Goal: Task Accomplishment & Management: Manage account settings

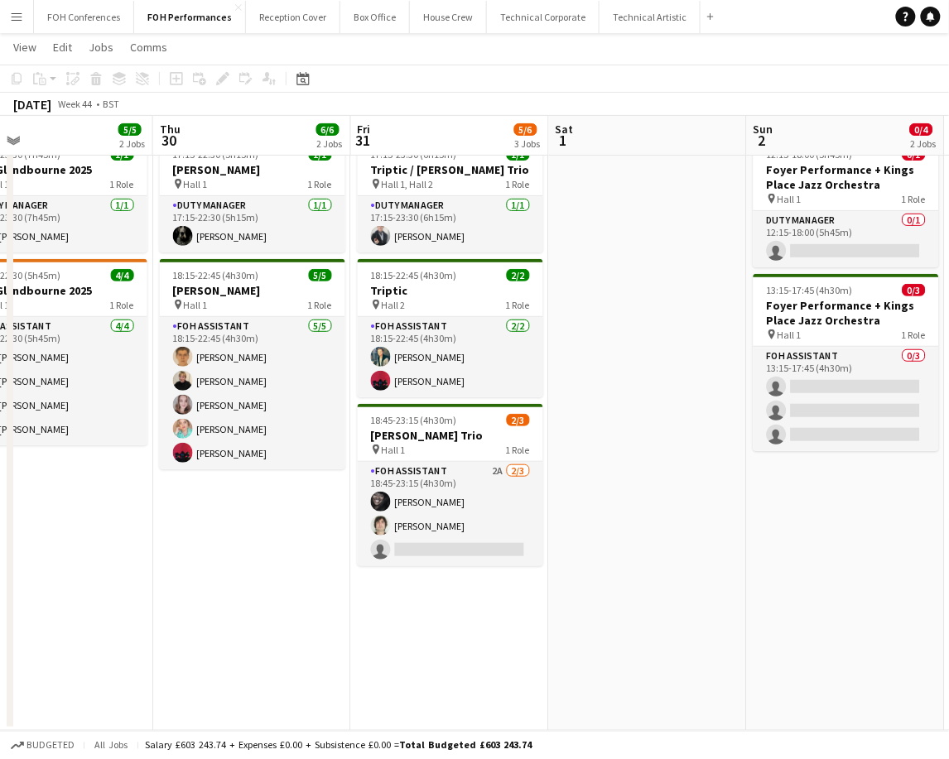
scroll to position [0, 360]
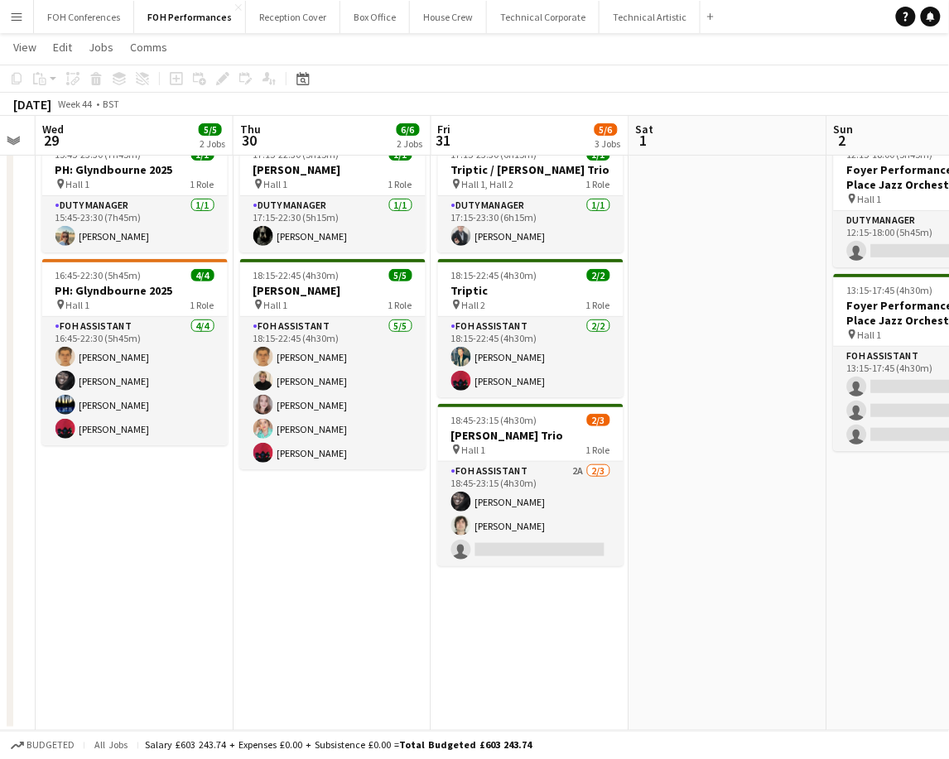
drag, startPoint x: 230, startPoint y: 129, endPoint x: 976, endPoint y: 124, distance: 746.1
click at [948, 124] on html "Menu Boards Boards Boards All jobs Status Workforce Workforce My Workforce Recr…" at bounding box center [474, 352] width 949 height 813
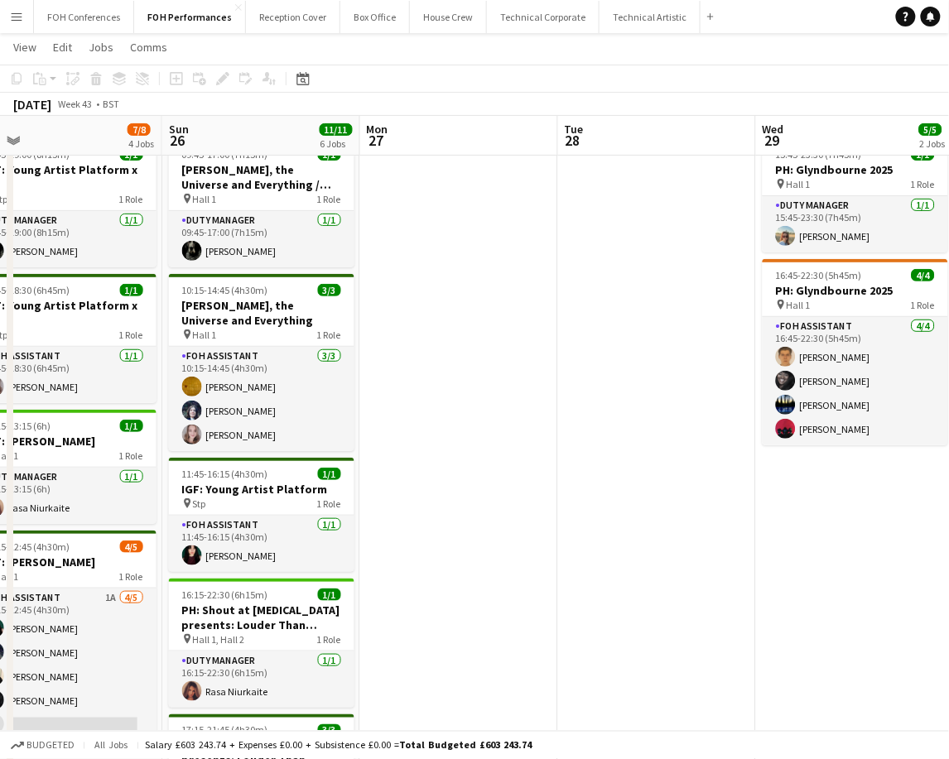
scroll to position [0, 402]
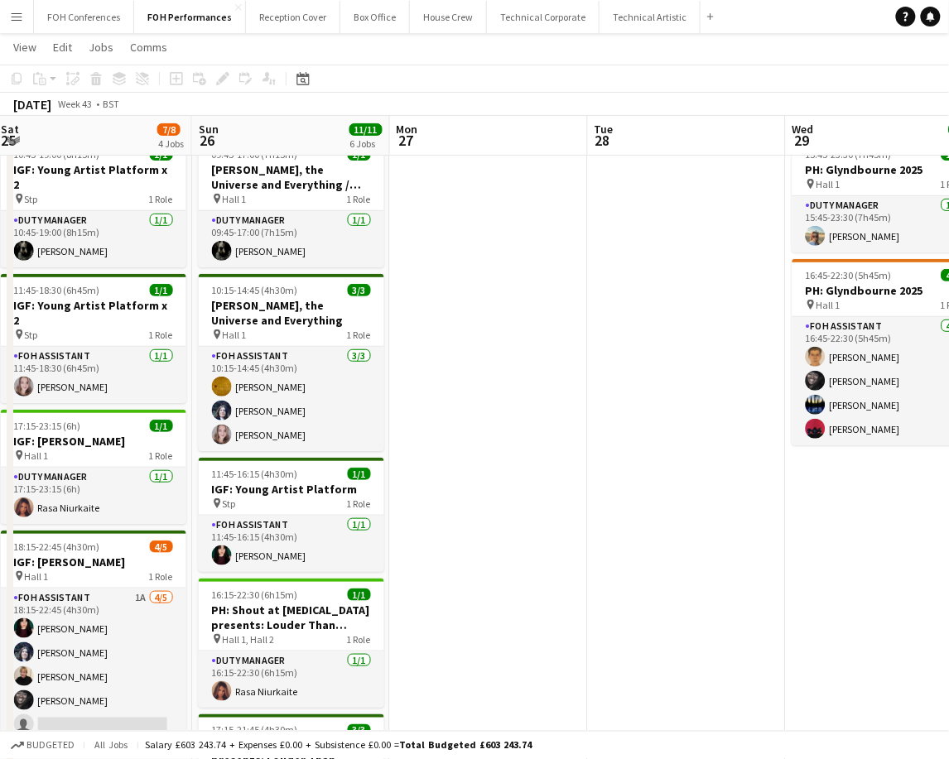
drag, startPoint x: 94, startPoint y: 138, endPoint x: 845, endPoint y: 146, distance: 750.3
click at [845, 146] on app-calendar-viewport "Thu 23 6/6 3 Jobs Fri 24 6/6 3 Jobs Sat 25 7/8 4 Jobs Sun 26 11/11 6 Jobs Mon 2…" at bounding box center [474, 559] width 949 height 1096
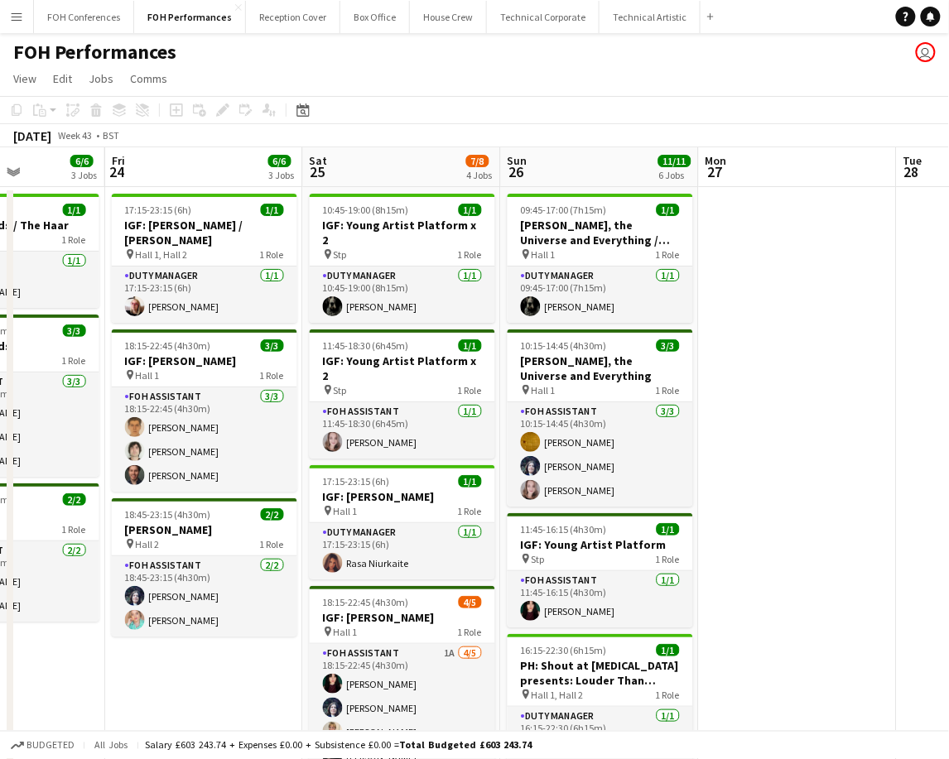
scroll to position [0, 492]
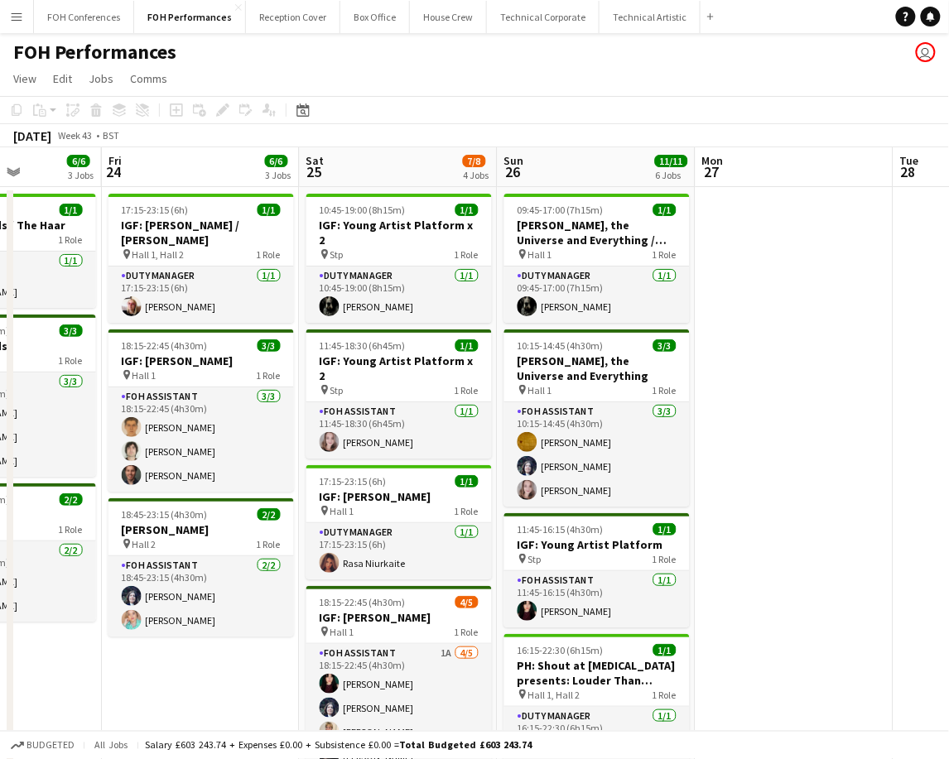
drag, startPoint x: 73, startPoint y: 157, endPoint x: 378, endPoint y: 203, distance: 308.9
click at [378, 203] on app-calendar-viewport "Tue 21 Wed 22 Thu 23 6/6 3 Jobs Fri 24 6/6 3 Jobs Sat 25 7/8 4 Jobs Sun 26 11/1…" at bounding box center [474, 654] width 949 height 1015
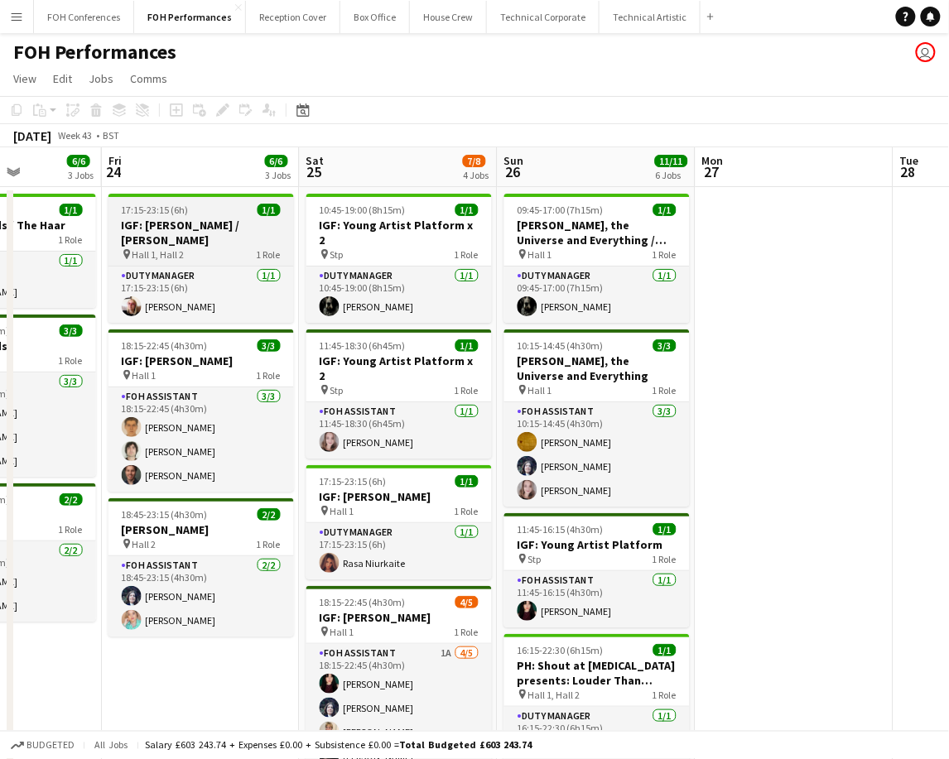
click at [171, 215] on span "17:15-23:15 (6h)" at bounding box center [155, 210] width 67 height 12
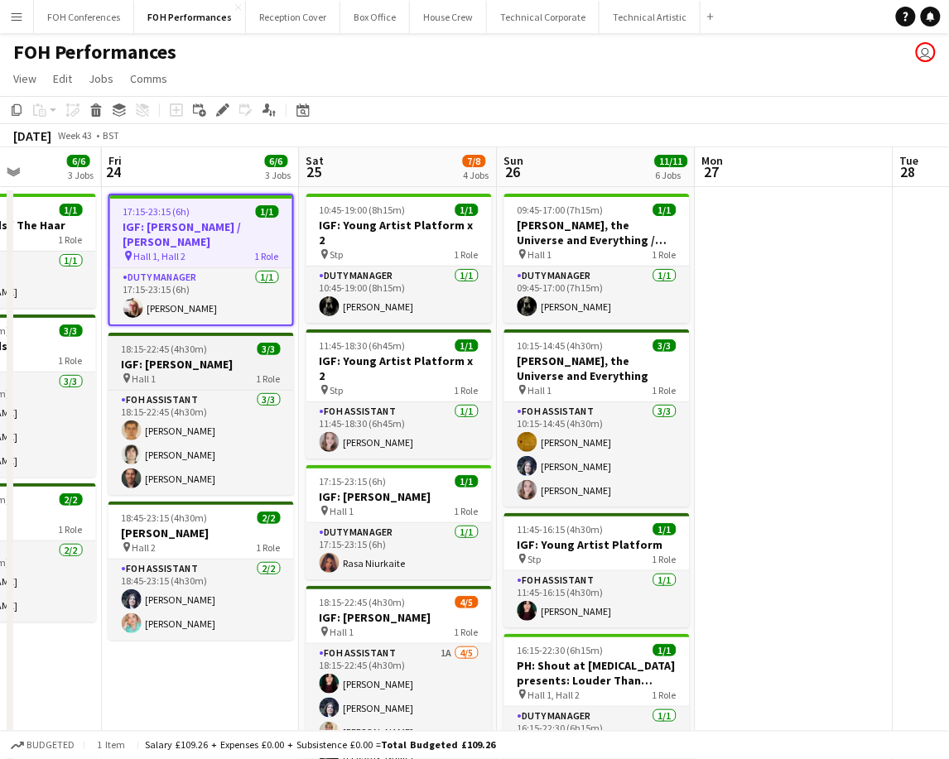
click at [194, 350] on span "18:15-22:45 (4h30m)" at bounding box center [165, 349] width 86 height 12
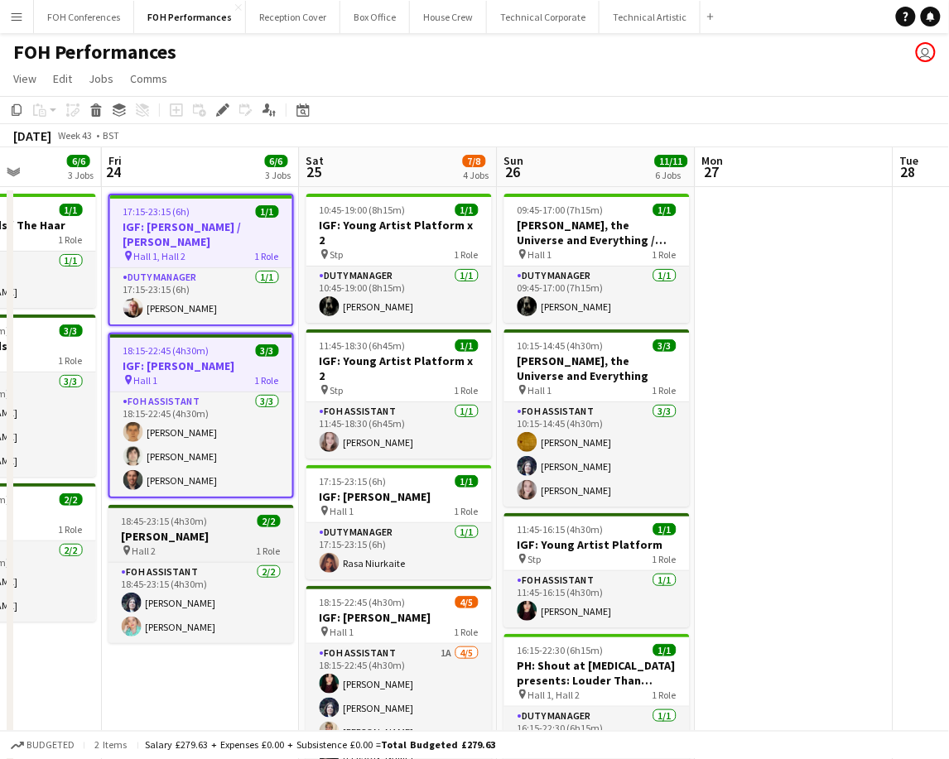
click at [183, 525] on app-job-card "18:45-23:15 (4h30m) 2/2 [PERSON_NAME] pin Hall 2 1 Role FOH Assistant [DATE] 18…" at bounding box center [200, 574] width 185 height 138
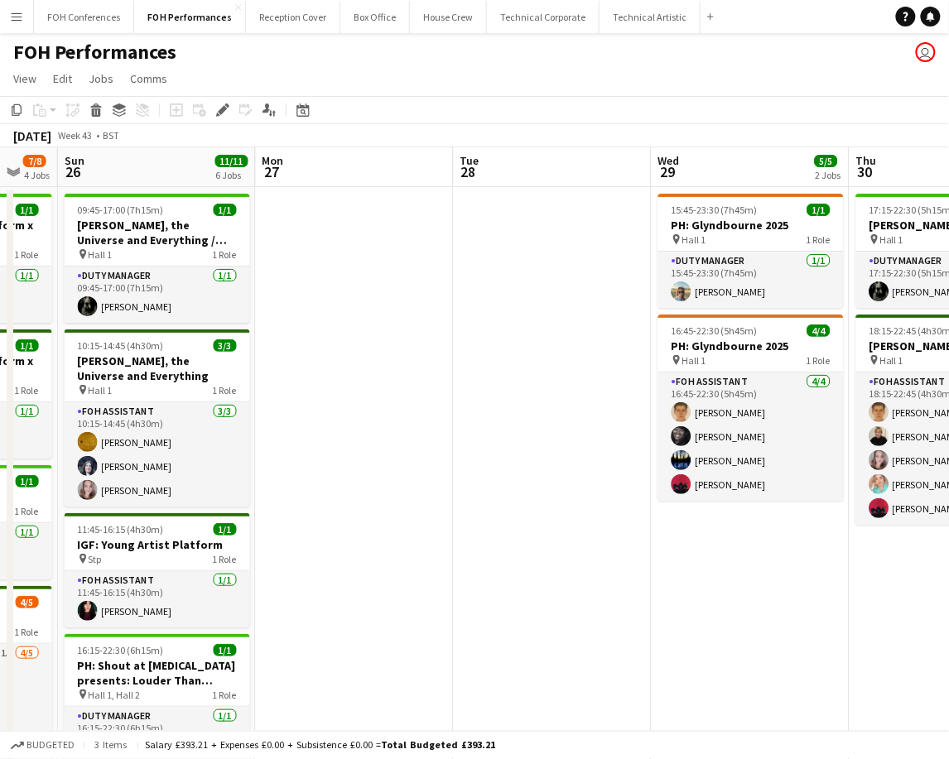
scroll to position [0, 682]
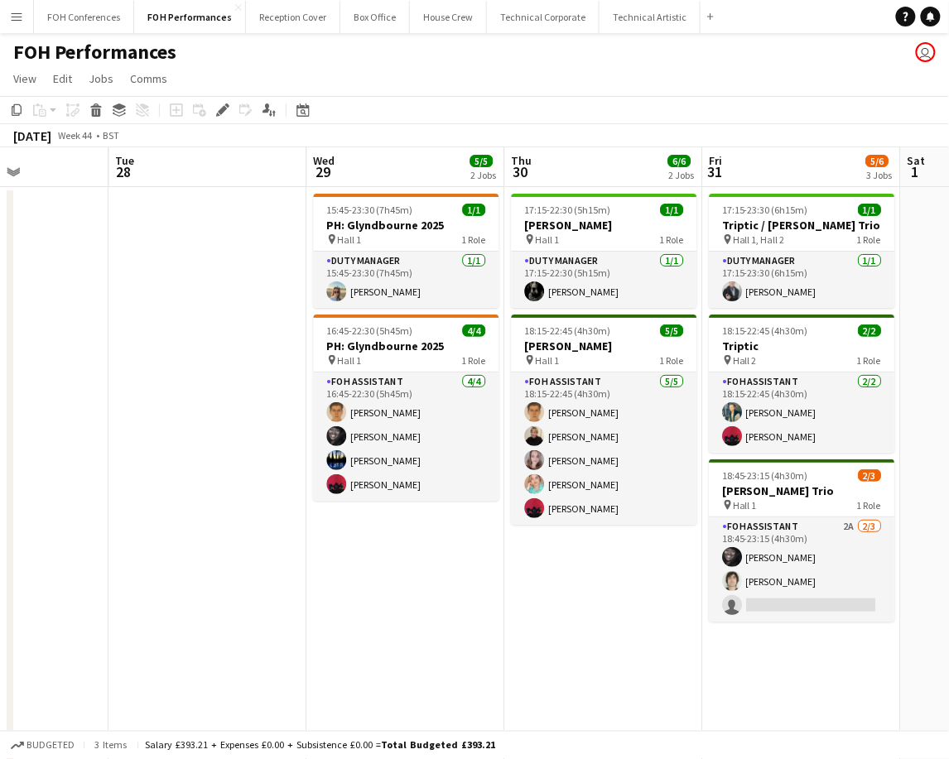
drag, startPoint x: 806, startPoint y: 170, endPoint x: 22, endPoint y: 255, distance: 788.8
click at [22, 255] on app-calendar-viewport "Fri 24 6/6 3 Jobs Sat 25 7/8 4 Jobs Sun 26 11/11 6 Jobs Mon 27 Tue 28 Wed 29 5/…" at bounding box center [474, 654] width 949 height 1015
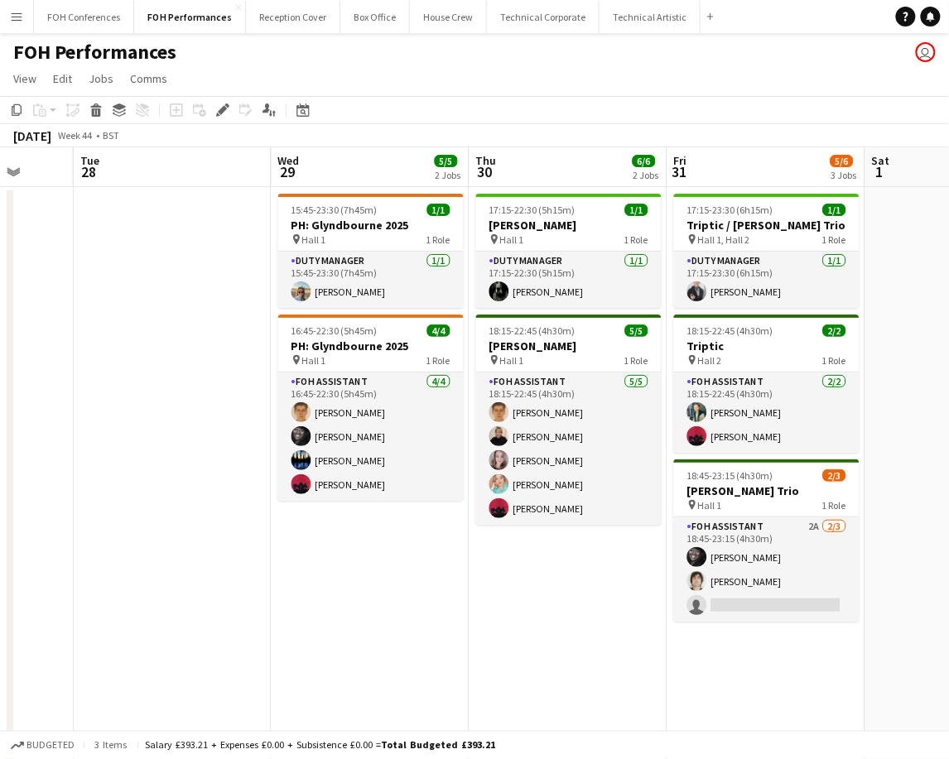
scroll to position [0, 398]
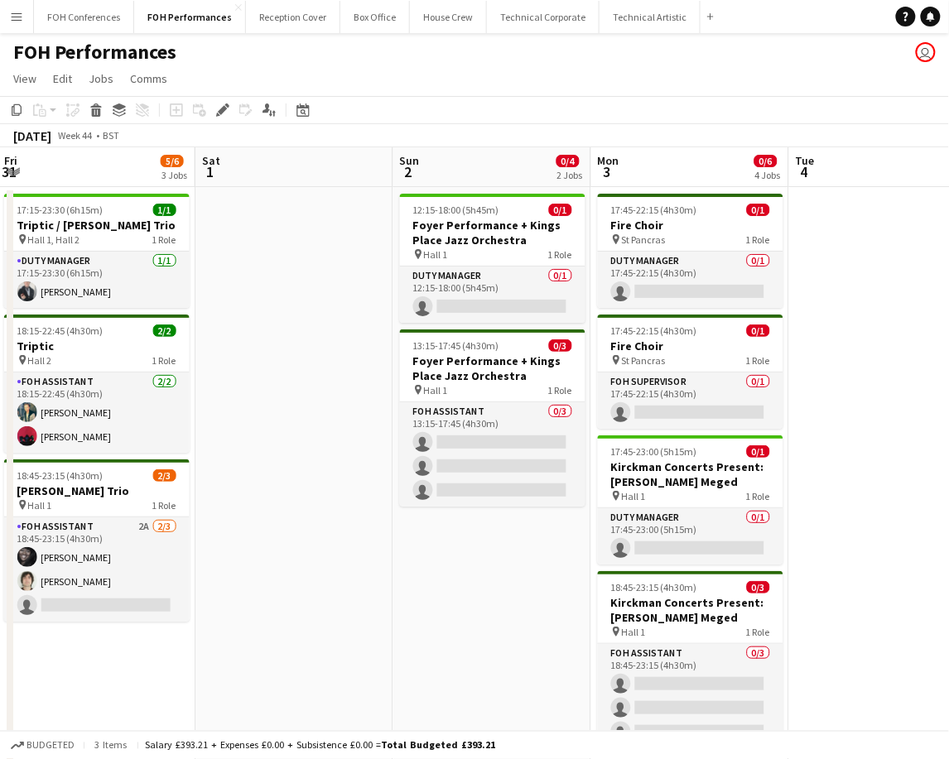
drag, startPoint x: 623, startPoint y: 190, endPoint x: -178, endPoint y: 272, distance: 805.0
click at [0, 272] on html "Menu Boards Boards Boards All jobs Status Workforce Workforce My Workforce Recr…" at bounding box center [474, 595] width 949 height 1191
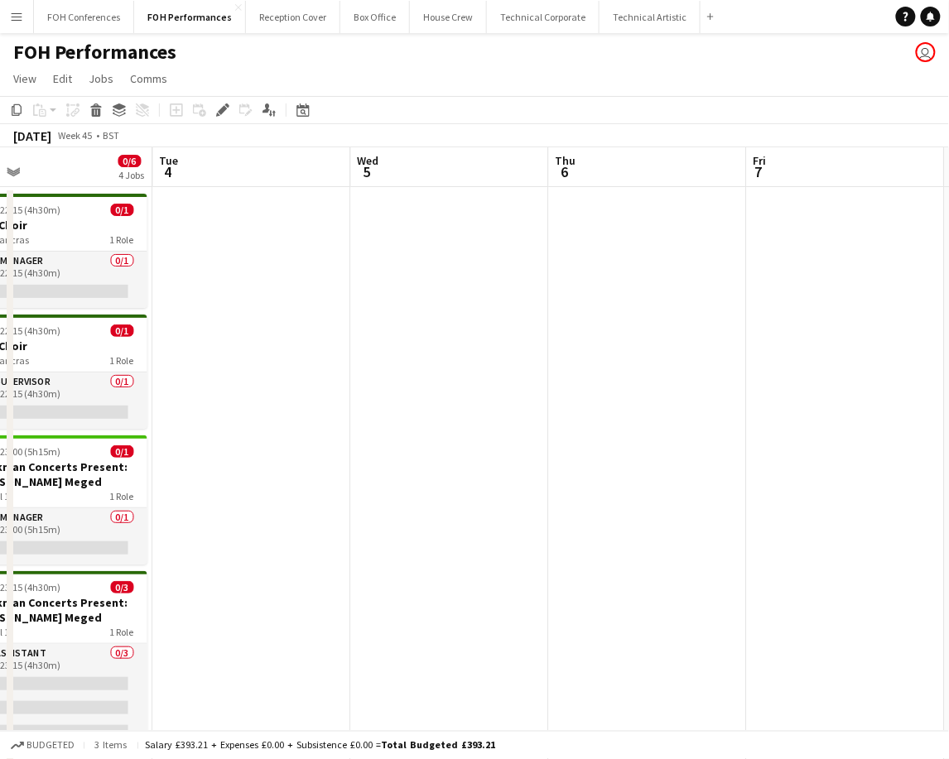
drag, startPoint x: 723, startPoint y: 160, endPoint x: 223, endPoint y: 211, distance: 502.8
click at [93, 221] on app-calendar-viewport "Fri 31 5/6 3 Jobs Sat 1 Sun 2 0/4 2 Jobs Mon 3 0/6 4 Jobs Tue 4 Wed 5 Thu 6 Fri…" at bounding box center [474, 654] width 949 height 1015
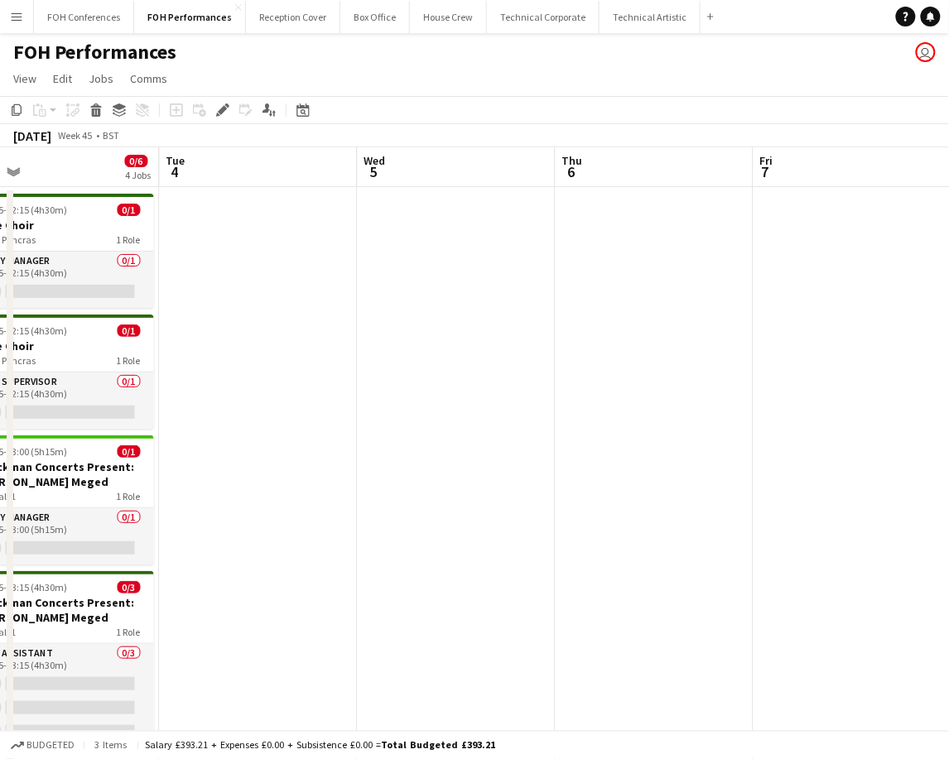
click at [446, 229] on app-date-cell at bounding box center [457, 675] width 198 height 976
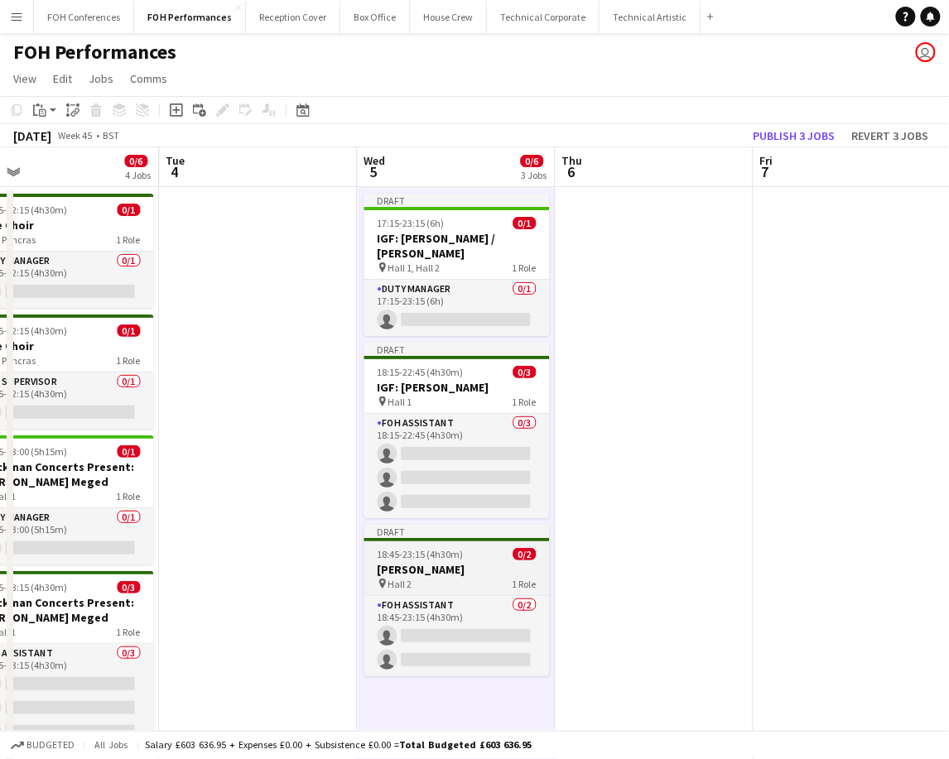
click at [424, 556] on span "18:45-23:15 (4h30m)" at bounding box center [421, 554] width 86 height 12
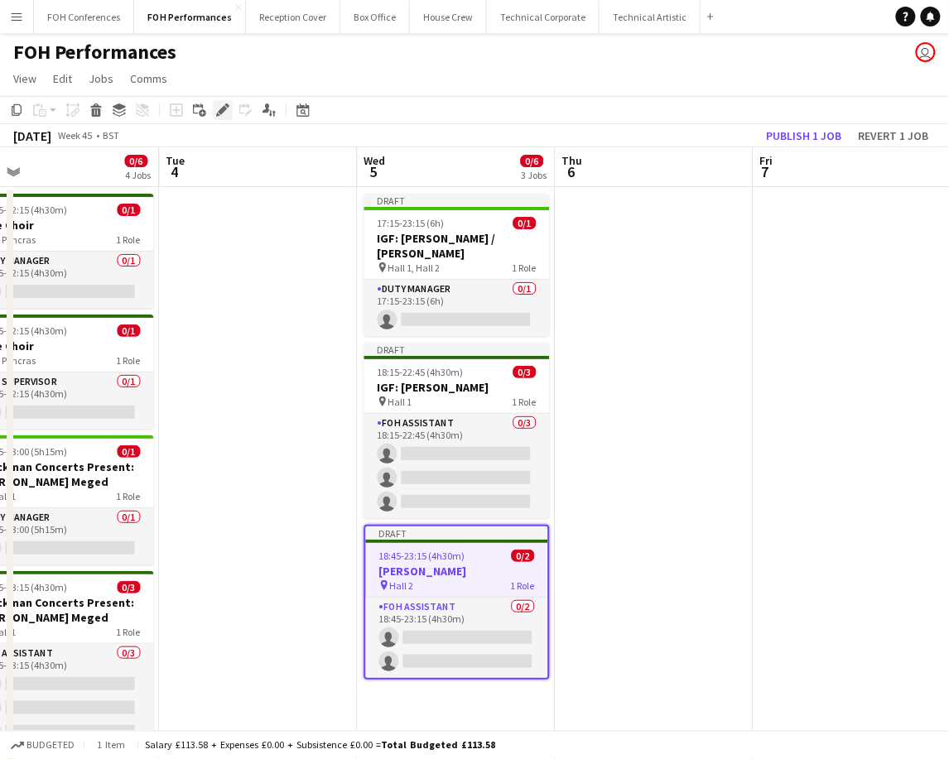
click at [217, 112] on icon "Edit" at bounding box center [222, 110] width 13 height 13
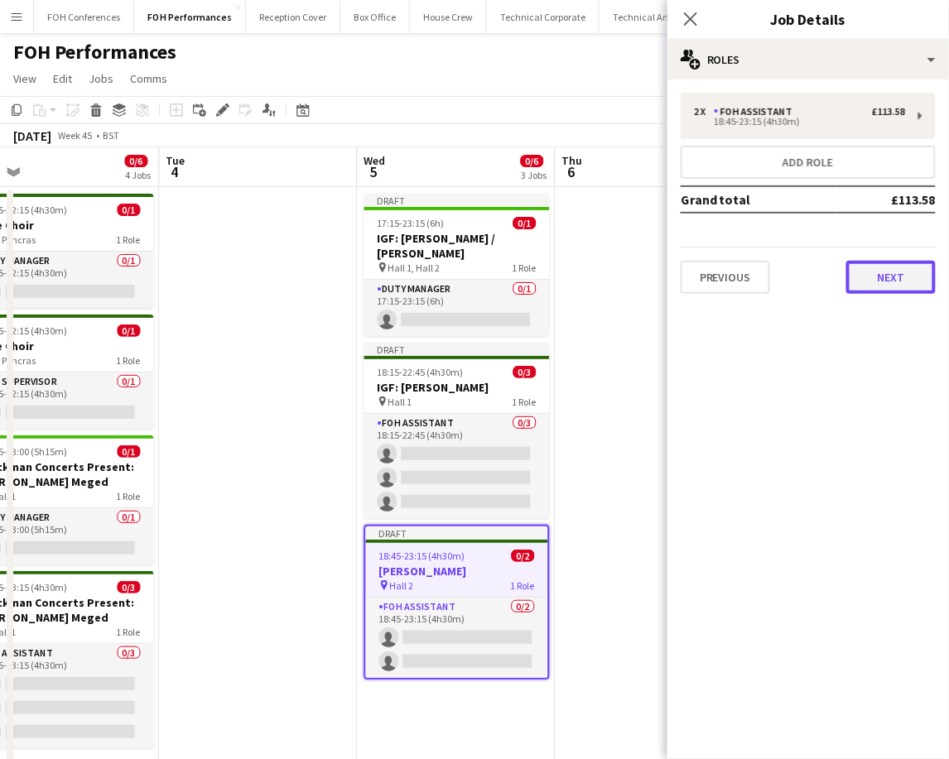
click at [879, 276] on button "Next" at bounding box center [890, 277] width 89 height 33
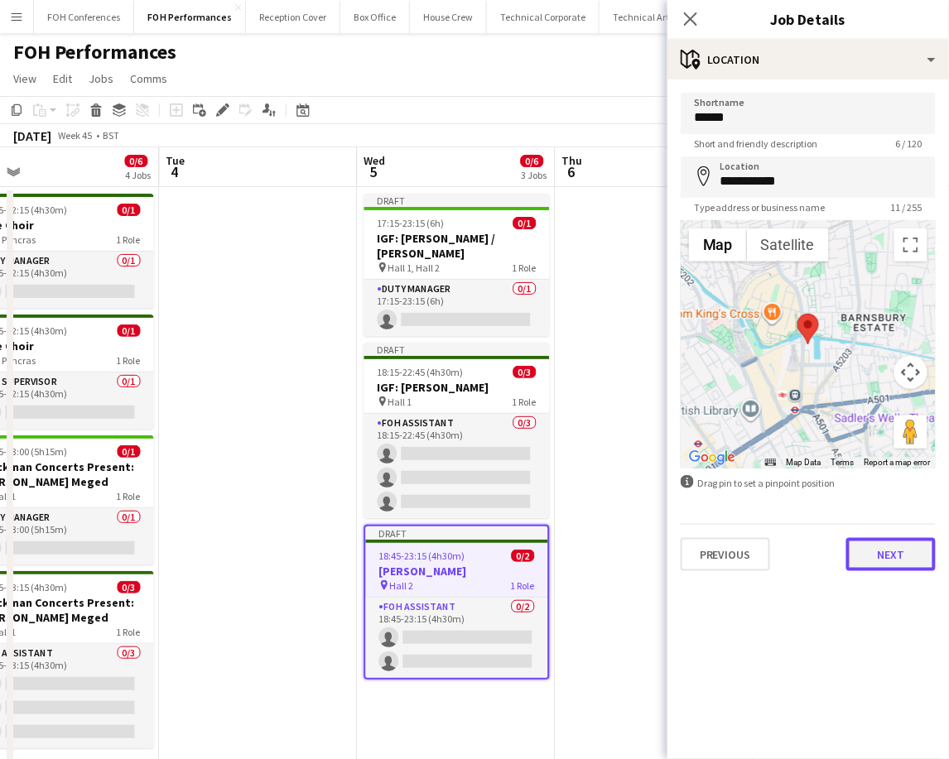
click at [894, 545] on button "Next" at bounding box center [890, 554] width 89 height 33
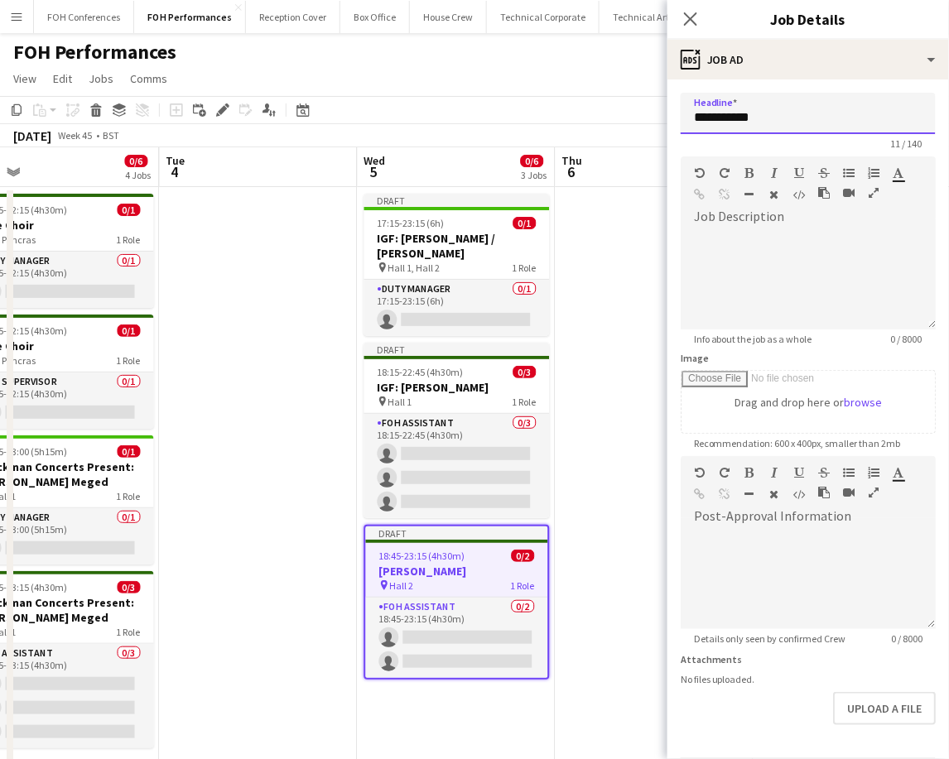
drag, startPoint x: 785, startPoint y: 128, endPoint x: 638, endPoint y: 118, distance: 147.8
click at [639, 119] on body "Menu Boards Boards Boards All jobs Status Workforce Workforce My Workforce Recr…" at bounding box center [474, 595] width 949 height 1191
click at [800, 131] on input "**********" at bounding box center [808, 113] width 255 height 41
drag, startPoint x: 833, startPoint y: 119, endPoint x: 553, endPoint y: 127, distance: 280.0
click at [605, 128] on body "Menu Boards Boards Boards All jobs Status Workforce Workforce My Workforce Recr…" at bounding box center [474, 595] width 949 height 1191
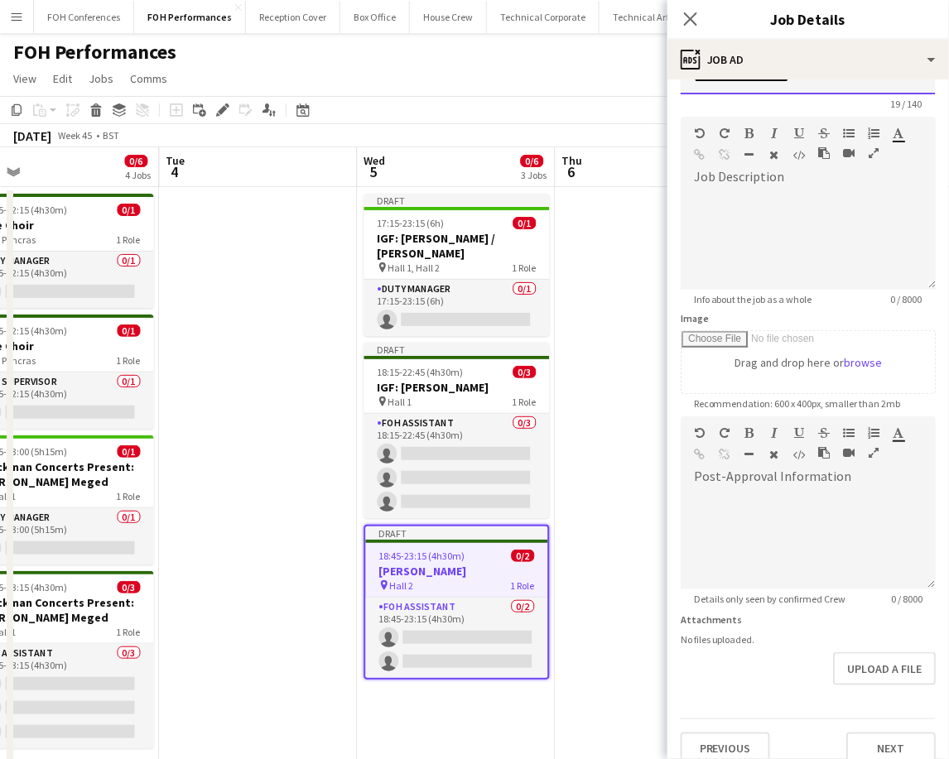
scroll to position [56, 0]
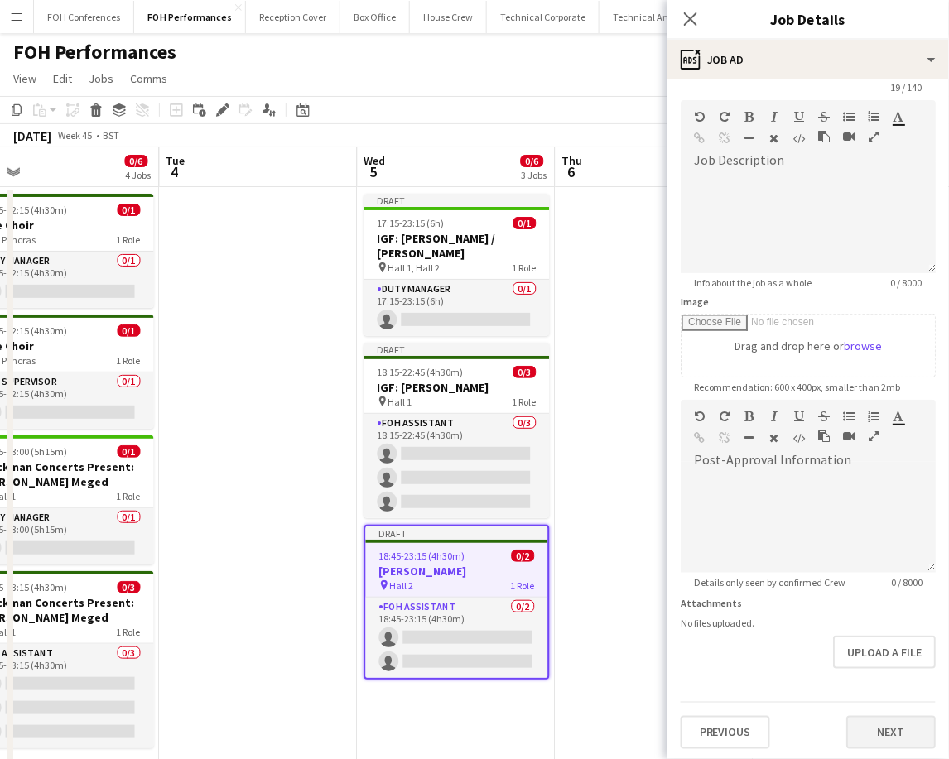
type input "**********"
click at [862, 722] on button "Next" at bounding box center [890, 732] width 89 height 33
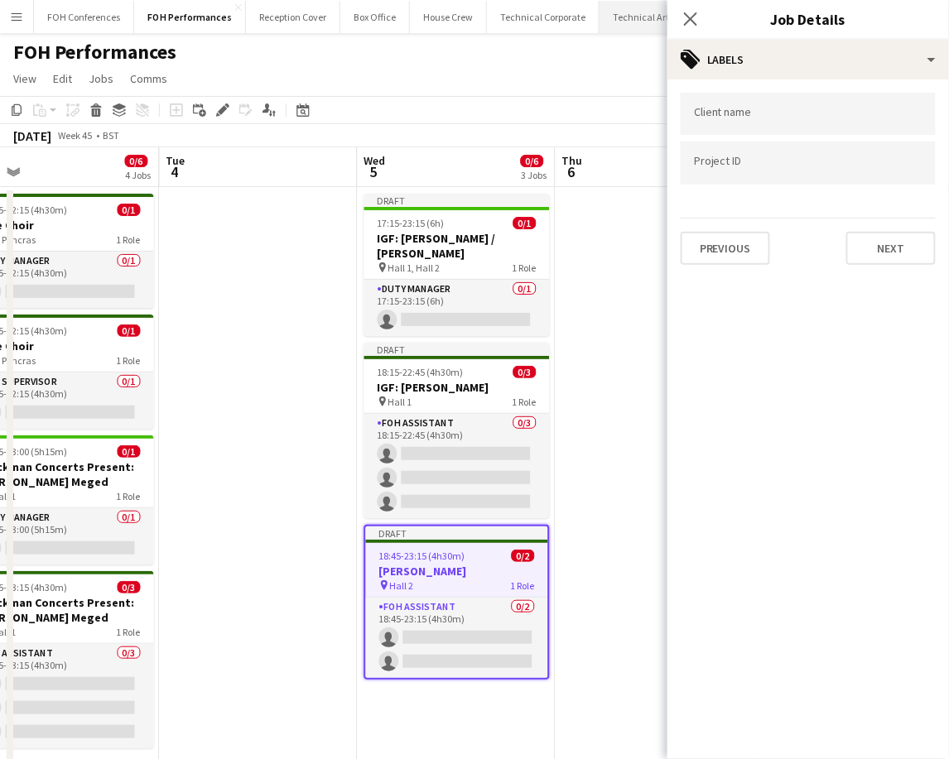
scroll to position [0, 0]
click at [898, 245] on button "Next" at bounding box center [890, 248] width 89 height 33
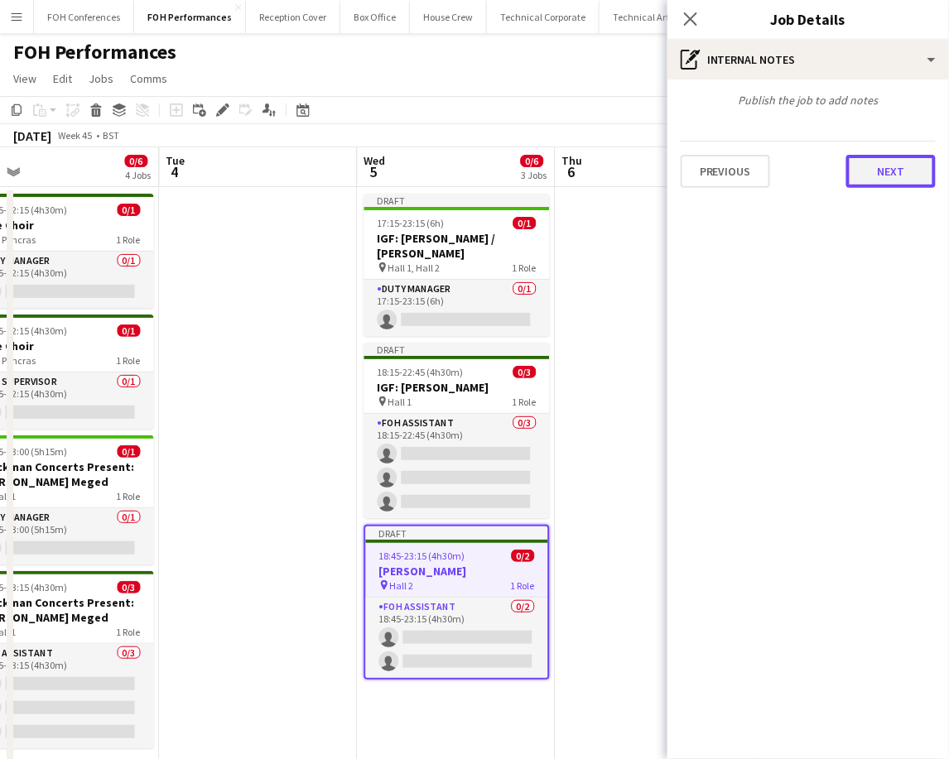
click at [908, 180] on button "Next" at bounding box center [890, 171] width 89 height 33
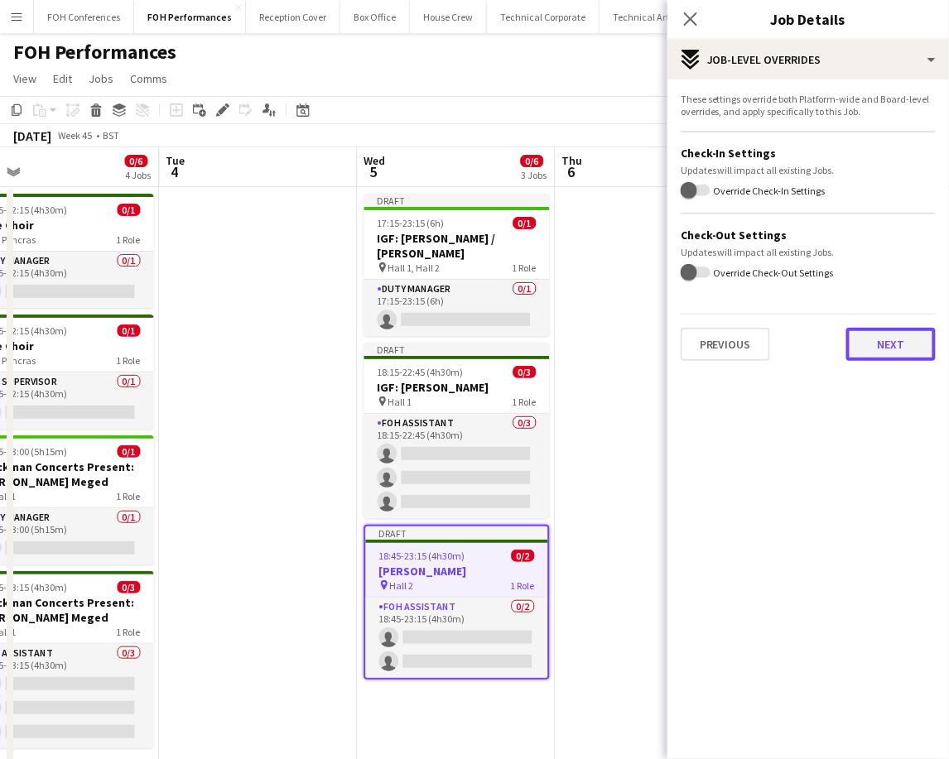
click at [896, 350] on button "Next" at bounding box center [890, 344] width 89 height 33
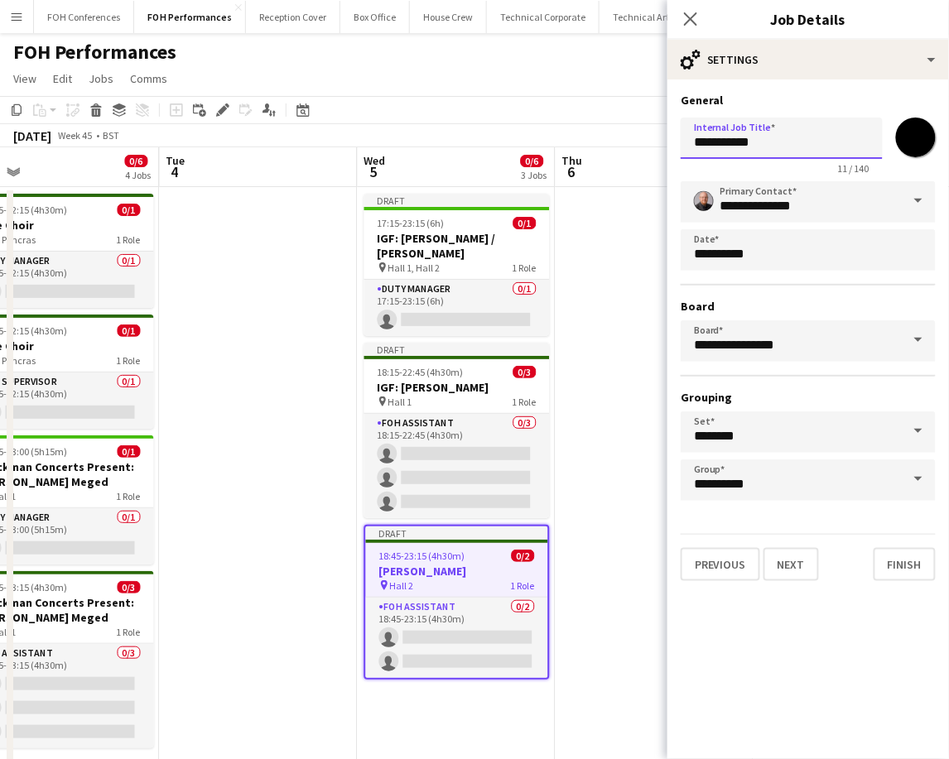
drag, startPoint x: 826, startPoint y: 147, endPoint x: 632, endPoint y: 151, distance: 193.8
click at [632, 151] on body "Menu Boards Boards Boards All jobs Status Workforce Workforce My Workforce Recr…" at bounding box center [474, 595] width 949 height 1191
paste input "********"
type input "**********"
click at [912, 535] on div "Previous Next Finish" at bounding box center [808, 557] width 255 height 47
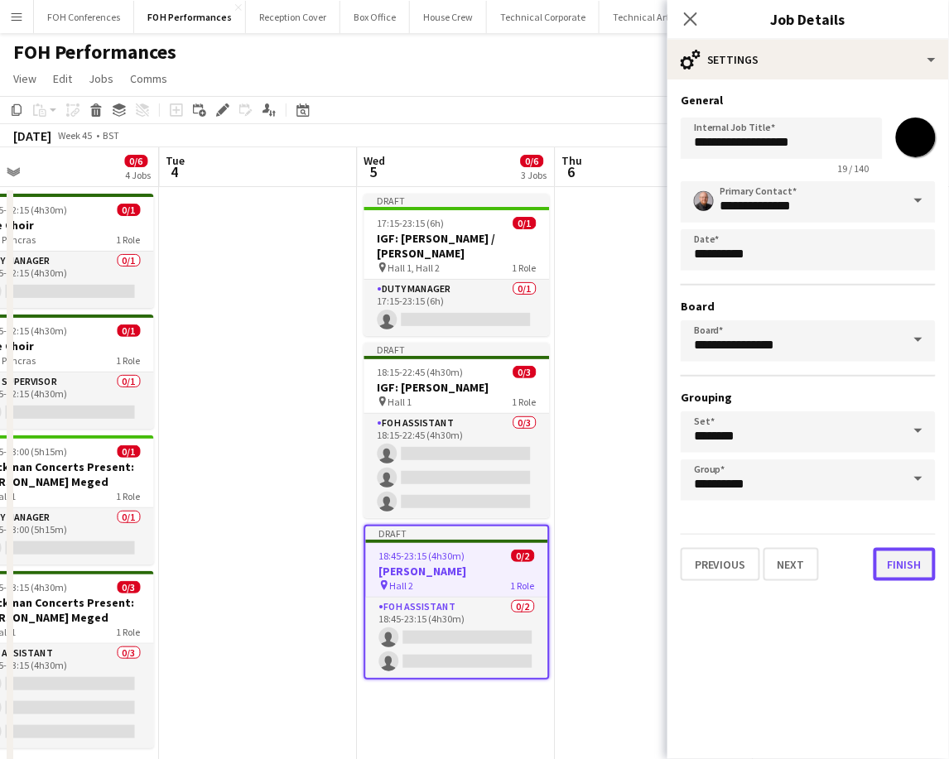
click at [923, 568] on button "Finish" at bounding box center [905, 564] width 62 height 33
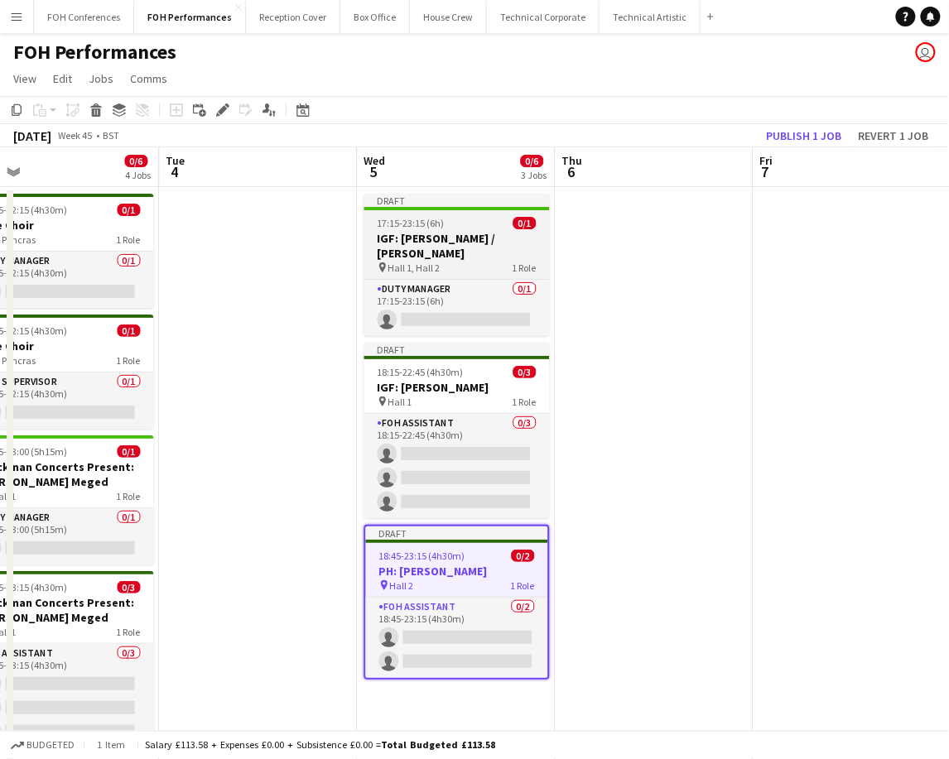
click at [413, 234] on h3 "IGF: [PERSON_NAME] / [PERSON_NAME]" at bounding box center [456, 246] width 185 height 30
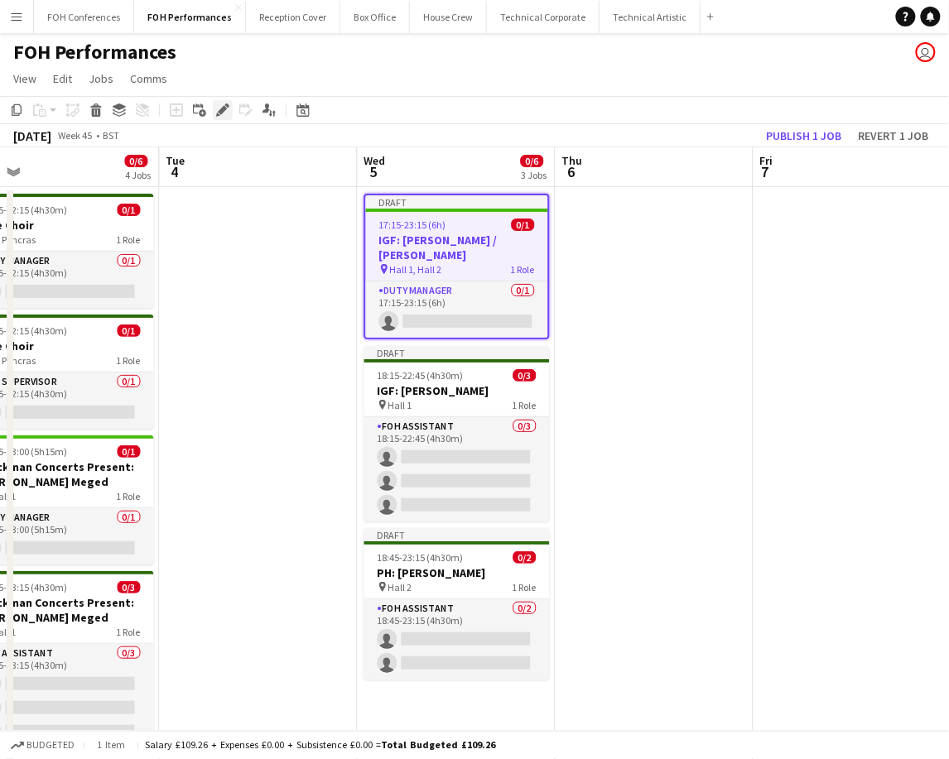
click at [219, 107] on icon "Edit" at bounding box center [222, 110] width 13 height 13
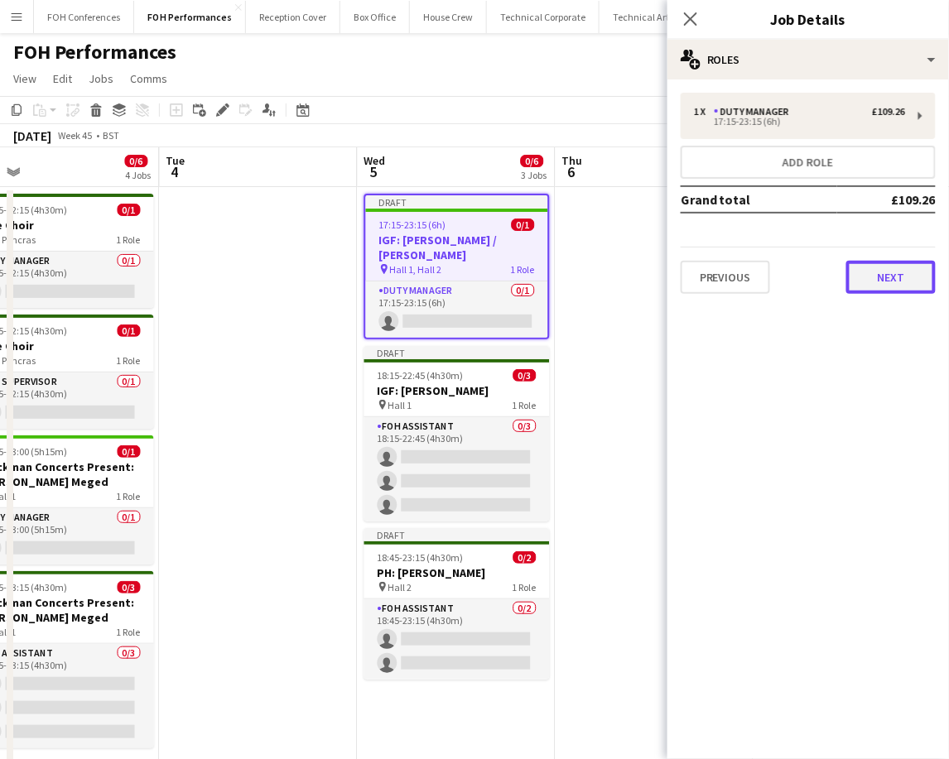
click at [894, 284] on button "Next" at bounding box center [890, 277] width 89 height 33
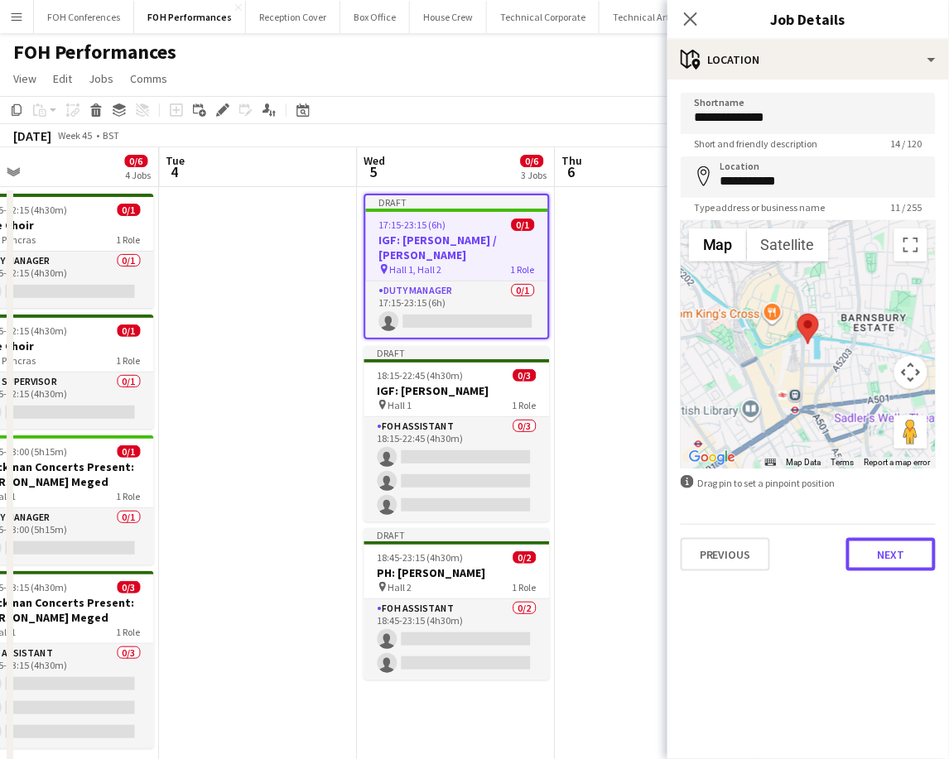
click at [897, 552] on button "Next" at bounding box center [890, 554] width 89 height 33
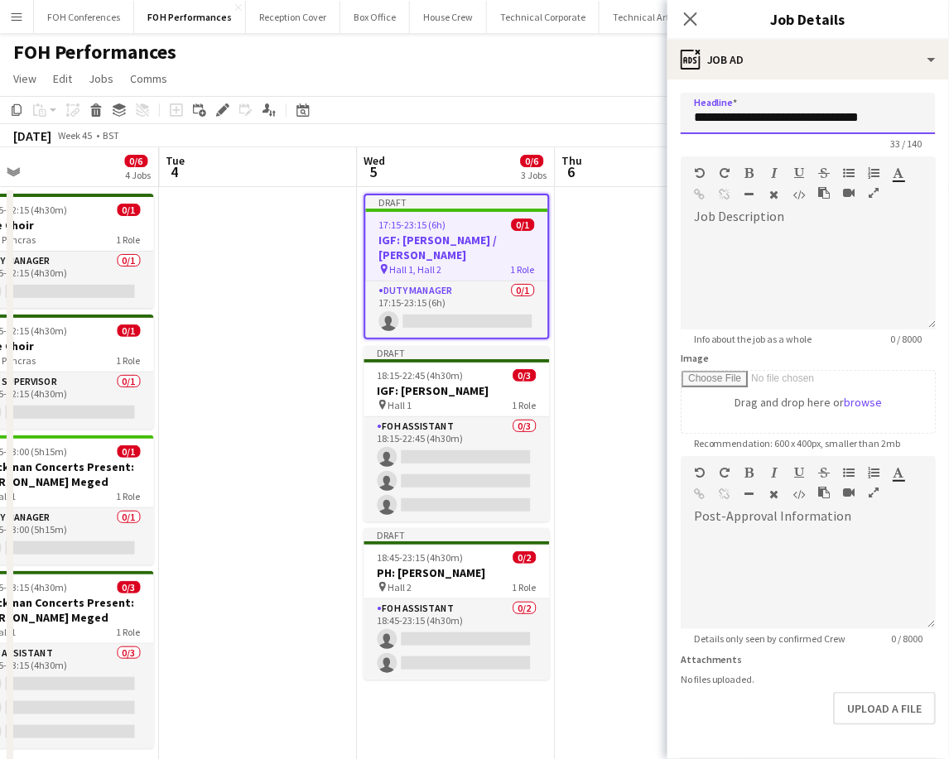
drag, startPoint x: 895, startPoint y: 123, endPoint x: 803, endPoint y: 128, distance: 92.1
click at [803, 128] on input "**********" at bounding box center [808, 113] width 255 height 41
paste input "********"
drag, startPoint x: 797, startPoint y: 120, endPoint x: 340, endPoint y: 128, distance: 456.4
click at [340, 128] on body "Menu Boards Boards Boards All jobs Status Workforce Workforce My Workforce Recr…" at bounding box center [474, 595] width 949 height 1191
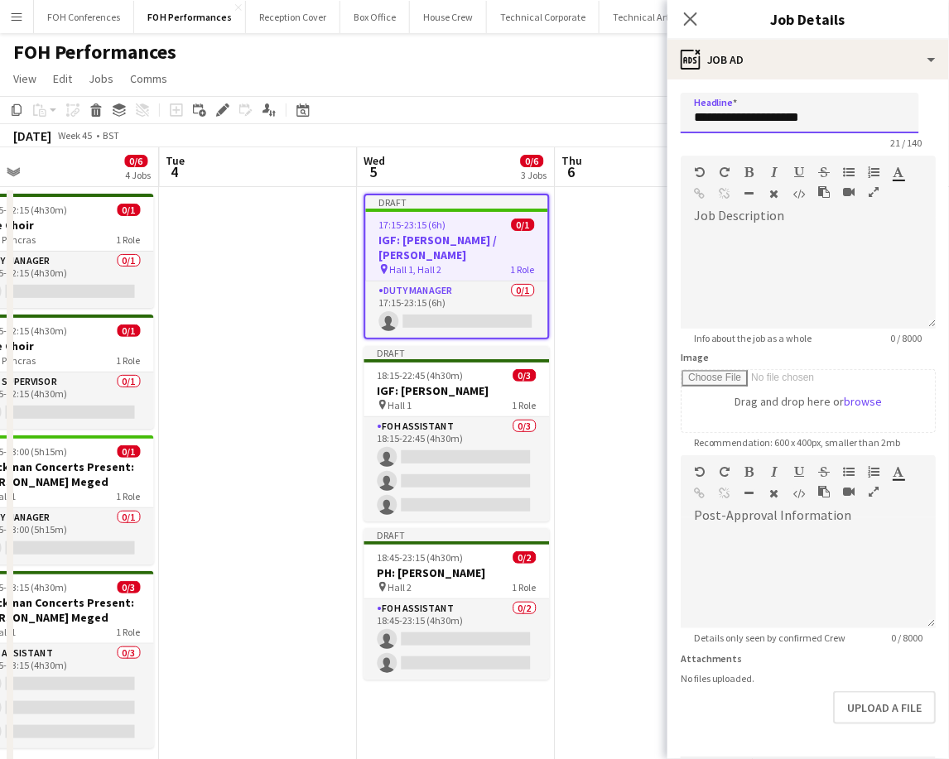
drag, startPoint x: 845, startPoint y: 123, endPoint x: 500, endPoint y: 137, distance: 344.8
click at [500, 137] on body "Menu Boards Boards Boards All jobs Status Workforce Workforce My Workforce Recr…" at bounding box center [474, 595] width 949 height 1191
type input "**********"
click at [608, 66] on app-page-menu "View Day view expanded Day view collapsed Month view Date picker Jump to [DATE]…" at bounding box center [474, 80] width 949 height 31
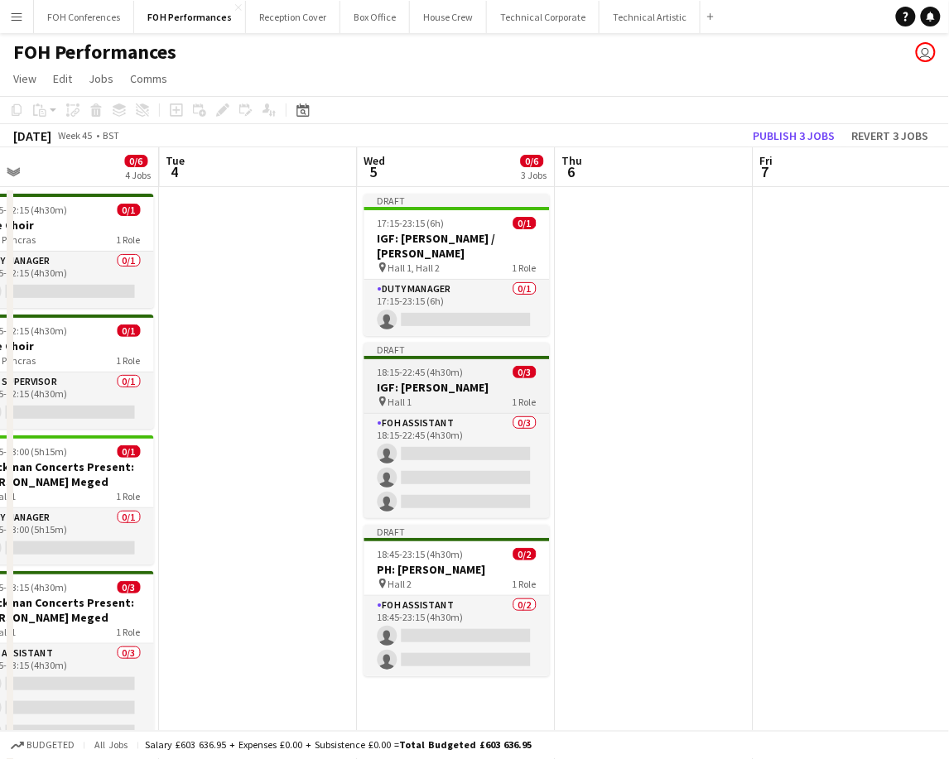
click at [412, 385] on h3 "IGF: [PERSON_NAME]" at bounding box center [456, 387] width 185 height 15
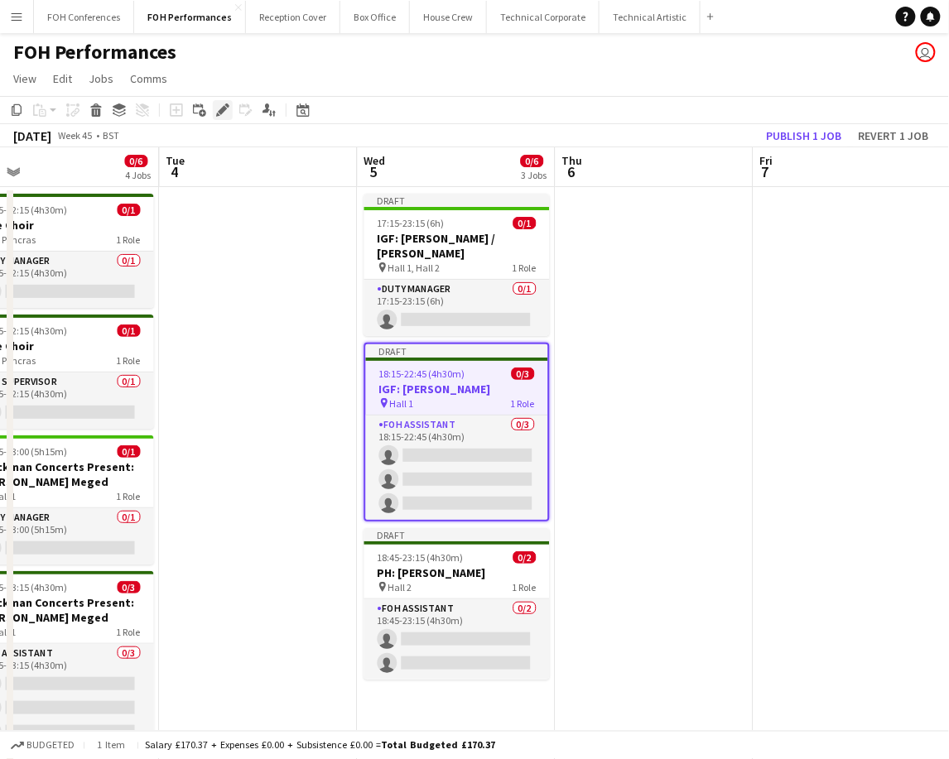
click at [219, 114] on icon "Edit" at bounding box center [222, 110] width 13 height 13
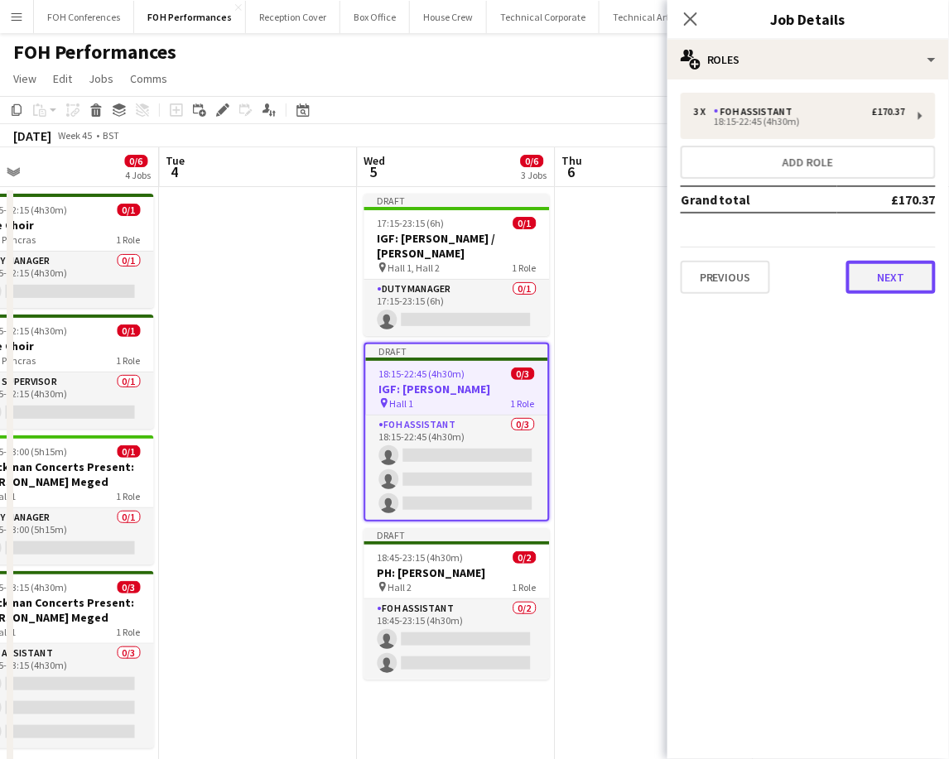
click at [908, 285] on button "Next" at bounding box center [890, 277] width 89 height 33
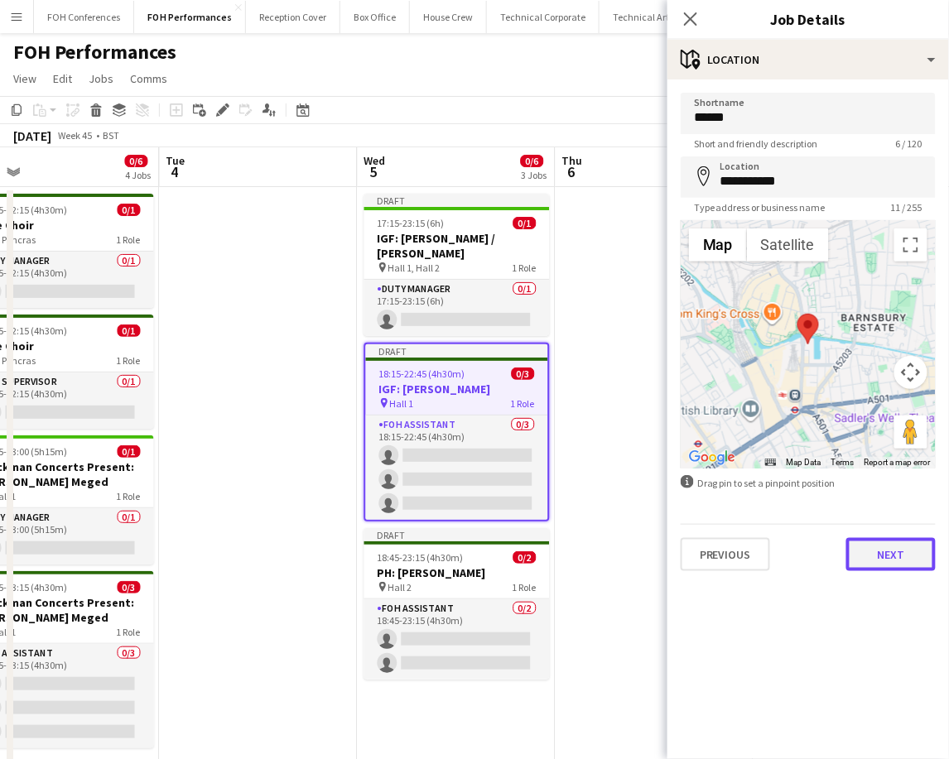
click at [918, 561] on button "Next" at bounding box center [890, 554] width 89 height 33
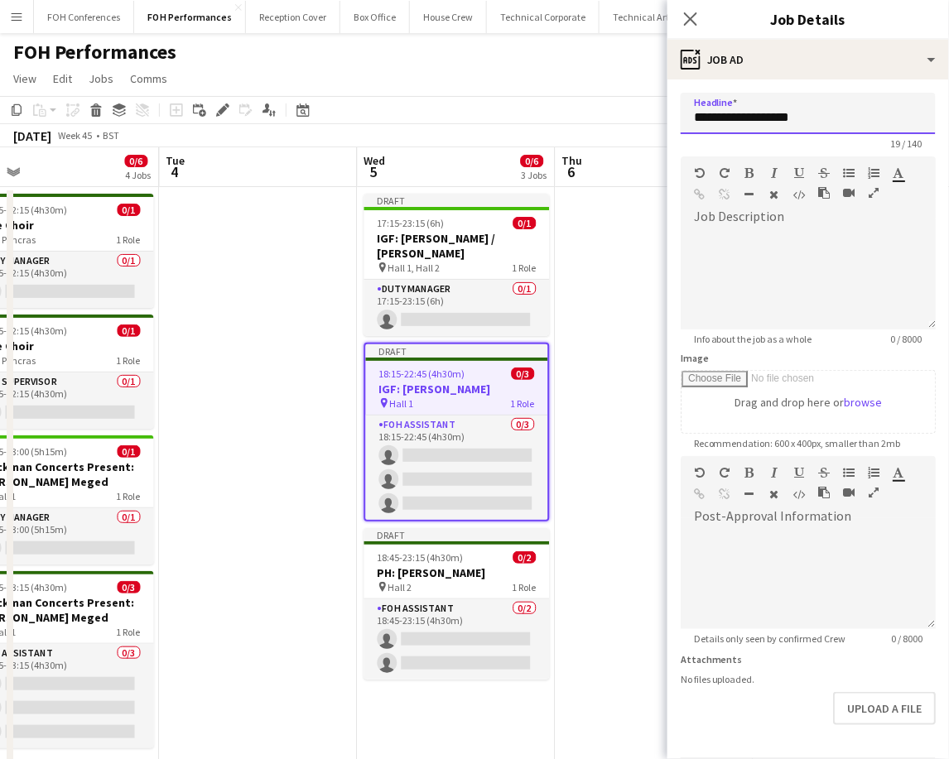
drag, startPoint x: 857, startPoint y: 116, endPoint x: 656, endPoint y: 113, distance: 201.2
click at [656, 113] on body "Menu Boards Boards Boards All jobs Status Workforce Workforce My Workforce Recr…" at bounding box center [474, 595] width 949 height 1191
paste input "****"
click at [691, 104] on input "**********" at bounding box center [808, 113] width 255 height 41
drag, startPoint x: 879, startPoint y: 128, endPoint x: 540, endPoint y: 141, distance: 339.8
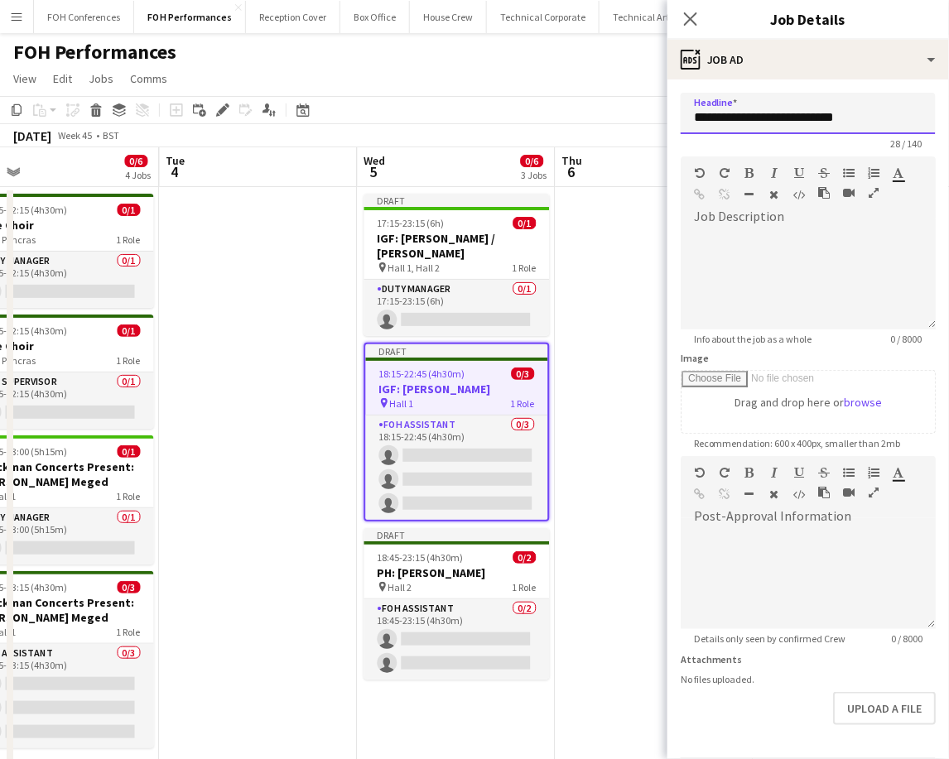
click at [540, 141] on body "Menu Boards Boards Boards All jobs Status Workforce Workforce My Workforce Recr…" at bounding box center [474, 595] width 949 height 1191
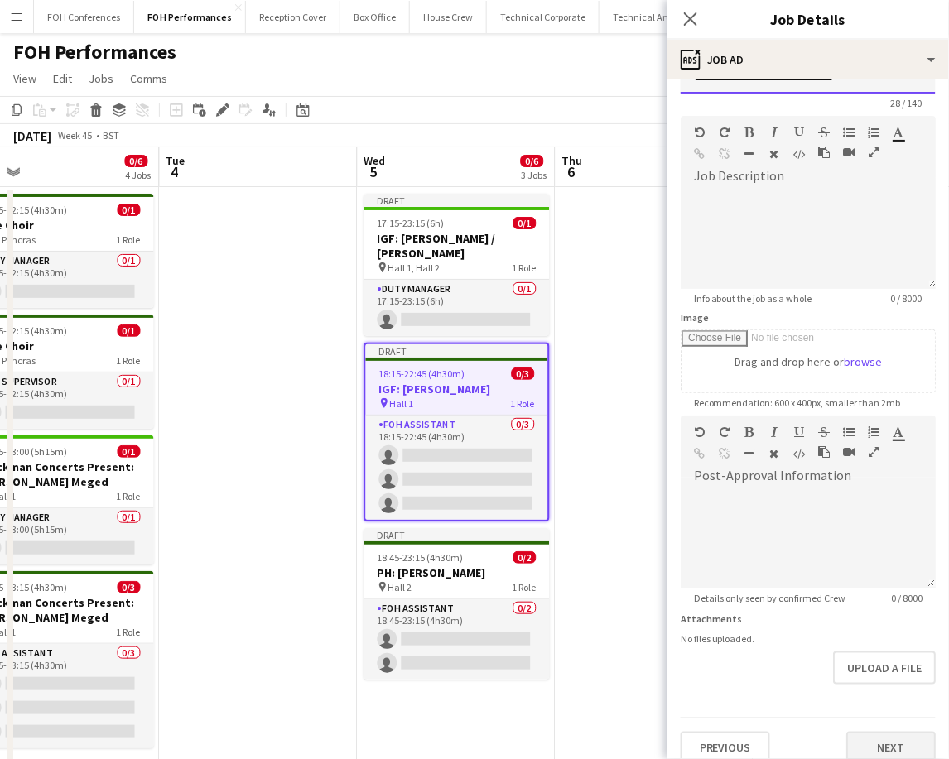
scroll to position [56, 0]
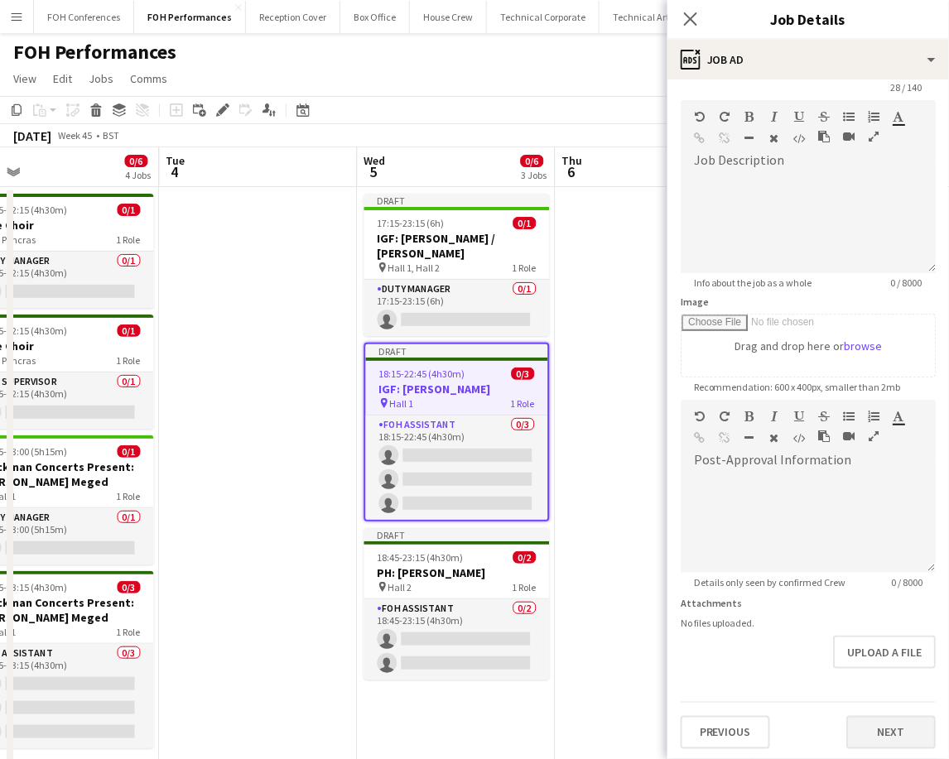
type input "**********"
click at [855, 730] on button "Next" at bounding box center [890, 732] width 89 height 33
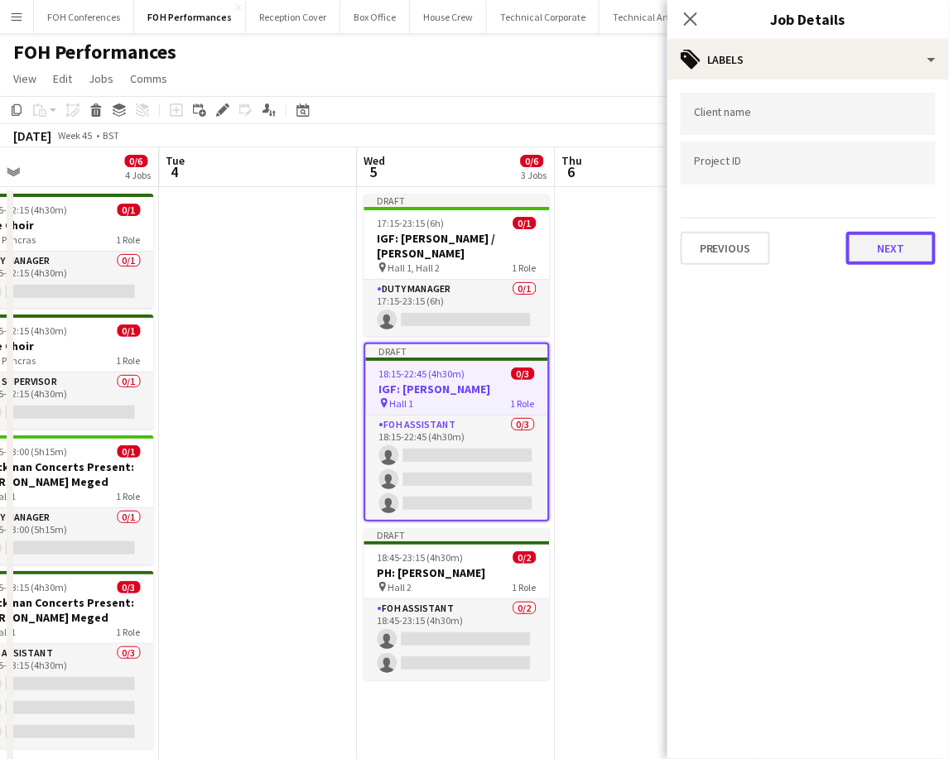
click at [884, 253] on button "Next" at bounding box center [890, 248] width 89 height 33
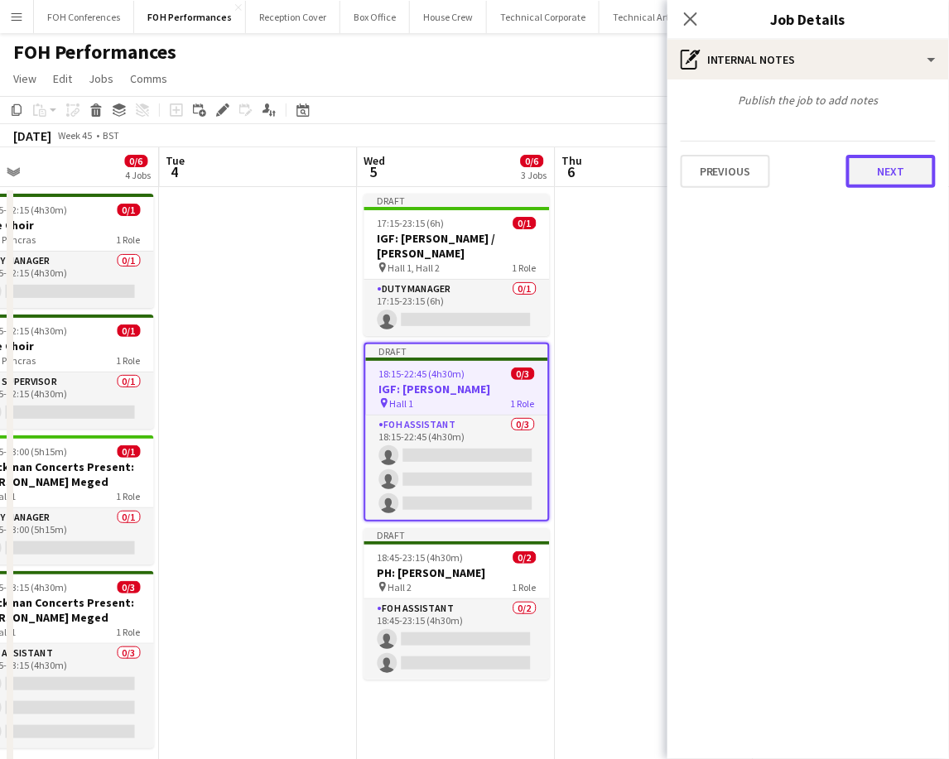
click at [885, 179] on button "Next" at bounding box center [890, 171] width 89 height 33
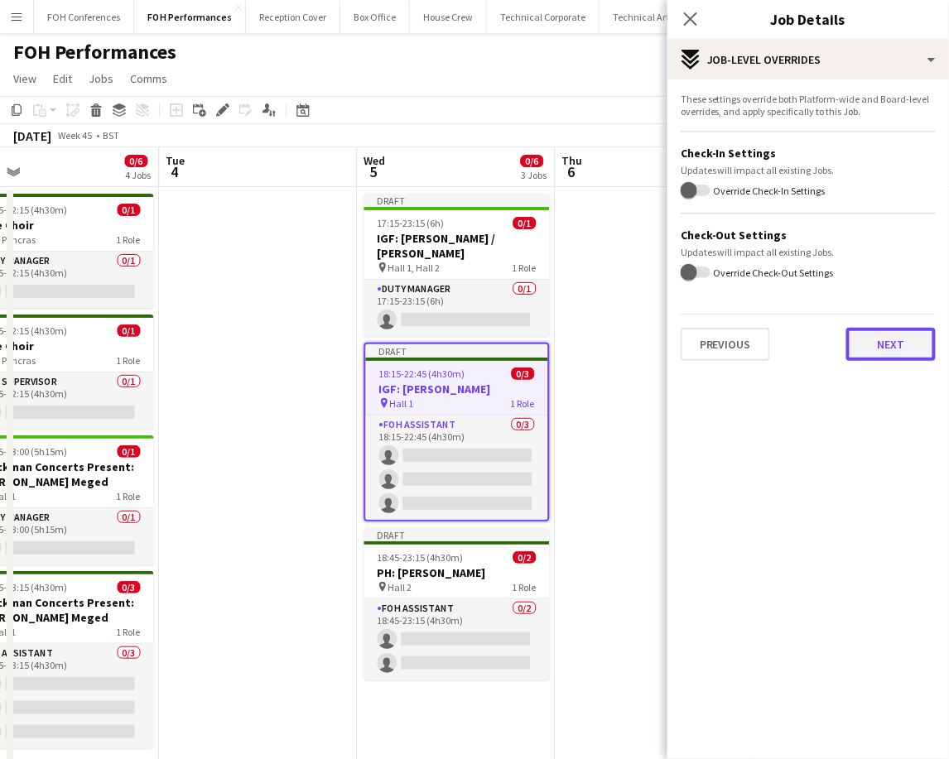
click at [870, 342] on button "Next" at bounding box center [890, 344] width 89 height 33
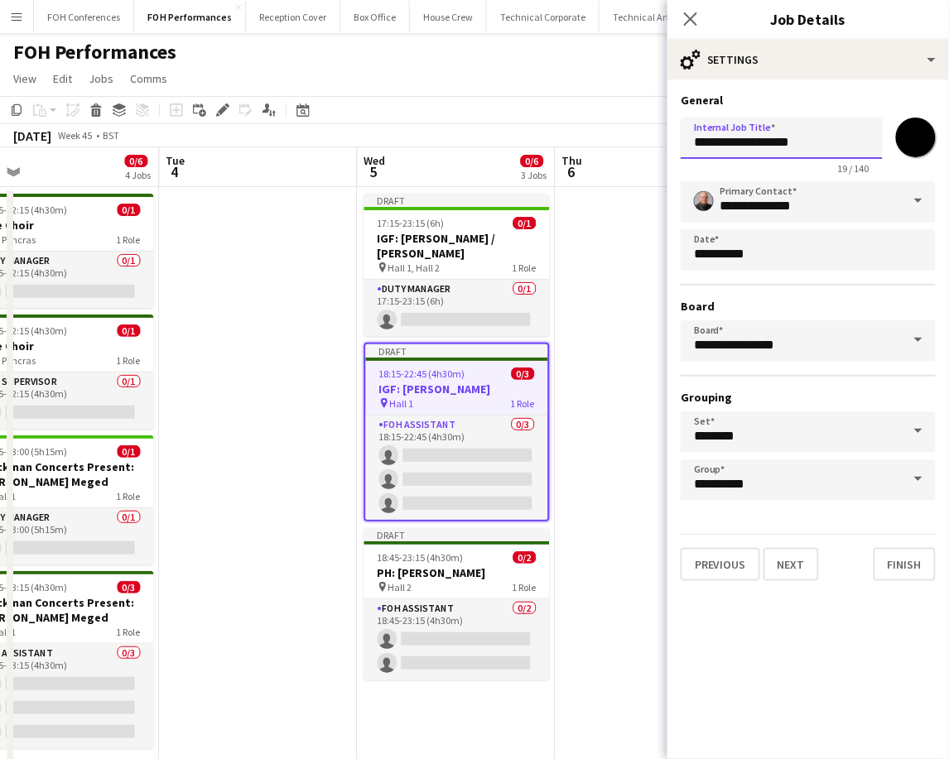
drag, startPoint x: 844, startPoint y: 142, endPoint x: 628, endPoint y: 119, distance: 217.4
click at [628, 119] on body "Menu Boards Boards Boards All jobs Status Workforce Workforce My Workforce Recr…" at bounding box center [474, 595] width 949 height 1191
paste input "*********"
type input "**********"
click at [917, 560] on button "Finish" at bounding box center [905, 564] width 62 height 33
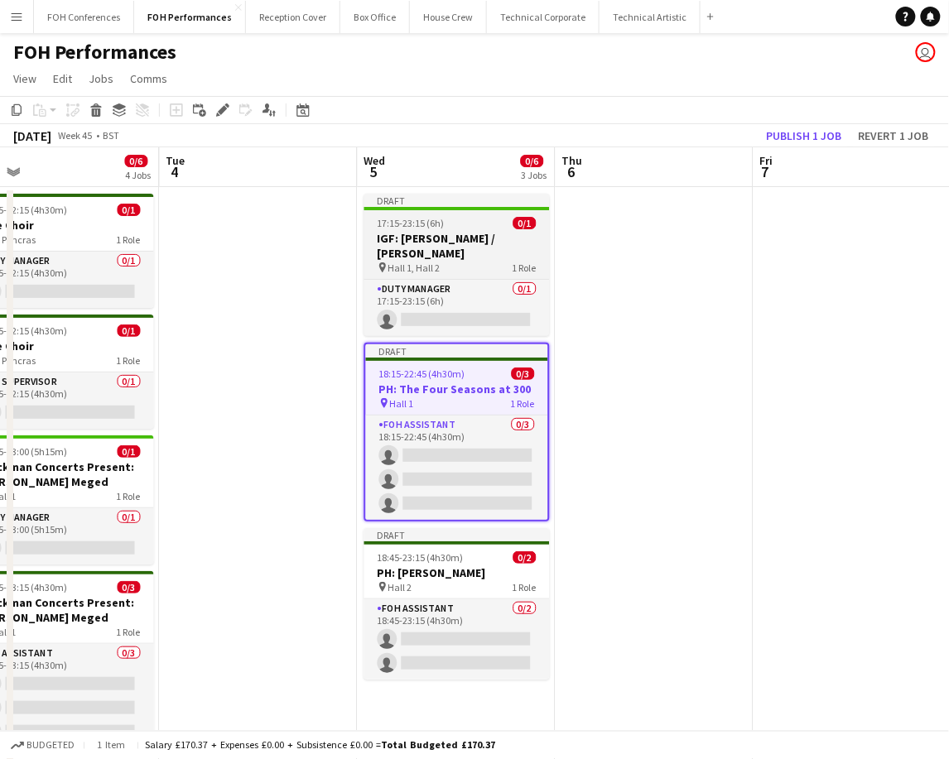
click at [440, 235] on h3 "IGF: [PERSON_NAME] / [PERSON_NAME]" at bounding box center [456, 246] width 185 height 30
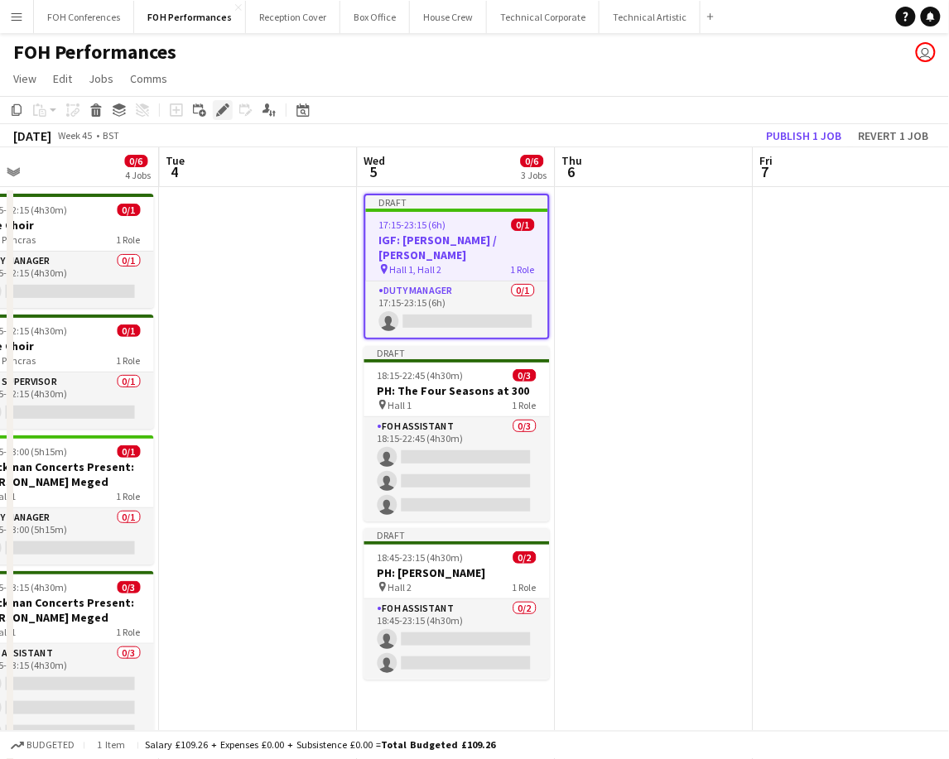
click at [228, 113] on icon "Edit" at bounding box center [222, 110] width 13 height 13
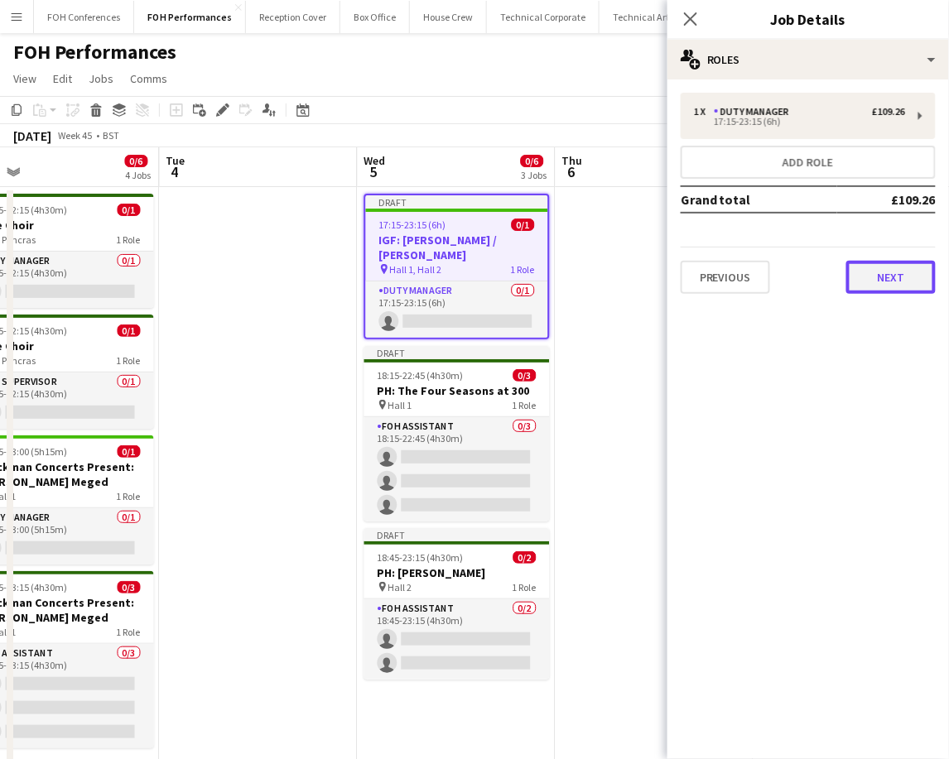
click at [886, 283] on button "Next" at bounding box center [890, 277] width 89 height 33
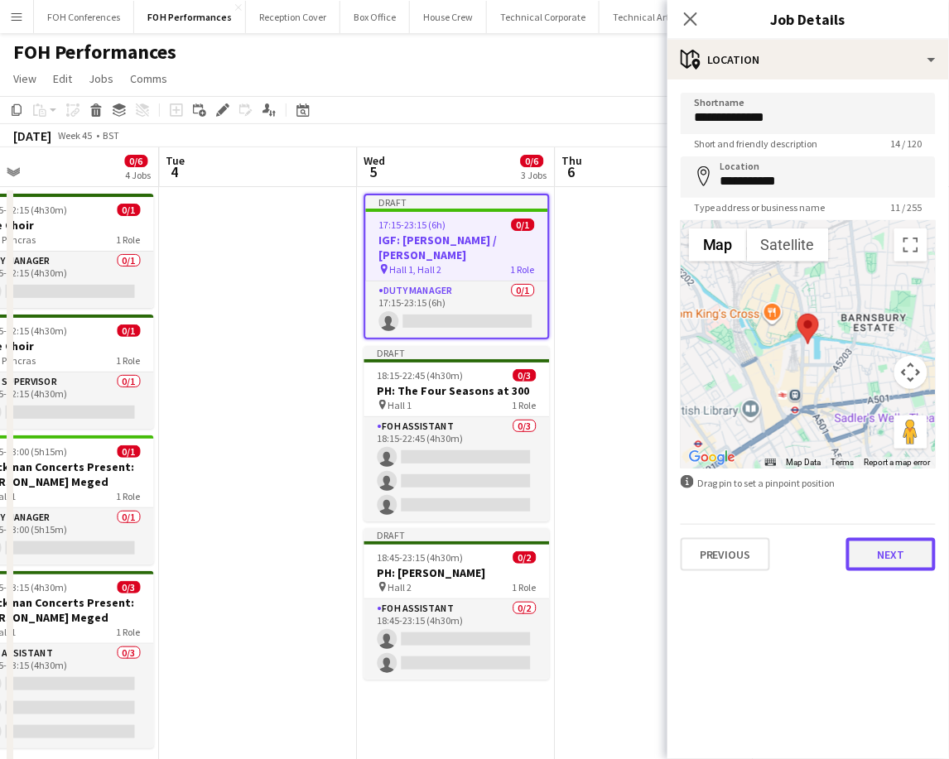
click at [897, 547] on button "Next" at bounding box center [890, 554] width 89 height 33
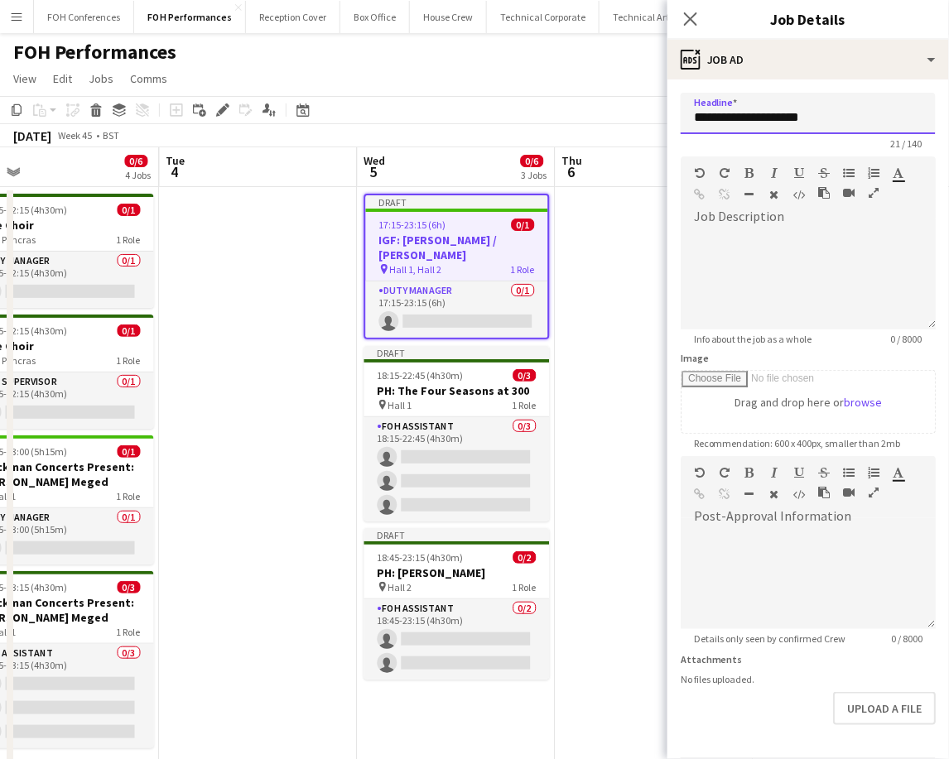
click at [689, 109] on input "**********" at bounding box center [808, 113] width 255 height 41
paste input "**********"
drag, startPoint x: 691, startPoint y: 118, endPoint x: 976, endPoint y: 137, distance: 285.5
click at [948, 137] on html "Menu Boards Boards Boards All jobs Status Workforce Workforce My Workforce Recr…" at bounding box center [474, 595] width 949 height 1191
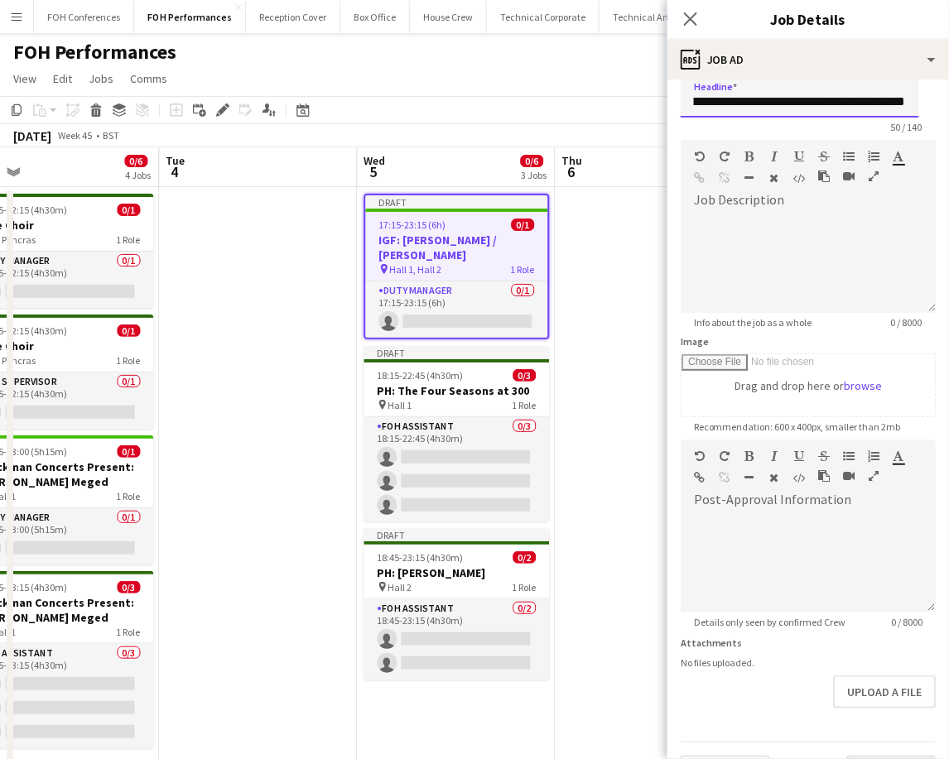
scroll to position [56, 0]
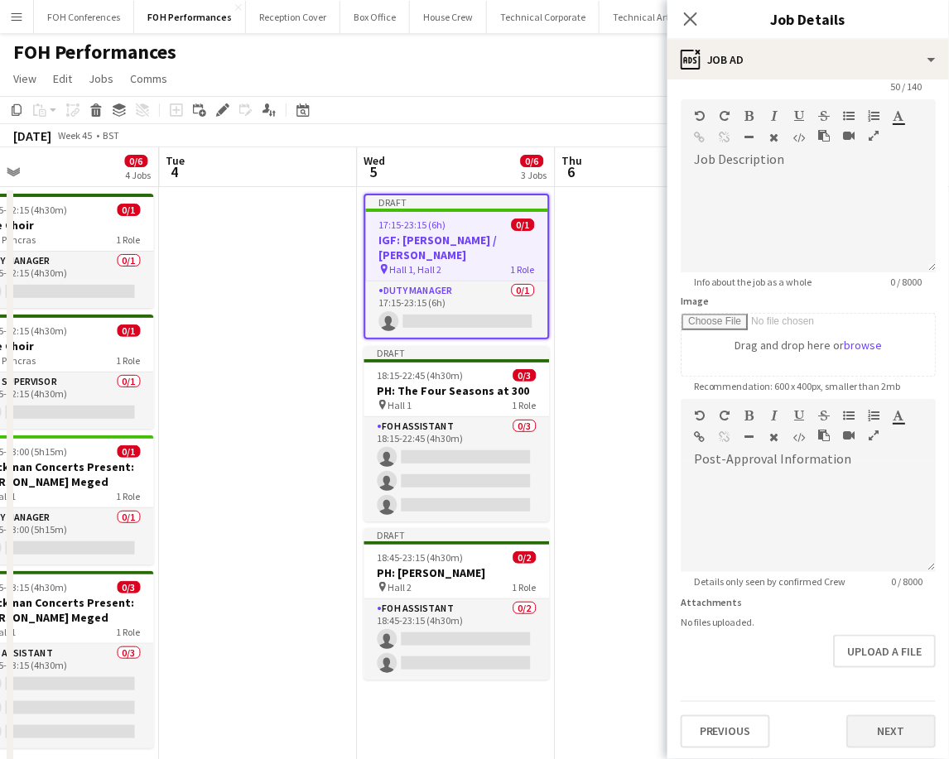
type input "**********"
click at [875, 735] on button "Next" at bounding box center [890, 731] width 89 height 33
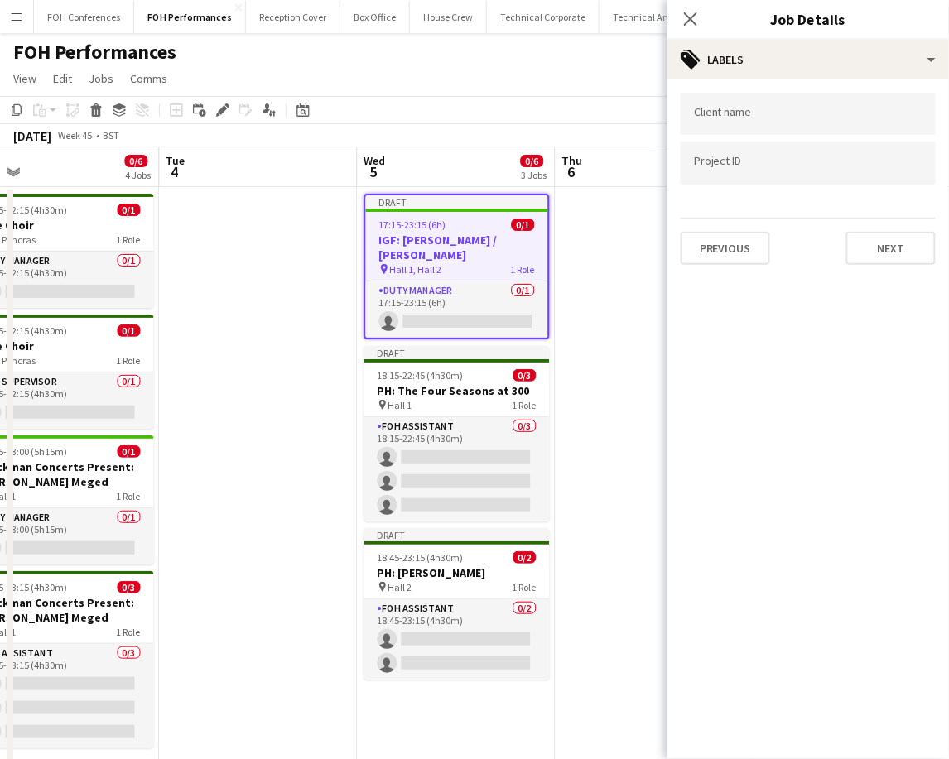
click at [879, 261] on div "Client name Project ID Previous Next" at bounding box center [808, 178] width 282 height 199
click at [871, 246] on button "Next" at bounding box center [890, 248] width 89 height 33
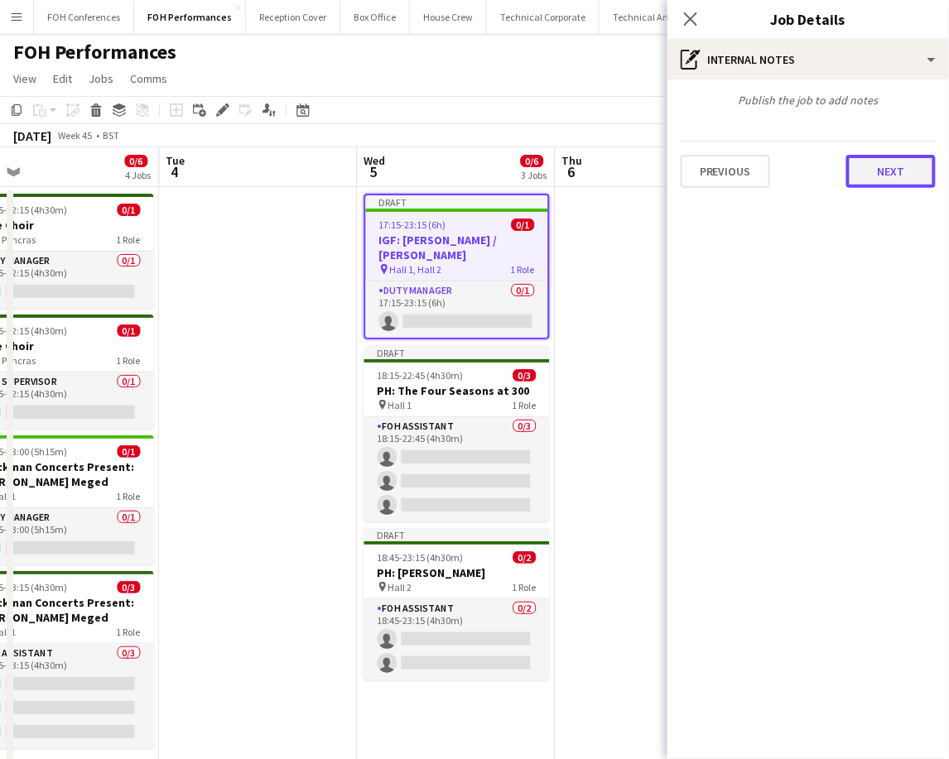
click at [884, 162] on button "Next" at bounding box center [890, 171] width 89 height 33
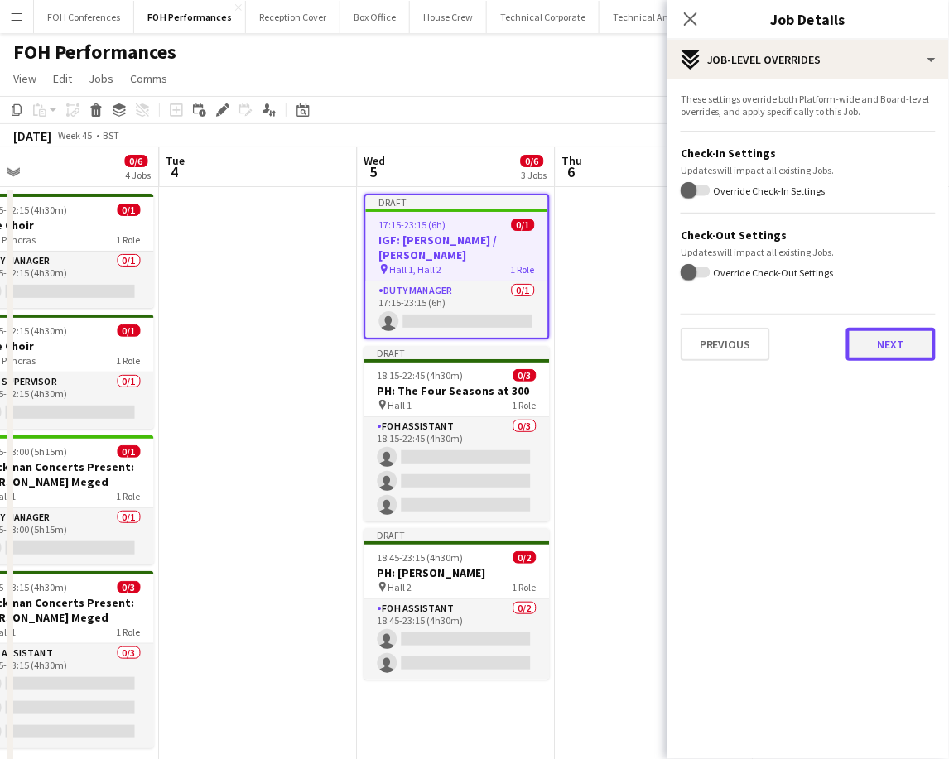
click at [889, 335] on button "Next" at bounding box center [890, 344] width 89 height 33
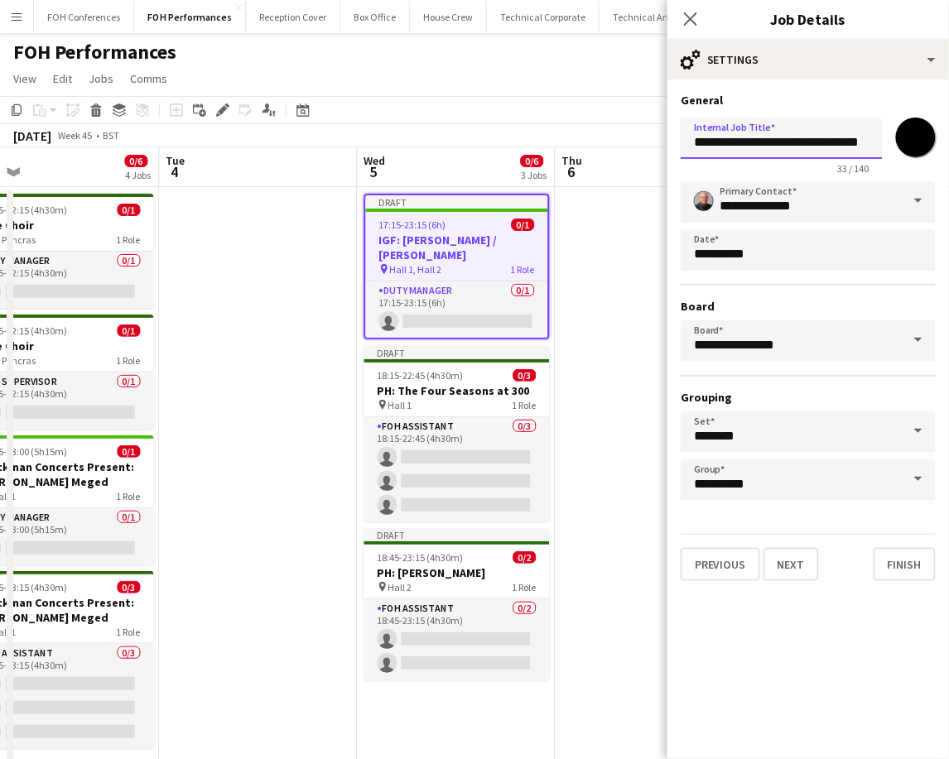
scroll to position [0, 11]
drag, startPoint x: 690, startPoint y: 139, endPoint x: 976, endPoint y: 138, distance: 286.5
click at [948, 138] on html "Menu Boards Boards Boards All jobs Status Workforce Workforce My Workforce Recr…" at bounding box center [474, 595] width 949 height 1191
click at [706, 152] on input "**********" at bounding box center [782, 138] width 202 height 41
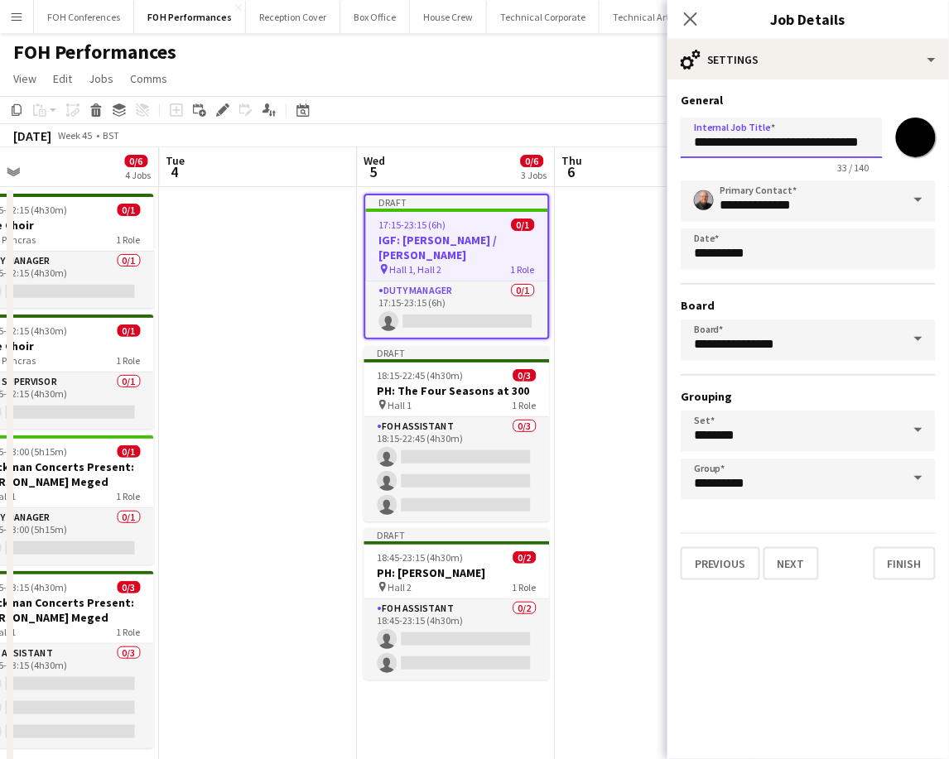
drag, startPoint x: 719, startPoint y: 142, endPoint x: 619, endPoint y: 139, distance: 100.2
click at [619, 139] on body "Menu Boards Boards Boards All jobs Status Workforce Workforce My Workforce Recr…" at bounding box center [474, 595] width 949 height 1191
click at [697, 137] on input "**********" at bounding box center [782, 138] width 202 height 41
click at [684, 132] on input "**********" at bounding box center [782, 138] width 202 height 41
drag, startPoint x: 684, startPoint y: 132, endPoint x: 976, endPoint y: 141, distance: 292.5
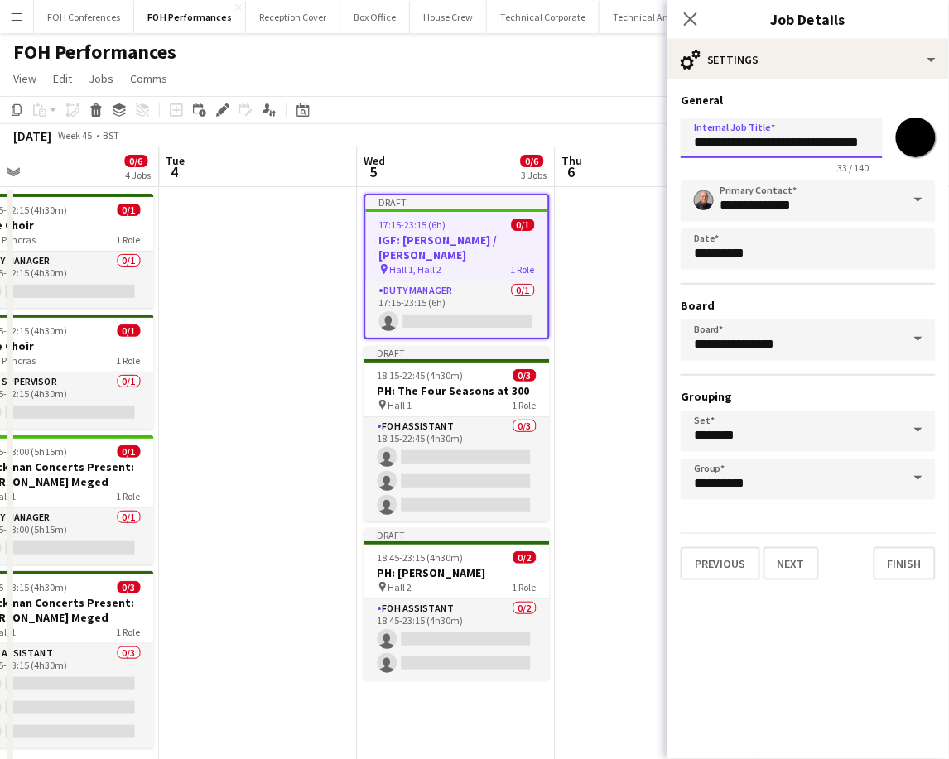
click at [948, 141] on html "Menu Boards Boards Boards All jobs Status Workforce Workforce My Workforce Recr…" at bounding box center [474, 595] width 949 height 1191
paste input "**********"
drag, startPoint x: 773, startPoint y: 139, endPoint x: 976, endPoint y: 163, distance: 205.1
click at [948, 163] on html "Menu Boards Boards Boards All jobs Status Workforce Workforce My Workforce Recr…" at bounding box center [474, 595] width 949 height 1191
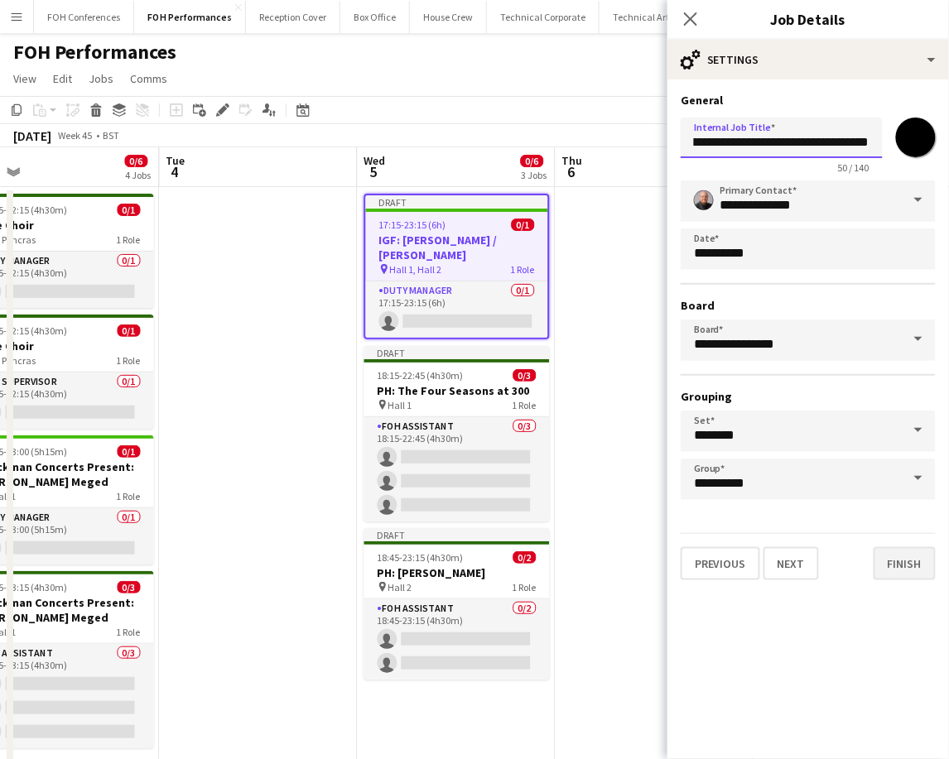
type input "**********"
click at [893, 547] on button "Finish" at bounding box center [905, 563] width 62 height 33
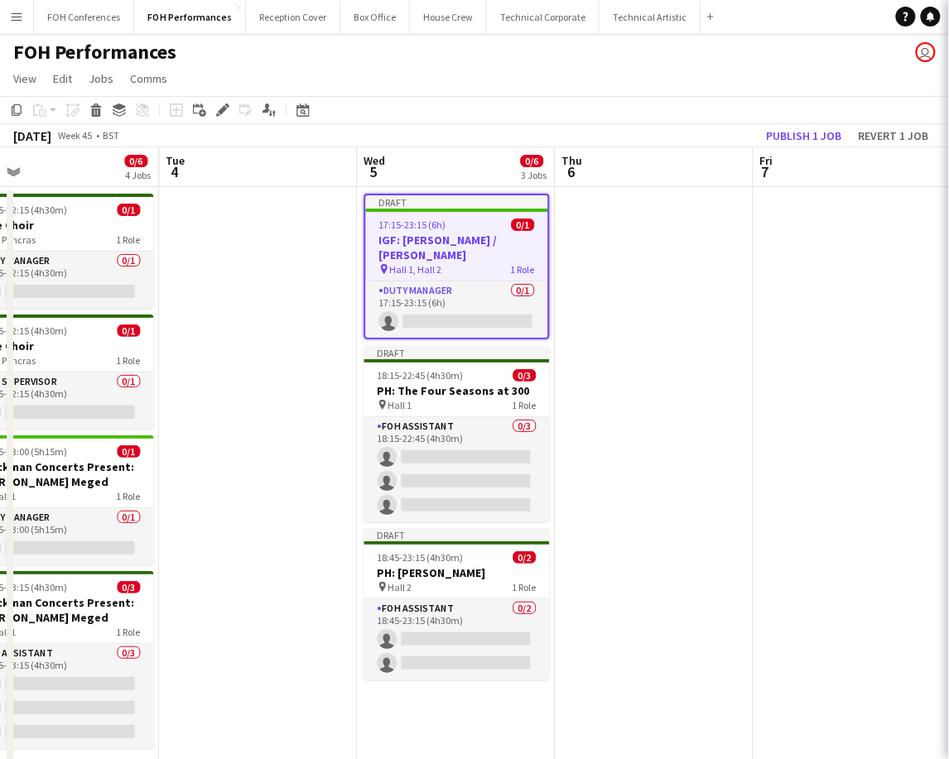
scroll to position [0, 0]
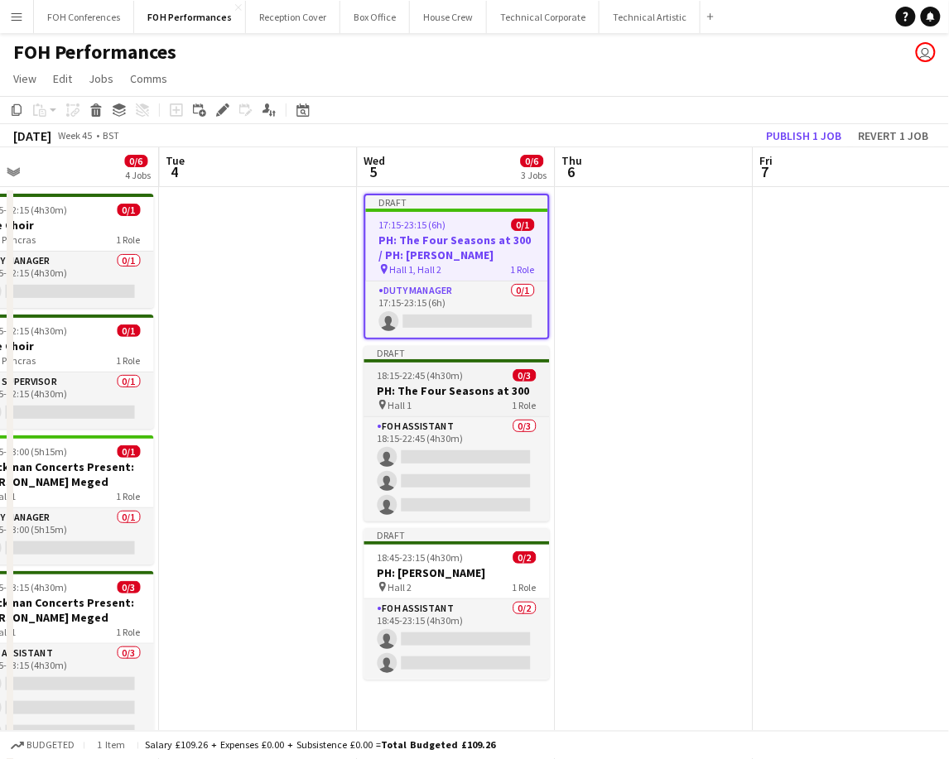
click at [453, 388] on h3 "PH: The Four Seasons at 300" at bounding box center [456, 390] width 185 height 15
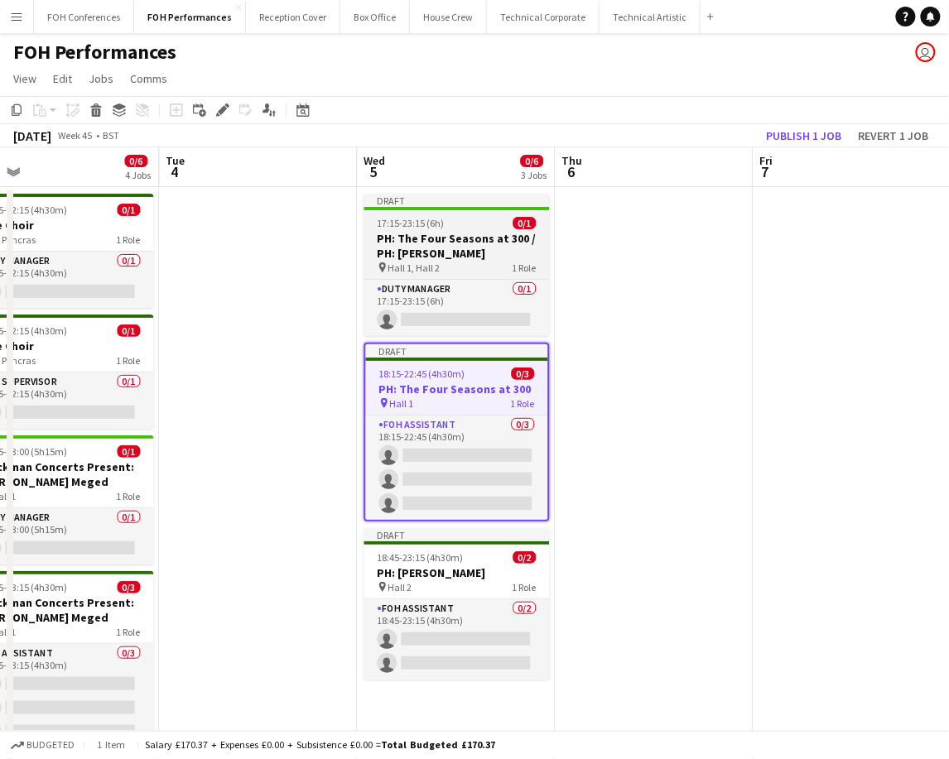
click at [432, 226] on span "17:15-23:15 (6h)" at bounding box center [411, 223] width 67 height 12
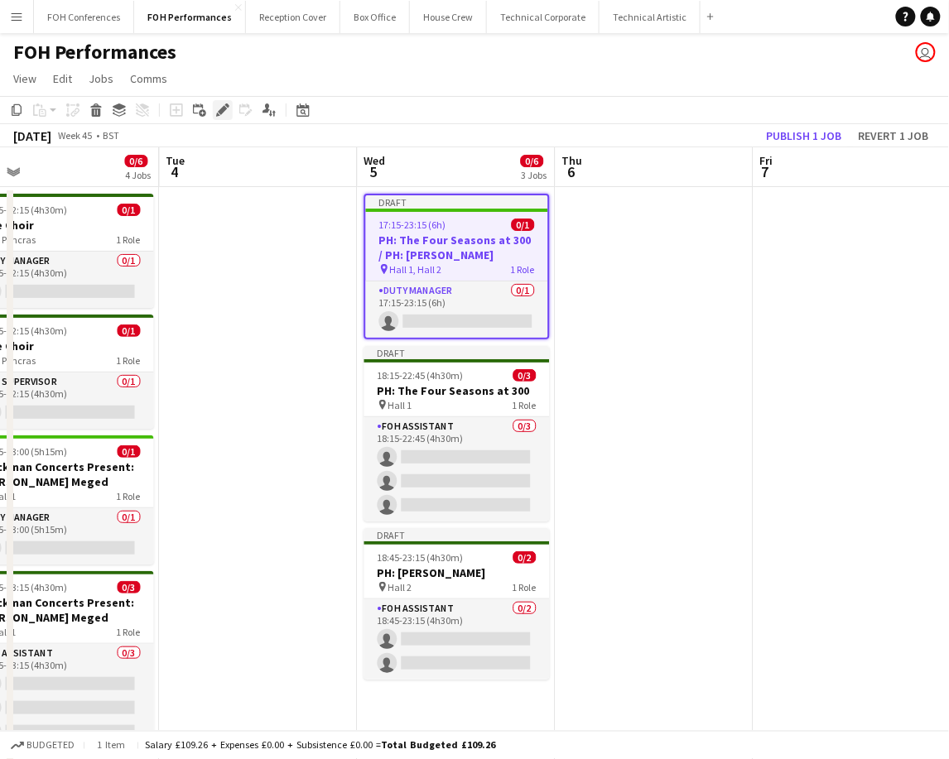
click at [218, 113] on icon at bounding box center [222, 110] width 9 height 9
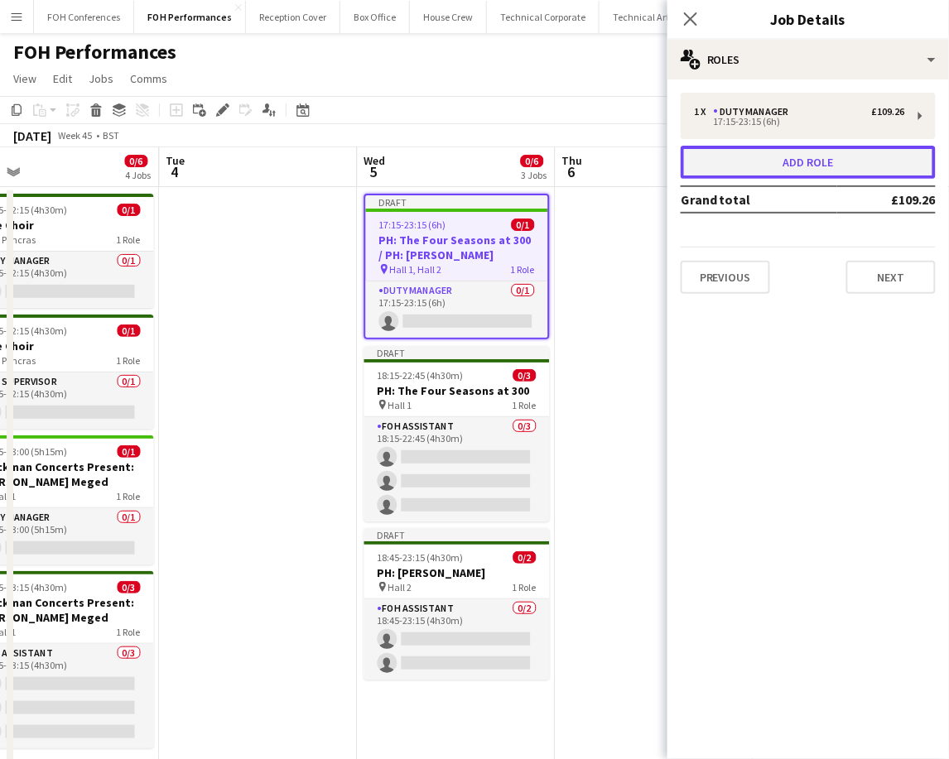
click at [822, 157] on button "Add role" at bounding box center [808, 162] width 255 height 33
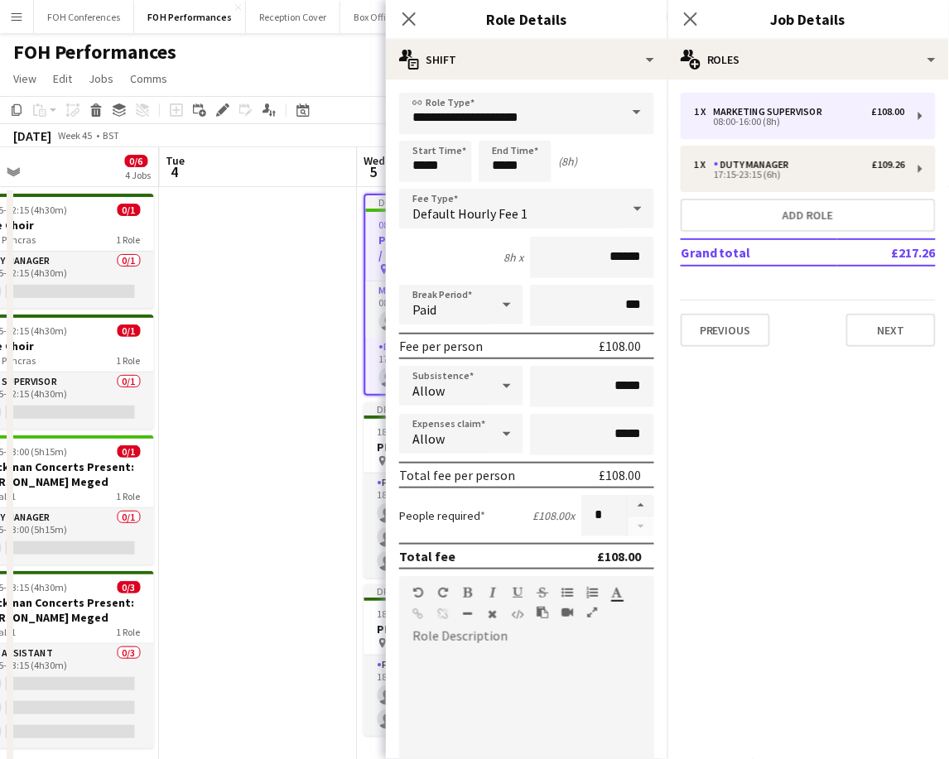
click at [619, 113] on span at bounding box center [636, 113] width 35 height 40
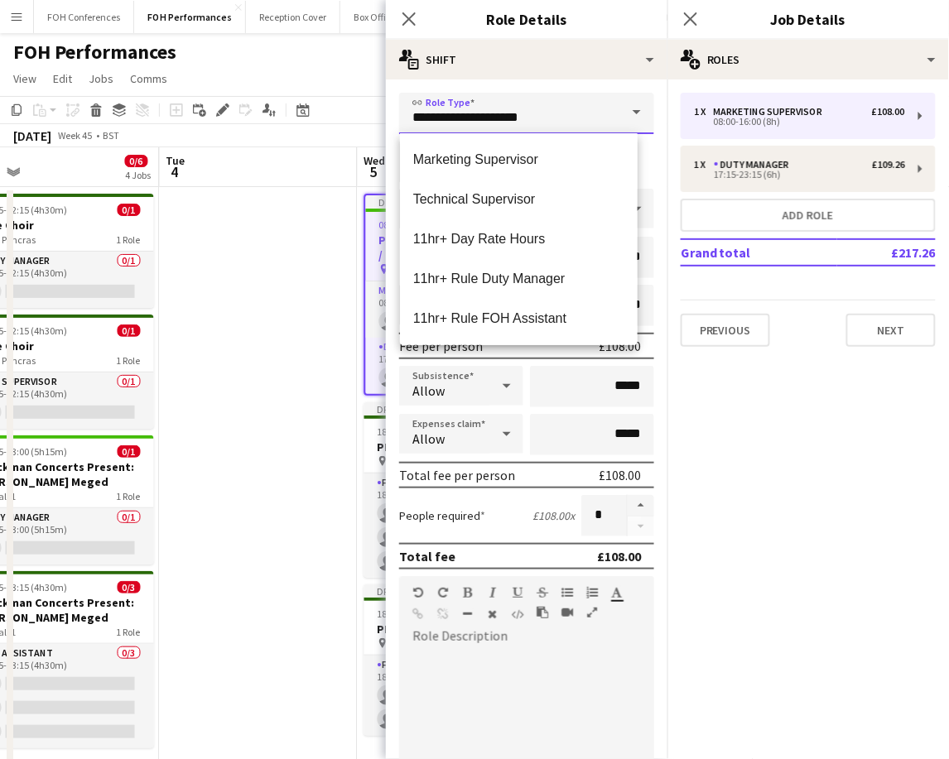
drag, startPoint x: 547, startPoint y: 104, endPoint x: 337, endPoint y: 89, distance: 210.9
click at [337, 89] on body "Menu Boards Boards Boards All jobs Status Workforce Workforce My Workforce Recr…" at bounding box center [474, 595] width 949 height 1191
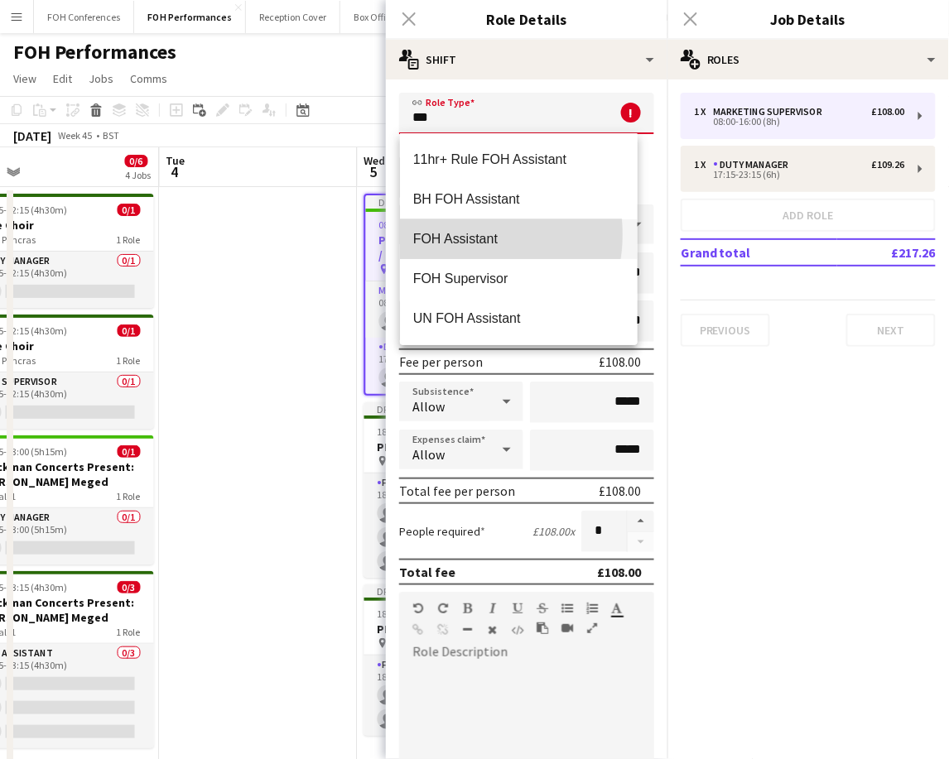
click at [460, 234] on span "FOH Assistant" at bounding box center [519, 239] width 212 height 16
type input "**********"
type input "******"
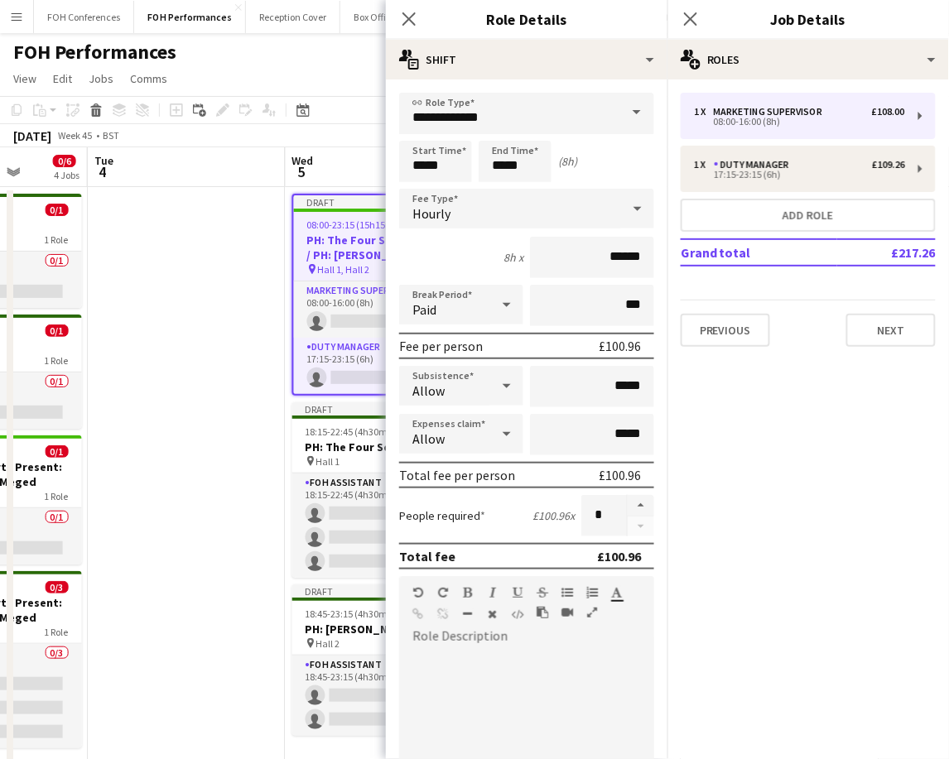
scroll to position [0, 508]
drag, startPoint x: 279, startPoint y: 174, endPoint x: 18, endPoint y: 182, distance: 261.0
click at [18, 182] on app-calendar-viewport "Sat 1 Sun 2 0/4 2 Jobs Mon 3 0/6 4 Jobs Tue 4 Wed 5 0/7 3 Jobs Thu 6 Fri 7 Sat …" at bounding box center [474, 654] width 949 height 1015
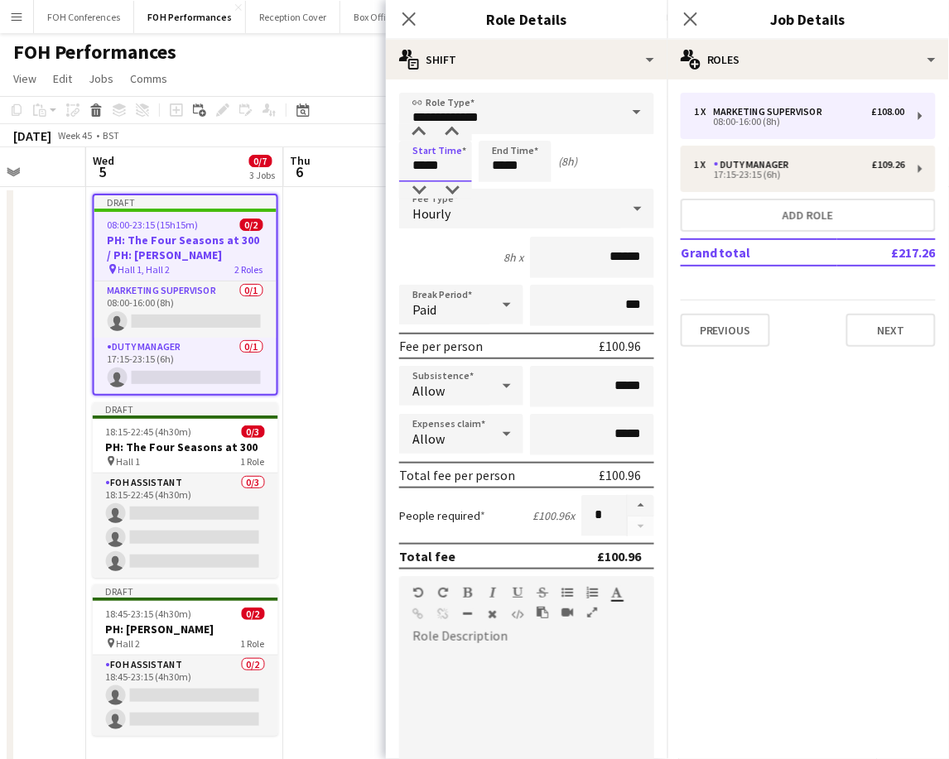
drag, startPoint x: 461, startPoint y: 159, endPoint x: 284, endPoint y: 152, distance: 177.4
click at [284, 152] on body "Menu Boards Boards Boards All jobs Status Workforce Workforce My Workforce Recr…" at bounding box center [474, 595] width 949 height 1191
type input "*****"
drag, startPoint x: 527, startPoint y: 157, endPoint x: 461, endPoint y: 173, distance: 67.3
click at [461, 173] on div "Start Time ***** End Time ***** (21h 45m)" at bounding box center [526, 161] width 255 height 41
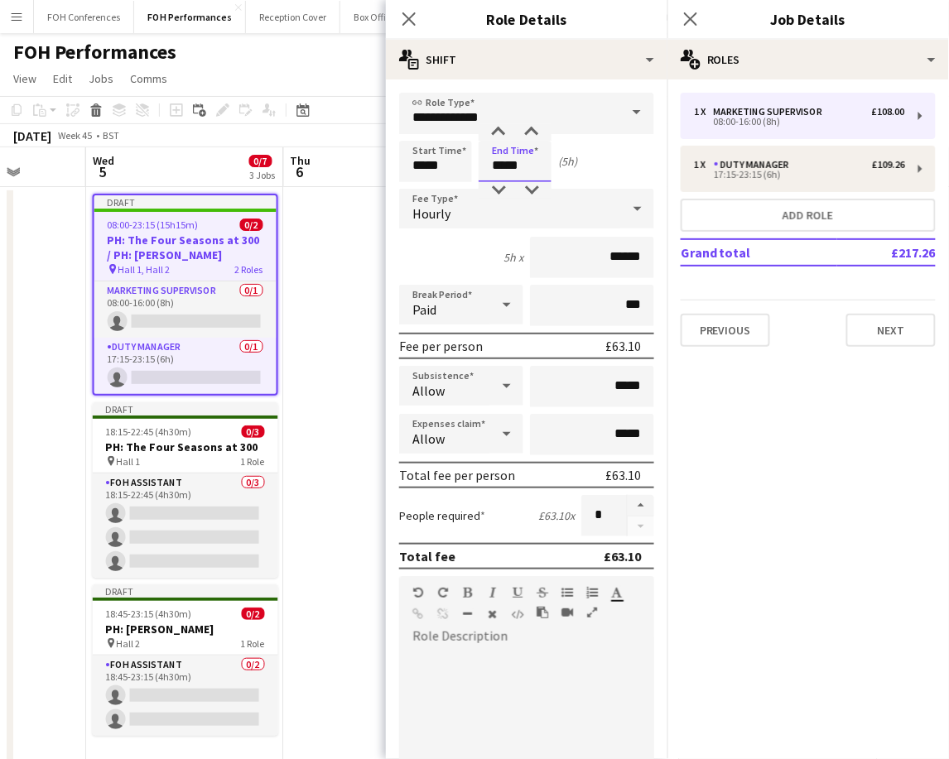
type input "*****"
click at [327, 79] on app-page-menu "View Day view expanded Day view collapsed Month view Date picker Jump to [DATE]…" at bounding box center [474, 80] width 949 height 31
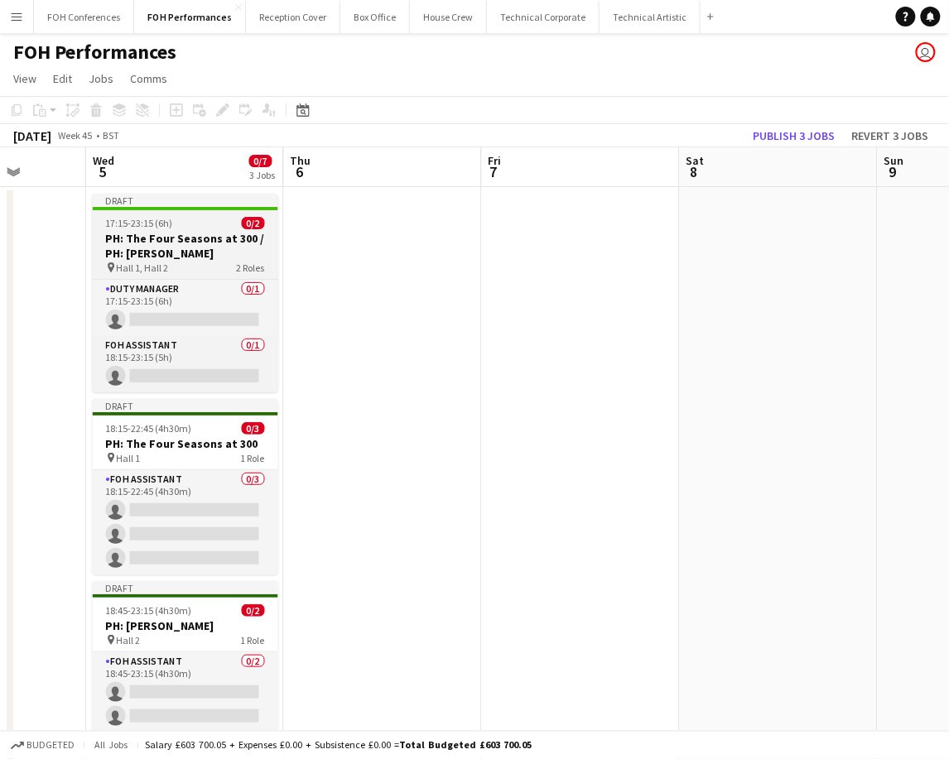
click at [149, 229] on app-job-card "Draft 17:15-23:15 (6h) 0/2 PH: The Four Seasons at 300 / PH: [PERSON_NAME] pin …" at bounding box center [185, 293] width 185 height 199
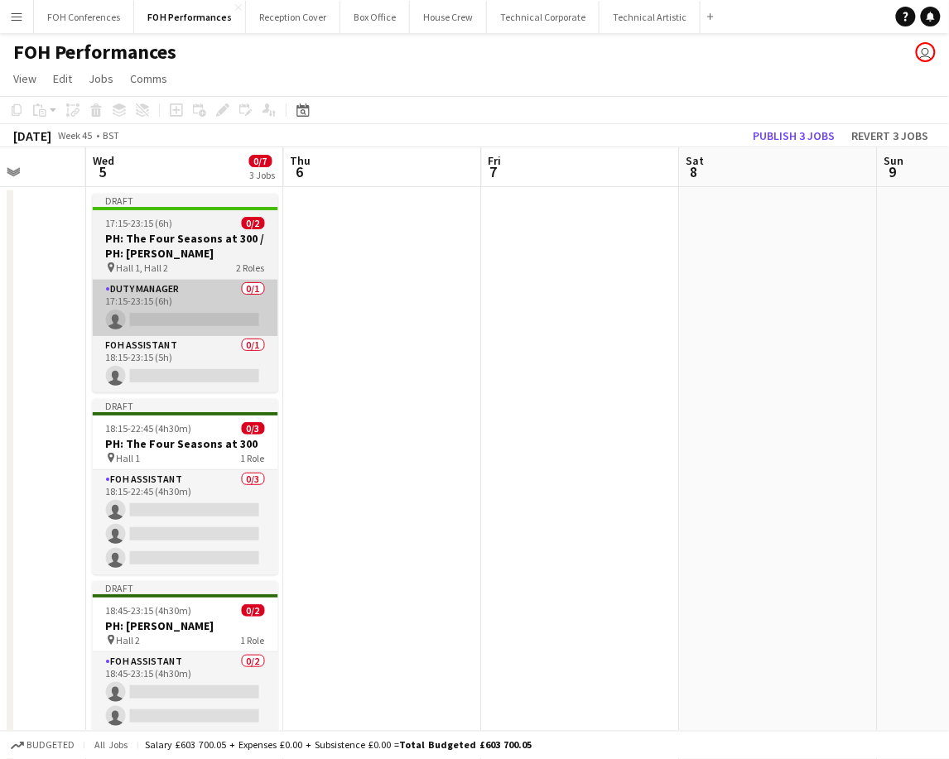
scroll to position [0, 507]
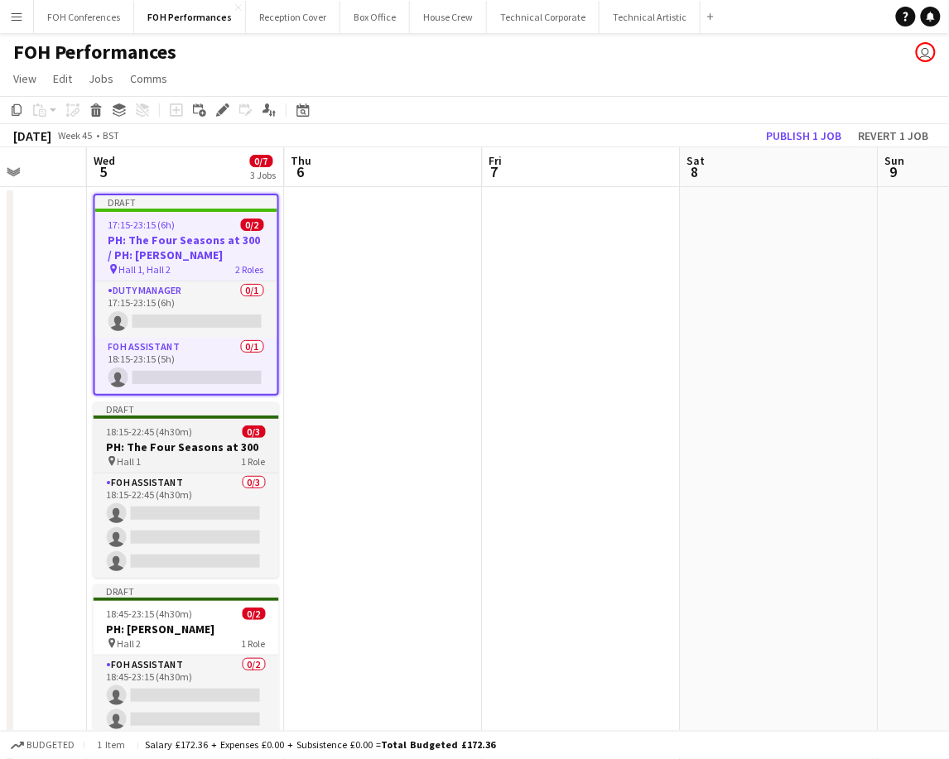
click at [176, 420] on app-job-card "Draft 18:15-22:45 (4h30m) 0/3 PH: The Four Seasons at 300 pin Hall 1 1 Role FOH…" at bounding box center [186, 490] width 185 height 176
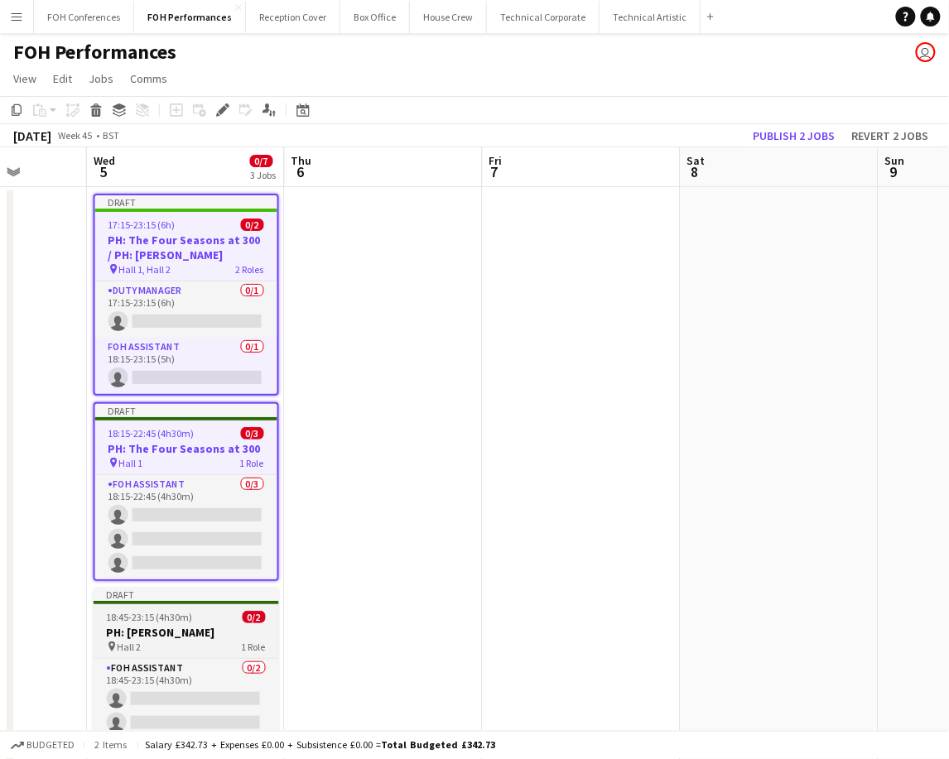
click at [174, 614] on span "18:45-23:15 (4h30m)" at bounding box center [150, 617] width 86 height 12
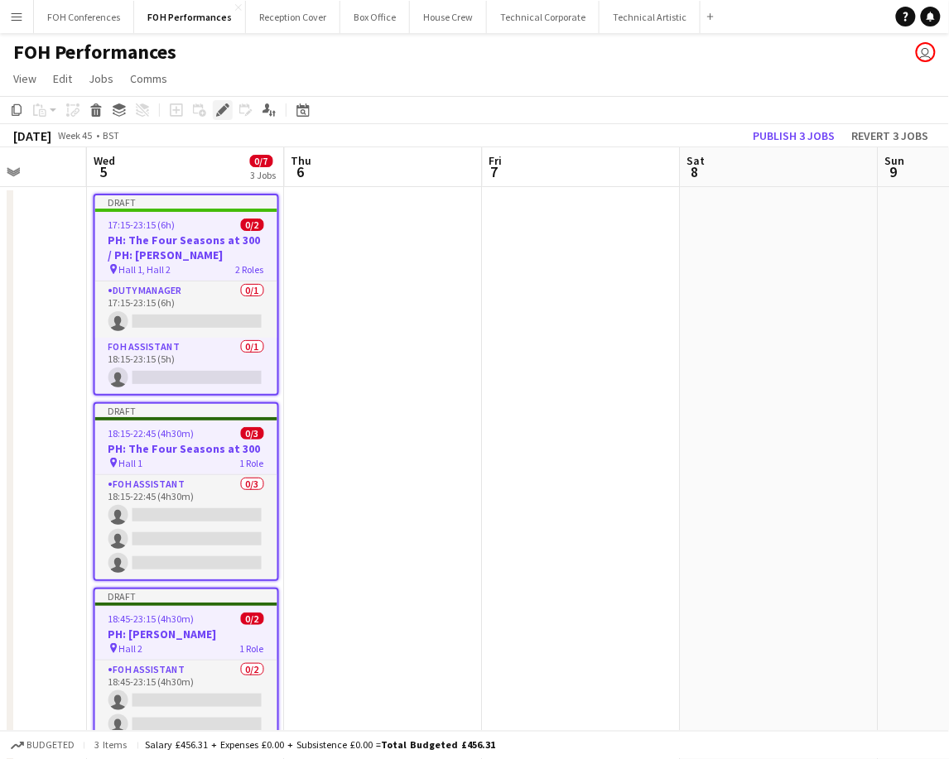
click at [219, 117] on div "Edit" at bounding box center [223, 110] width 20 height 20
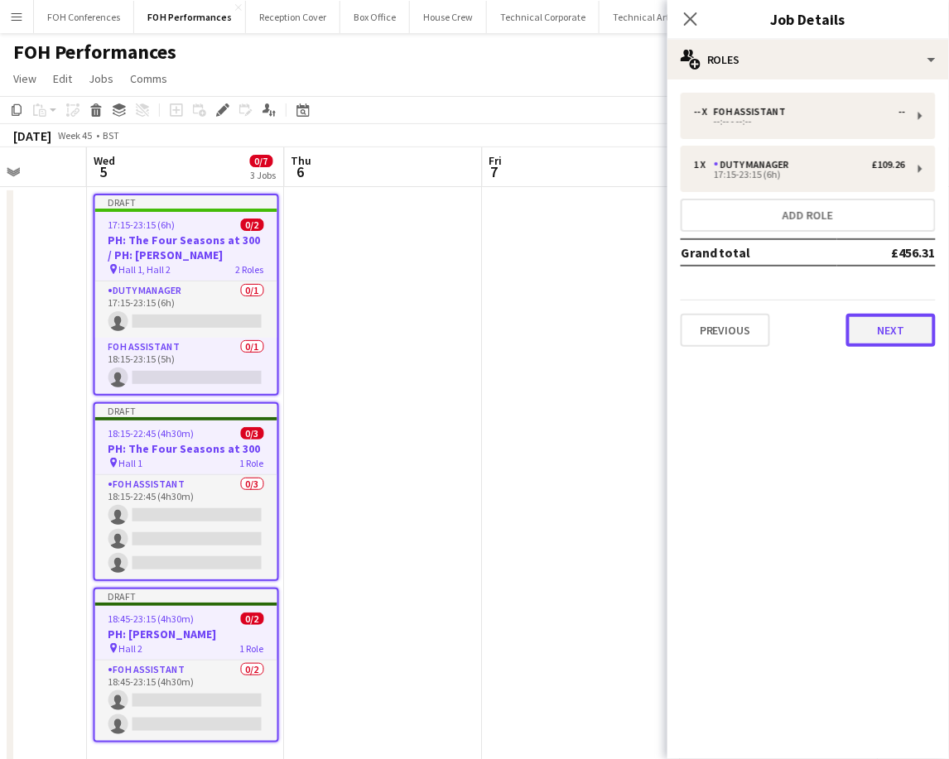
click at [857, 340] on button "Next" at bounding box center [890, 330] width 89 height 33
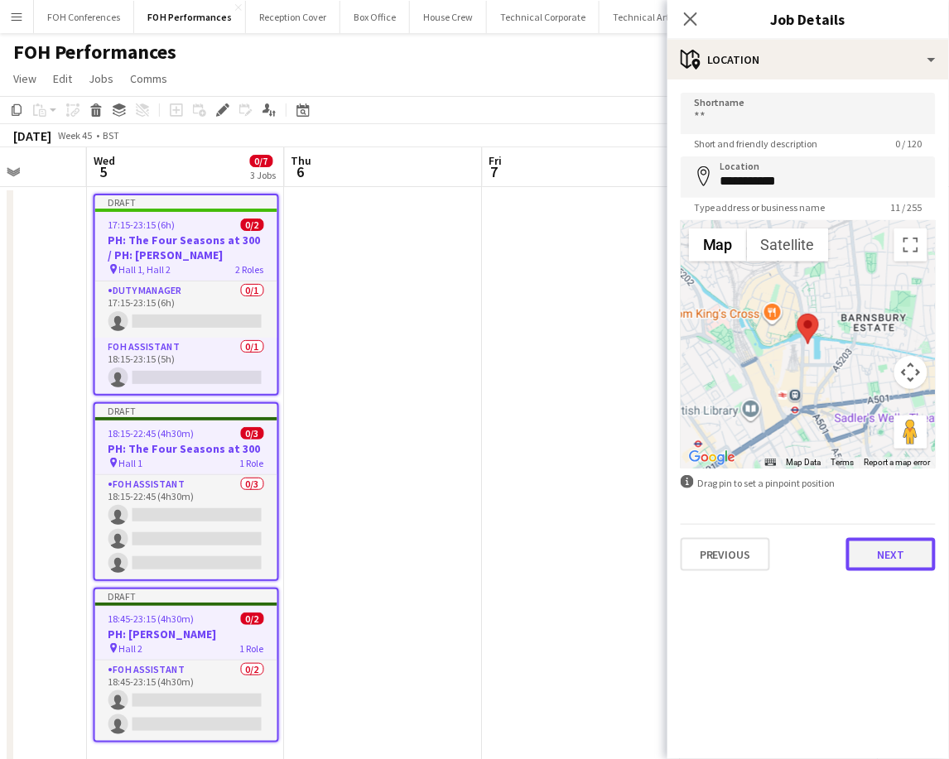
click at [884, 555] on button "Next" at bounding box center [890, 554] width 89 height 33
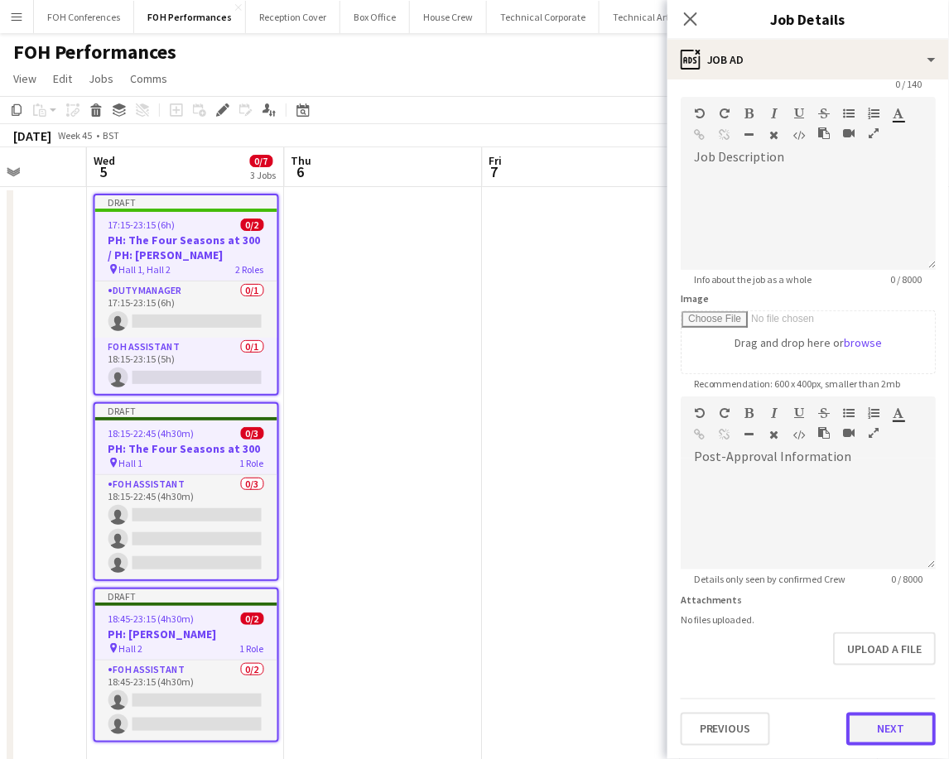
click at [878, 667] on form "Headline 0 / 140 Job Description default Heading 1 Heading 2 Heading 3 Heading …" at bounding box center [808, 389] width 282 height 713
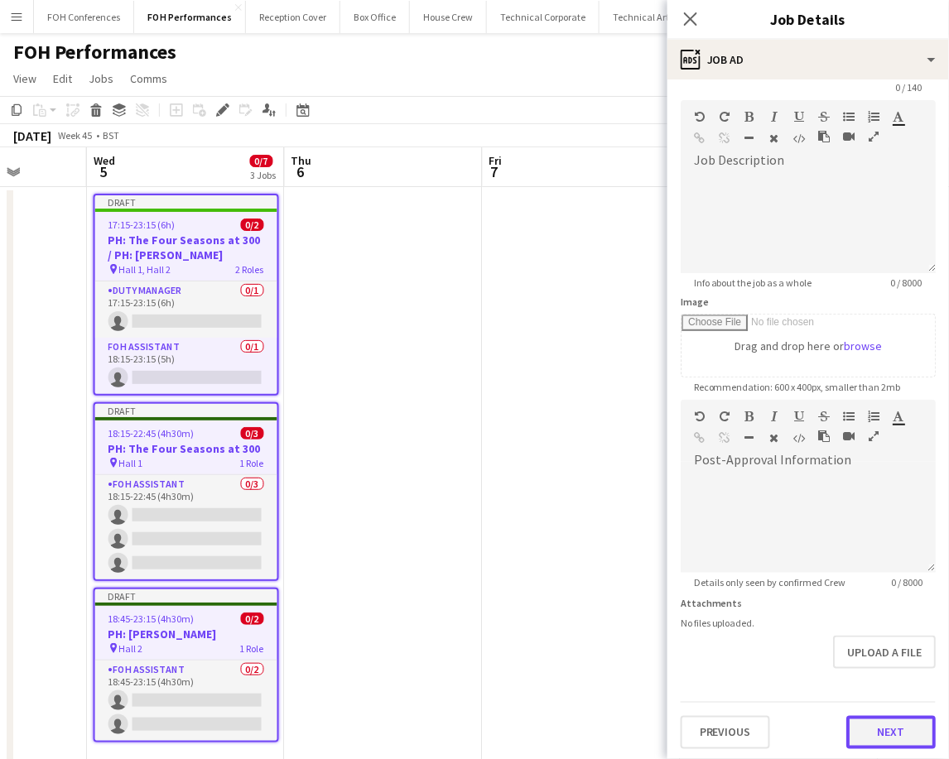
click at [856, 727] on button "Next" at bounding box center [890, 732] width 89 height 33
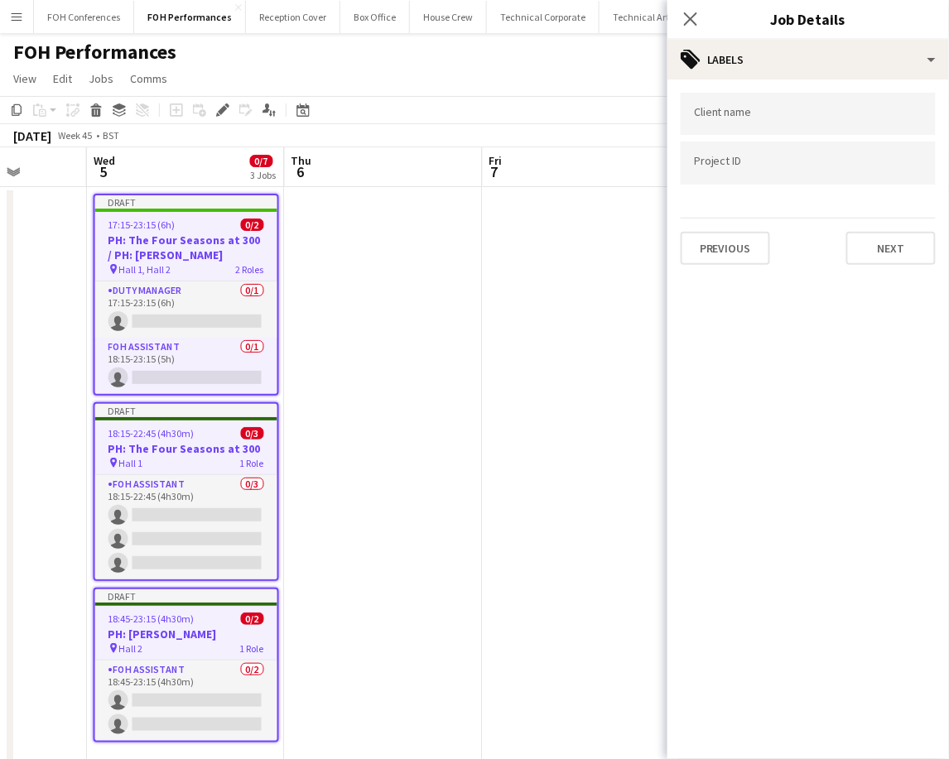
scroll to position [0, 0]
click at [878, 247] on button "Next" at bounding box center [890, 248] width 89 height 33
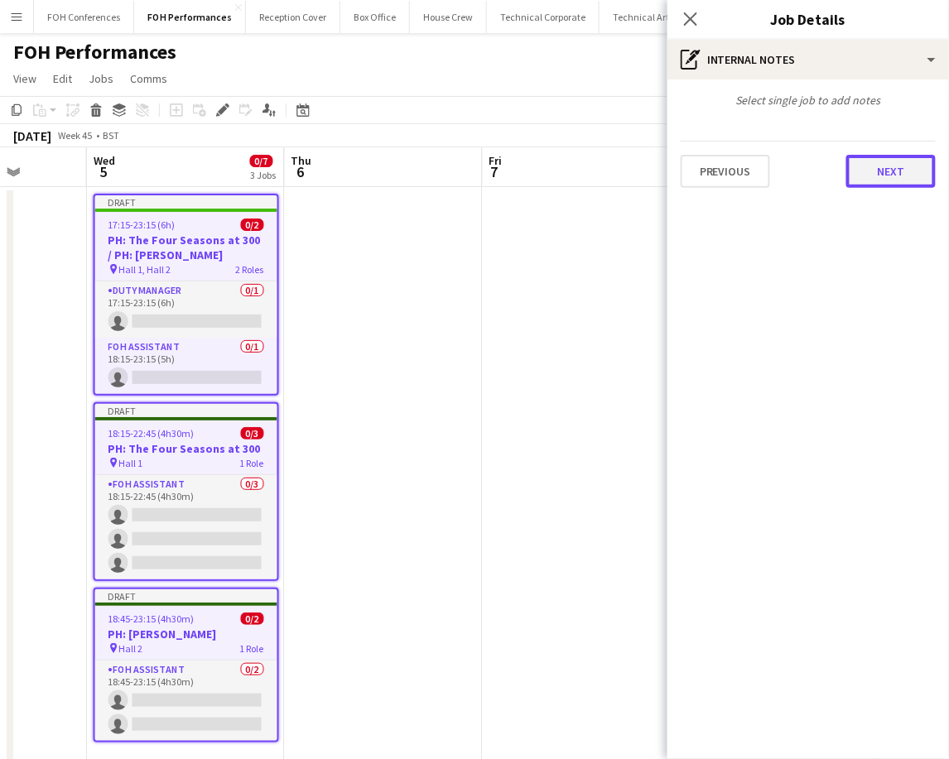
click at [907, 178] on button "Next" at bounding box center [890, 171] width 89 height 33
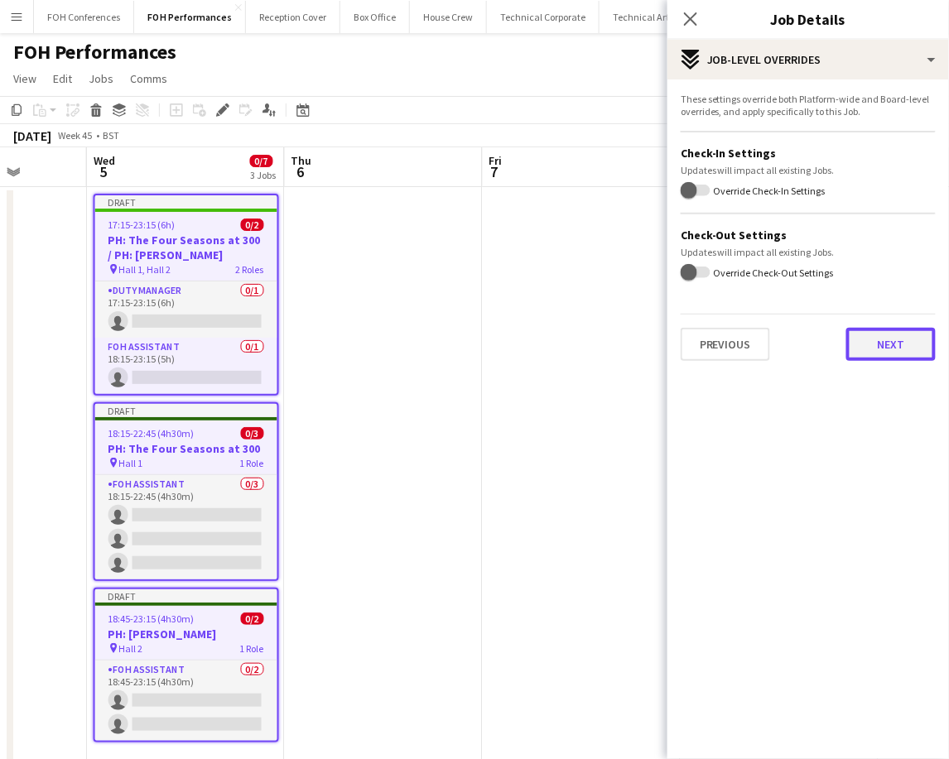
click at [895, 345] on button "Next" at bounding box center [890, 344] width 89 height 33
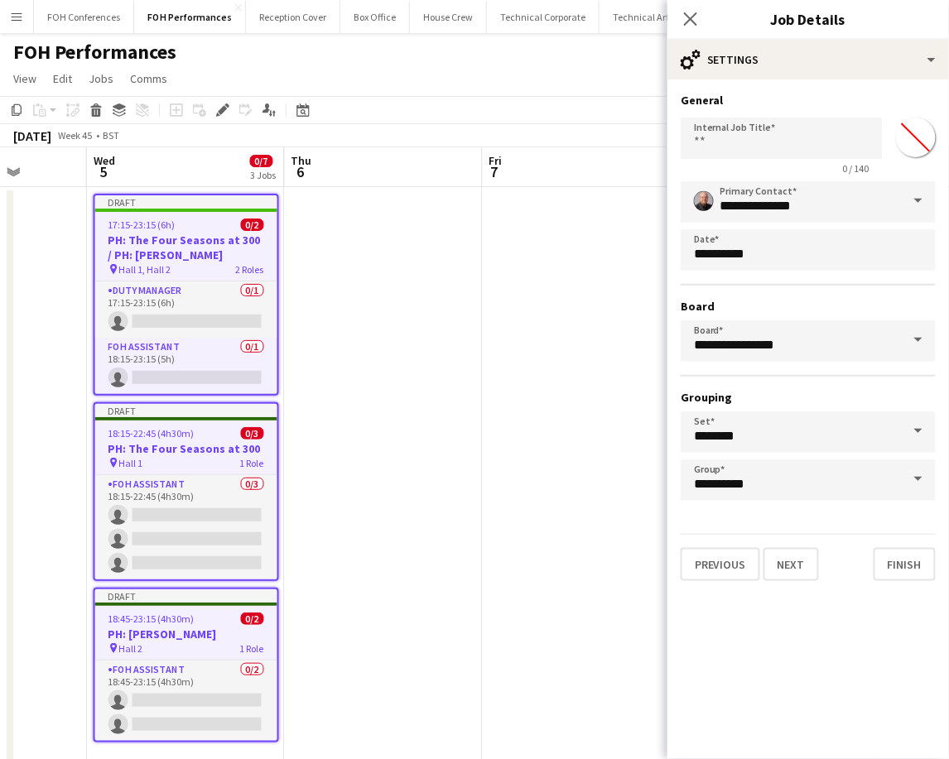
click at [908, 150] on input "*******" at bounding box center [916, 138] width 60 height 60
type input "*******"
click at [543, 75] on app-page-menu "View Day view expanded Day view collapsed Month view Date picker Jump to [DATE]…" at bounding box center [474, 80] width 949 height 31
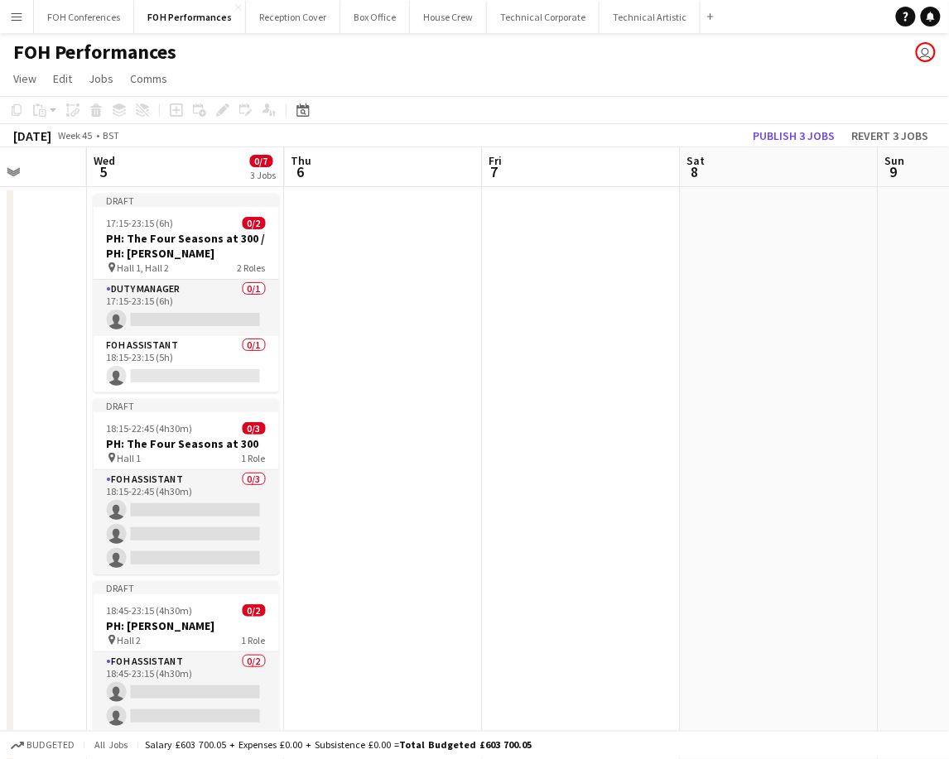
scroll to position [0, 488]
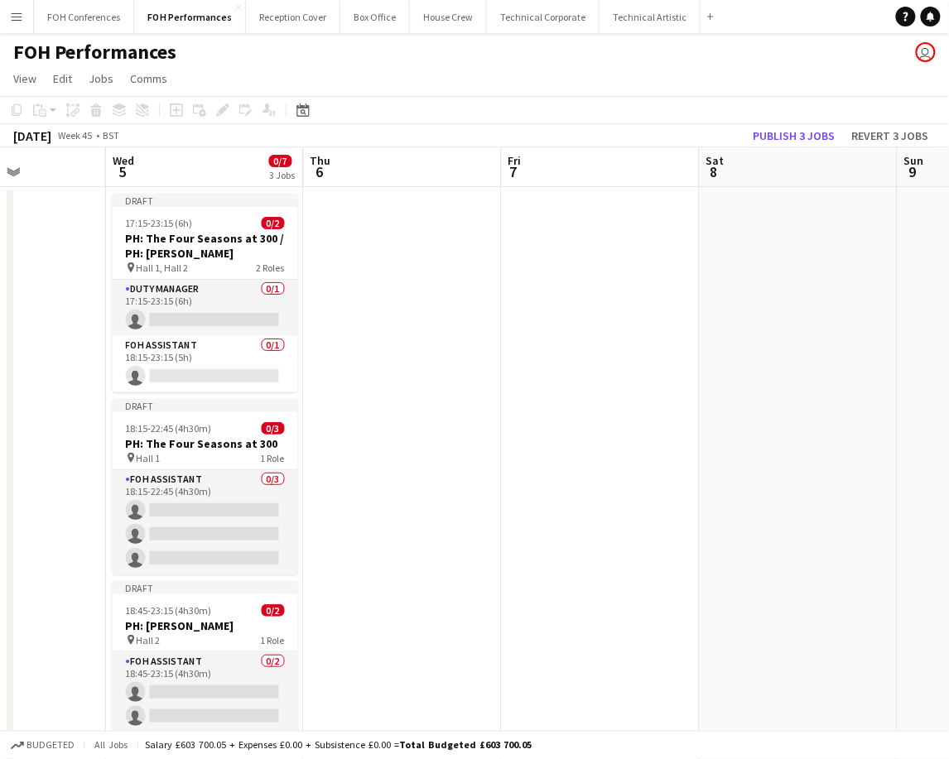
drag, startPoint x: 720, startPoint y: 132, endPoint x: 976, endPoint y: 132, distance: 256.7
click at [948, 132] on html "Menu Boards Boards Boards All jobs Status Workforce Workforce My Workforce Recr…" at bounding box center [474, 595] width 949 height 1191
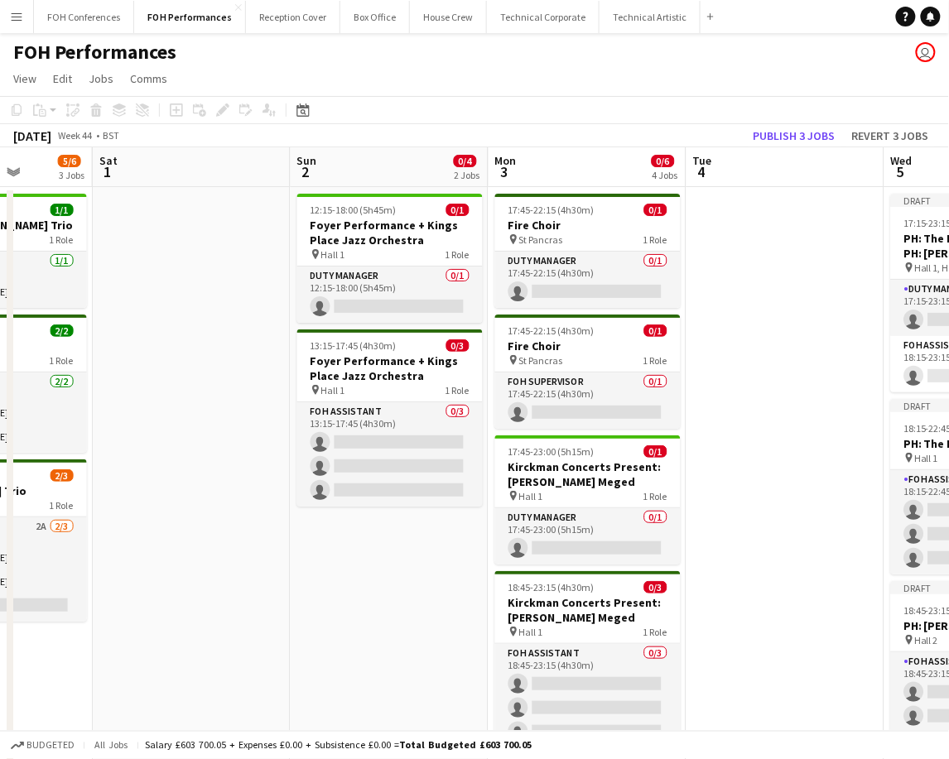
drag, startPoint x: 113, startPoint y: 168, endPoint x: 869, endPoint y: 190, distance: 755.6
click at [893, 190] on app-calendar-viewport "Wed 29 5/5 2 Jobs Thu 30 6/6 2 Jobs Fri 31 5/6 3 Jobs Sat 1 Sun 2 0/4 2 Jobs Mo…" at bounding box center [474, 654] width 949 height 1015
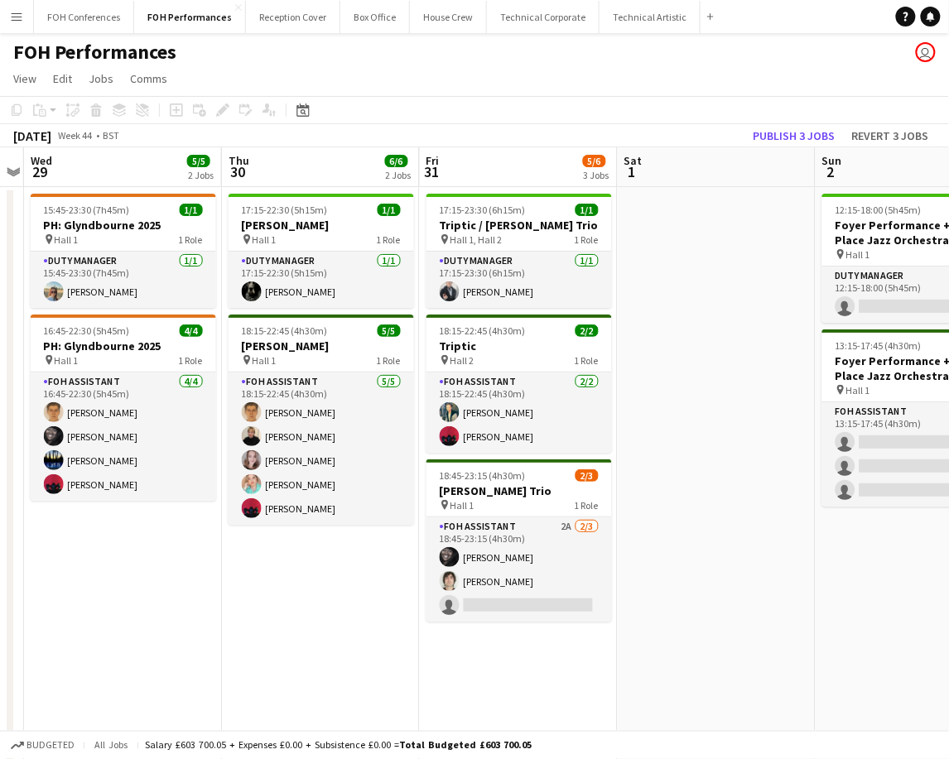
scroll to position [0, 524]
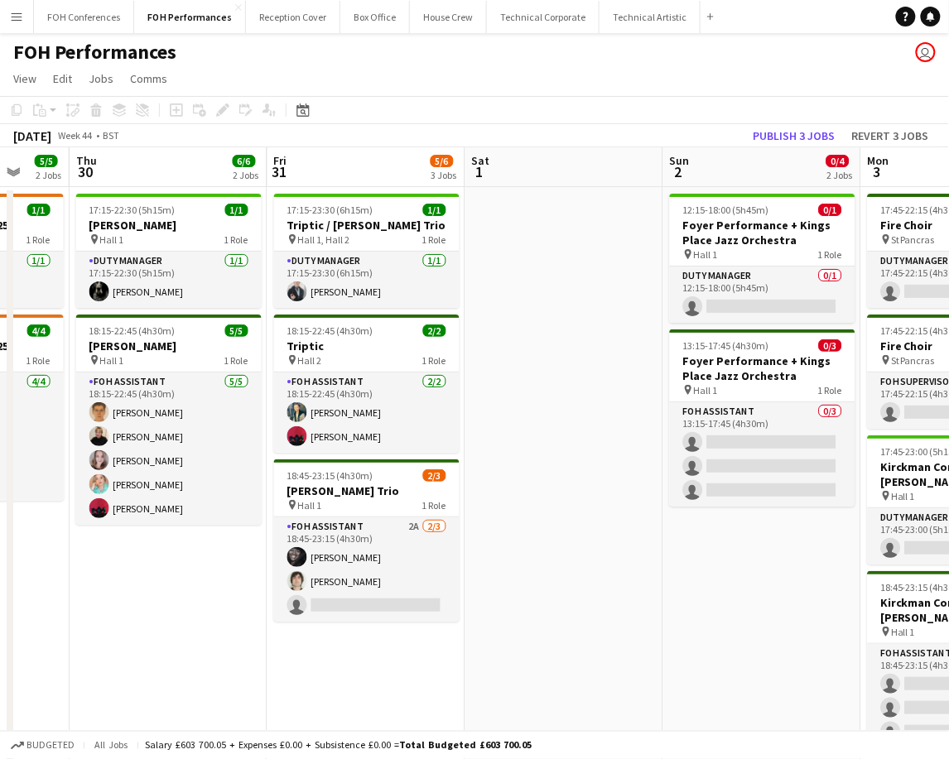
drag, startPoint x: 161, startPoint y: 169, endPoint x: 976, endPoint y: 171, distance: 815.7
click at [948, 171] on html "Menu Boards Boards Boards All jobs Status Workforce Workforce My Workforce Recr…" at bounding box center [474, 595] width 949 height 1191
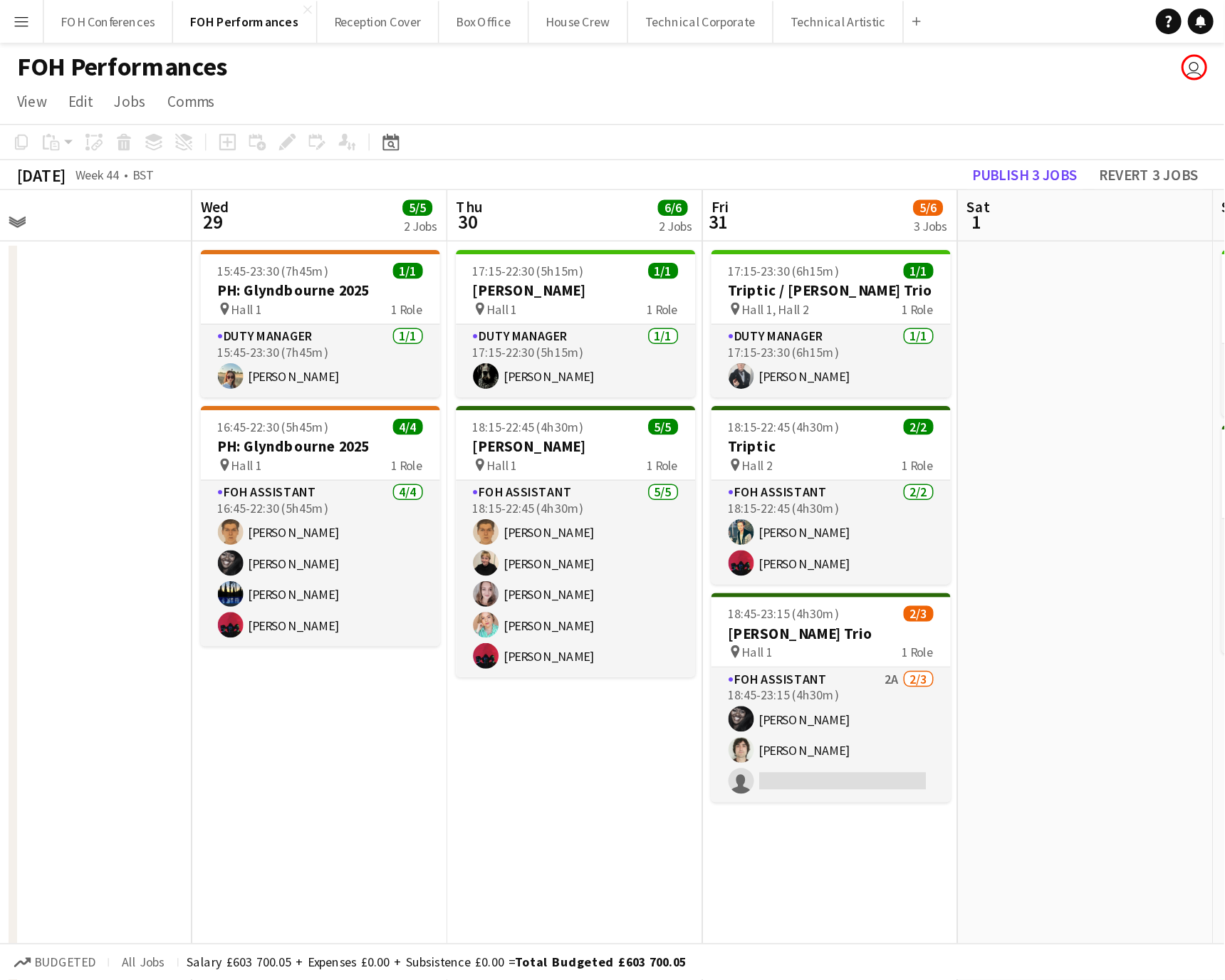
scroll to position [0, 502]
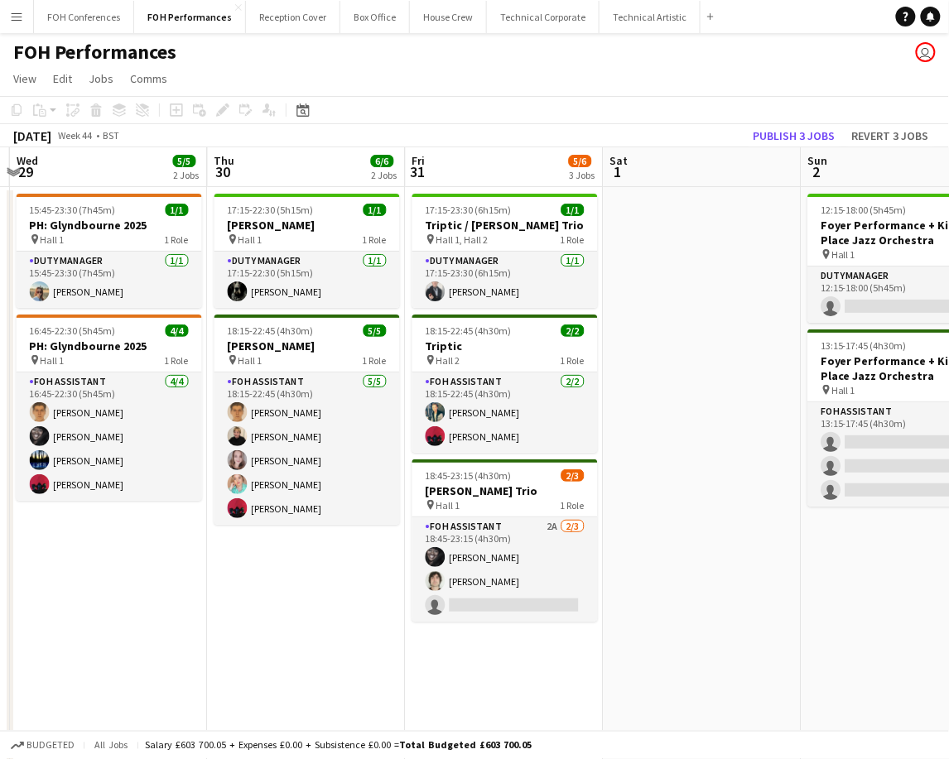
drag, startPoint x: 766, startPoint y: 173, endPoint x: 509, endPoint y: 207, distance: 258.9
click at [509, 207] on app-calendar-viewport "Sun 26 11/11 6 Jobs Mon 27 Tue 28 Wed 29 5/5 2 Jobs Thu 30 6/6 2 Jobs Fri 31 5/…" at bounding box center [474, 654] width 949 height 1015
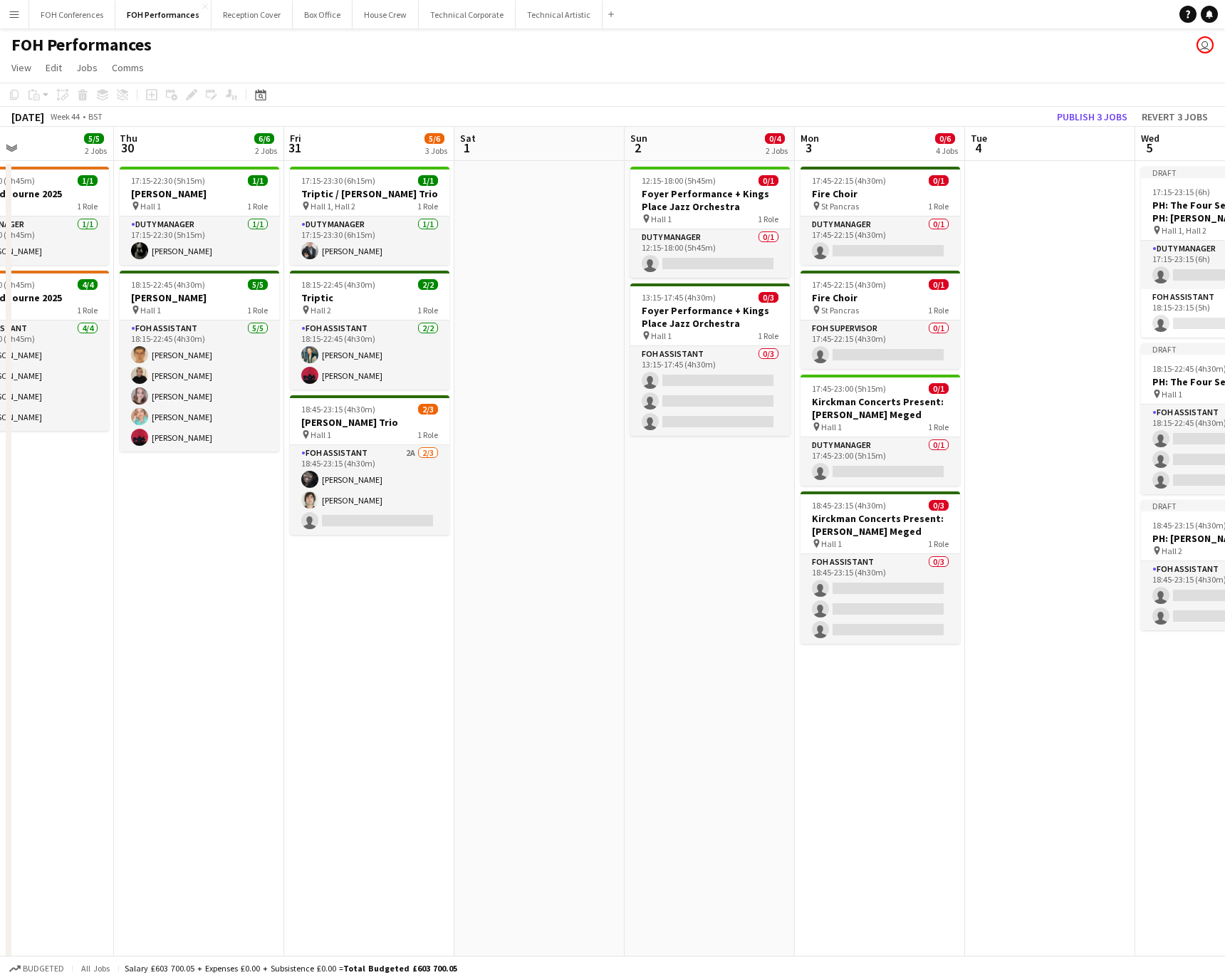
scroll to position [0, 544]
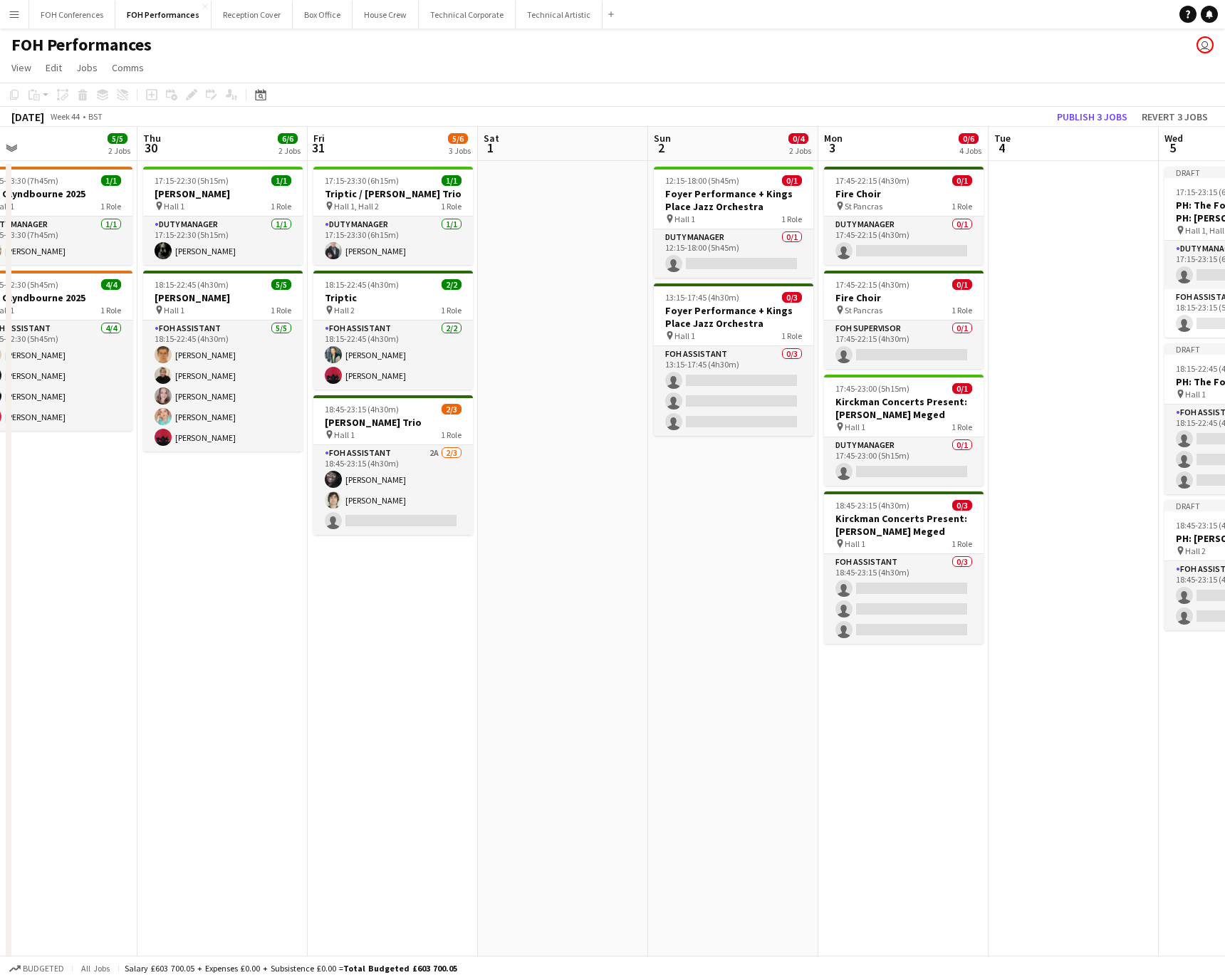
drag, startPoint x: 1100, startPoint y: 151, endPoint x: 1060, endPoint y: 145, distance: 40.4
click at [816, 145] on app-calendar-viewport "Sun 26 11/11 6 Jobs Mon 27 Tue 28 Wed 29 5/5 2 Jobs Thu 30 6/6 2 Jobs Fri 31 5/…" at bounding box center [612, 563] width 1225 height 873
click at [816, 194] on span "17:15-23:15 (6h)" at bounding box center [1204, 192] width 58 height 10
click at [816, 367] on span "18:15-22:45 (4h30m)" at bounding box center [1213, 372] width 74 height 10
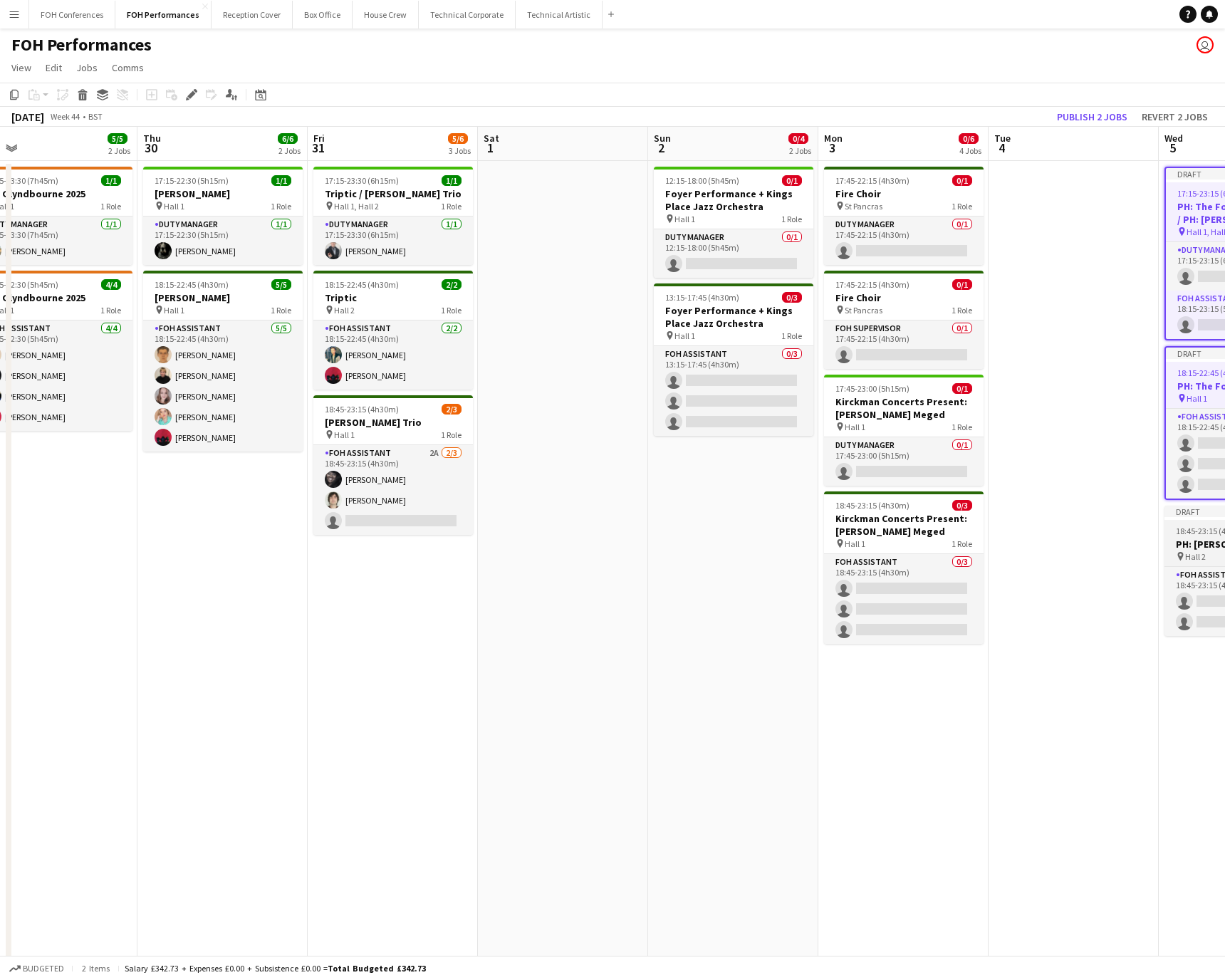
click at [816, 540] on h3 "PH: [PERSON_NAME]" at bounding box center [1244, 544] width 159 height 13
click at [196, 89] on icon "Edit" at bounding box center [191, 95] width 11 height 11
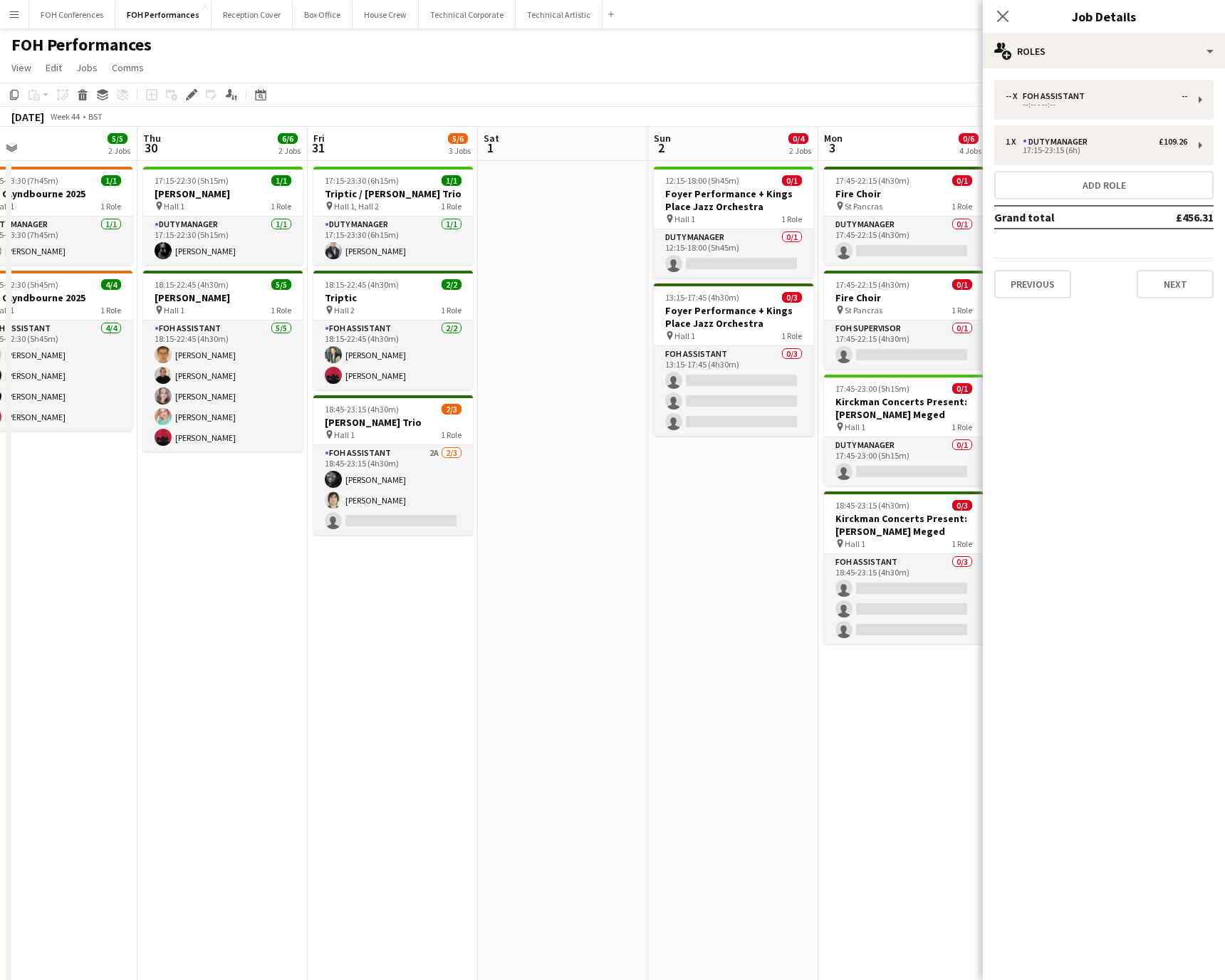
click at [816, 268] on div "Previous Next" at bounding box center [1104, 278] width 219 height 40
click at [816, 282] on button "Next" at bounding box center [1175, 284] width 77 height 28
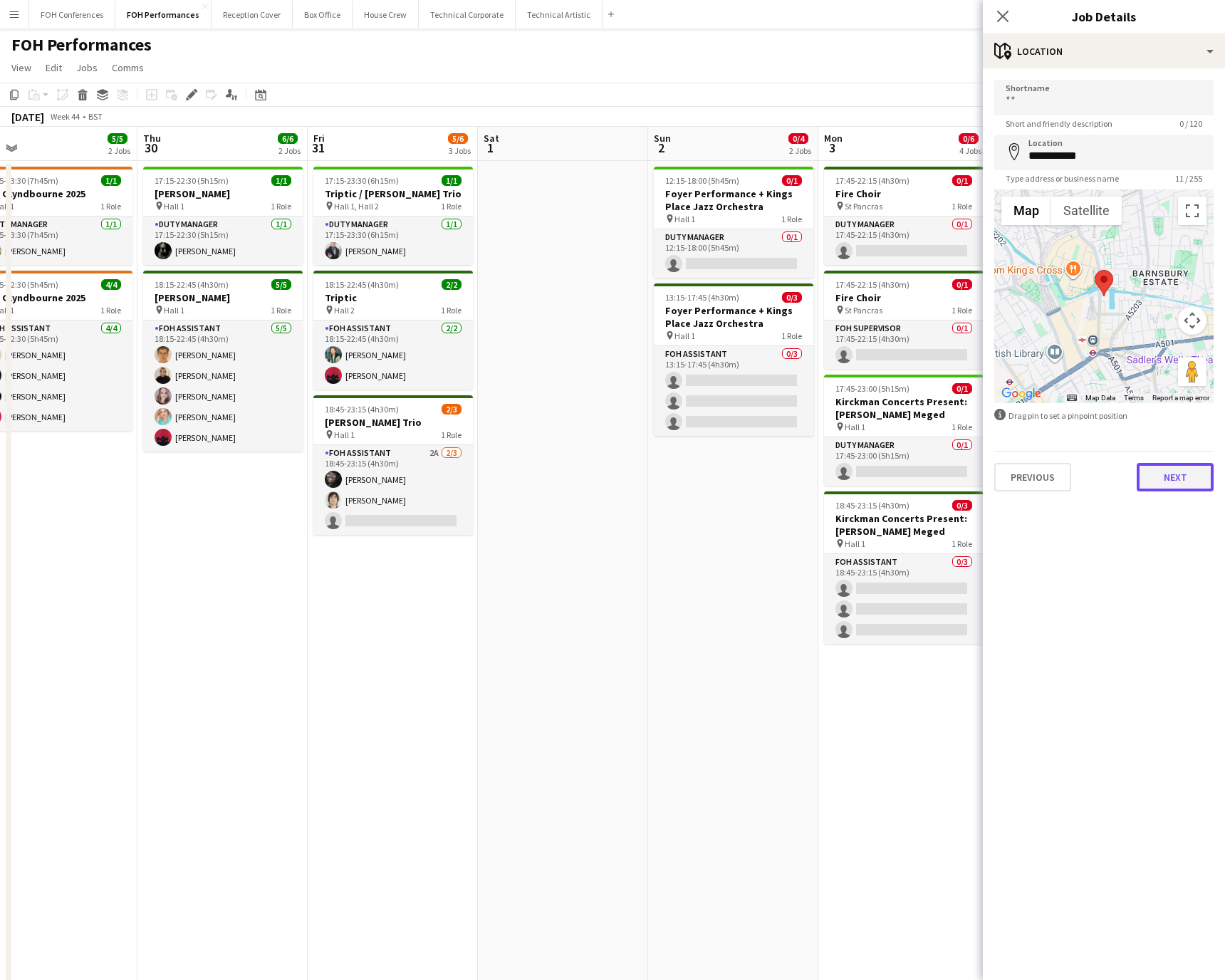
click at [816, 483] on button "Next" at bounding box center [1175, 477] width 77 height 28
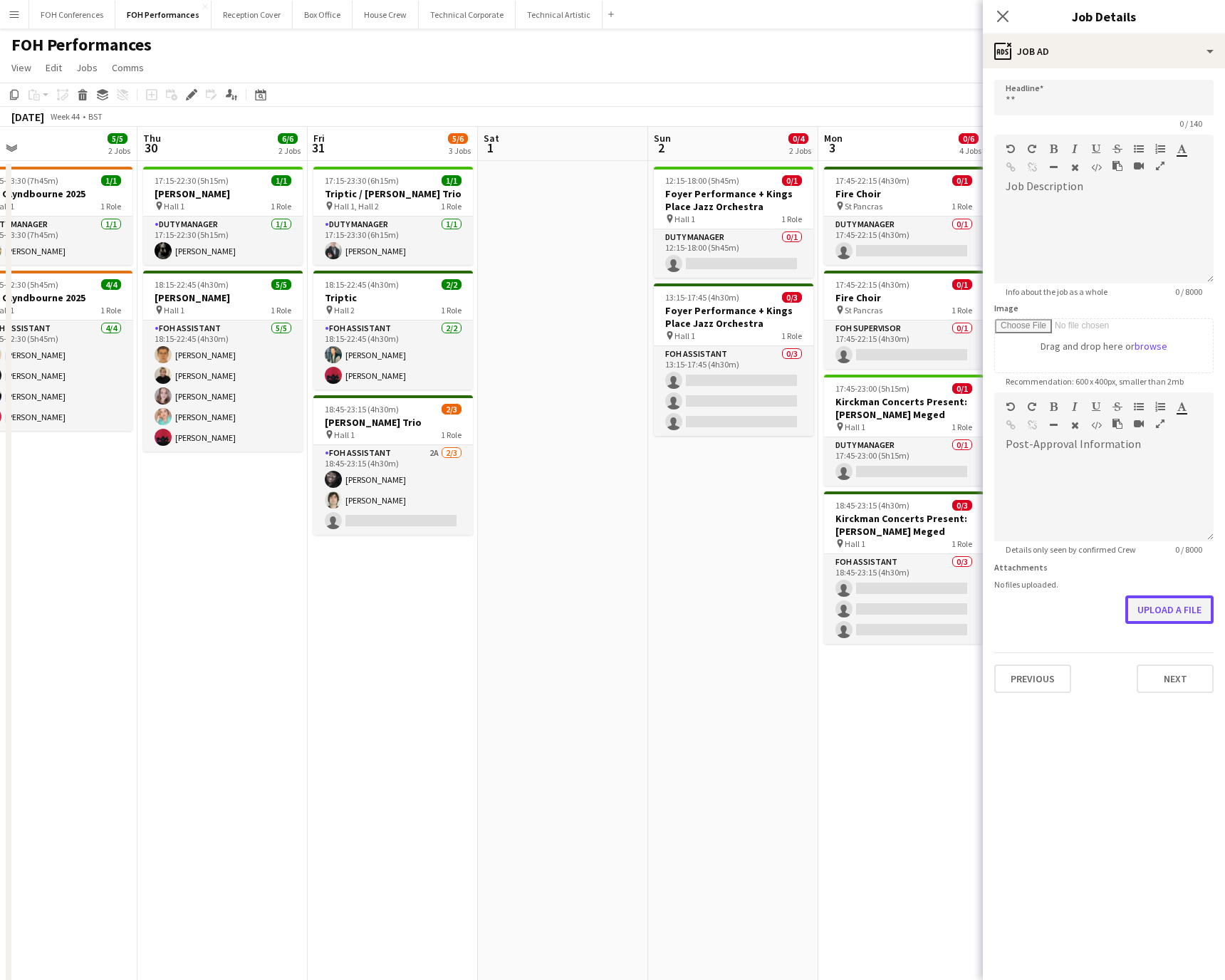
click at [816, 653] on form "Headline 0 / 140 Job Description default Heading 1 Heading 2 Heading 3 Heading …" at bounding box center [1105, 386] width 243 height 613
click at [816, 653] on button "Next" at bounding box center [1175, 679] width 77 height 28
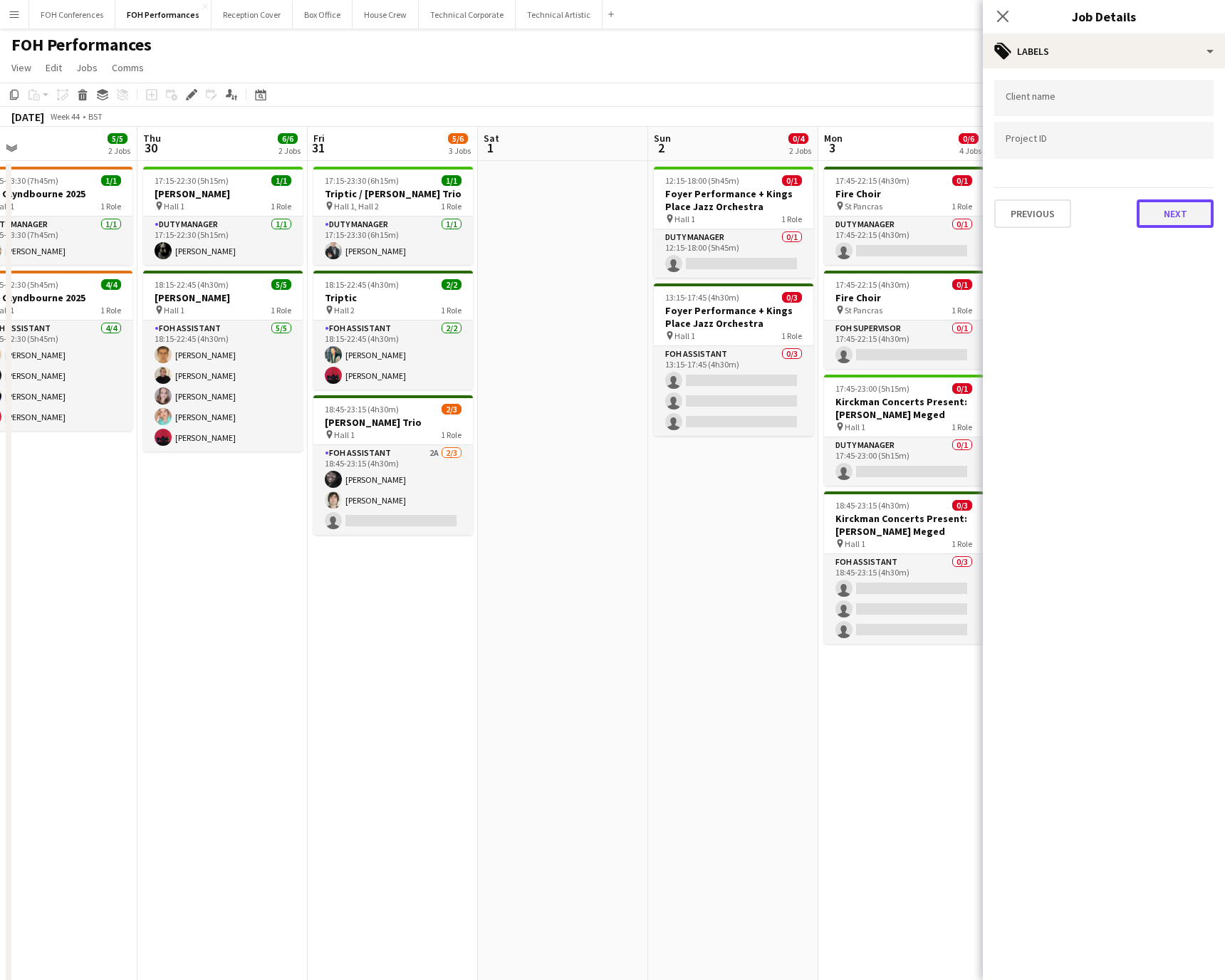
click at [816, 209] on button "Next" at bounding box center [1175, 213] width 77 height 28
click at [816, 152] on button "Next" at bounding box center [1175, 147] width 77 height 28
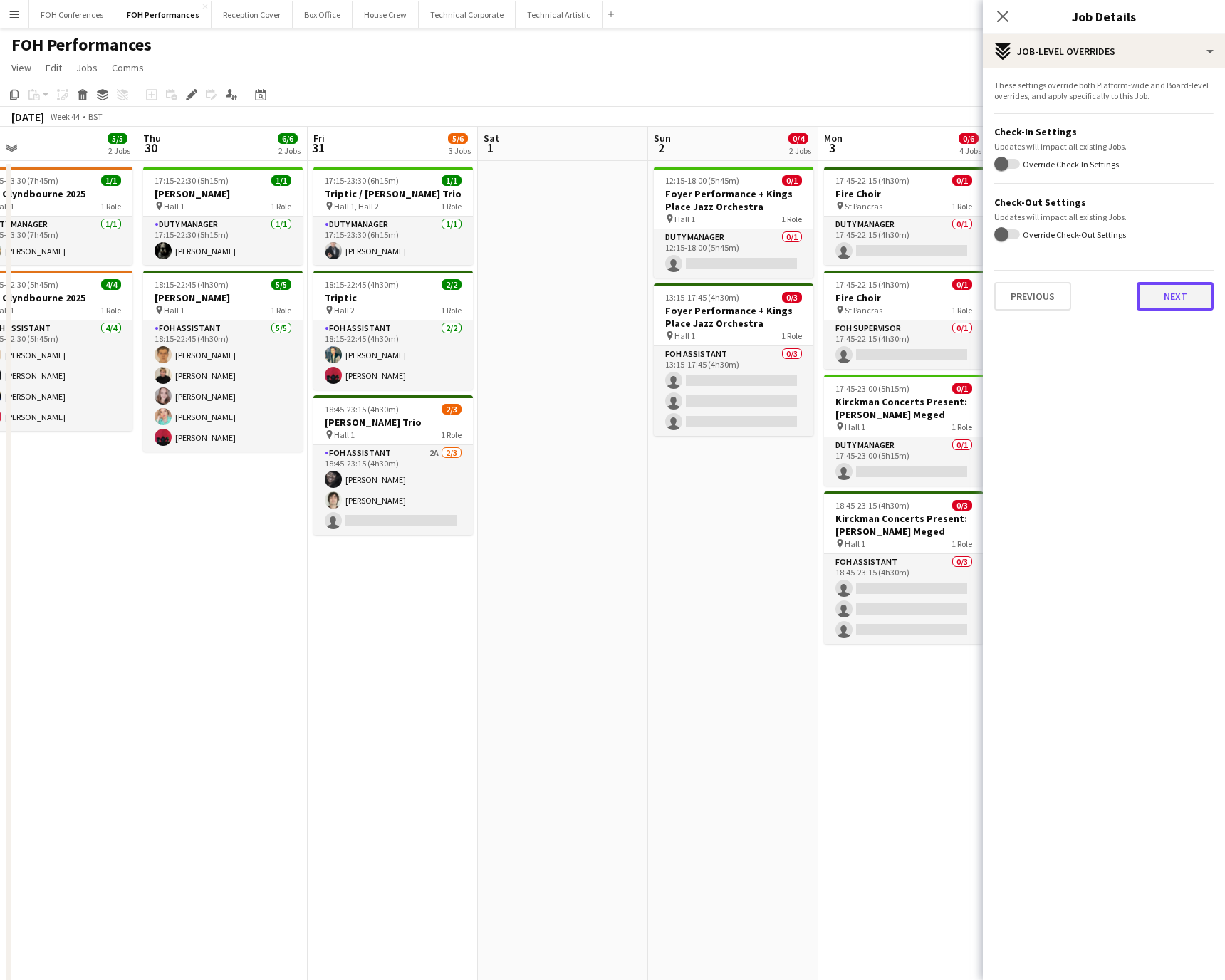
click at [816, 309] on button "Next" at bounding box center [1175, 296] width 77 height 28
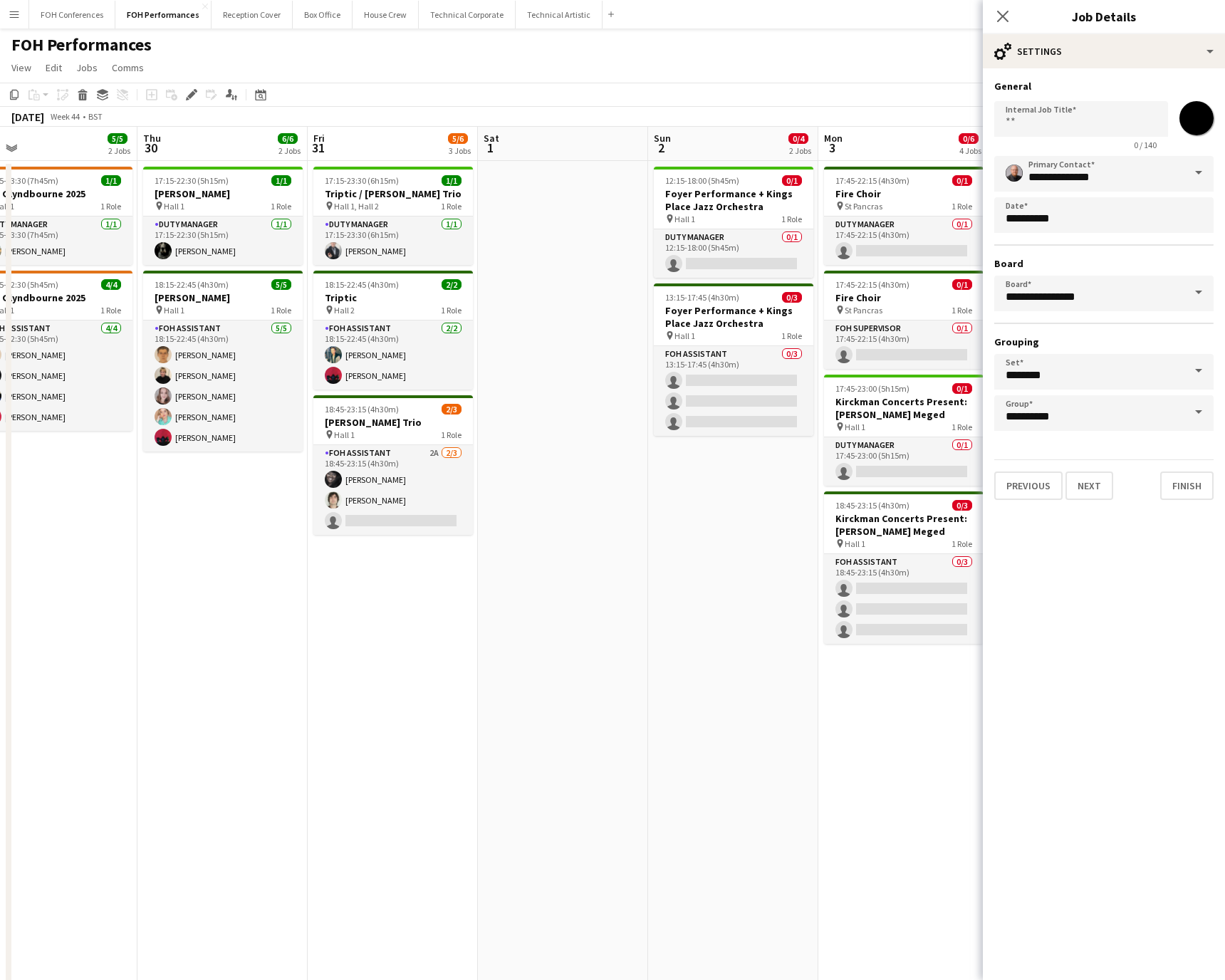
click at [816, 133] on input "*******" at bounding box center [1197, 119] width 52 height 52
type input "*******"
click at [816, 487] on button "Finish" at bounding box center [1187, 485] width 53 height 28
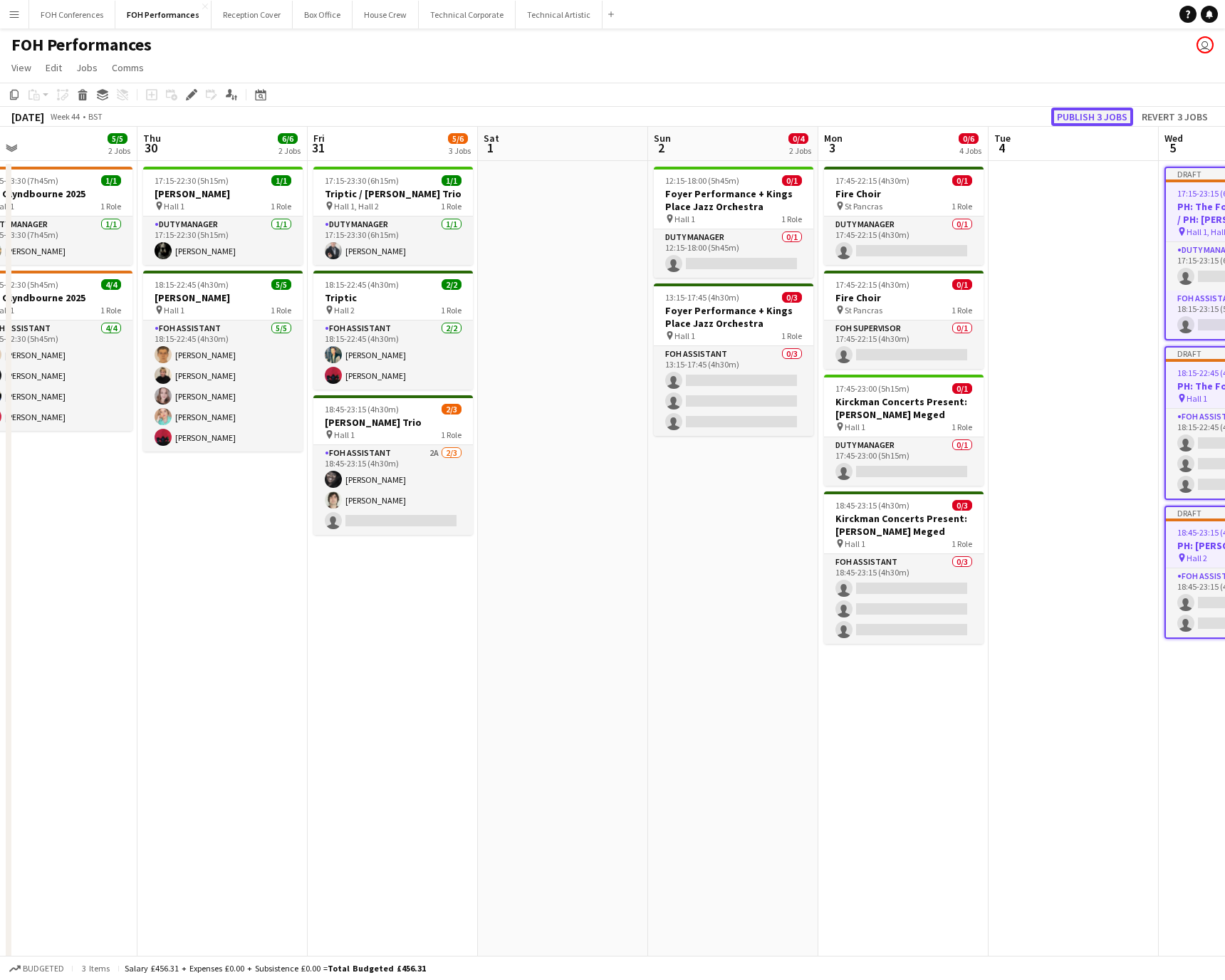
click at [816, 119] on button "Publish 3 jobs" at bounding box center [1092, 117] width 82 height 19
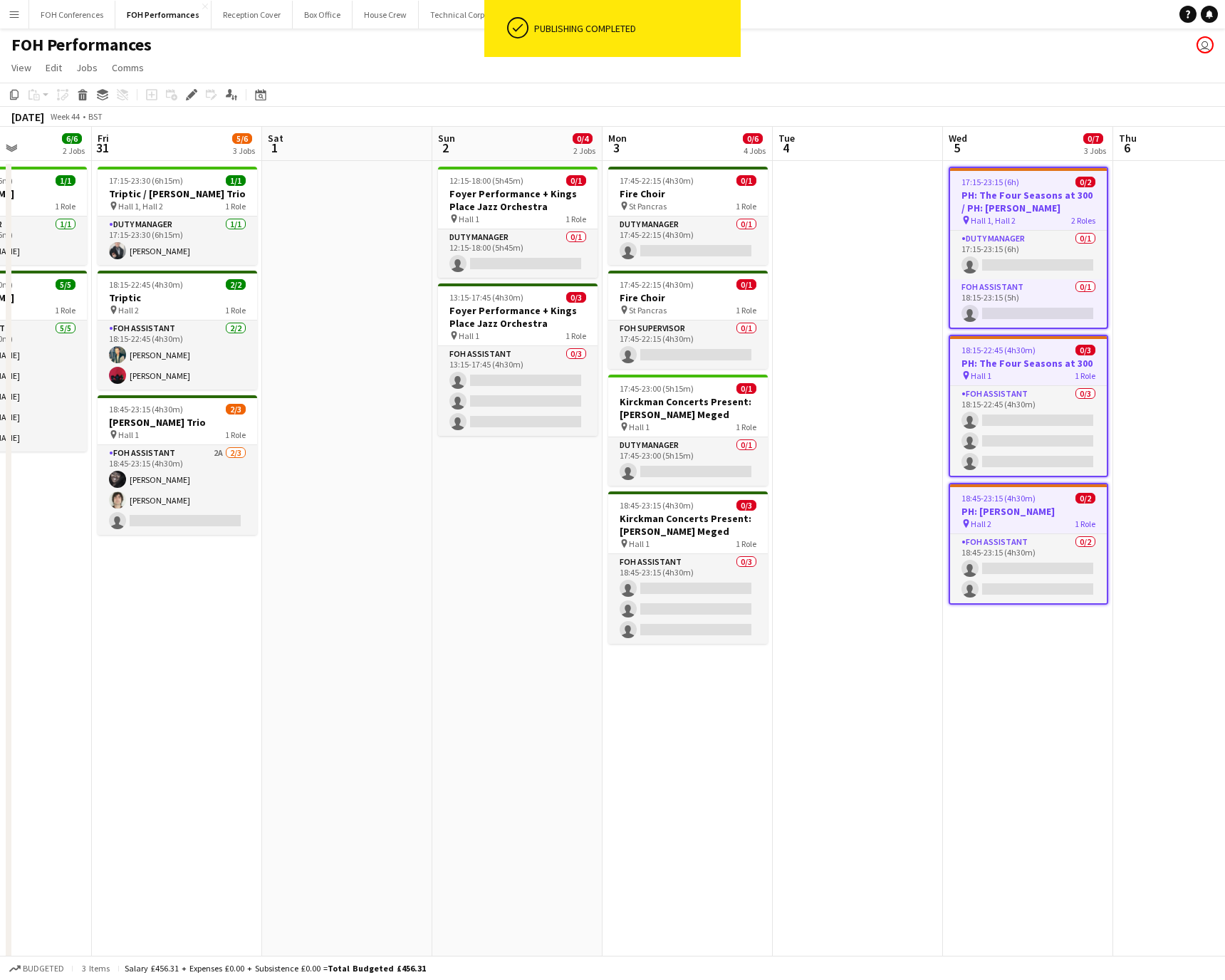
scroll to position [0, 661]
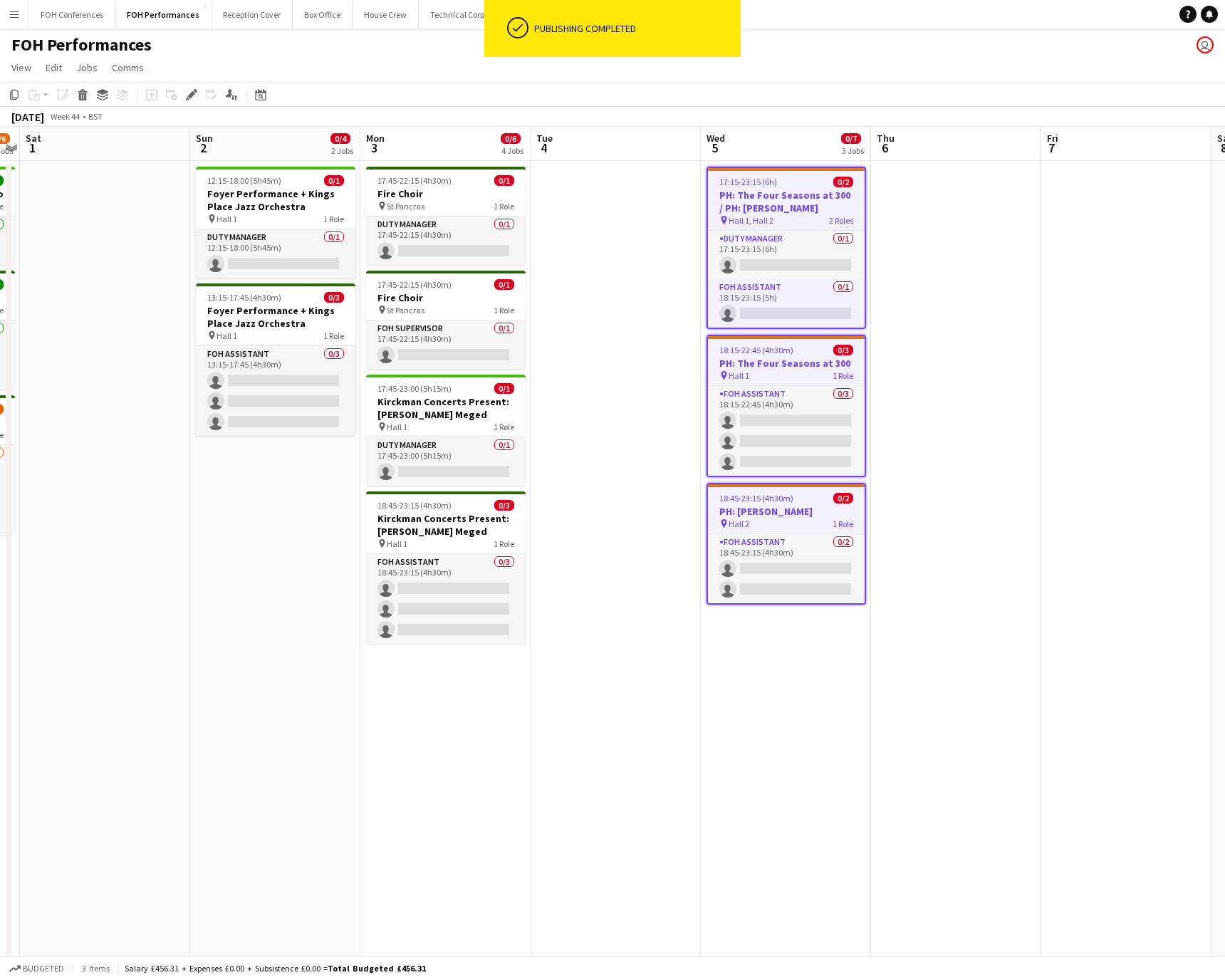
drag, startPoint x: 988, startPoint y: 159, endPoint x: 599, endPoint y: 183, distance: 389.7
click at [599, 183] on app-calendar-viewport "Tue 28 Wed 29 5/5 2 Jobs Thu 30 6/6 2 Jobs Fri 31 5/6 3 Jobs Sat 1 Sun 2 0/4 2 …" at bounding box center [612, 563] width 1225 height 873
click at [190, 96] on icon at bounding box center [191, 95] width 8 height 8
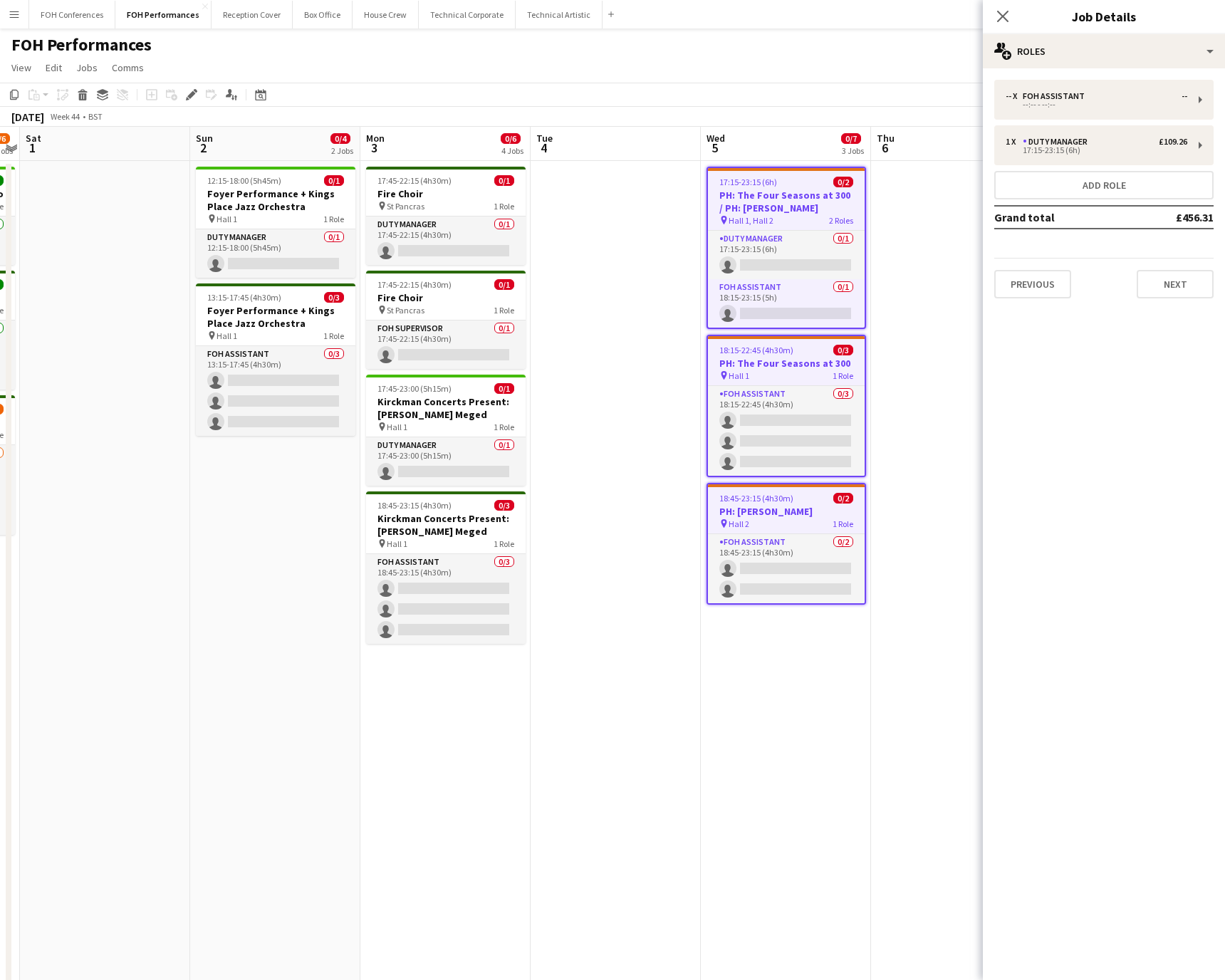
click at [816, 75] on div "-- x FOH Assistant -- --:-- - --:-- 1 x Duty Manager £109.26 17:15-23:15 (6h) A…" at bounding box center [1105, 188] width 243 height 242
click at [816, 86] on div "-- x FOH Assistant -- --:-- - --:--" at bounding box center [1104, 100] width 219 height 40
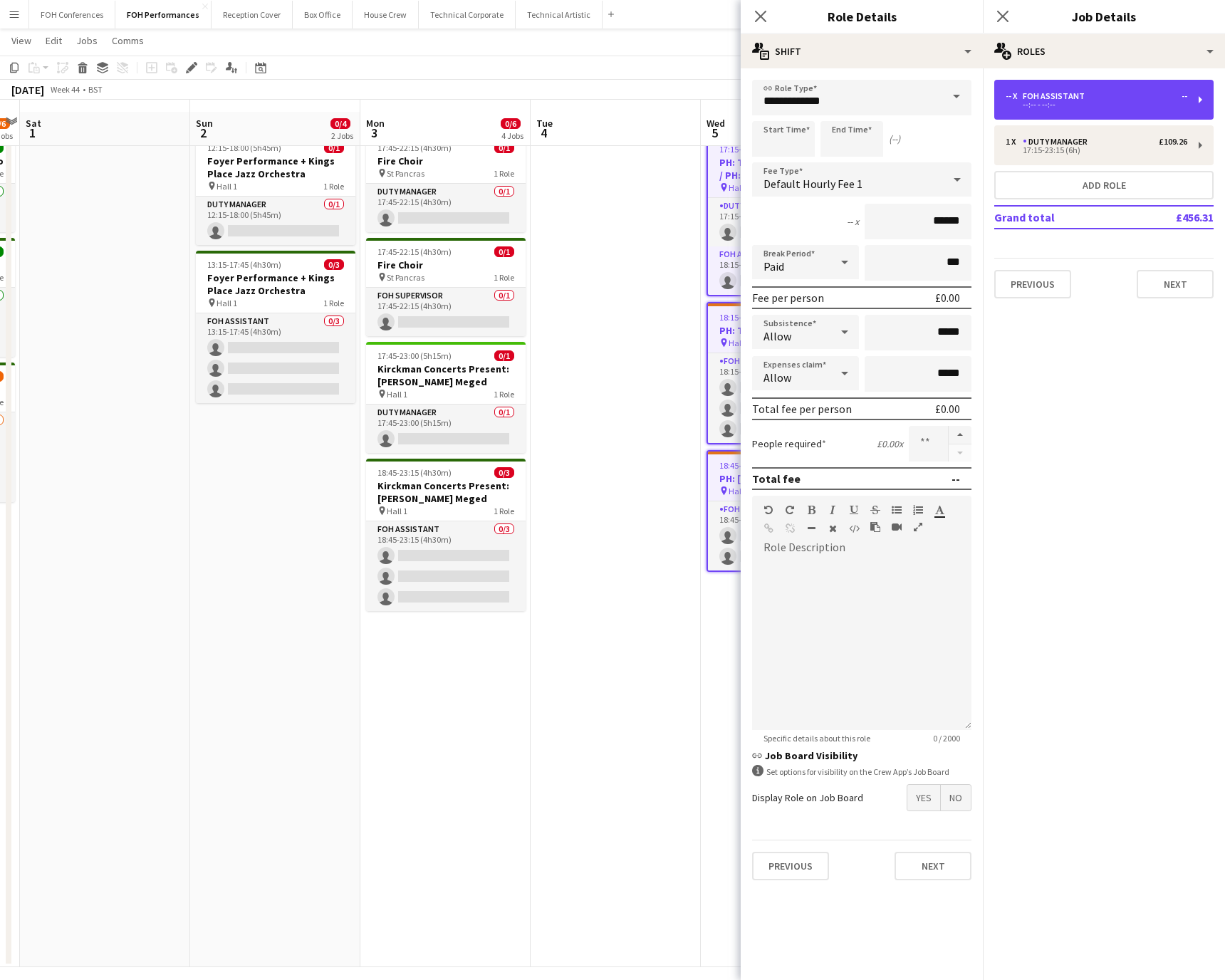
scroll to position [43, 0]
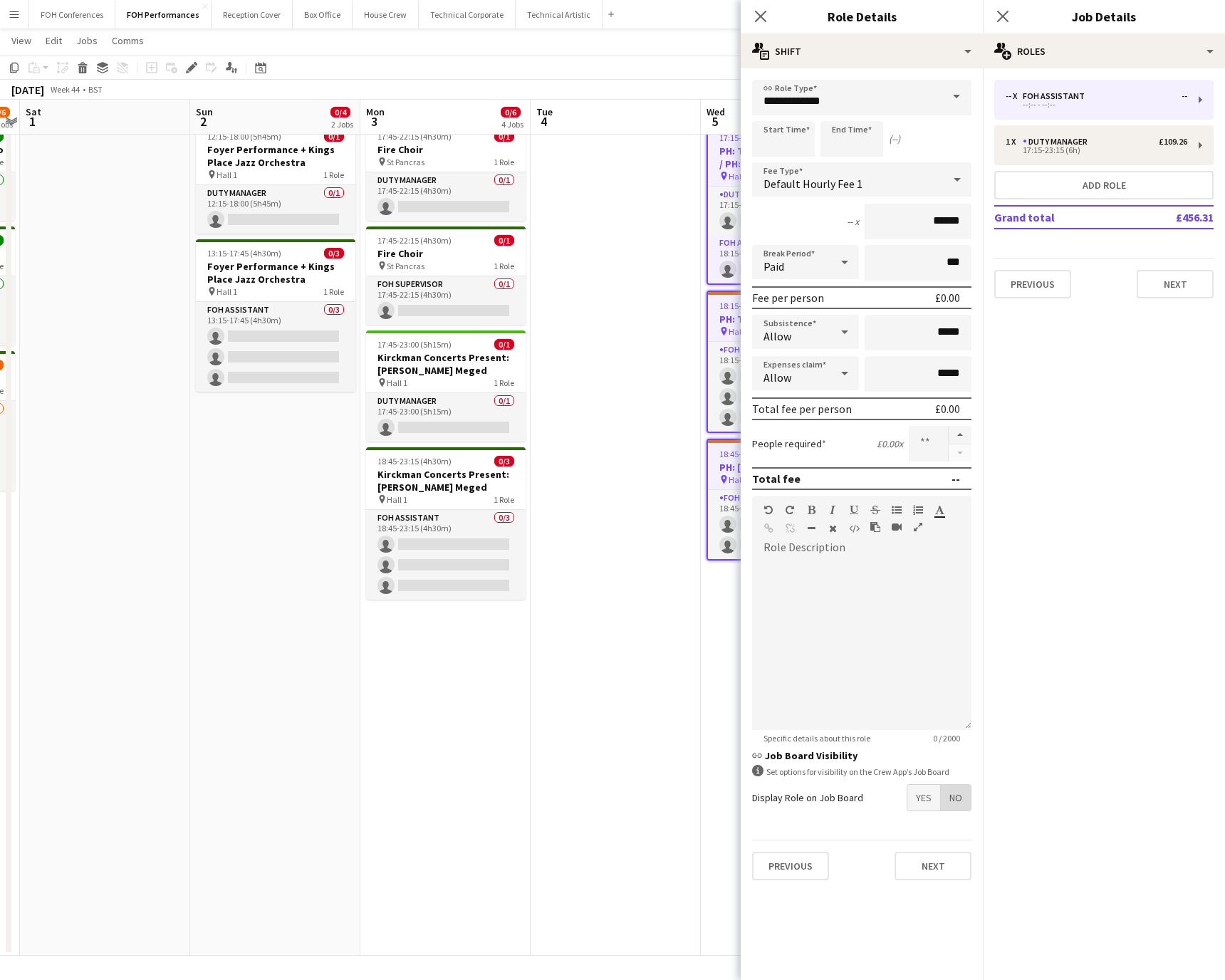
click at [816, 653] on span "No" at bounding box center [956, 798] width 30 height 26
click at [816, 139] on div "1 x Duty Manager £109.26" at bounding box center [1096, 142] width 182 height 10
type input "**********"
type input "*****"
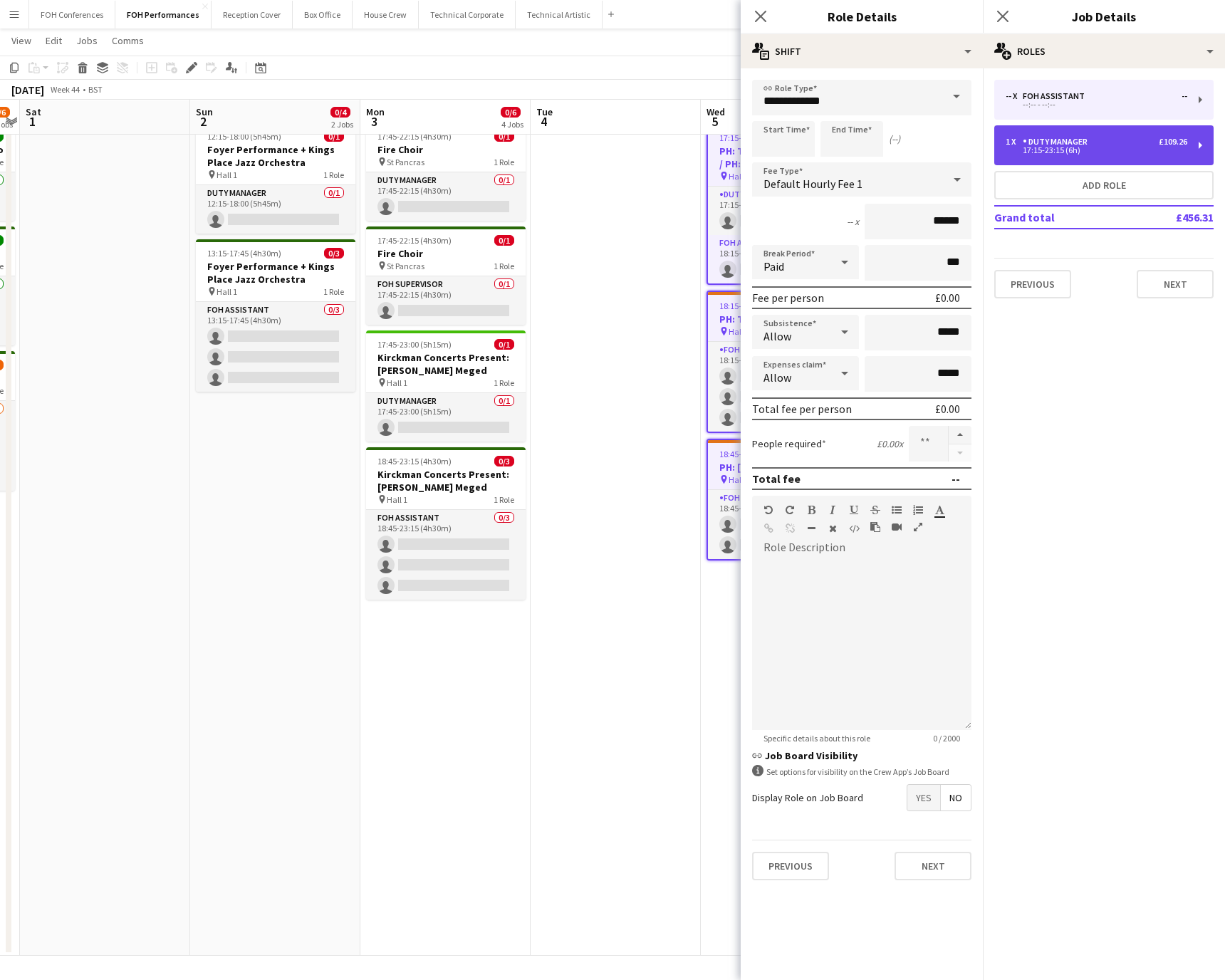
type input "******"
type input "*"
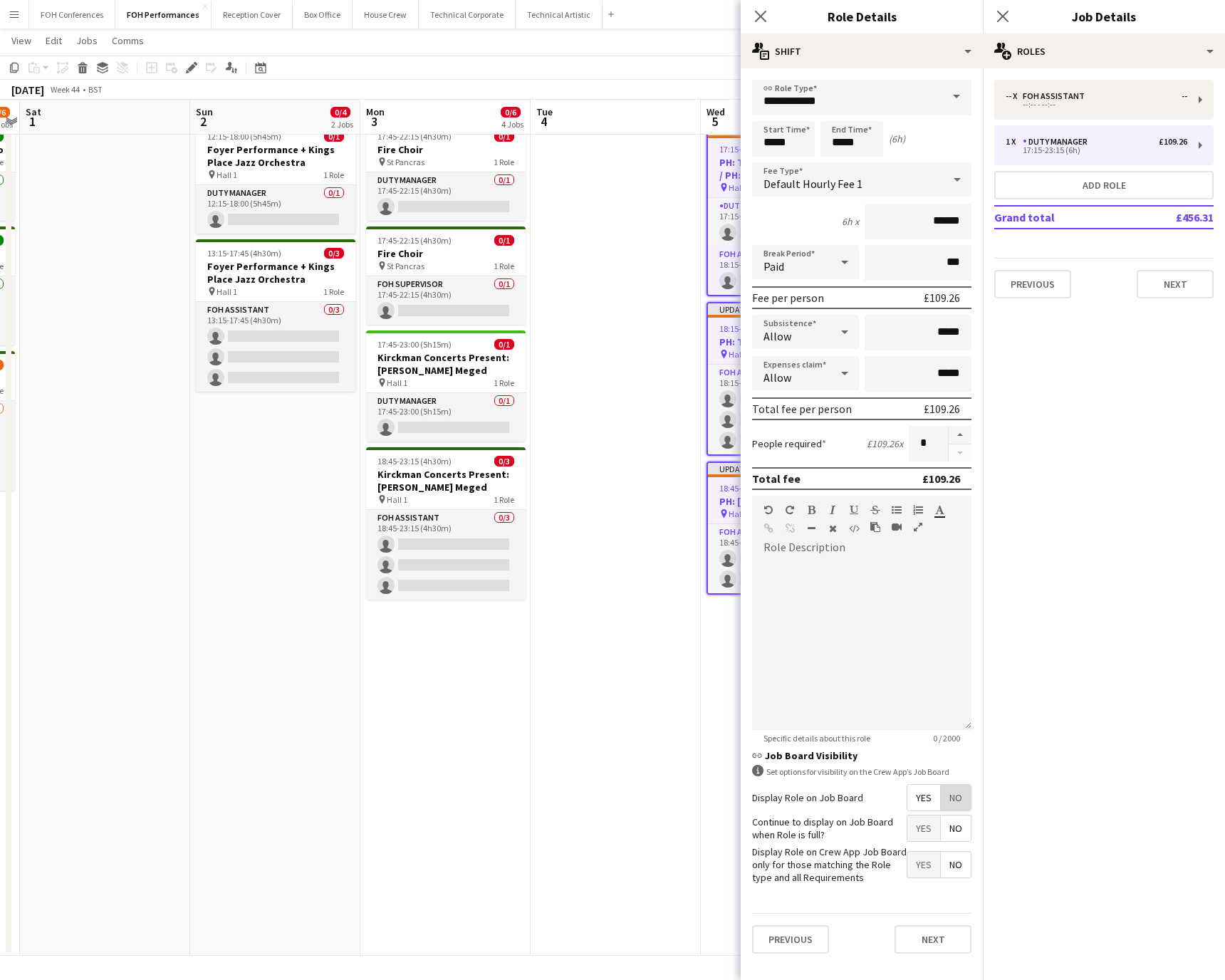
click at [816, 653] on span "No" at bounding box center [956, 798] width 30 height 26
click at [682, 67] on app-toolbar "Copy Paste Paste Ctrl+V Paste with crew Ctrl+Shift+V Paste linked Job [GEOGRAPH…" at bounding box center [612, 68] width 1225 height 24
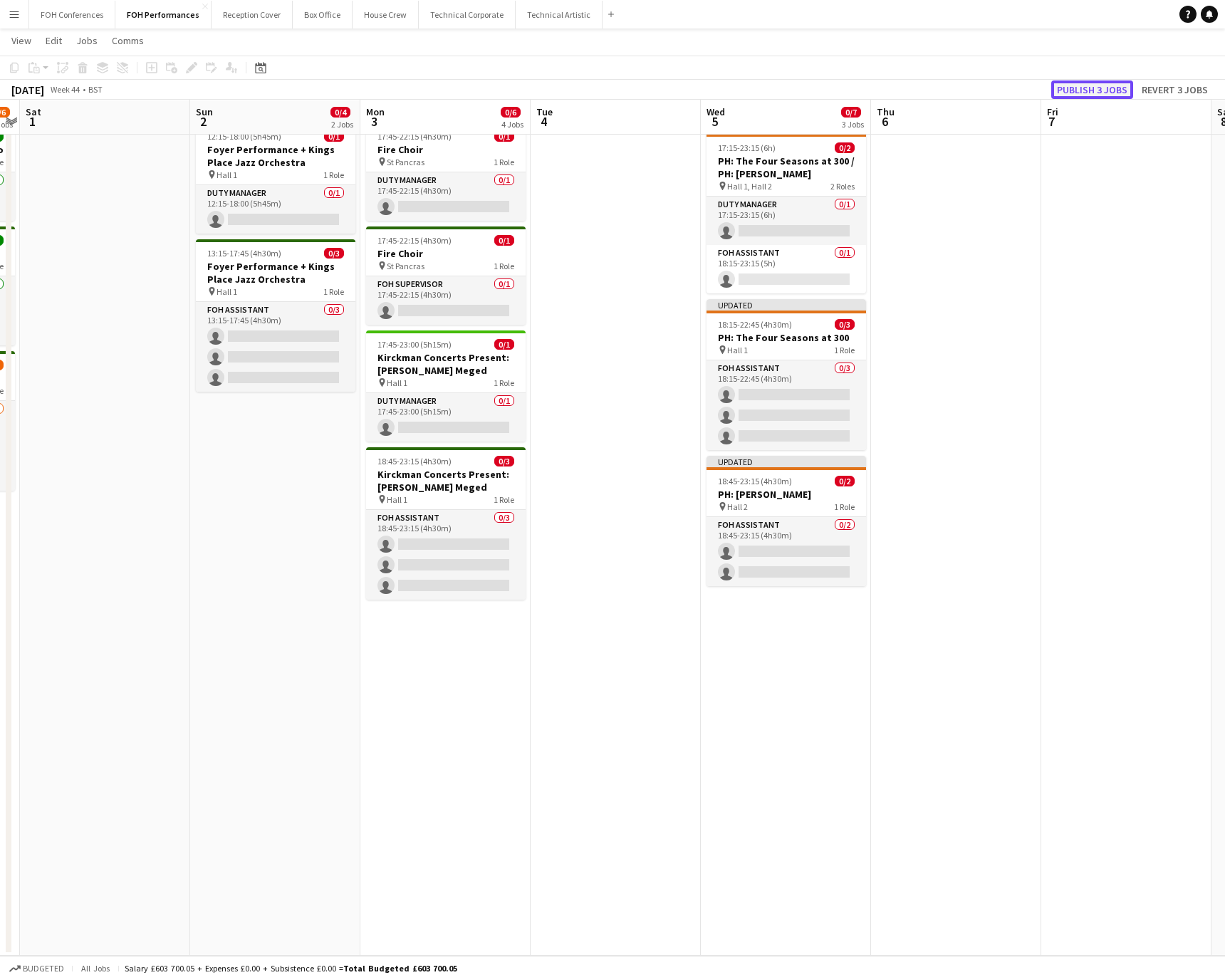
click at [816, 81] on button "Publish 3 jobs" at bounding box center [1092, 90] width 82 height 19
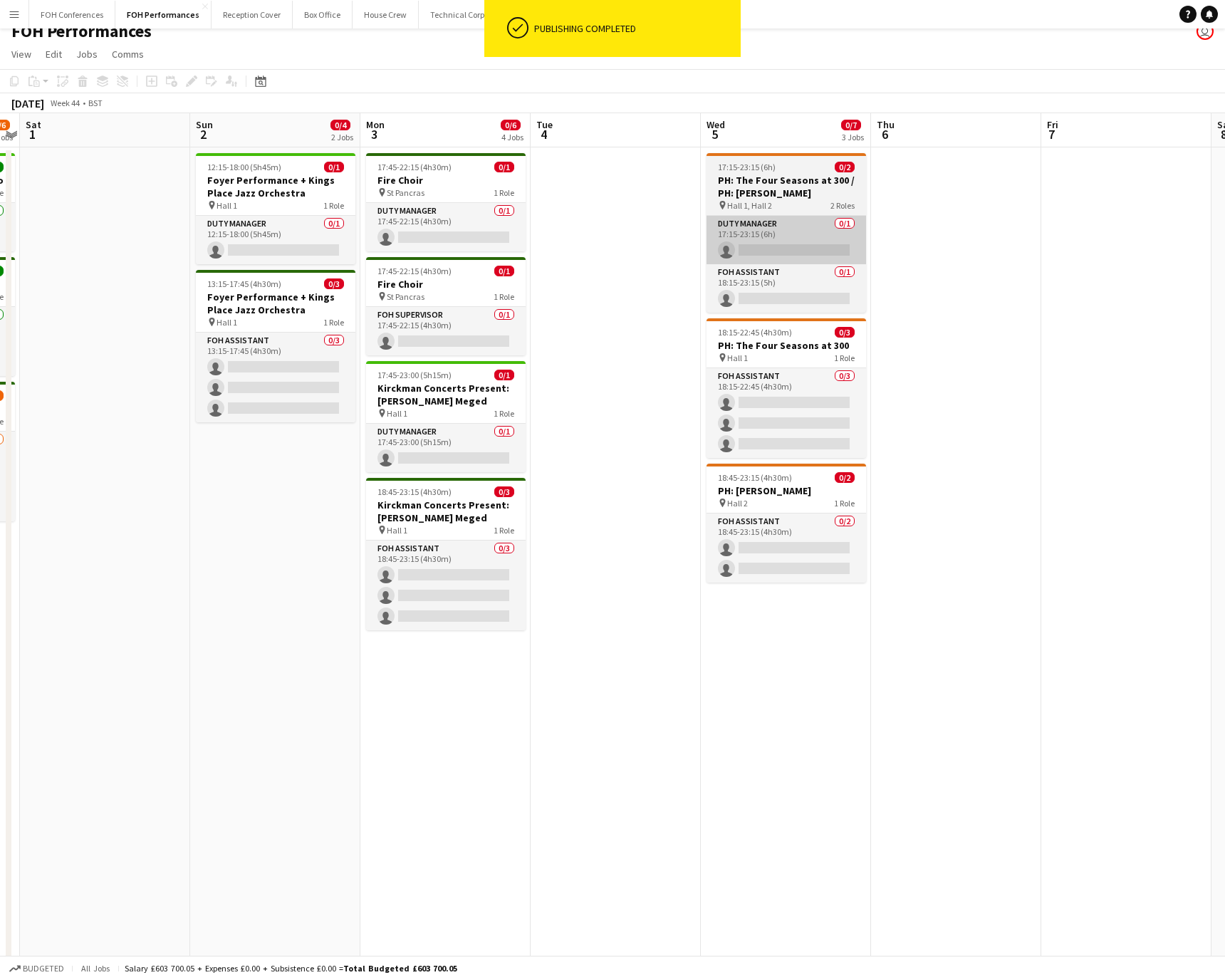
scroll to position [0, 0]
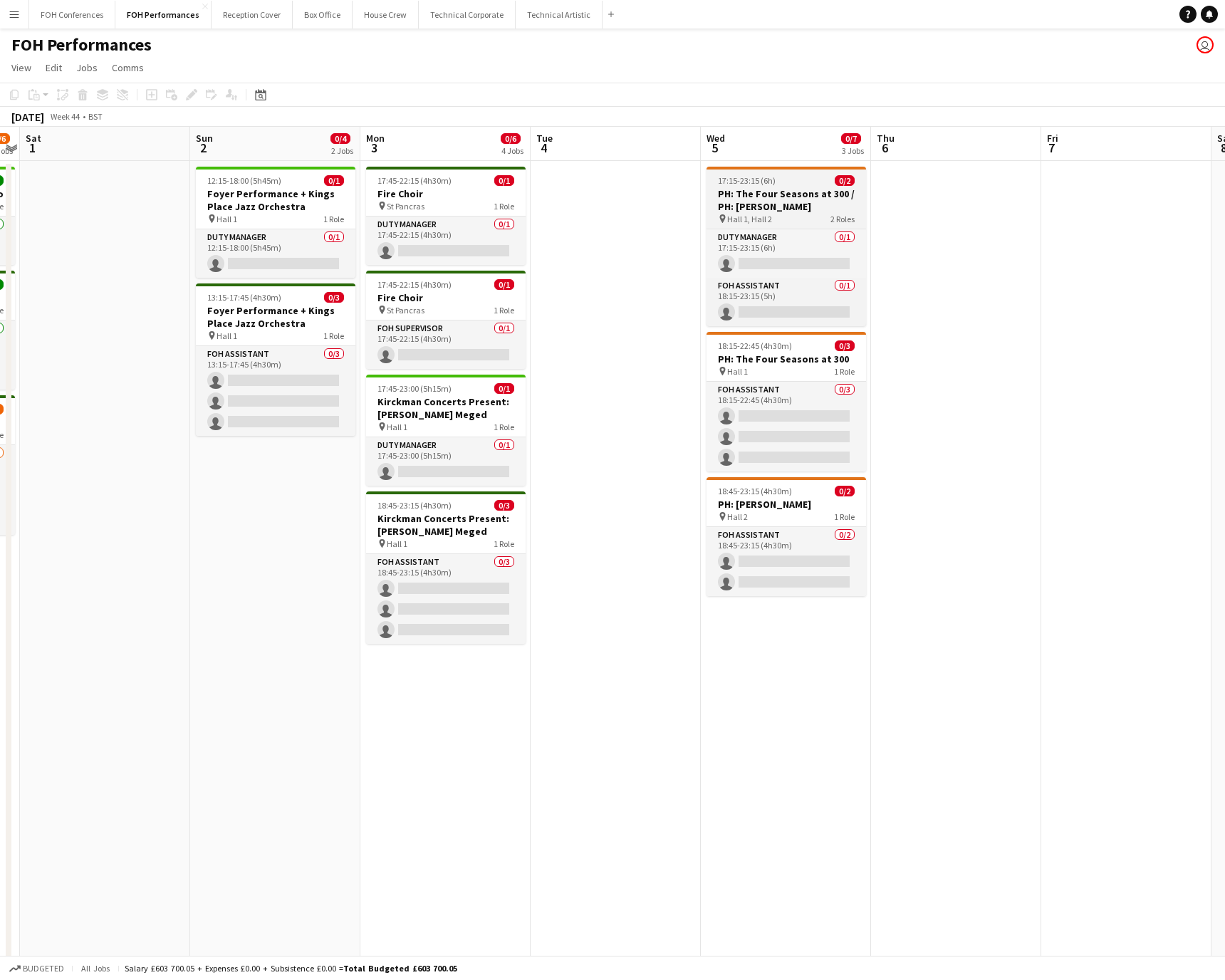
click at [766, 189] on h3 "PH: The Four Seasons at 300 / PH: [PERSON_NAME]" at bounding box center [785, 200] width 159 height 26
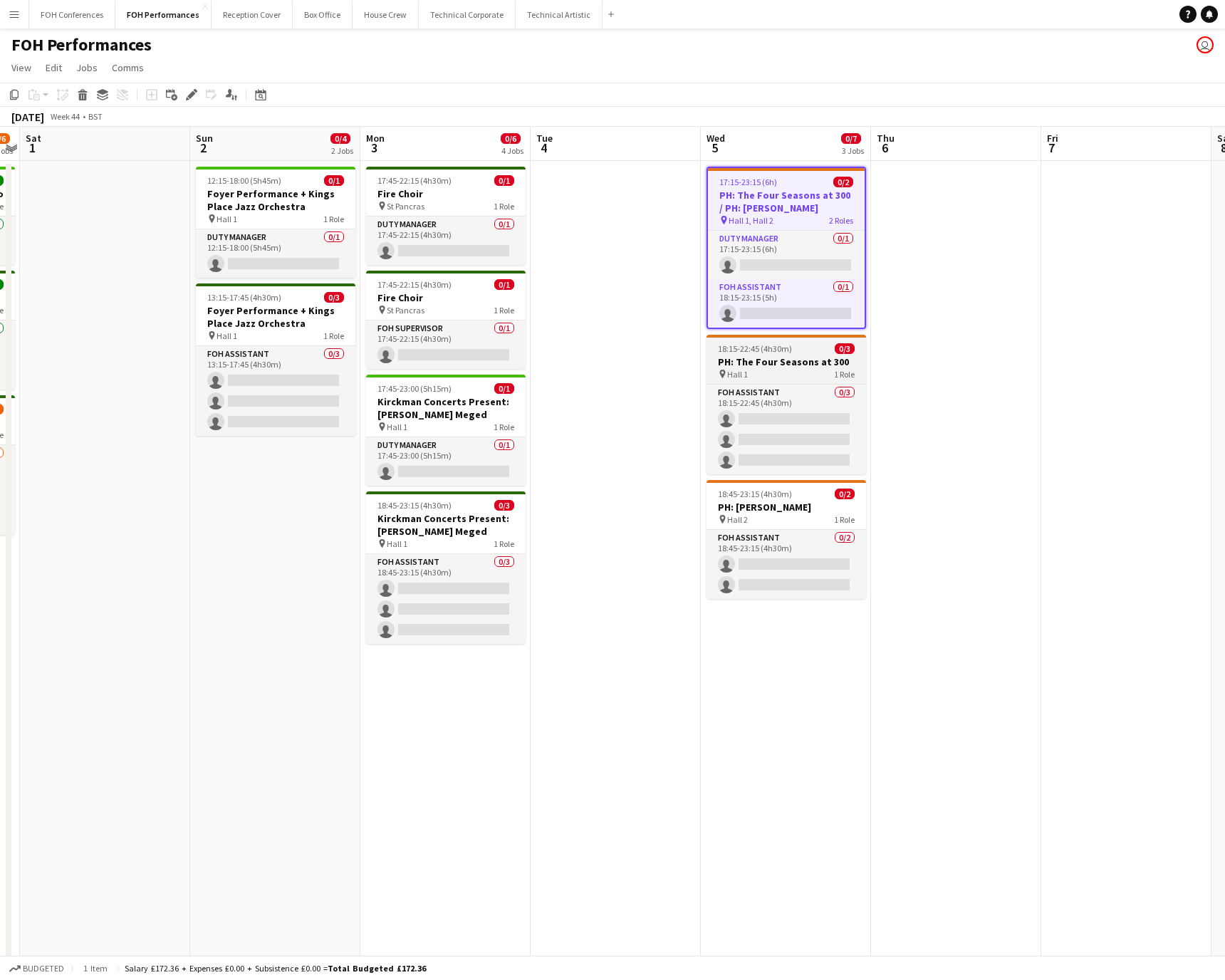
click at [781, 367] on h3 "PH: The Four Seasons at 300" at bounding box center [785, 361] width 159 height 13
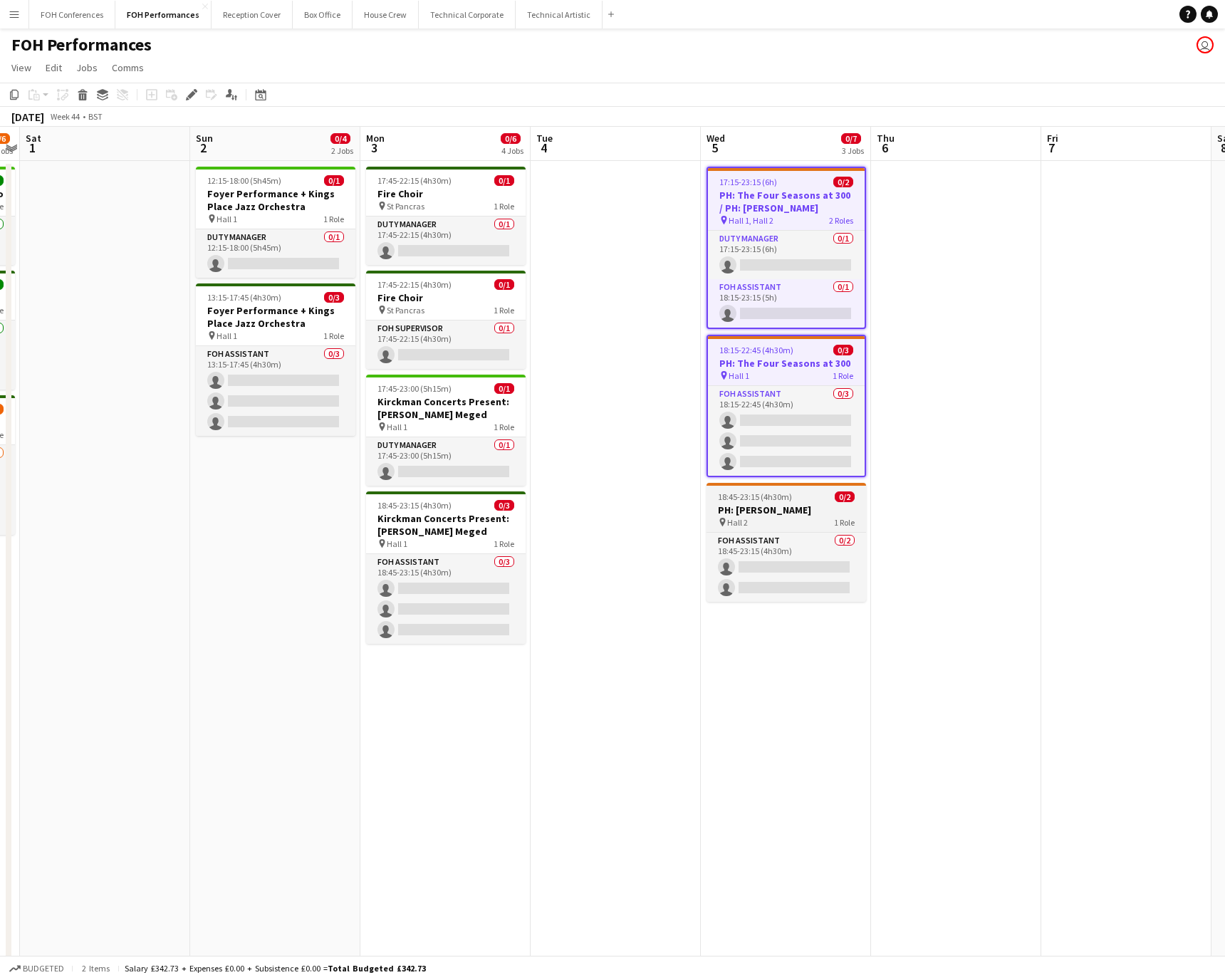
click at [772, 500] on span "18:45-23:15 (4h30m)" at bounding box center [755, 496] width 74 height 10
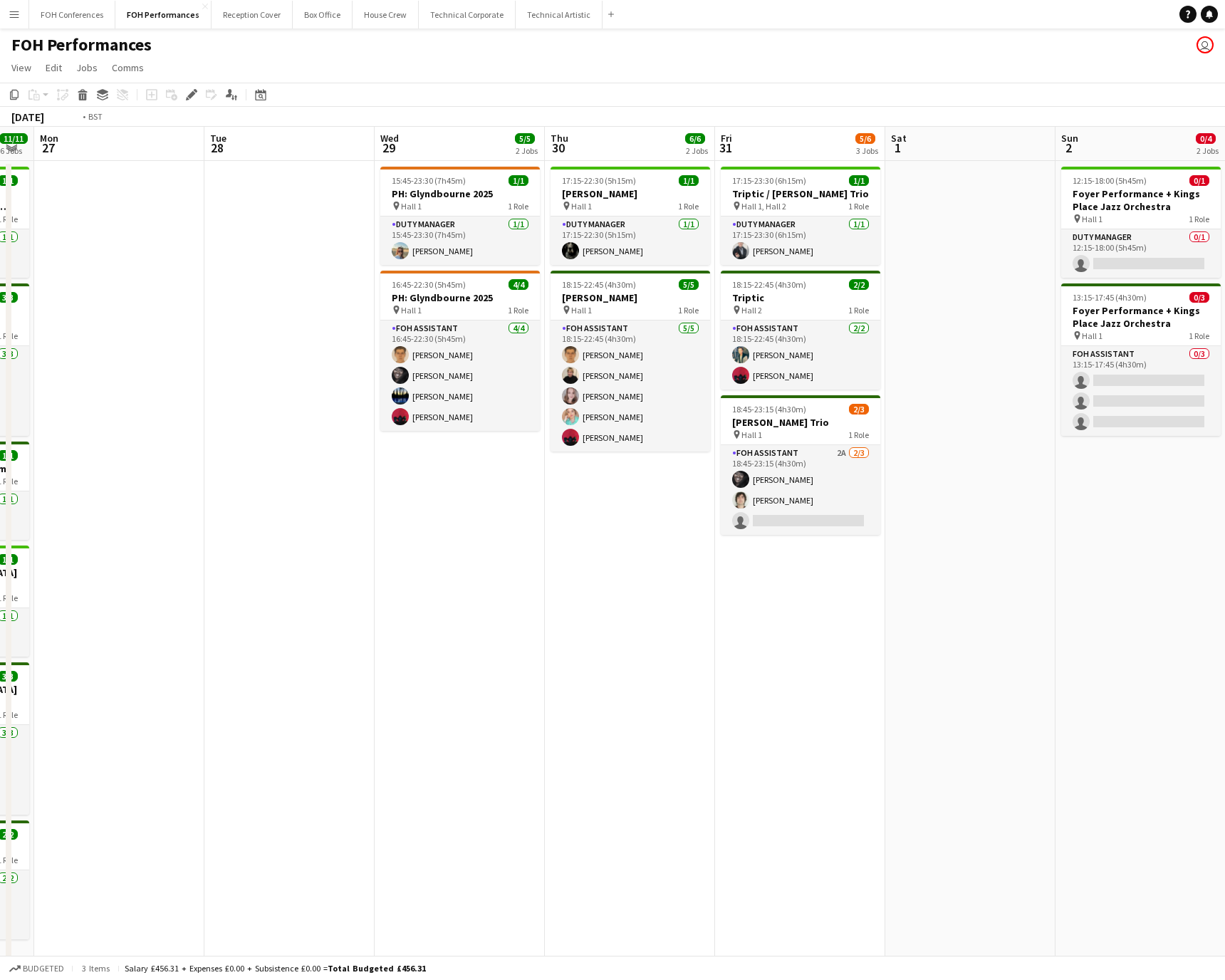
scroll to position [0, 447]
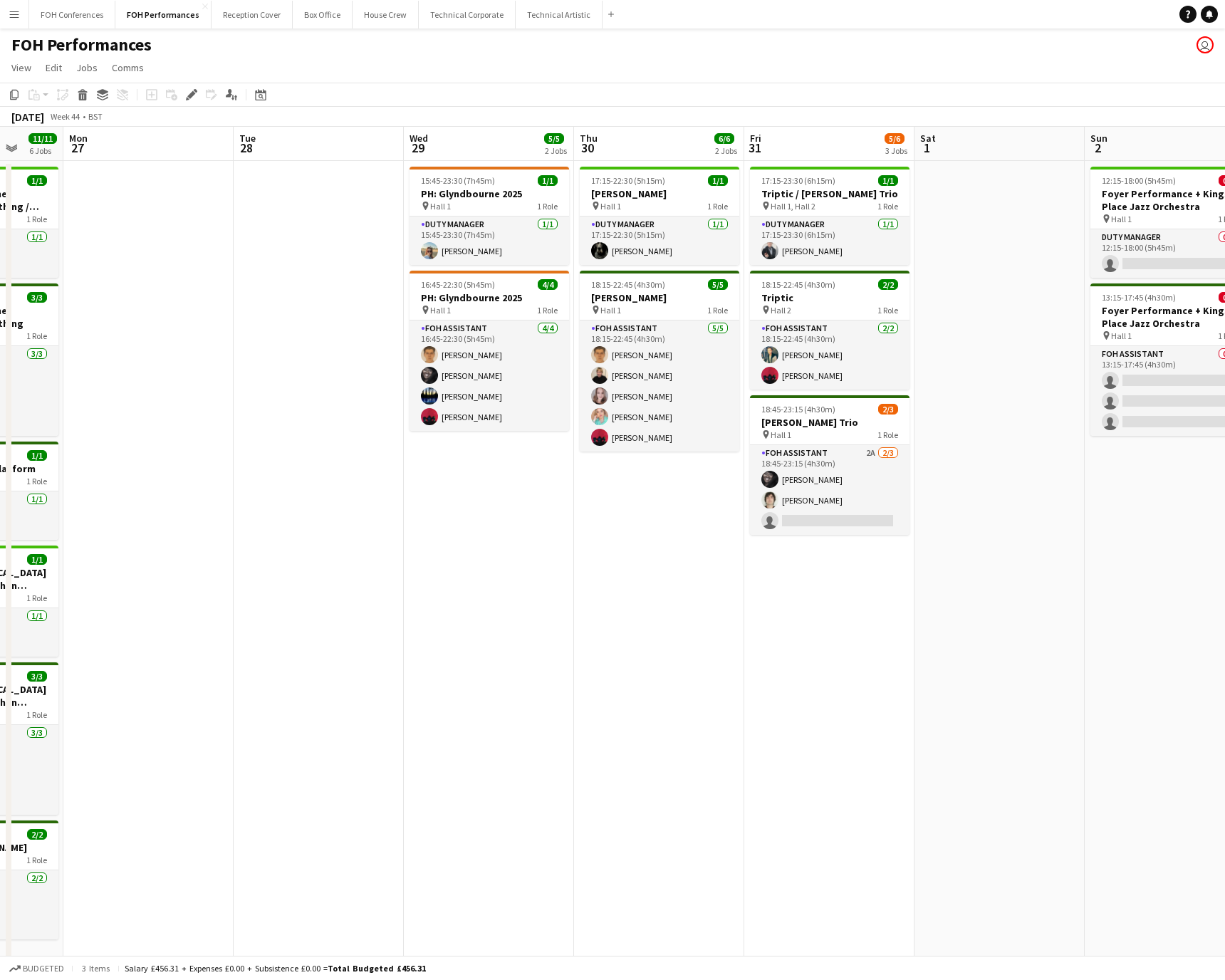
drag, startPoint x: 151, startPoint y: 147, endPoint x: 1017, endPoint y: 145, distance: 866.0
click at [816, 145] on app-calendar-viewport "Fri 24 6/6 3 Jobs Sat 25 7/8 4 Jobs Sun 26 11/11 6 Jobs Mon 27 Tue 28 Wed 29 5/…" at bounding box center [612, 563] width 1225 height 873
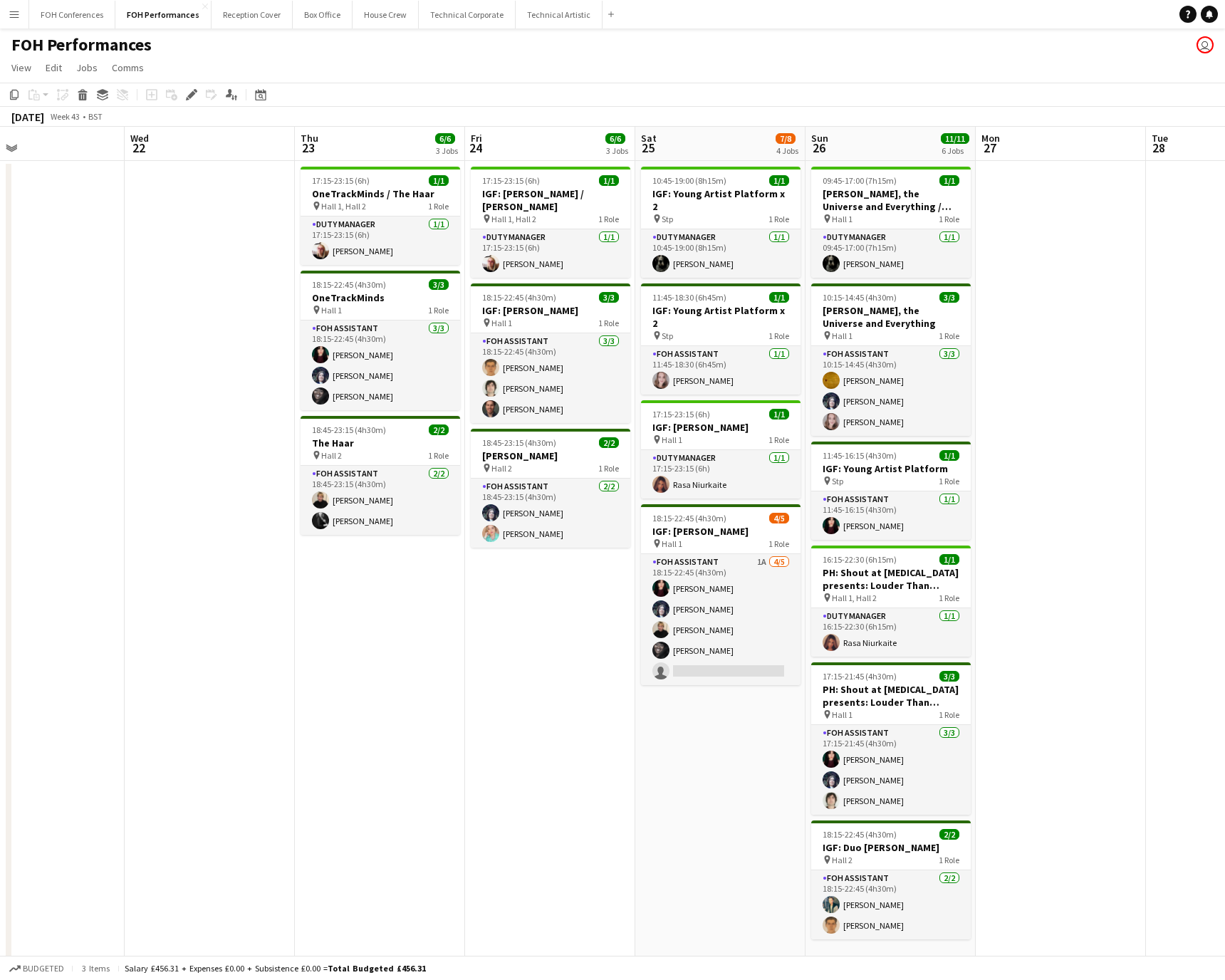
scroll to position [0, 436]
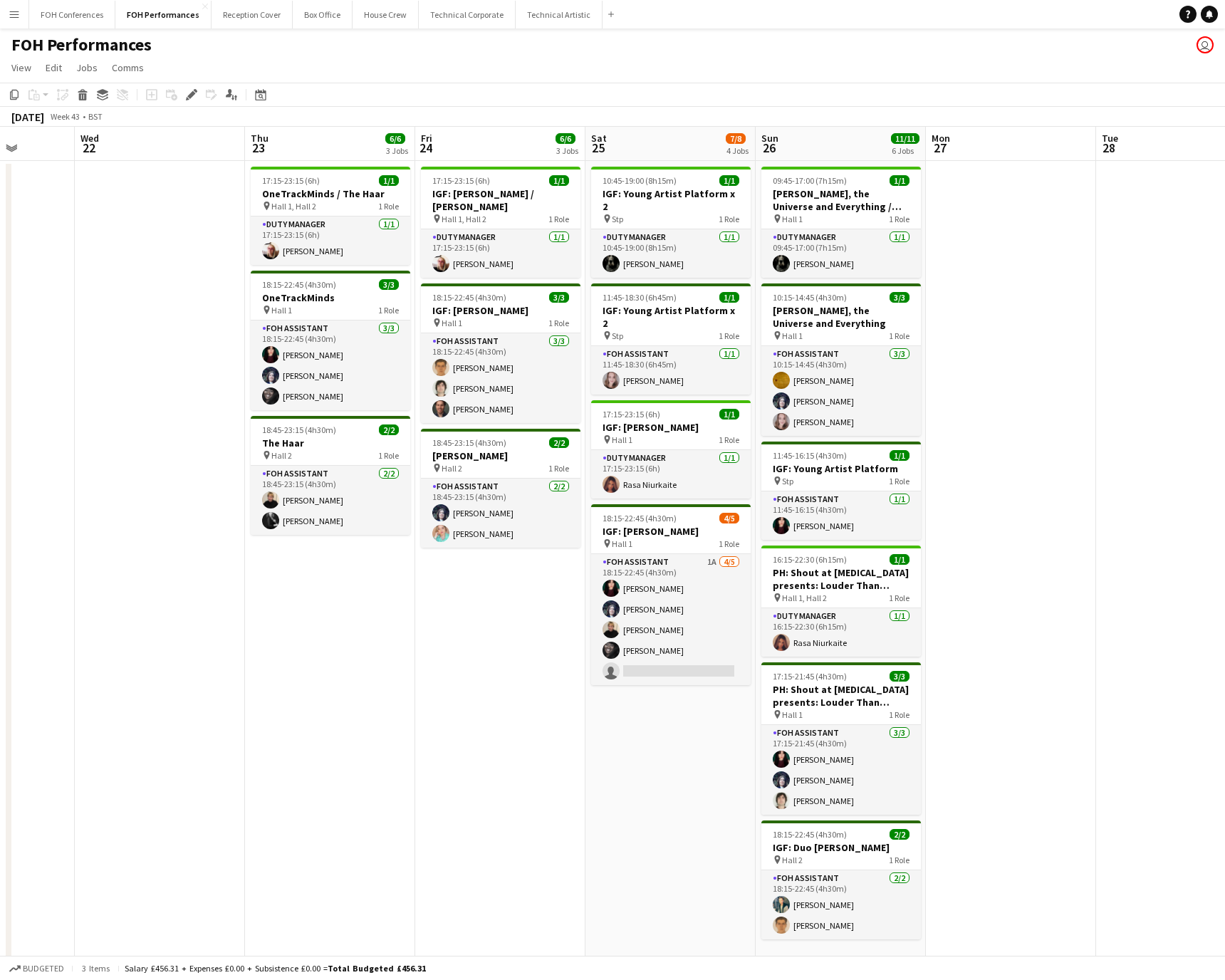
drag, startPoint x: 155, startPoint y: 147, endPoint x: 1018, endPoint y: 158, distance: 863.1
click at [816, 158] on app-calendar-viewport "Sun 19 8/10 4 Jobs Mon 20 Tue 21 Wed 22 Thu 23 6/6 3 Jobs Fri 24 6/6 3 Jobs Sat…" at bounding box center [612, 563] width 1225 height 873
click at [482, 199] on h3 "IGF: [PERSON_NAME] / [PERSON_NAME]" at bounding box center [500, 200] width 159 height 26
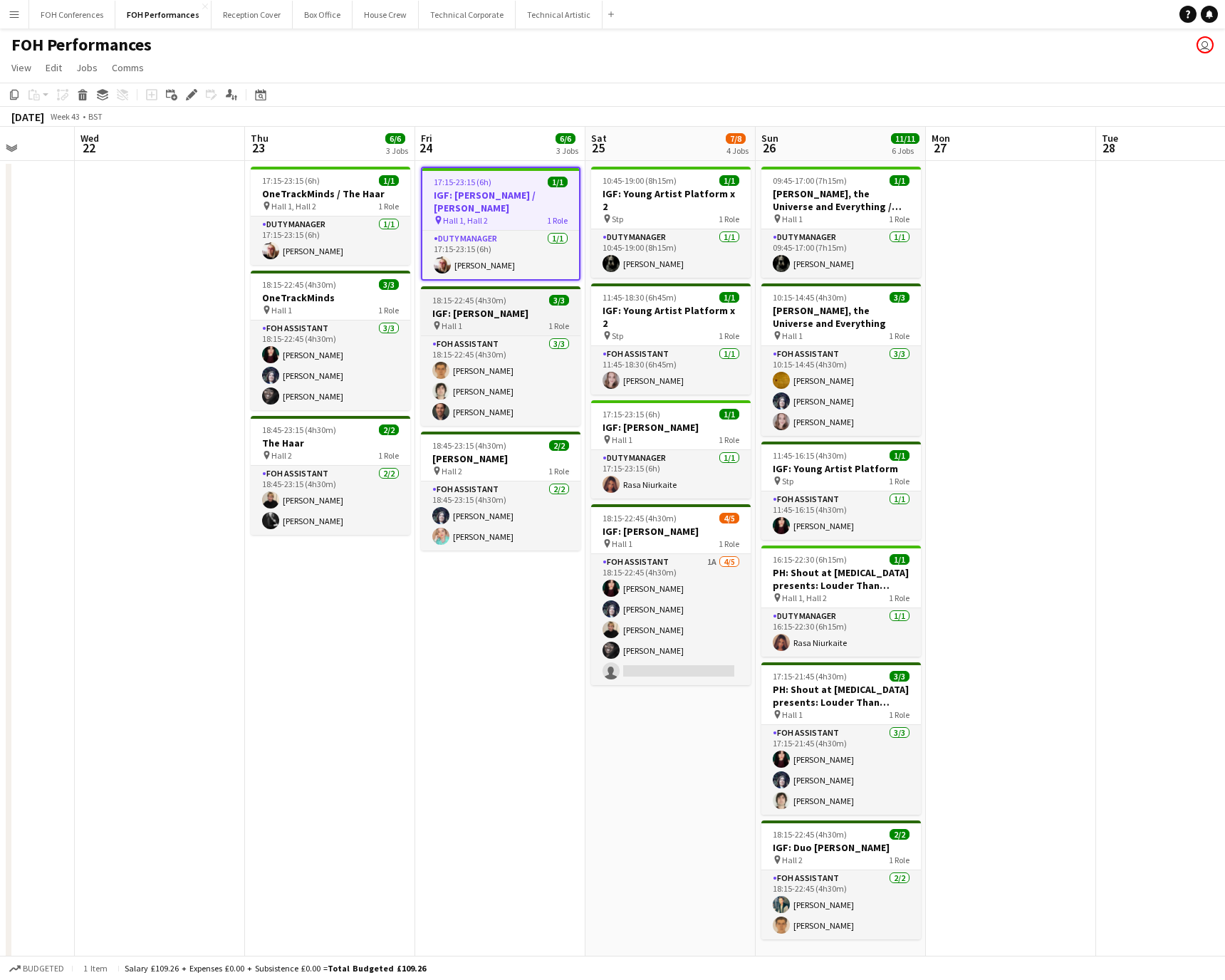
click at [478, 297] on span "18:15-22:45 (4h30m)" at bounding box center [470, 300] width 74 height 10
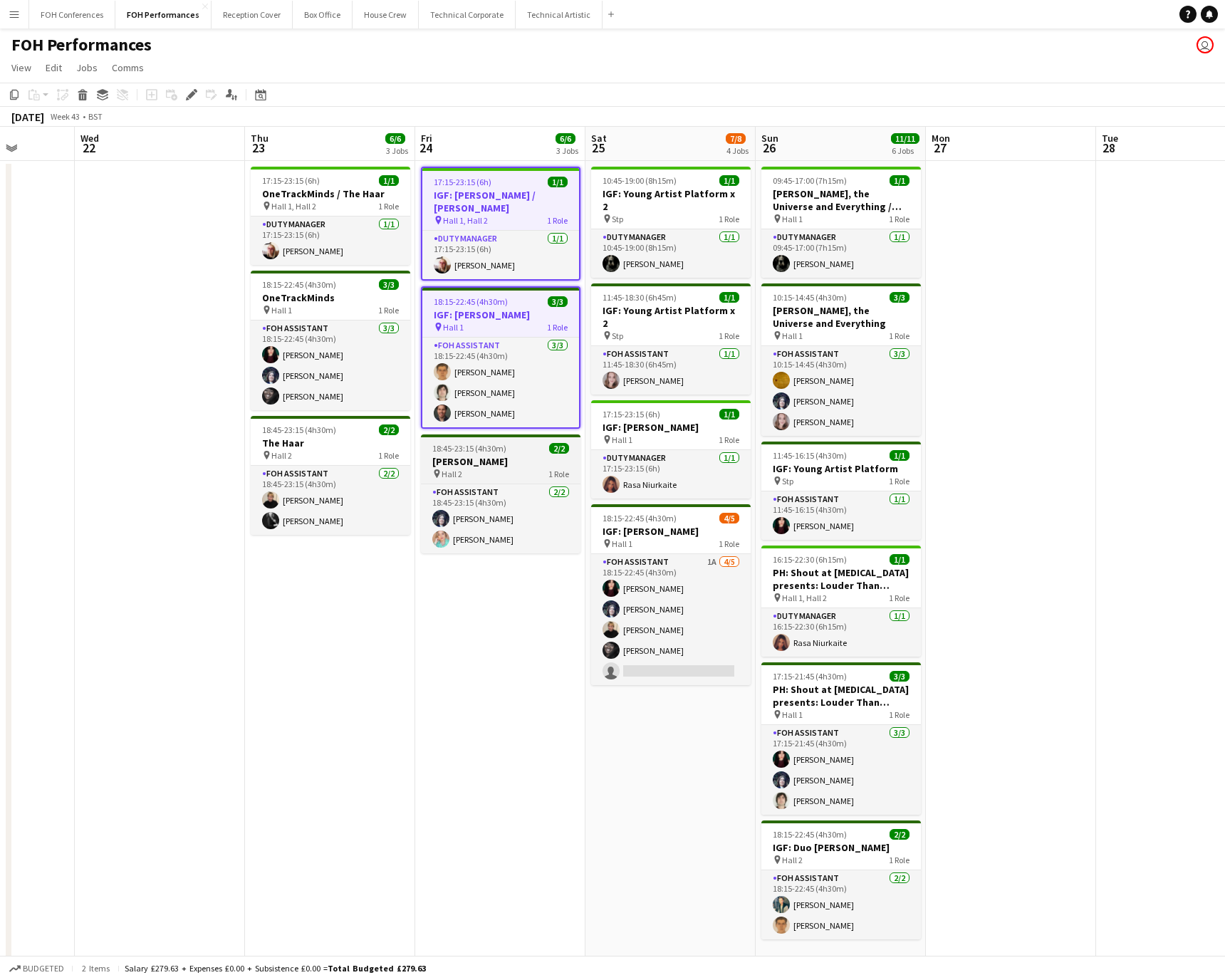
click at [475, 458] on h3 "[PERSON_NAME]" at bounding box center [500, 461] width 159 height 13
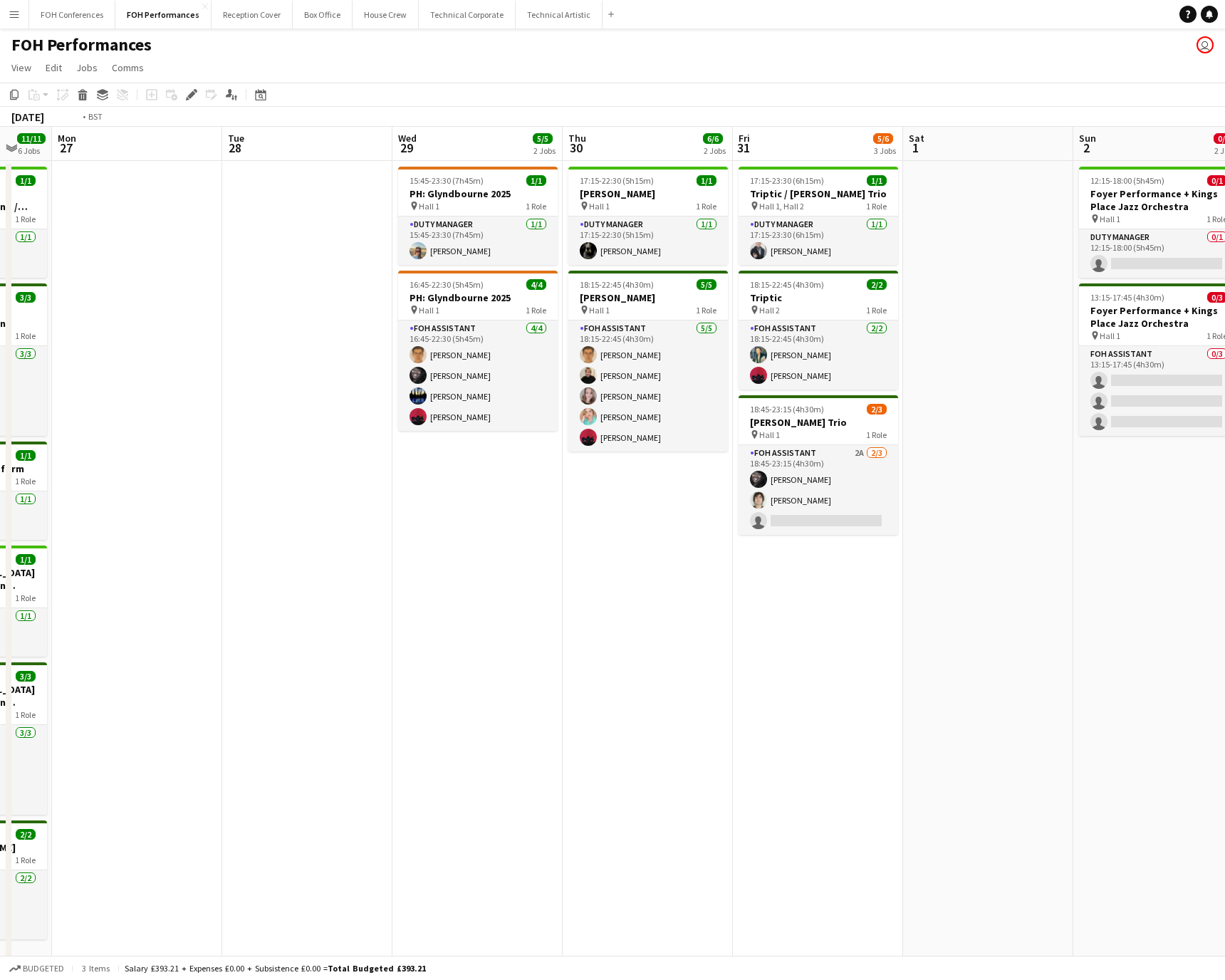
drag, startPoint x: 1070, startPoint y: 151, endPoint x: 281, endPoint y: 181, distance: 789.6
click at [110, 201] on app-calendar-viewport "Thu 23 6/6 3 Jobs Fri 24 6/6 3 Jobs Sat 25 7/8 4 Jobs Sun 26 11/11 6 Jobs Mon 2…" at bounding box center [612, 563] width 1225 height 873
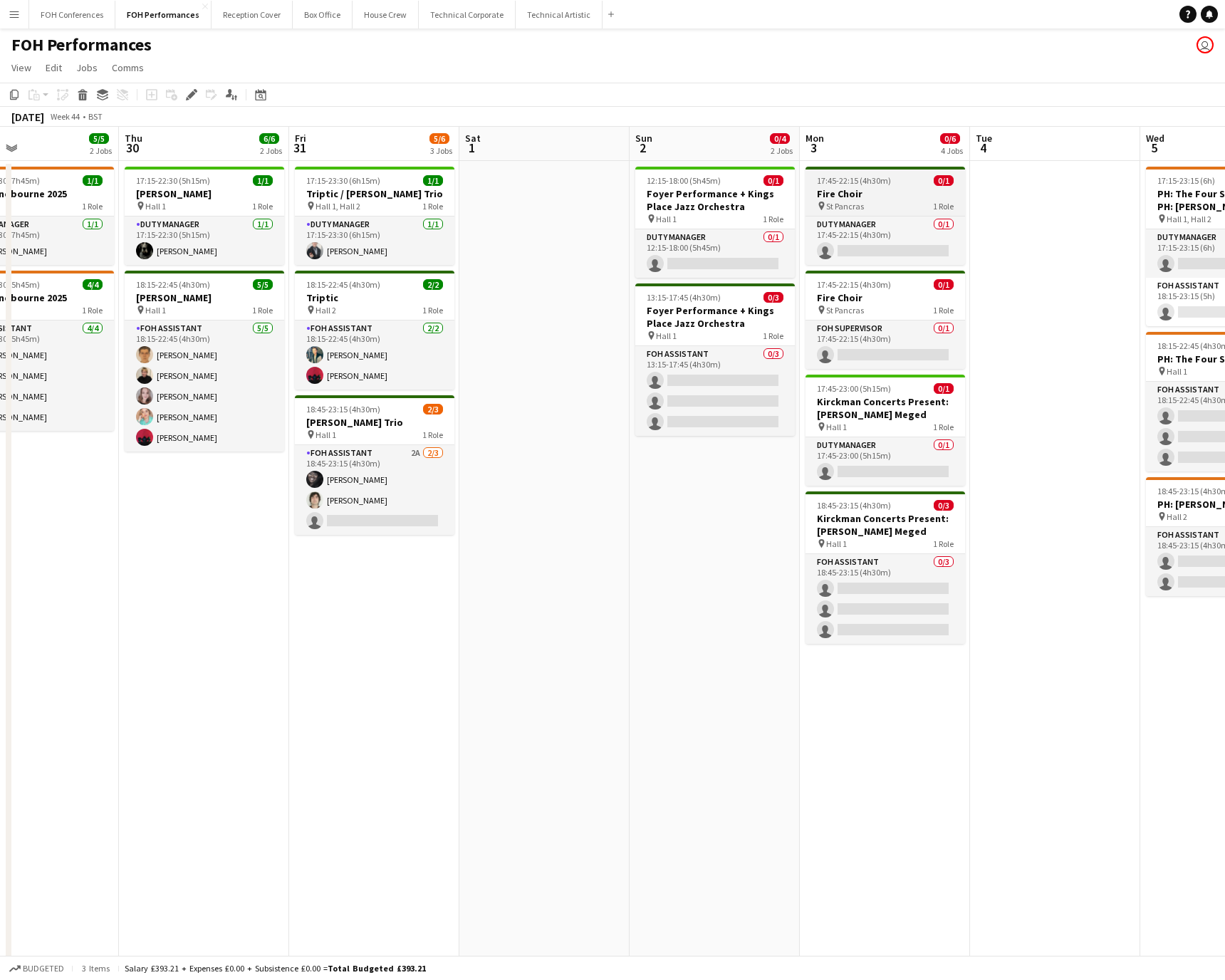
drag, startPoint x: 988, startPoint y: 157, endPoint x: 475, endPoint y: 178, distance: 513.4
click at [286, 178] on app-calendar-viewport "Mon 27 Tue 28 Wed 29 5/5 2 Jobs Thu 30 6/6 2 Jobs Fri 31 5/6 3 Jobs Sat 1 Sun 2…" at bounding box center [612, 563] width 1225 height 873
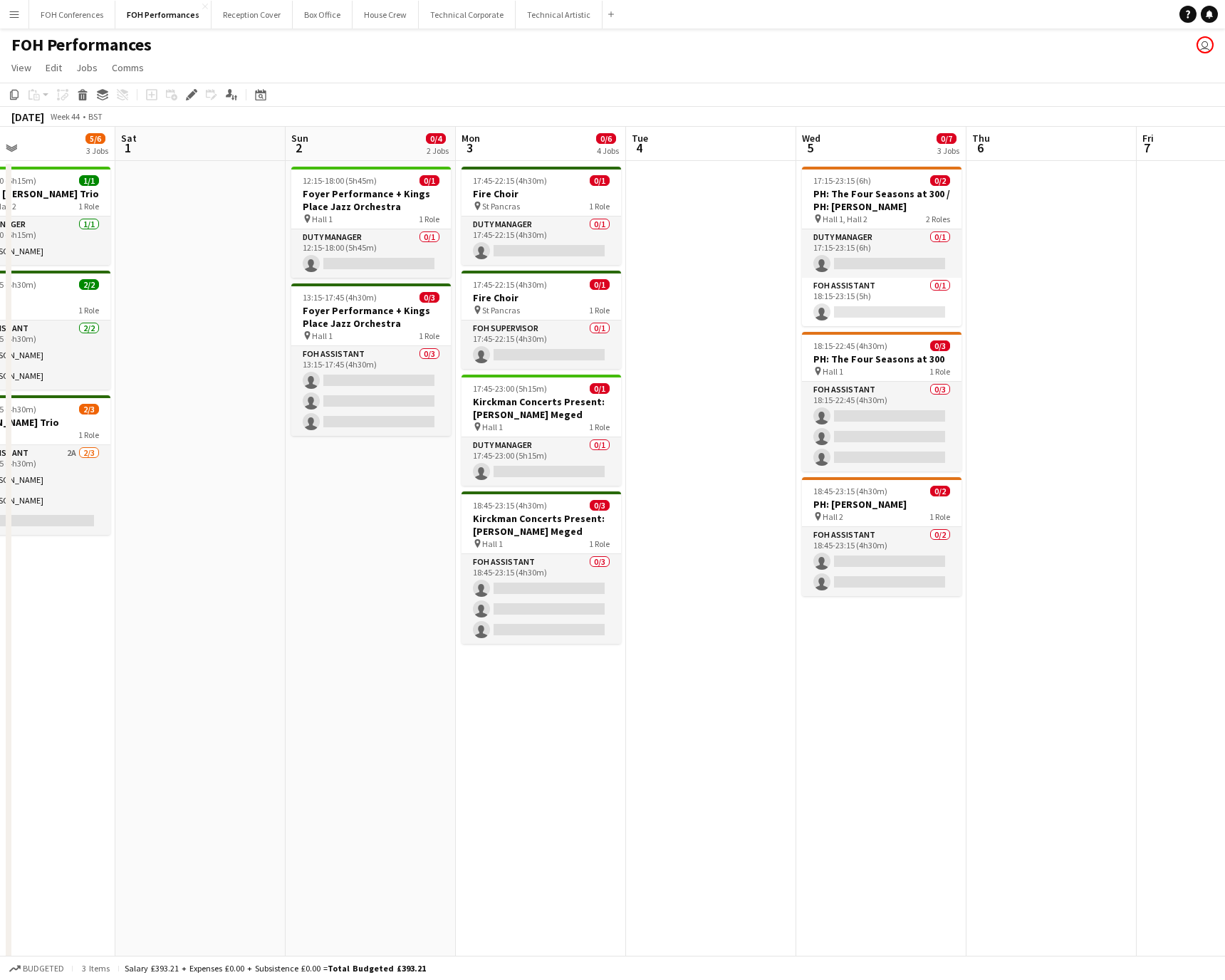
click at [816, 206] on app-date-cell at bounding box center [1052, 581] width 170 height 840
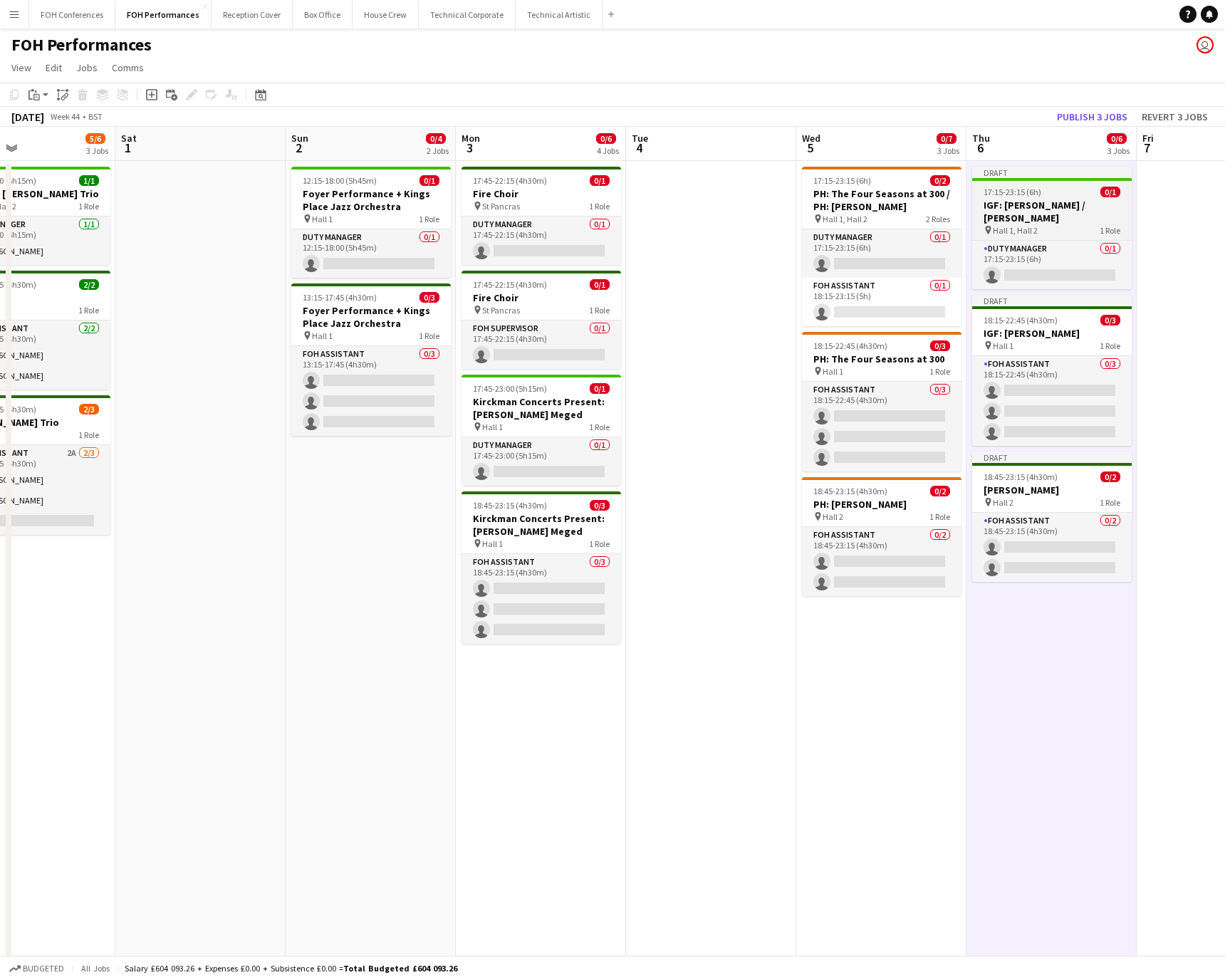
click at [816, 206] on h3 "IGF: [PERSON_NAME] / [PERSON_NAME]" at bounding box center [1051, 212] width 159 height 26
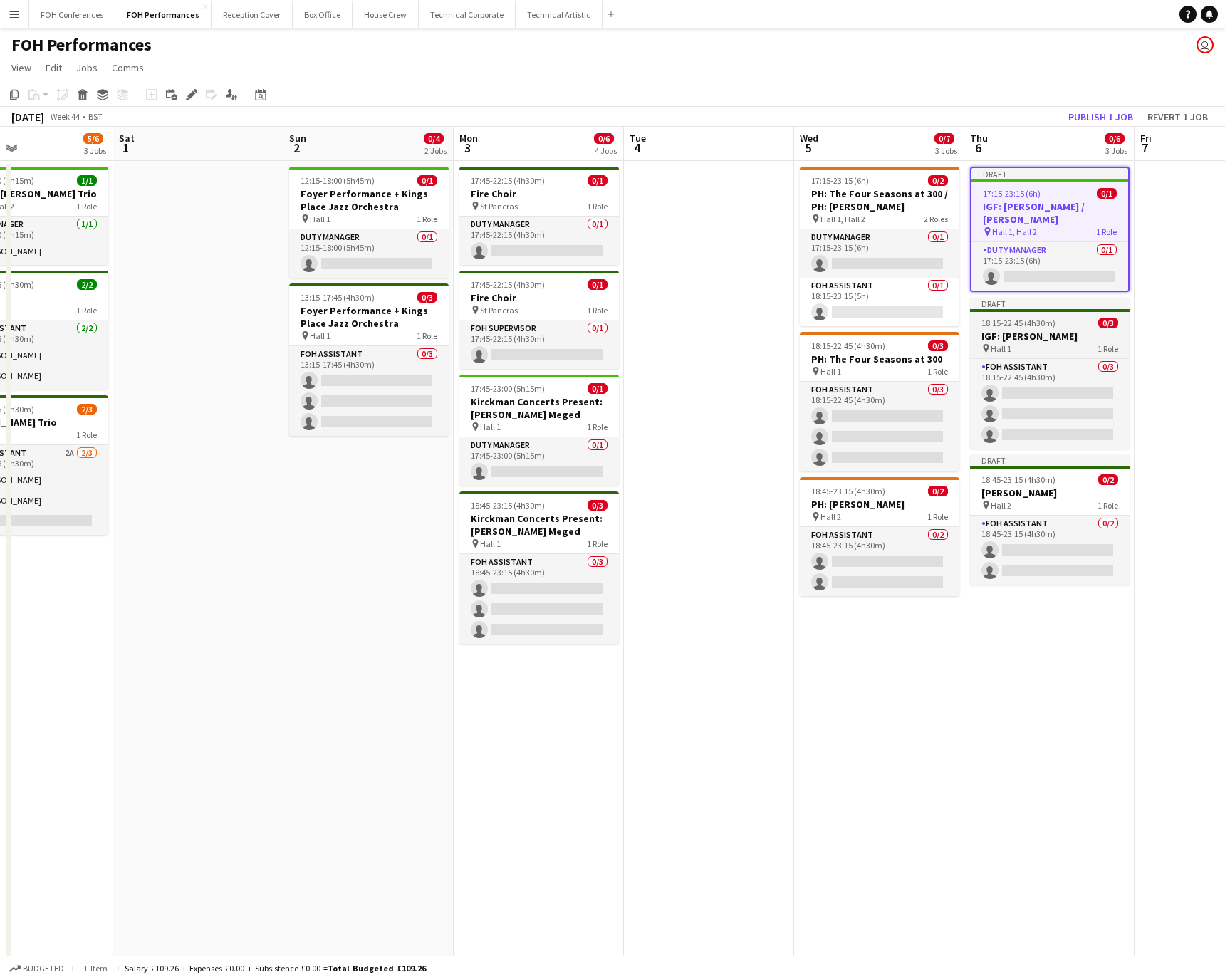
click at [816, 324] on span "18:15-22:45 (4h30m)" at bounding box center [1019, 323] width 74 height 10
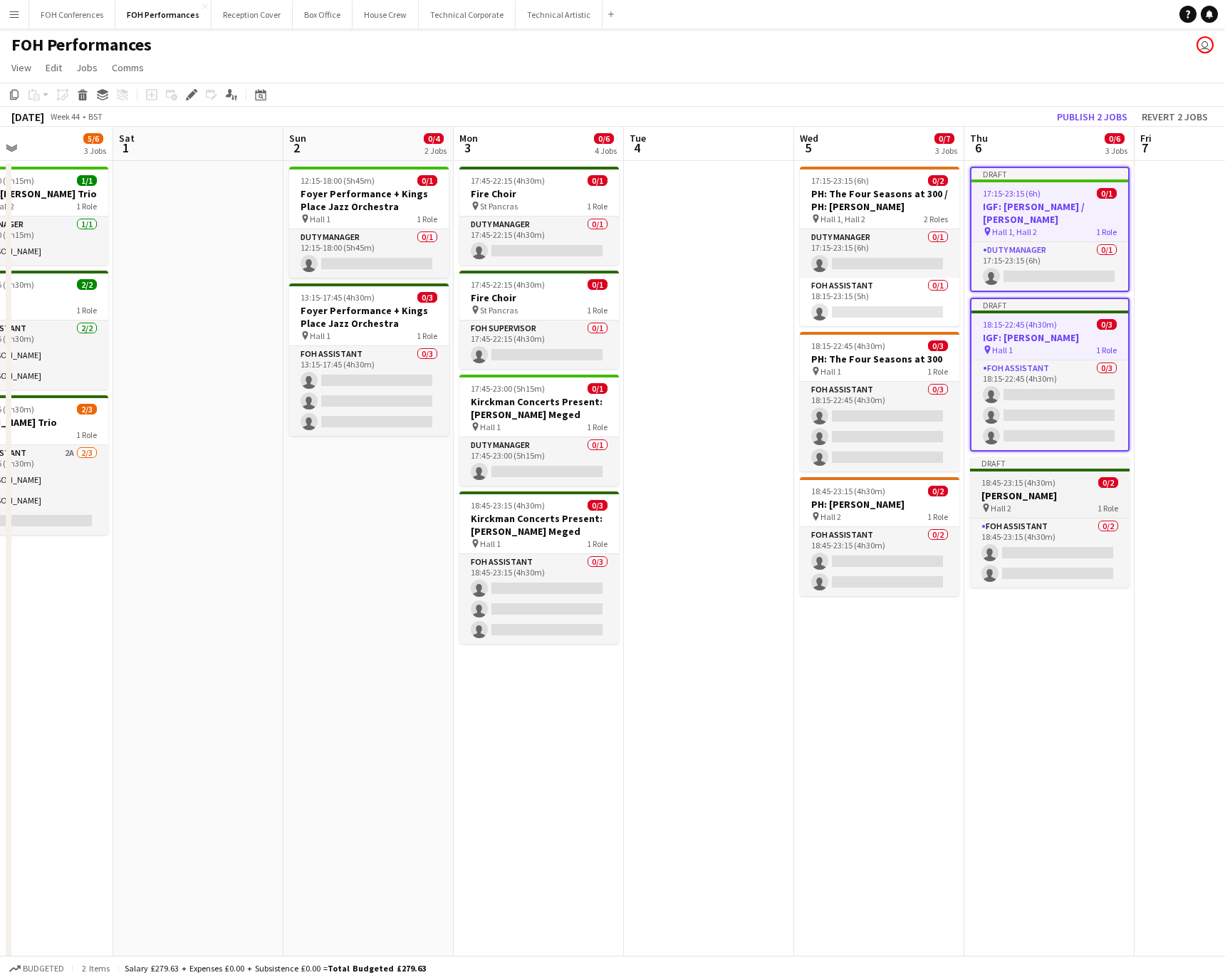
click at [816, 482] on span "18:45-23:15 (4h30m)" at bounding box center [1019, 483] width 74 height 10
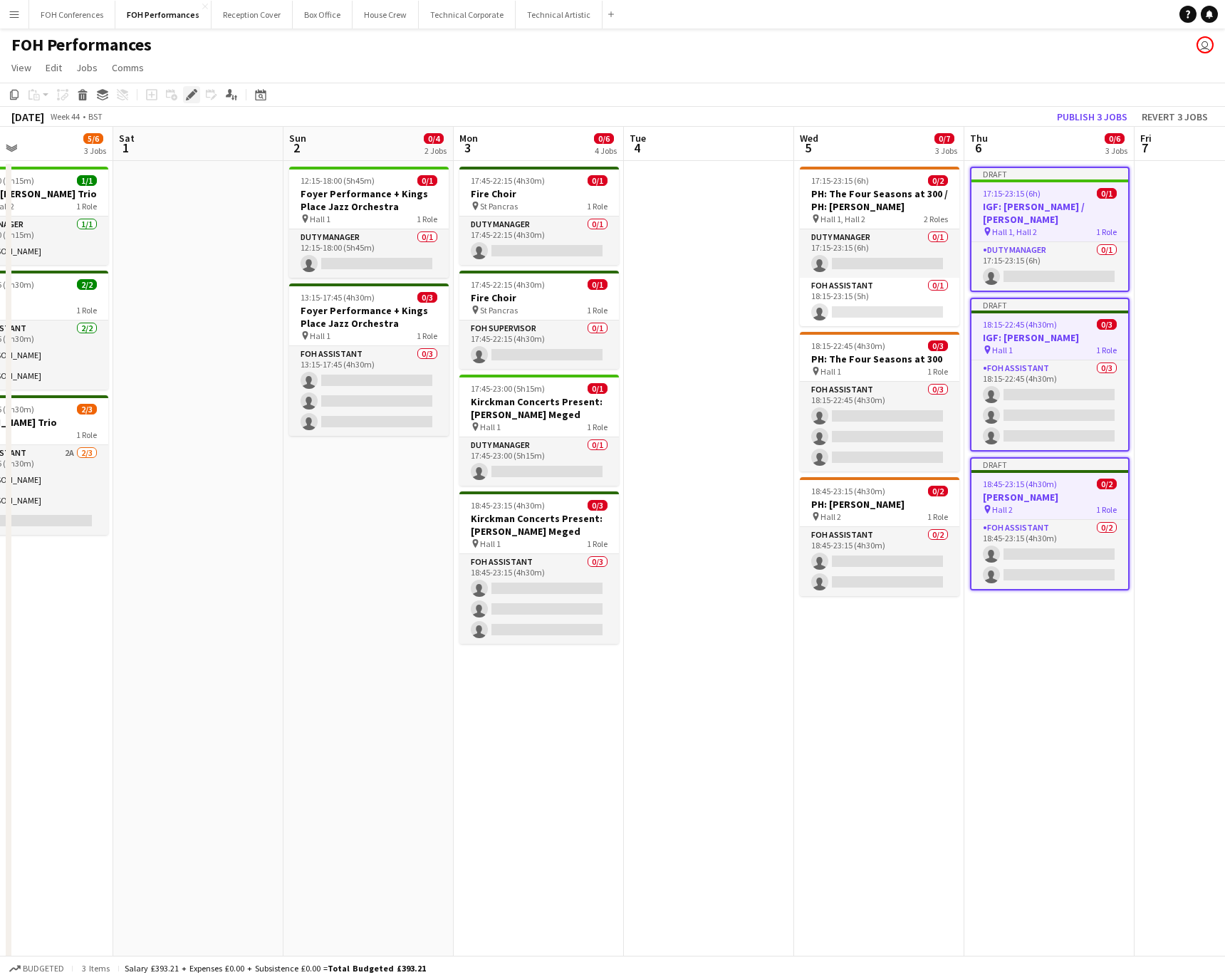
click at [194, 92] on icon at bounding box center [195, 91] width 3 height 3
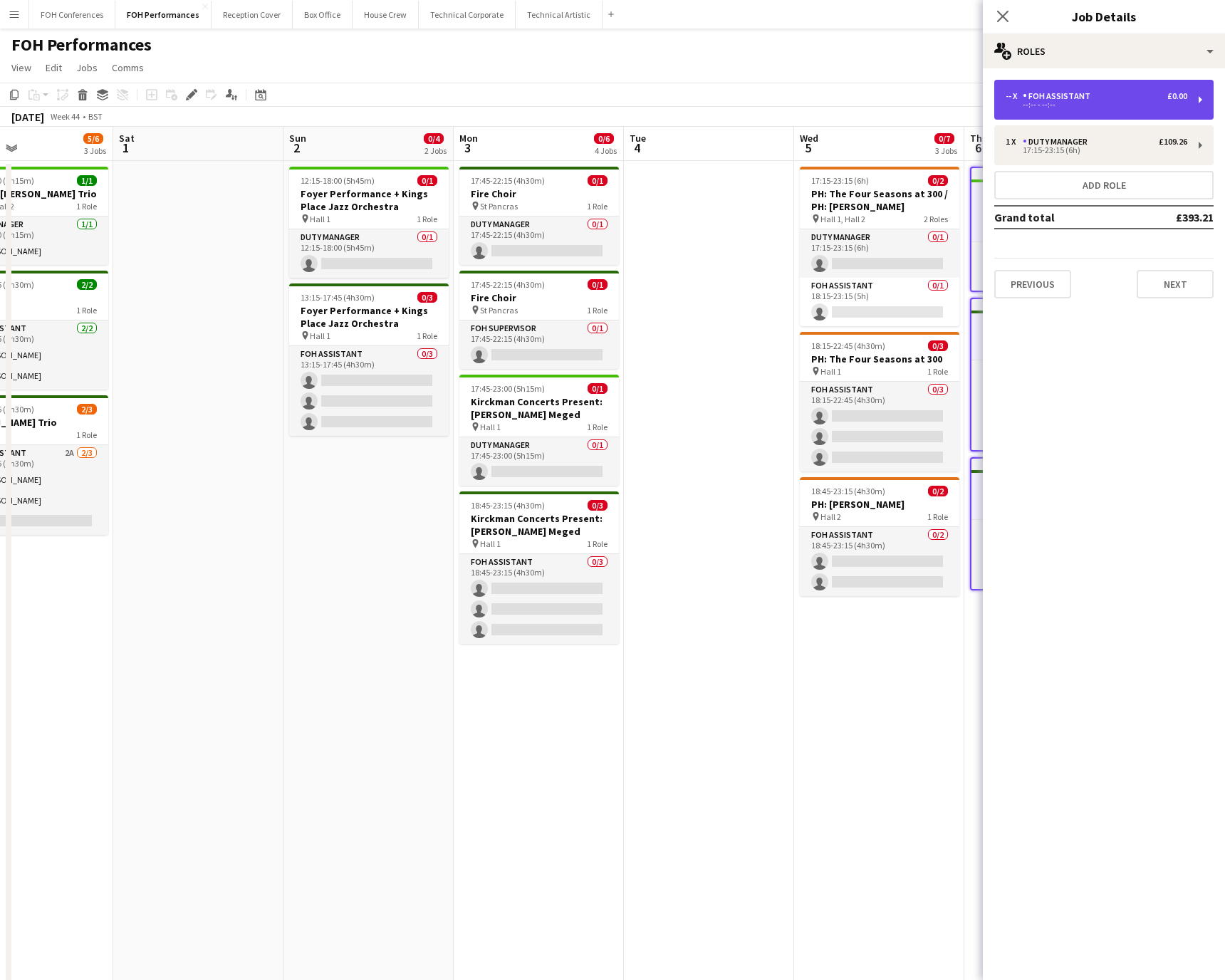
click at [816, 102] on div "--:-- - --:--" at bounding box center [1096, 105] width 182 height 7
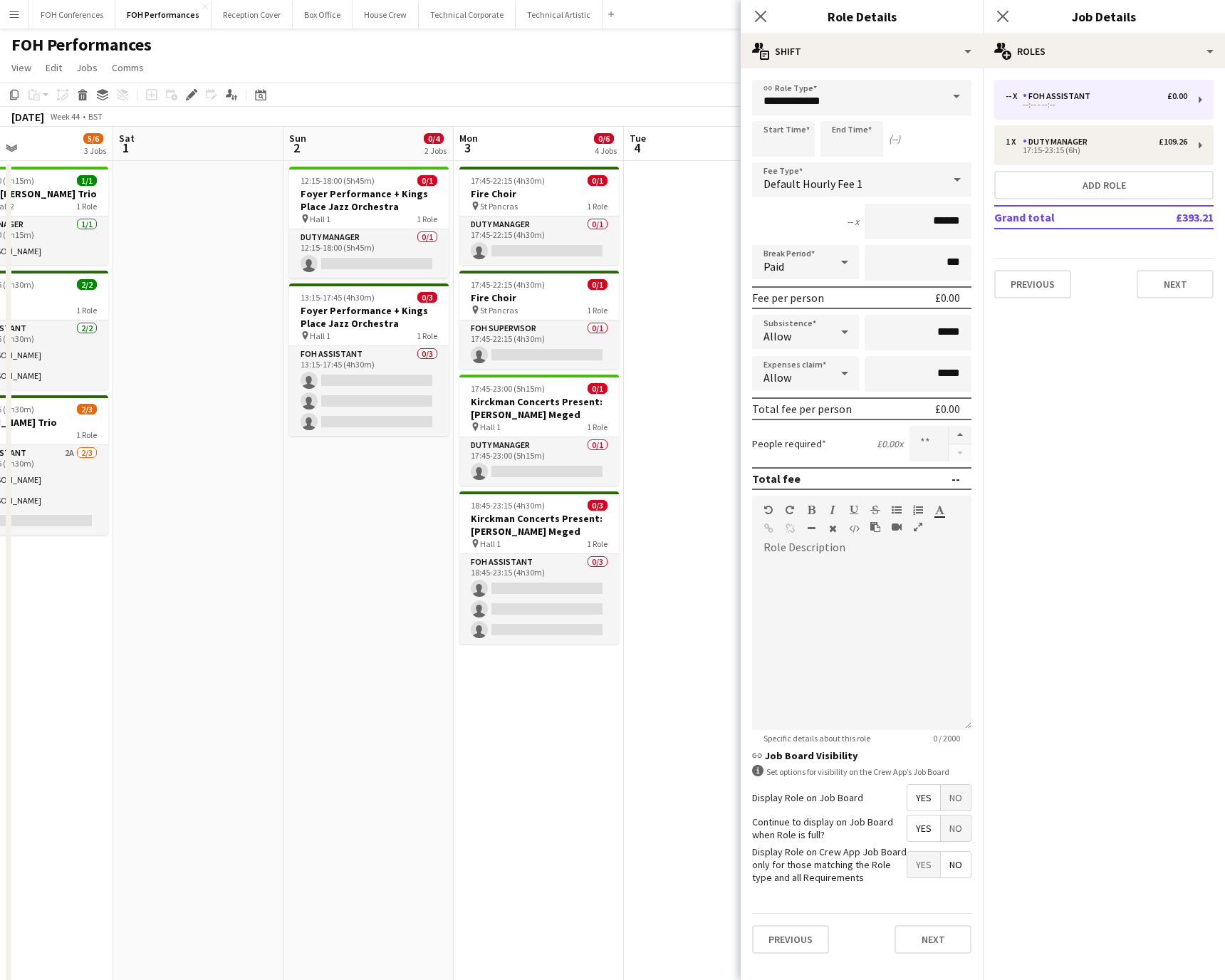
click at [816, 653] on span "No" at bounding box center [956, 798] width 30 height 26
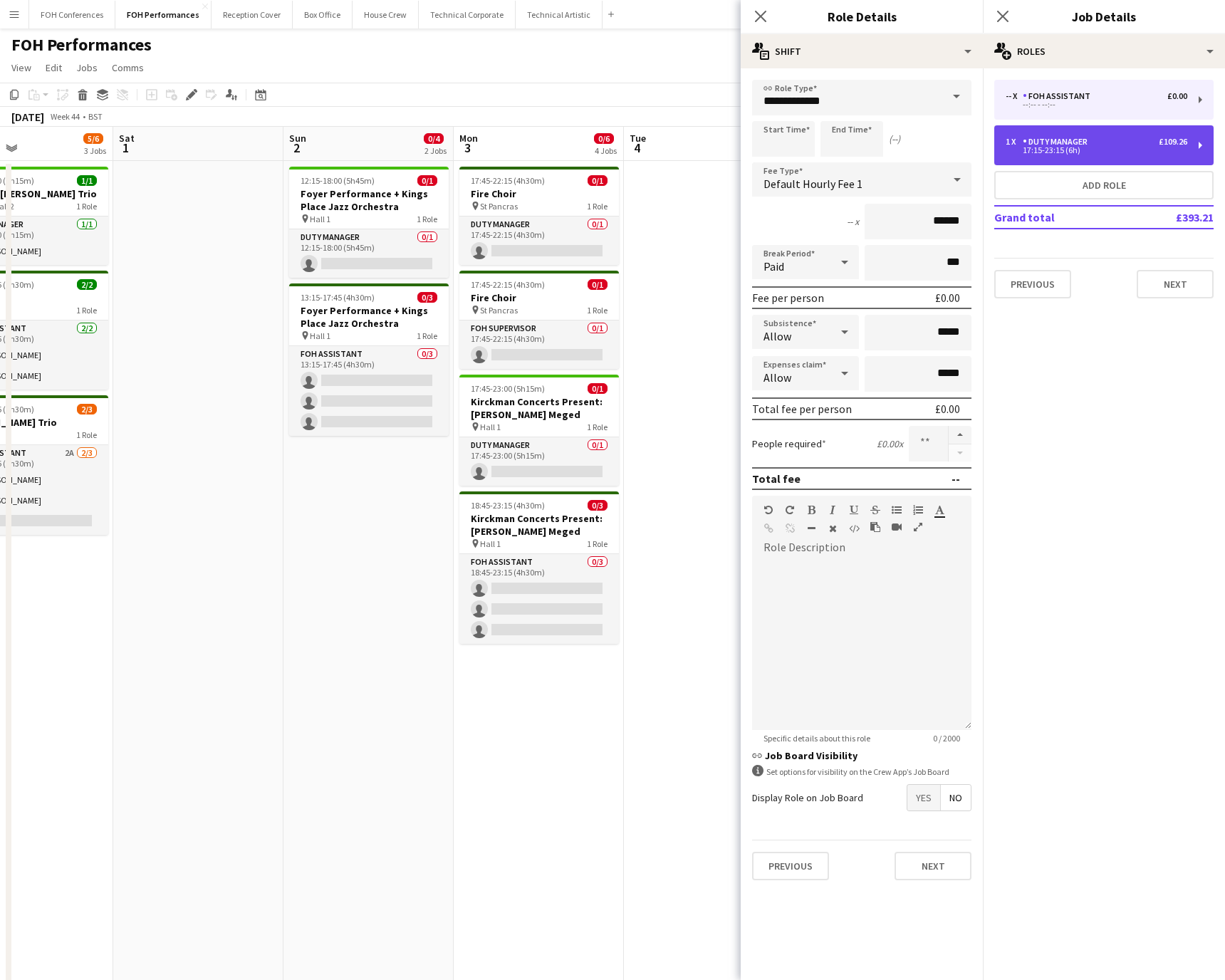
click at [816, 128] on div "1 x Duty Manager £109.26 17:15-23:15 (6h)" at bounding box center [1104, 145] width 219 height 40
type input "**********"
type input "*****"
type input "******"
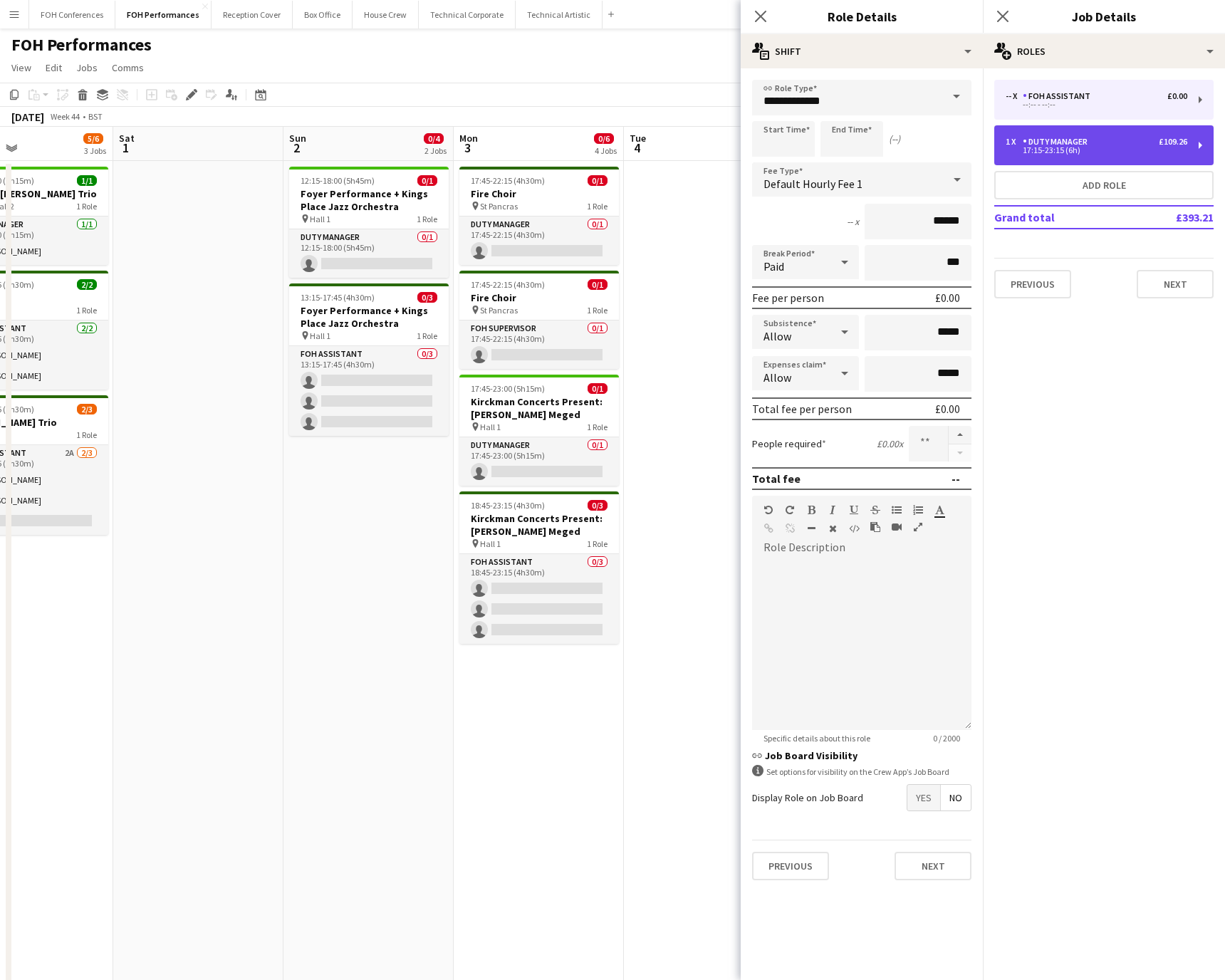
type input "*"
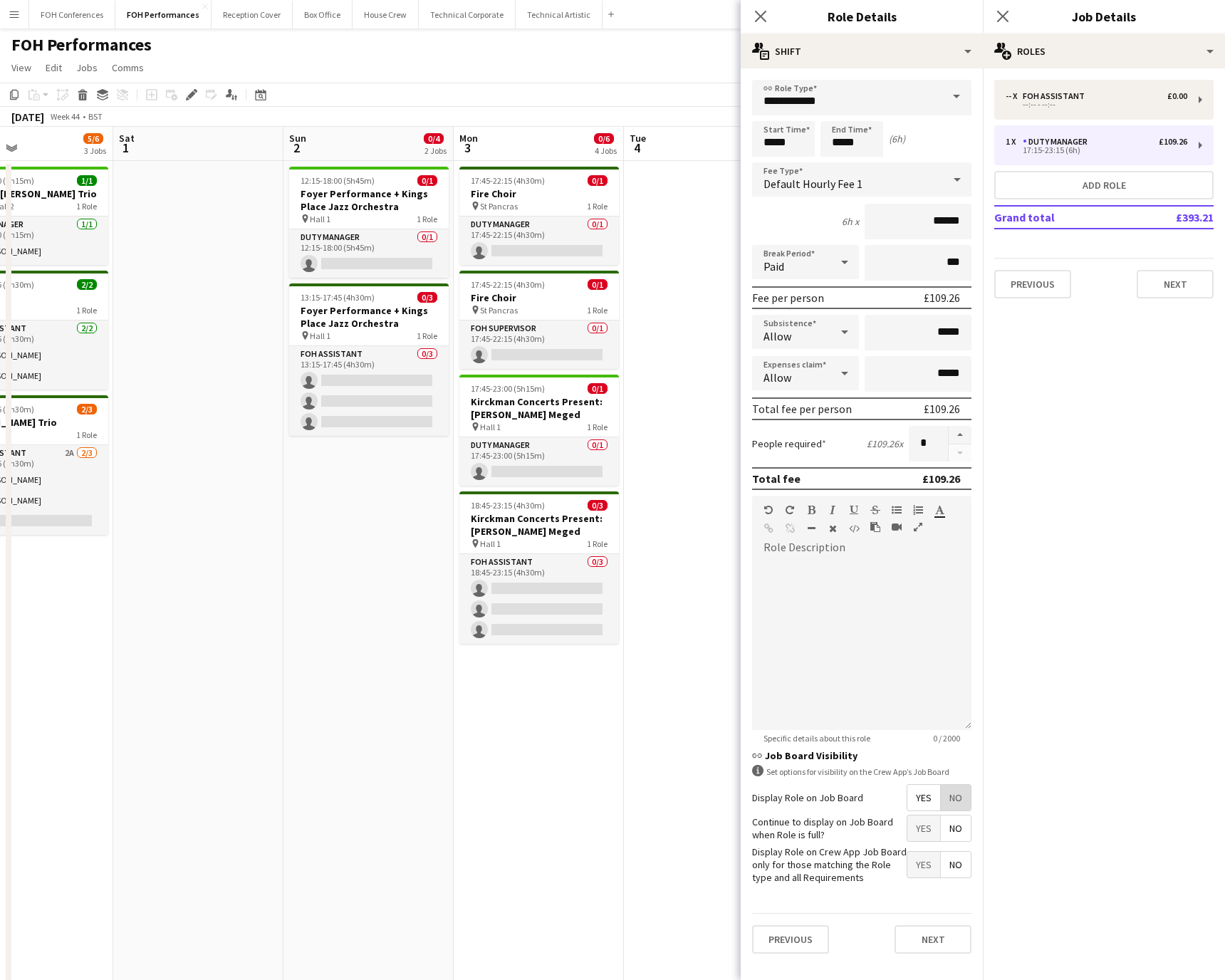
click at [816, 653] on span "No" at bounding box center [956, 798] width 30 height 26
click at [557, 70] on app-page-menu "View Day view expanded Day view collapsed Month view Date picker Jump to [DATE]…" at bounding box center [612, 69] width 1225 height 27
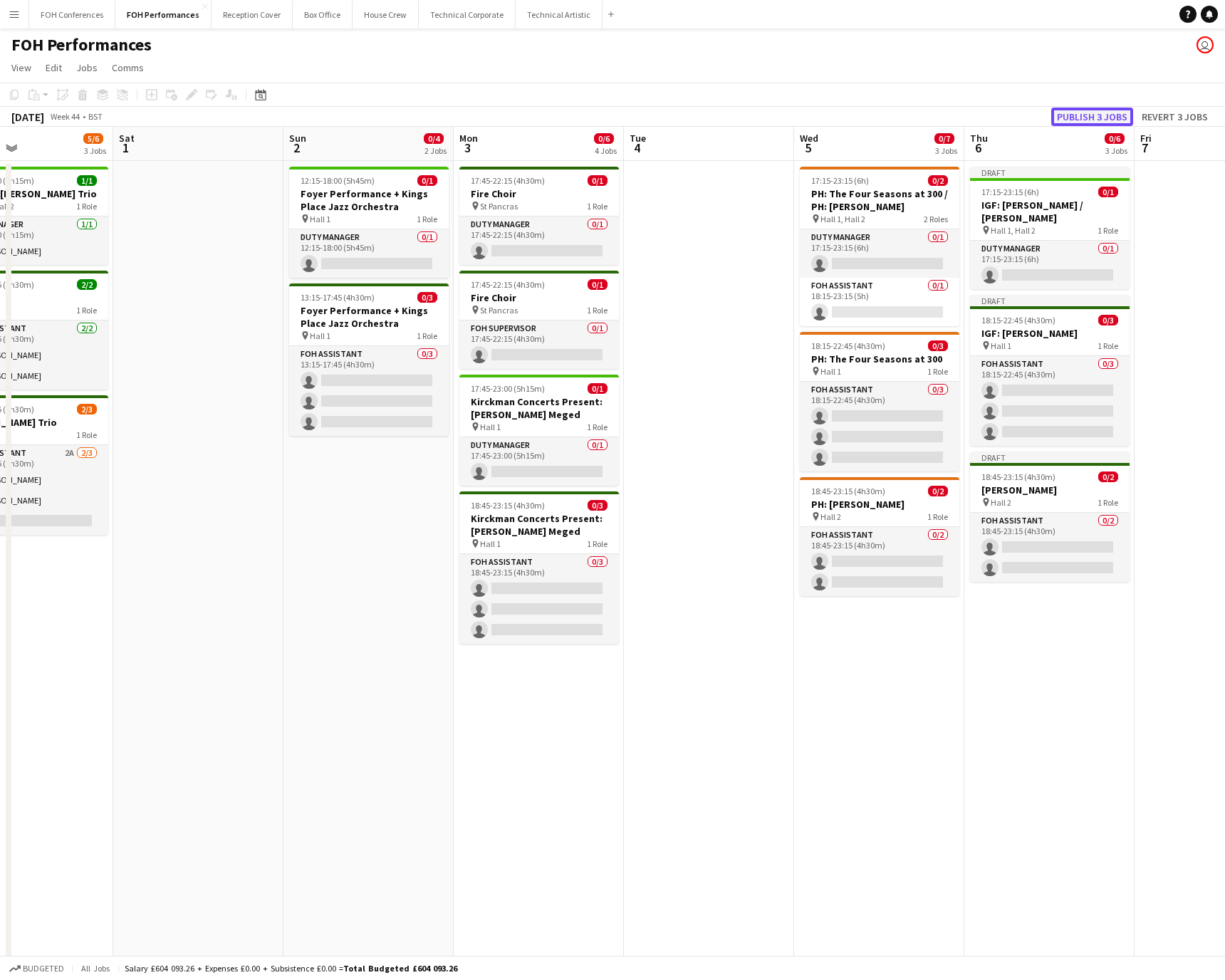
click at [816, 111] on button "Publish 3 jobs" at bounding box center [1092, 117] width 82 height 19
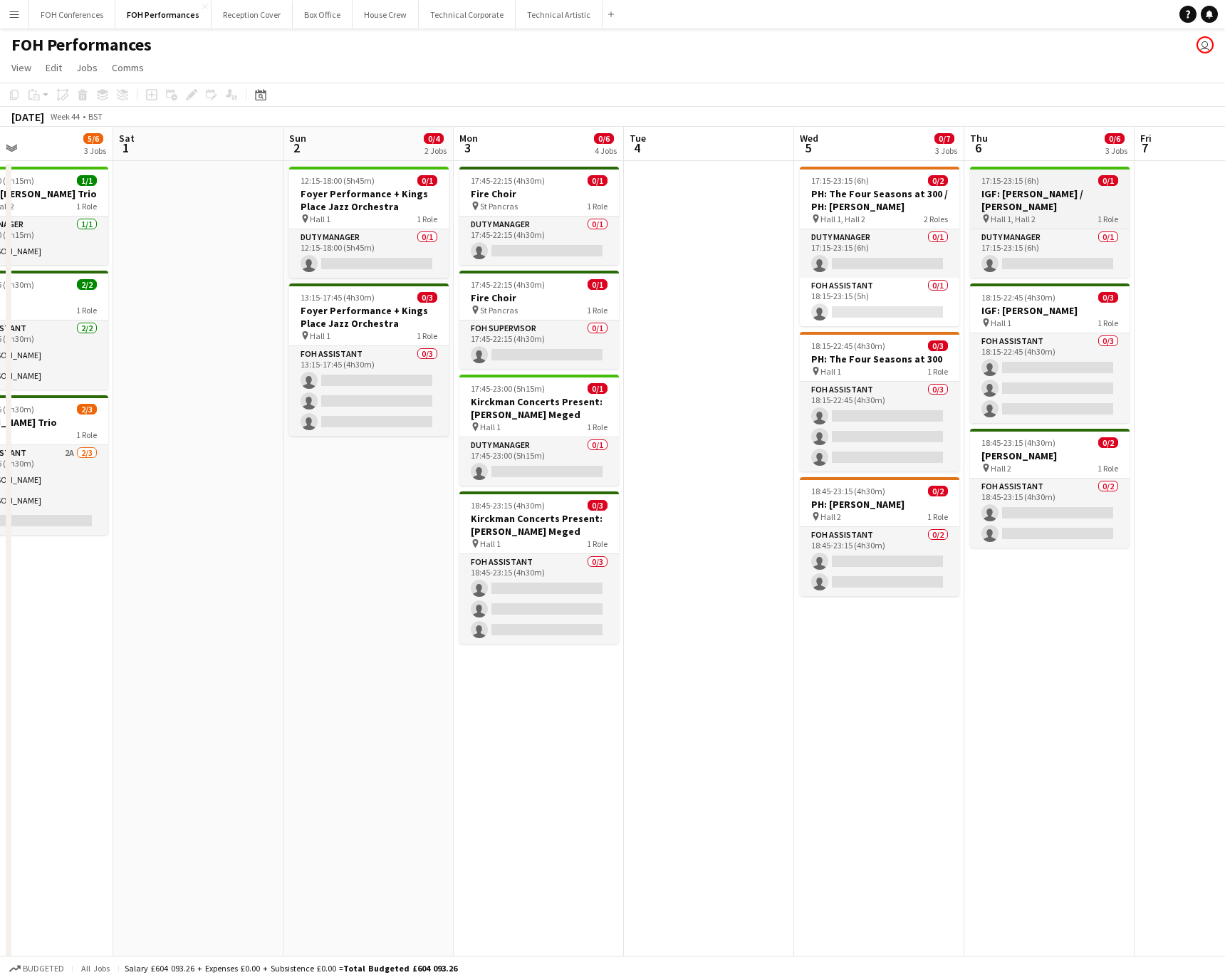
click at [816, 176] on span "17:15-23:15 (6h)" at bounding box center [1010, 181] width 58 height 10
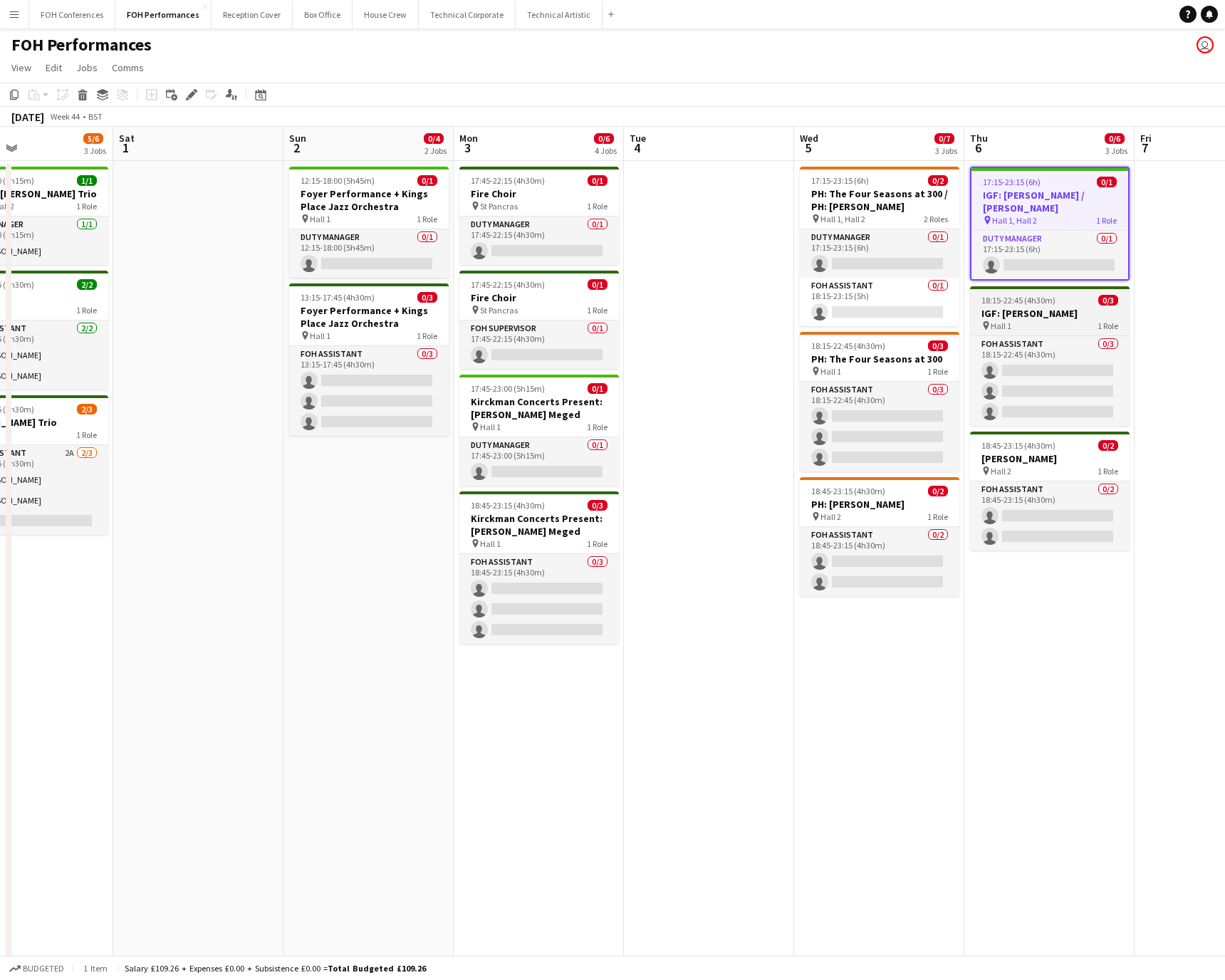
click at [816, 332] on app-job-card "18:15-22:45 (4h30m) 0/3 IGF: [PERSON_NAME] pin Hall 1 1 Role FOH Assistant 0/3 …" at bounding box center [1050, 356] width 159 height 139
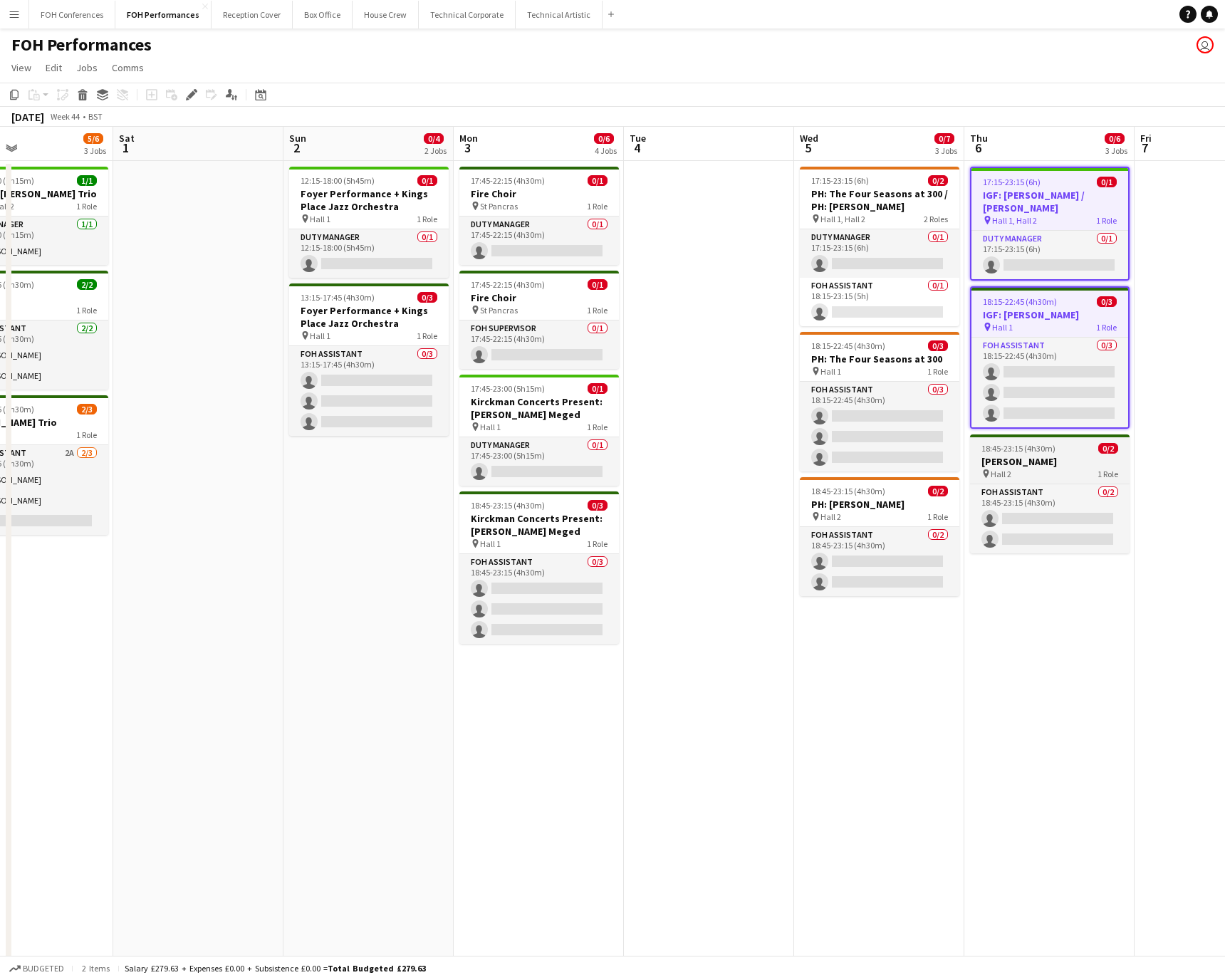
click at [816, 465] on h3 "[PERSON_NAME]" at bounding box center [1050, 461] width 159 height 13
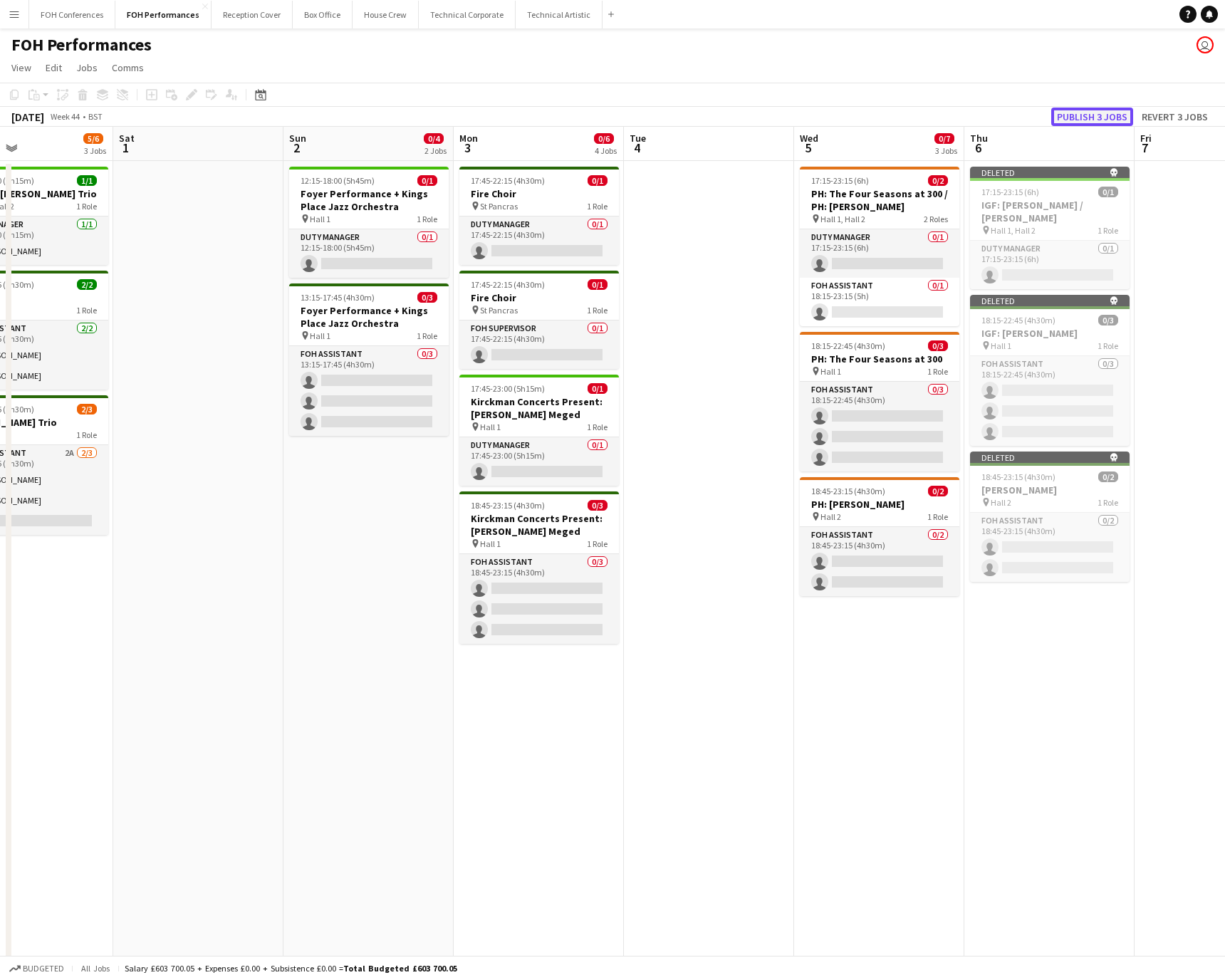
click at [816, 119] on button "Publish 3 jobs" at bounding box center [1092, 117] width 82 height 19
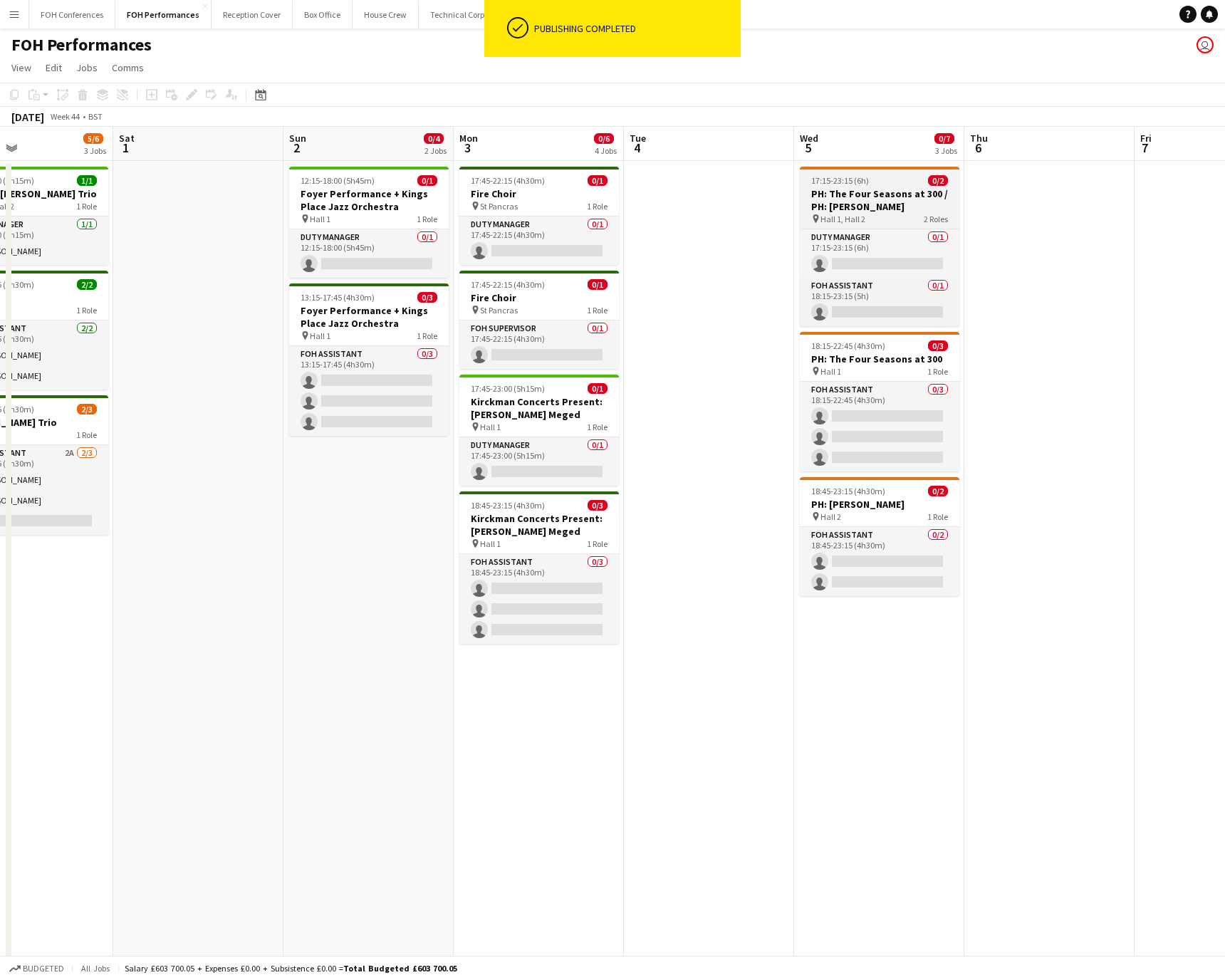
click at [816, 176] on div "17:15-23:15 (6h) 0/2" at bounding box center [879, 181] width 159 height 10
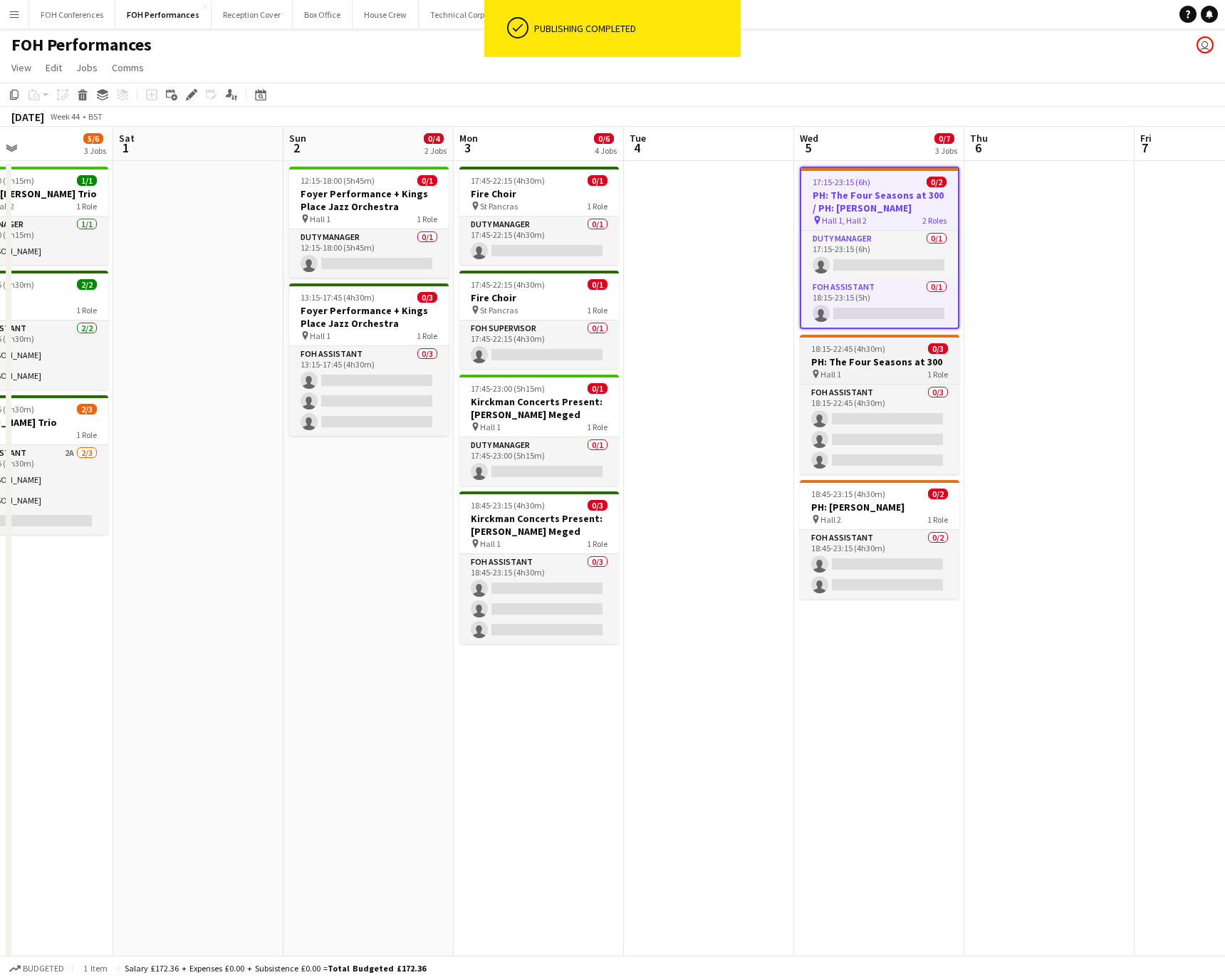
click at [816, 346] on span "18:15-22:45 (4h30m)" at bounding box center [848, 348] width 74 height 10
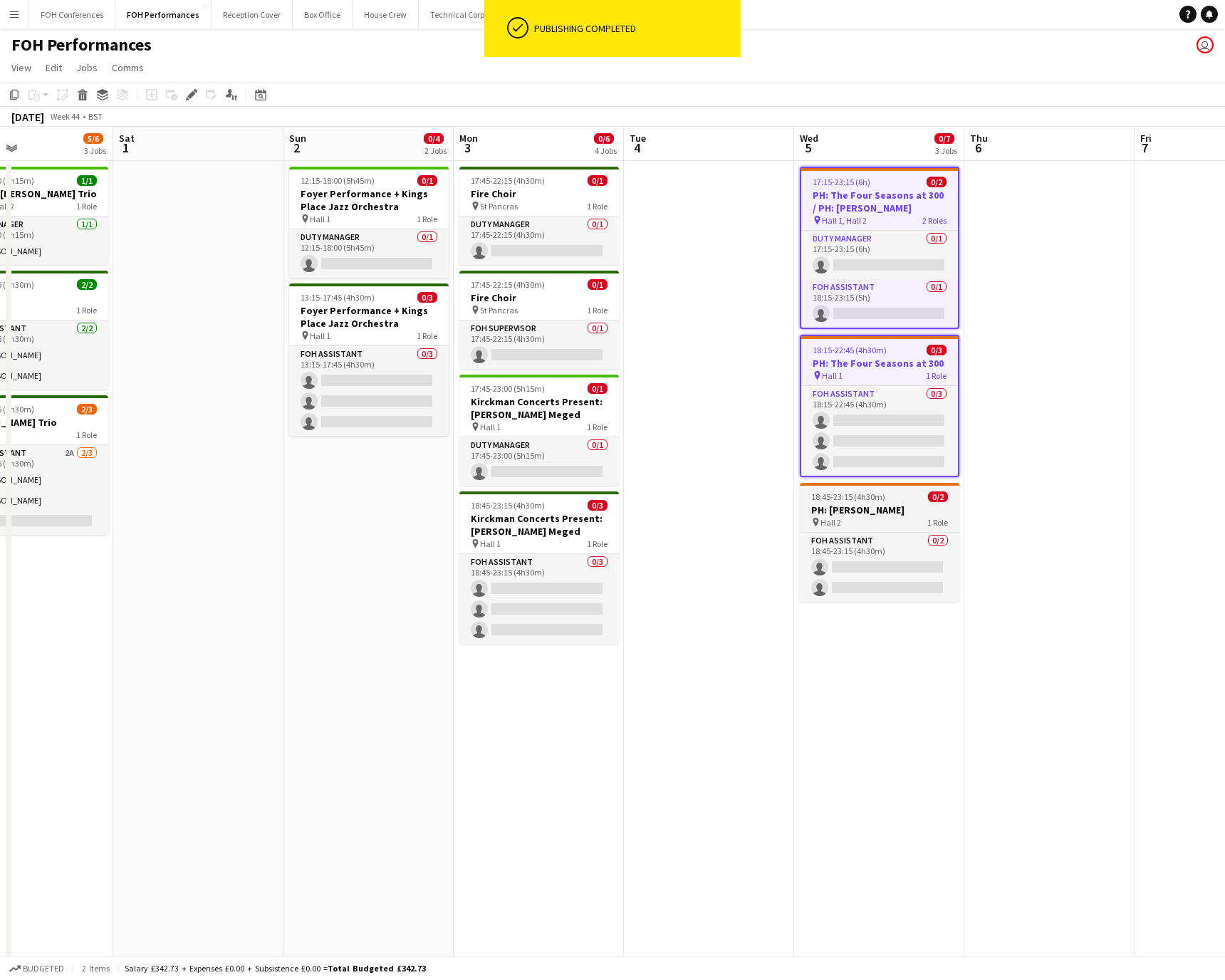
click at [816, 512] on h3 "PH: [PERSON_NAME]" at bounding box center [879, 509] width 159 height 13
click at [816, 216] on app-date-cell at bounding box center [1050, 581] width 170 height 840
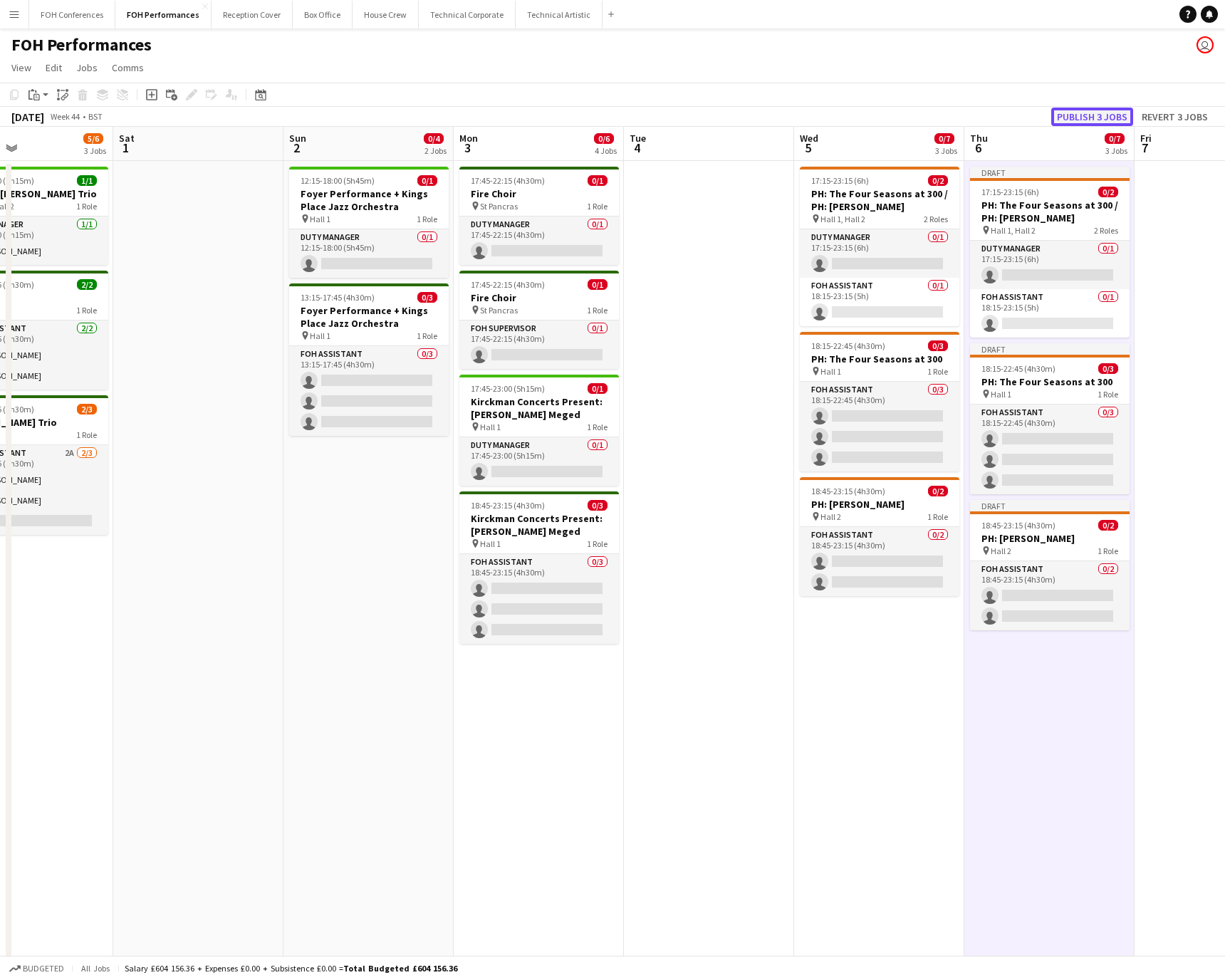
click at [816, 122] on button "Publish 3 jobs" at bounding box center [1092, 117] width 82 height 19
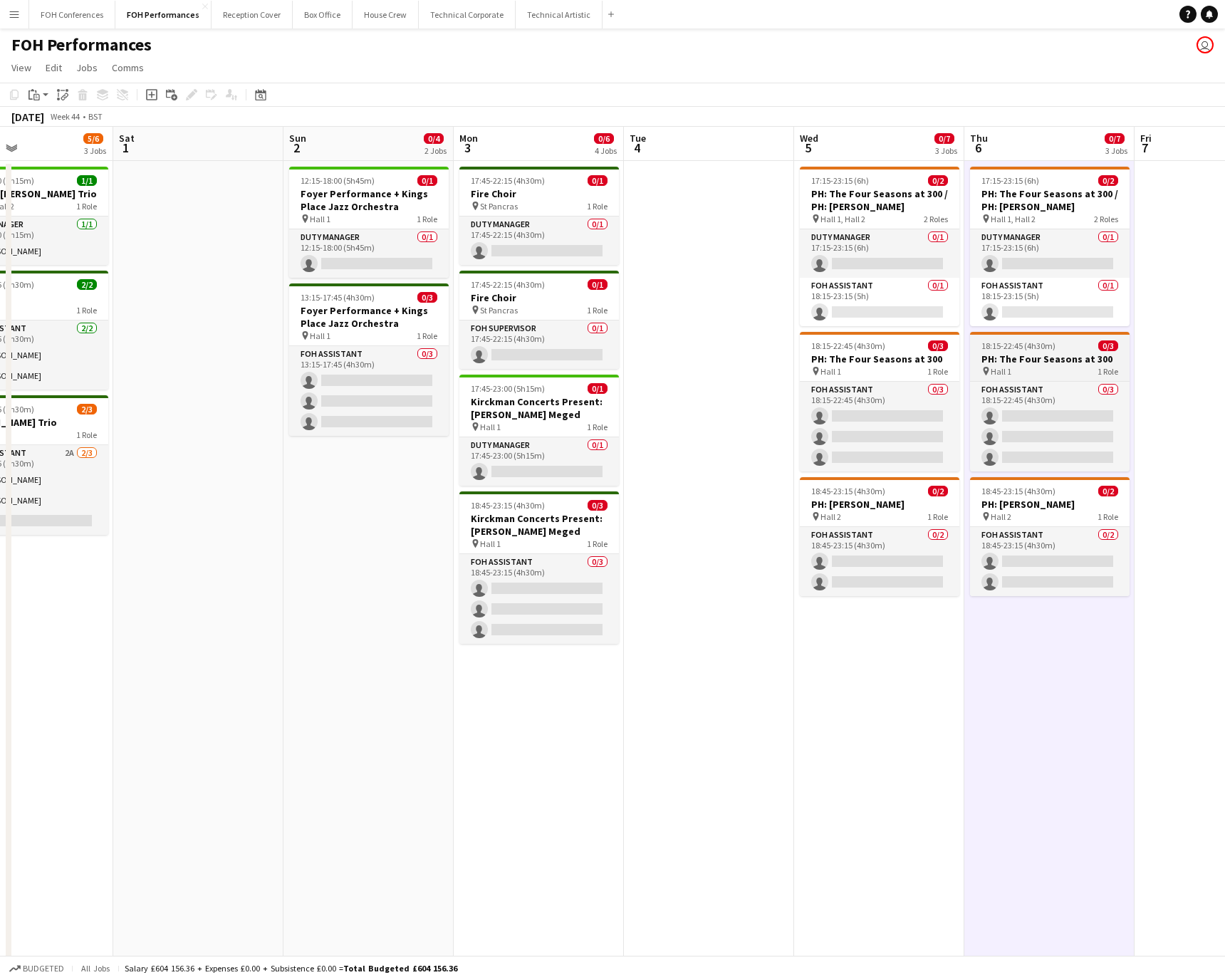
click at [816, 370] on div "pin Hall 1 1 Role" at bounding box center [1050, 371] width 159 height 11
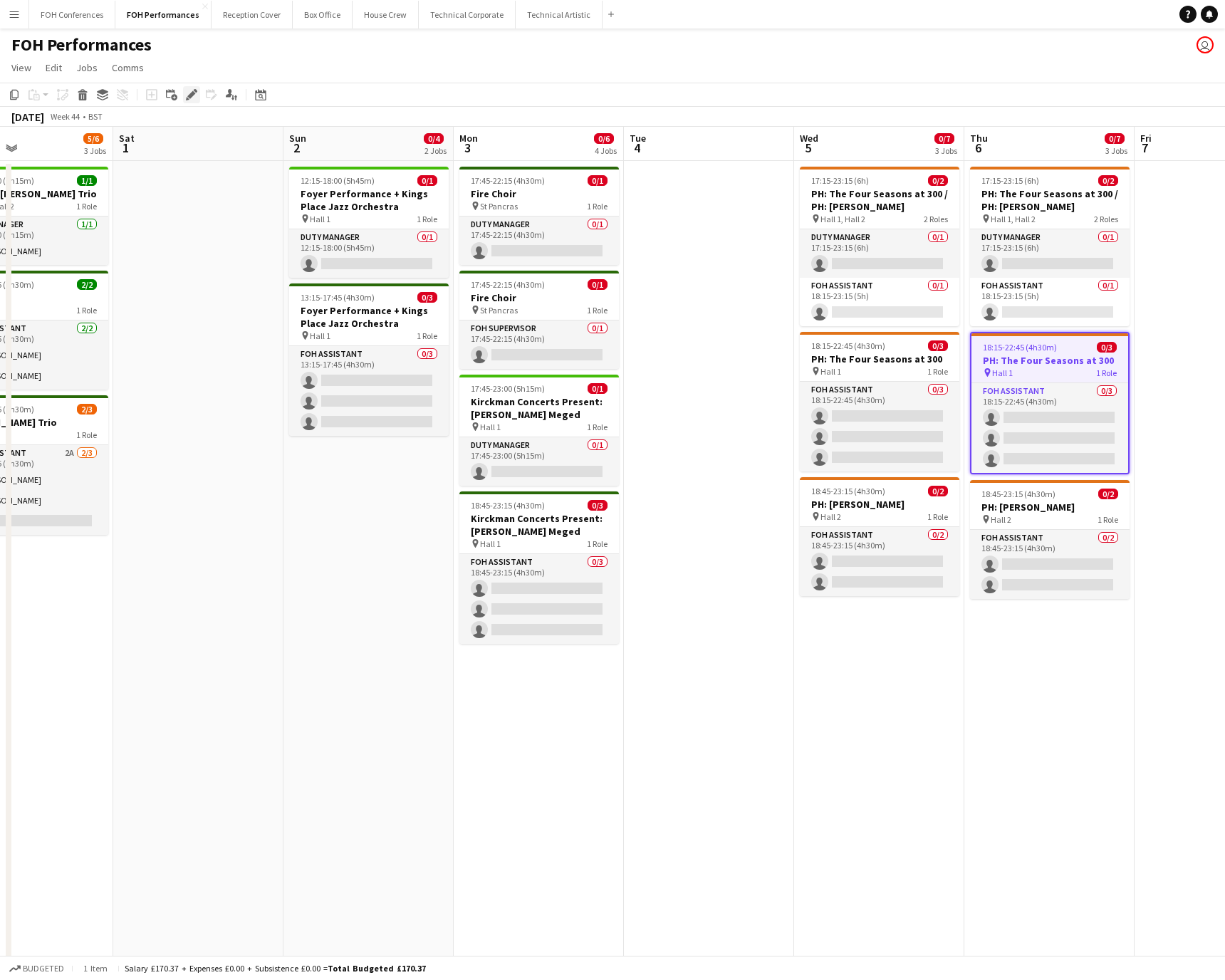
click at [190, 98] on icon "Edit" at bounding box center [191, 95] width 11 height 11
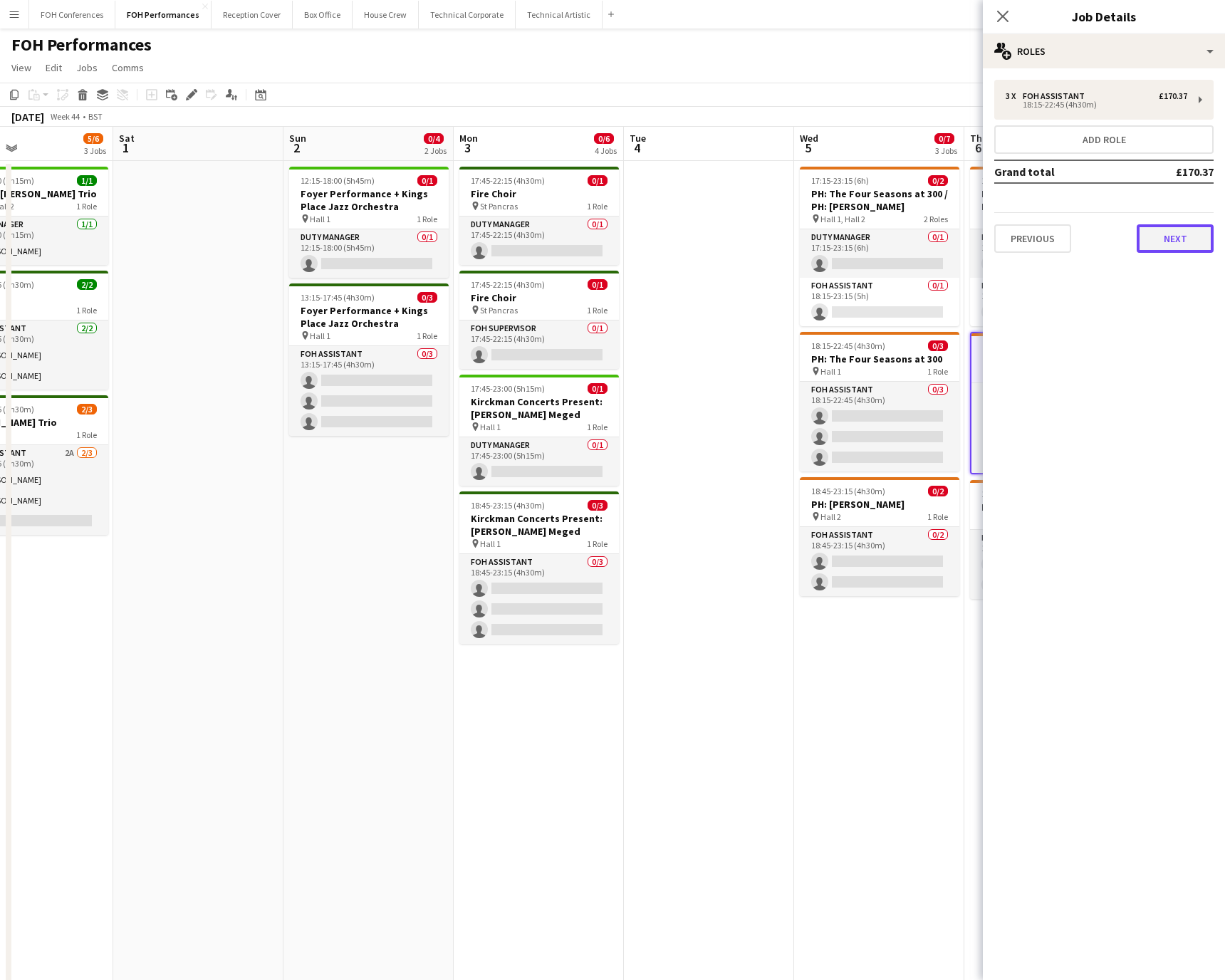
click at [816, 241] on button "Next" at bounding box center [1175, 238] width 77 height 28
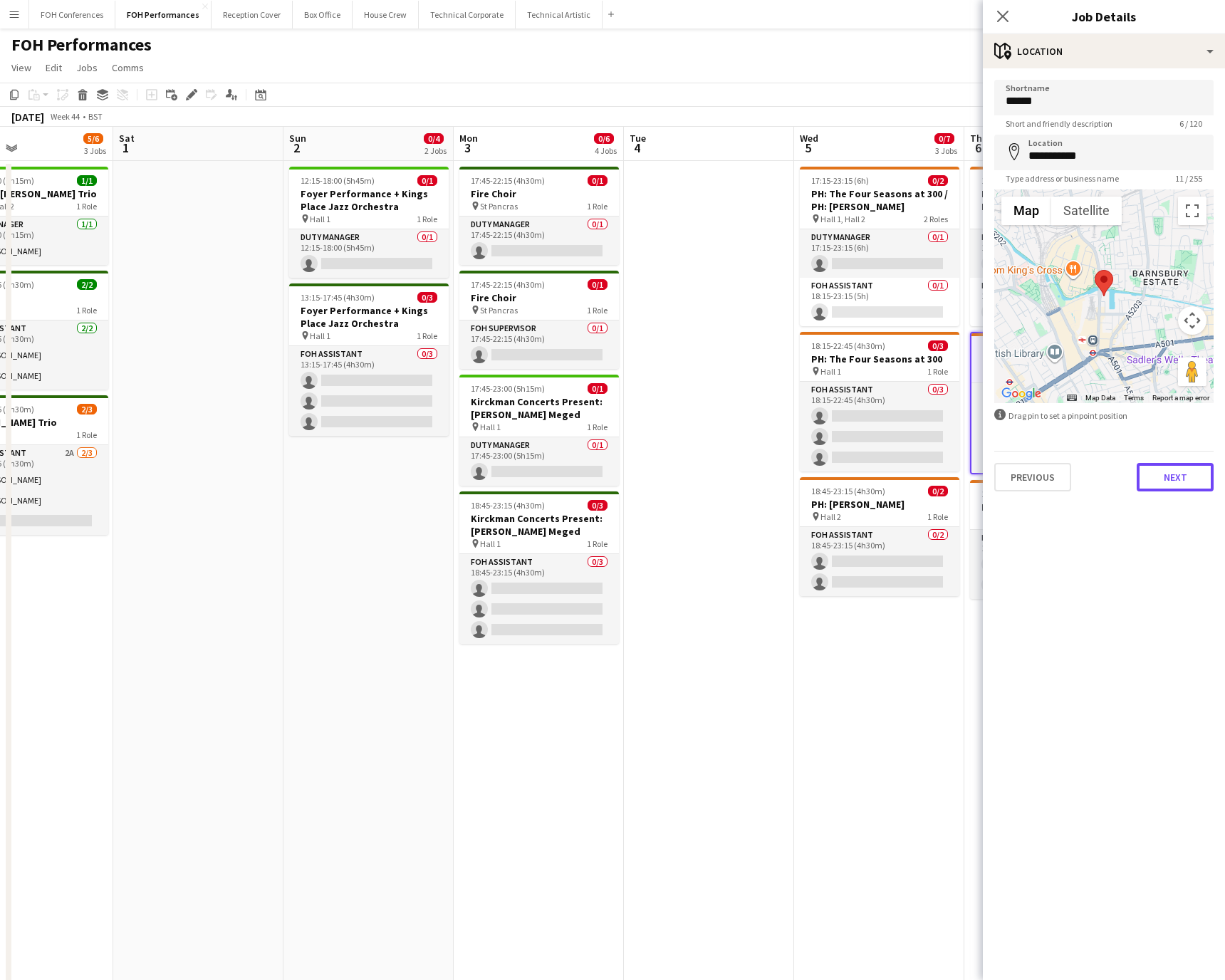
click at [816, 485] on button "Next" at bounding box center [1175, 477] width 77 height 28
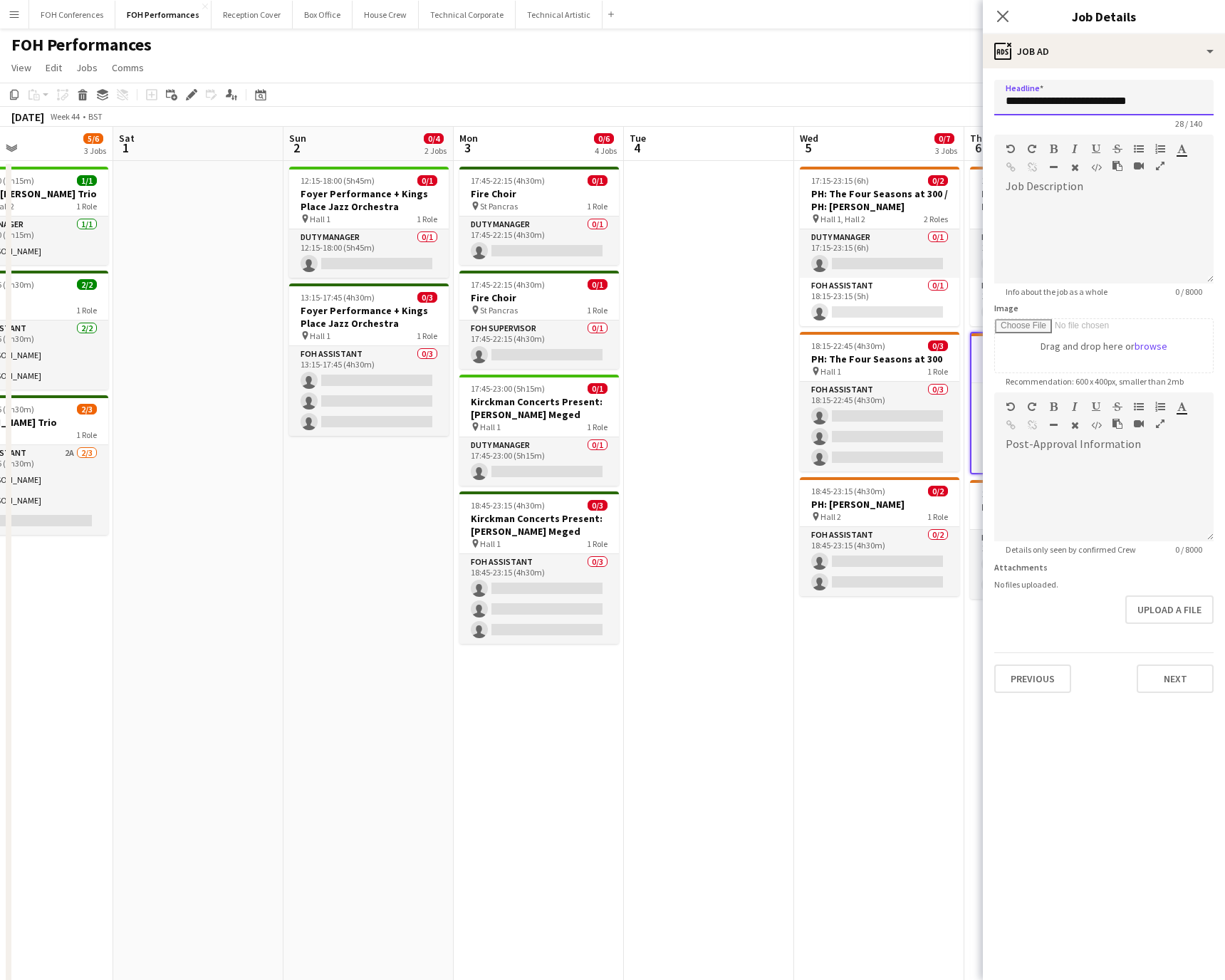
drag, startPoint x: 1158, startPoint y: 102, endPoint x: 1038, endPoint y: 98, distance: 120.1
click at [816, 98] on input "**********" at bounding box center [1104, 97] width 219 height 35
paste input "**********"
drag, startPoint x: 1135, startPoint y: 86, endPoint x: 965, endPoint y: 108, distance: 171.4
click at [816, 108] on body "Menu Boards Boards Boards All jobs Status Workforce Workforce My Workforce Recr…" at bounding box center [612, 512] width 1225 height 1025
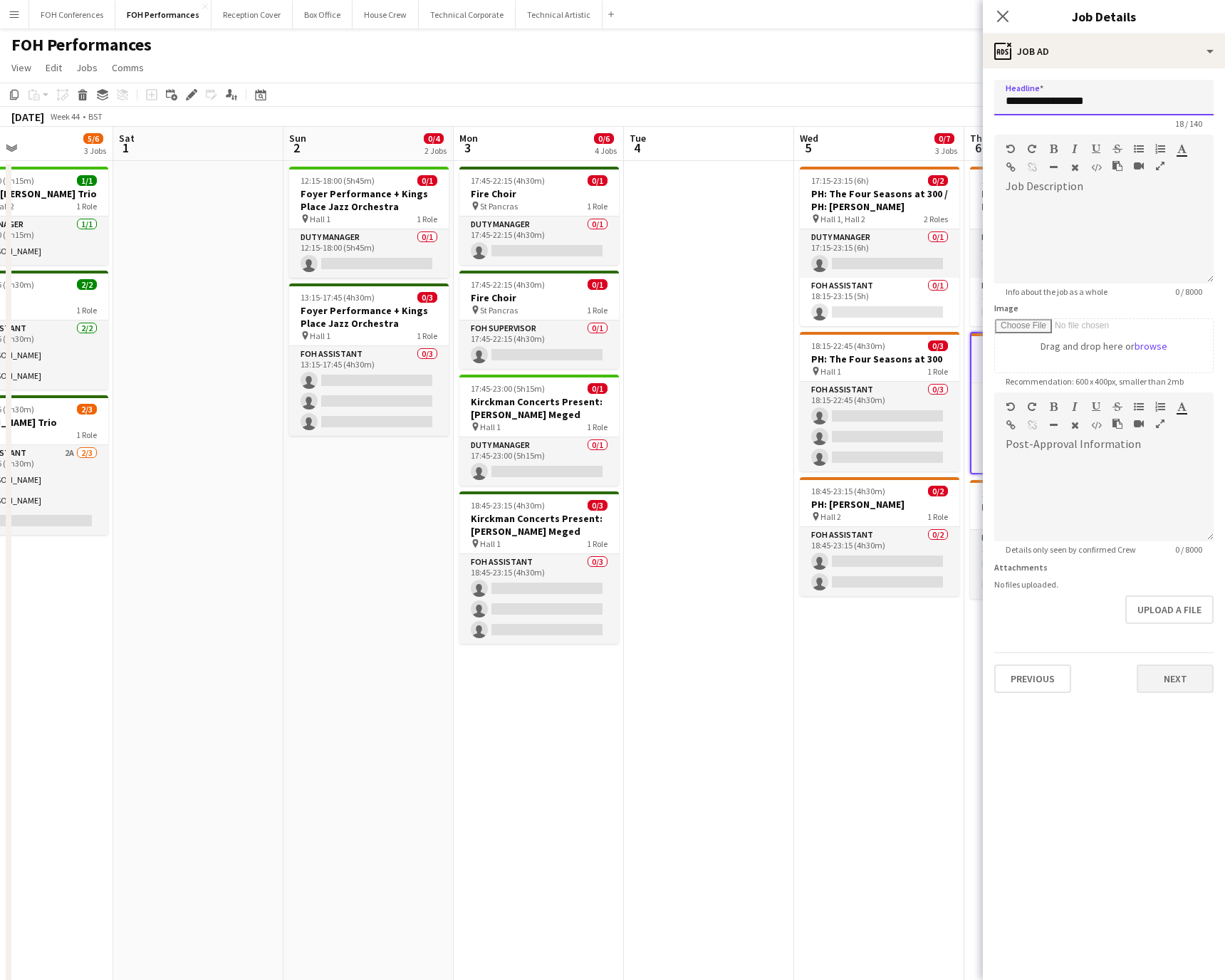
type input "**********"
click at [816, 653] on button "Next" at bounding box center [1175, 679] width 77 height 28
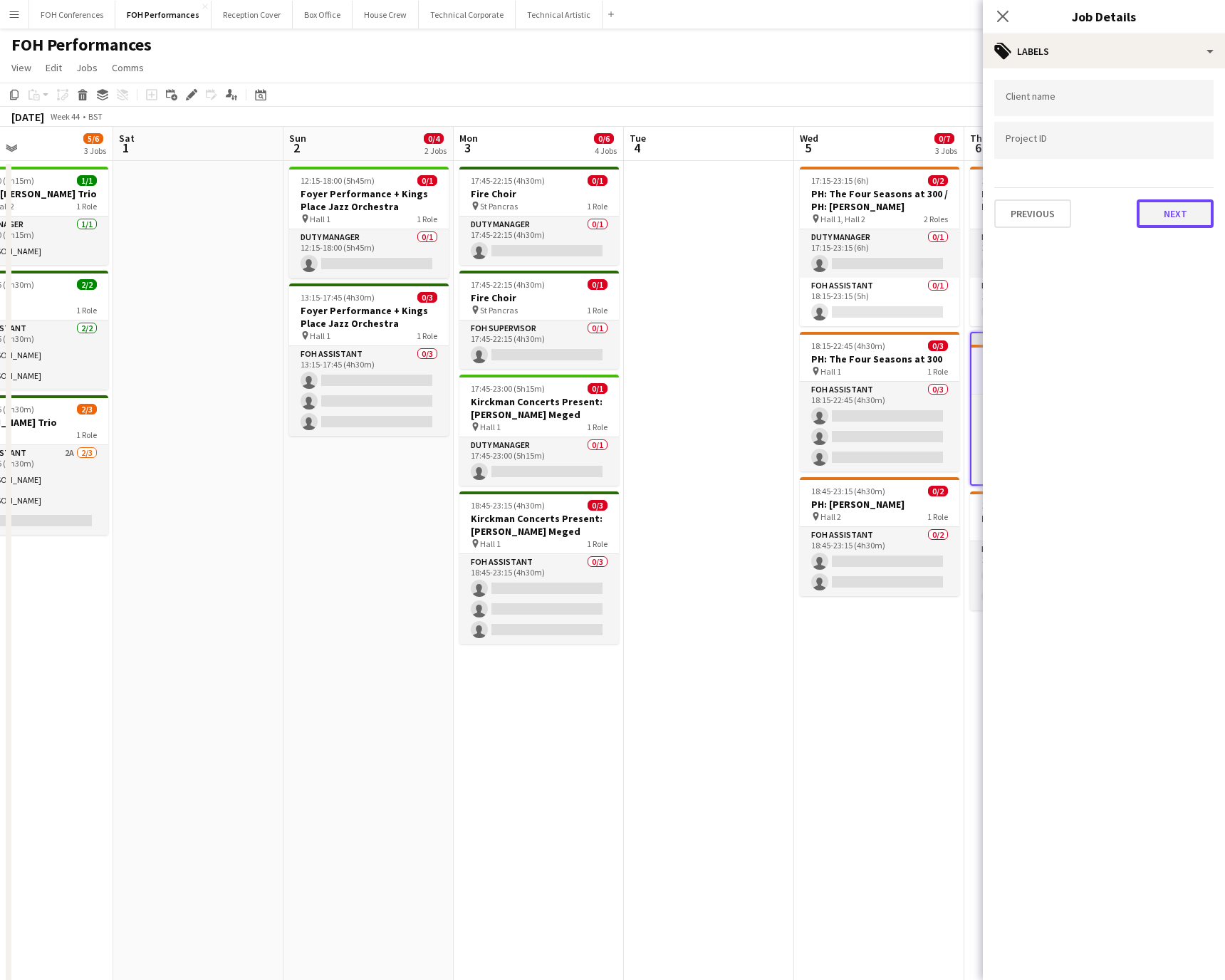
click at [816, 218] on button "Next" at bounding box center [1175, 213] width 77 height 28
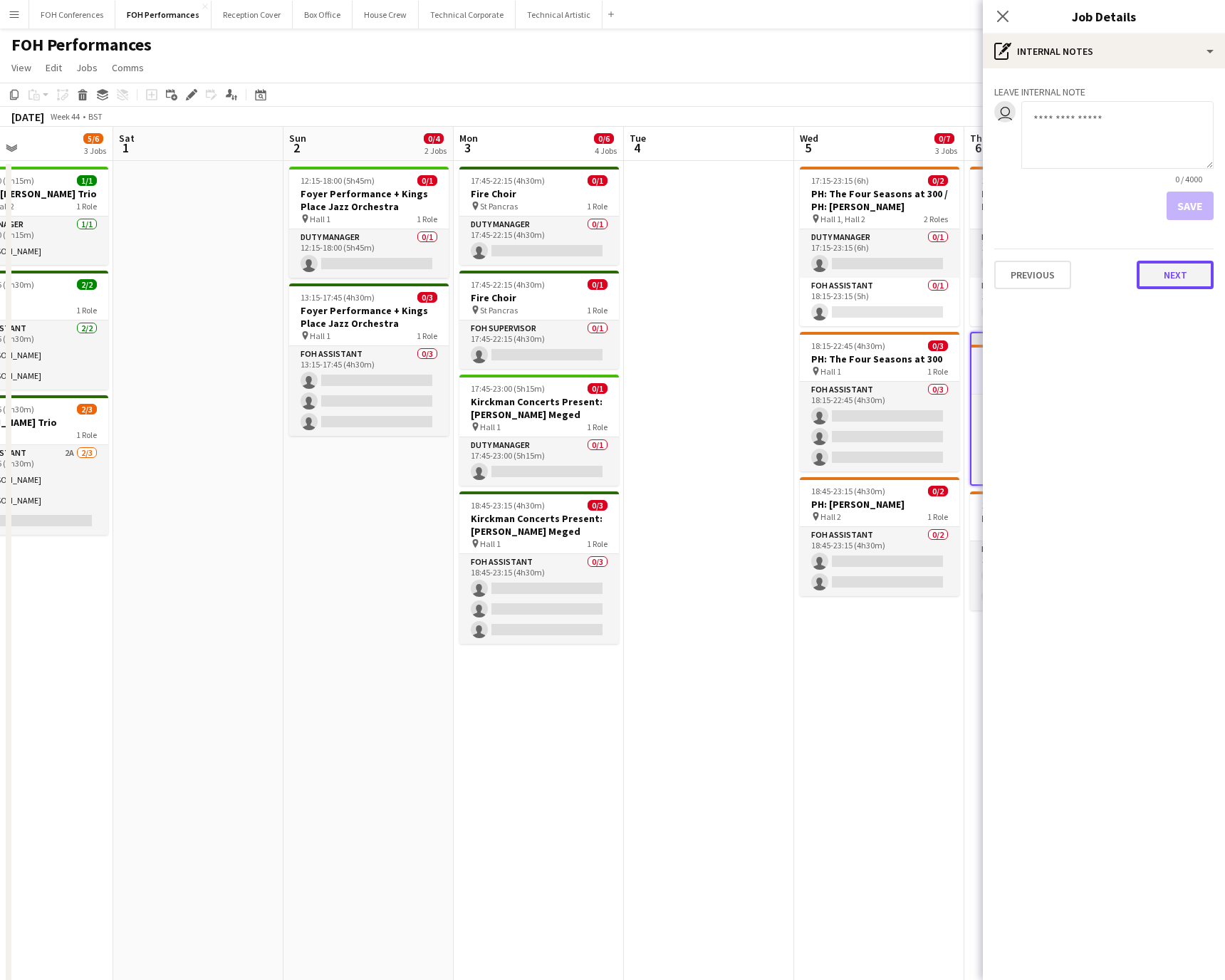
click at [816, 267] on button "Next" at bounding box center [1175, 274] width 77 height 28
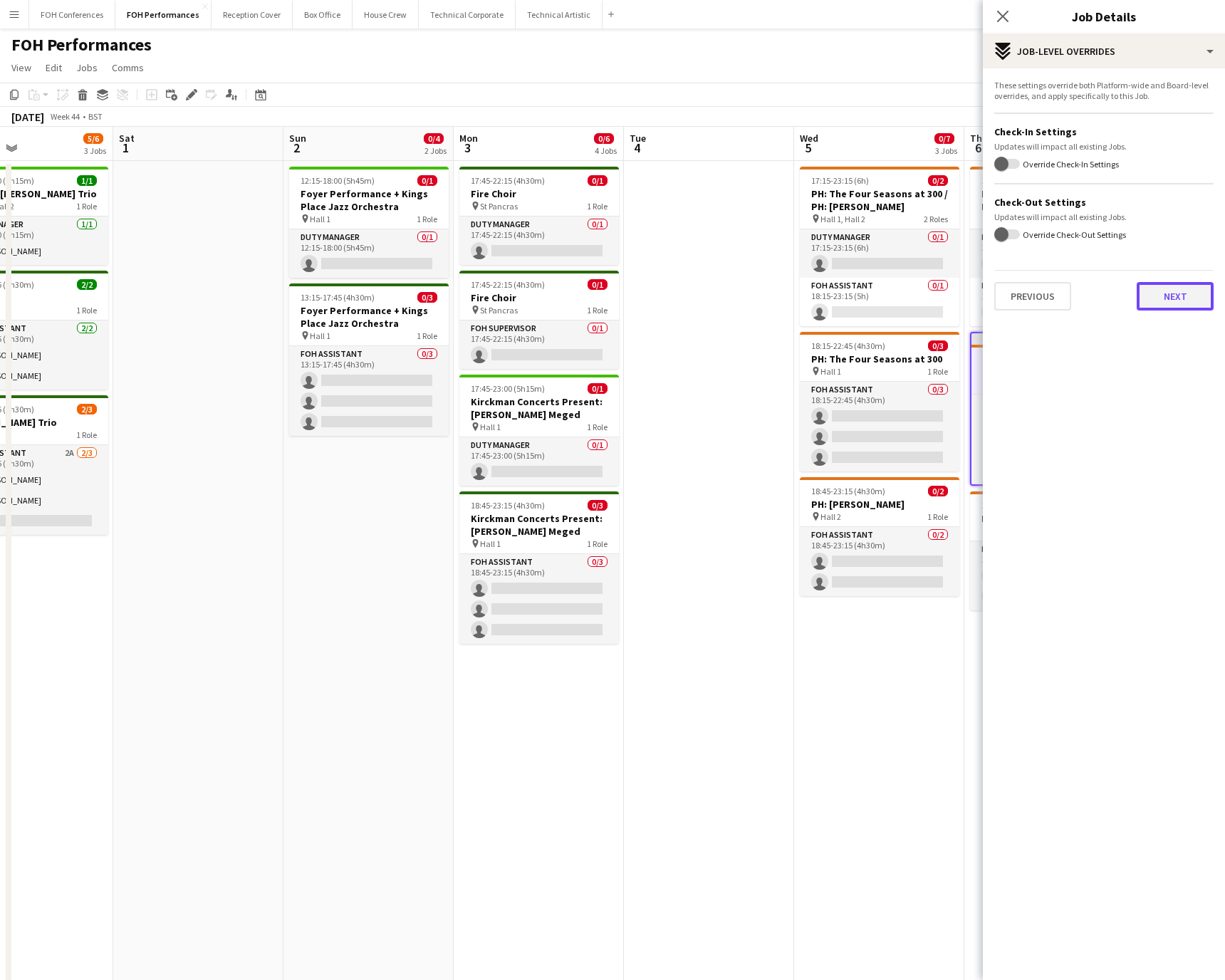
click at [816, 299] on button "Next" at bounding box center [1175, 296] width 77 height 28
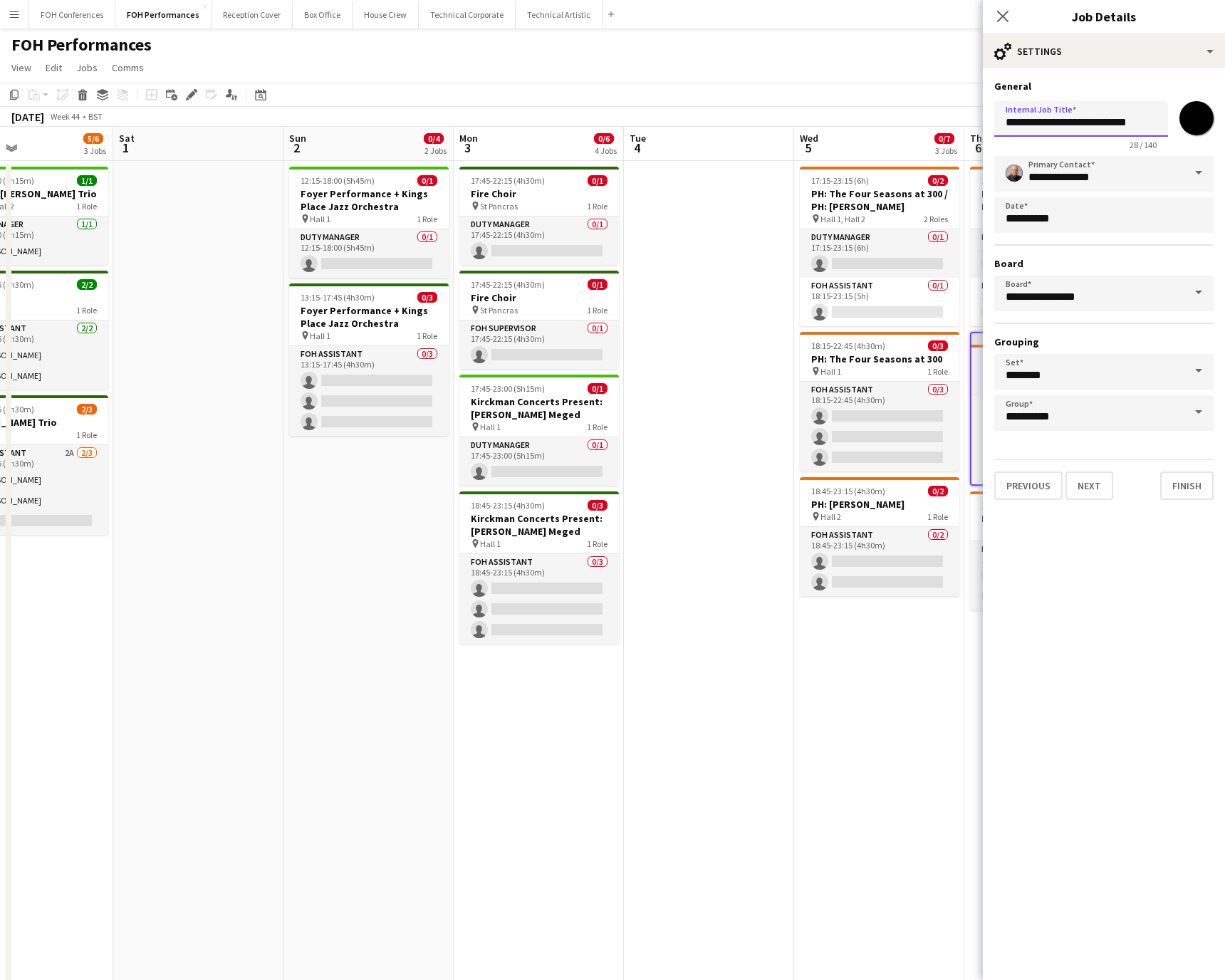
drag, startPoint x: 998, startPoint y: 126, endPoint x: 1260, endPoint y: 131, distance: 262.0
click at [816, 131] on html "Menu Boards Boards Boards All jobs Status Workforce Workforce My Workforce Recr…" at bounding box center [612, 512] width 1225 height 1025
paste input "text"
type input "**********"
click at [816, 478] on button "Finish" at bounding box center [1187, 485] width 53 height 28
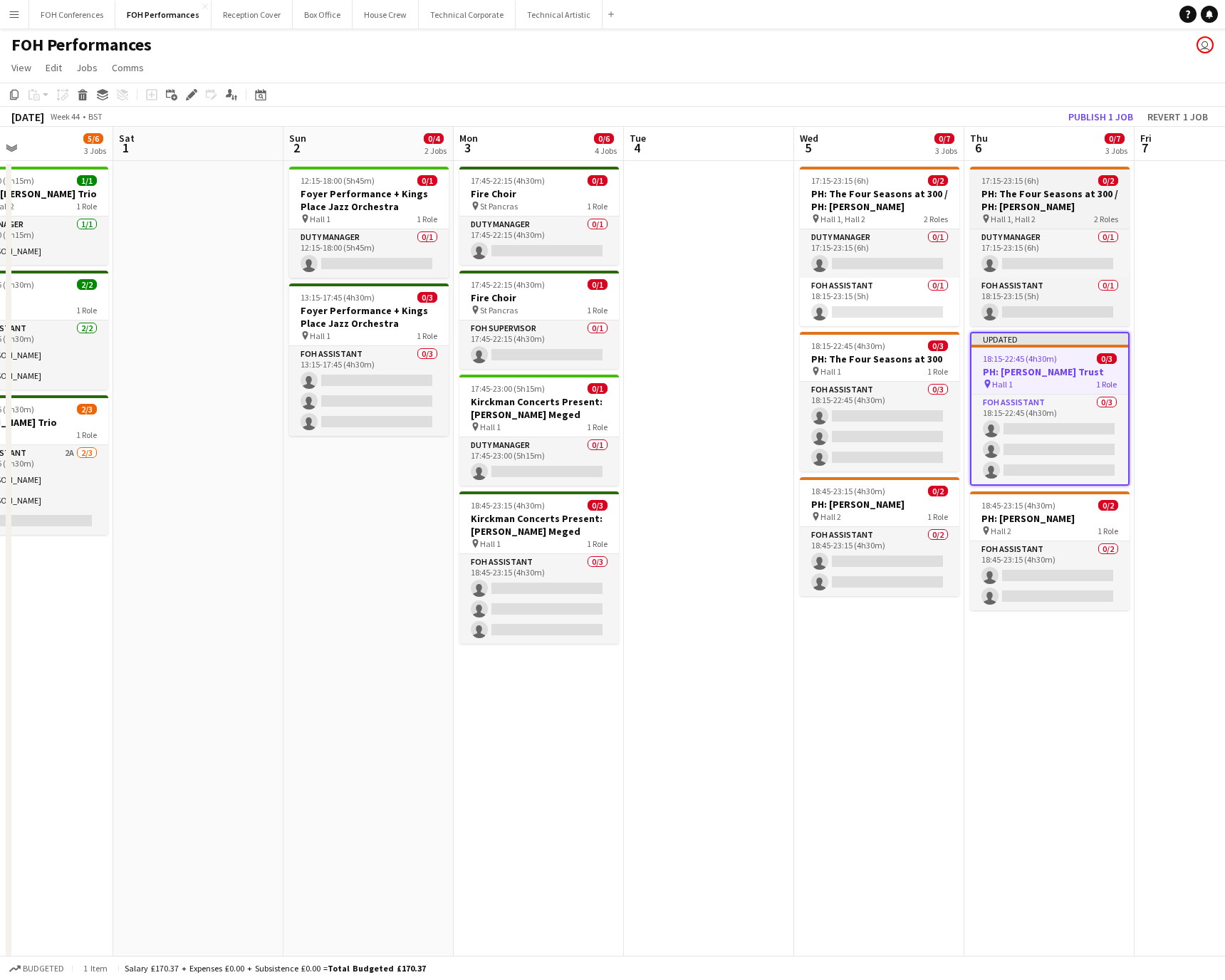
click at [816, 189] on h3 "PH: The Four Seasons at 300 / PH: [PERSON_NAME]" at bounding box center [1050, 200] width 159 height 26
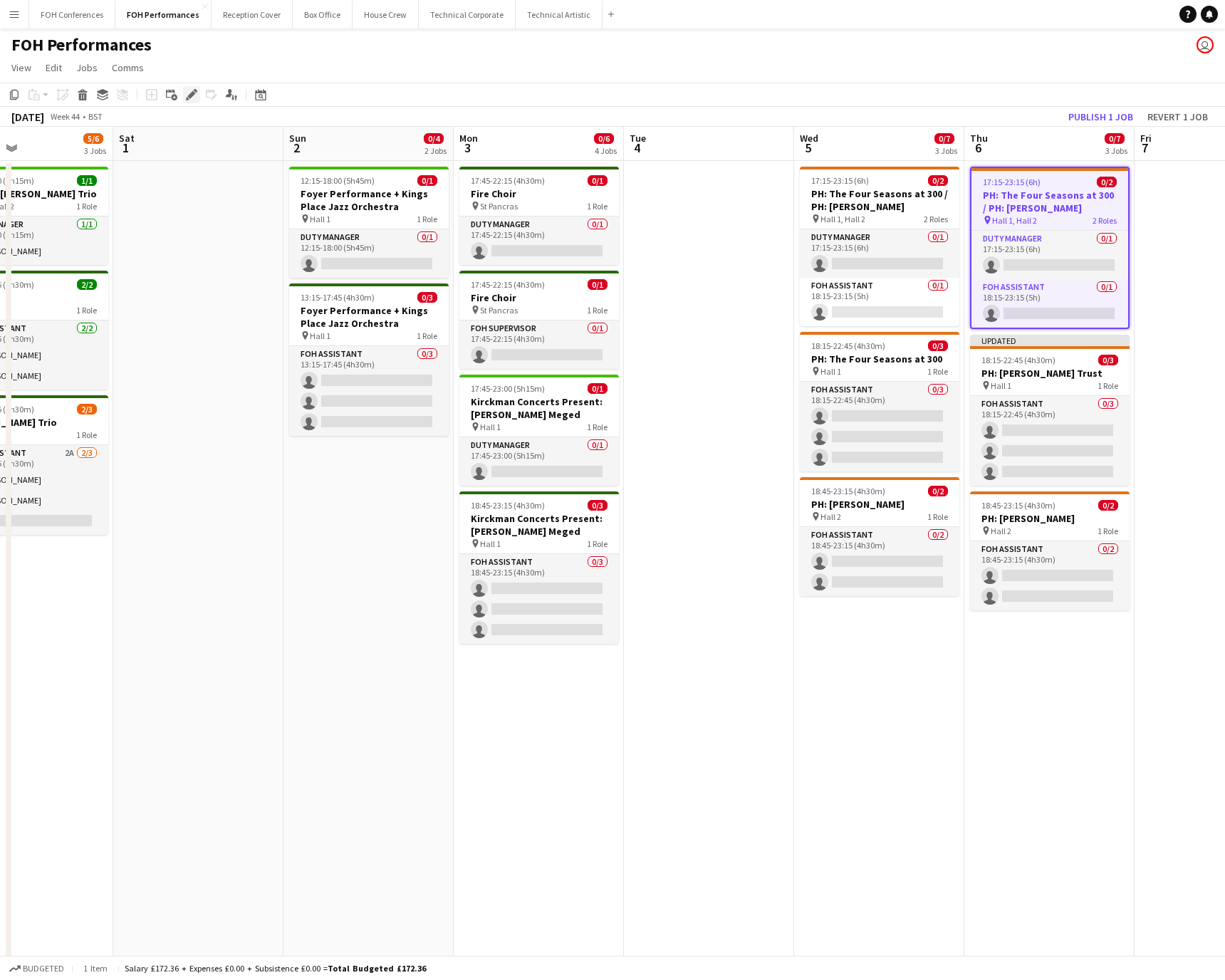
click at [186, 96] on icon "Edit" at bounding box center [191, 95] width 11 height 11
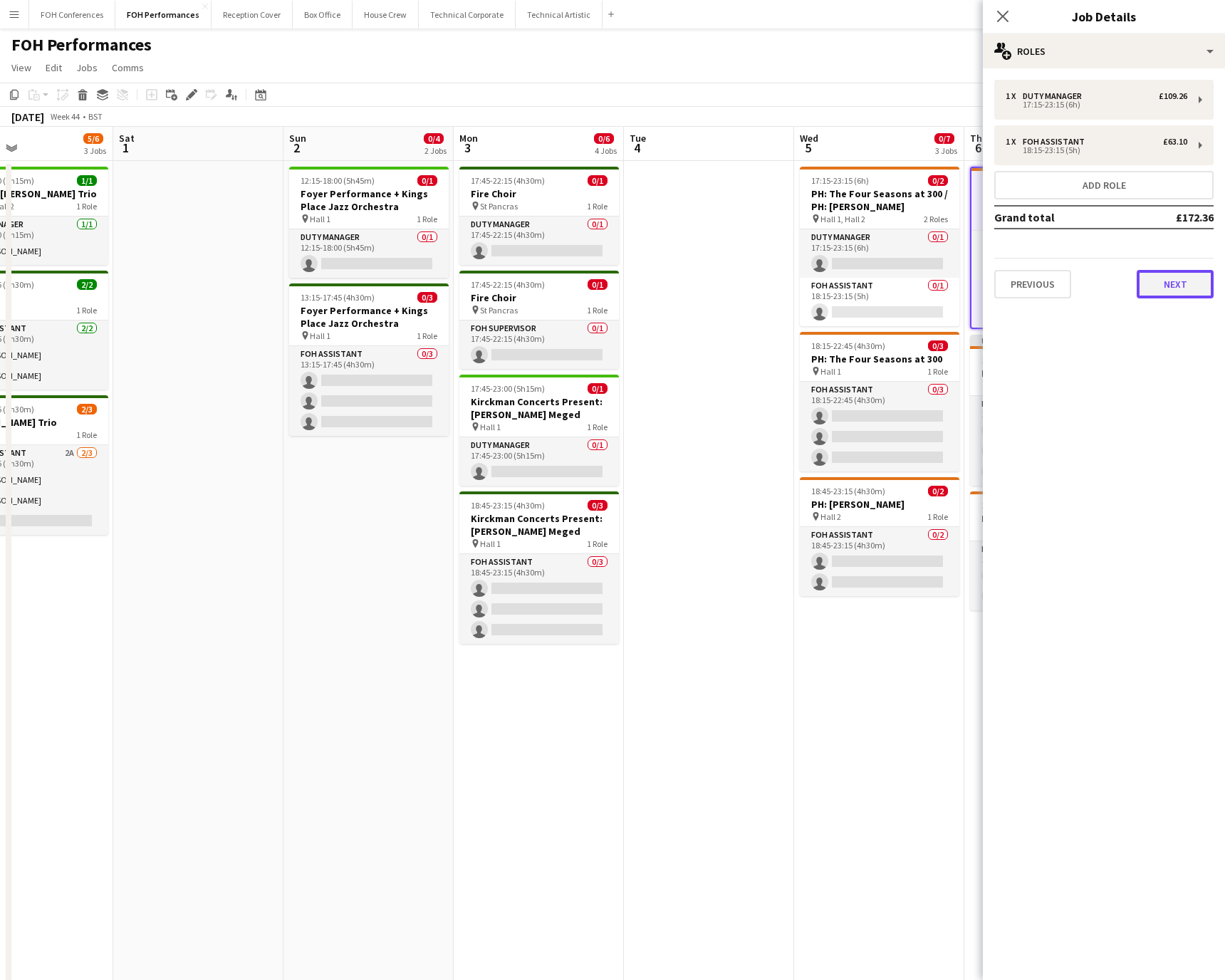
click at [816, 292] on button "Next" at bounding box center [1175, 284] width 77 height 28
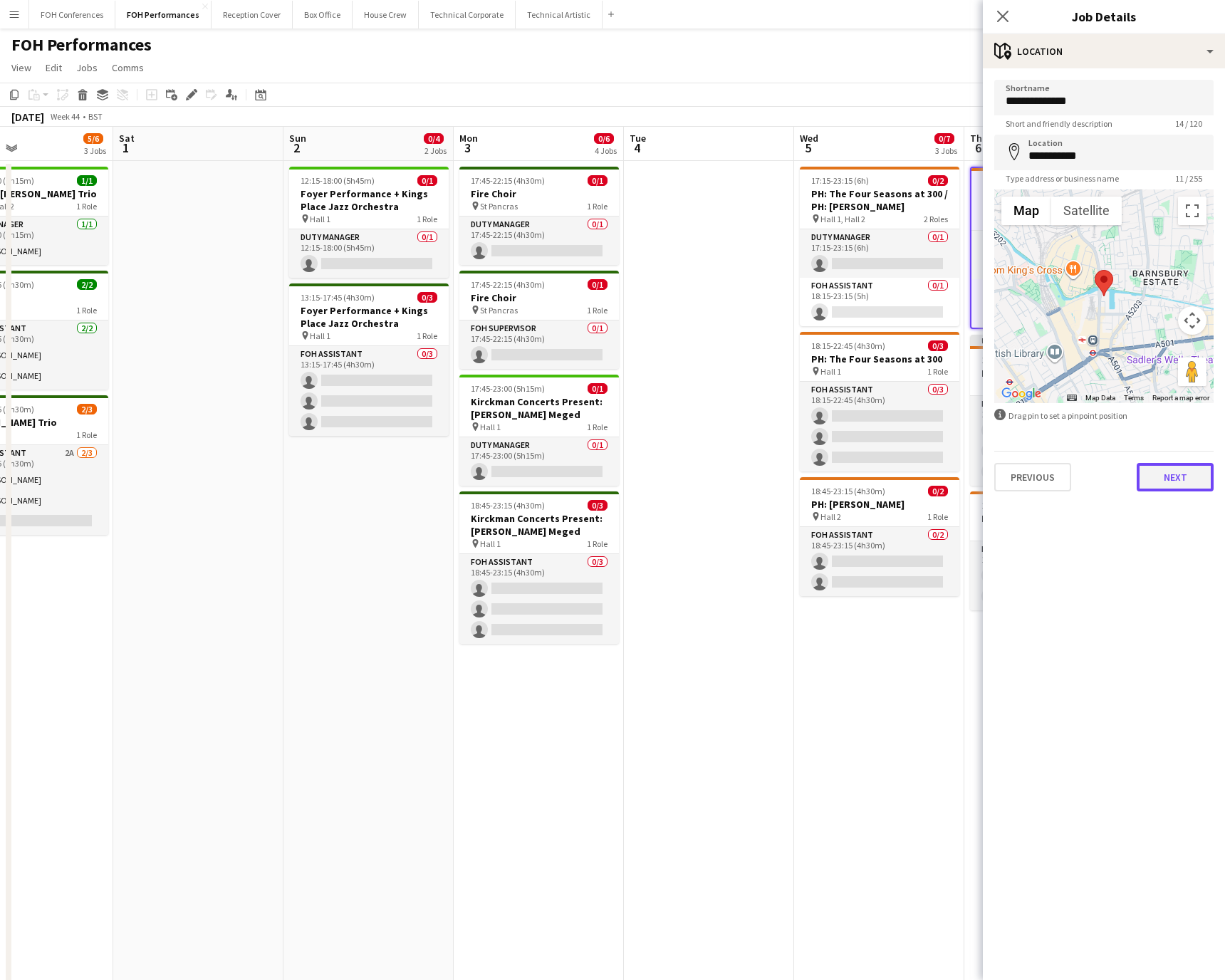
click at [816, 465] on button "Next" at bounding box center [1175, 477] width 77 height 28
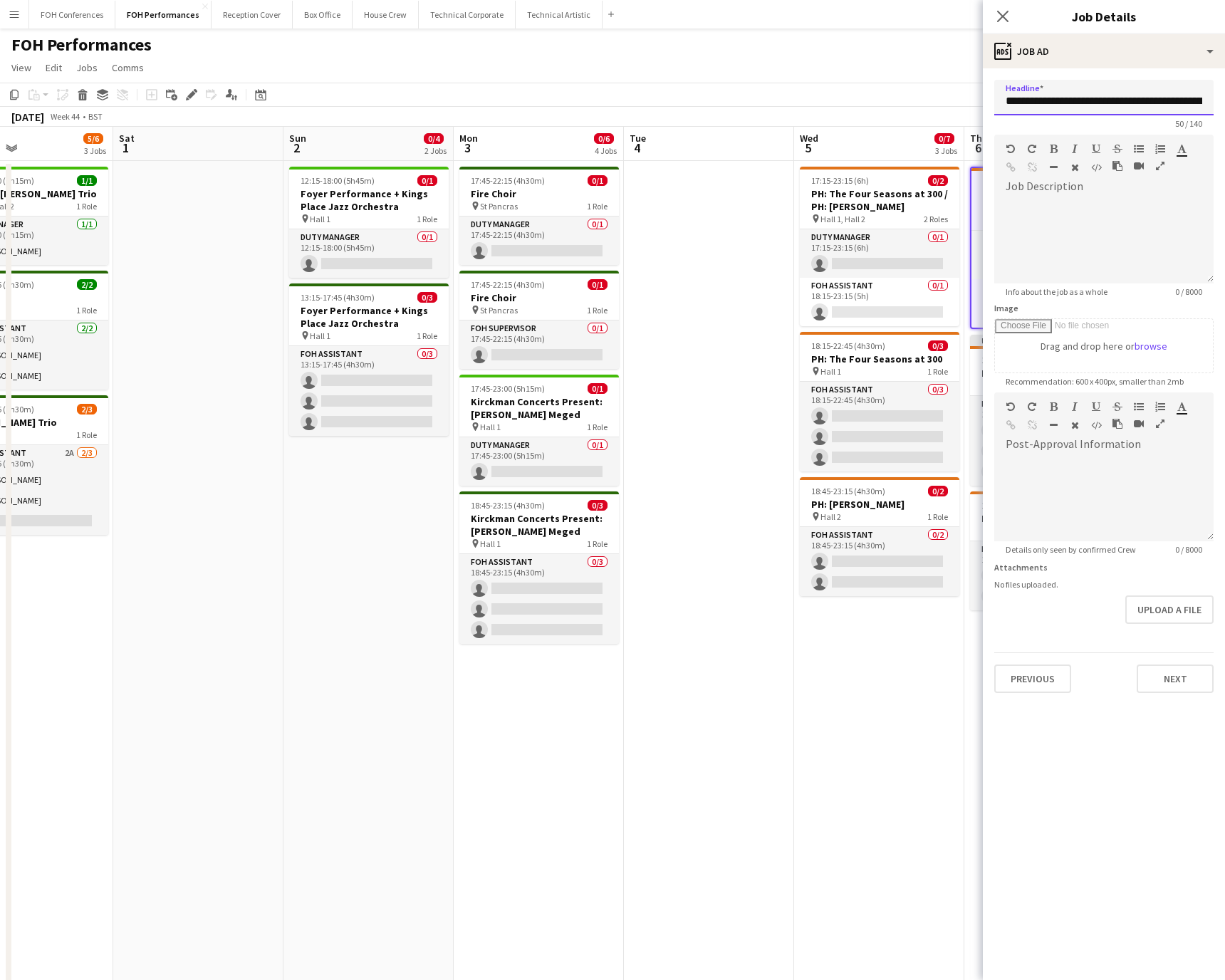
click at [816, 108] on input "**********" at bounding box center [1104, 97] width 219 height 35
drag, startPoint x: 1006, startPoint y: 108, endPoint x: 1260, endPoint y: 126, distance: 254.6
click at [816, 126] on html "Menu Boards Boards Boards All jobs Status Workforce Workforce My Workforce Recr…" at bounding box center [612, 512] width 1225 height 1025
paste input "text"
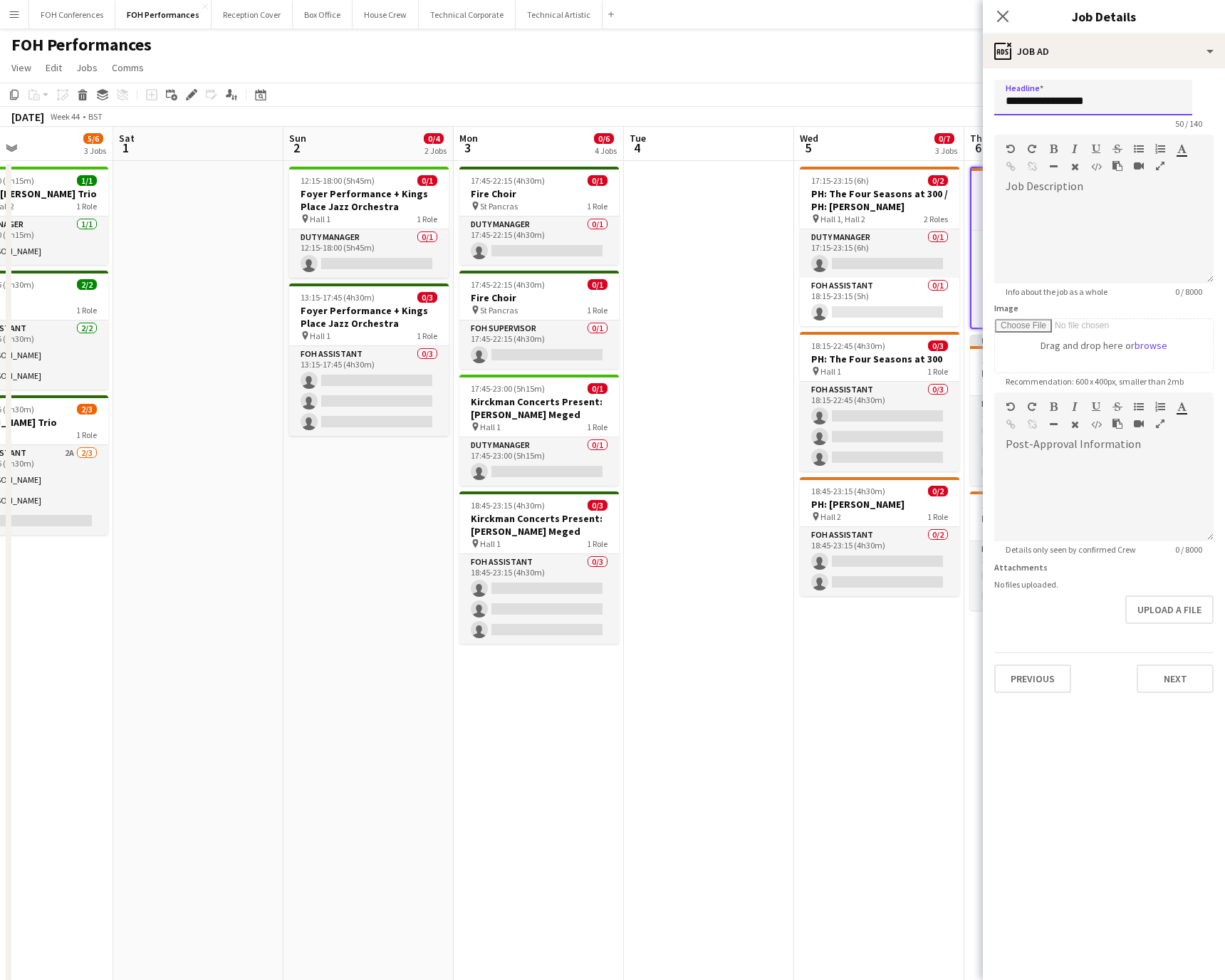
scroll to position [0, 0]
type input "**********"
click at [816, 653] on button "Next" at bounding box center [1175, 679] width 77 height 28
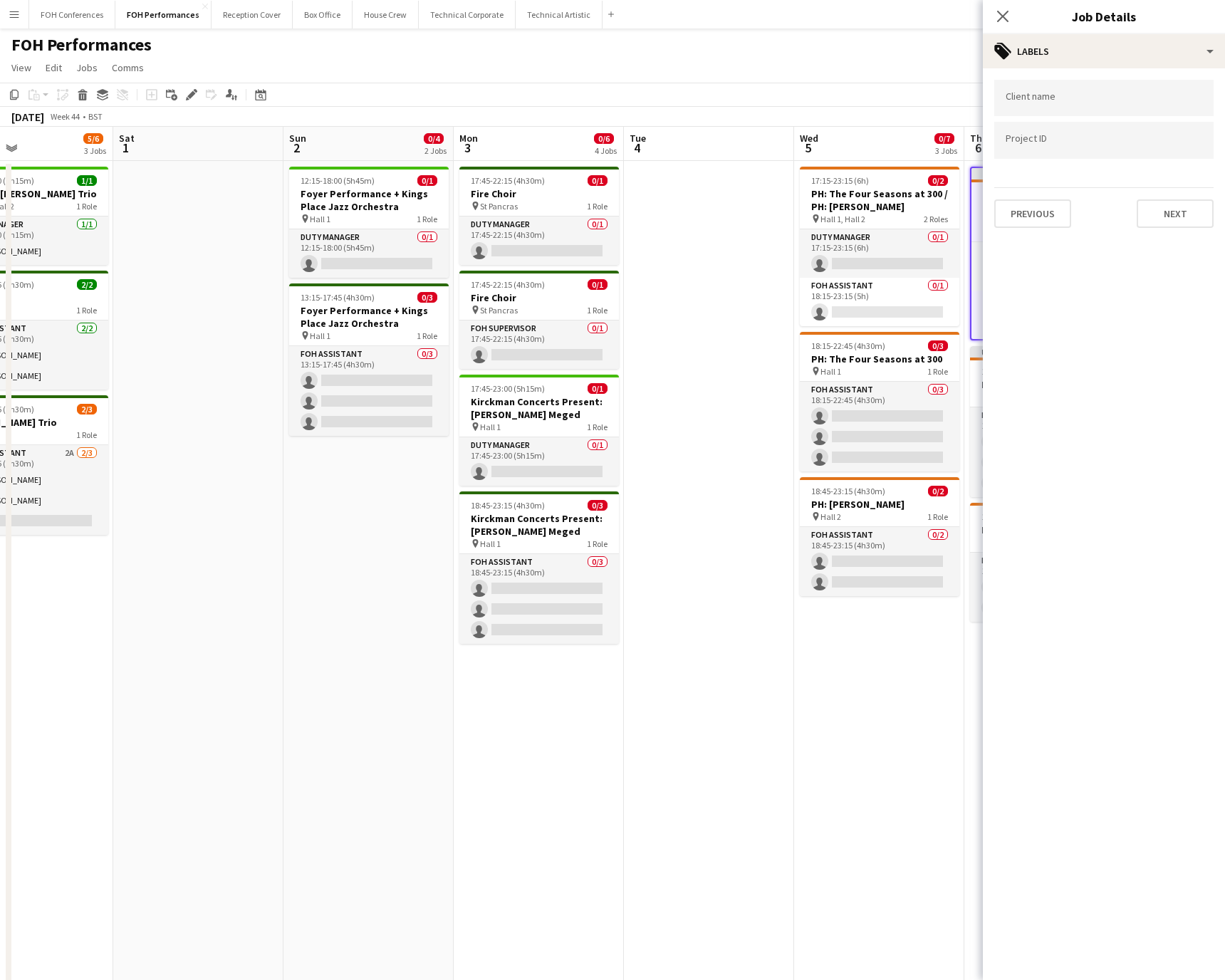
click at [644, 28] on app-navbar "Menu Boards Boards Boards All jobs Status Workforce Workforce My Workforce Recr…" at bounding box center [612, 14] width 1225 height 28
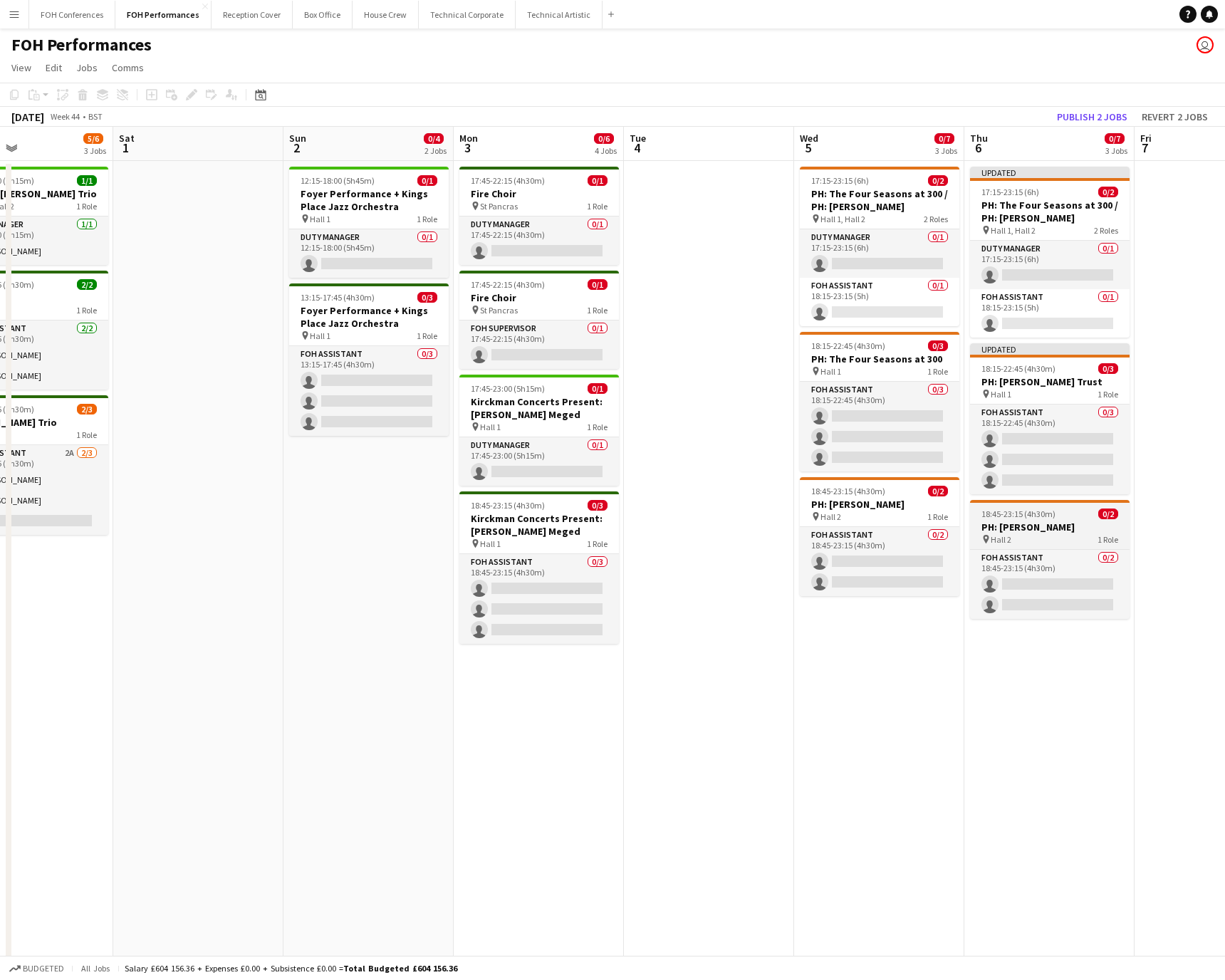
click at [816, 514] on span "18:45-23:15 (4h30m)" at bounding box center [1019, 514] width 74 height 10
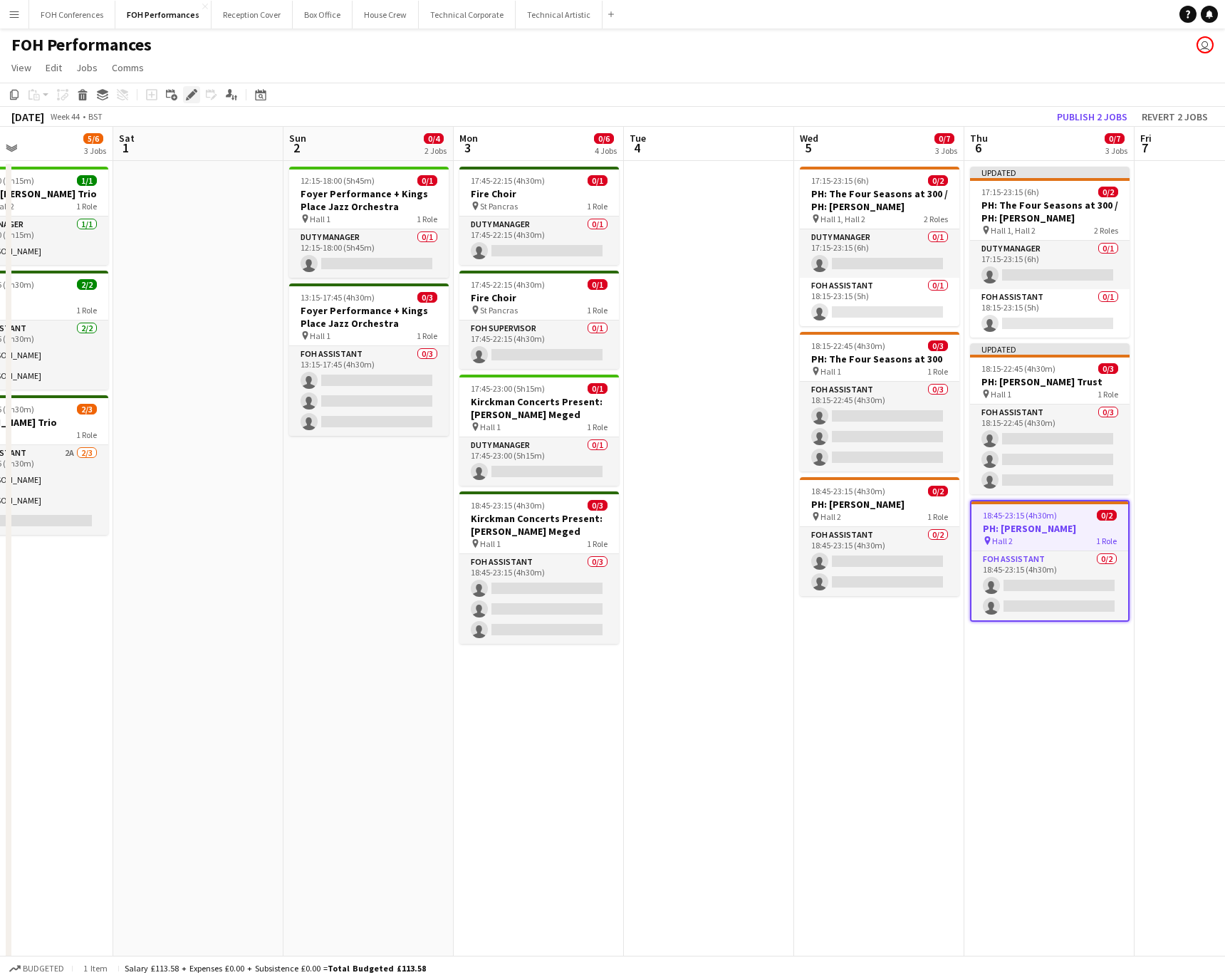
click at [194, 94] on icon "Edit" at bounding box center [191, 95] width 11 height 11
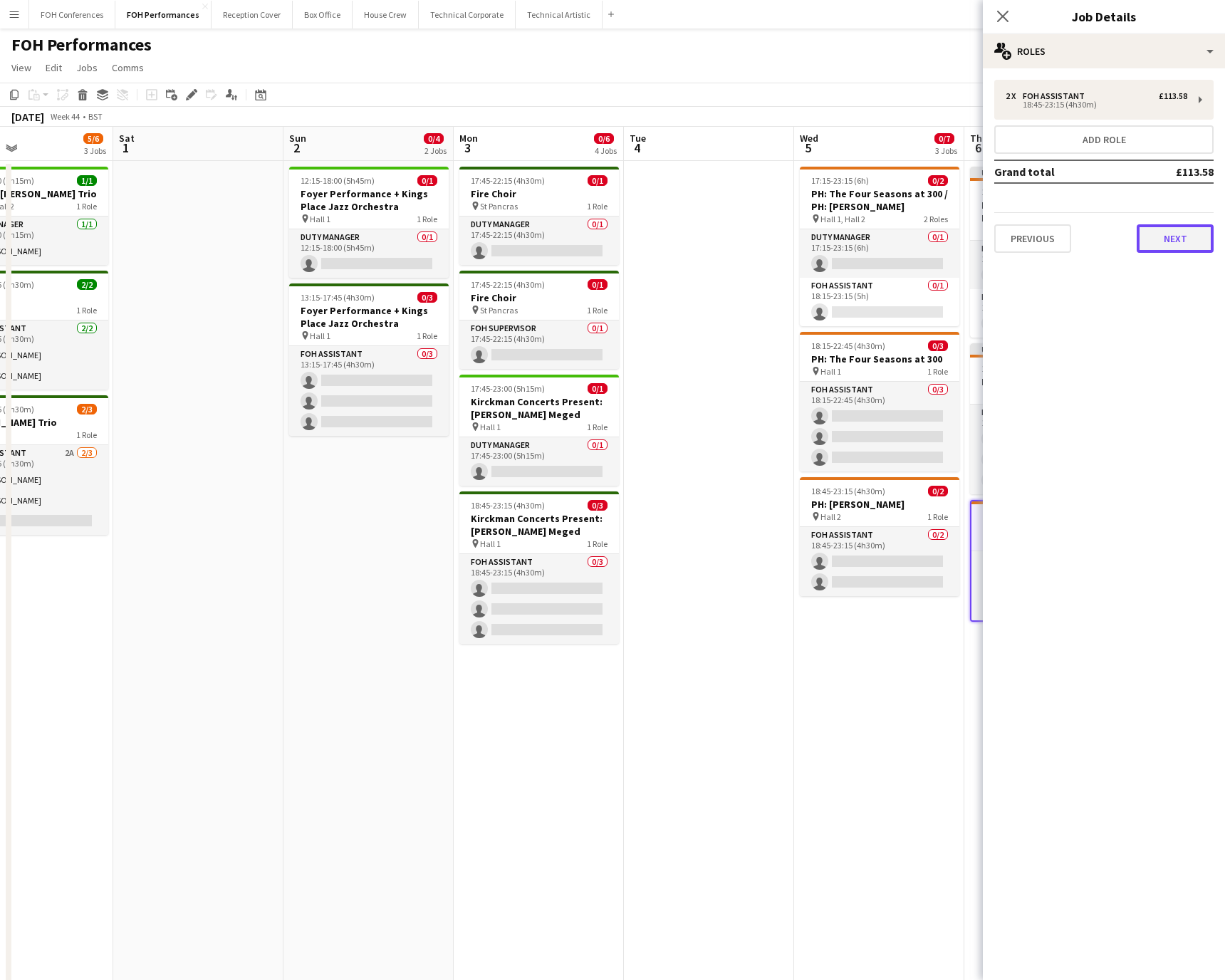
click at [816, 243] on button "Next" at bounding box center [1175, 238] width 77 height 28
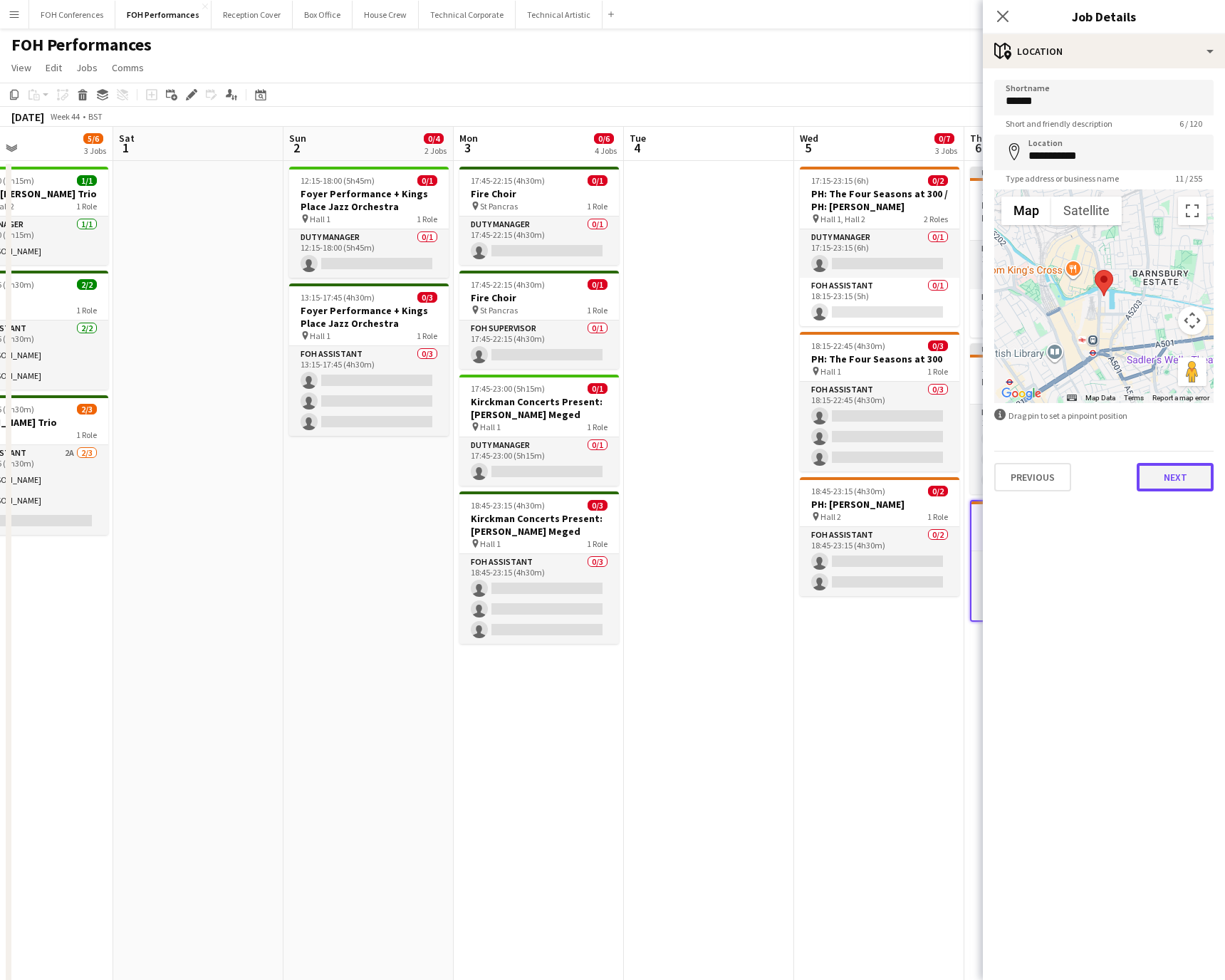
click at [816, 475] on button "Next" at bounding box center [1175, 477] width 77 height 28
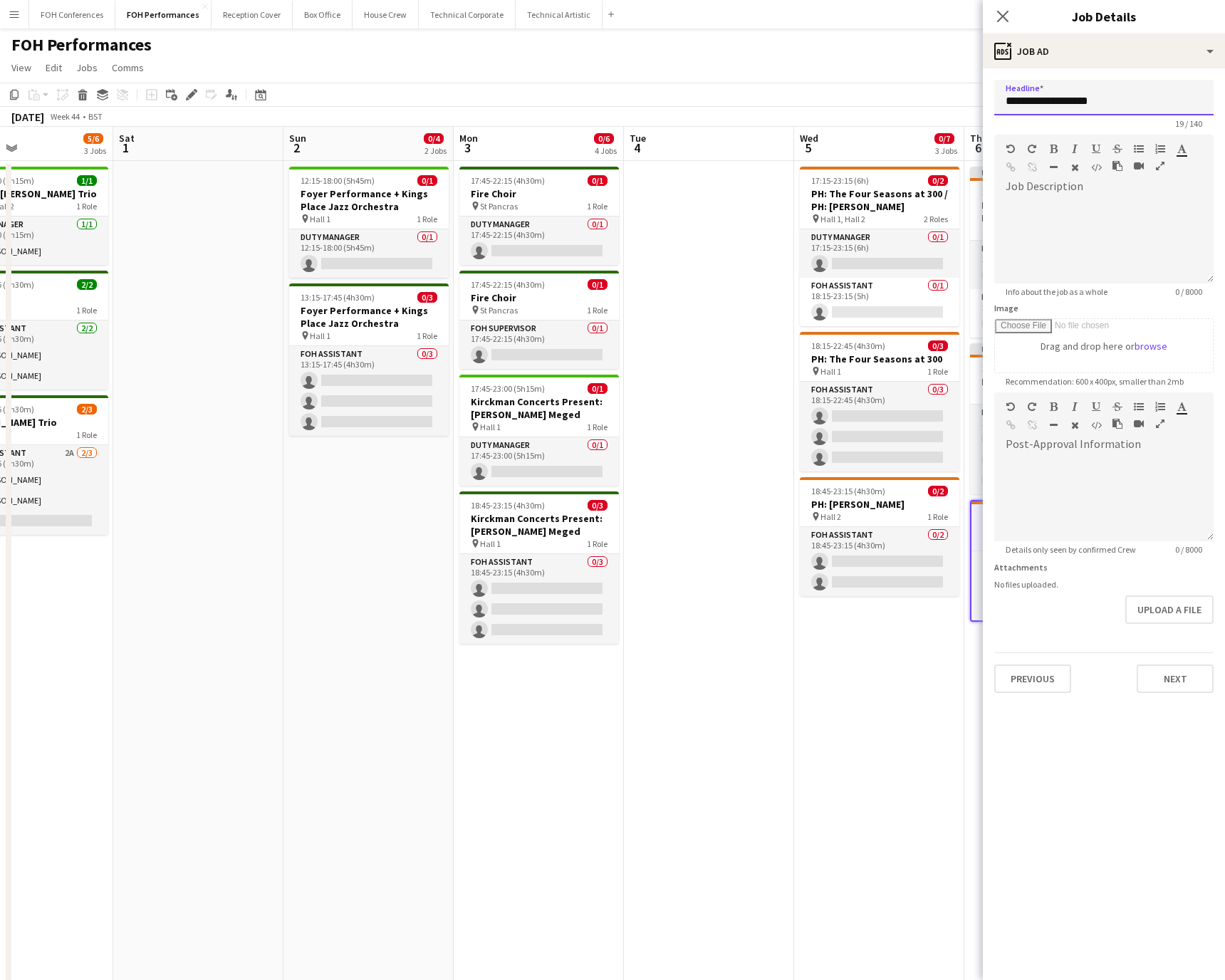
drag, startPoint x: 1114, startPoint y: 100, endPoint x: 1031, endPoint y: 96, distance: 83.1
click at [816, 96] on input "**********" at bounding box center [1104, 97] width 219 height 35
paste input "**********"
drag, startPoint x: 1199, startPoint y: 96, endPoint x: 842, endPoint y: 86, distance: 357.1
click at [816, 86] on body "Menu Boards Boards Boards All jobs Status Workforce Workforce My Workforce Recr…" at bounding box center [612, 512] width 1225 height 1025
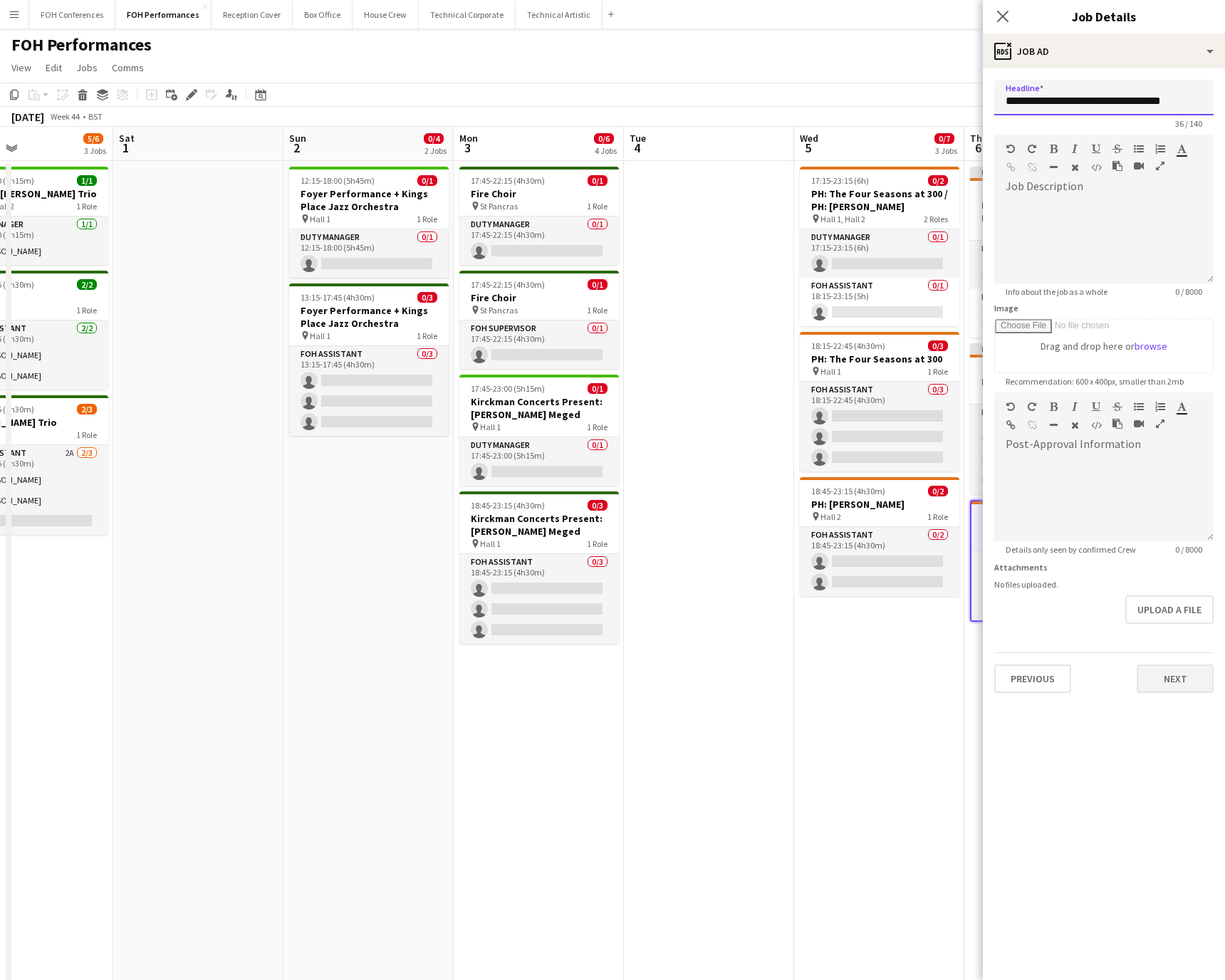
type input "**********"
click at [816, 653] on button "Next" at bounding box center [1175, 679] width 77 height 28
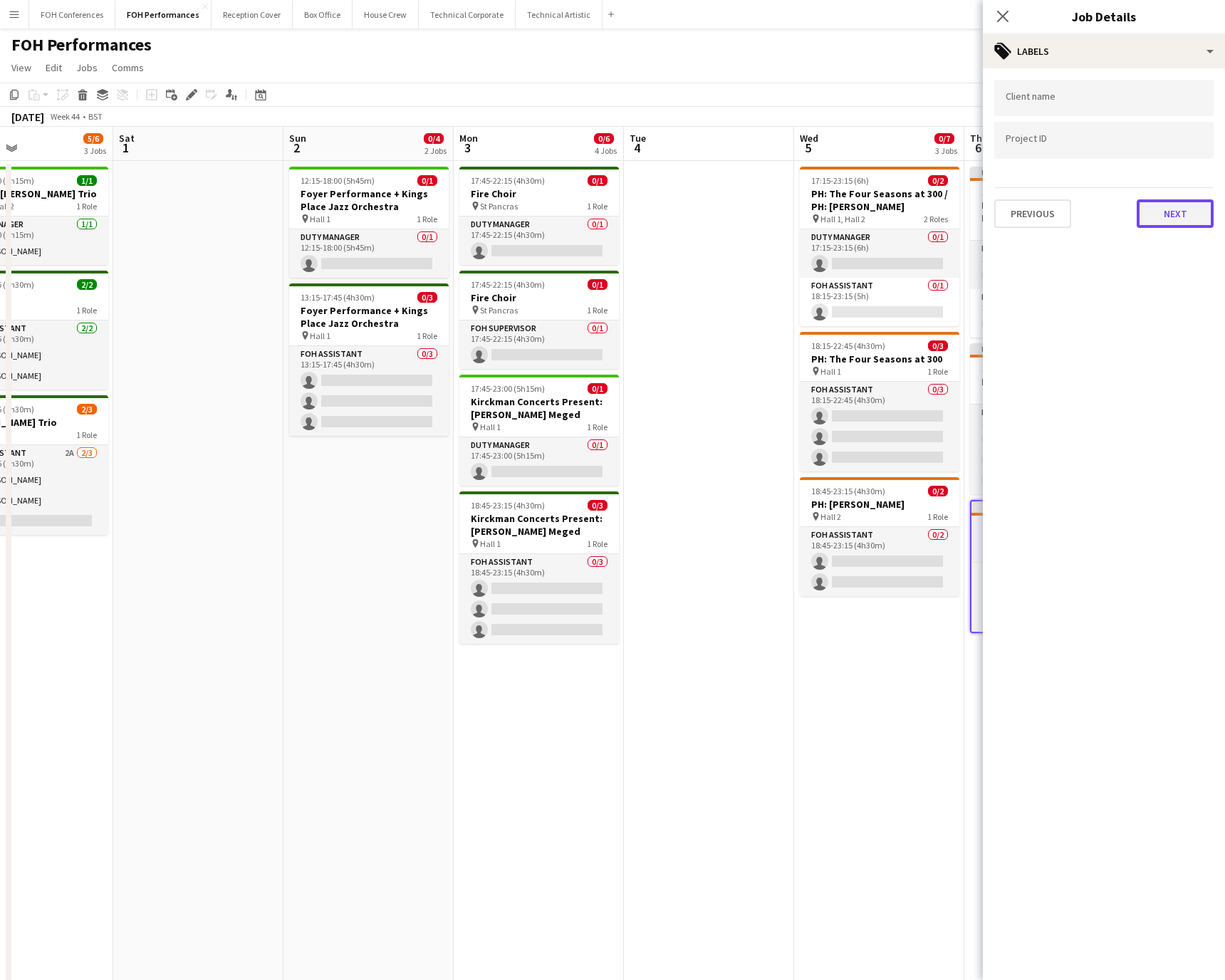
click at [816, 204] on button "Next" at bounding box center [1175, 213] width 77 height 28
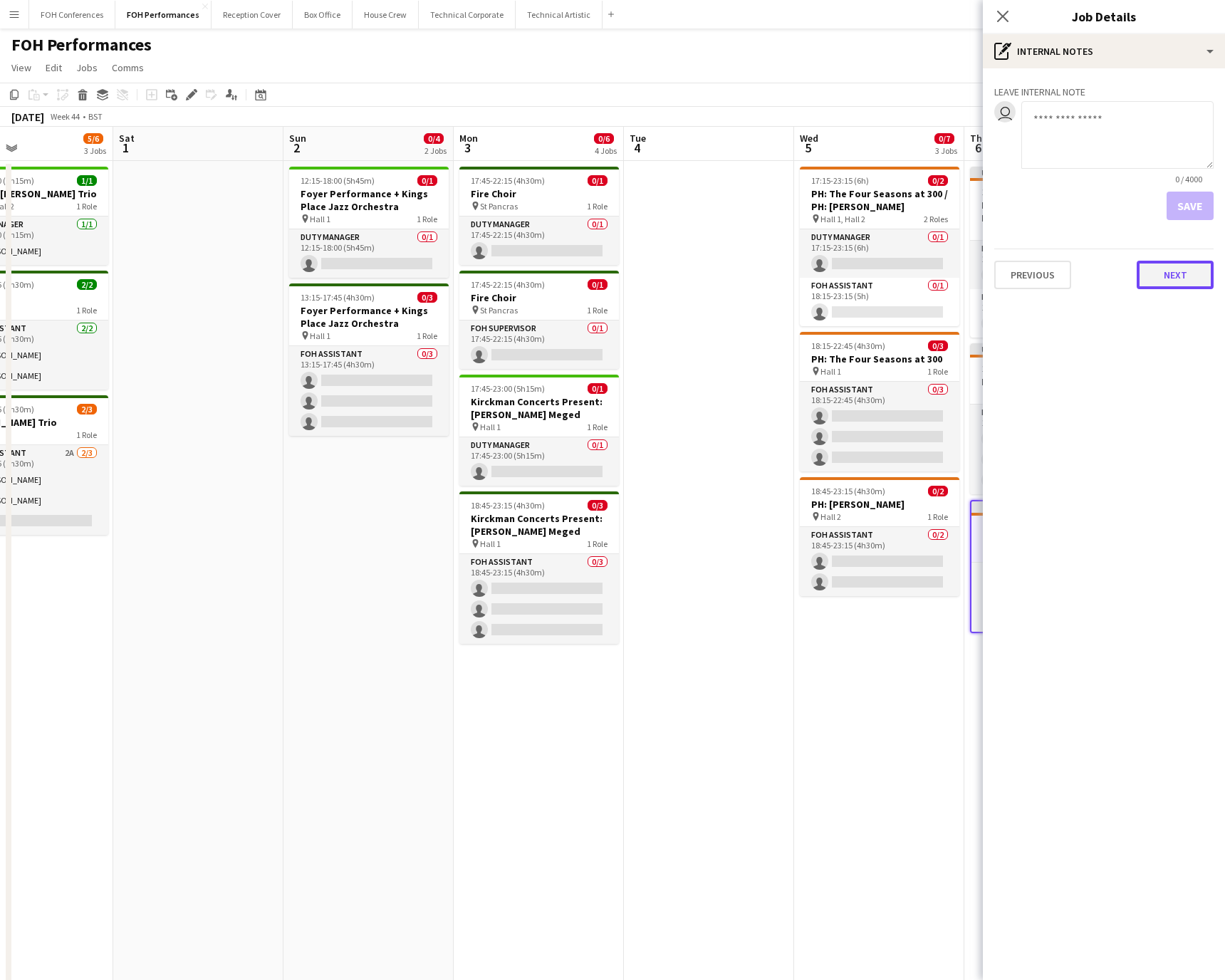
click at [816, 282] on button "Next" at bounding box center [1175, 274] width 77 height 28
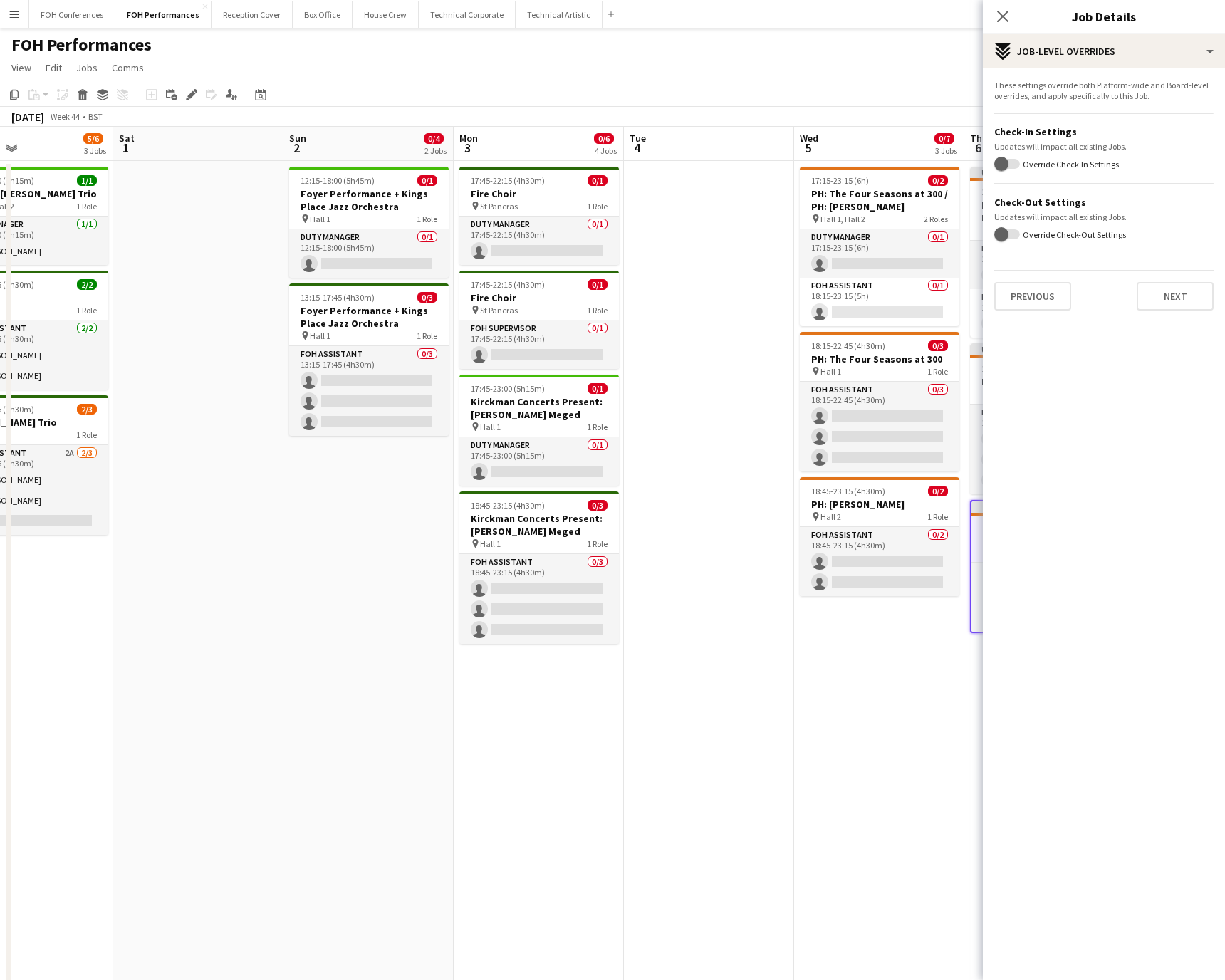
click at [816, 311] on div "These settings override both Platform-wide and Board-level overrides, and apply…" at bounding box center [1105, 194] width 243 height 254
click at [816, 296] on button "Next" at bounding box center [1175, 296] width 77 height 28
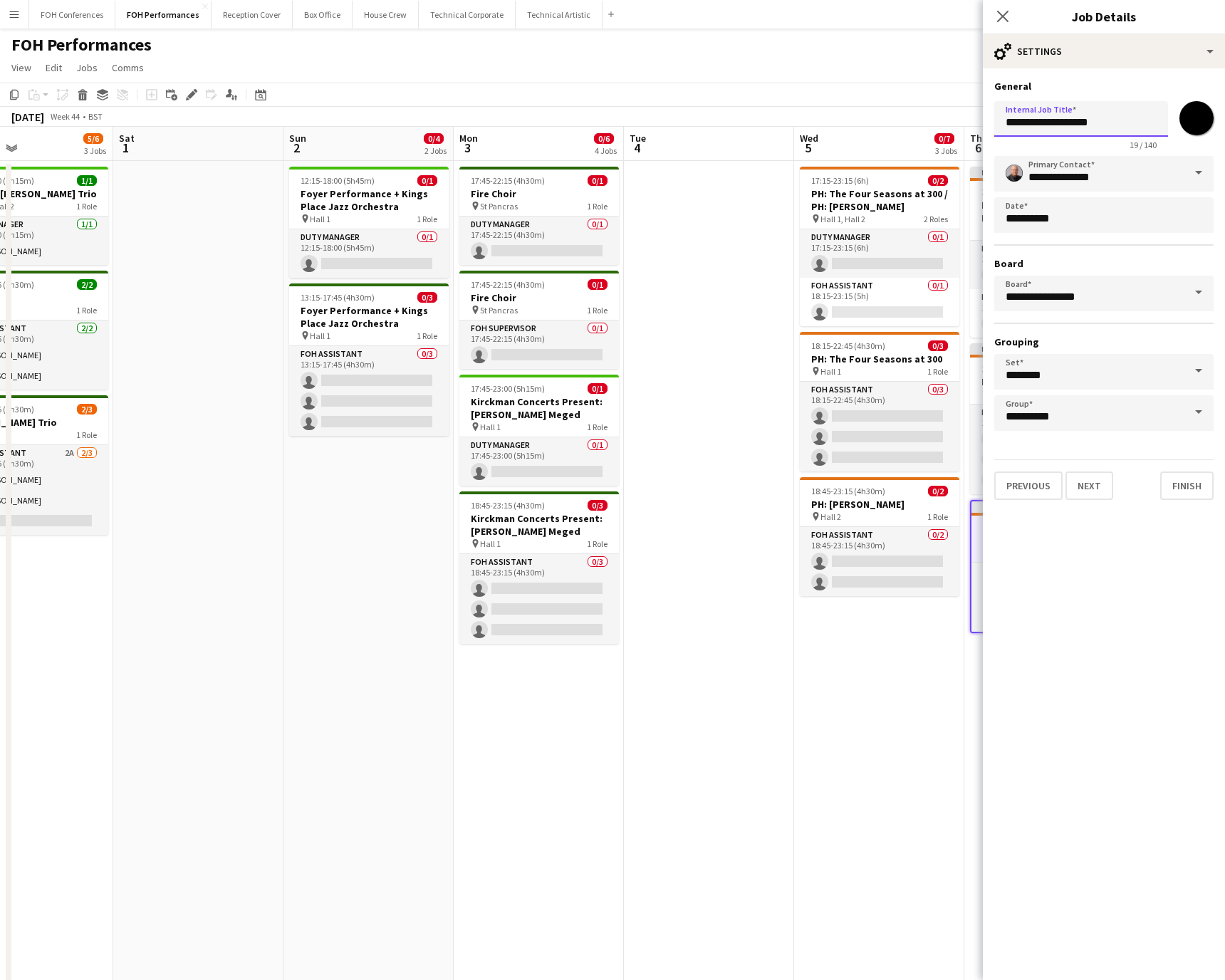
drag, startPoint x: 1125, startPoint y: 120, endPoint x: 994, endPoint y: 120, distance: 131.0
click at [816, 120] on input "**********" at bounding box center [1081, 119] width 174 height 35
paste input "**********"
type input "**********"
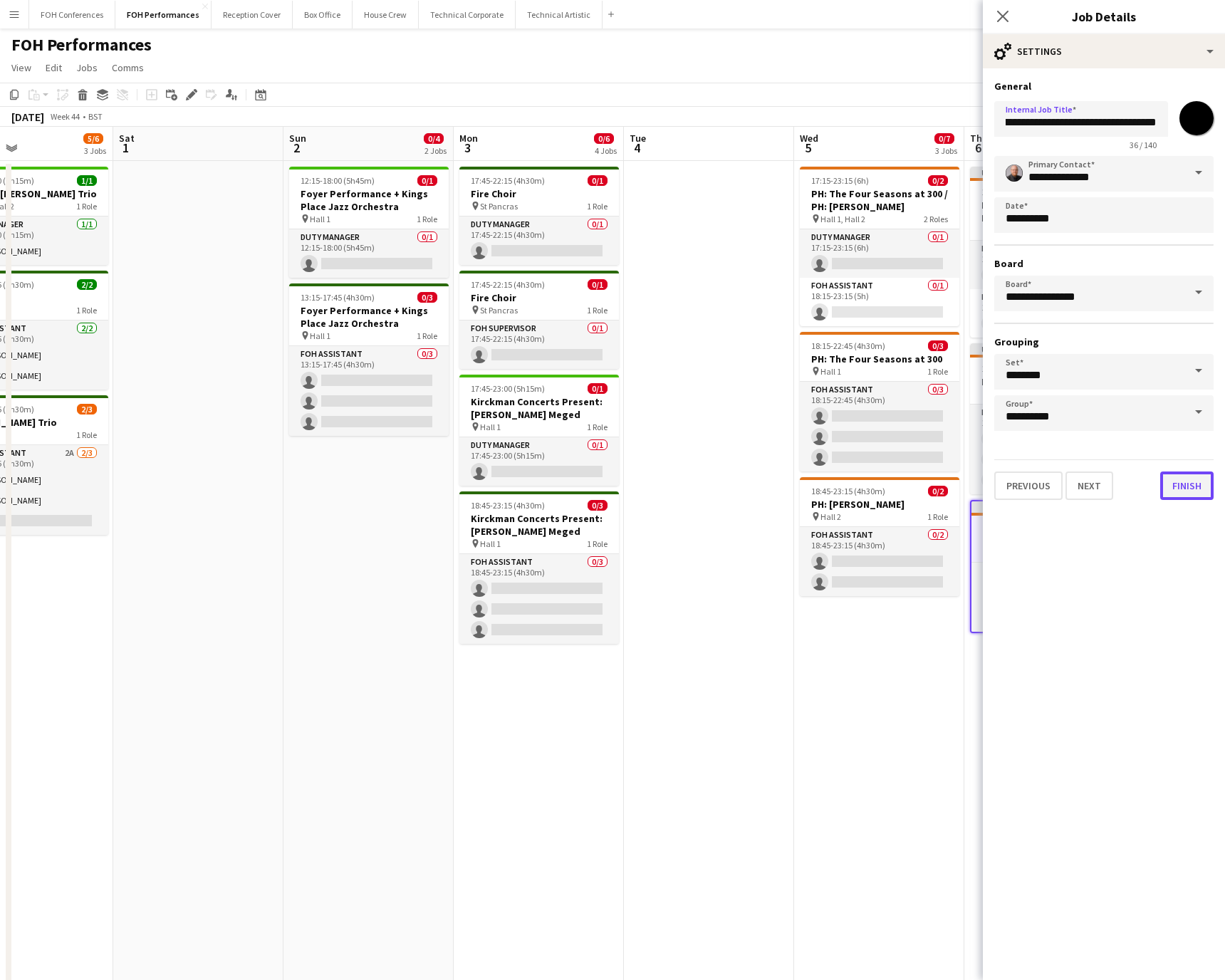
click at [816, 480] on button "Finish" at bounding box center [1187, 485] width 53 height 28
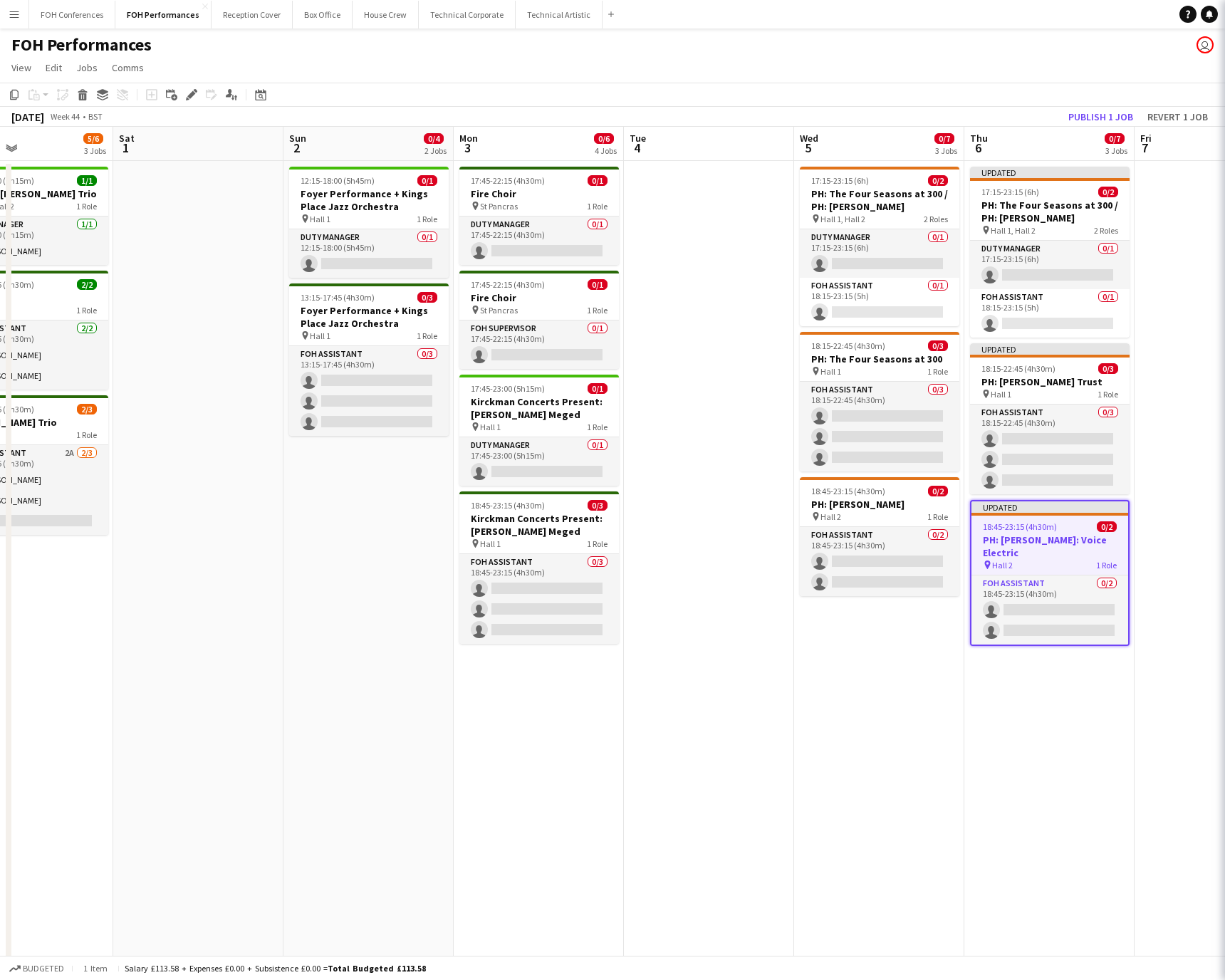
scroll to position [0, 0]
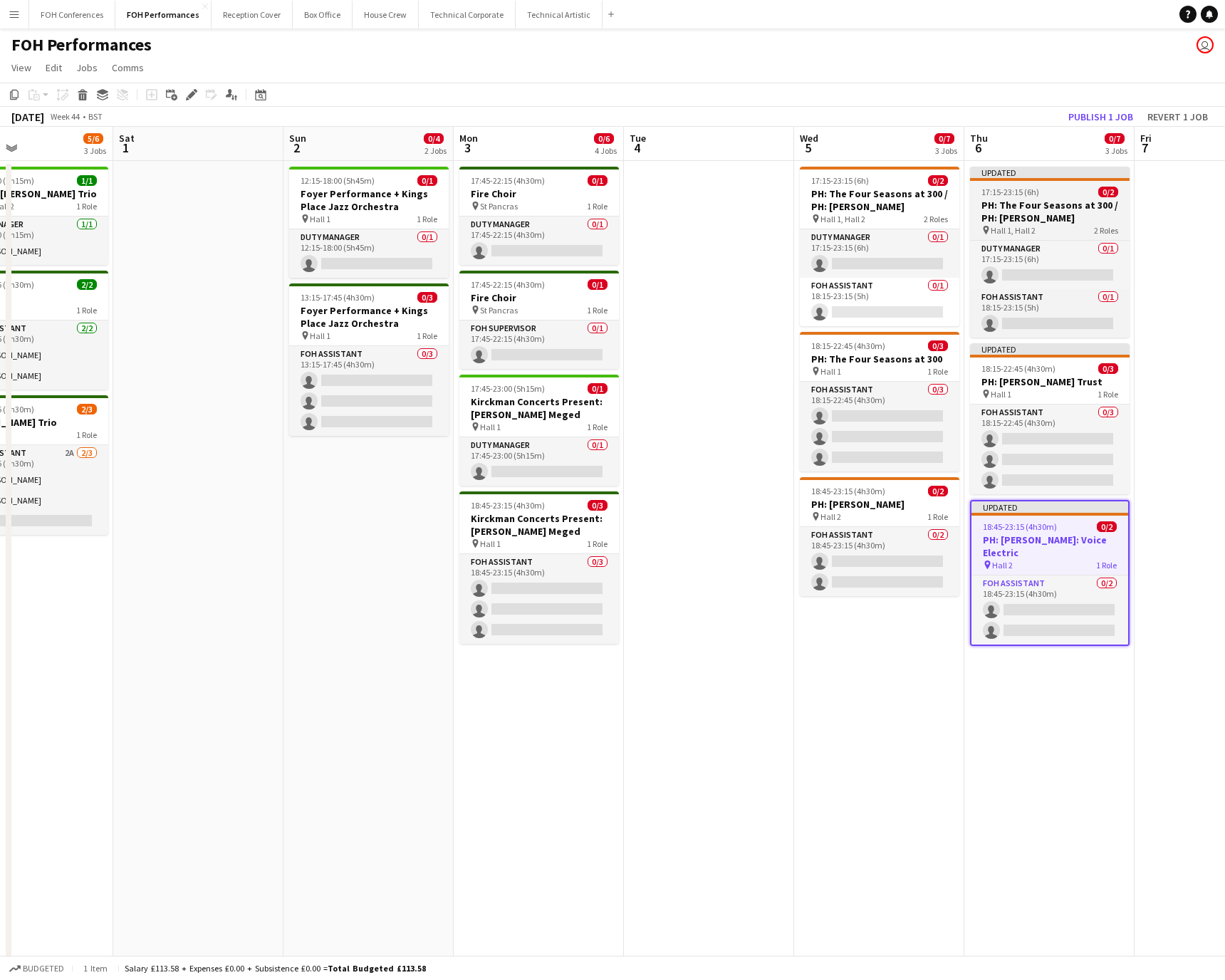
drag, startPoint x: 1025, startPoint y: 206, endPoint x: 1005, endPoint y: 200, distance: 20.9
click at [816, 206] on h3 "PH: The Four Seasons at 300 / PH: [PERSON_NAME]" at bounding box center [1050, 212] width 159 height 26
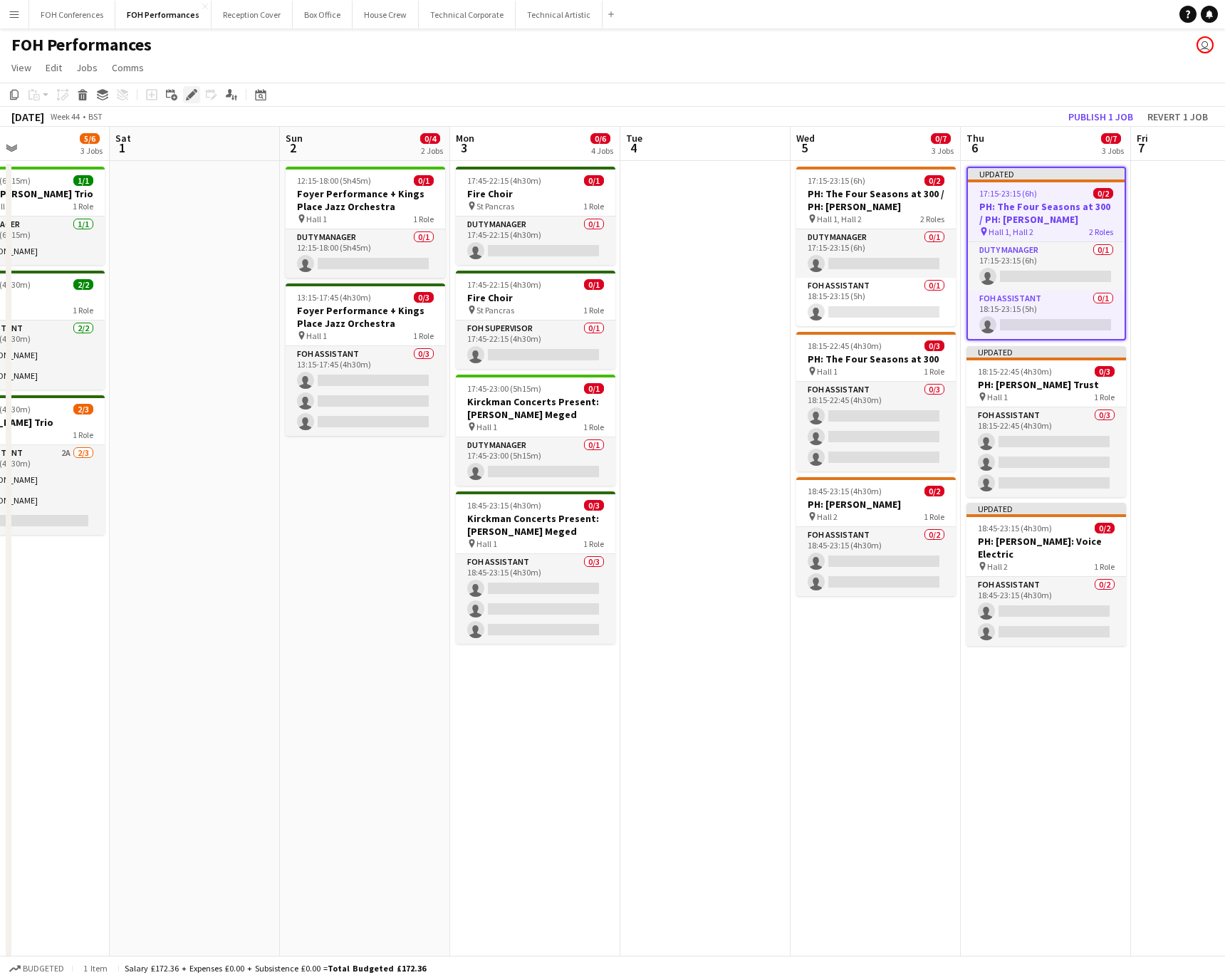
click at [187, 93] on icon "Edit" at bounding box center [191, 95] width 11 height 11
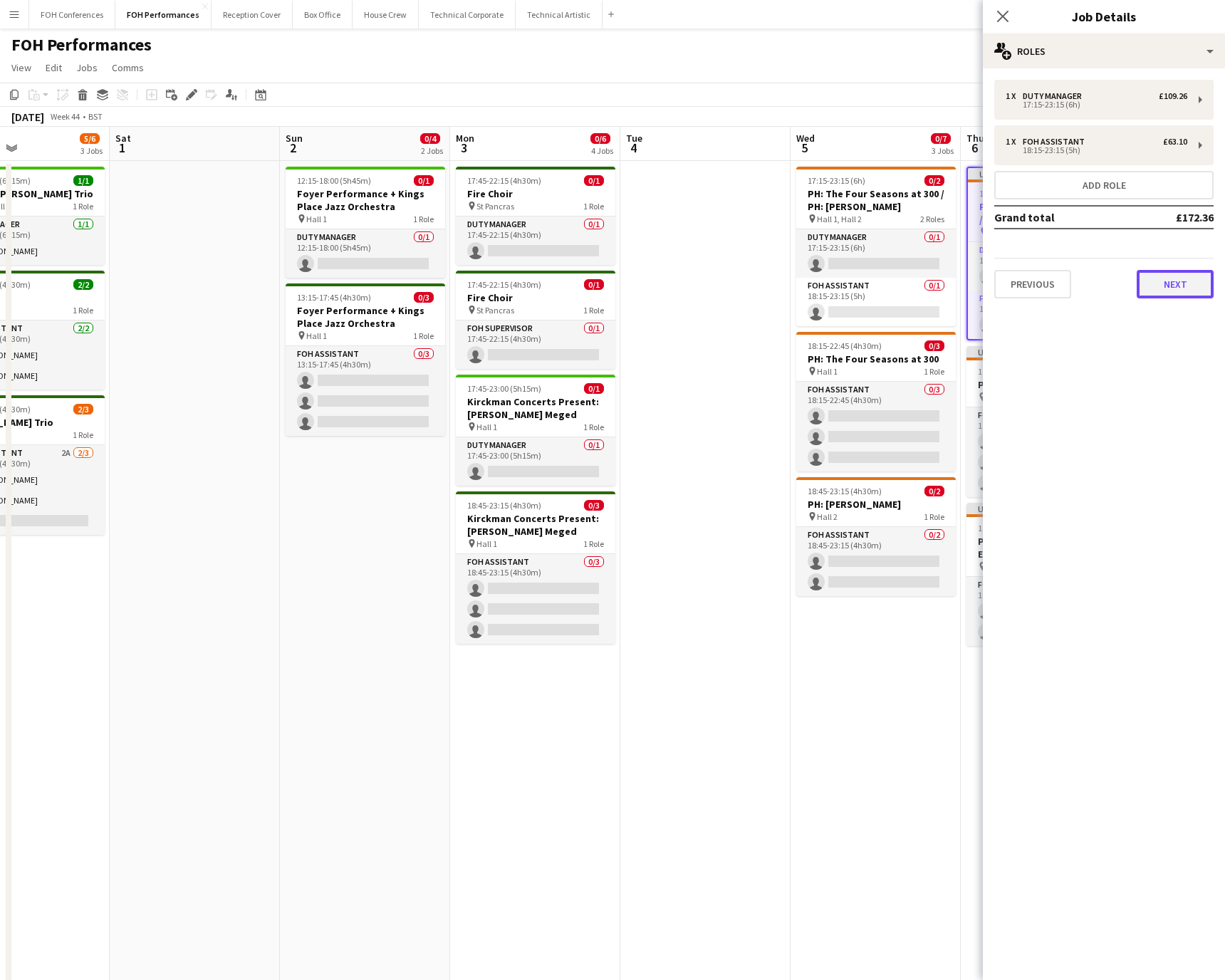
click at [816, 287] on button "Next" at bounding box center [1175, 284] width 77 height 28
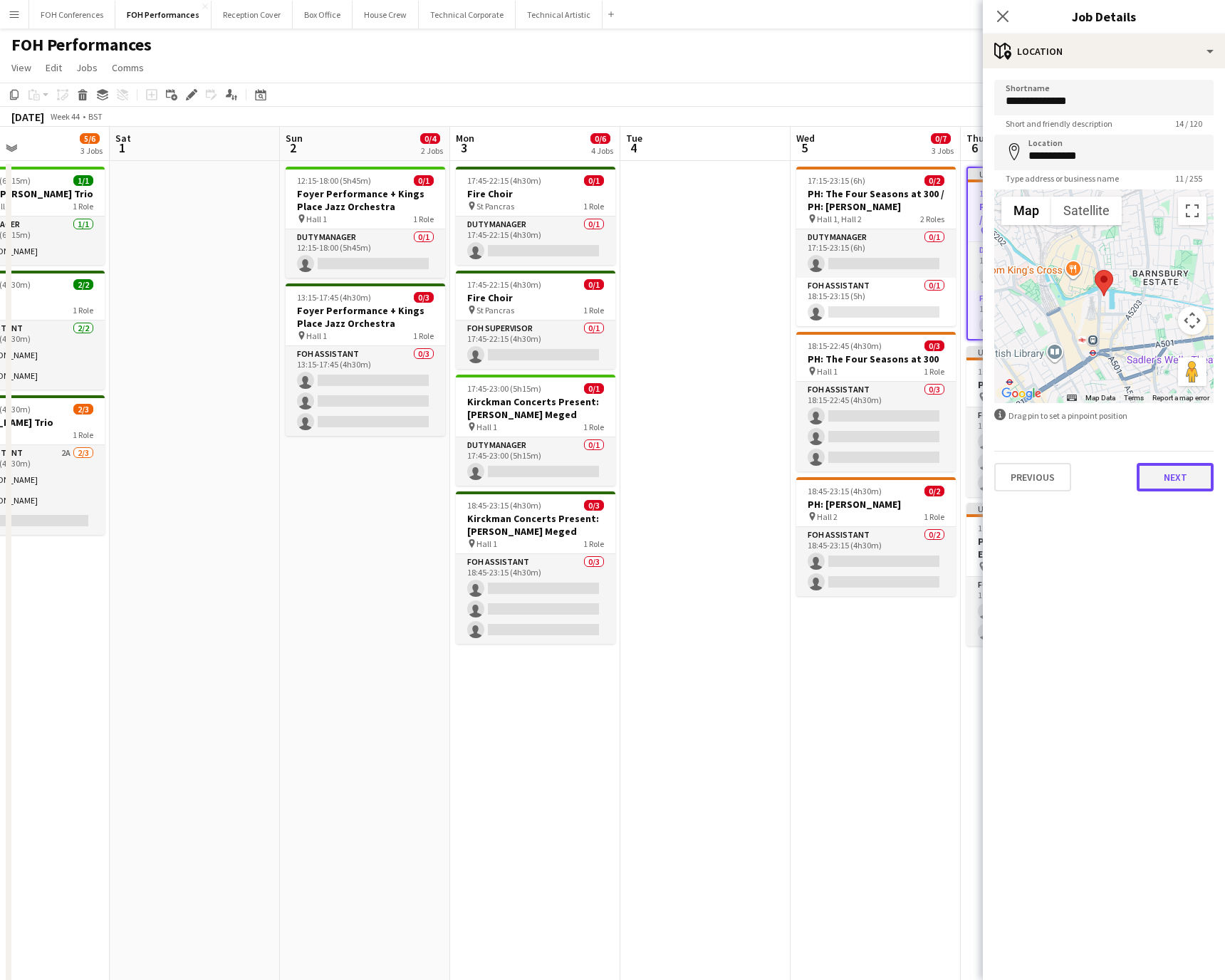
click at [816, 483] on button "Next" at bounding box center [1175, 477] width 77 height 28
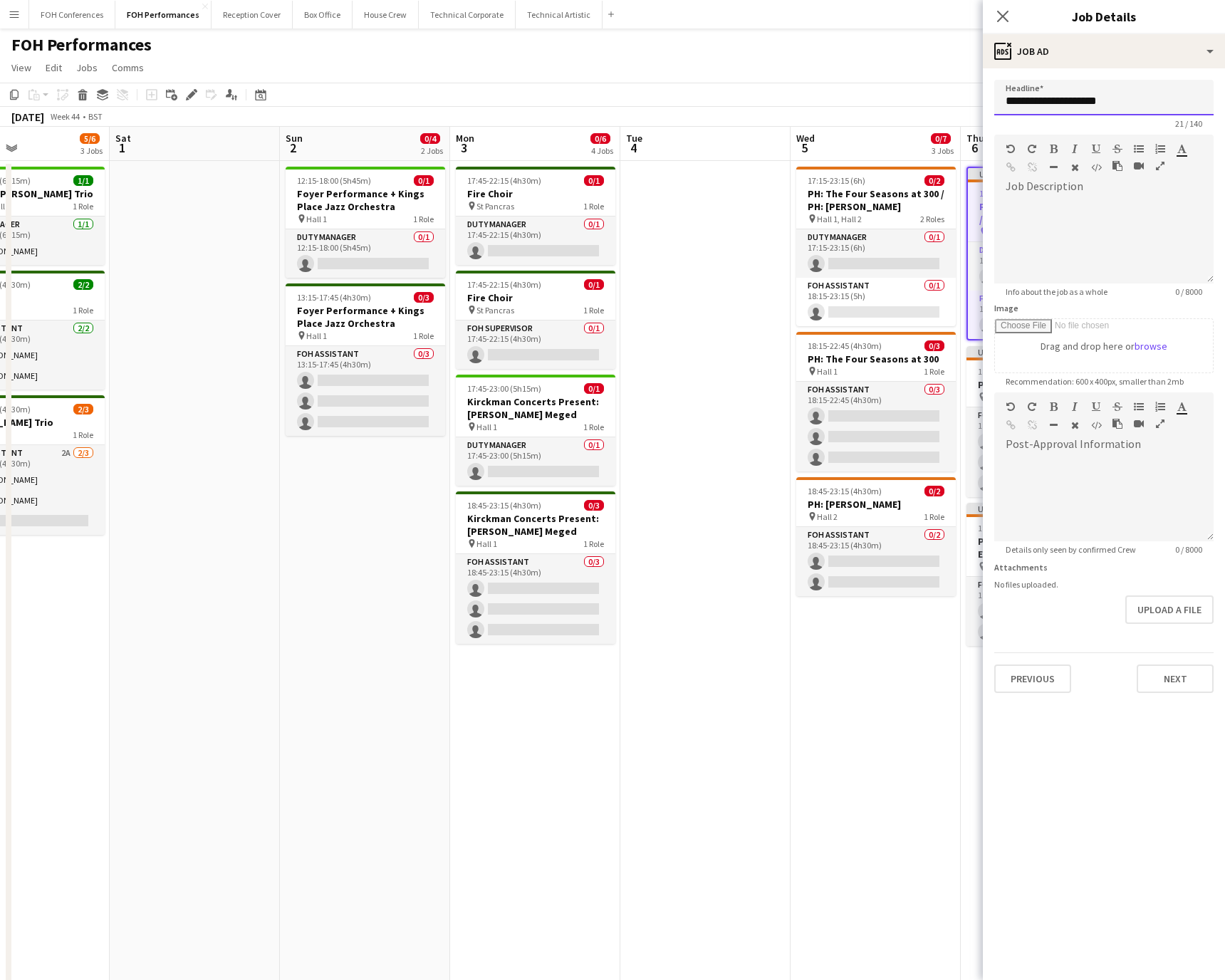
click at [816, 100] on input "**********" at bounding box center [1104, 97] width 219 height 35
paste input "**********"
drag, startPoint x: 1203, startPoint y: 94, endPoint x: 965, endPoint y: 89, distance: 238.1
click at [816, 89] on body "Menu Boards Boards Boards All jobs Status Workforce Workforce My Workforce Recr…" at bounding box center [612, 512] width 1225 height 1025
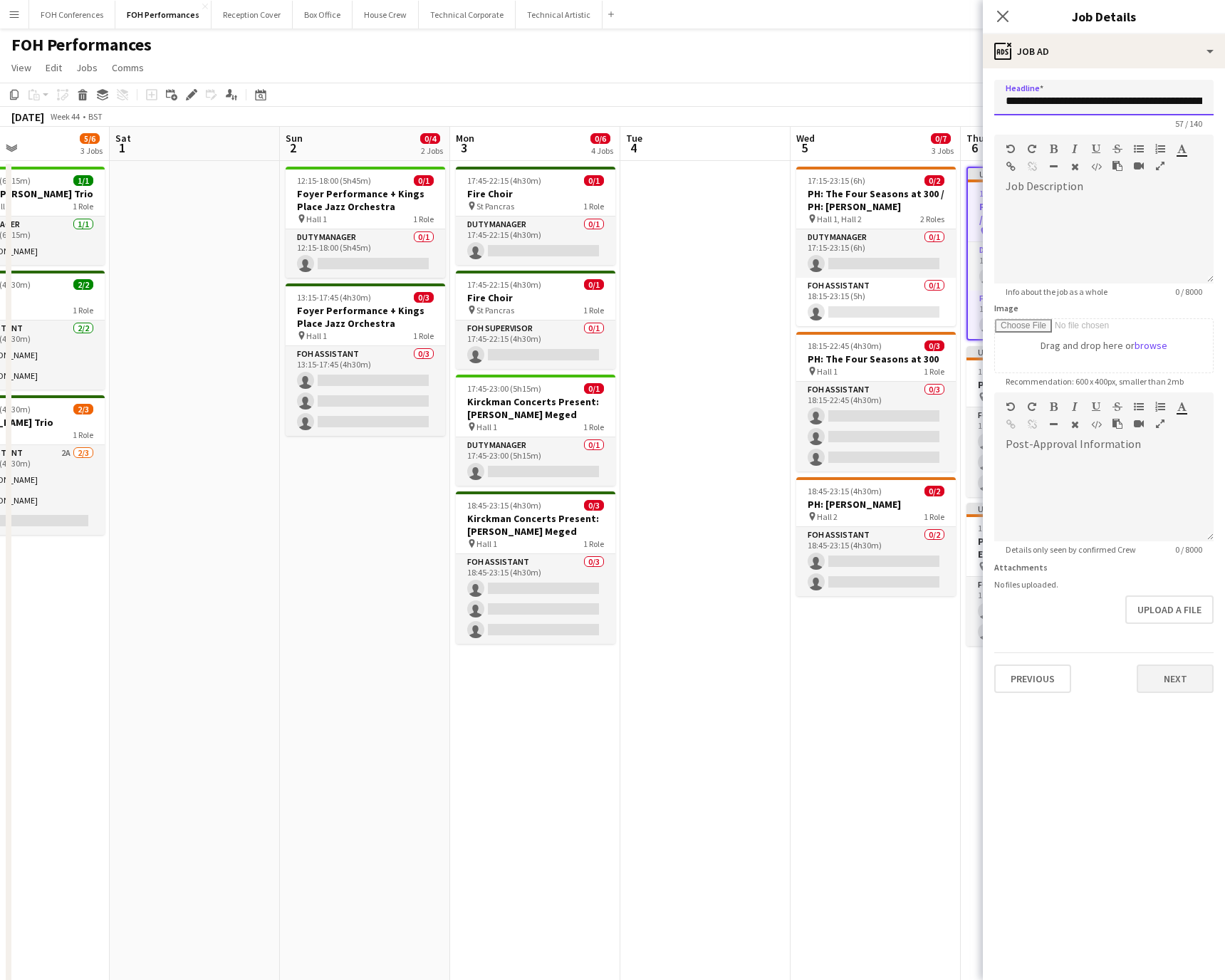
type input "**********"
click at [816, 653] on button "Next" at bounding box center [1175, 679] width 77 height 28
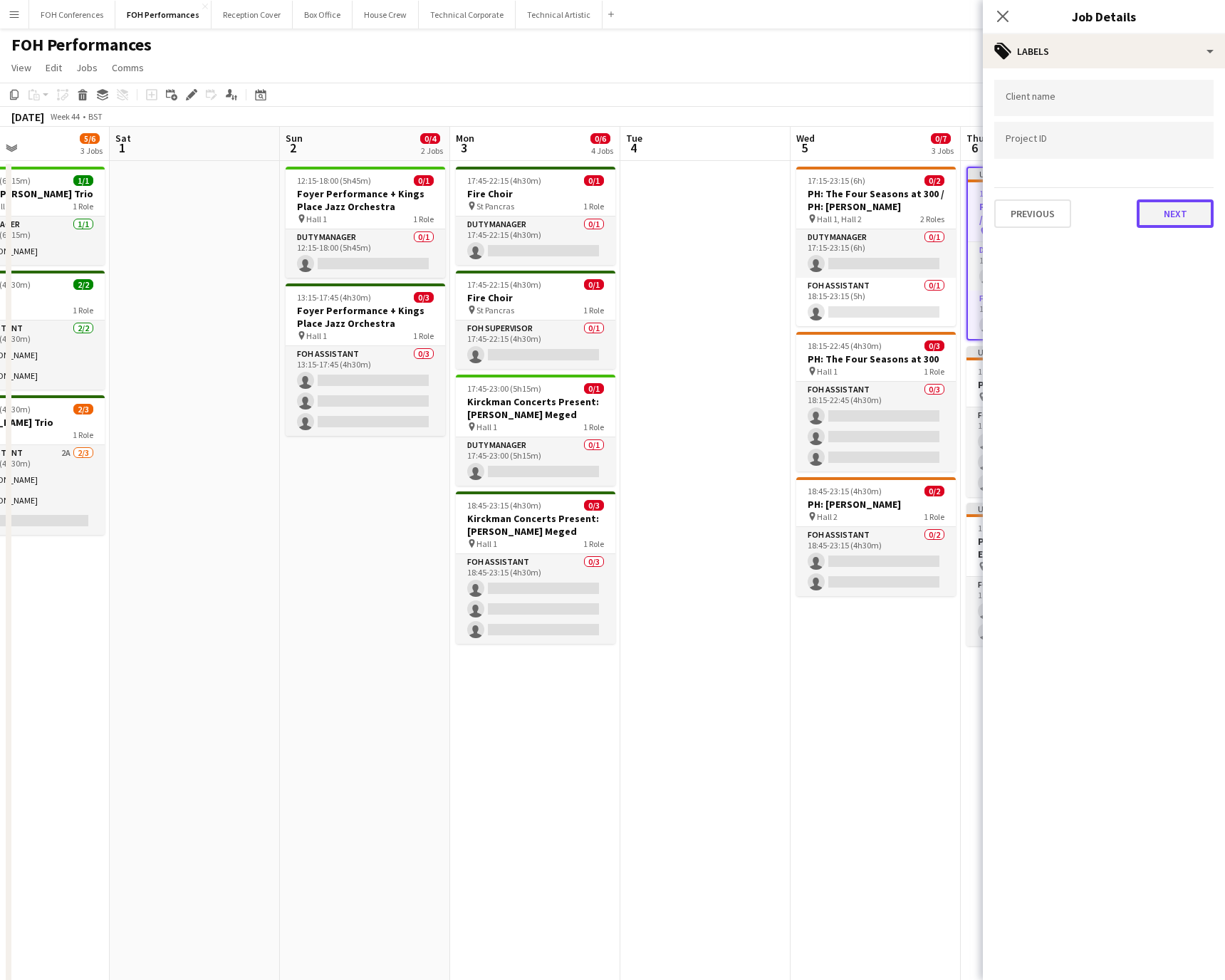
click at [816, 218] on button "Next" at bounding box center [1175, 213] width 77 height 28
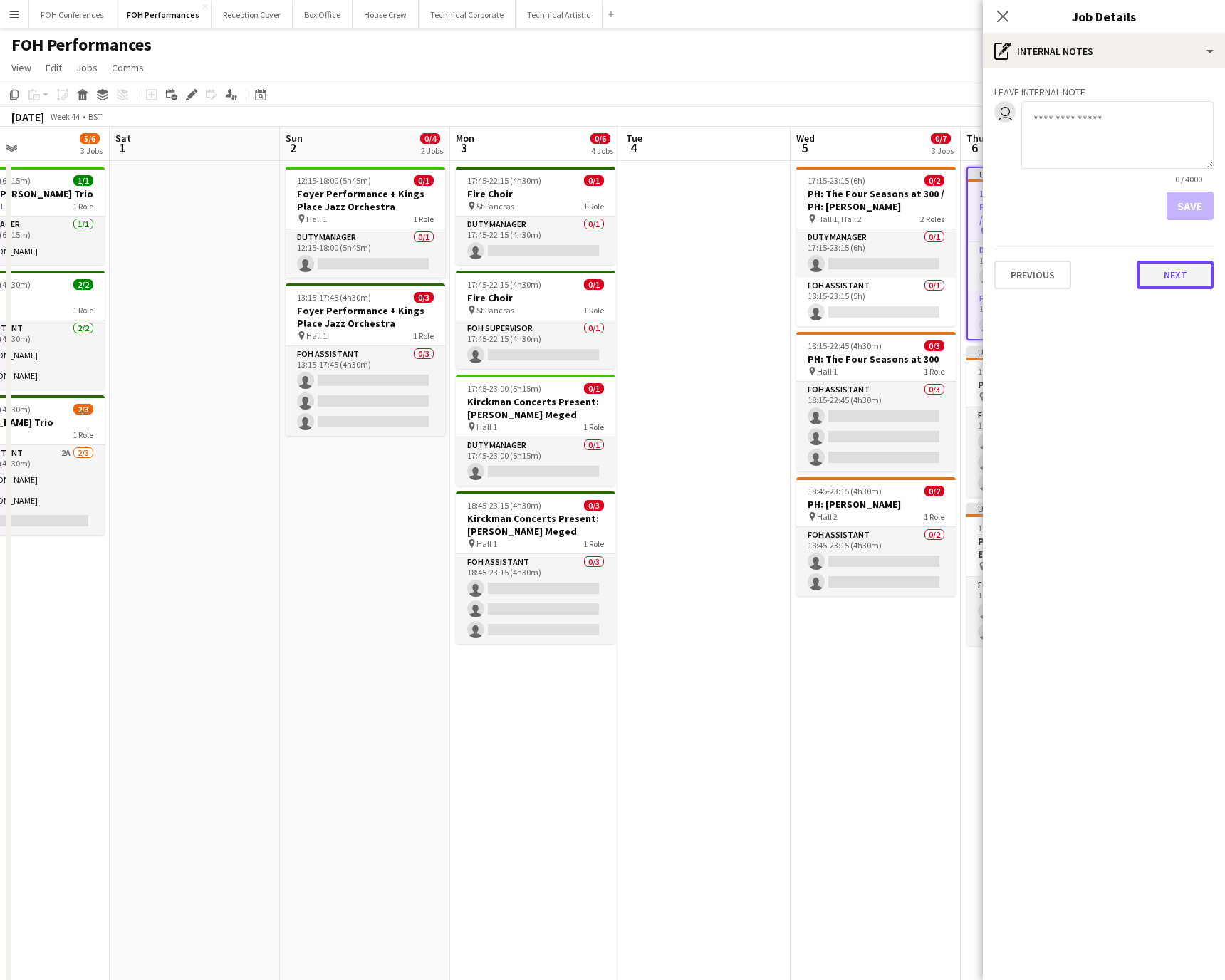
click at [816, 276] on button "Next" at bounding box center [1175, 274] width 77 height 28
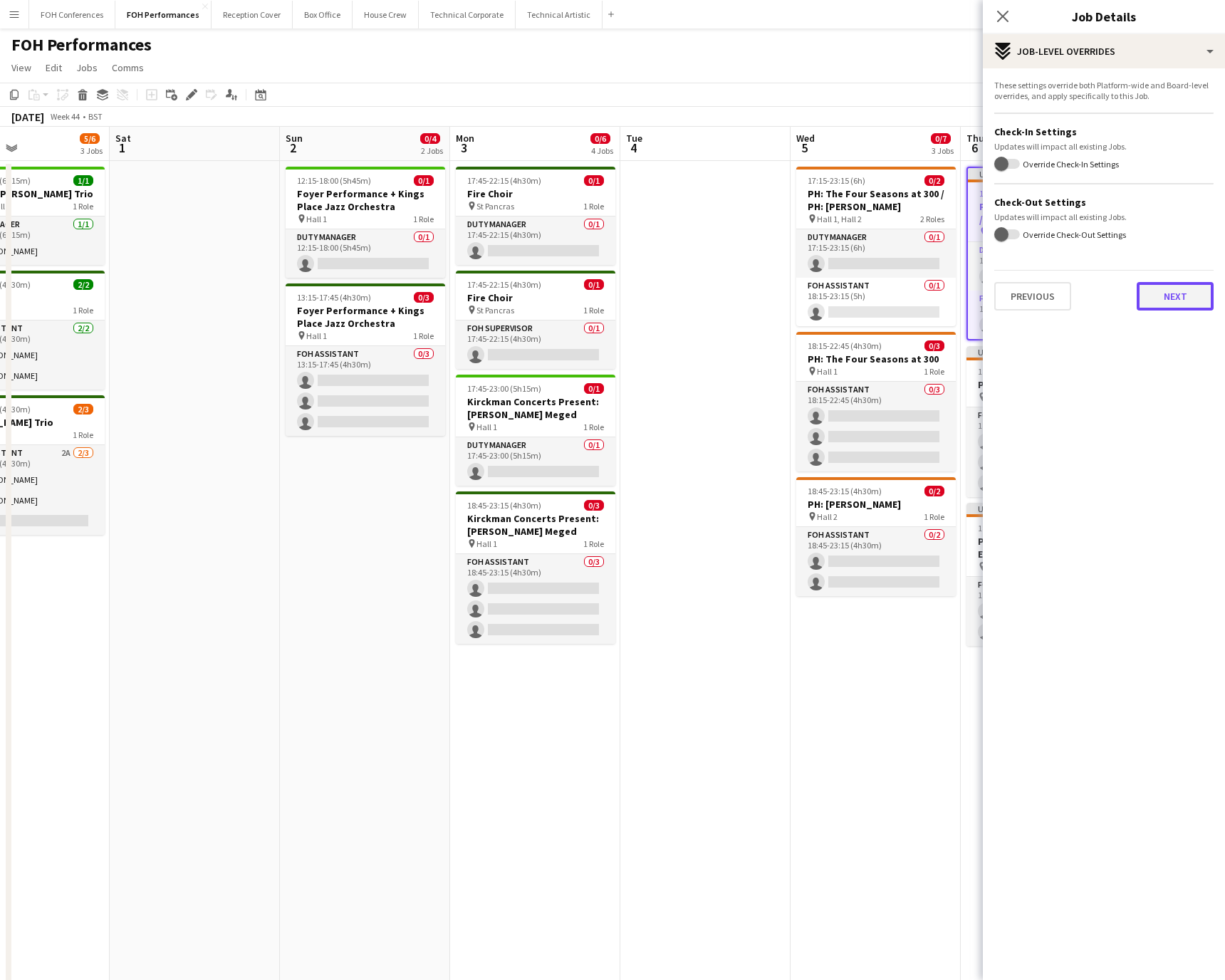
click at [816, 301] on button "Next" at bounding box center [1175, 296] width 77 height 28
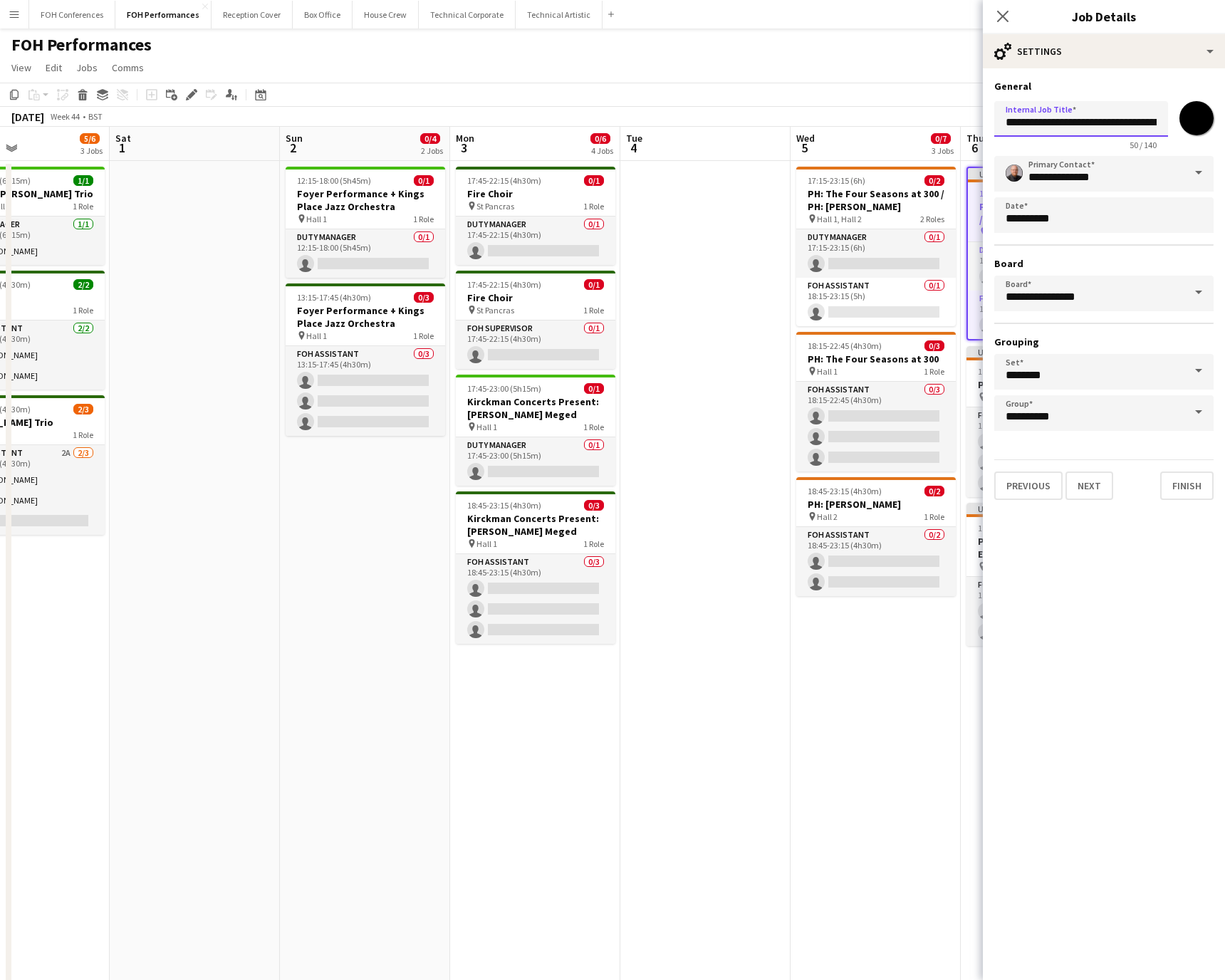
scroll to position [0, 83]
drag, startPoint x: 1003, startPoint y: 117, endPoint x: 1260, endPoint y: 126, distance: 257.2
click at [816, 126] on html "Menu Boards Boards Boards All jobs Status Workforce Workforce My Workforce Recr…" at bounding box center [612, 512] width 1225 height 1025
paste input "*******"
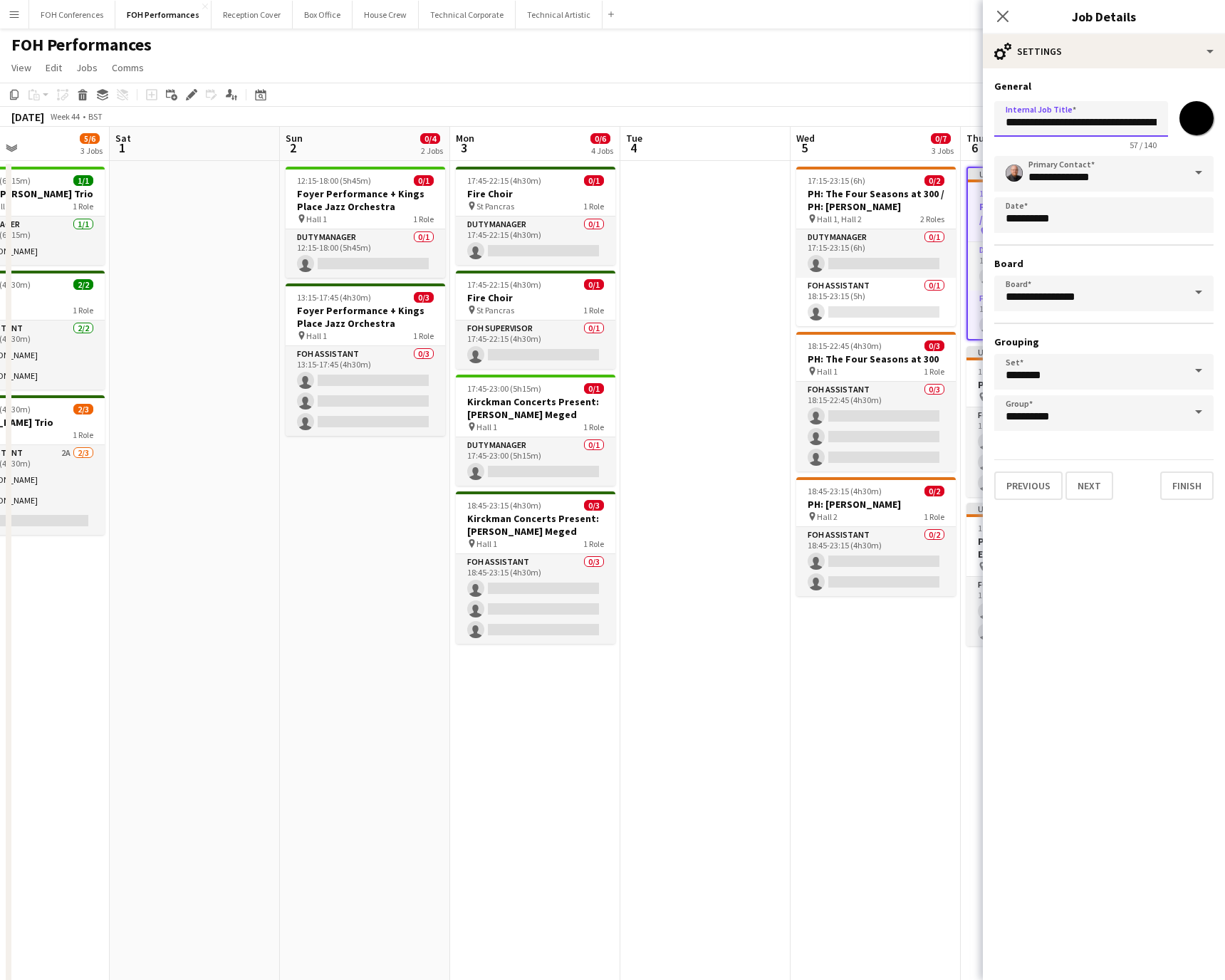
drag, startPoint x: 1085, startPoint y: 117, endPoint x: 614, endPoint y: 85, distance: 472.1
click at [614, 85] on body "Menu Boards Boards Boards All jobs Status Workforce Workforce My Workforce Recr…" at bounding box center [612, 512] width 1225 height 1025
type input "**********"
click at [816, 483] on button "Finish" at bounding box center [1187, 485] width 53 height 28
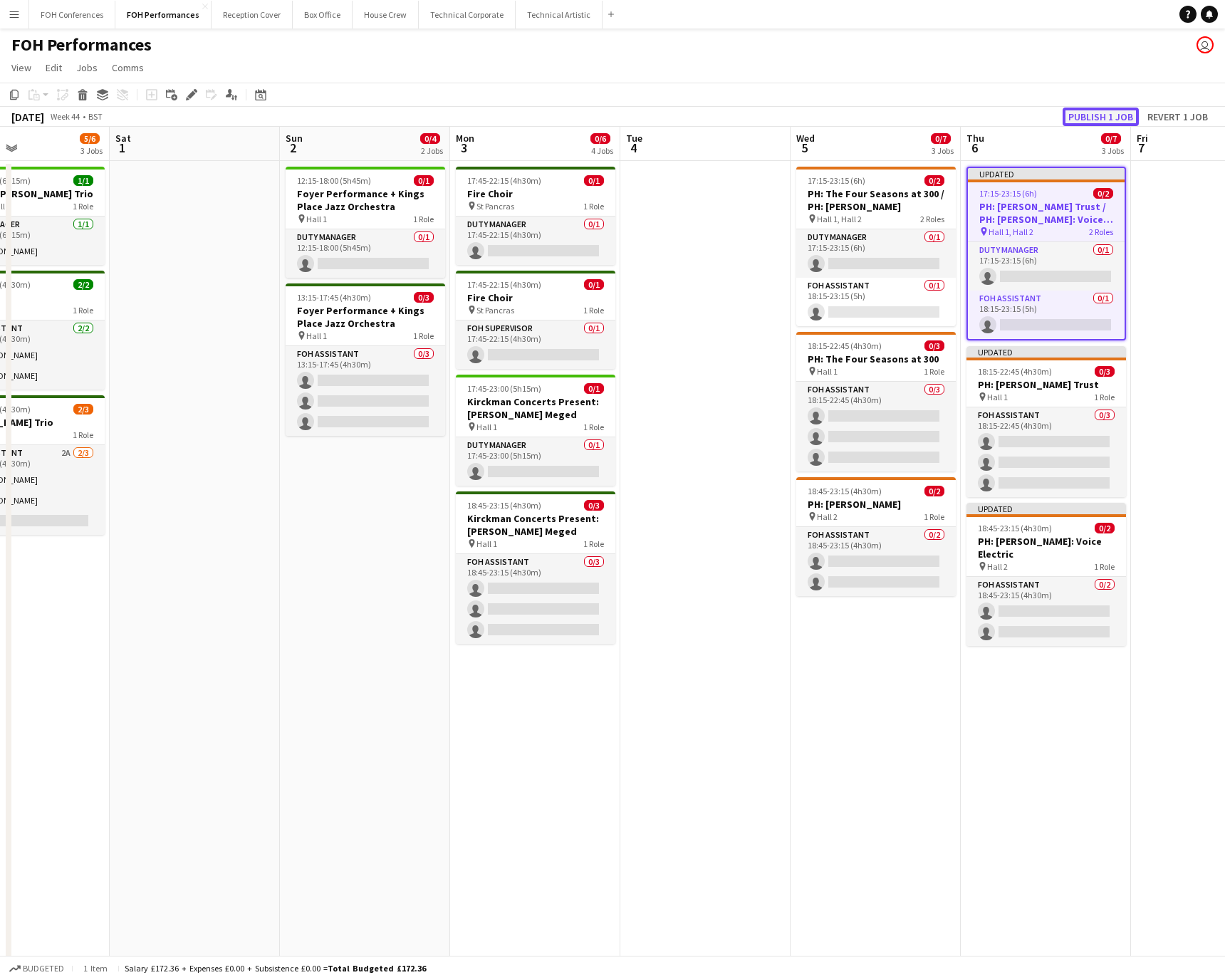
click at [816, 118] on button "Publish 1 job" at bounding box center [1101, 117] width 77 height 19
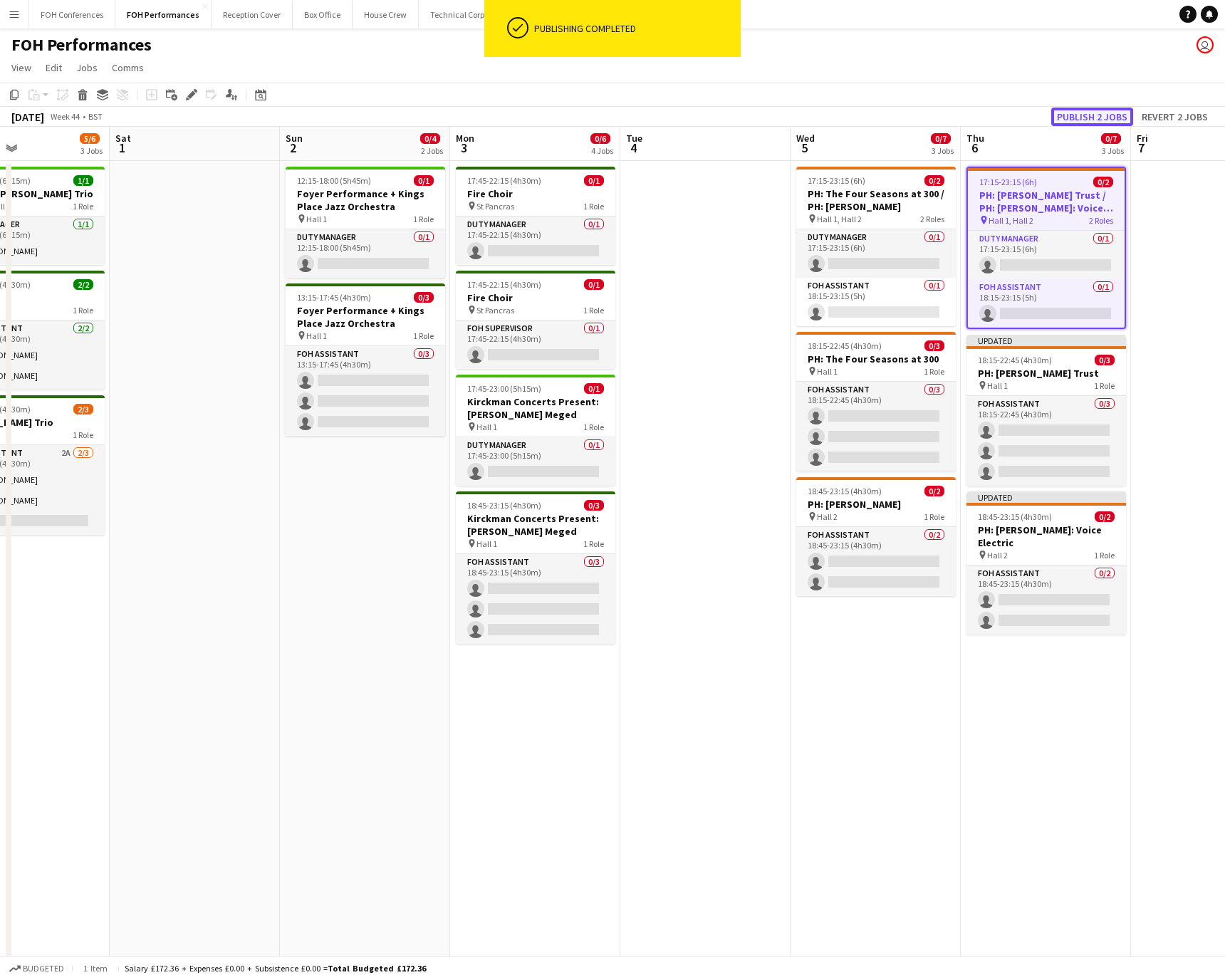
click at [816, 121] on button "Publish 2 jobs" at bounding box center [1092, 117] width 82 height 19
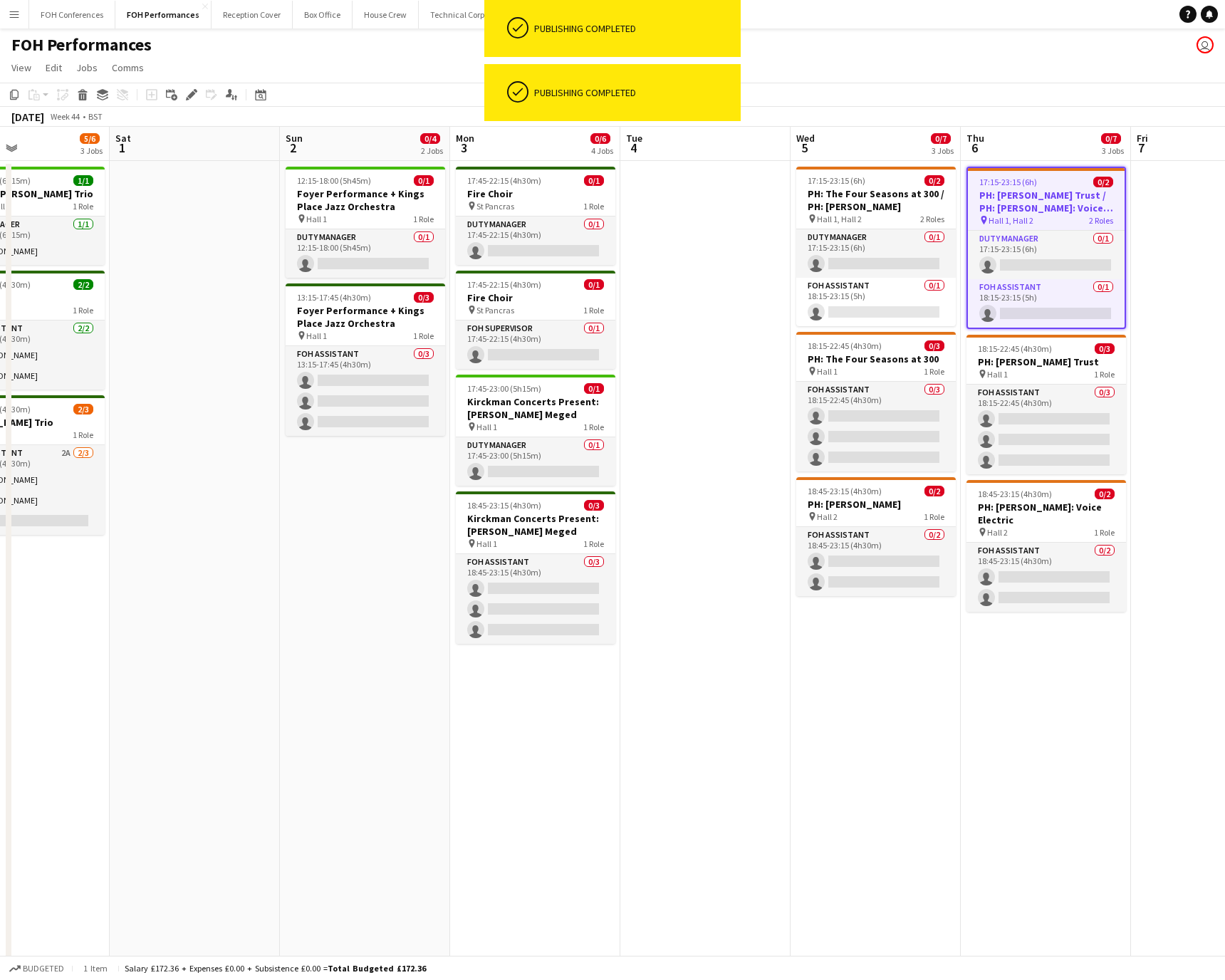
click at [816, 83] on app-toolbar "Copy Paste Paste Ctrl+V Paste with crew Ctrl+Shift+V Paste linked Job [GEOGRAPH…" at bounding box center [612, 95] width 1225 height 24
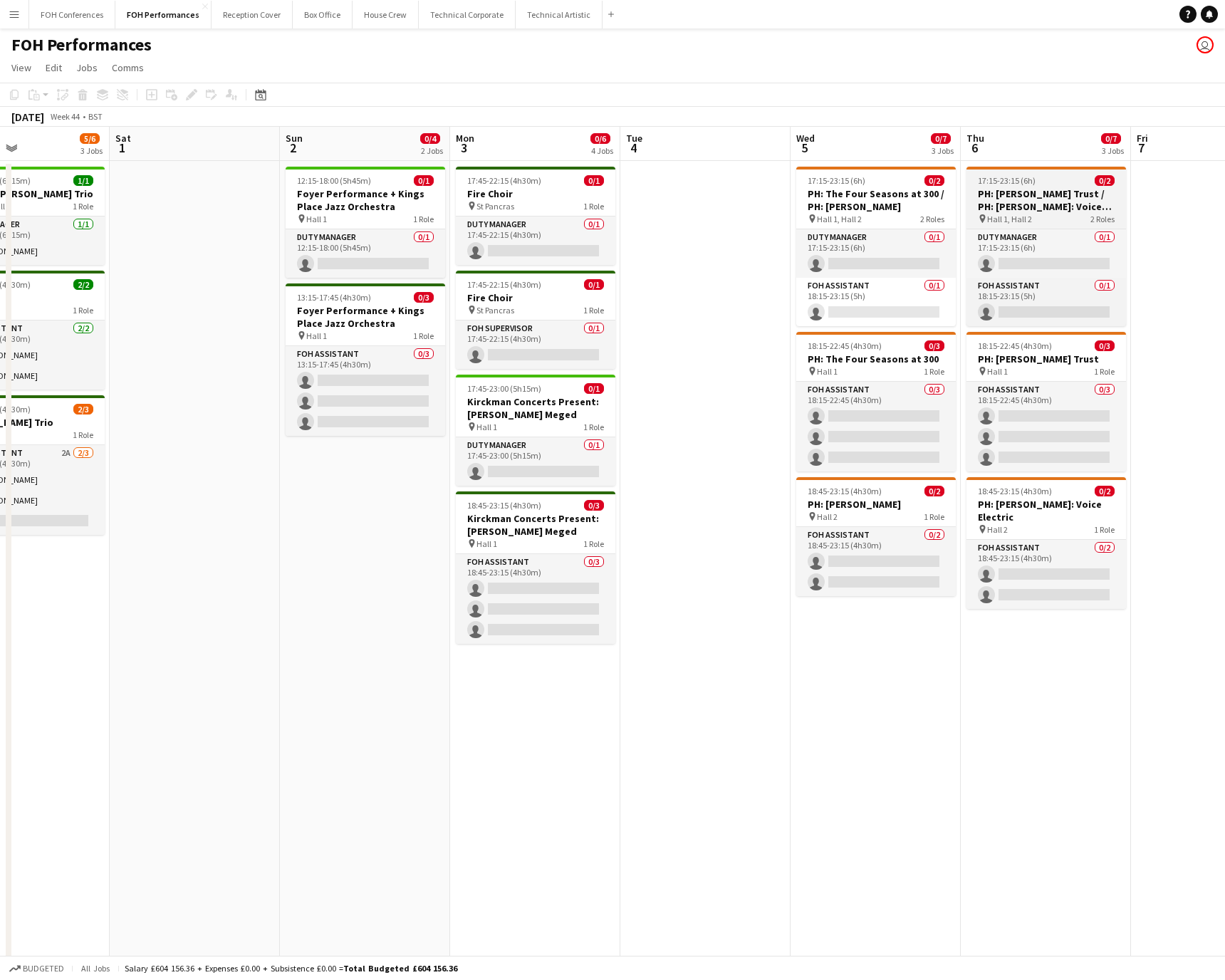
click at [816, 188] on h3 "PH: [PERSON_NAME] Trust / PH: [PERSON_NAME]: Voice Electric" at bounding box center [1046, 200] width 159 height 26
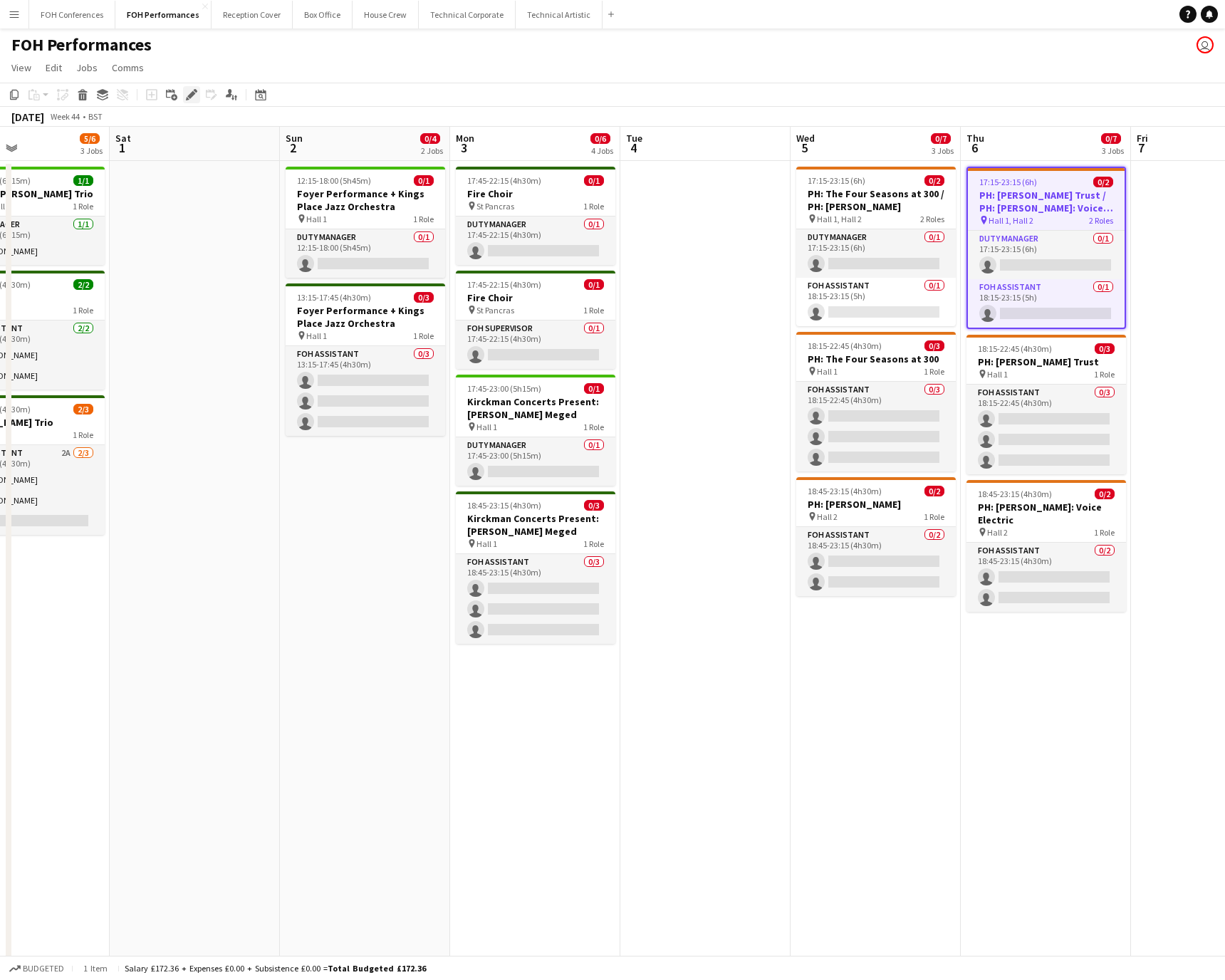
click at [191, 98] on icon "Edit" at bounding box center [191, 95] width 11 height 11
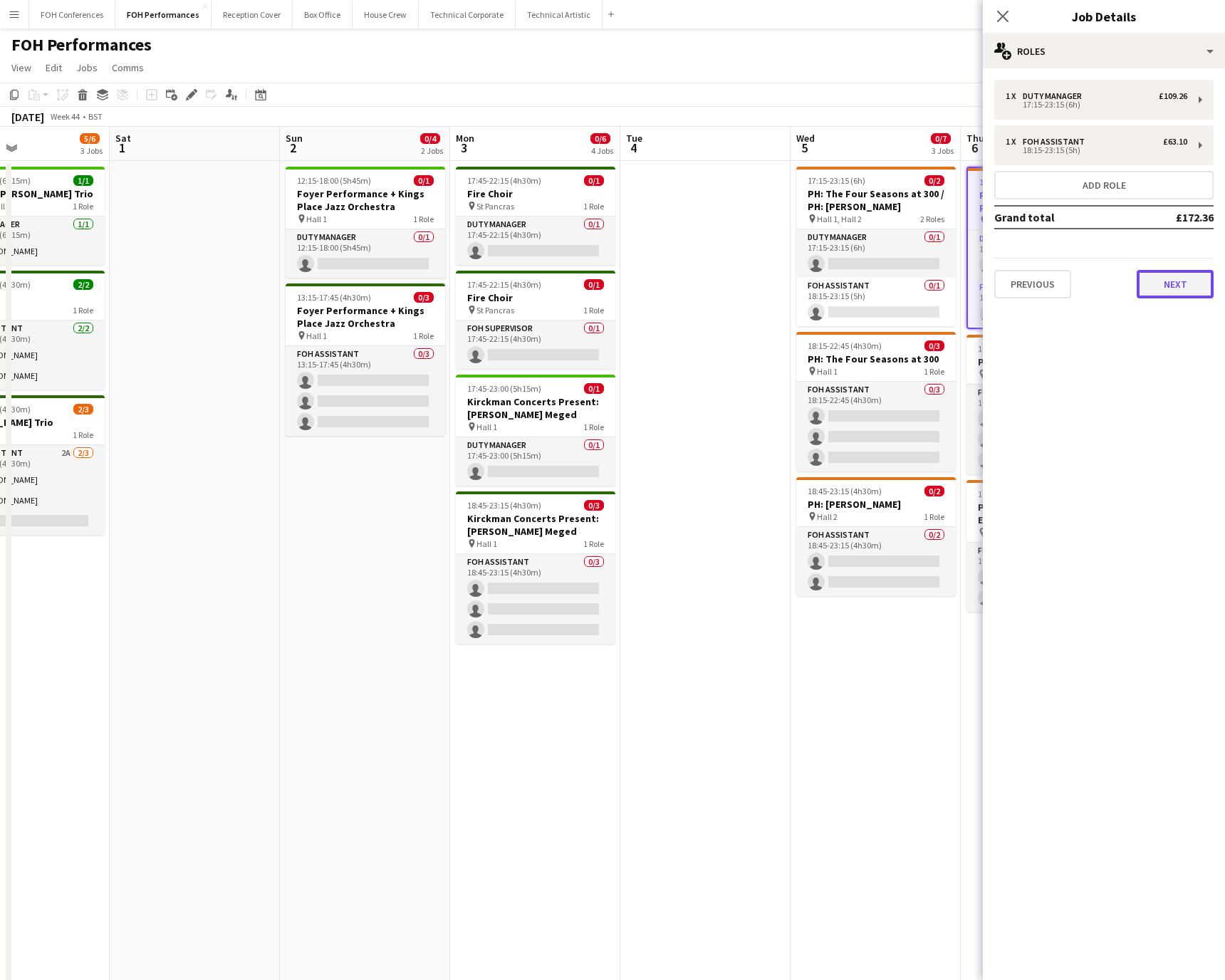
click at [816, 282] on button "Next" at bounding box center [1175, 284] width 77 height 28
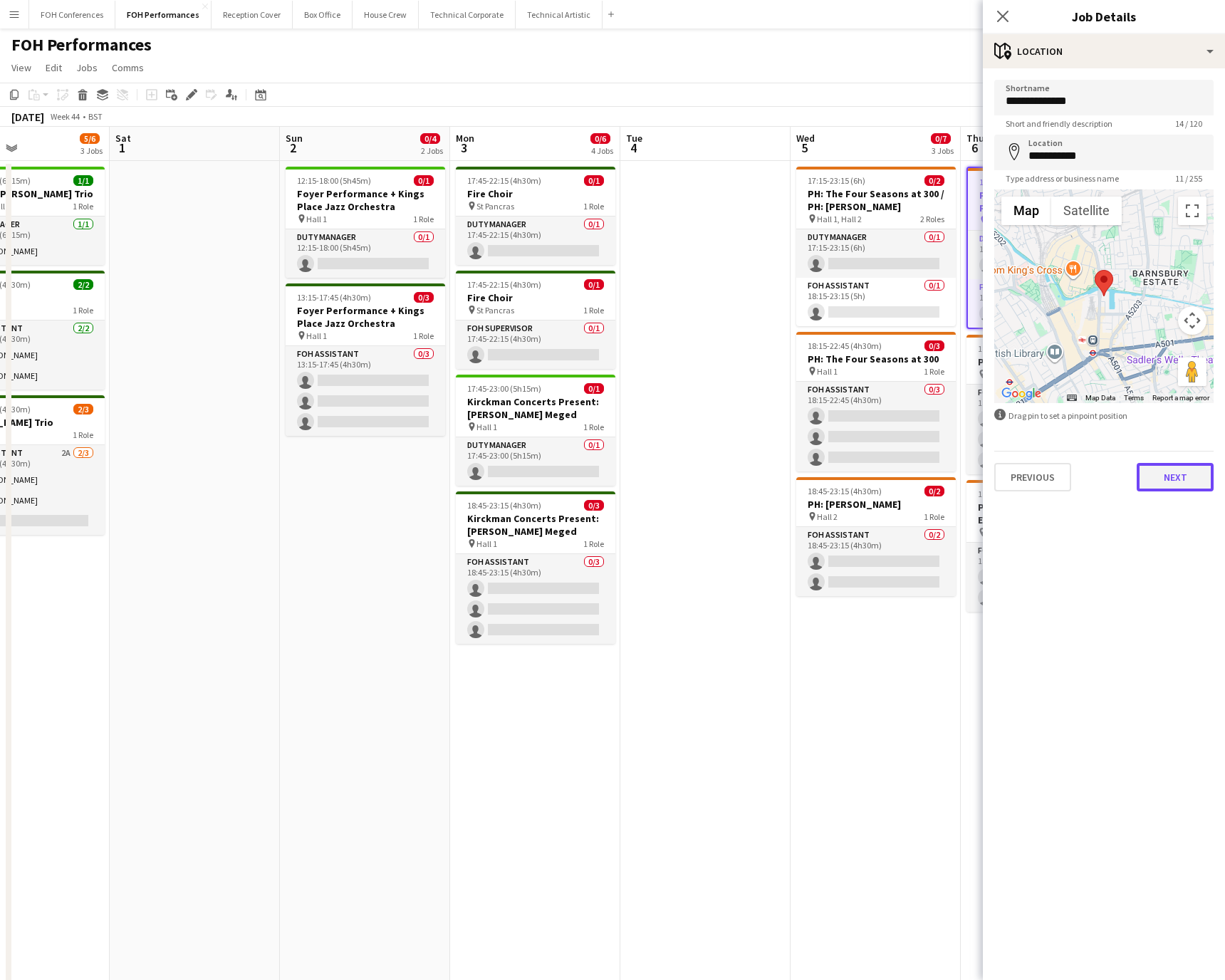
click at [816, 483] on button "Next" at bounding box center [1175, 477] width 77 height 28
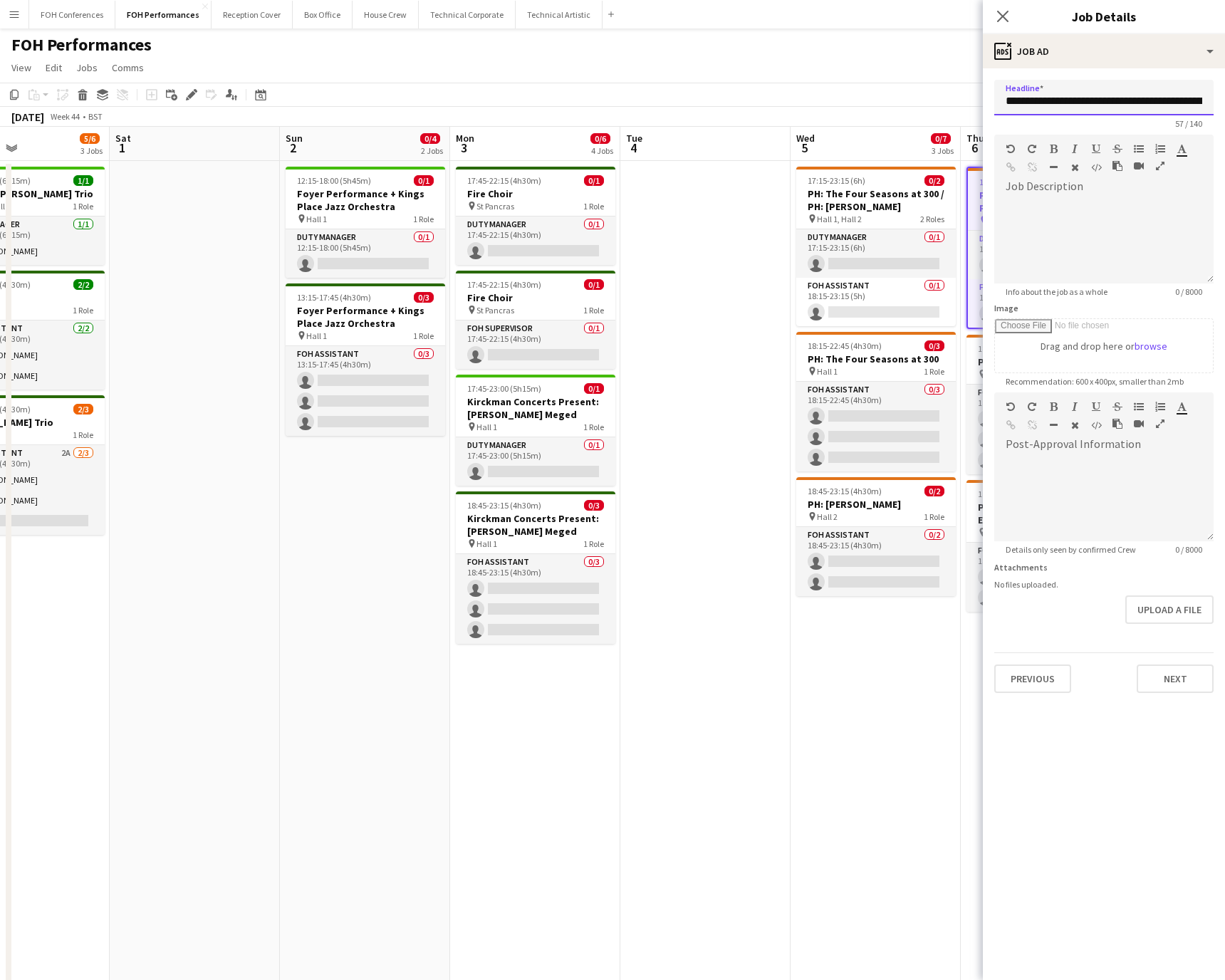
scroll to position [0, 72]
drag, startPoint x: 1109, startPoint y: 102, endPoint x: 1260, endPoint y: 107, distance: 151.1
click at [816, 107] on html "Menu Boards Boards Boards All jobs Status Workforce Workforce My Workforce Recr…" at bounding box center [612, 512] width 1225 height 1025
drag, startPoint x: 1203, startPoint y: 104, endPoint x: 825, endPoint y: 92, distance: 378.2
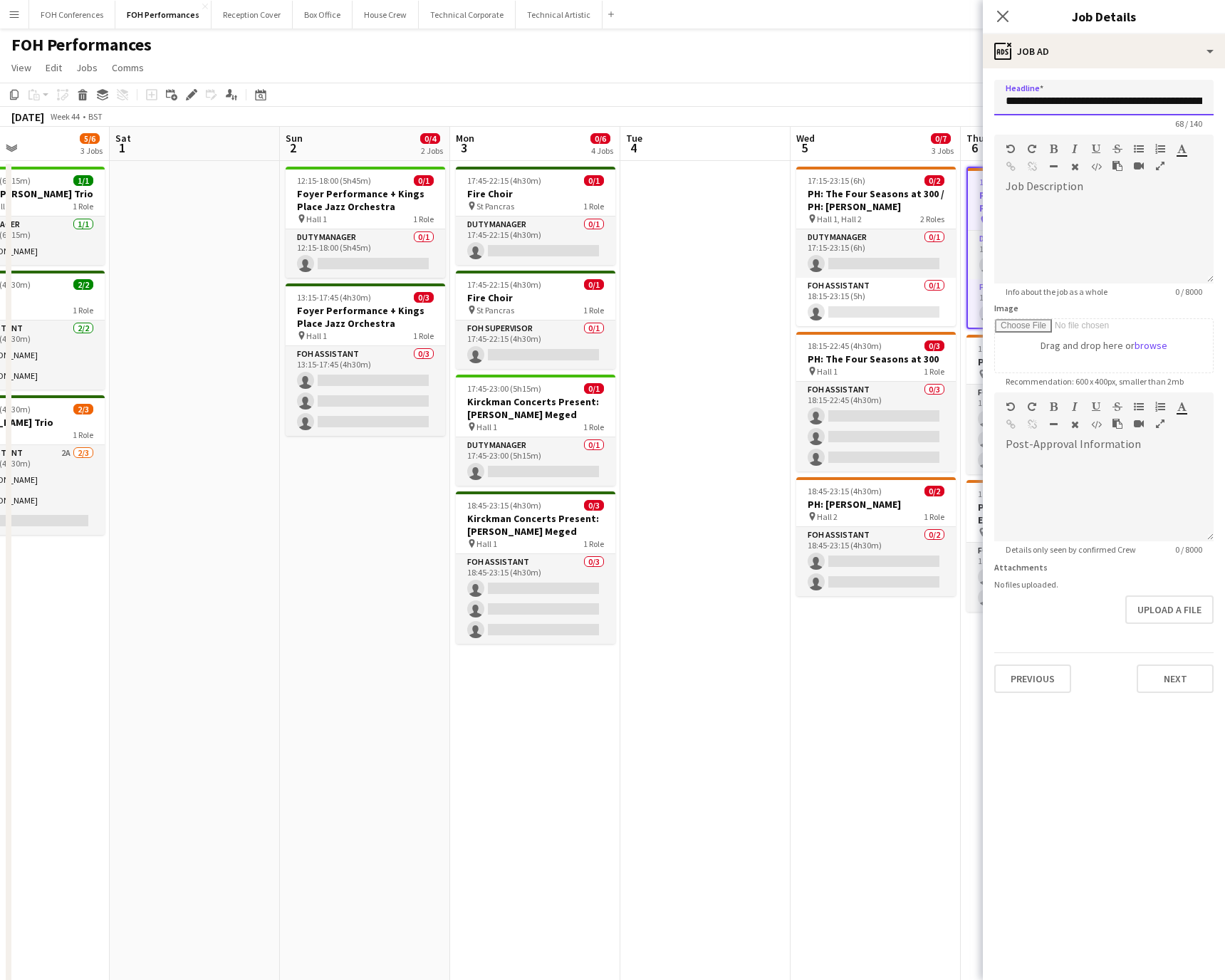
click at [816, 92] on body "Menu Boards Boards Boards All jobs Status Workforce Workforce My Workforce Recr…" at bounding box center [612, 512] width 1225 height 1025
type input "**********"
click at [816, 653] on button "Next" at bounding box center [1175, 679] width 77 height 28
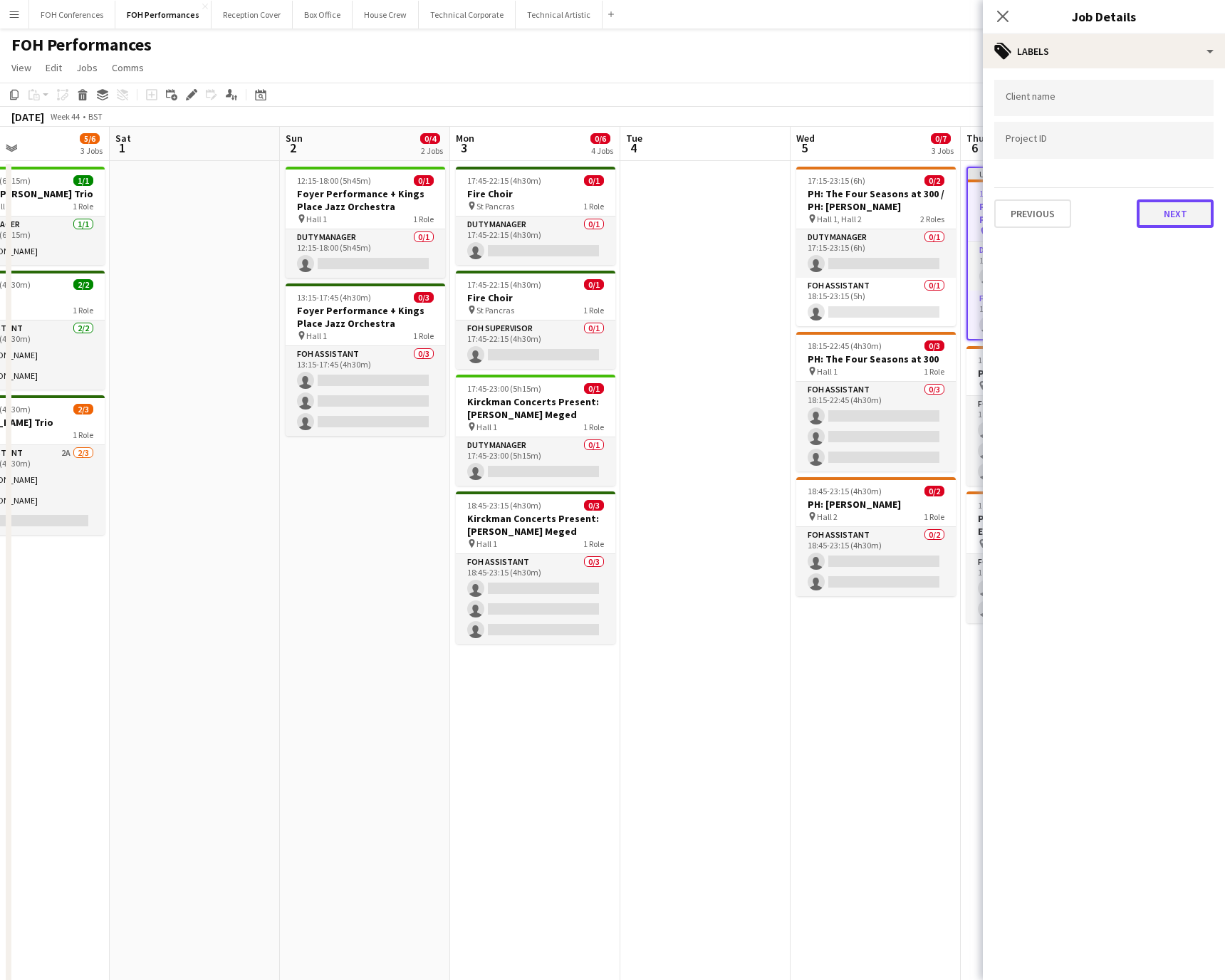
click at [816, 213] on button "Next" at bounding box center [1175, 213] width 77 height 28
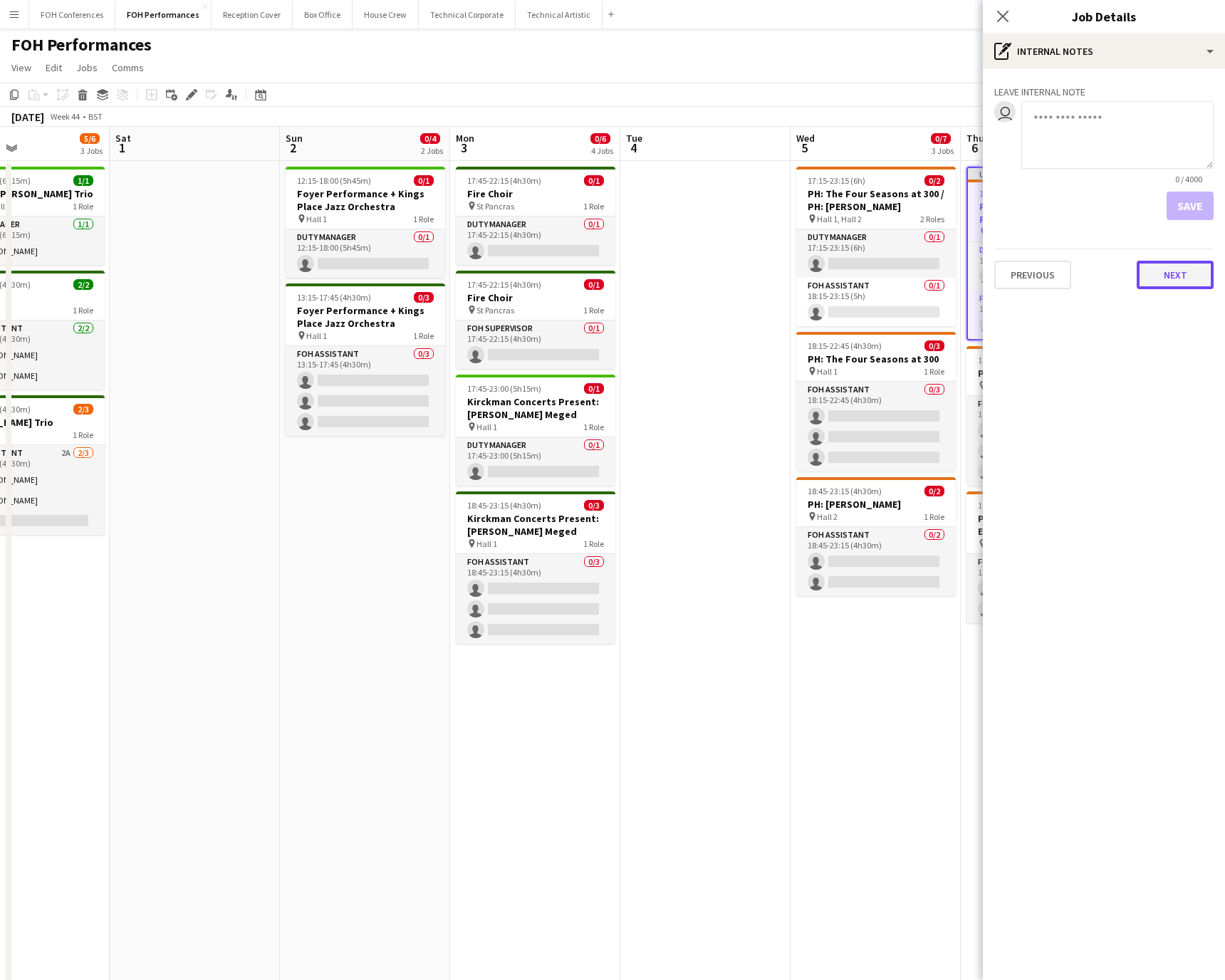
click at [816, 284] on button "Next" at bounding box center [1175, 274] width 77 height 28
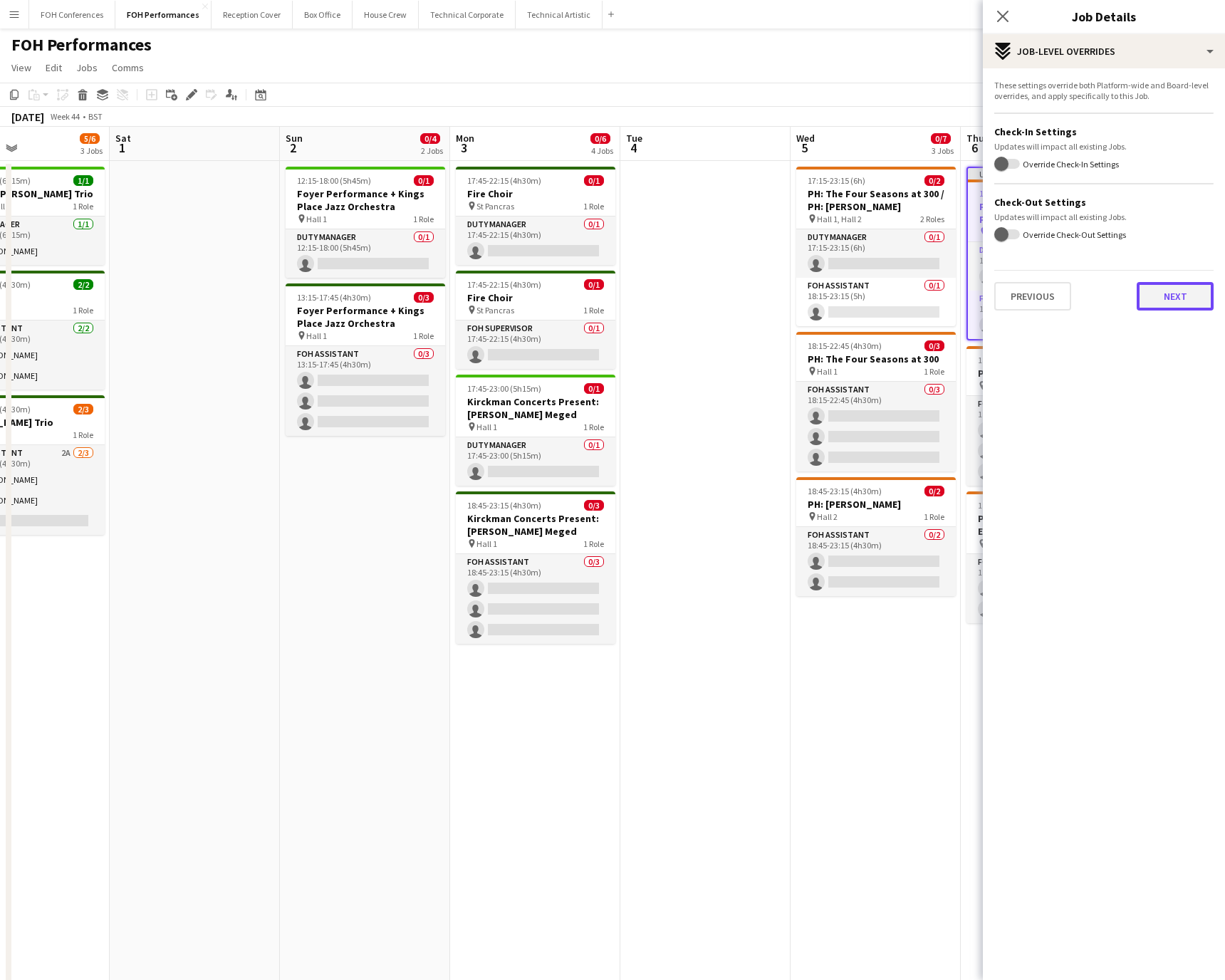
click at [816, 305] on button "Next" at bounding box center [1175, 296] width 77 height 28
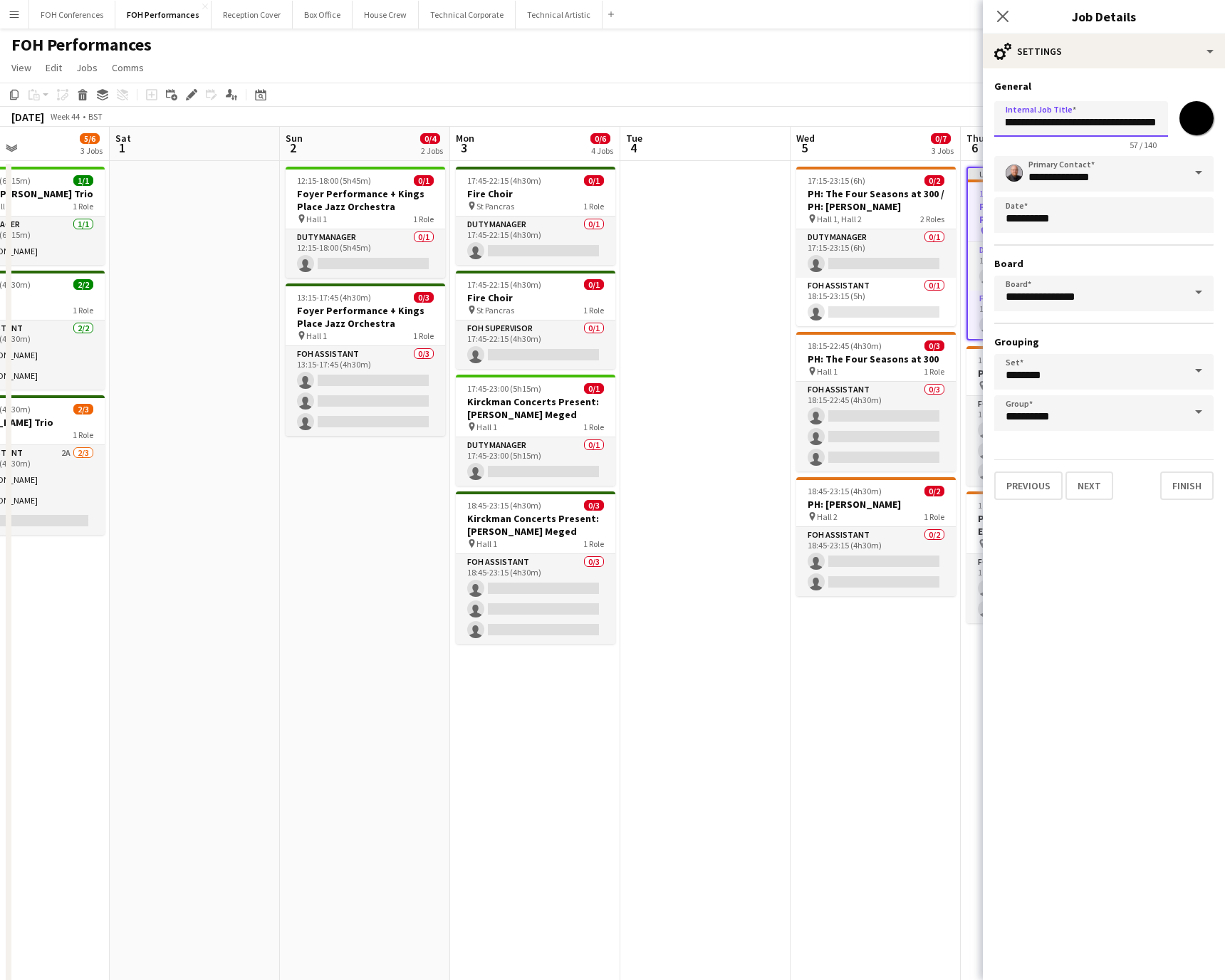
drag, startPoint x: 1000, startPoint y: 122, endPoint x: 1260, endPoint y: 156, distance: 262.2
click at [816, 156] on html "Menu Boards Boards Boards All jobs Status Workforce Workforce My Workforce Recr…" at bounding box center [612, 512] width 1225 height 1025
paste input "**********"
type input "**********"
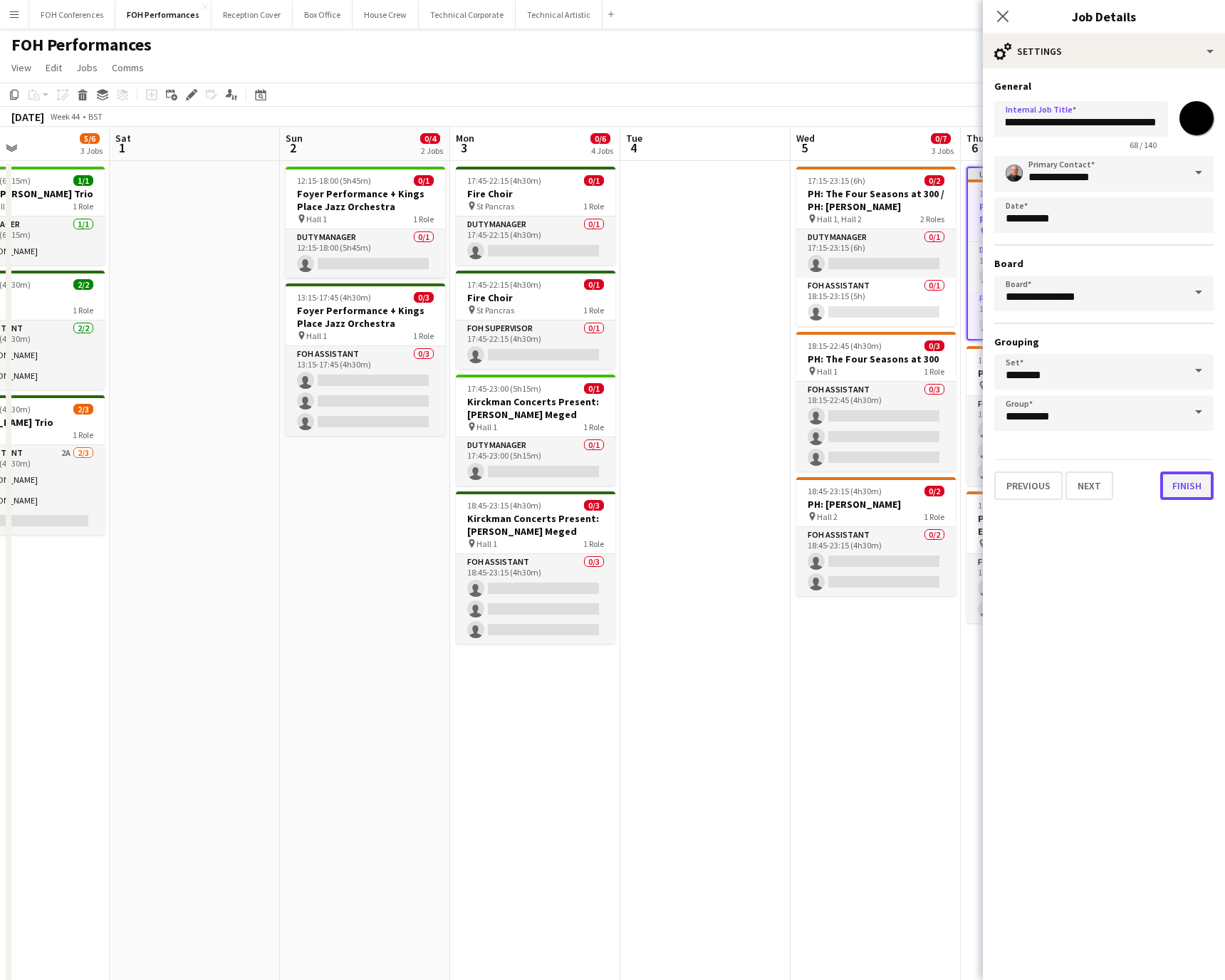
click at [816, 475] on button "Finish" at bounding box center [1187, 485] width 53 height 28
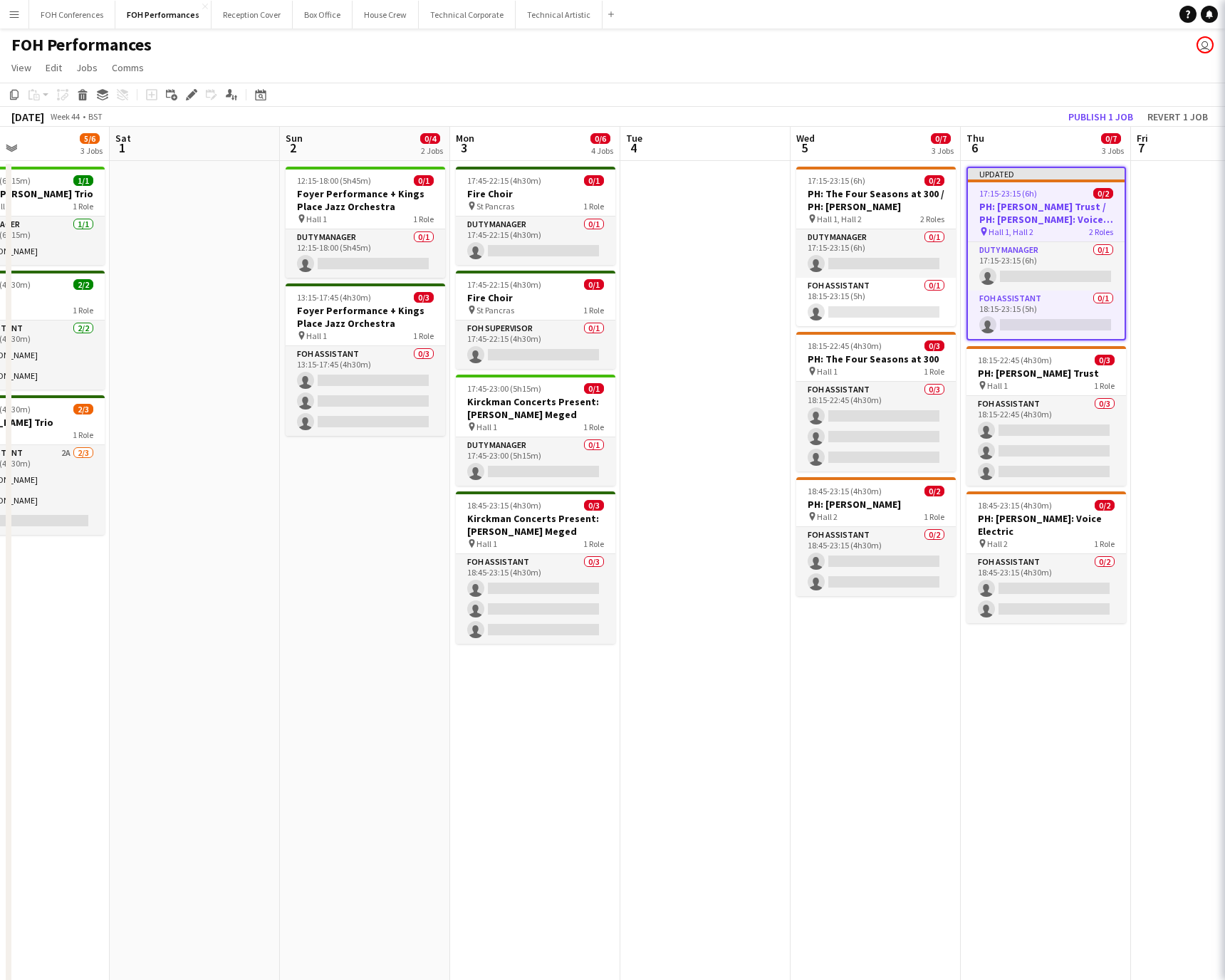
scroll to position [0, 0]
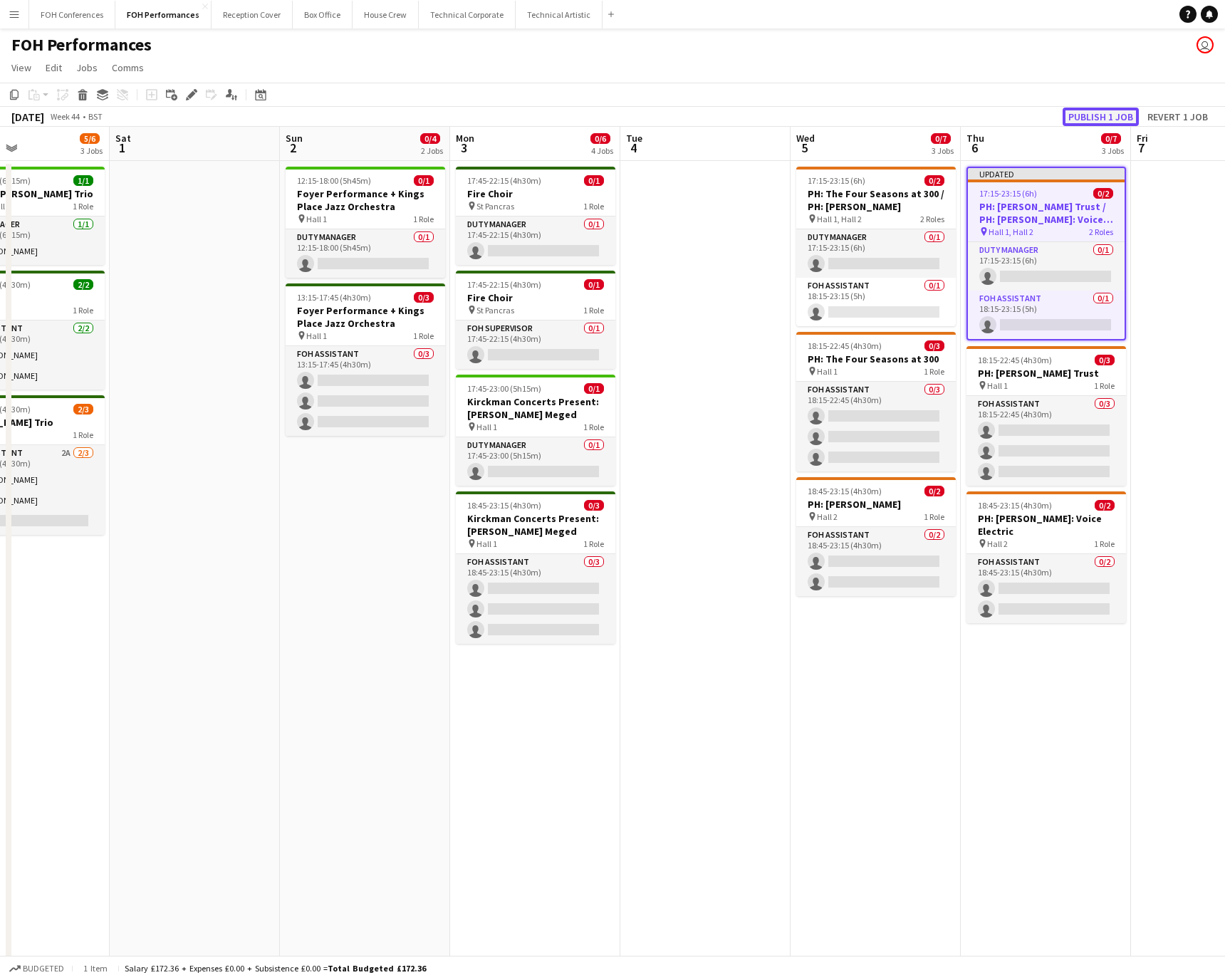
click at [816, 111] on button "Publish 1 job" at bounding box center [1101, 117] width 77 height 19
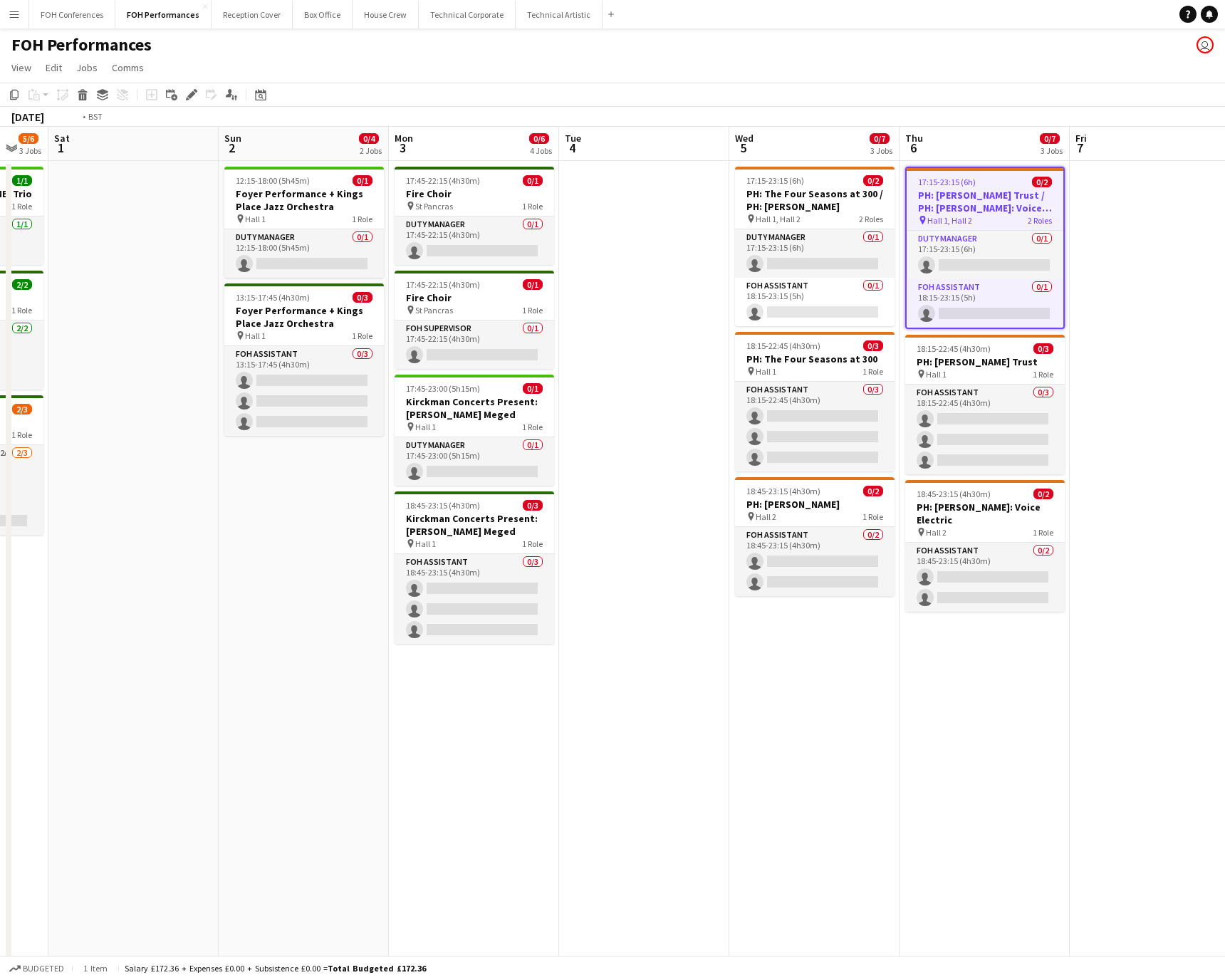
scroll to position [0, 476]
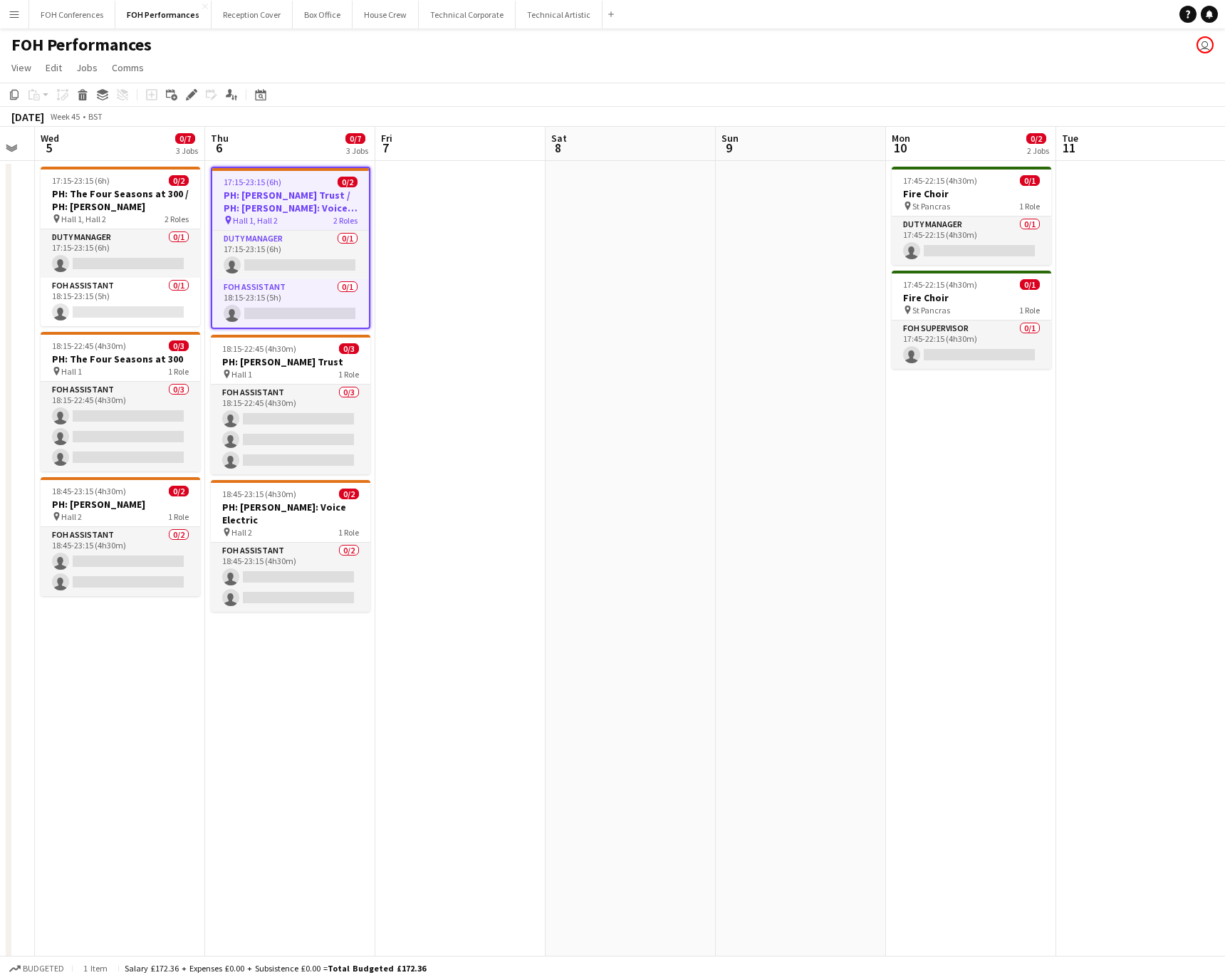
drag, startPoint x: 1055, startPoint y: 153, endPoint x: 299, endPoint y: 205, distance: 757.8
click at [299, 205] on app-calendar-viewport "Sun 2 0/4 2 Jobs Mon 3 0/6 4 Jobs Tue 4 Wed 5 0/7 3 Jobs Thu 6 0/7 3 Jobs Fri 7…" at bounding box center [612, 563] width 1225 height 873
click at [391, 79] on app-board "FOH Performances user View Day view expanded Day view collapsed Month view Date…" at bounding box center [612, 527] width 1225 height 996
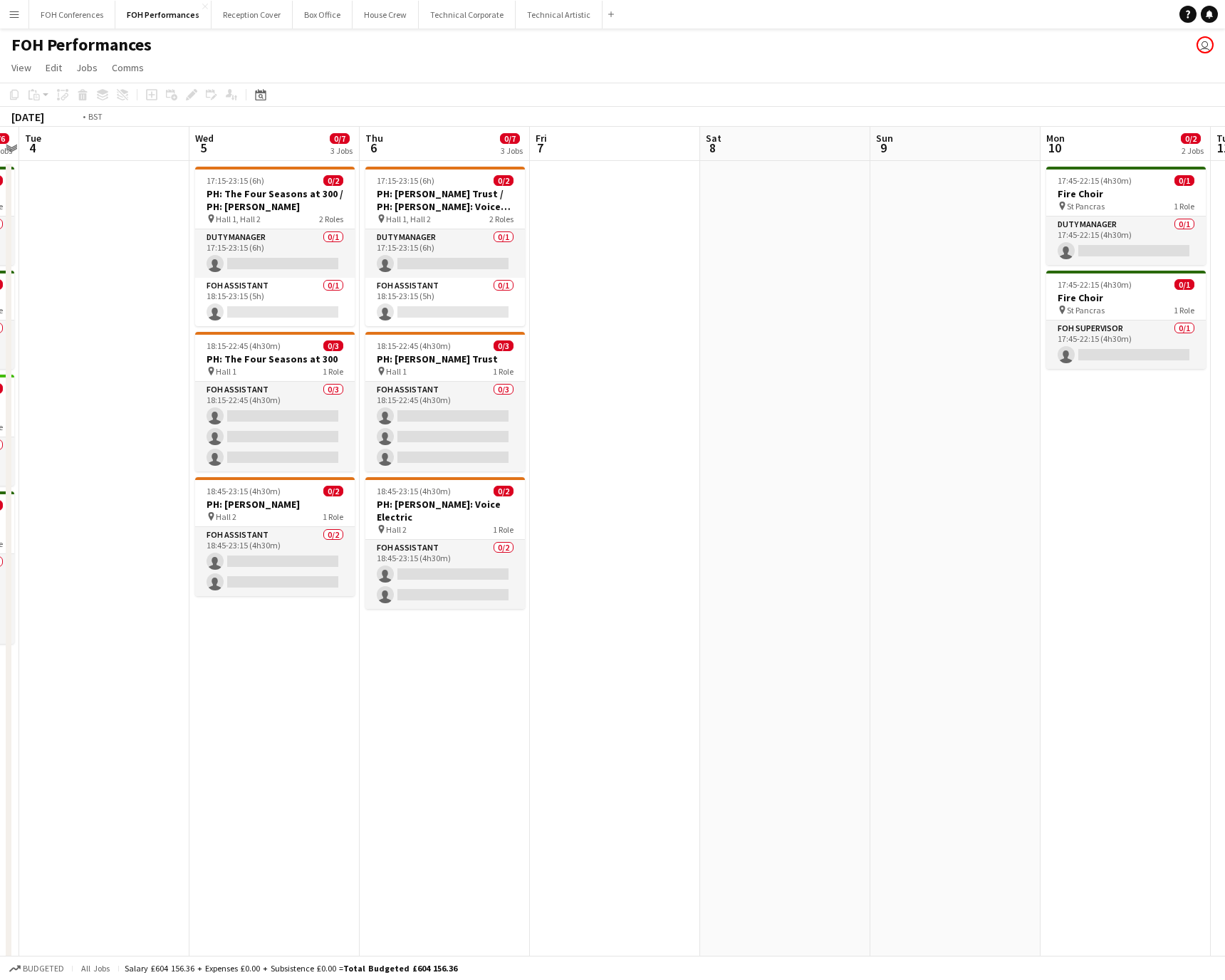
scroll to position [0, 416]
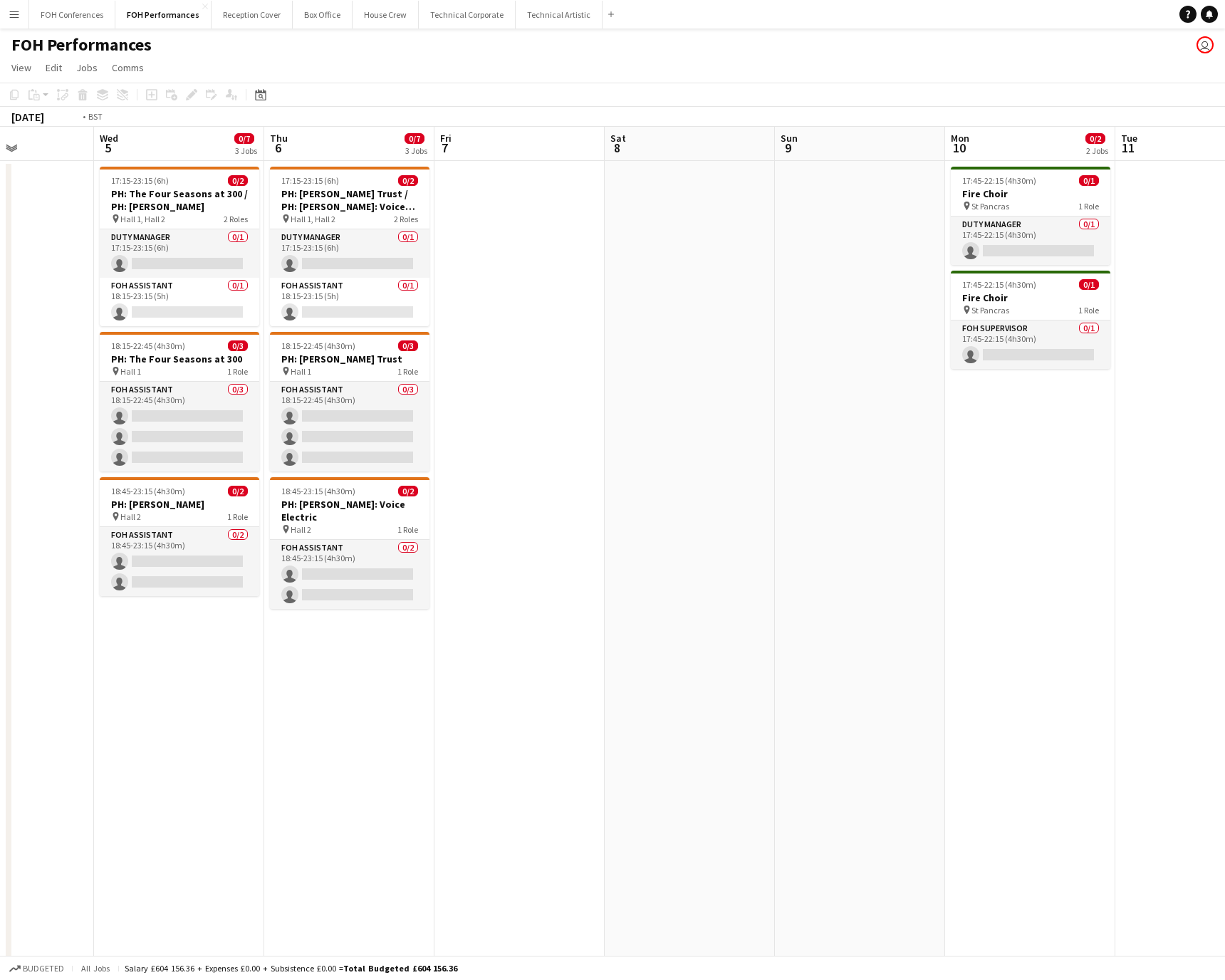
drag, startPoint x: 103, startPoint y: 139, endPoint x: 843, endPoint y: 156, distance: 740.2
click at [816, 156] on app-calendar-viewport "Sun 2 0/4 2 Jobs Mon 3 0/6 4 Jobs Tue 4 Wed 5 0/7 3 Jobs Thu 6 0/7 3 Jobs Fri 7…" at bounding box center [612, 563] width 1225 height 873
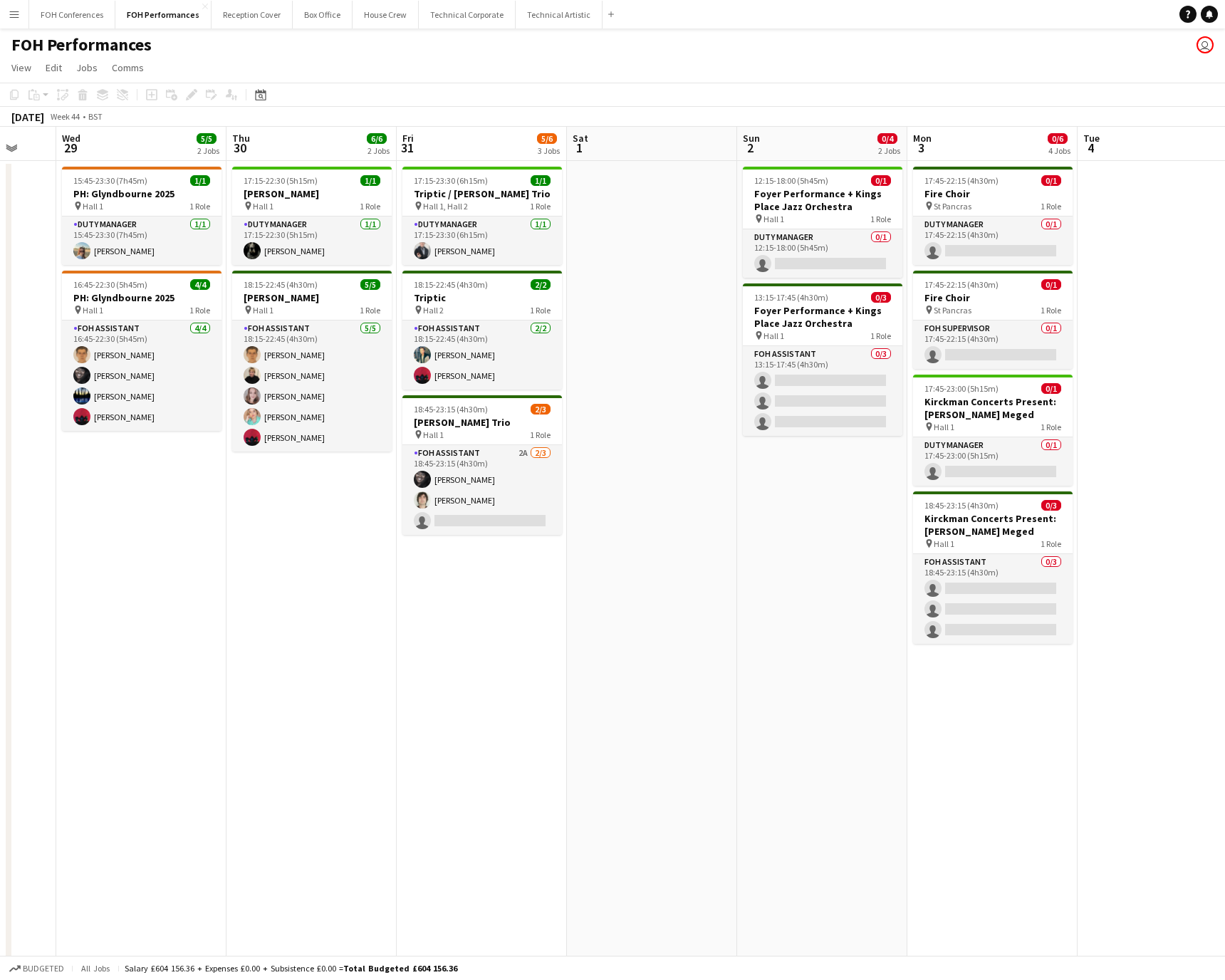
scroll to position [0, 478]
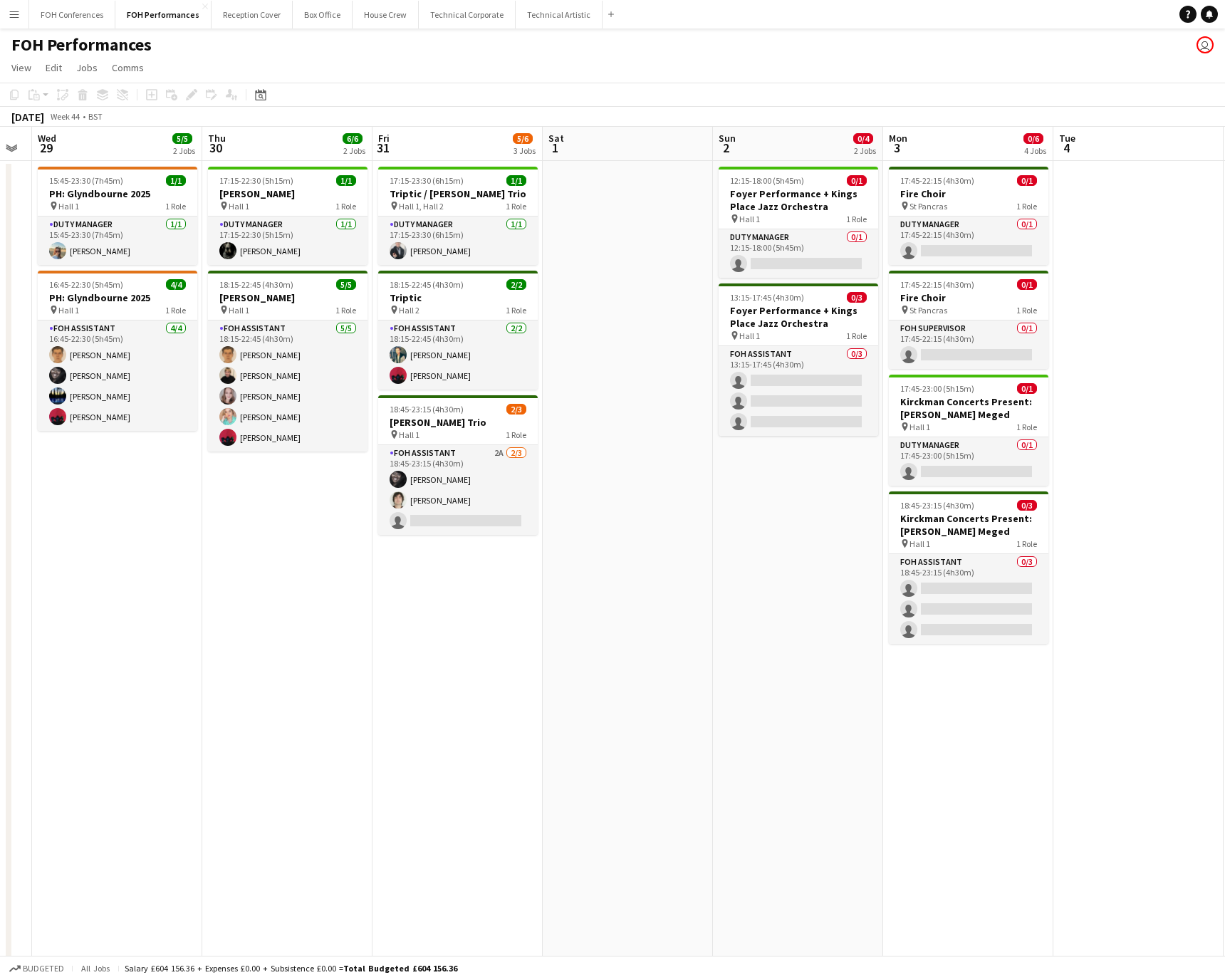
drag, startPoint x: 213, startPoint y: 144, endPoint x: 662, endPoint y: 188, distance: 451.2
click at [662, 188] on app-calendar-viewport "Sun 26 11/11 6 Jobs Mon 27 Tue 28 Wed 29 5/5 2 Jobs Thu 30 6/6 2 Jobs Fri 31 5/…" at bounding box center [612, 563] width 1225 height 873
click at [473, 198] on h3 "Triptic / [PERSON_NAME] Trio" at bounding box center [458, 194] width 159 height 13
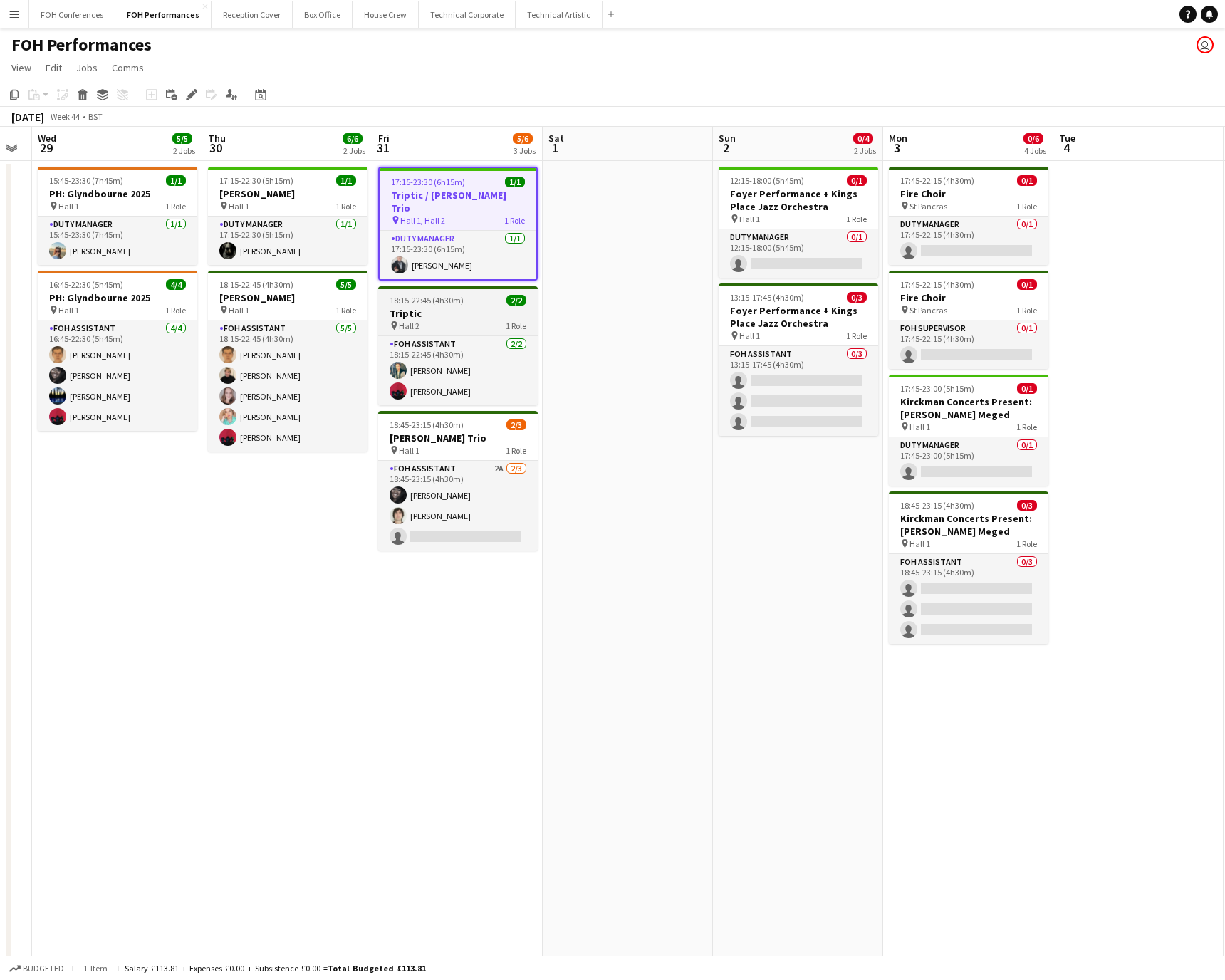
click at [445, 320] on div "pin Hall 2 1 Role" at bounding box center [458, 325] width 159 height 11
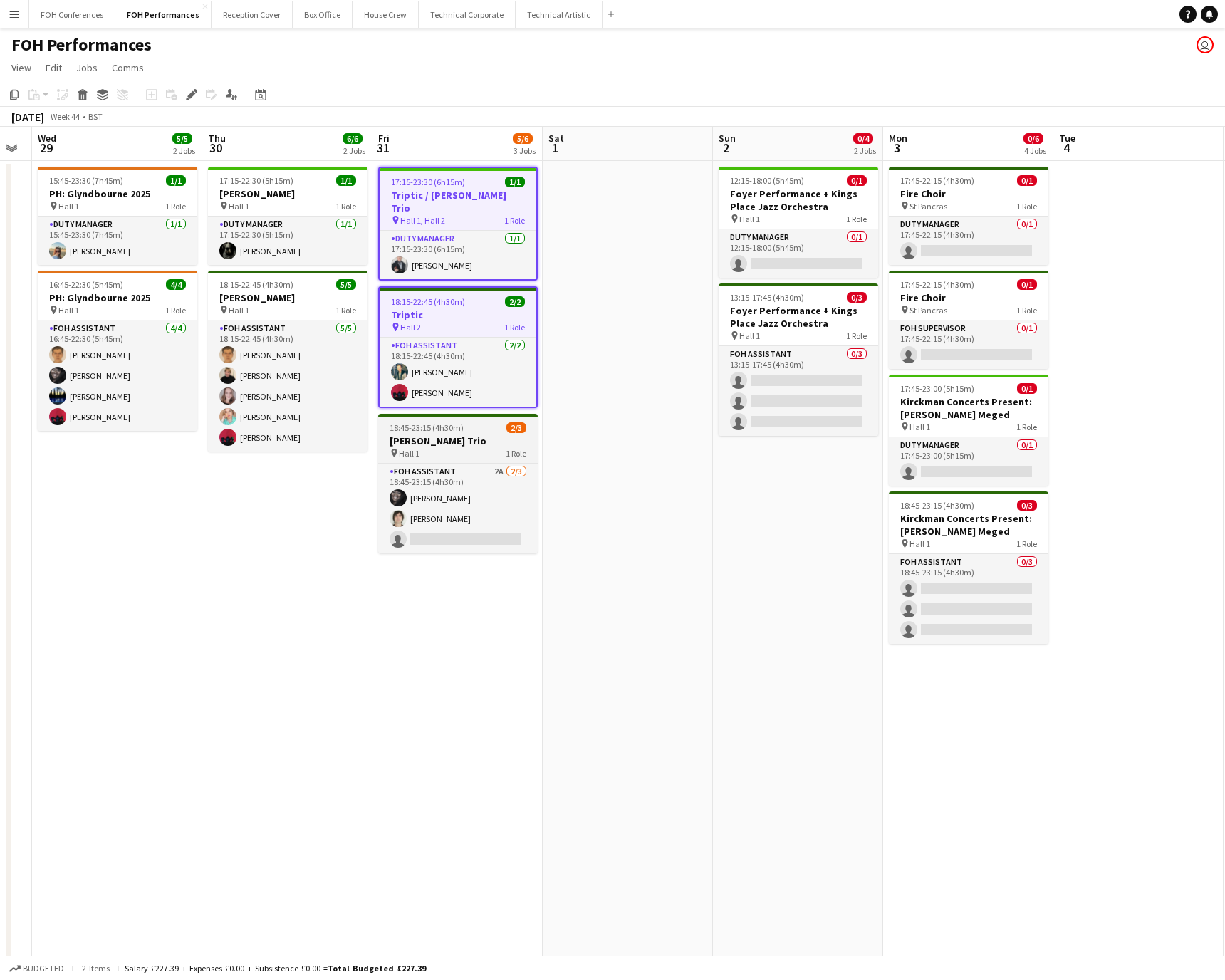
click at [425, 435] on h3 "[PERSON_NAME] Trio" at bounding box center [458, 441] width 159 height 13
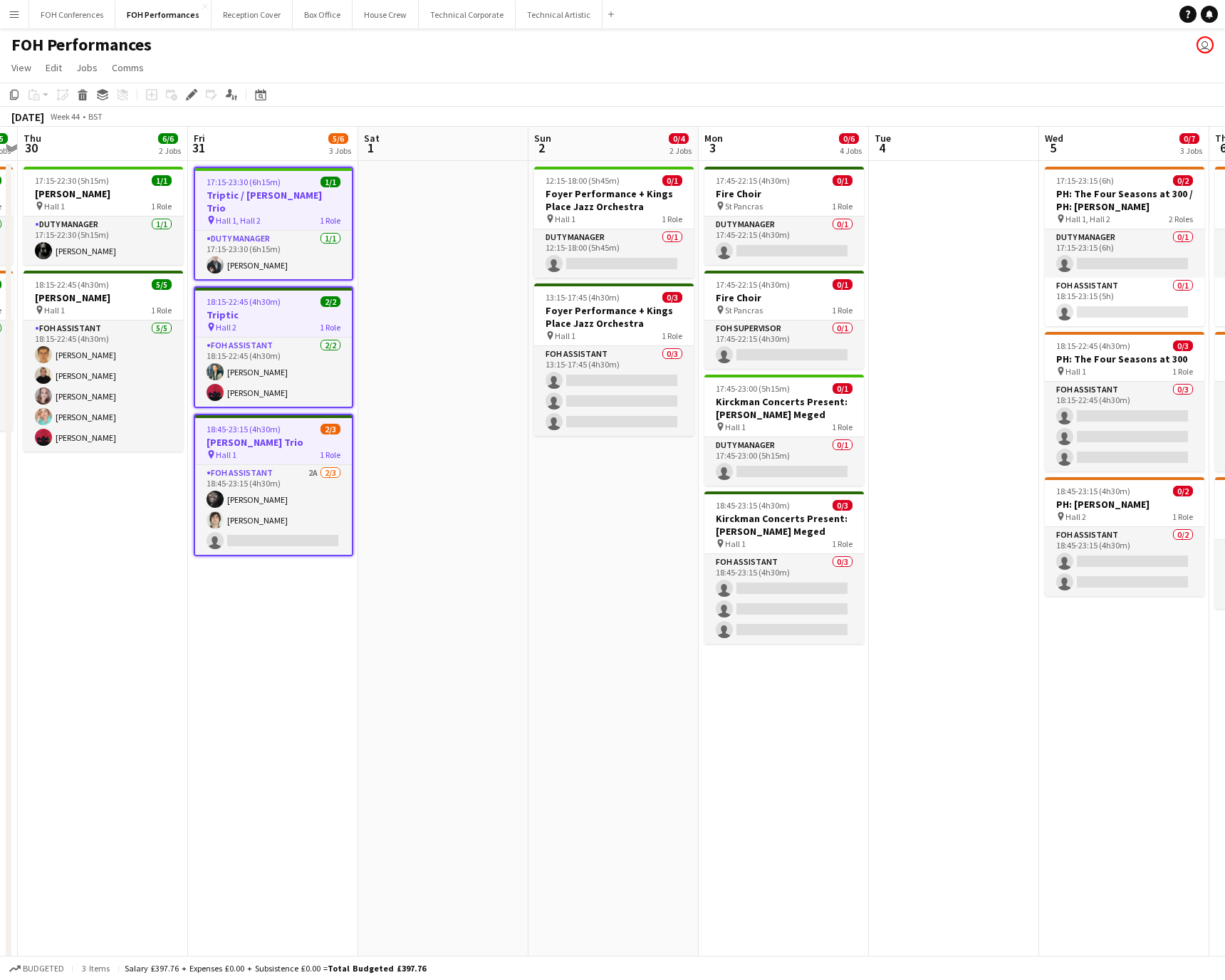
scroll to position [0, 564]
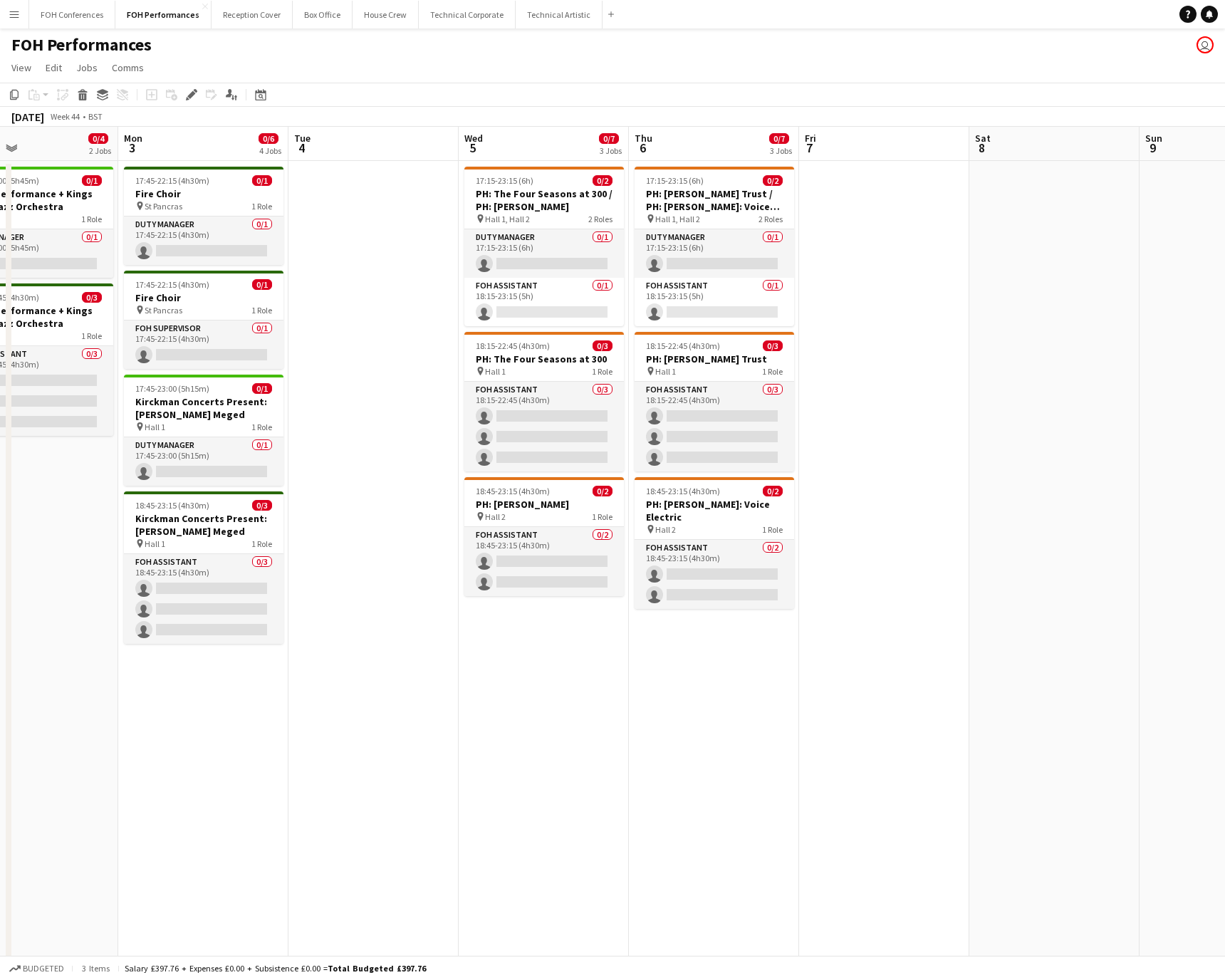
drag, startPoint x: 795, startPoint y: 147, endPoint x: -20, endPoint y: 188, distance: 816.0
click at [0, 188] on html "Menu Boards Boards Boards All jobs Status Workforce Workforce My Workforce Recr…" at bounding box center [612, 512] width 1225 height 1025
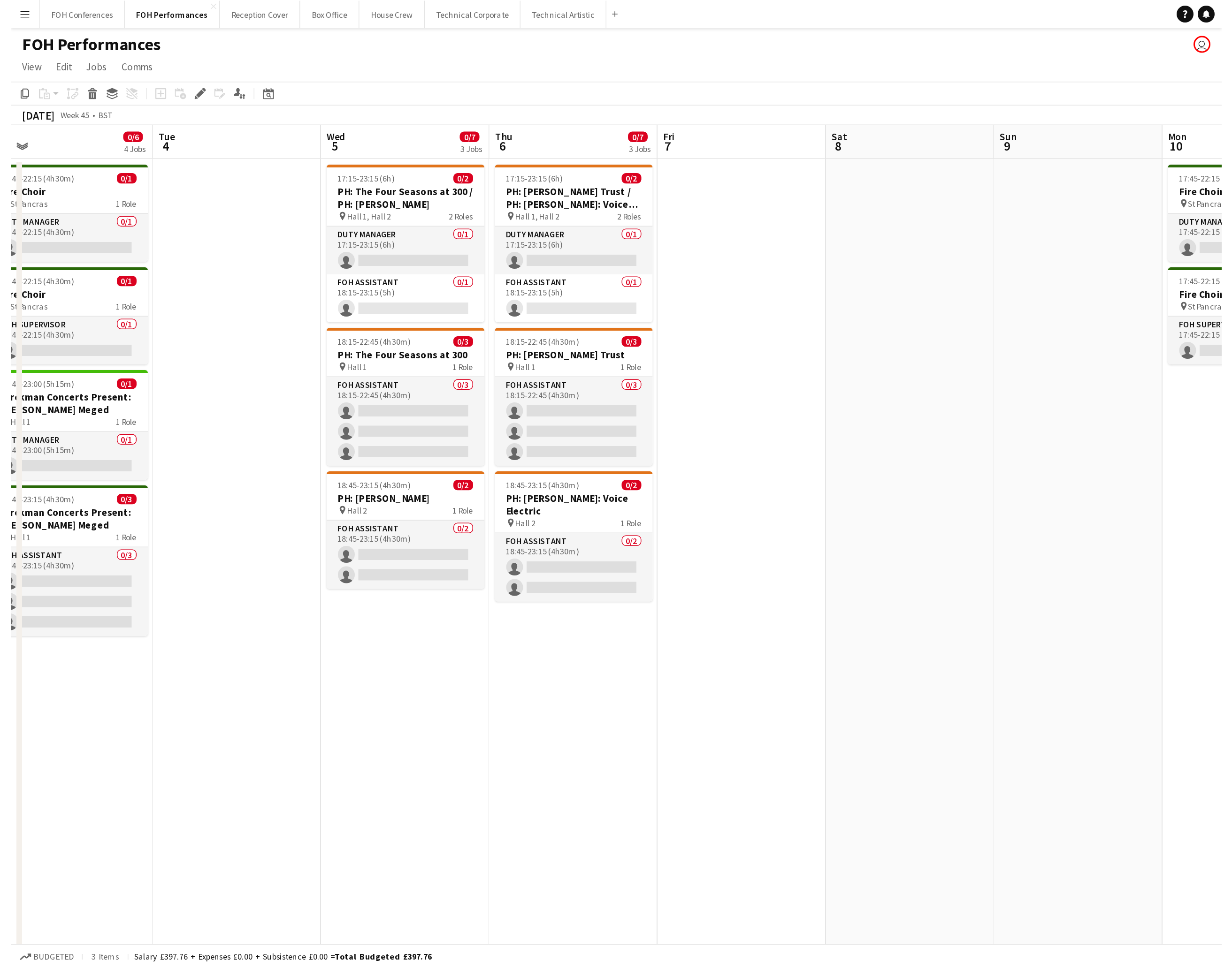
scroll to position [0, 321]
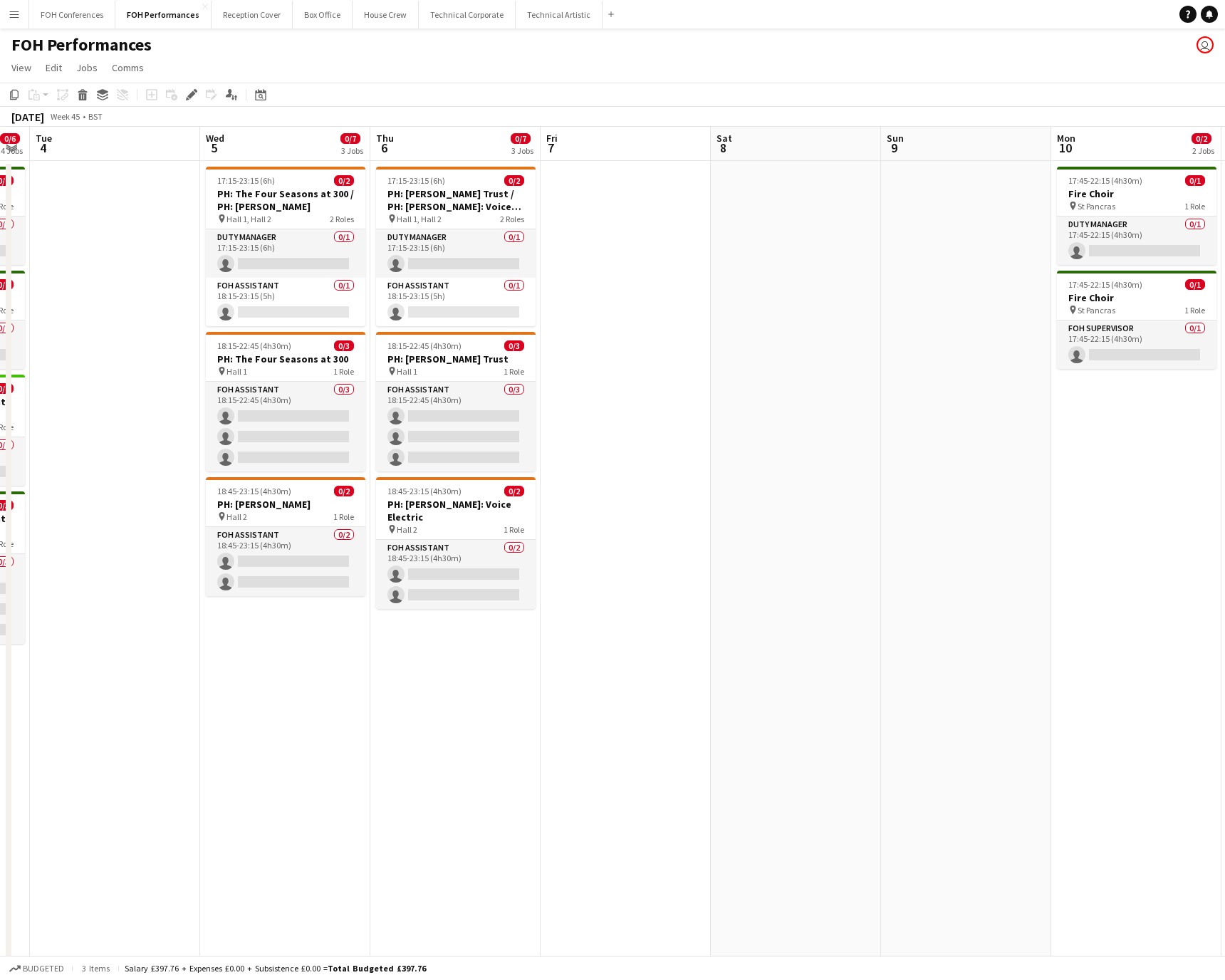
drag, startPoint x: 840, startPoint y: 152, endPoint x: 576, endPoint y: 155, distance: 264.0
click at [576, 155] on app-calendar-viewport "Sat 1 Sun 2 0/4 2 Jobs Mon 3 0/6 4 Jobs Tue 4 Wed 5 0/7 3 Jobs Thu 6 0/7 3 Jobs…" at bounding box center [612, 563] width 1225 height 873
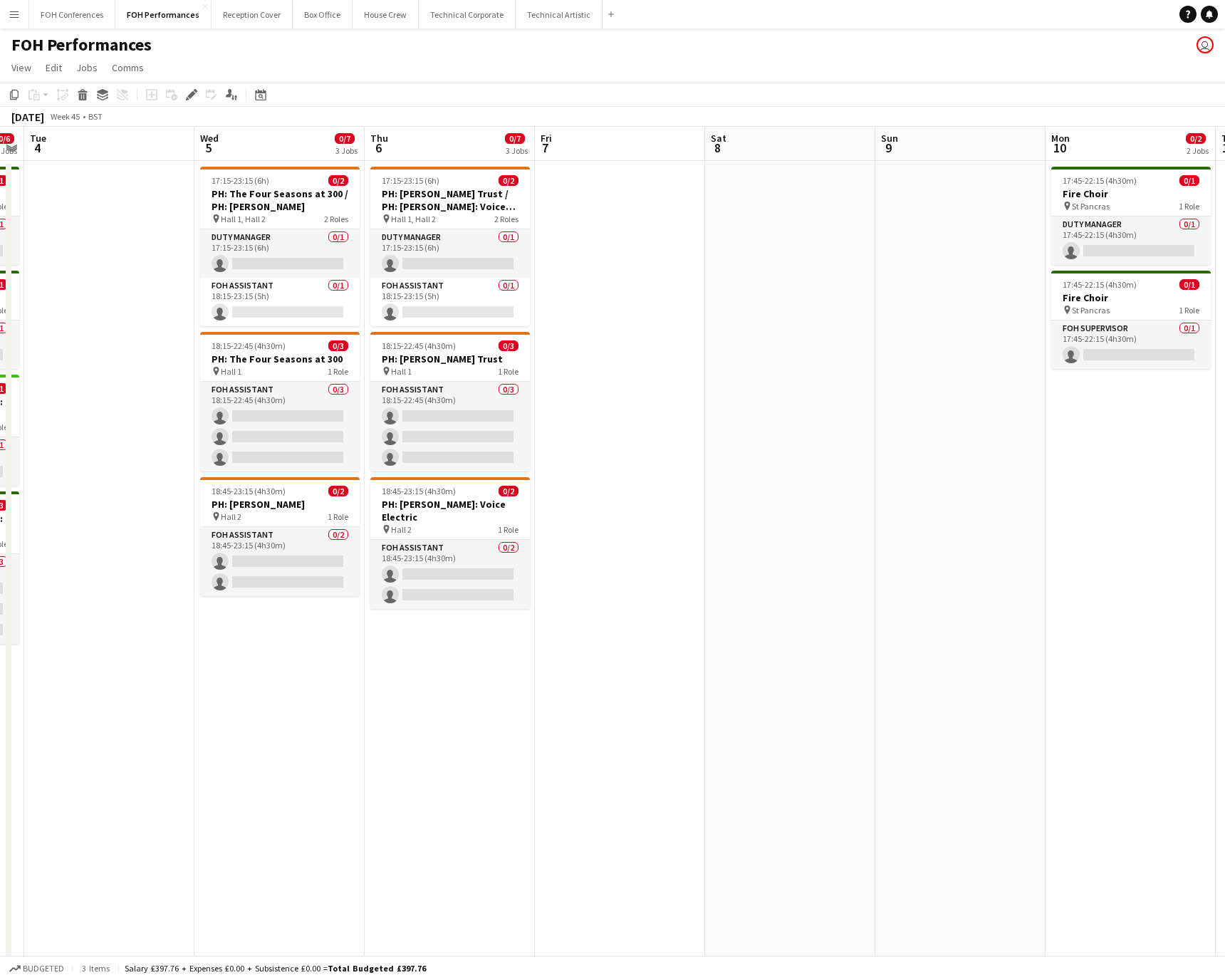
click at [606, 205] on app-date-cell at bounding box center [620, 581] width 170 height 840
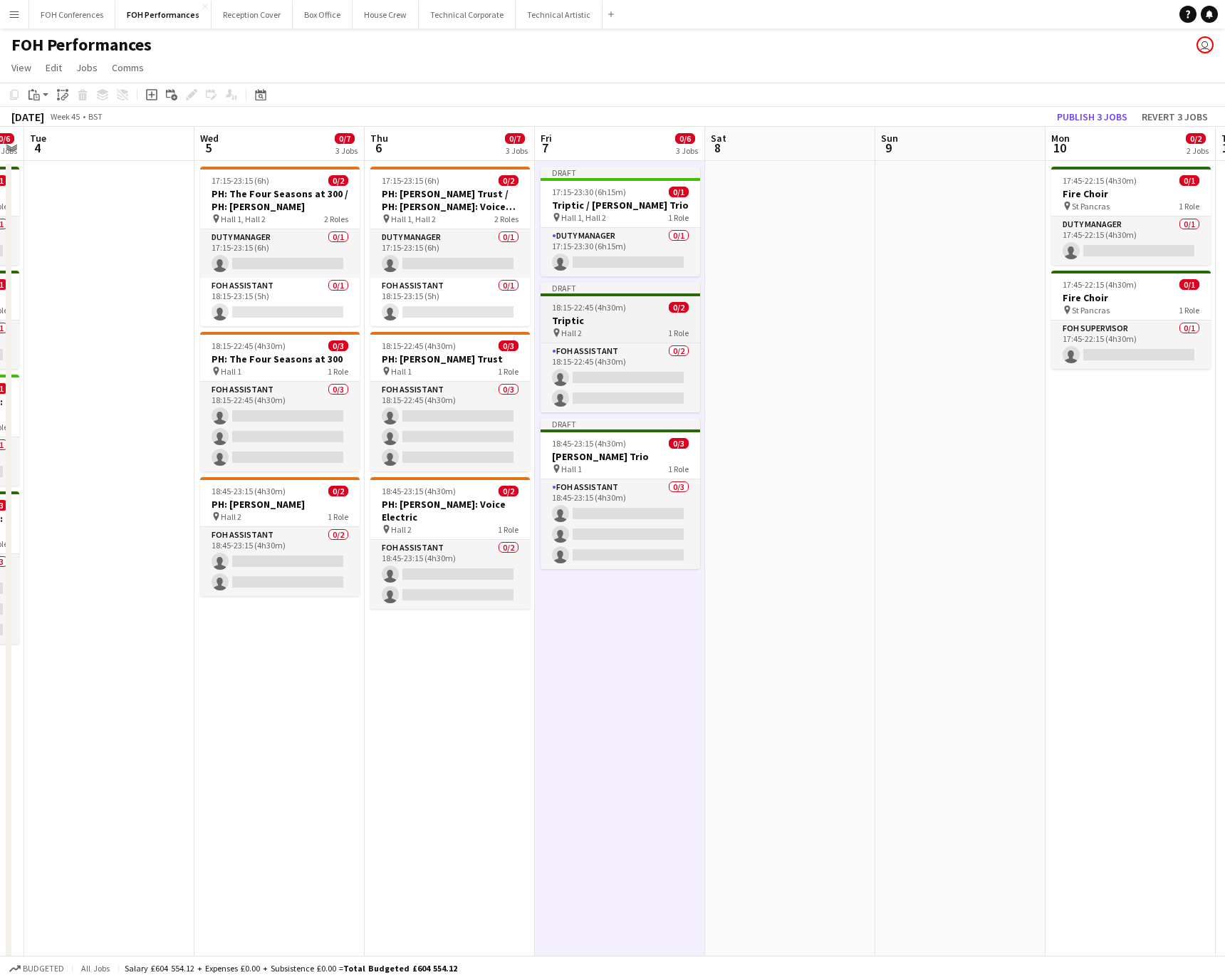
click at [606, 318] on h3 "Triptic" at bounding box center [620, 320] width 159 height 13
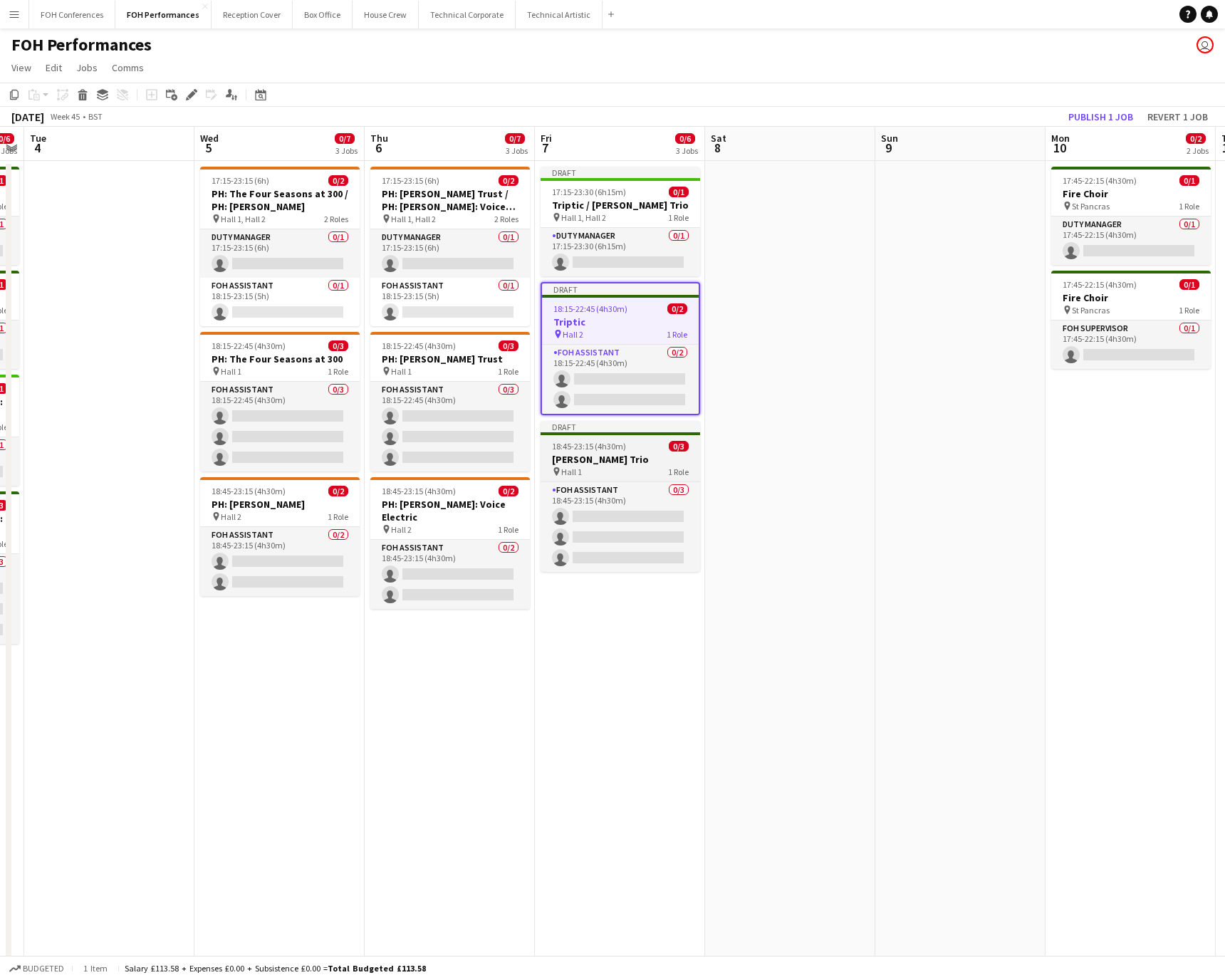
click at [601, 458] on h3 "[PERSON_NAME] Trio" at bounding box center [620, 459] width 159 height 13
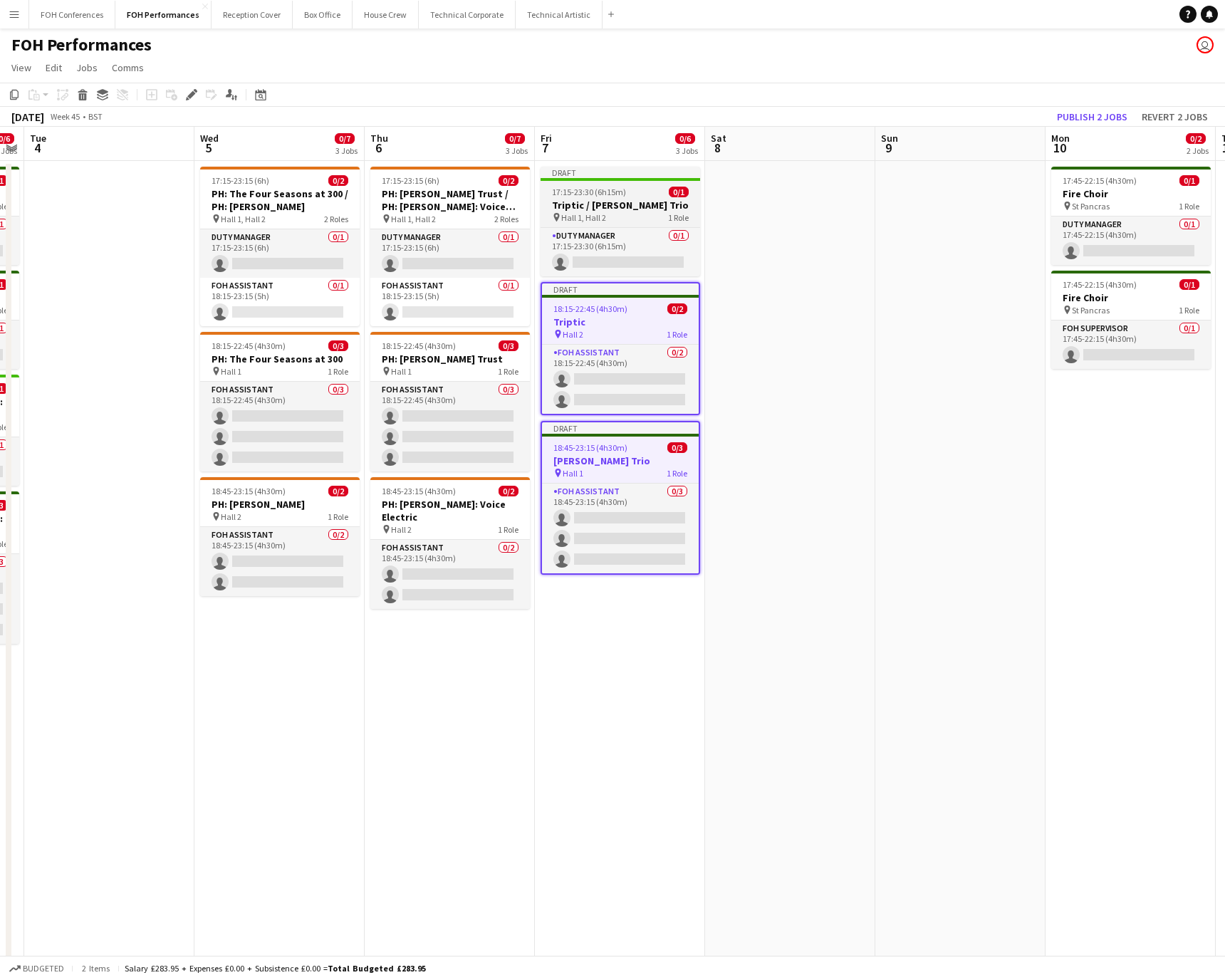
click at [611, 194] on span "17:15-23:30 (6h15m)" at bounding box center [589, 192] width 74 height 10
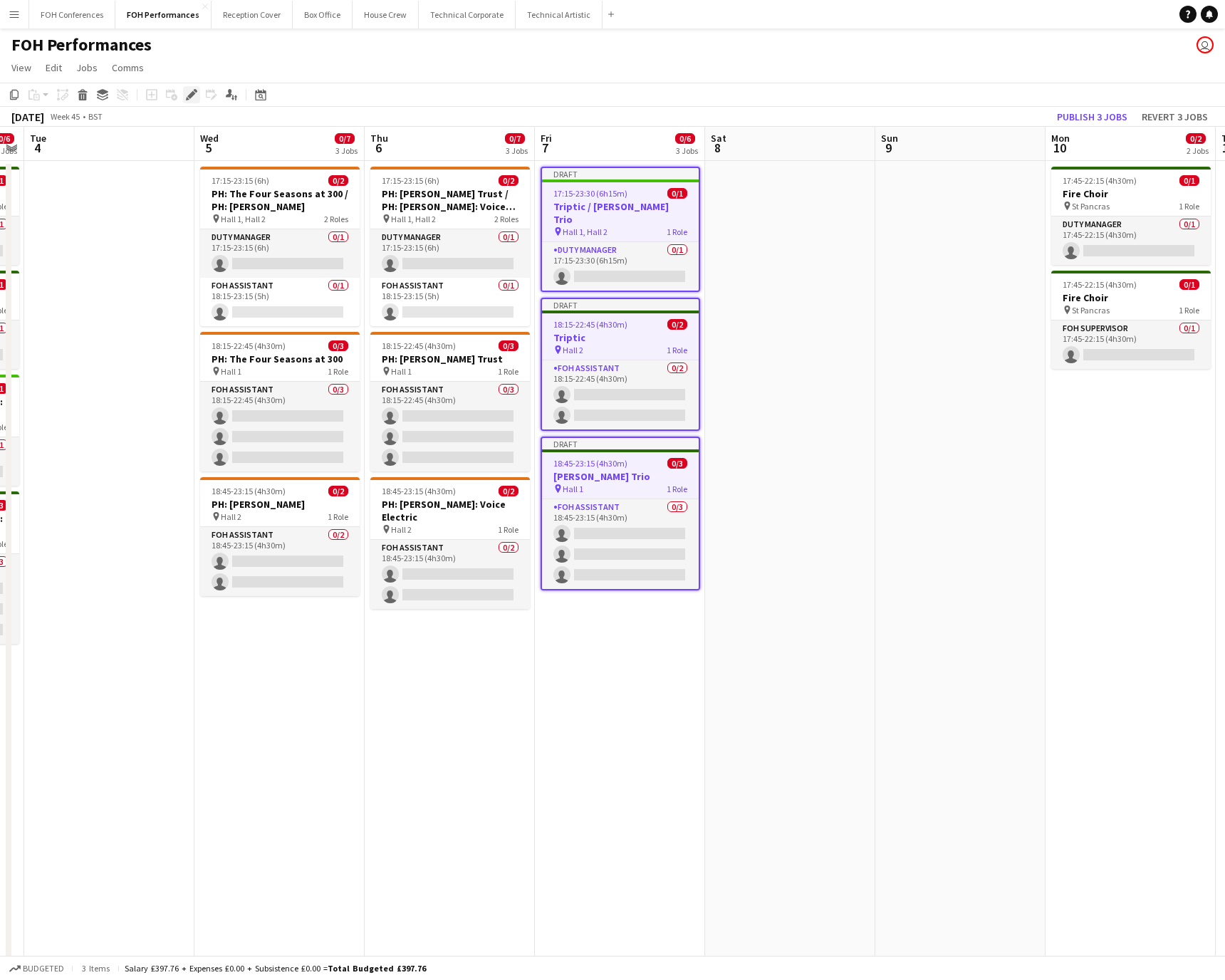
click at [188, 96] on icon at bounding box center [191, 95] width 8 height 8
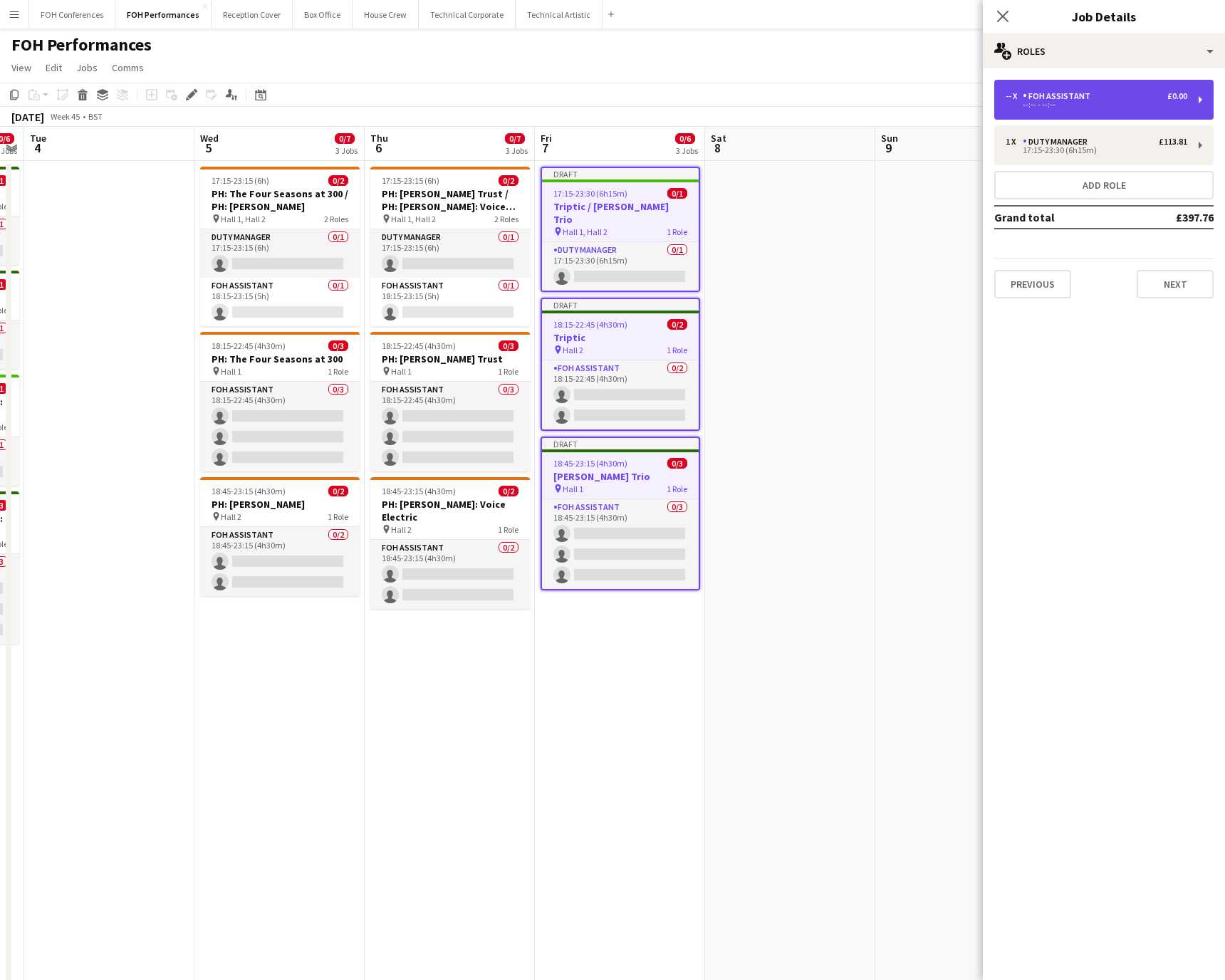
click at [816, 108] on div "-- x FOH Assistant £0.00 --:-- - --:--" at bounding box center [1104, 100] width 219 height 40
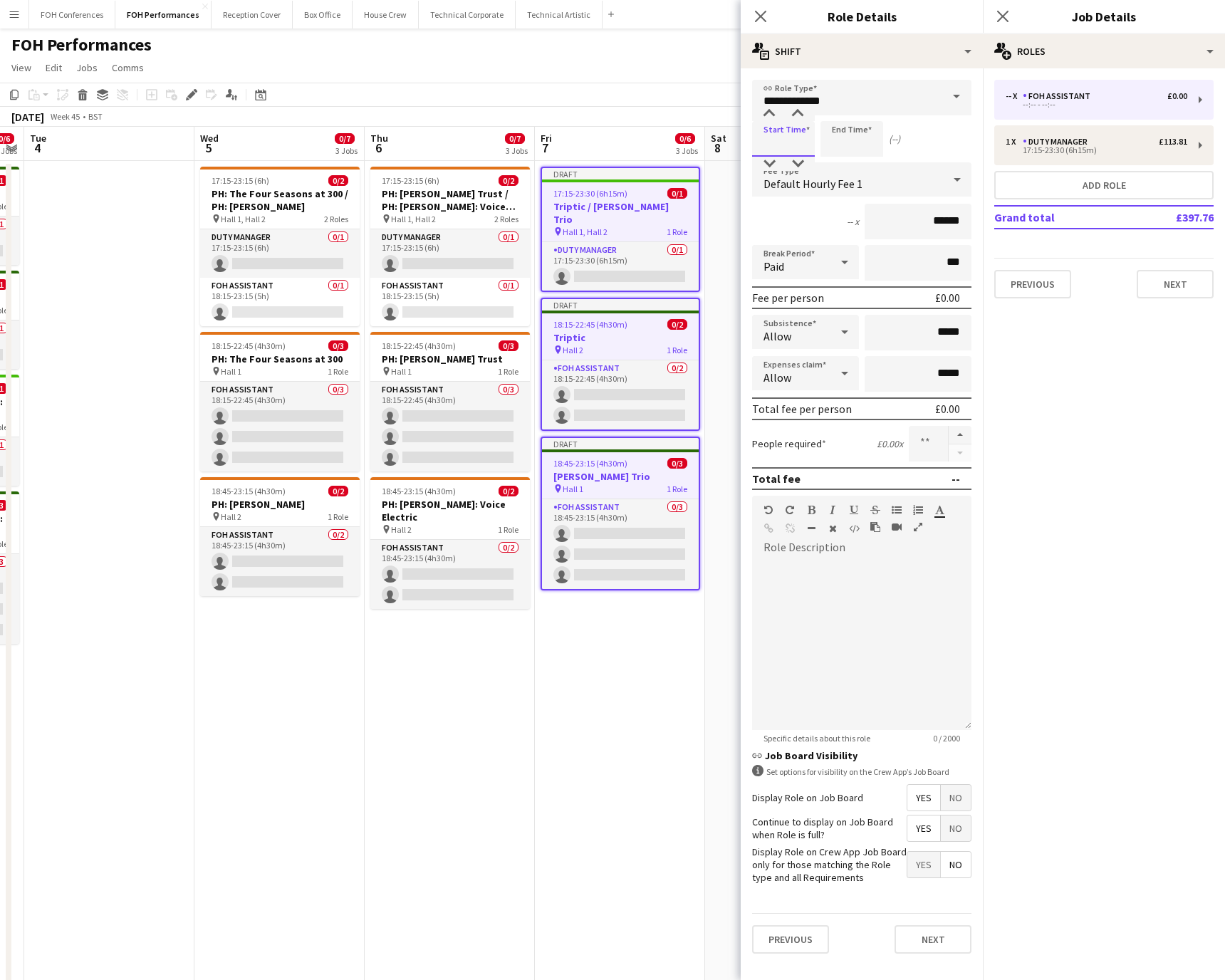
click at [786, 147] on input at bounding box center [783, 139] width 63 height 35
type input "*****"
click at [816, 147] on input at bounding box center [852, 139] width 63 height 35
type input "*****"
click at [705, 77] on app-page-menu "View Day view expanded Day view collapsed Month view Date picker Jump to [DATE]…" at bounding box center [612, 69] width 1225 height 27
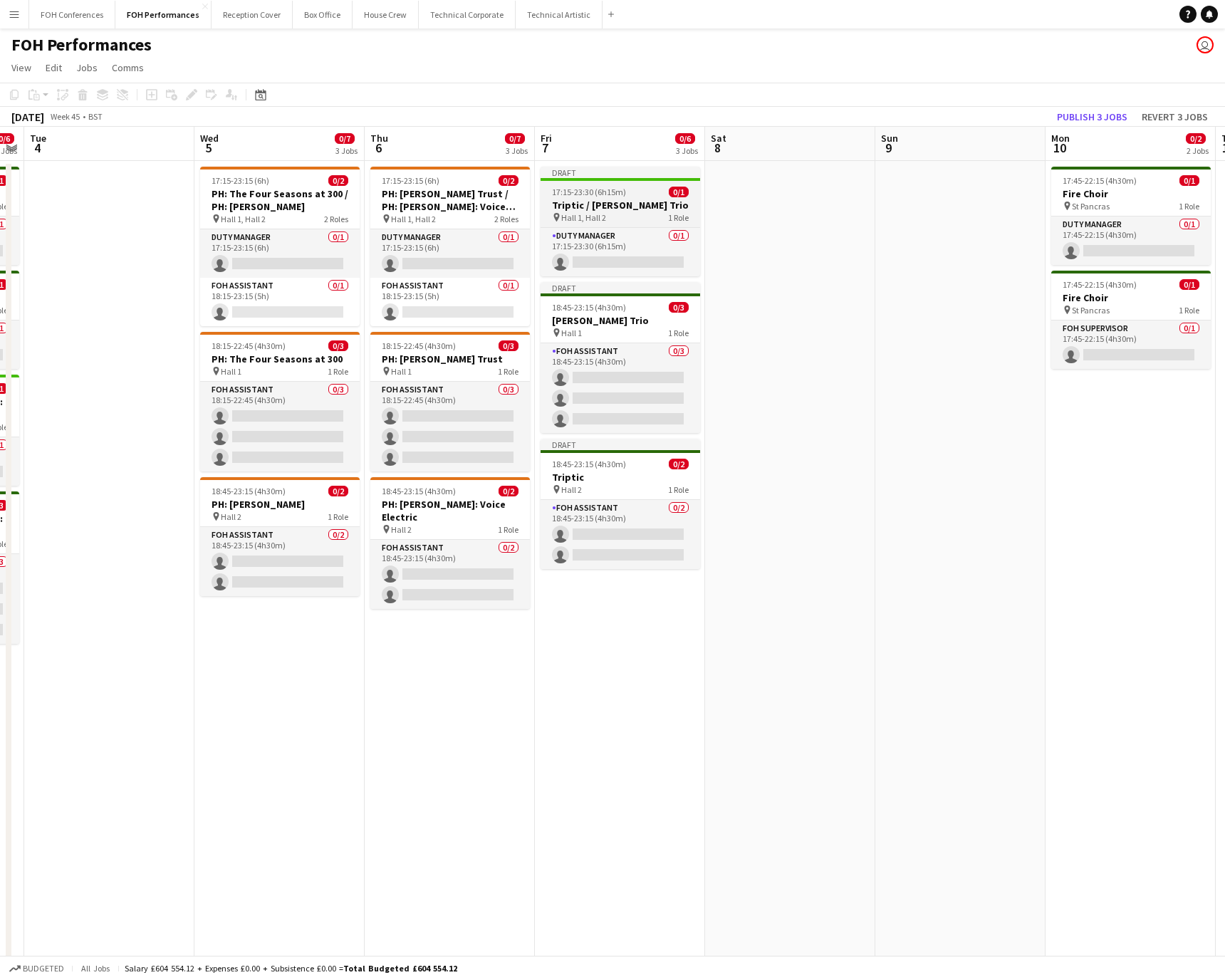
click at [608, 183] on app-job-card "Draft 17:15-23:30 (6h15m) 0/1 Triptic / [PERSON_NAME] Trio pin Hall 1, Hall 2 1…" at bounding box center [620, 222] width 159 height 110
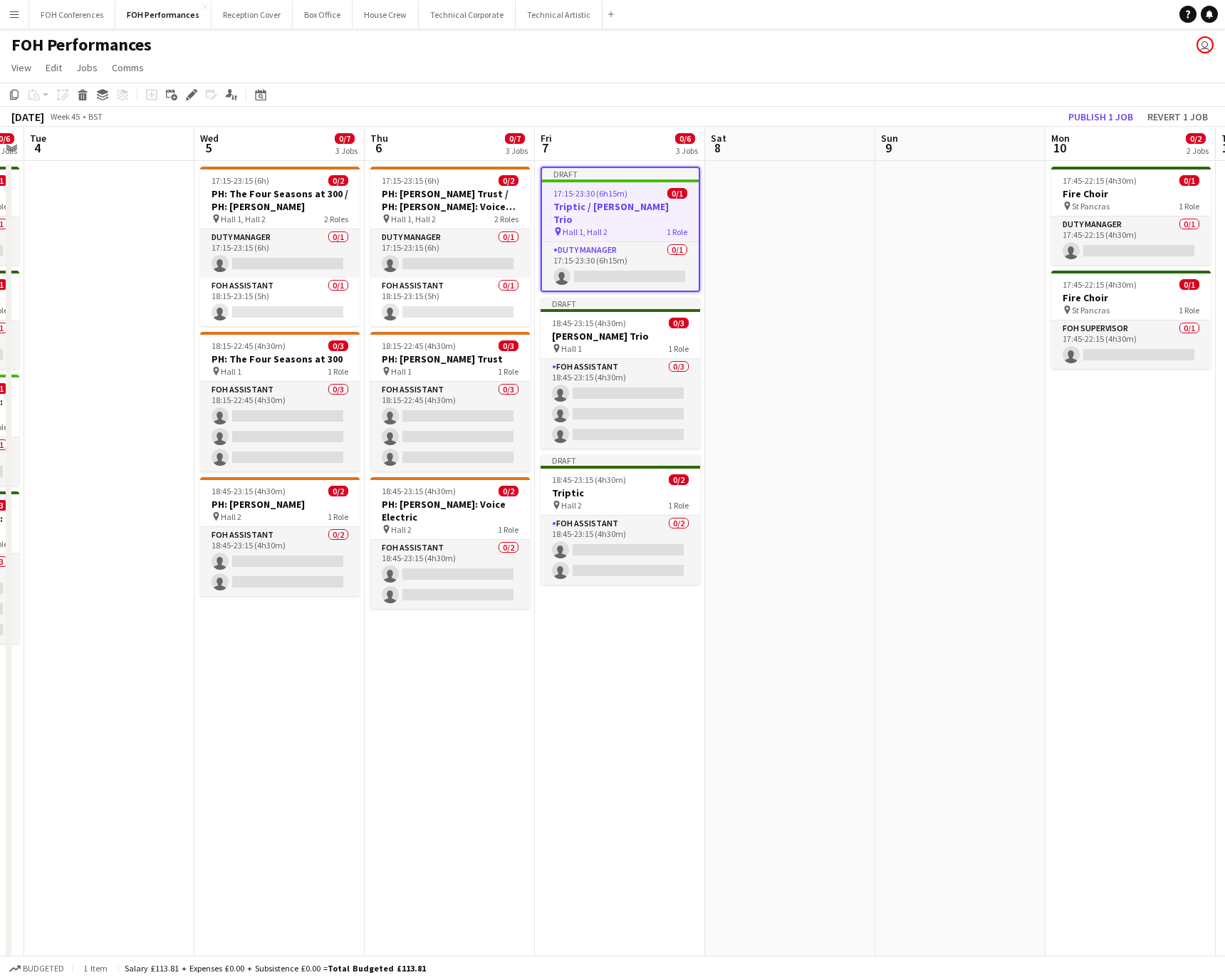
click at [200, 90] on div "Add job Add linked Job Edit Edit linked Job Applicants" at bounding box center [185, 95] width 109 height 17
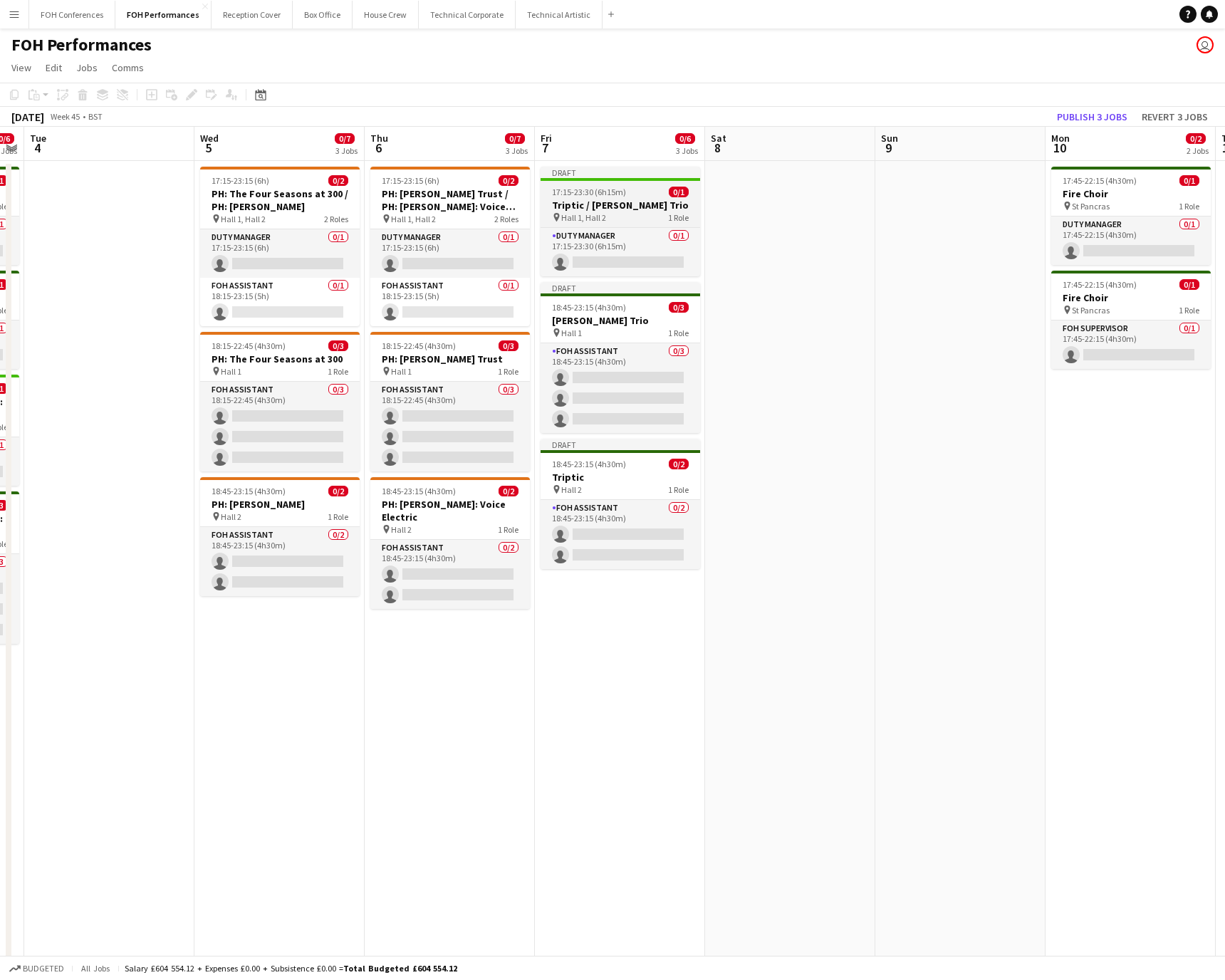
click at [637, 212] on div "pin Hall 1, Hall 2 1 Role" at bounding box center [620, 217] width 159 height 11
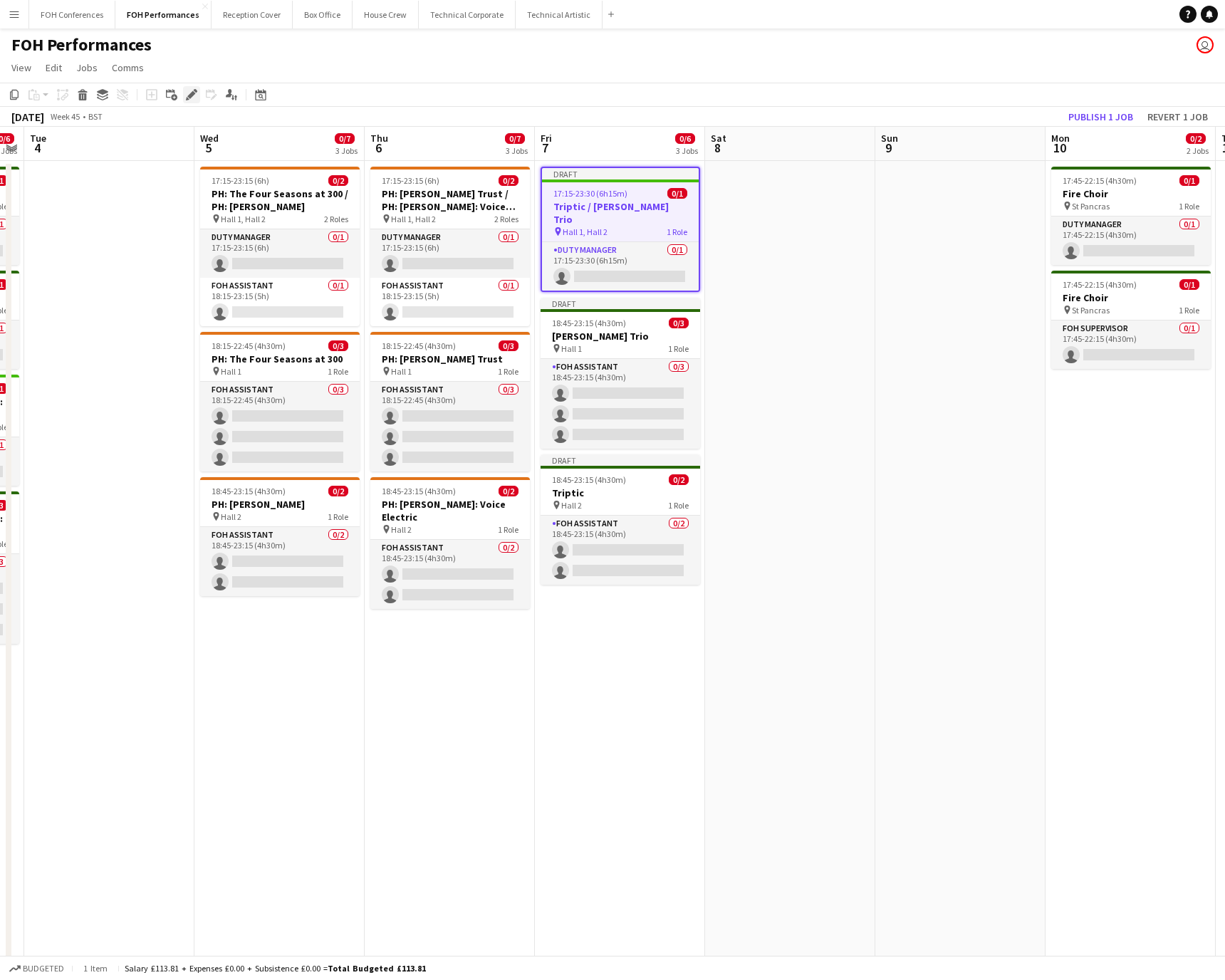
click at [193, 94] on icon at bounding box center [191, 95] width 8 height 8
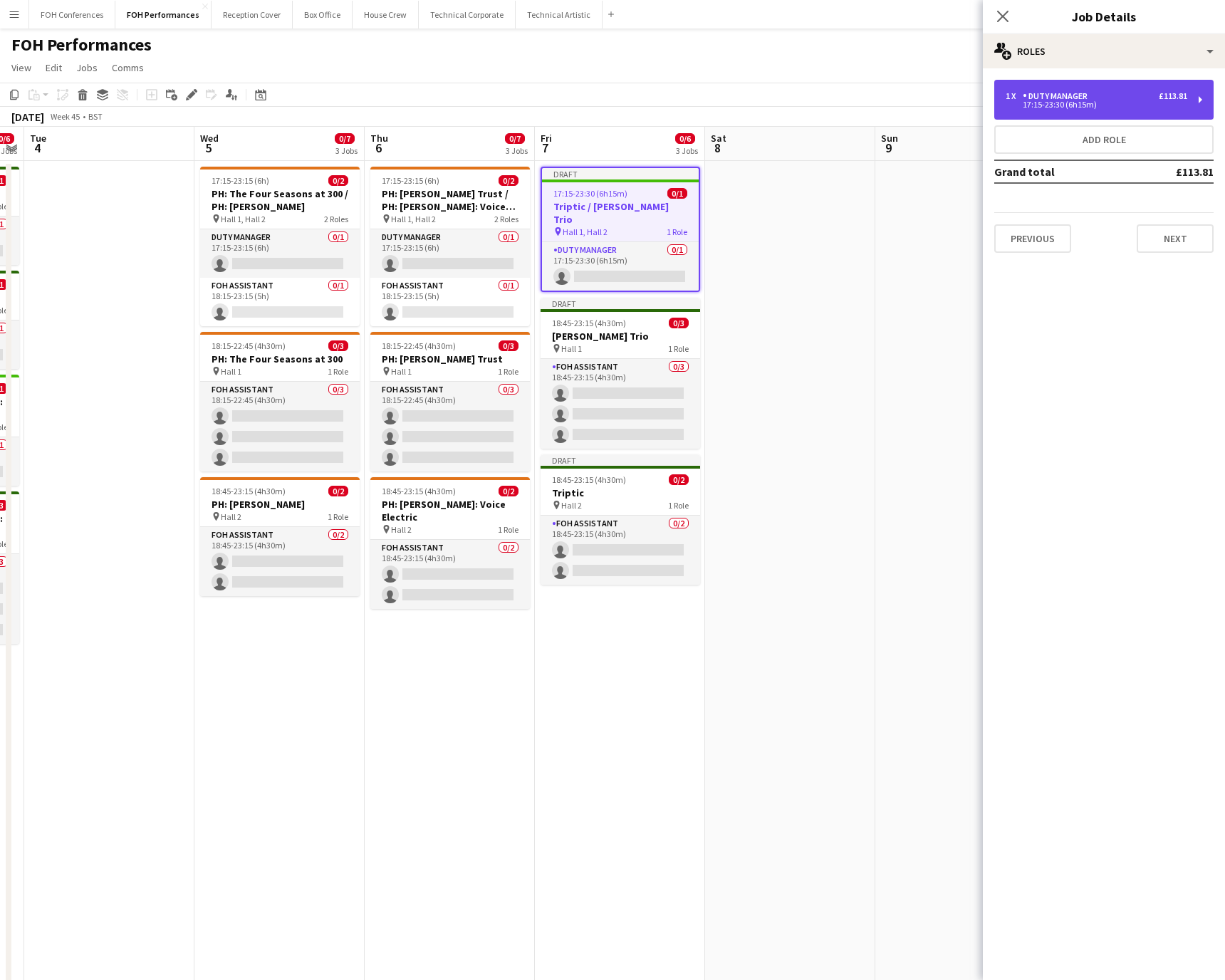
click at [816, 108] on div "17:15-23:30 (6h15m)" at bounding box center [1096, 105] width 182 height 7
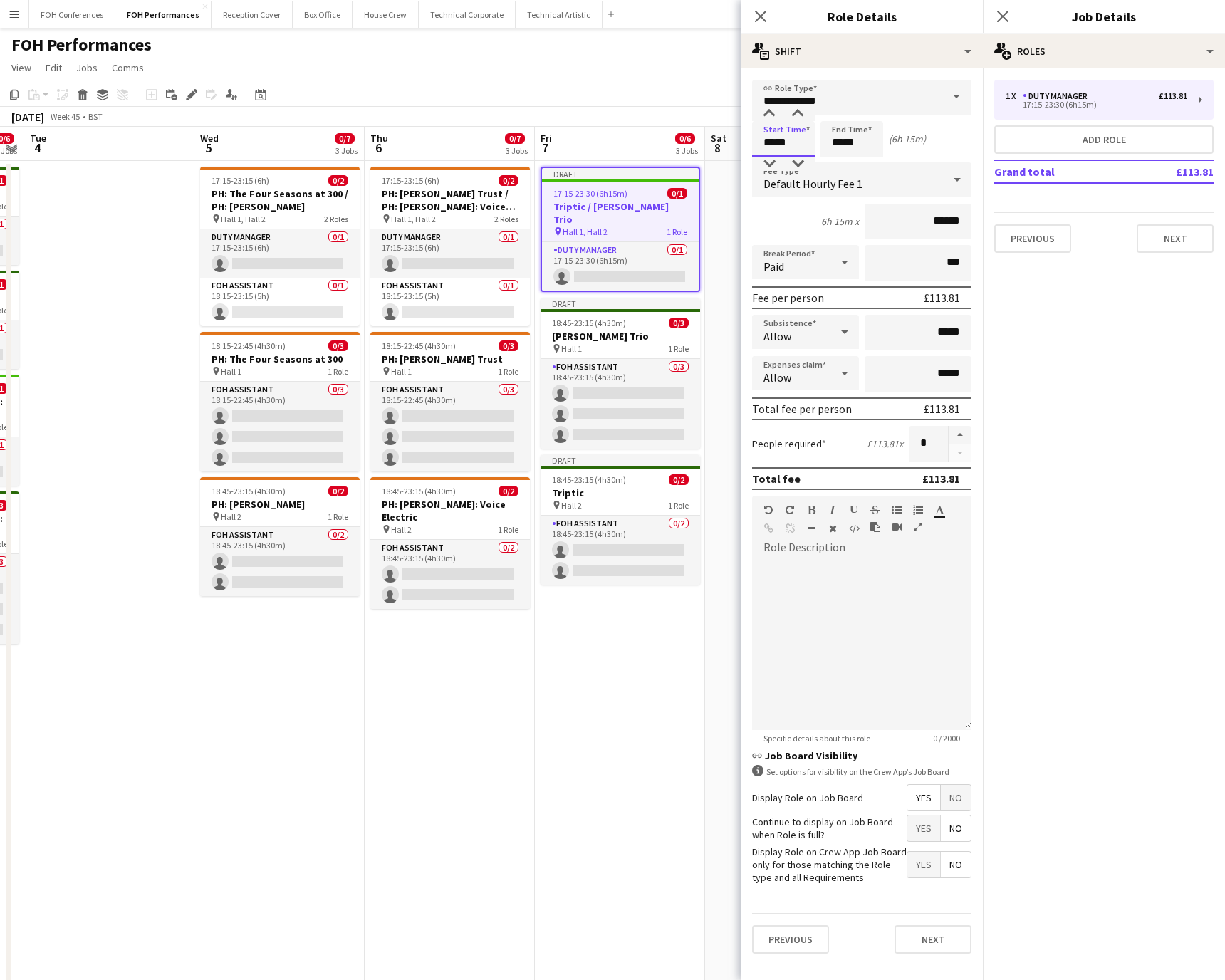
drag, startPoint x: 798, startPoint y: 141, endPoint x: 709, endPoint y: 141, distance: 89.0
click at [709, 141] on body "Menu Boards Boards Boards All jobs Status Workforce Workforce My Workforce Recr…" at bounding box center [612, 512] width 1225 height 1025
type input "*****"
click at [622, 69] on app-page-menu "View Day view expanded Day view collapsed Month view Date picker Jump to [DATE]…" at bounding box center [612, 69] width 1225 height 27
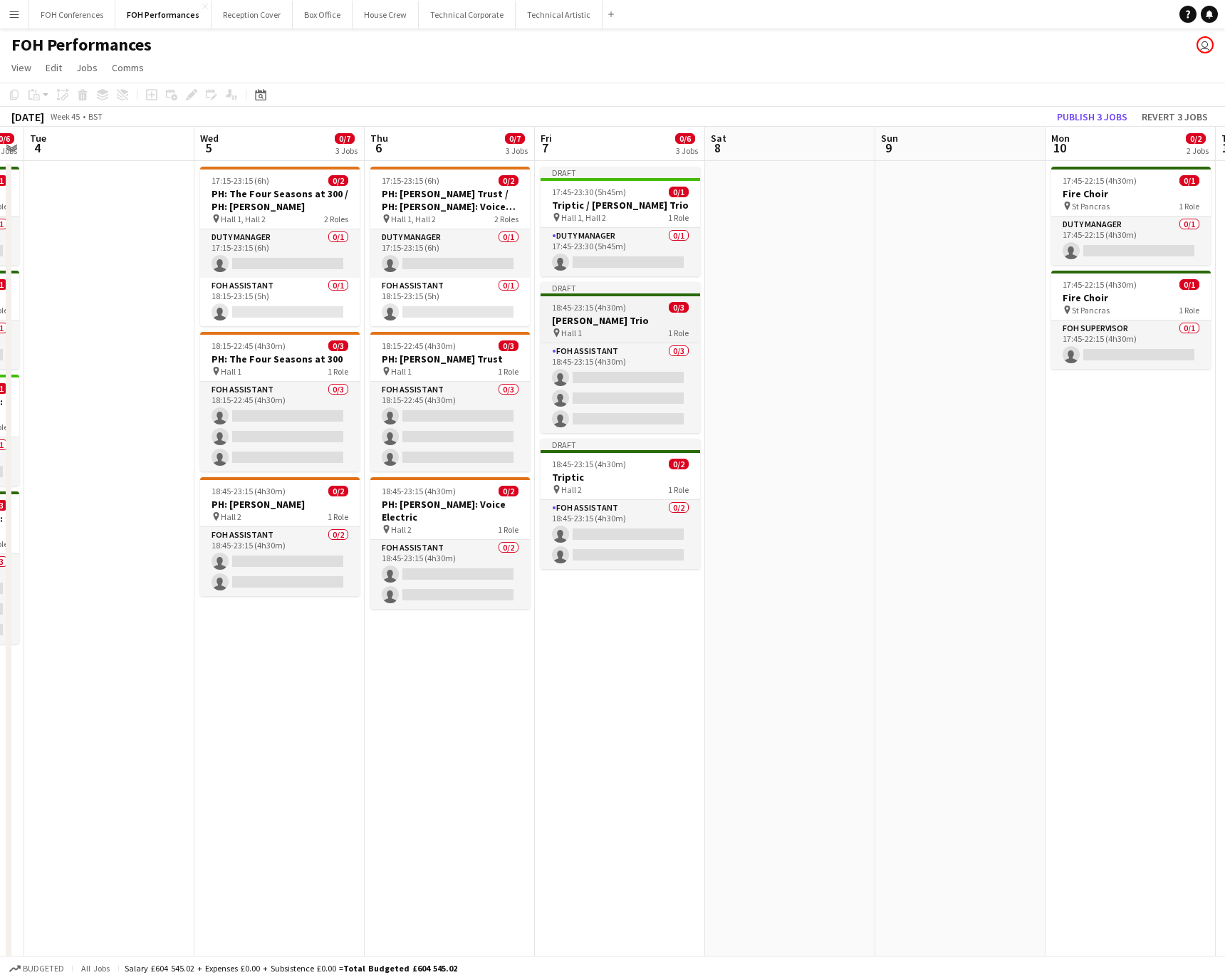
click at [610, 305] on span "18:45-23:15 (4h30m)" at bounding box center [589, 307] width 74 height 10
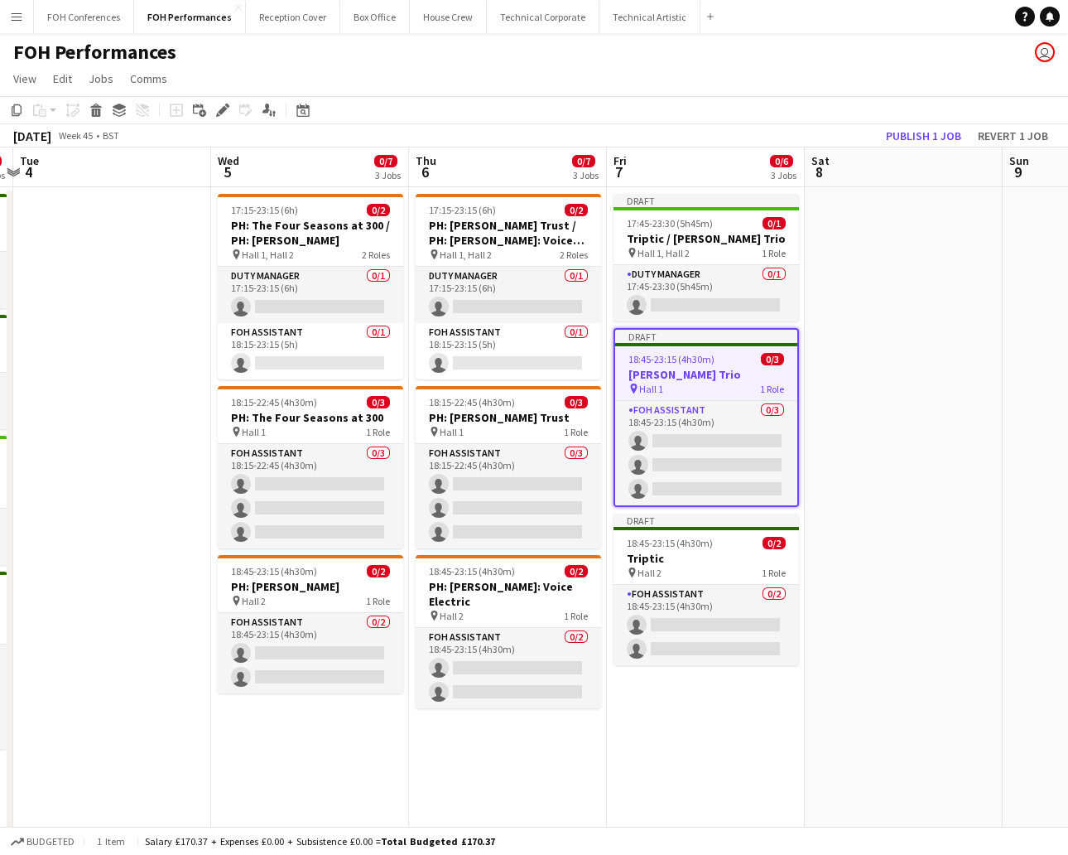
scroll to position [0, 672]
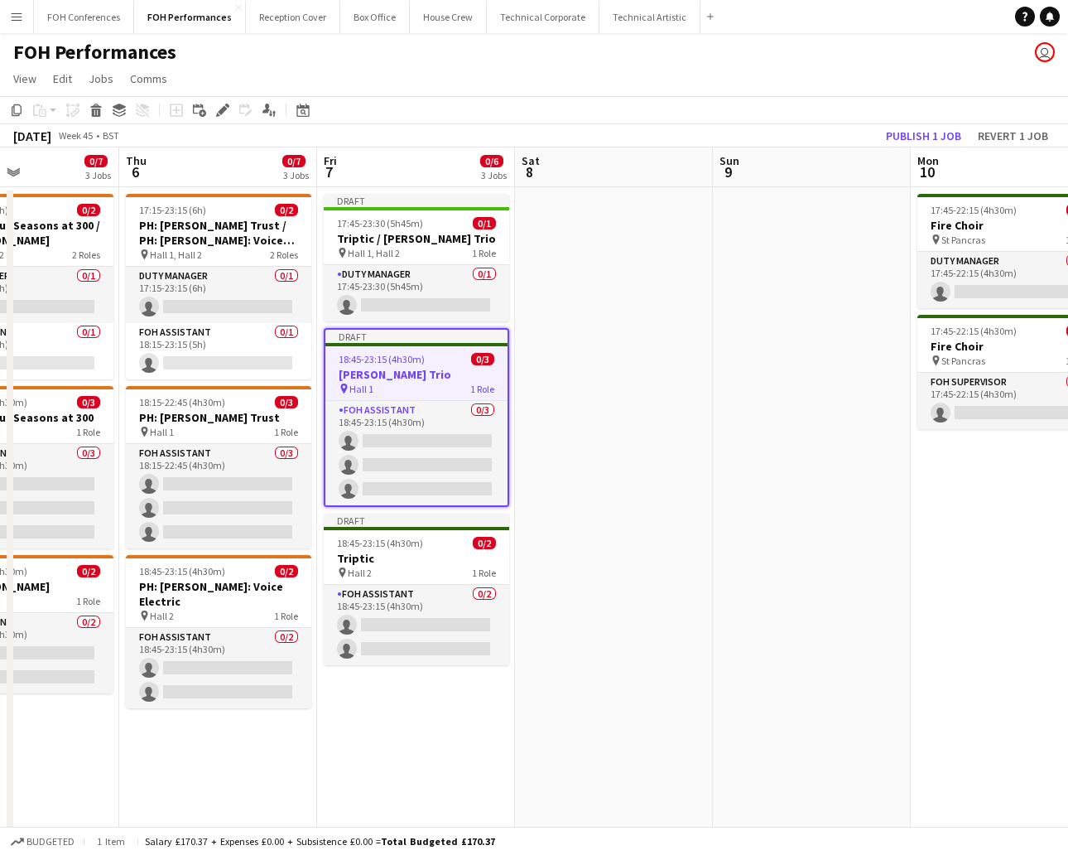
drag, startPoint x: 535, startPoint y: 158, endPoint x: 230, endPoint y: 157, distance: 304.7
click at [230, 157] on app-calendar-viewport "Sun 2 0/4 2 Jobs Mon 3 0/6 4 Jobs Tue 4 Wed 5 0/7 3 Jobs Thu 6 0/7 3 Jobs Fri 7…" at bounding box center [534, 654] width 1068 height 1015
click at [221, 118] on div "Edit" at bounding box center [223, 110] width 20 height 20
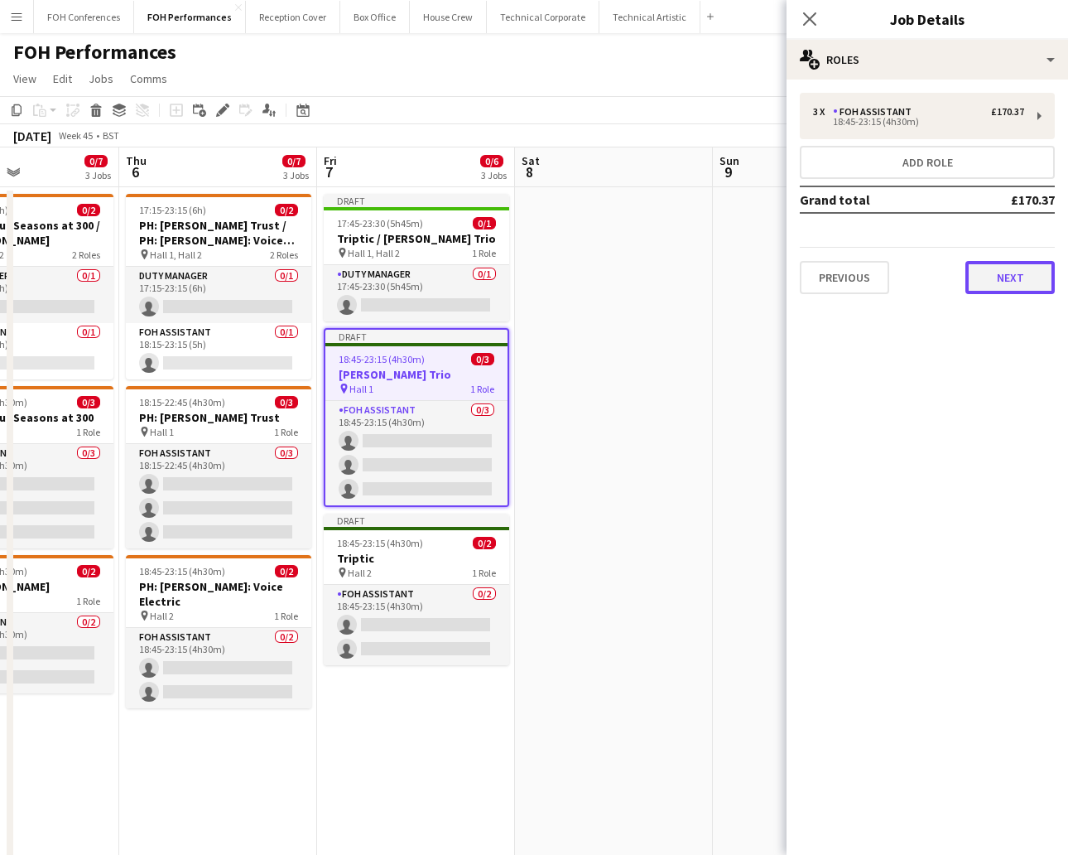
click at [948, 272] on button "Next" at bounding box center [1010, 277] width 89 height 33
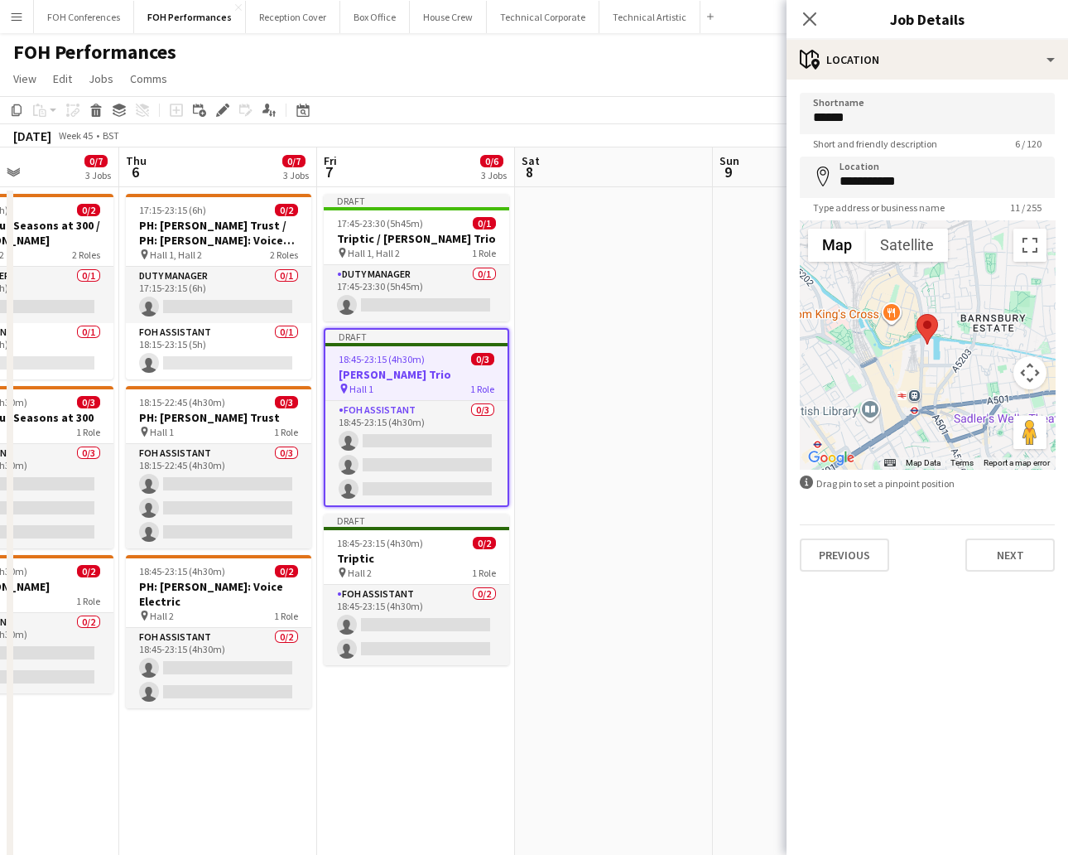
click at [948, 530] on div "Previous Next" at bounding box center [927, 547] width 255 height 47
drag, startPoint x: 1006, startPoint y: 556, endPoint x: 1013, endPoint y: 519, distance: 37.0
click at [948, 545] on button "Next" at bounding box center [1010, 554] width 89 height 33
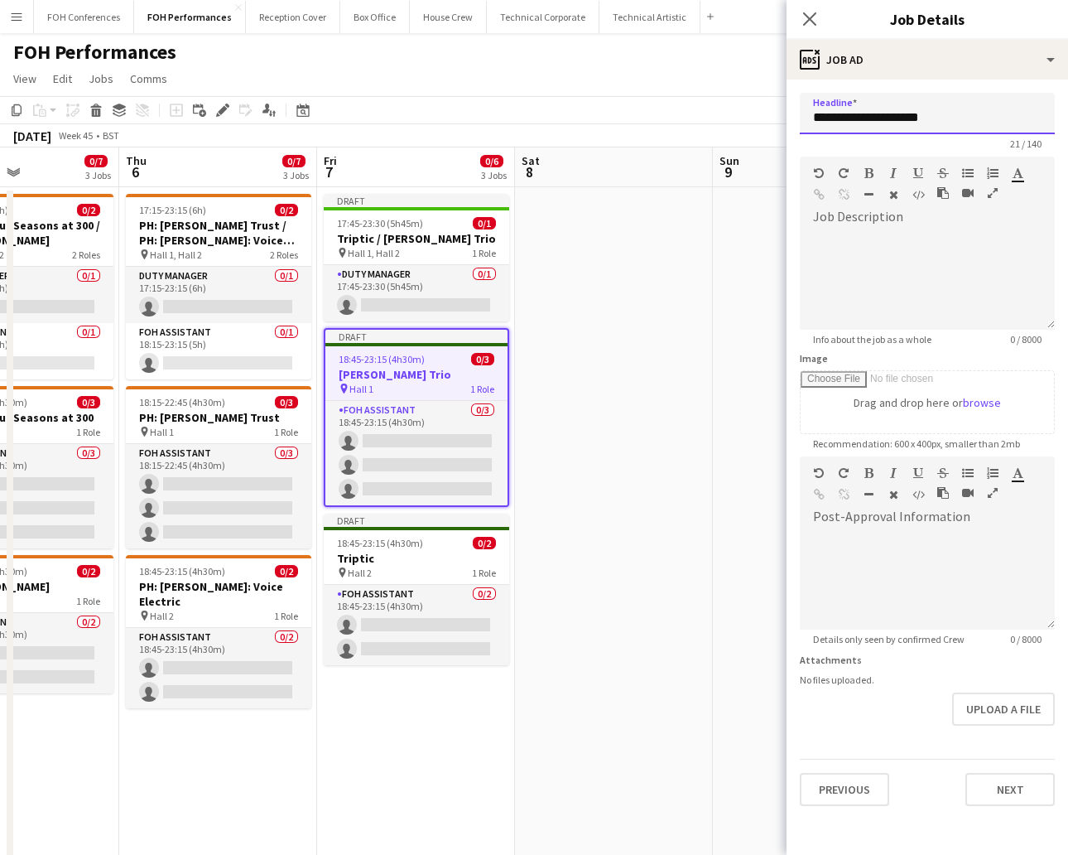
drag, startPoint x: 916, startPoint y: 119, endPoint x: 758, endPoint y: 119, distance: 158.2
click at [758, 119] on body "Menu Boards Boards Boards All jobs Status Workforce Workforce My Workforce Recr…" at bounding box center [534, 595] width 1068 height 1191
paste input "text"
type input "**********"
click at [948, 759] on button "Next" at bounding box center [1010, 789] width 89 height 33
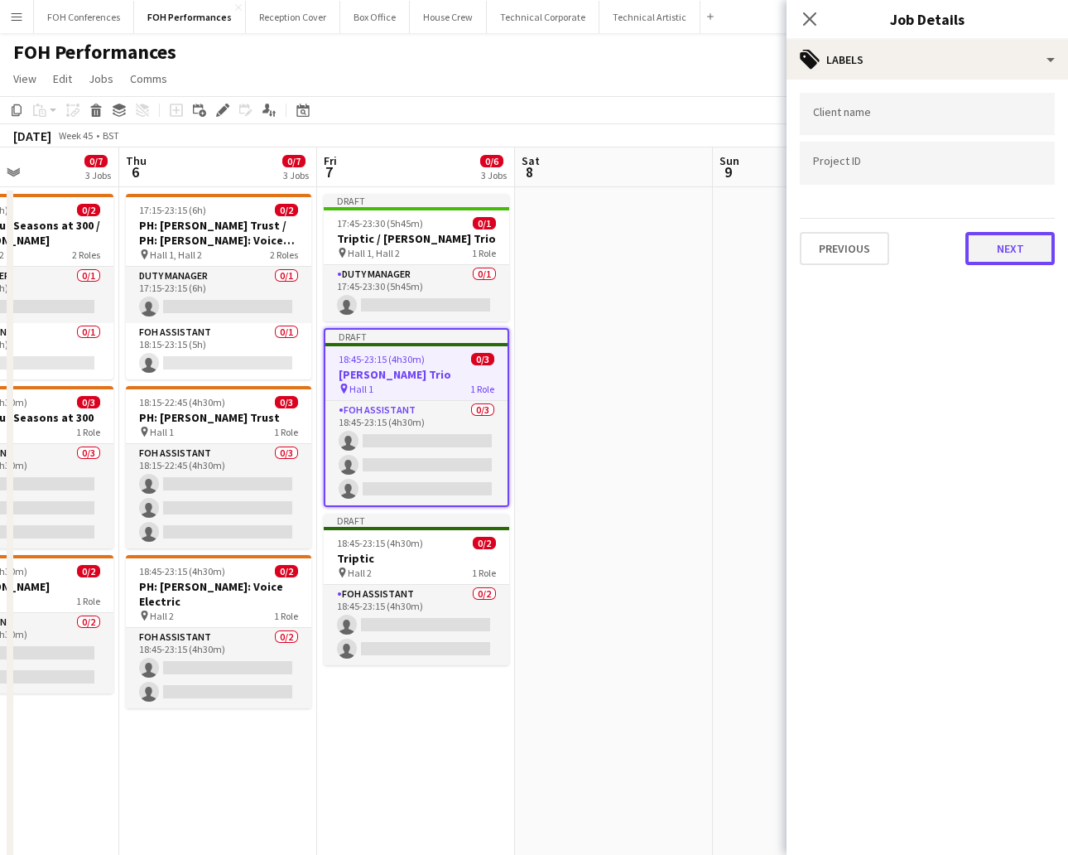
click at [948, 236] on button "Next" at bounding box center [1010, 248] width 89 height 33
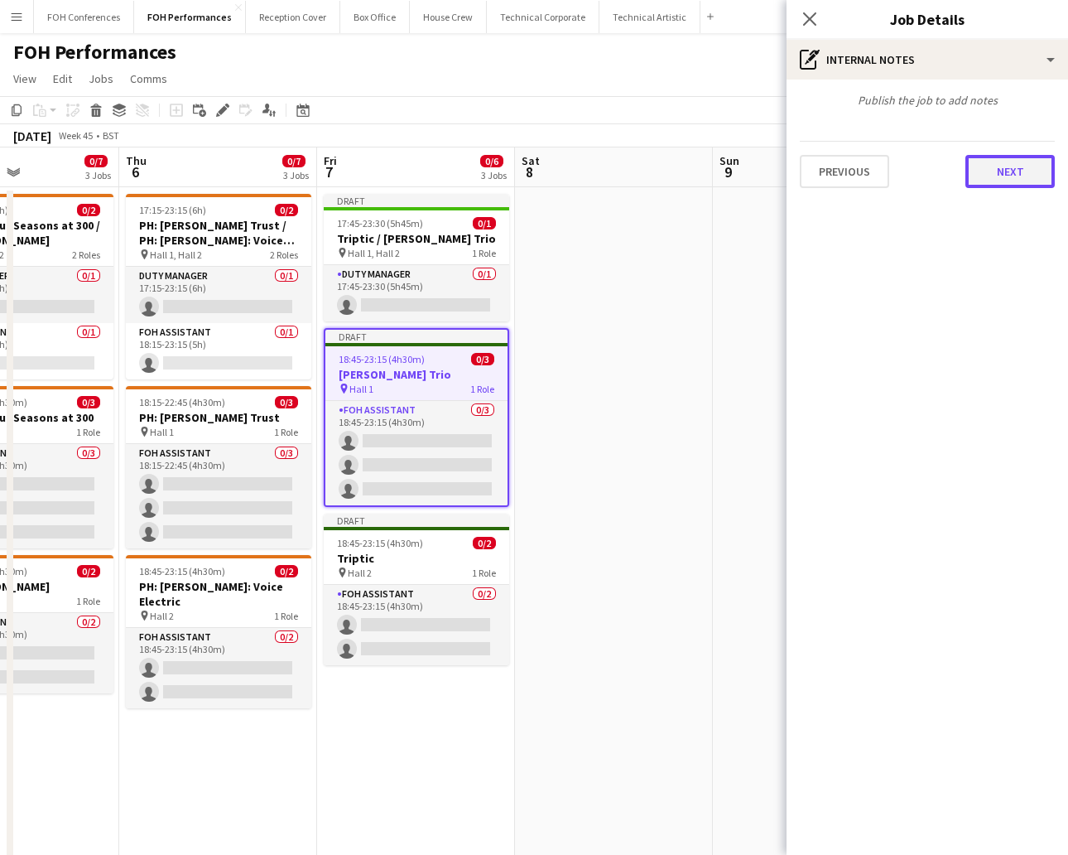
click at [948, 163] on button "Next" at bounding box center [1010, 171] width 89 height 33
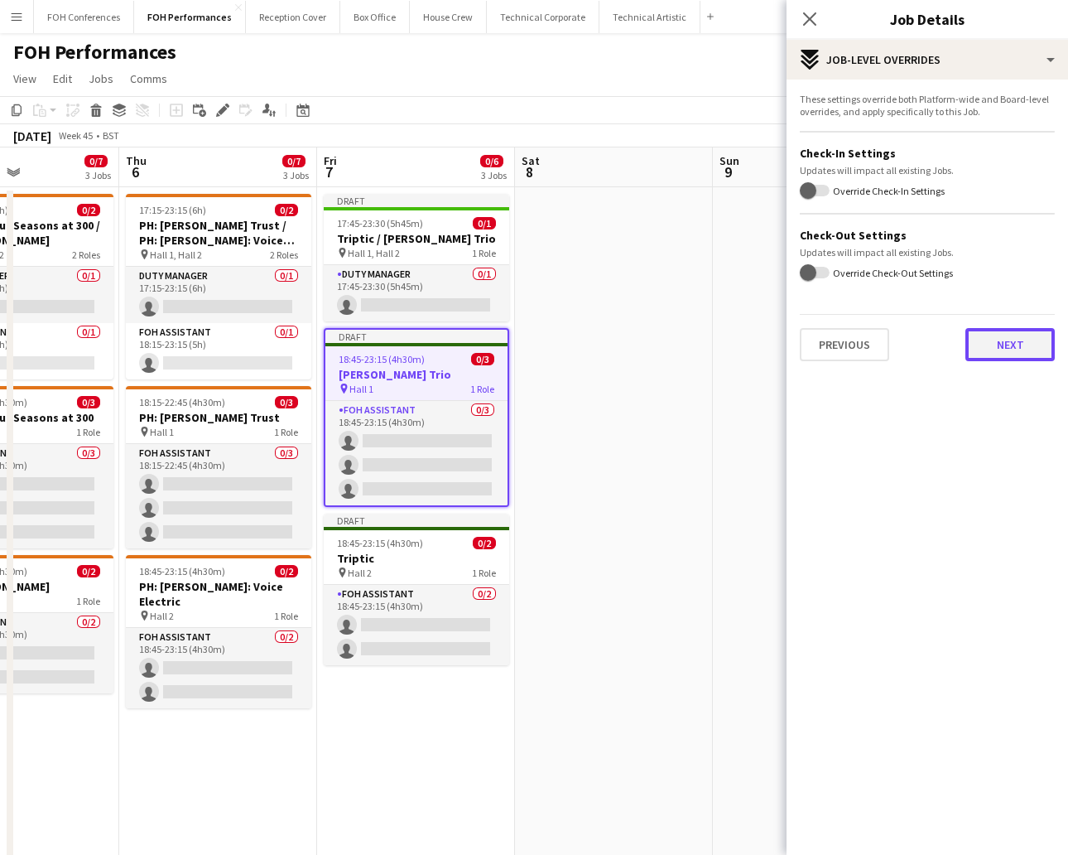
click at [948, 348] on button "Next" at bounding box center [1010, 344] width 89 height 33
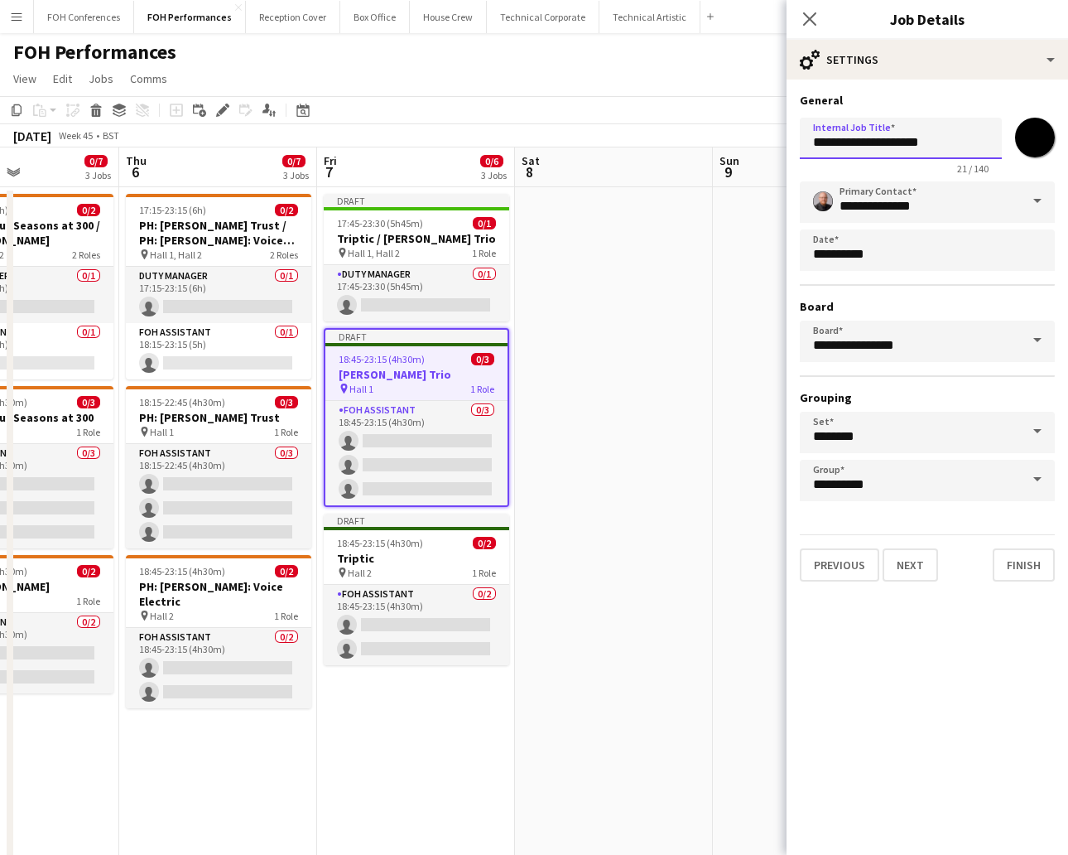
drag, startPoint x: 955, startPoint y: 143, endPoint x: 723, endPoint y: 147, distance: 231.9
click at [723, 147] on body "Menu Boards Boards Boards All jobs Status Workforce Workforce My Workforce Recr…" at bounding box center [534, 595] width 1068 height 1191
paste input "text"
type input "**********"
click at [948, 555] on button "Finish" at bounding box center [1024, 564] width 62 height 33
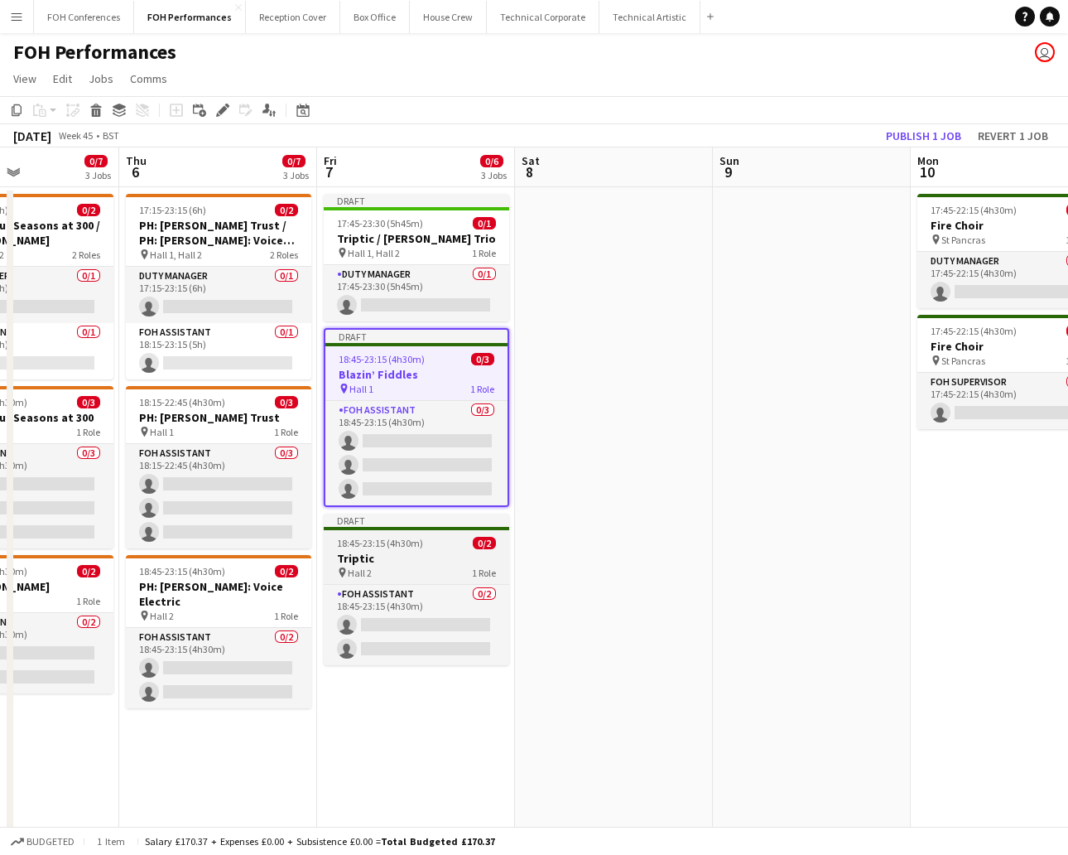
click at [364, 561] on h3 "Triptic" at bounding box center [416, 558] width 185 height 15
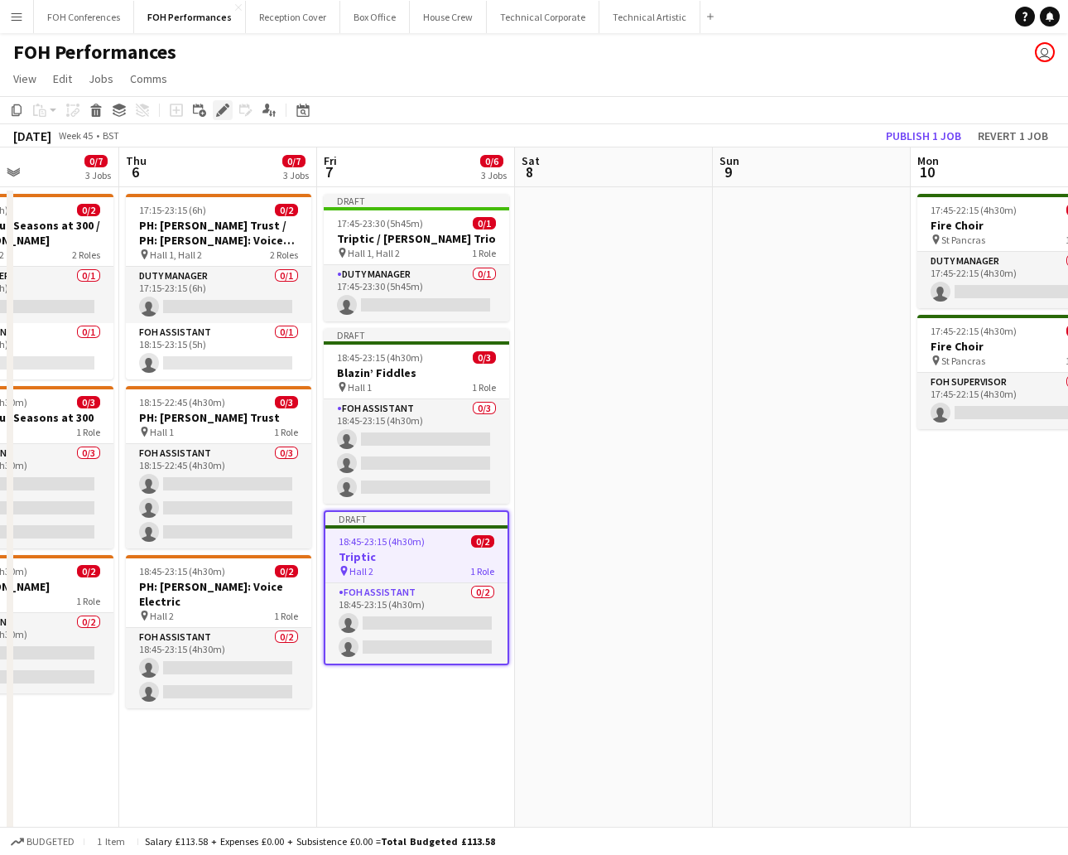
click at [216, 112] on icon "Edit" at bounding box center [222, 110] width 13 height 13
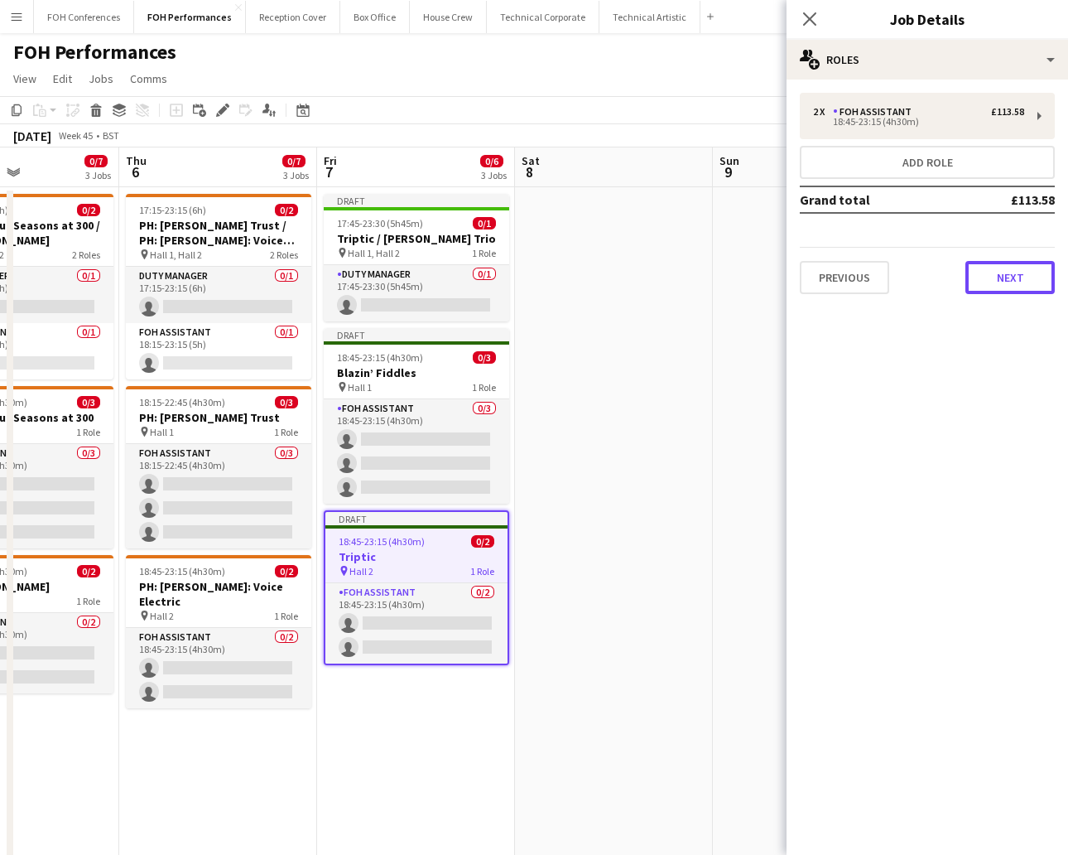
click at [948, 261] on button "Next" at bounding box center [1010, 277] width 89 height 33
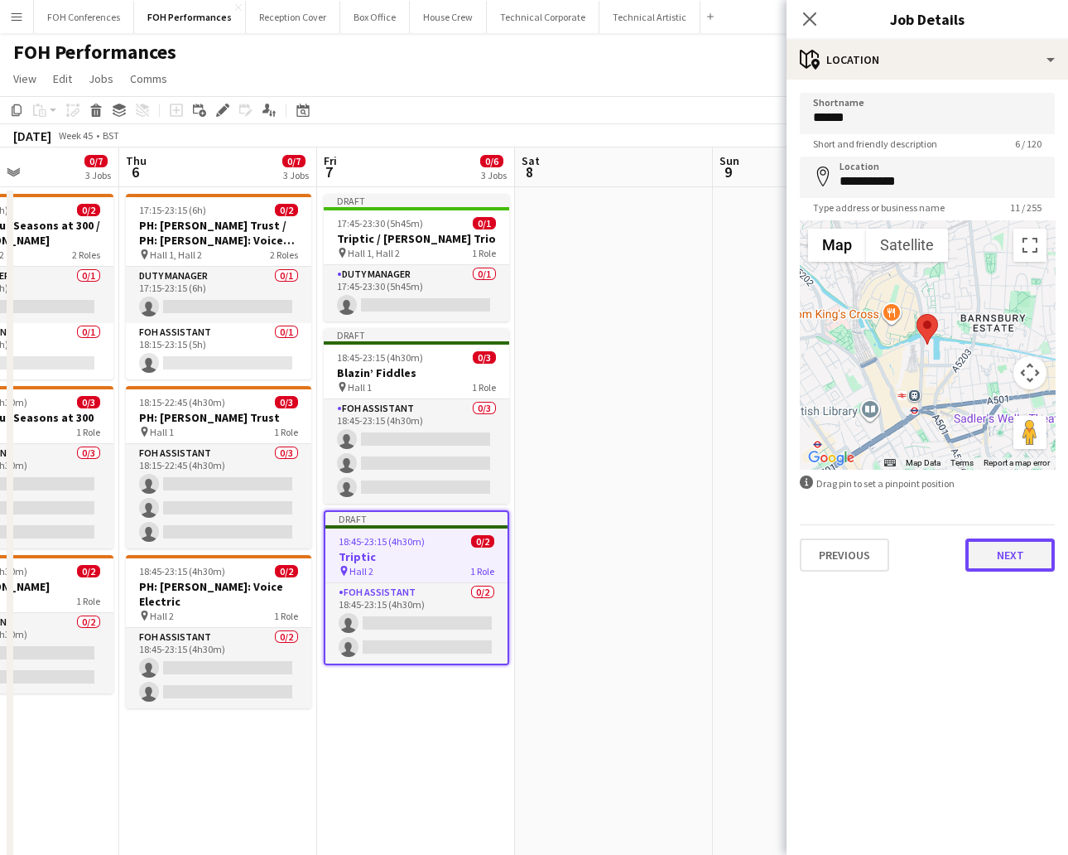
click at [948, 546] on button "Next" at bounding box center [1010, 554] width 89 height 33
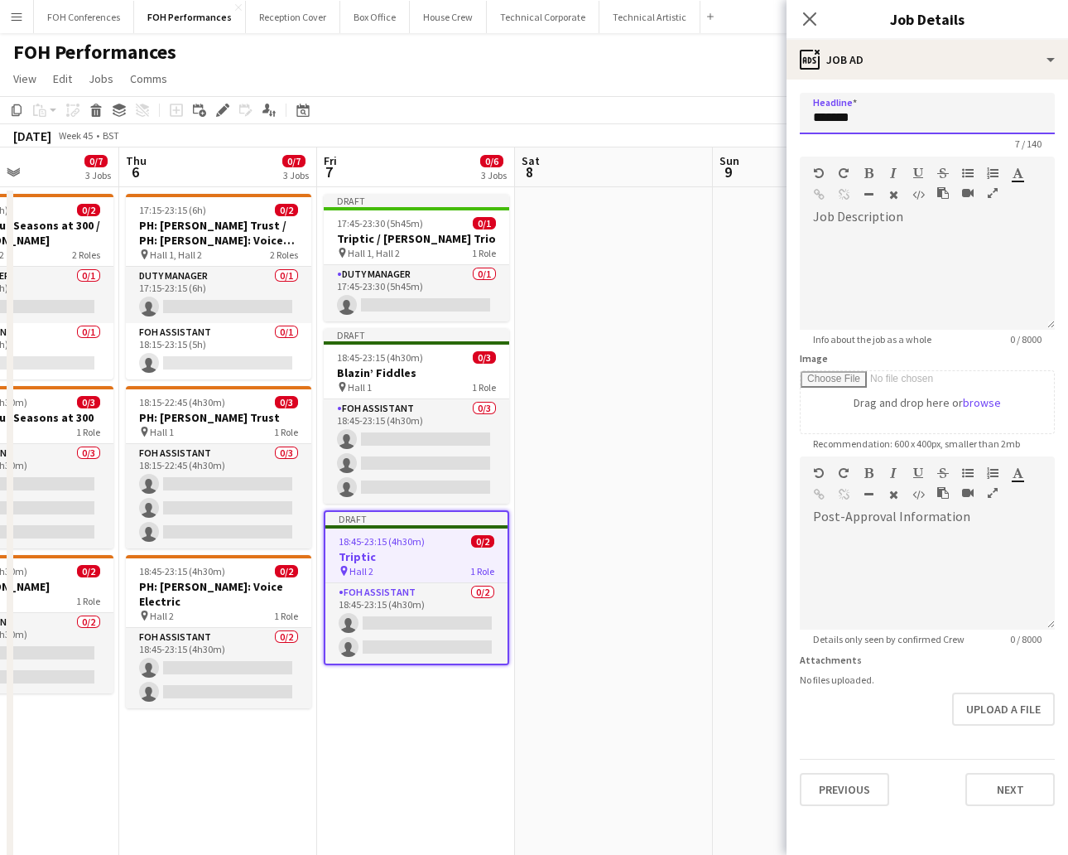
drag, startPoint x: 890, startPoint y: 111, endPoint x: 710, endPoint y: 108, distance: 180.6
click at [710, 108] on body "Menu Boards Boards Boards All jobs Status Workforce Workforce My Workforce Recr…" at bounding box center [534, 595] width 1068 height 1191
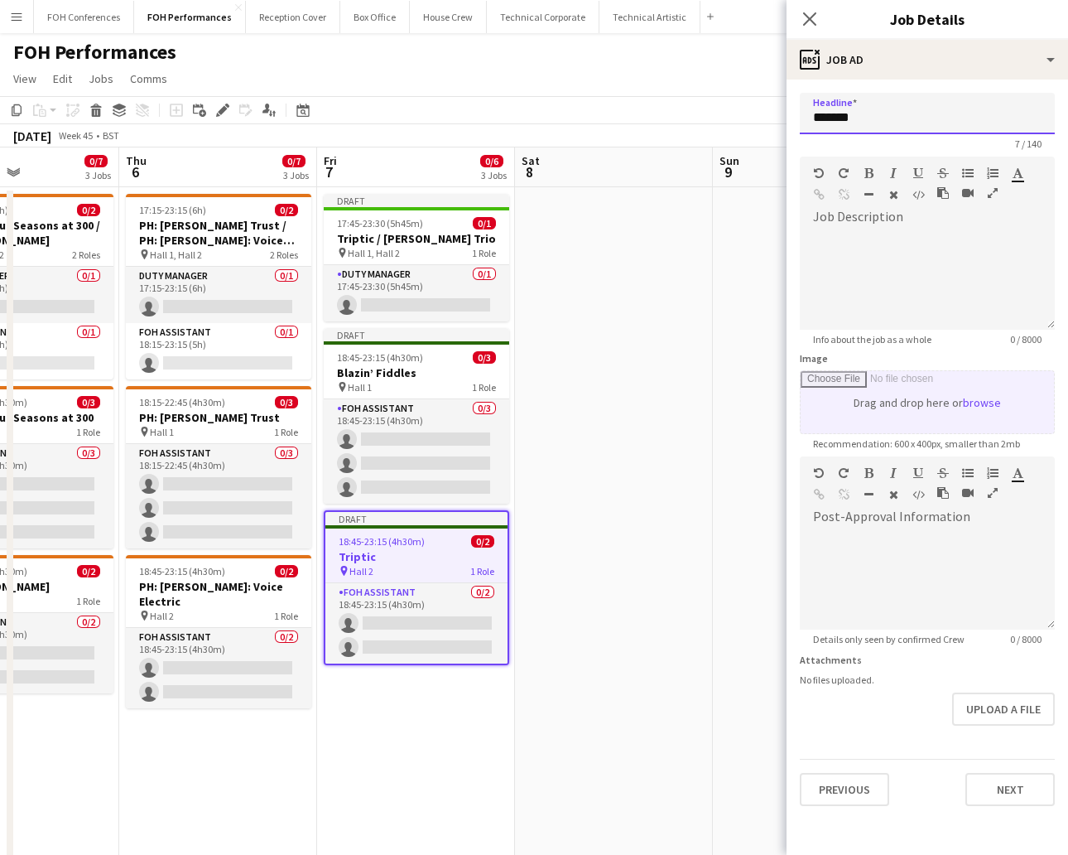
paste input "**********"
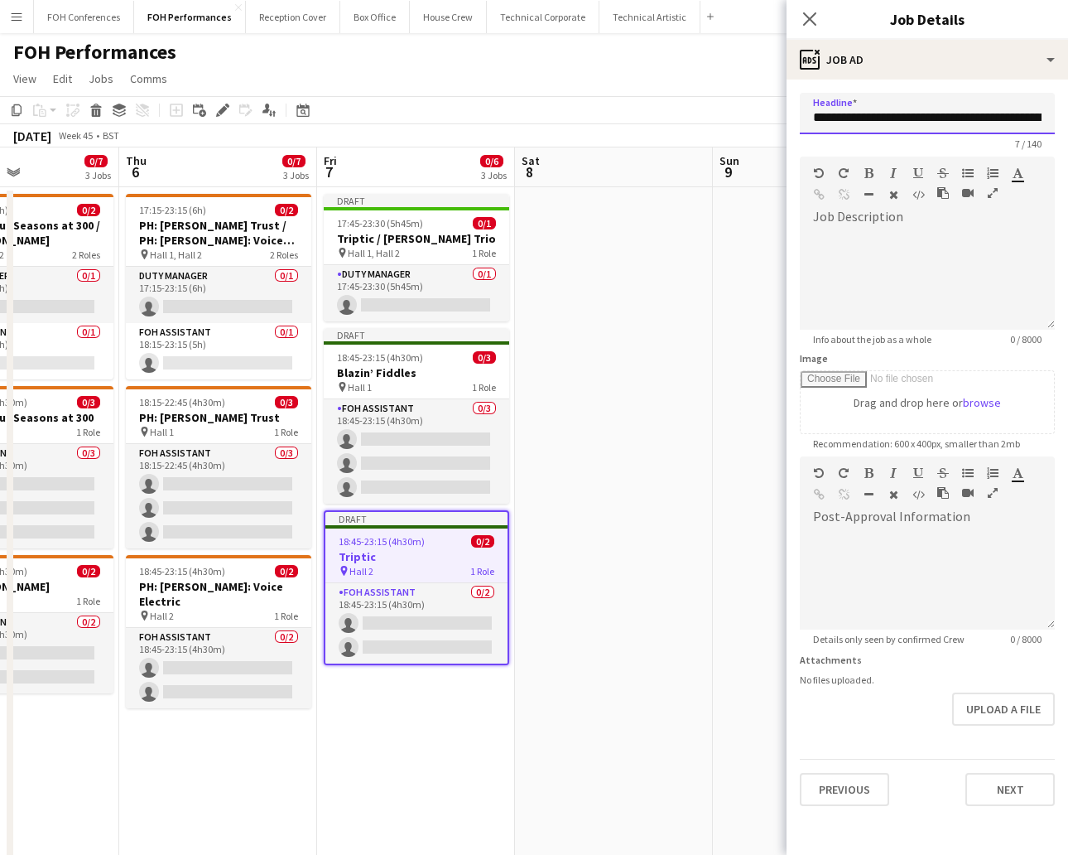
scroll to position [0, 107]
type input "**********"
click at [948, 759] on button "Next" at bounding box center [1010, 788] width 89 height 33
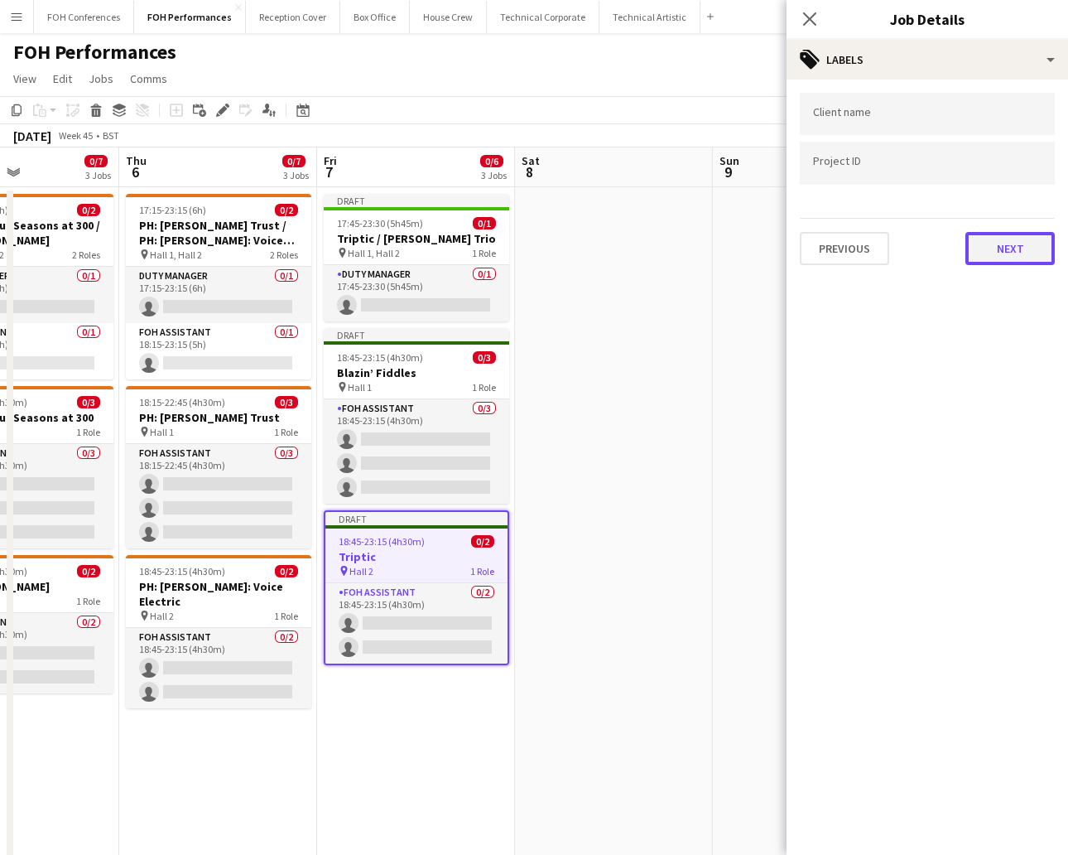
click at [948, 232] on button "Next" at bounding box center [1010, 248] width 89 height 33
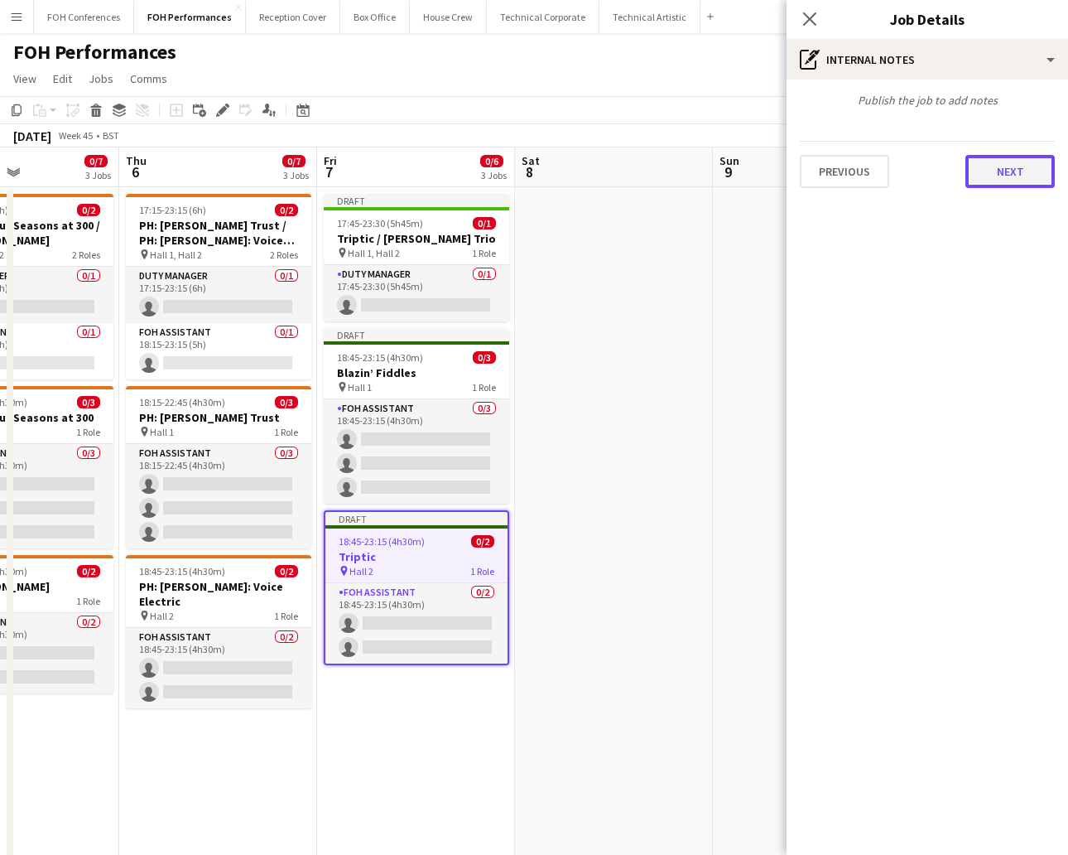
click at [948, 176] on button "Next" at bounding box center [1010, 171] width 89 height 33
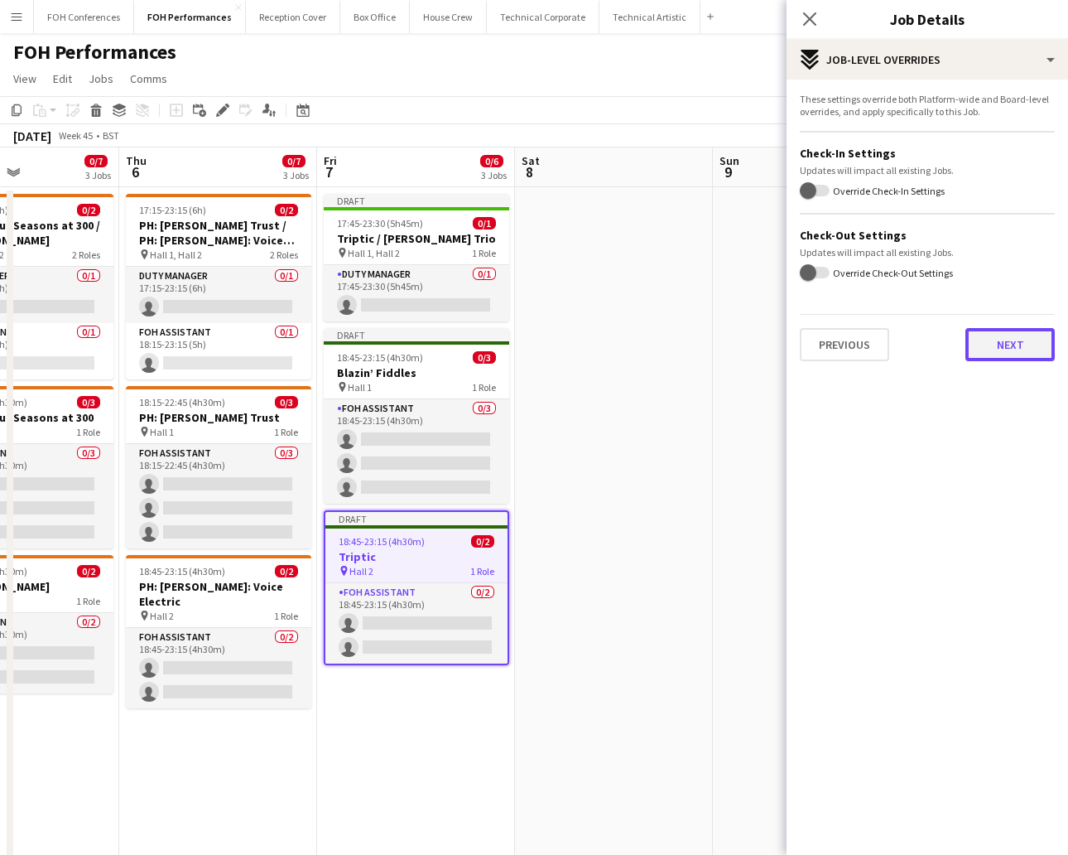
click at [948, 340] on button "Next" at bounding box center [1010, 344] width 89 height 33
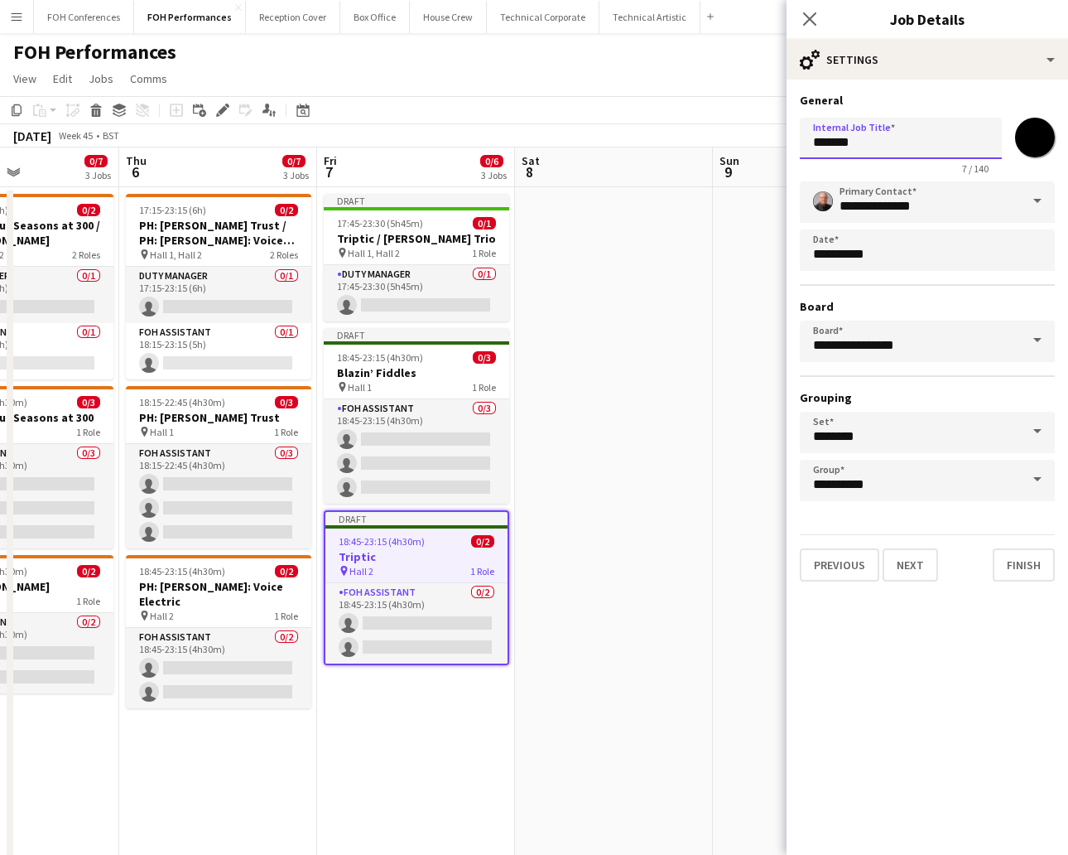
drag, startPoint x: 932, startPoint y: 129, endPoint x: 693, endPoint y: 126, distance: 238.5
click at [693, 126] on body "Menu Boards Boards Boards All jobs Status Workforce Workforce My Workforce Recr…" at bounding box center [534, 595] width 1068 height 1191
paste input "**********"
type input "**********"
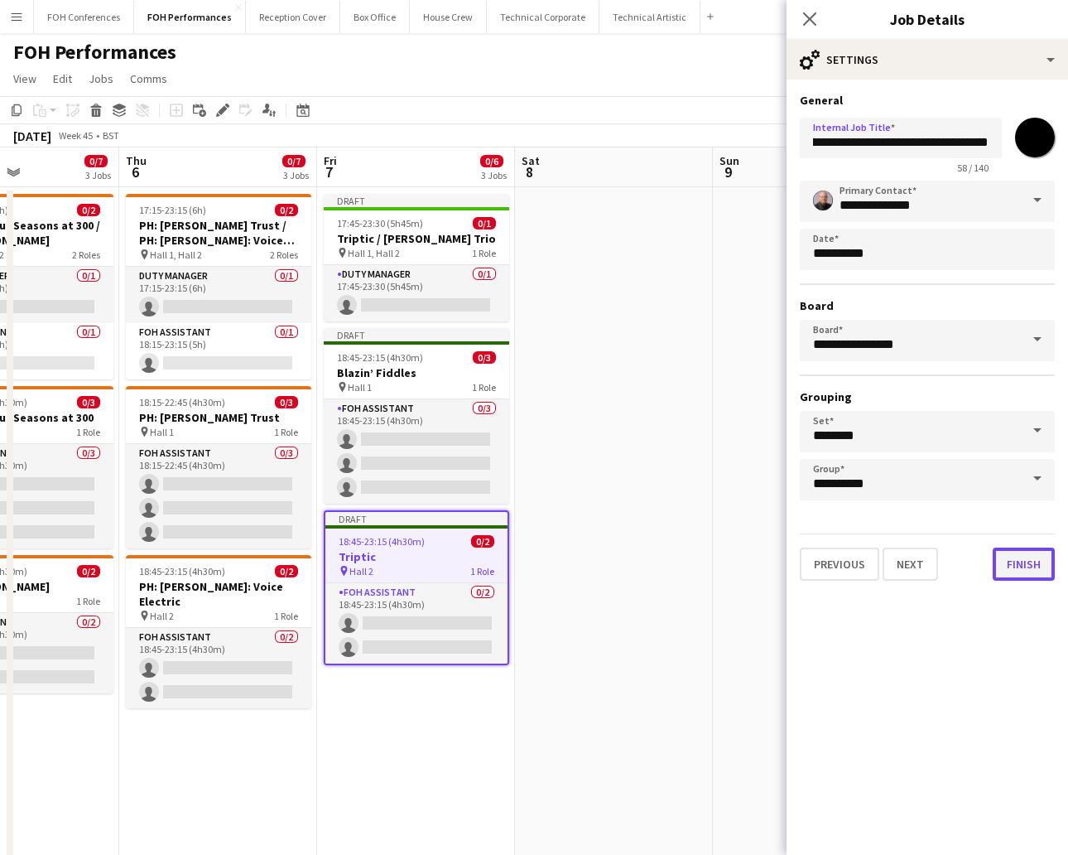
click at [948, 558] on button "Finish" at bounding box center [1024, 563] width 62 height 33
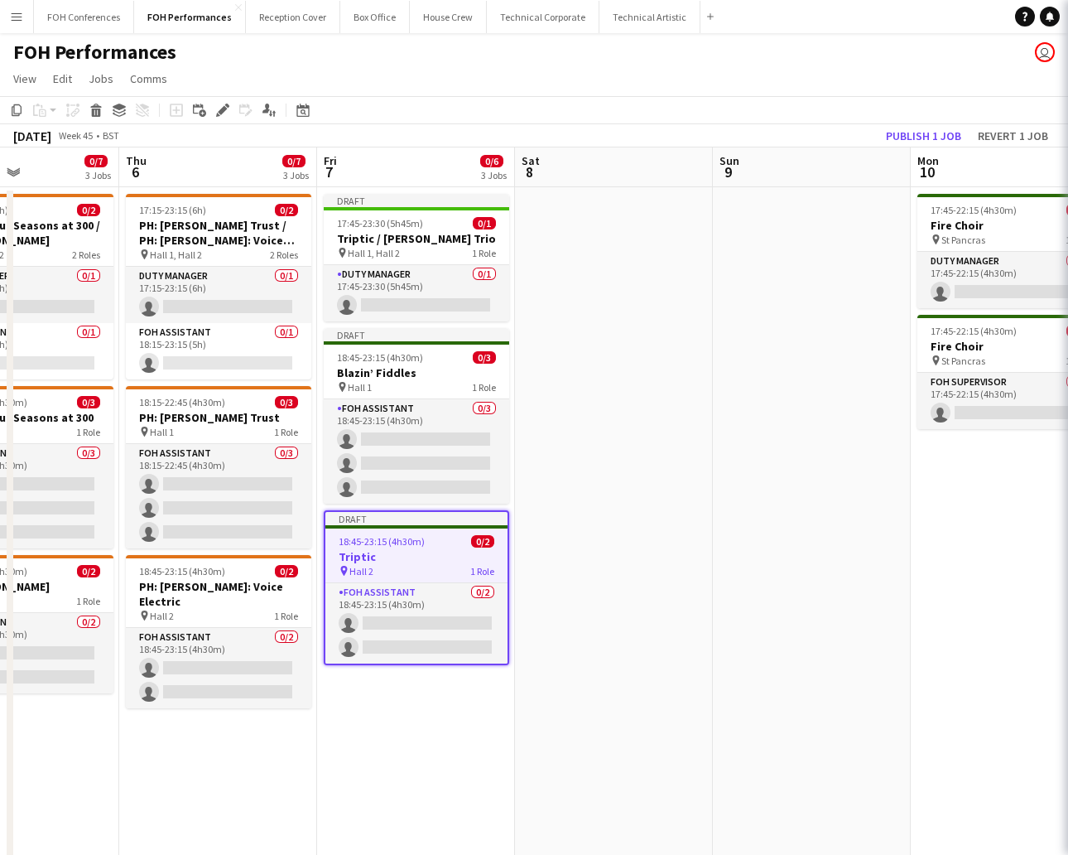
scroll to position [0, 0]
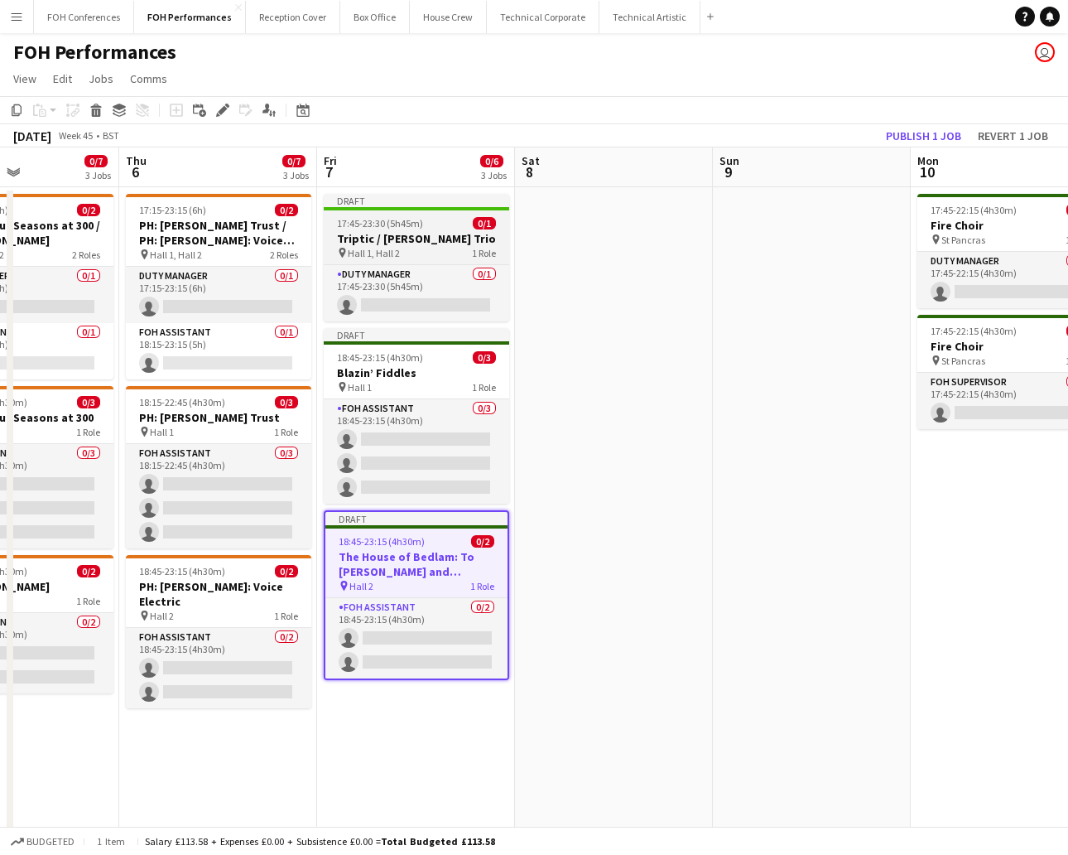
click at [389, 226] on span "17:45-23:30 (5h45m)" at bounding box center [380, 223] width 86 height 12
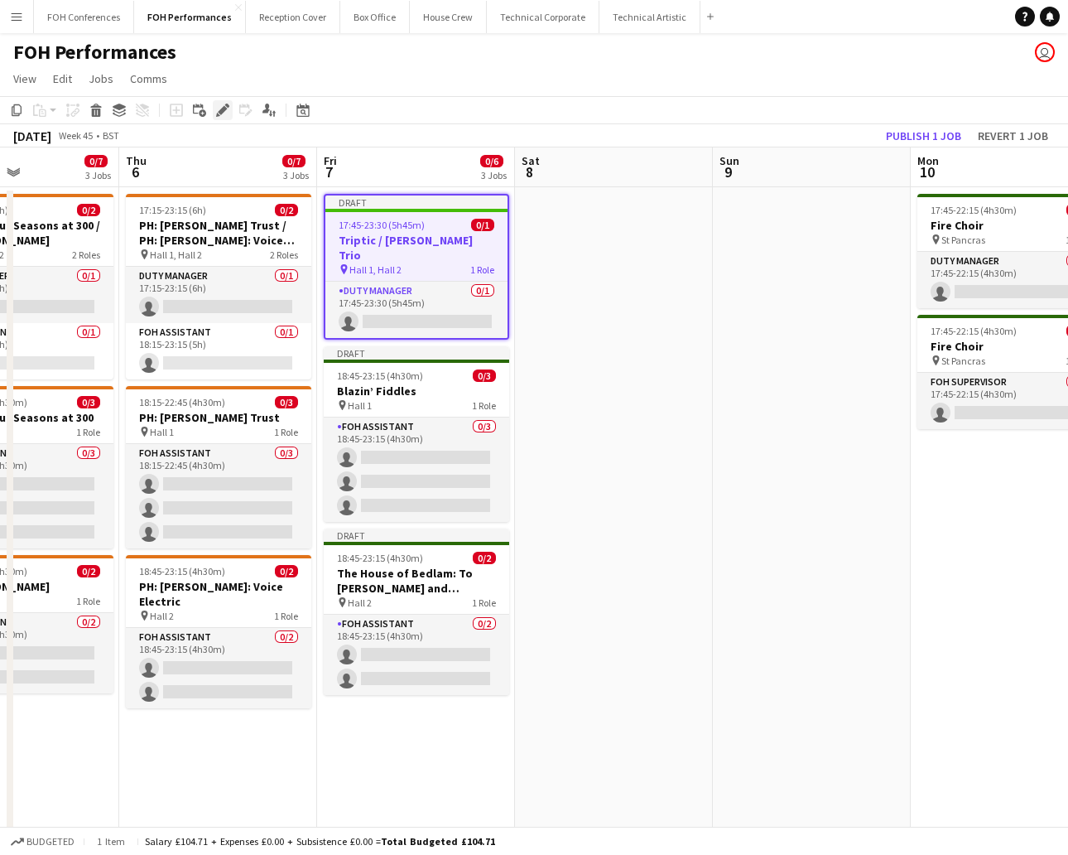
click at [217, 117] on div "Edit" at bounding box center [223, 110] width 20 height 20
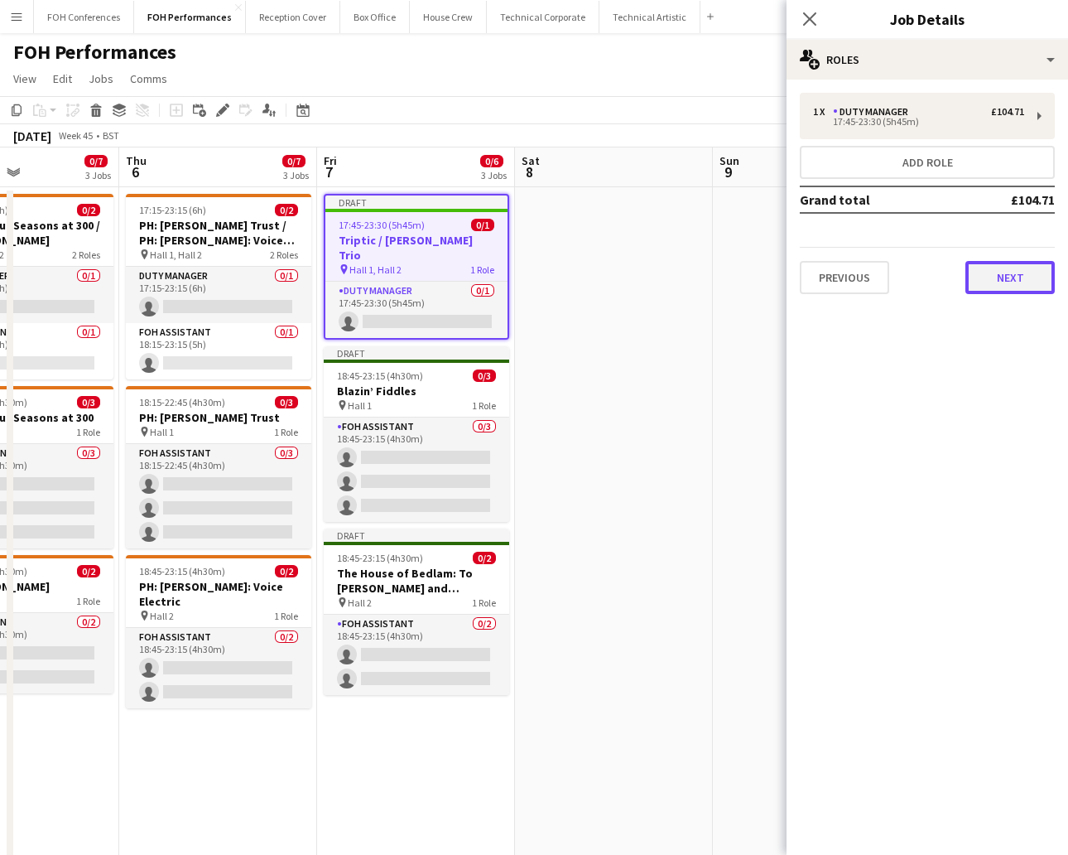
click at [948, 281] on button "Next" at bounding box center [1010, 277] width 89 height 33
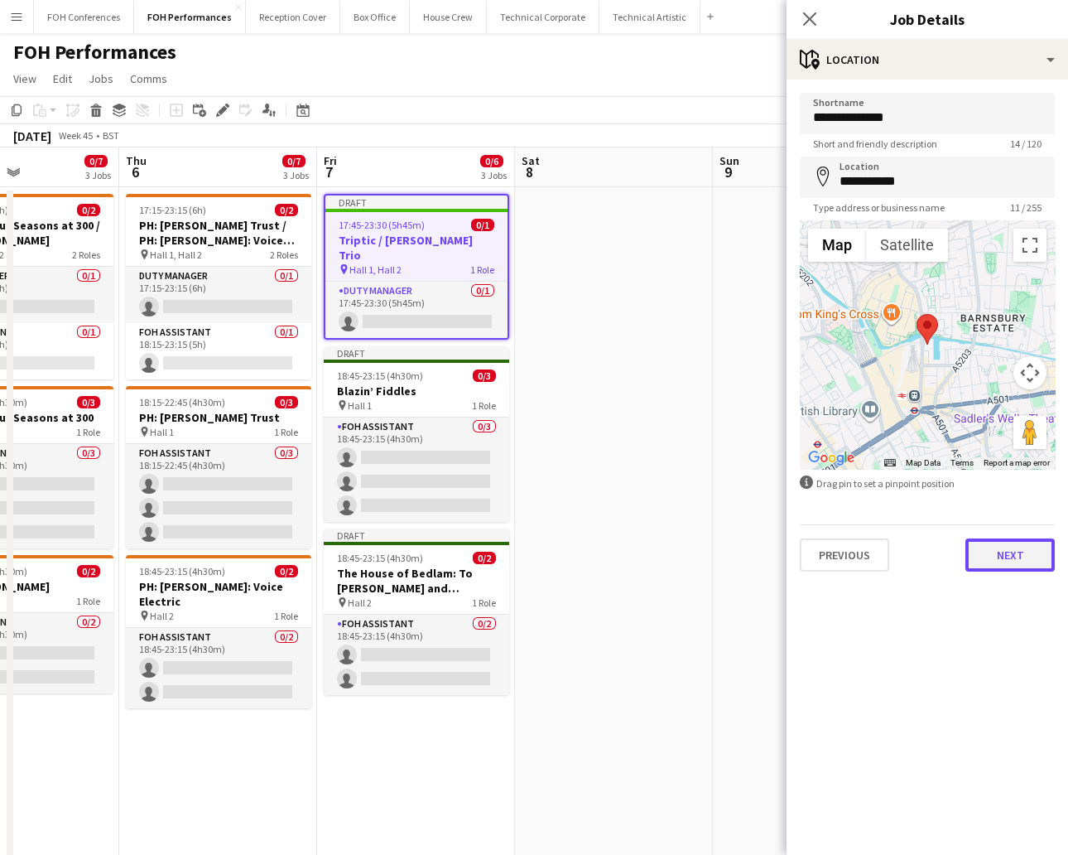
click at [948, 538] on button "Next" at bounding box center [1010, 554] width 89 height 33
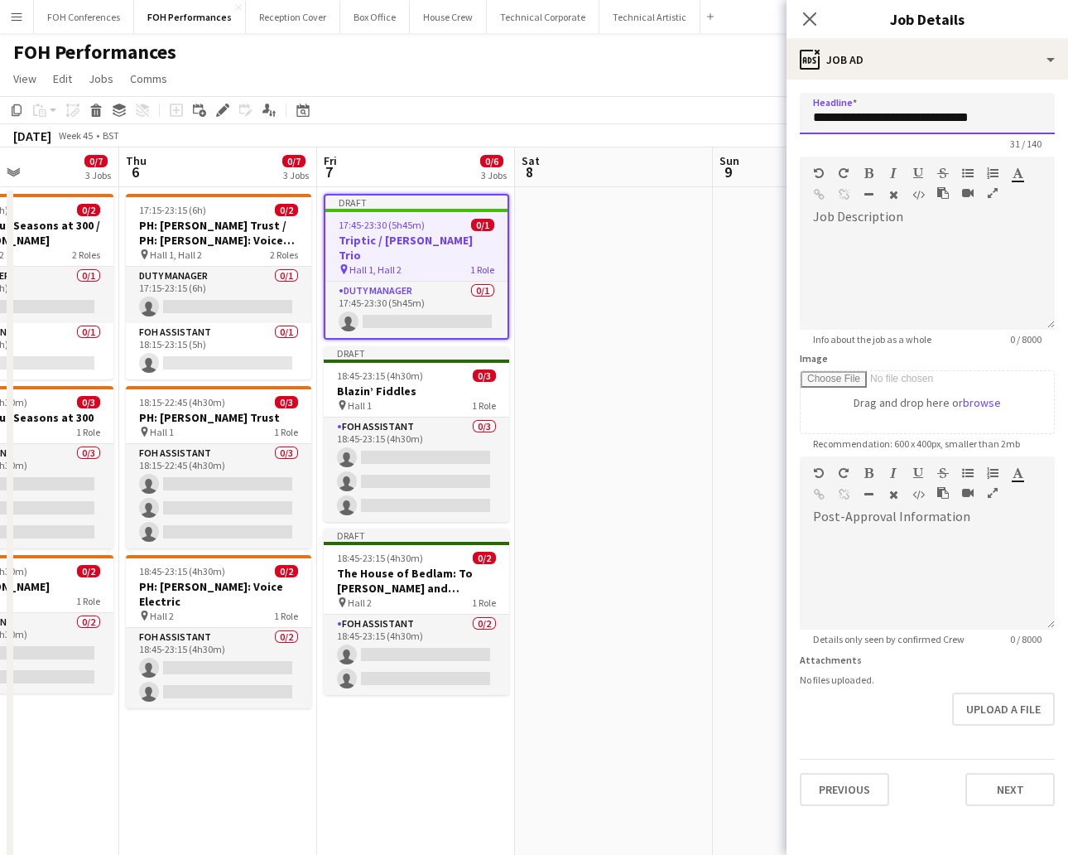
drag, startPoint x: 856, startPoint y: 113, endPoint x: 1062, endPoint y: 111, distance: 206.2
click at [948, 111] on div "**********" at bounding box center [928, 448] width 282 height 739
paste input "**********"
drag, startPoint x: 850, startPoint y: 113, endPoint x: 705, endPoint y: 112, distance: 145.7
click at [705, 112] on body "Menu Boards Boards Boards All jobs Status Workforce Workforce My Workforce Recr…" at bounding box center [534, 595] width 1068 height 1191
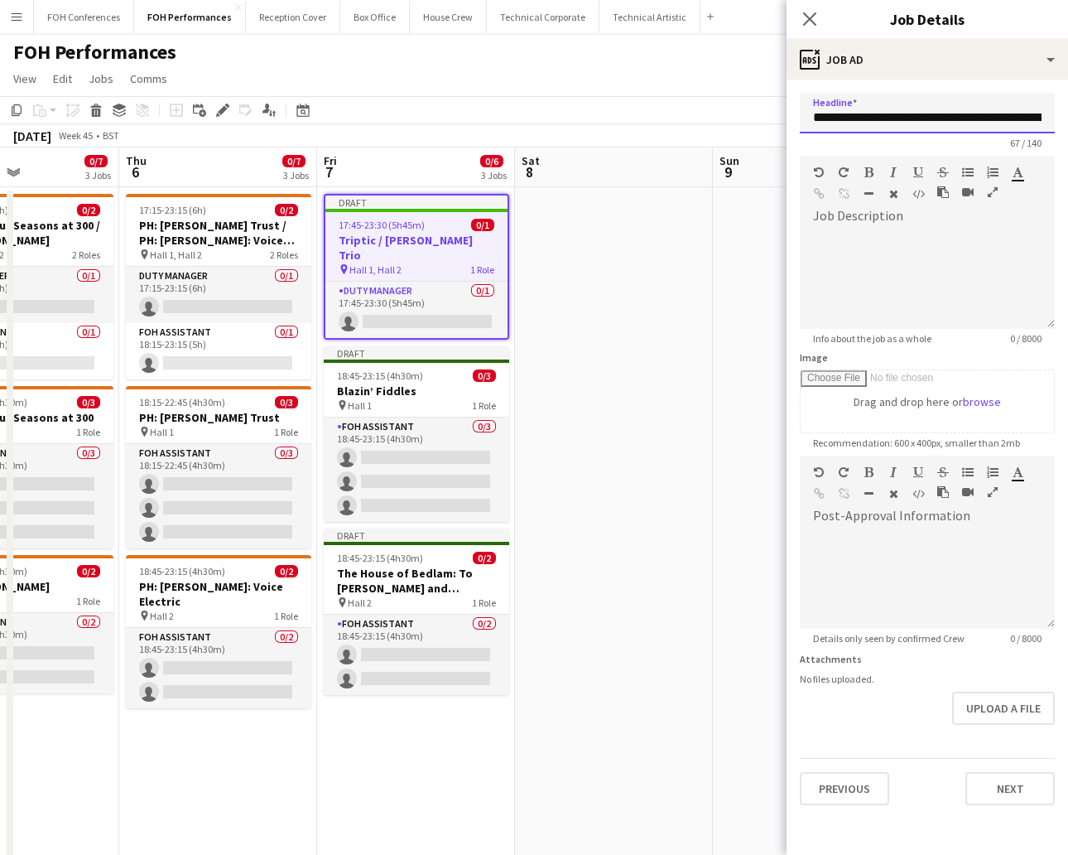
click at [809, 113] on input "**********" at bounding box center [927, 113] width 255 height 41
drag, startPoint x: 851, startPoint y: 108, endPoint x: 748, endPoint y: 93, distance: 104.7
click at [748, 93] on body "Menu Boards Boards Boards All jobs Status Workforce Workforce My Workforce Recr…" at bounding box center [534, 595] width 1068 height 1191
drag, startPoint x: 811, startPoint y: 114, endPoint x: 1117, endPoint y: 204, distance: 319.2
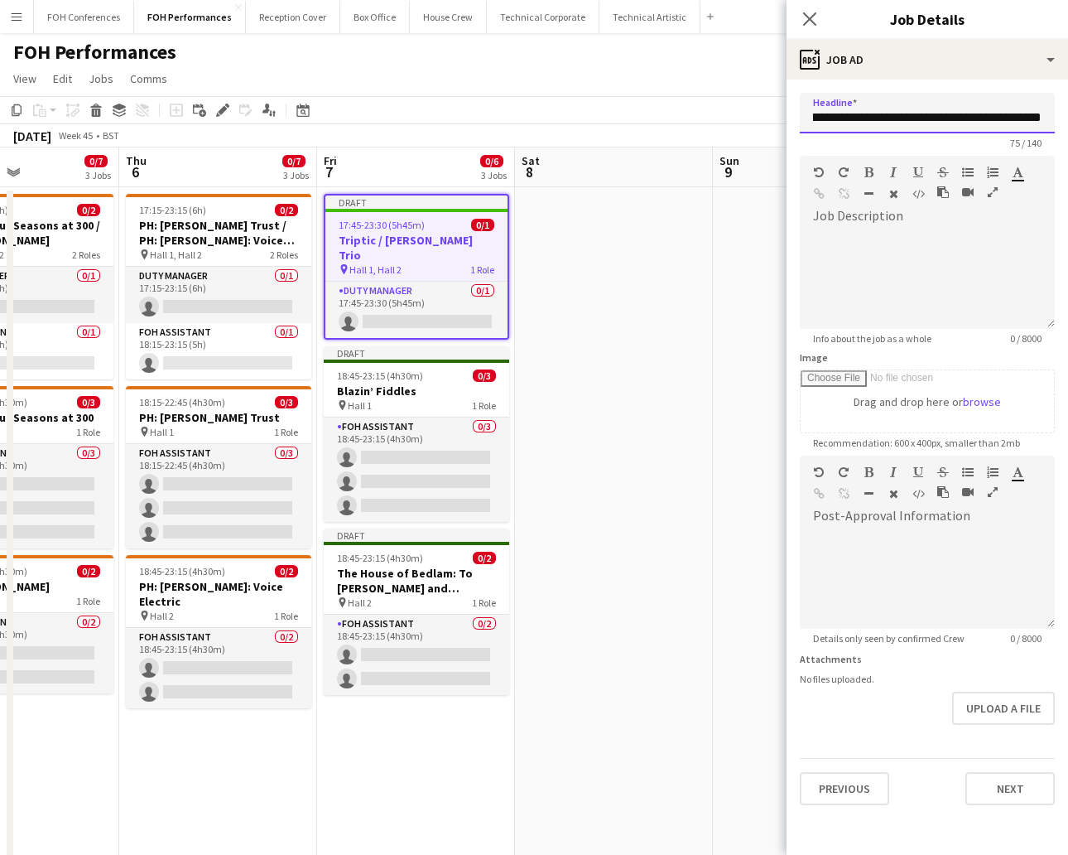
click at [948, 204] on html "Menu Boards Boards Boards All jobs Status Workforce Workforce My Workforce Recr…" at bounding box center [534, 595] width 1068 height 1191
type input "**********"
click at [948, 759] on div "Previous Next" at bounding box center [927, 781] width 255 height 47
click at [948, 759] on button "Next" at bounding box center [1010, 788] width 89 height 33
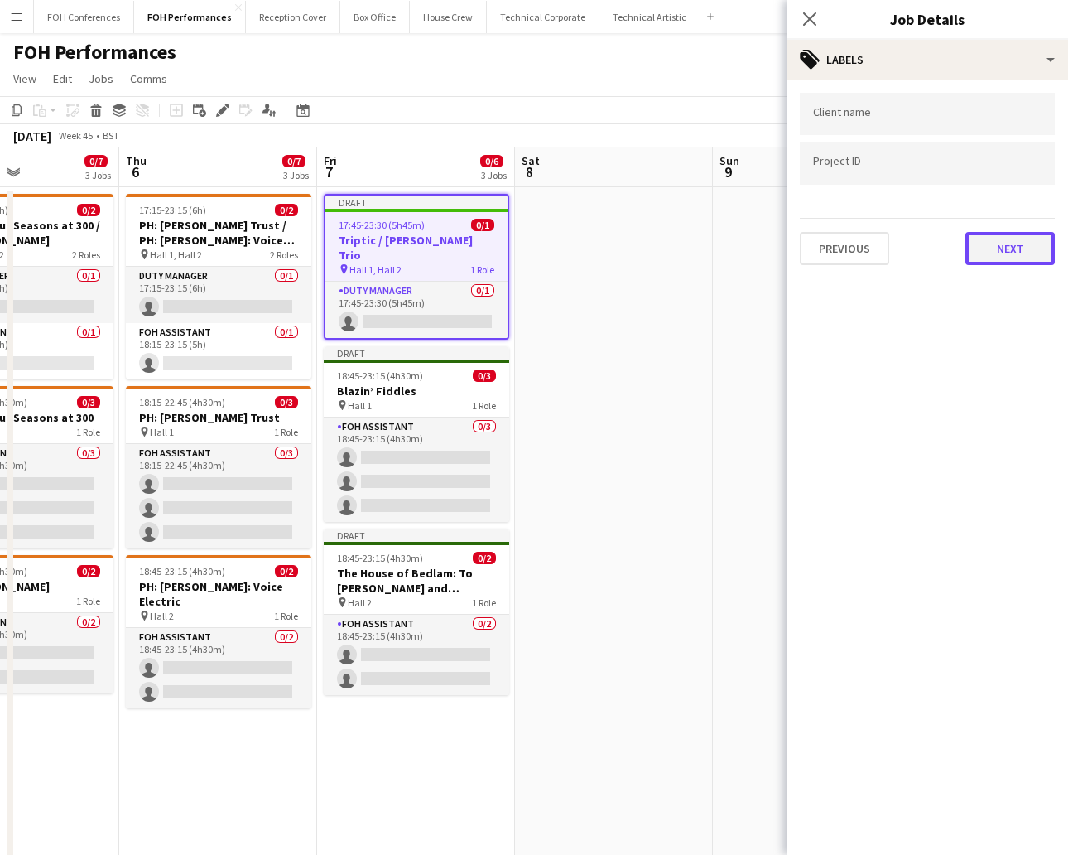
click at [948, 247] on button "Next" at bounding box center [1010, 248] width 89 height 33
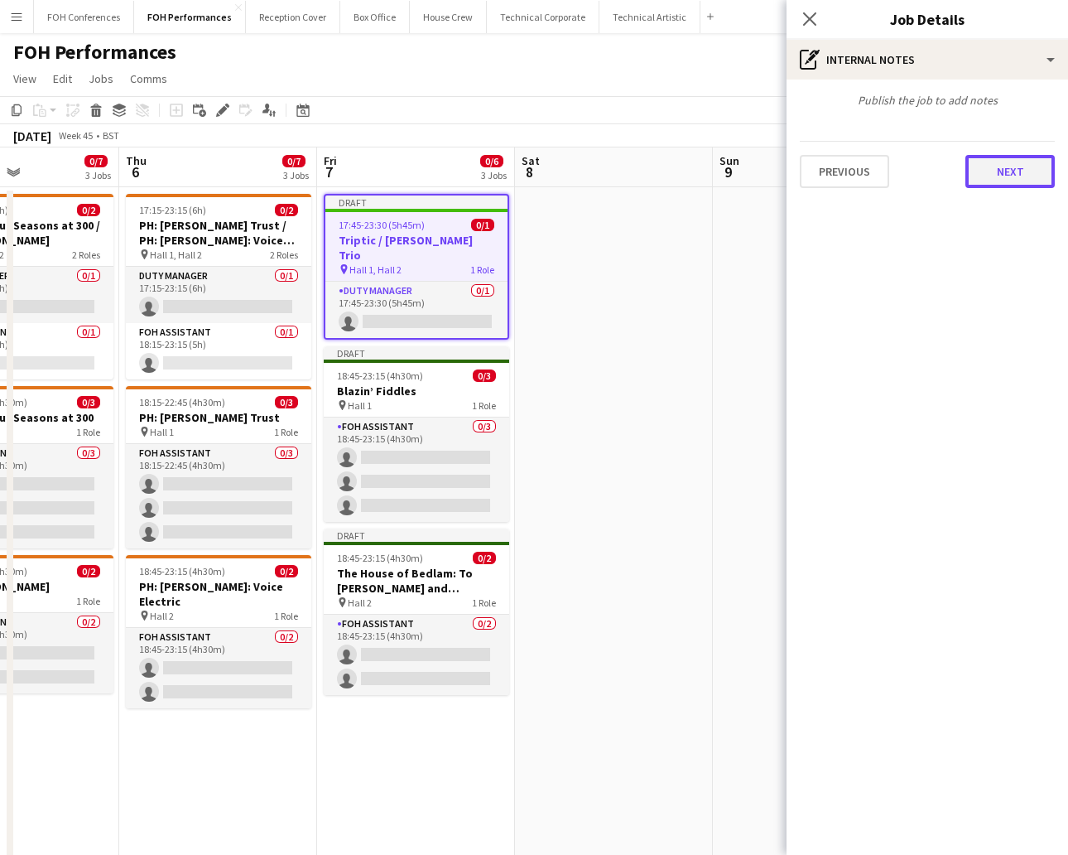
click at [948, 166] on button "Next" at bounding box center [1010, 171] width 89 height 33
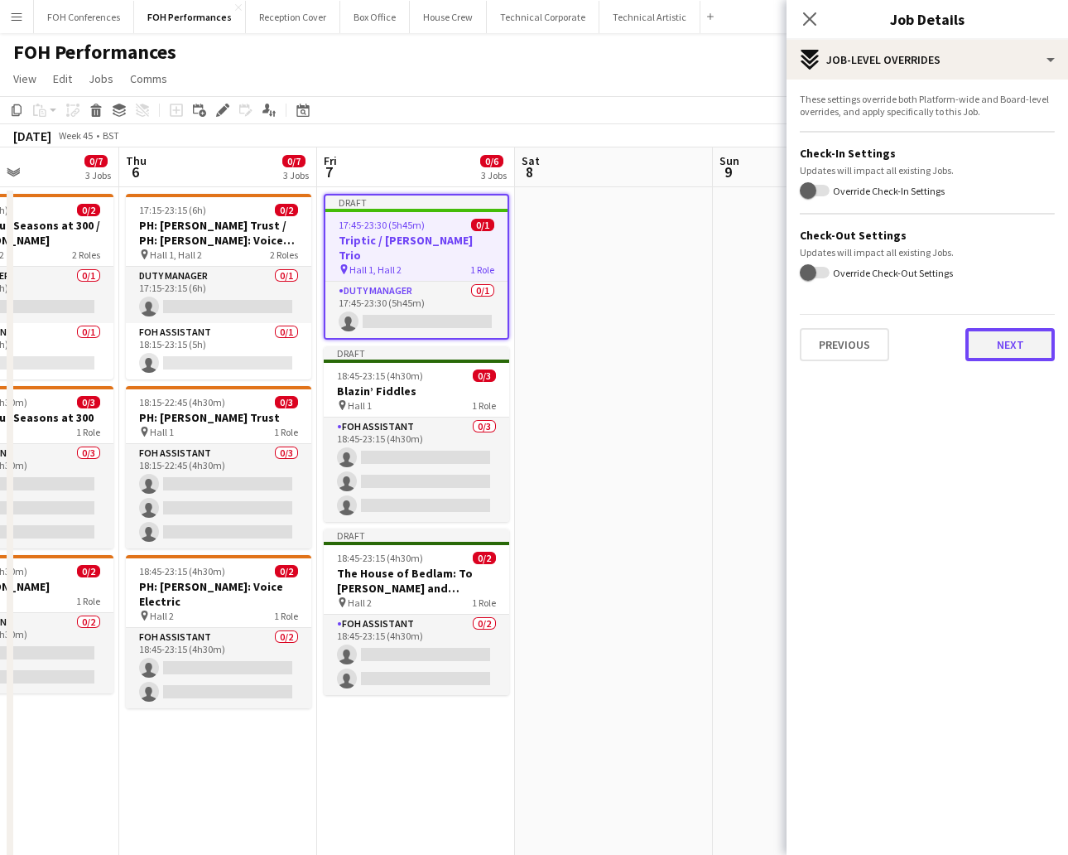
click at [948, 352] on button "Next" at bounding box center [1010, 344] width 89 height 33
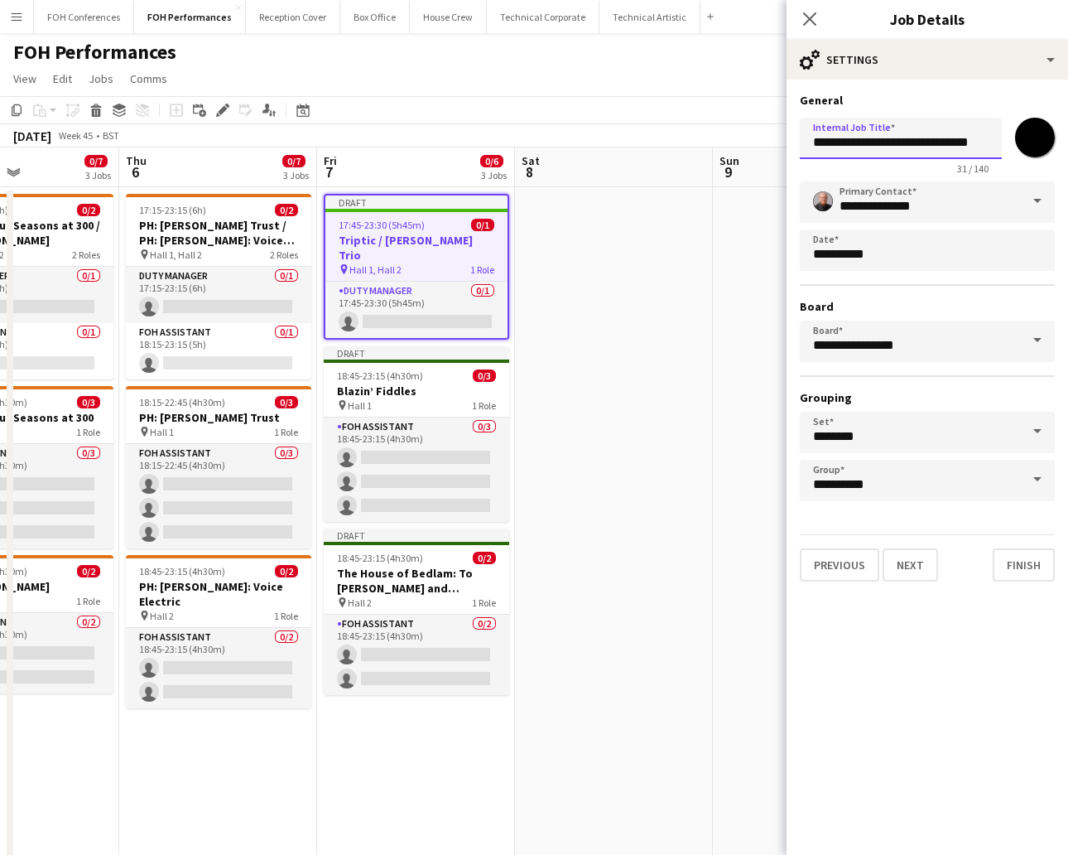
drag, startPoint x: 802, startPoint y: 147, endPoint x: 1105, endPoint y: 166, distance: 303.7
click at [948, 166] on html "Menu Boards Boards Boards All jobs Status Workforce Workforce My Workforce Recr…" at bounding box center [534, 595] width 1068 height 1191
paste input "**********"
type input "**********"
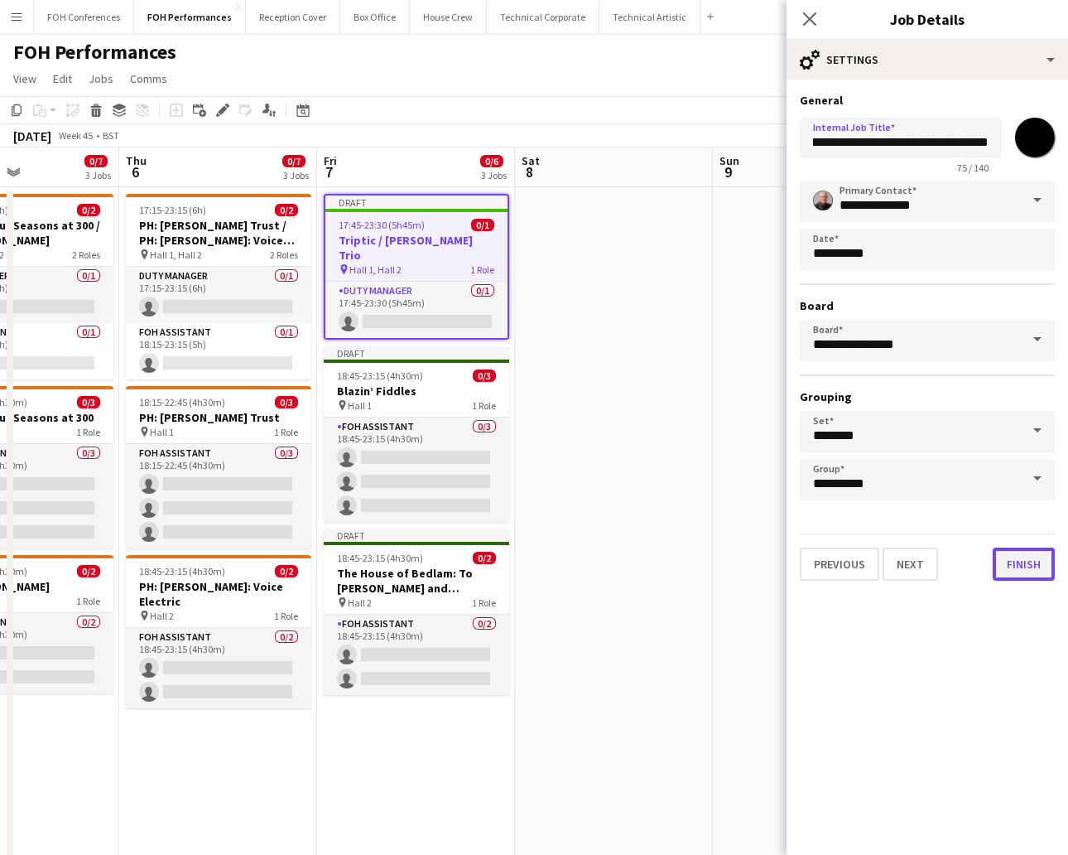
click at [948, 561] on button "Finish" at bounding box center [1024, 563] width 62 height 33
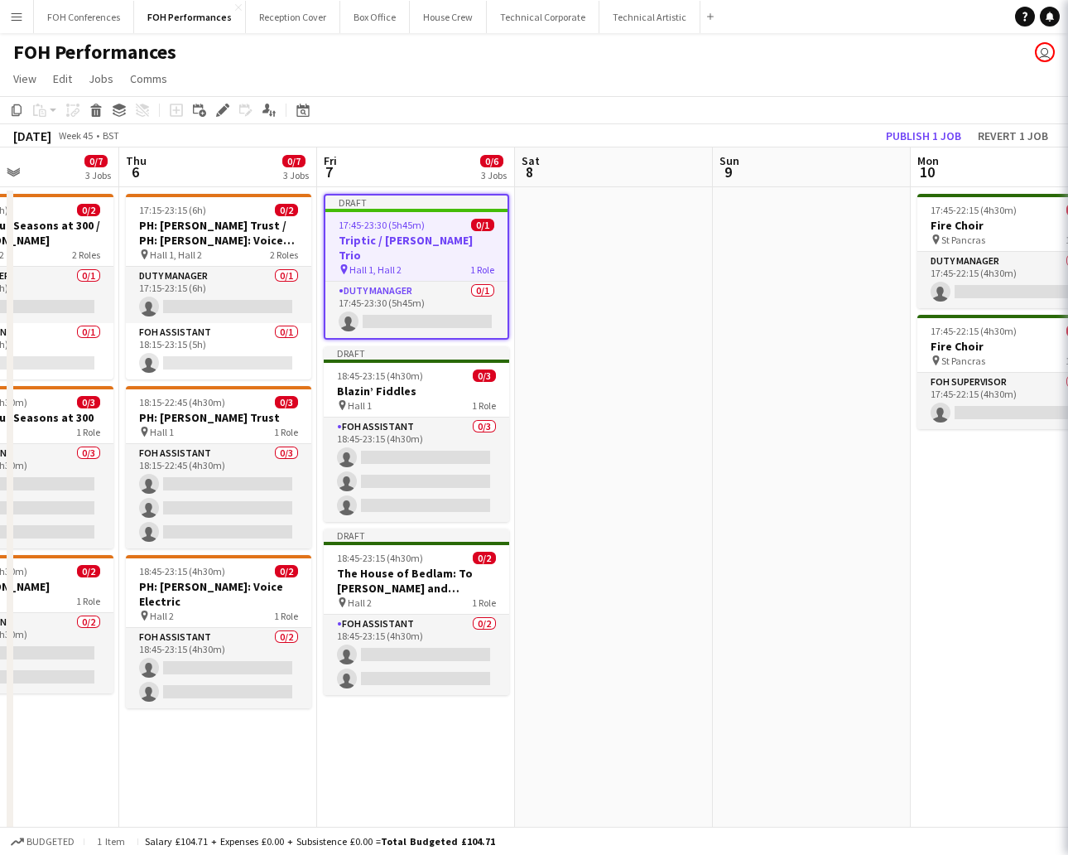
scroll to position [0, 0]
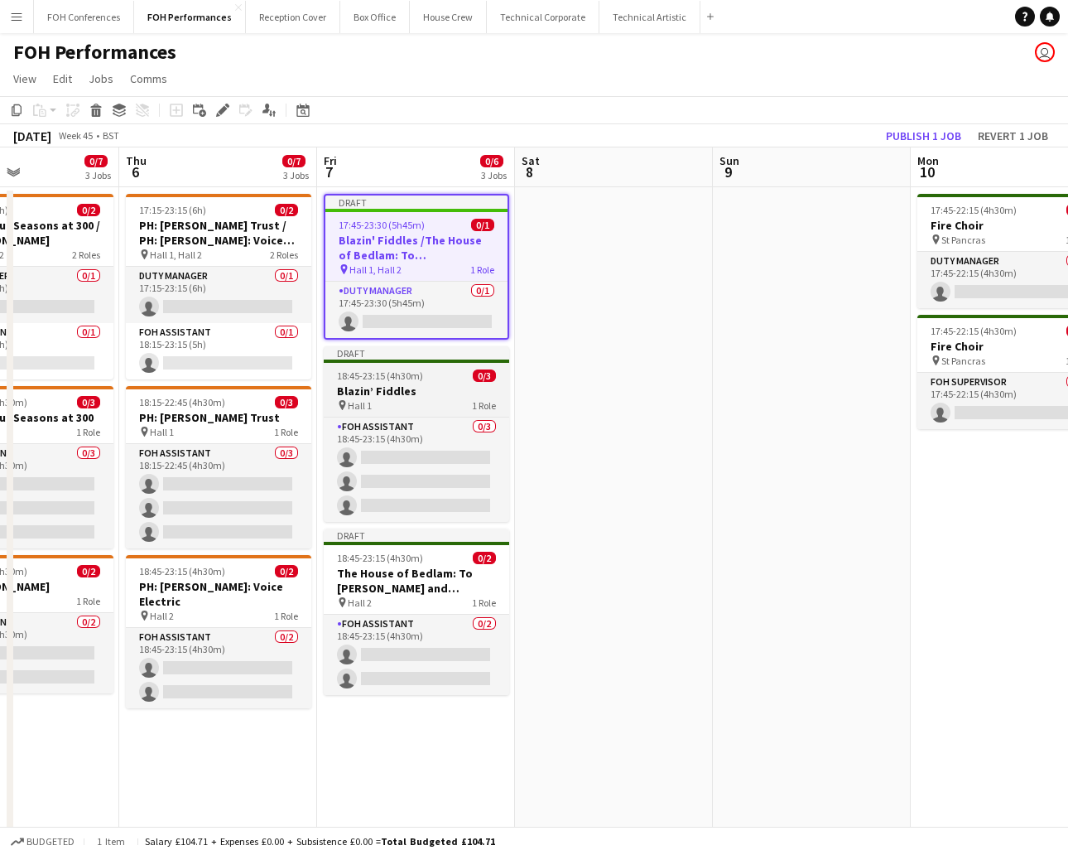
click at [421, 377] on div "18:45-23:15 (4h30m) 0/3" at bounding box center [416, 375] width 185 height 12
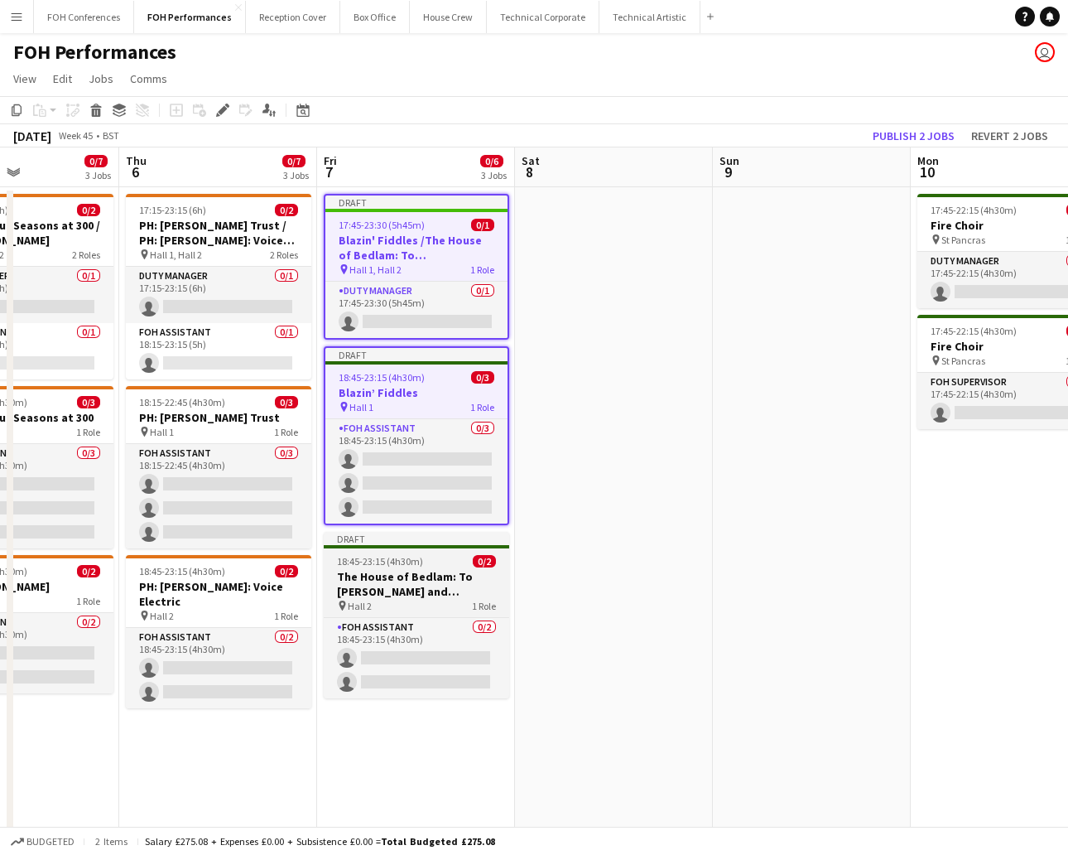
click at [415, 549] on app-job-card "Draft 18:45-23:15 (4h30m) 0/2 The House of Bedlam: To [PERSON_NAME] and [PERSON…" at bounding box center [416, 615] width 185 height 166
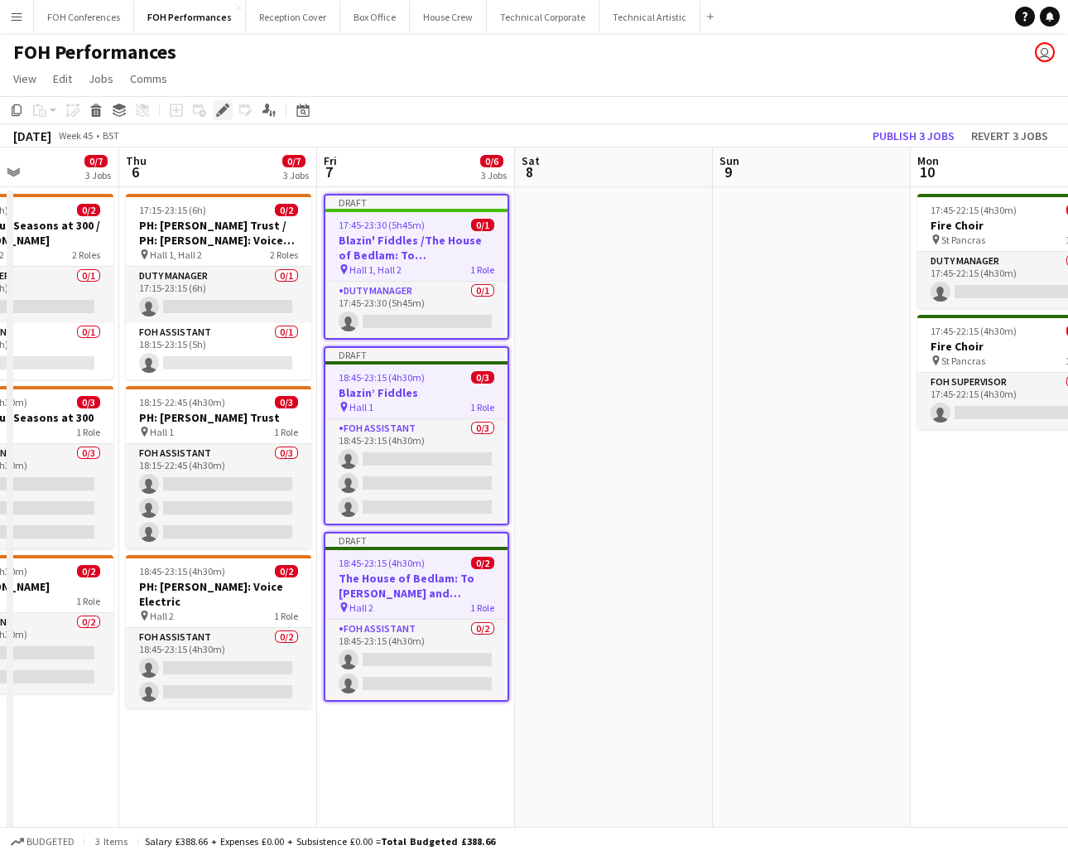
click at [222, 116] on icon "Edit" at bounding box center [222, 110] width 13 height 13
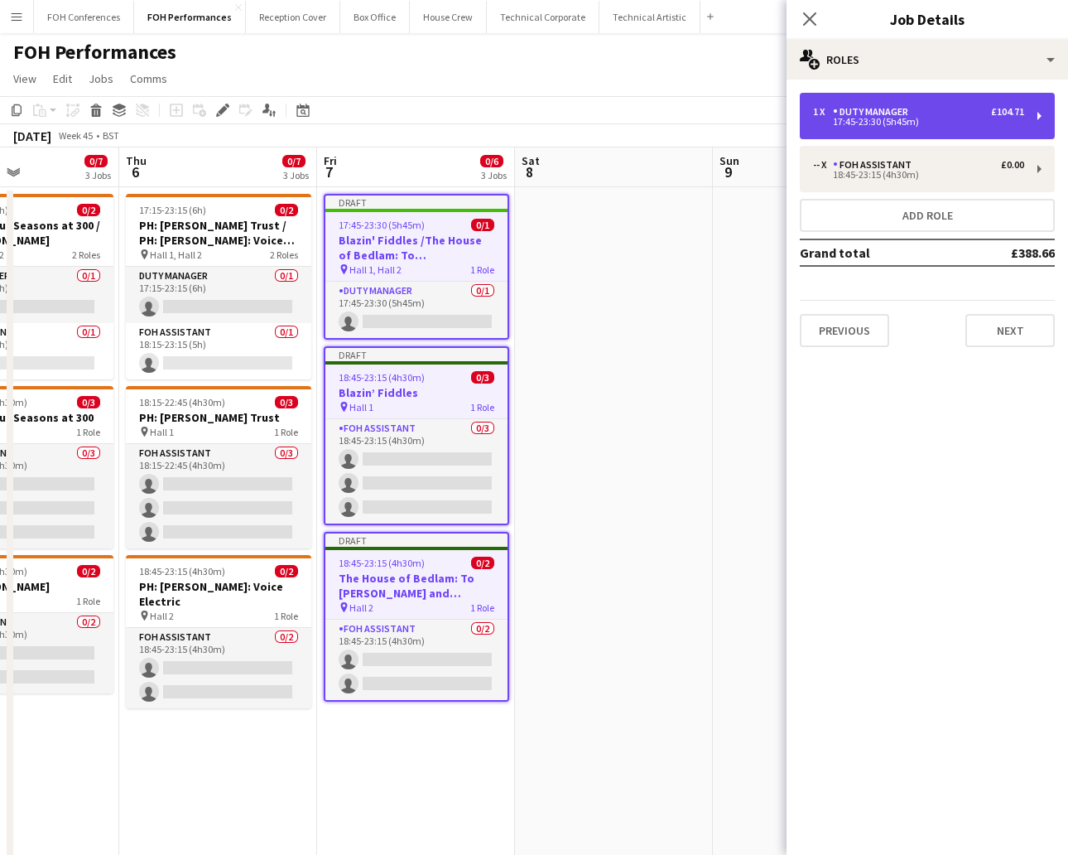
click at [948, 123] on div "17:45-23:30 (5h45m)" at bounding box center [918, 122] width 211 height 8
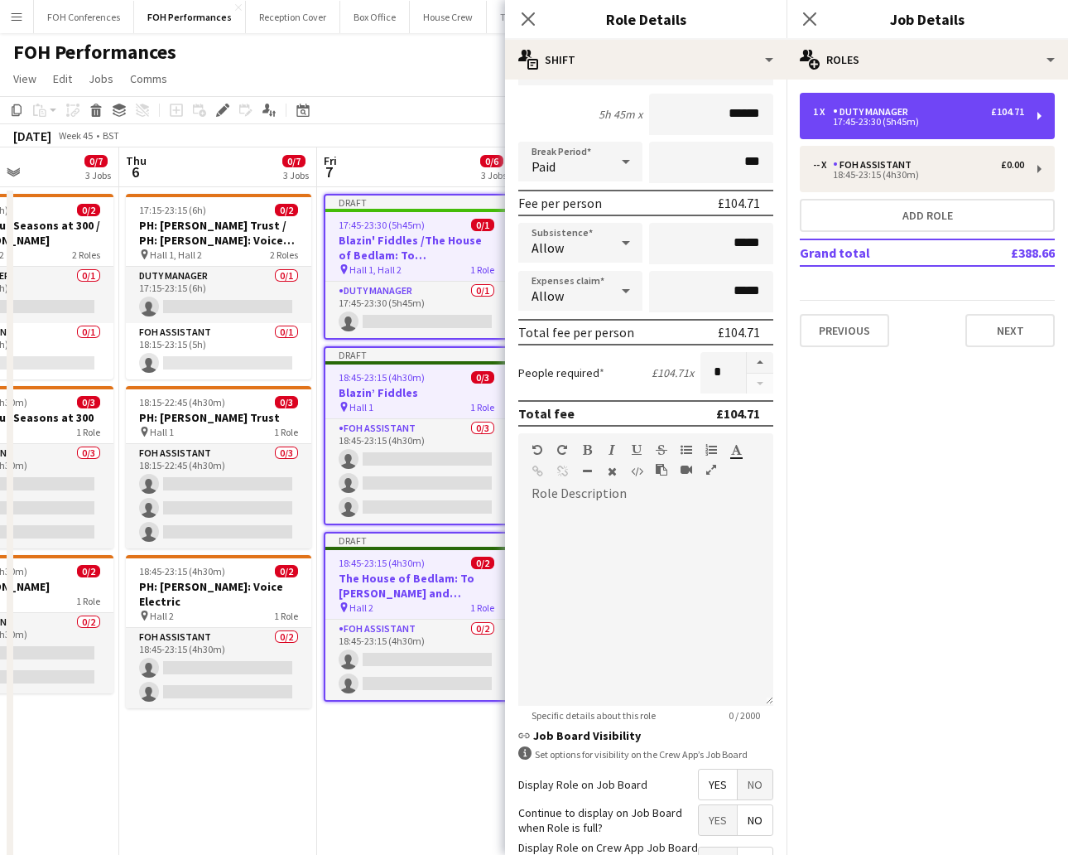
scroll to position [297, 0]
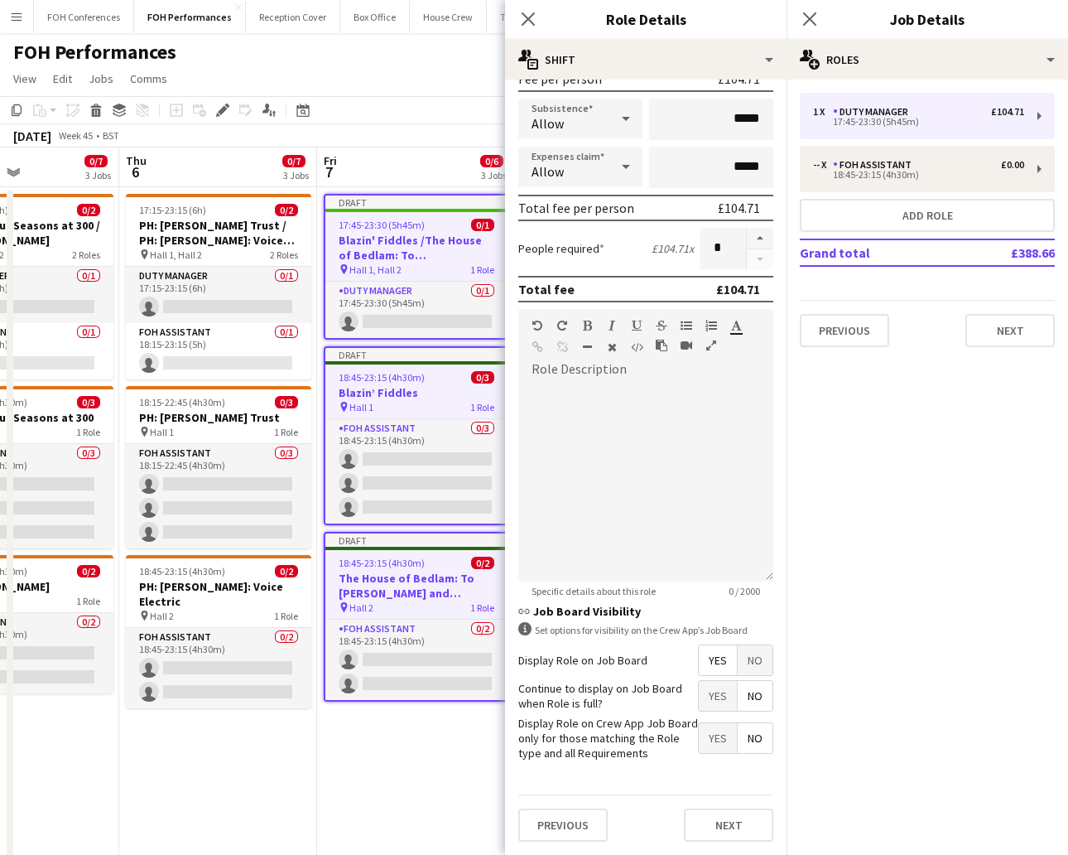
click at [738, 649] on span "No" at bounding box center [755, 660] width 35 height 30
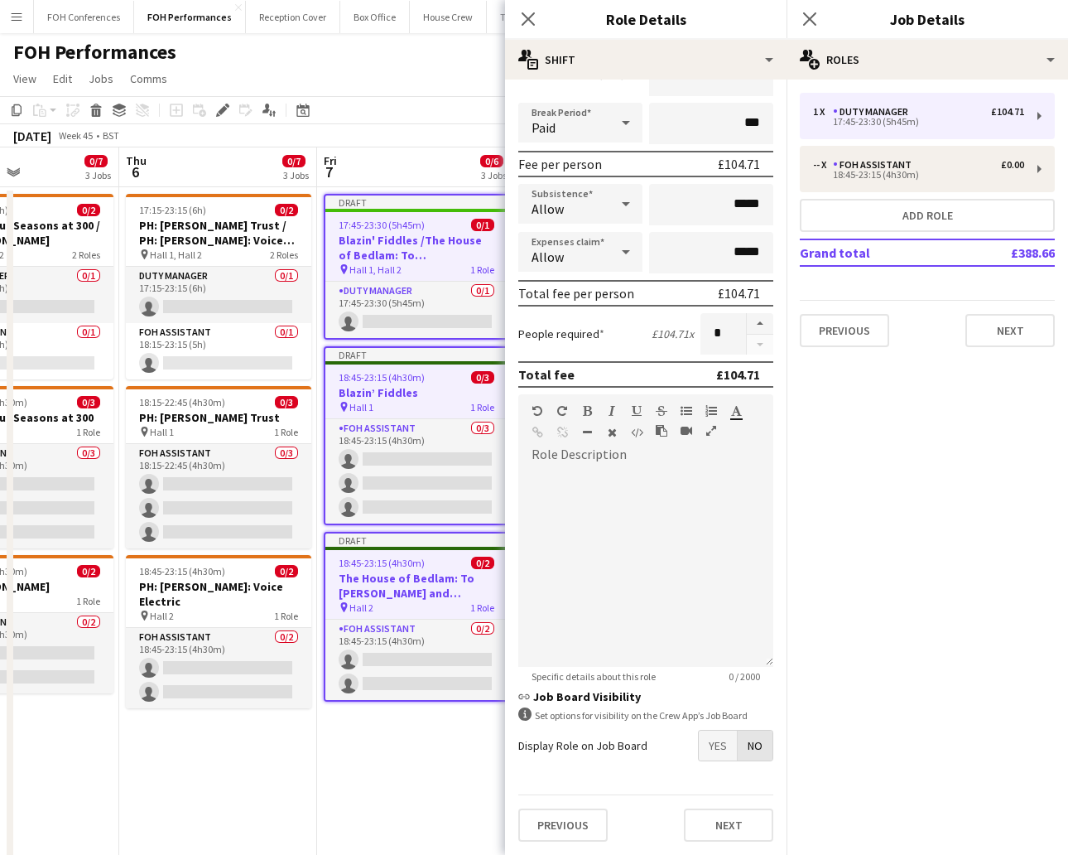
scroll to position [197, 0]
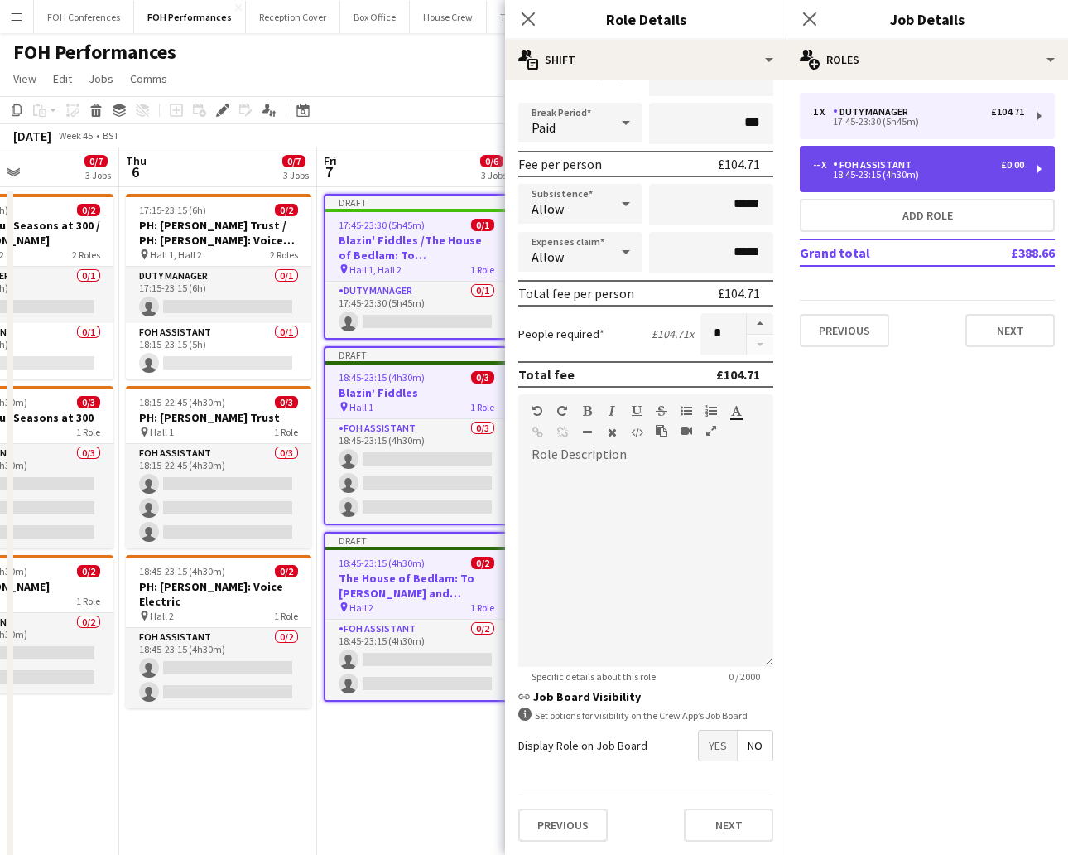
click at [948, 166] on div "£0.00" at bounding box center [1012, 165] width 23 height 12
type input "**********"
type input "*****"
type input "******"
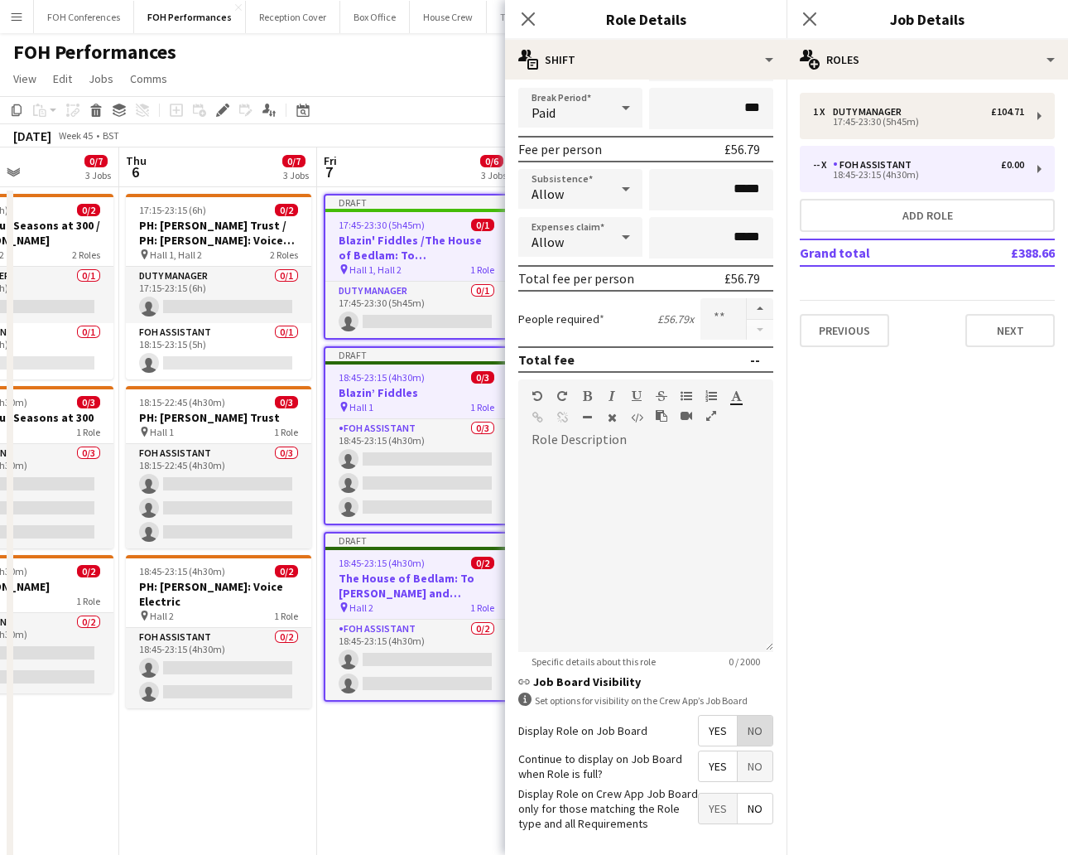
click at [738, 745] on span "No" at bounding box center [755, 730] width 35 height 30
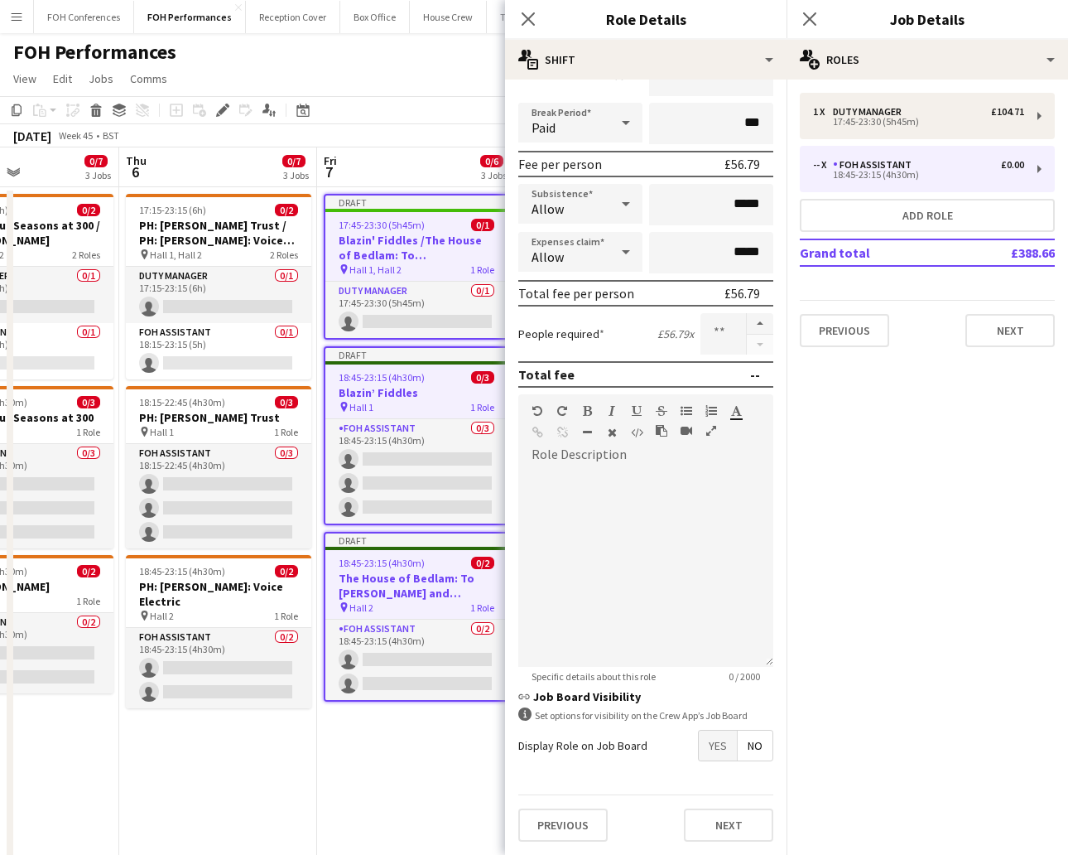
click at [464, 82] on app-page-menu "View Day view expanded Day view collapsed Month view Date picker Jump to [DATE]…" at bounding box center [534, 80] width 1068 height 31
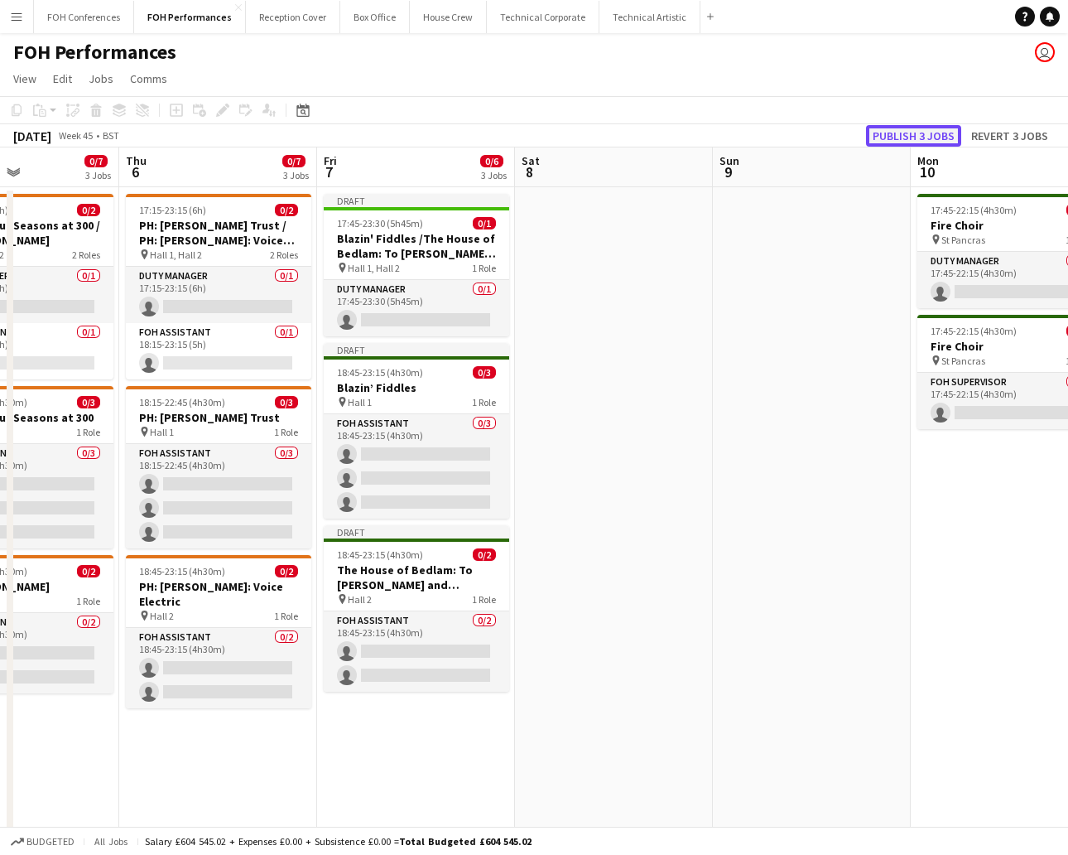
click at [932, 137] on button "Publish 3 jobs" at bounding box center [913, 136] width 95 height 22
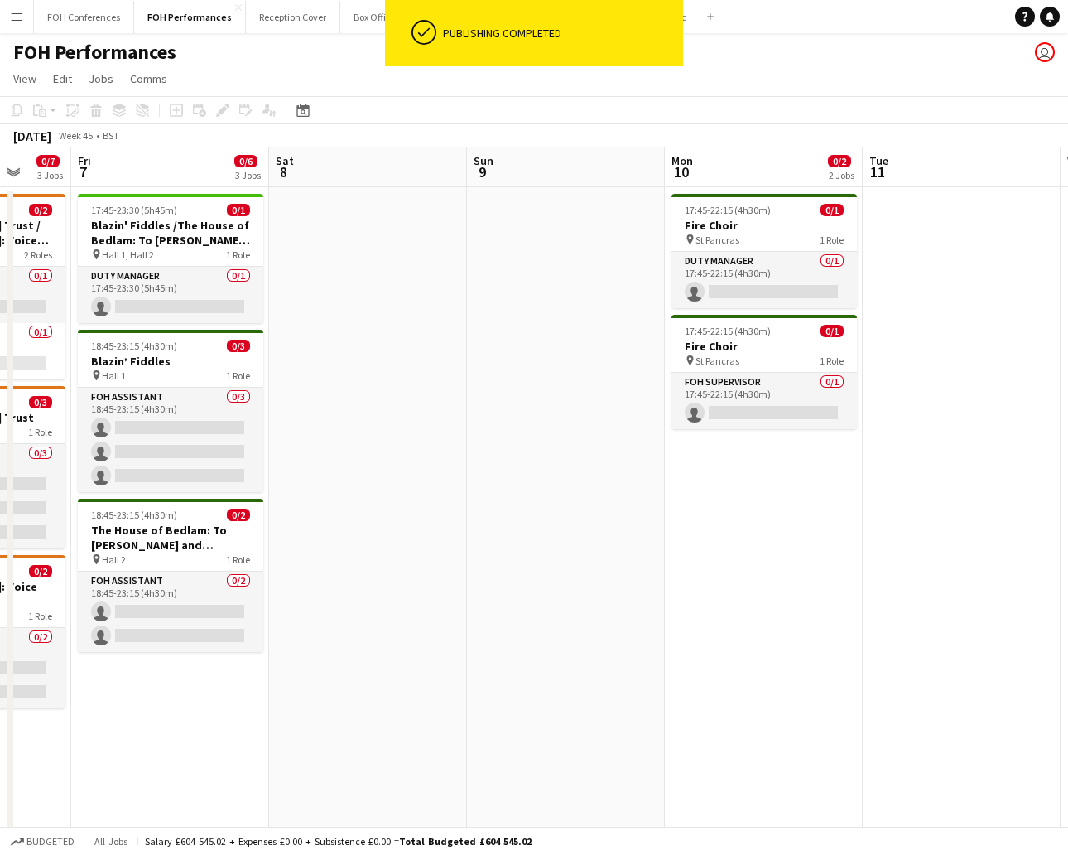
scroll to position [0, 473]
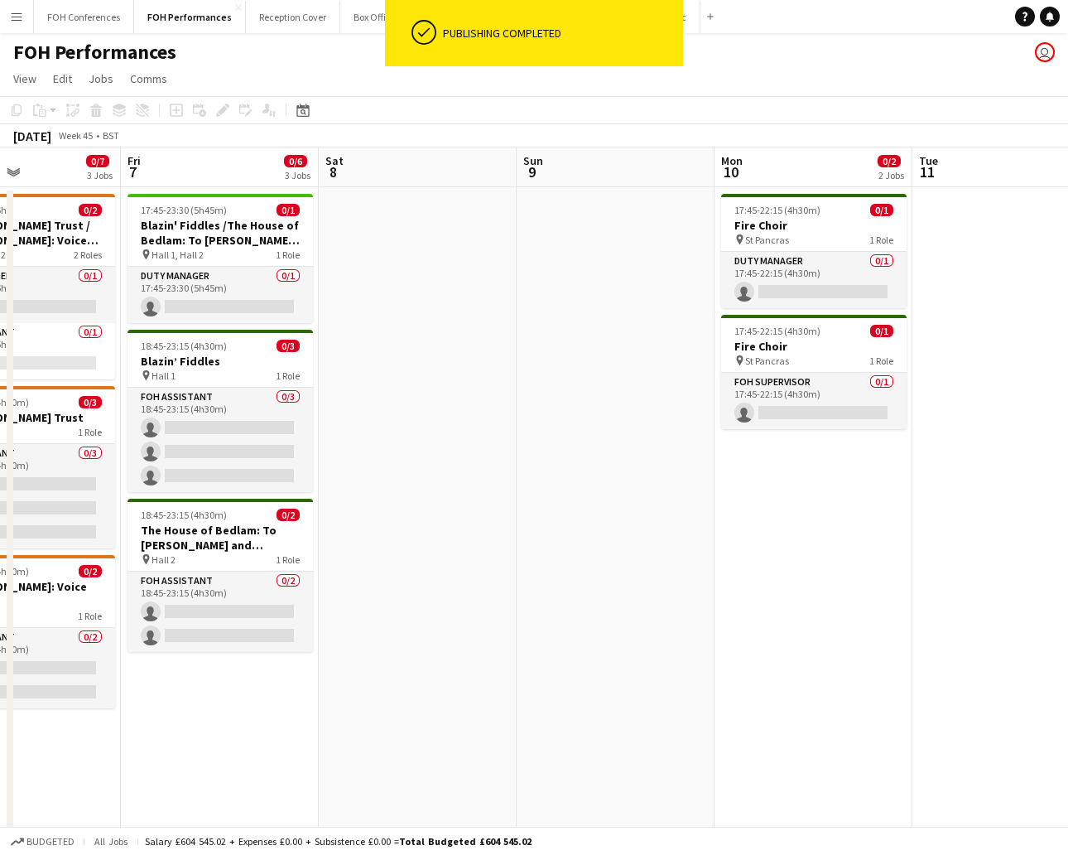
drag, startPoint x: 850, startPoint y: 177, endPoint x: 654, endPoint y: 162, distance: 196.8
click at [654, 162] on app-calendar-viewport "Tue 4 Wed 5 0/7 3 Jobs Thu 6 0/7 3 Jobs Fri 7 0/6 3 Jobs Sat 8 Sun 9 Mon 10 0/2…" at bounding box center [534, 654] width 1068 height 1015
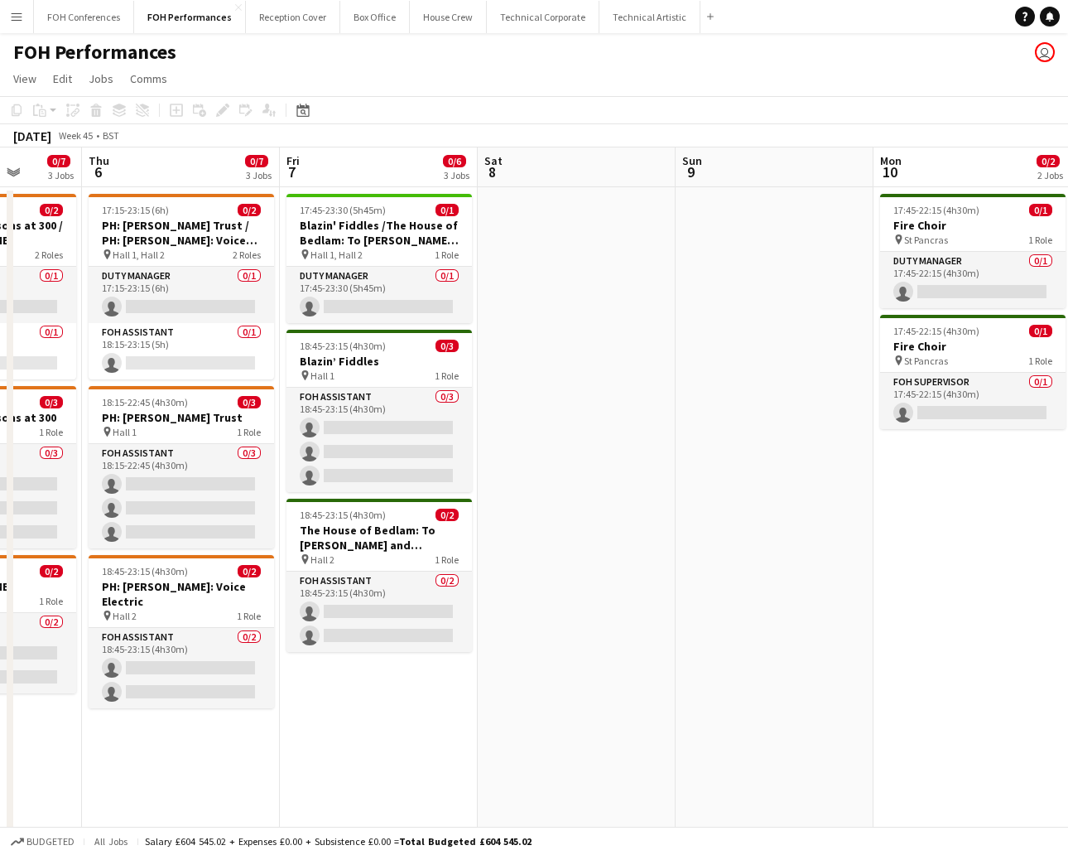
drag, startPoint x: 454, startPoint y: 171, endPoint x: 528, endPoint y: 187, distance: 76.3
click at [609, 171] on app-calendar-viewport "Mon 3 0/6 4 Jobs Tue 4 Wed 5 0/7 3 Jobs Thu 6 0/7 3 Jobs Fri 7 0/6 3 Jobs Sat 8…" at bounding box center [534, 654] width 1068 height 1015
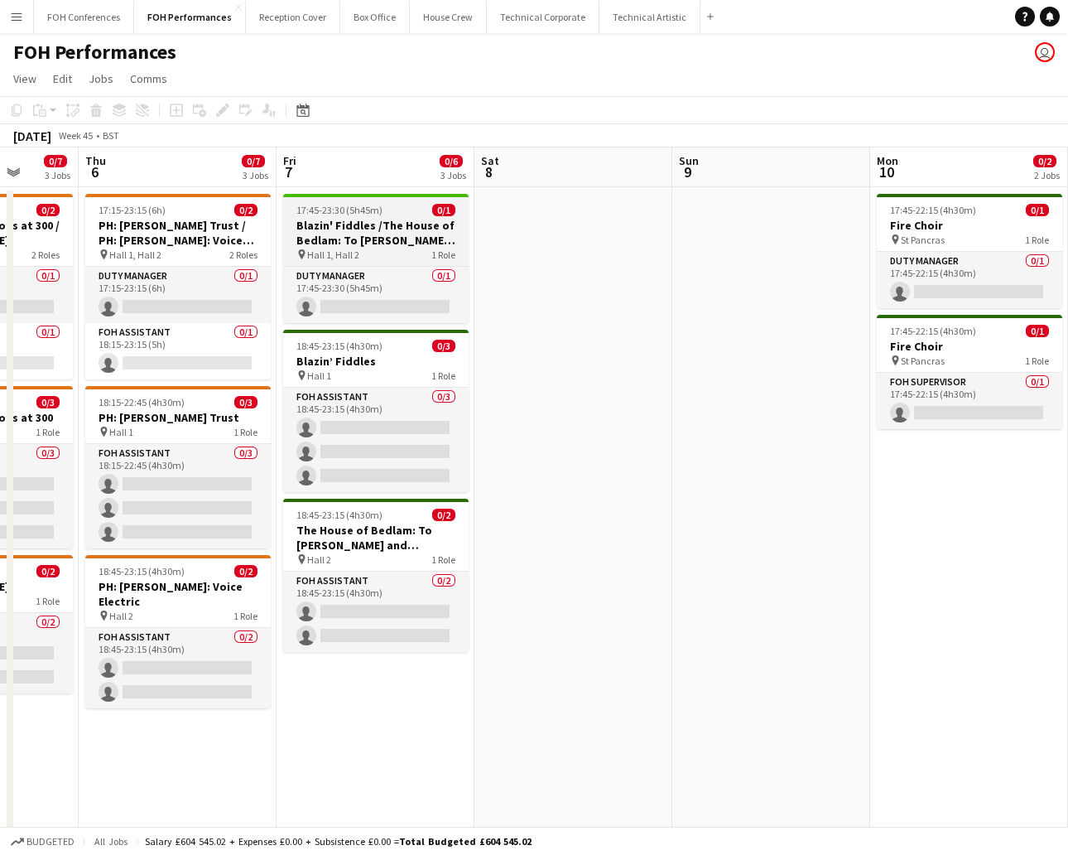
click at [351, 210] on span "17:45-23:30 (5h45m)" at bounding box center [339, 210] width 86 height 12
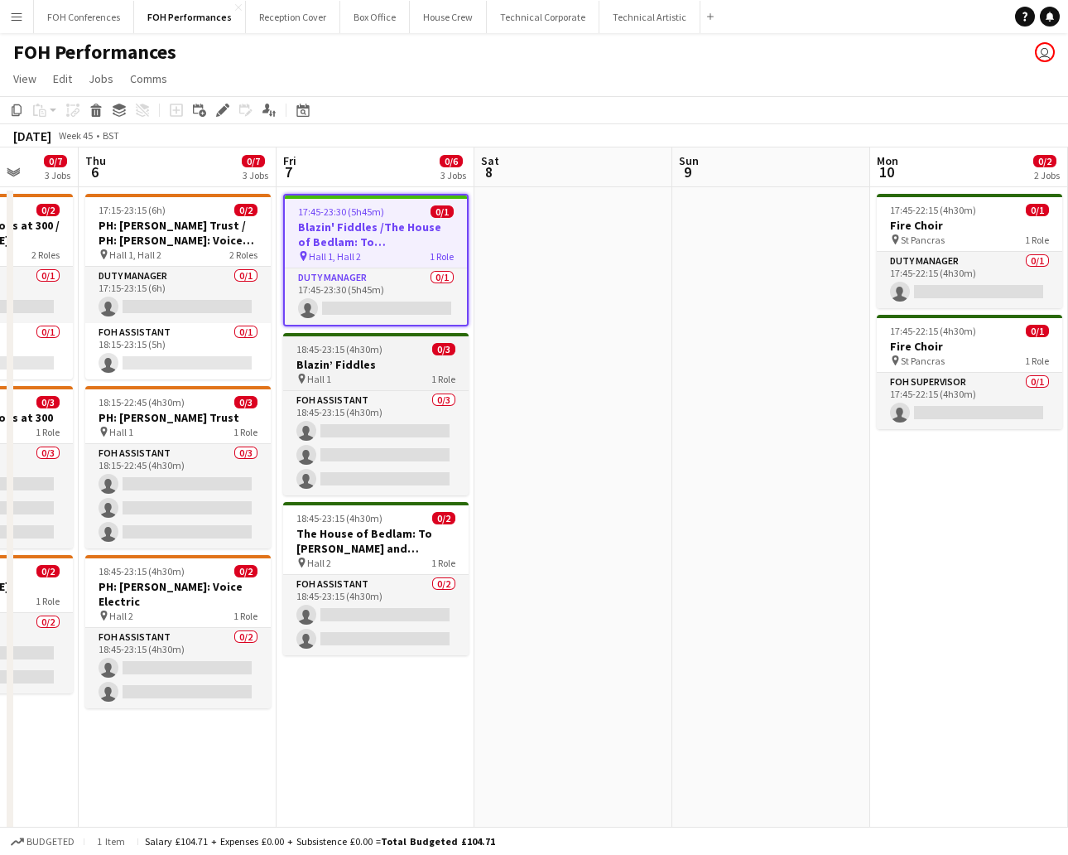
click at [390, 340] on app-job-card "18:45-23:15 (4h30m) 0/3 Blazin’ Fiddles pin Hall 1 1 Role FOH Assistant 0/3 18:…" at bounding box center [375, 414] width 185 height 162
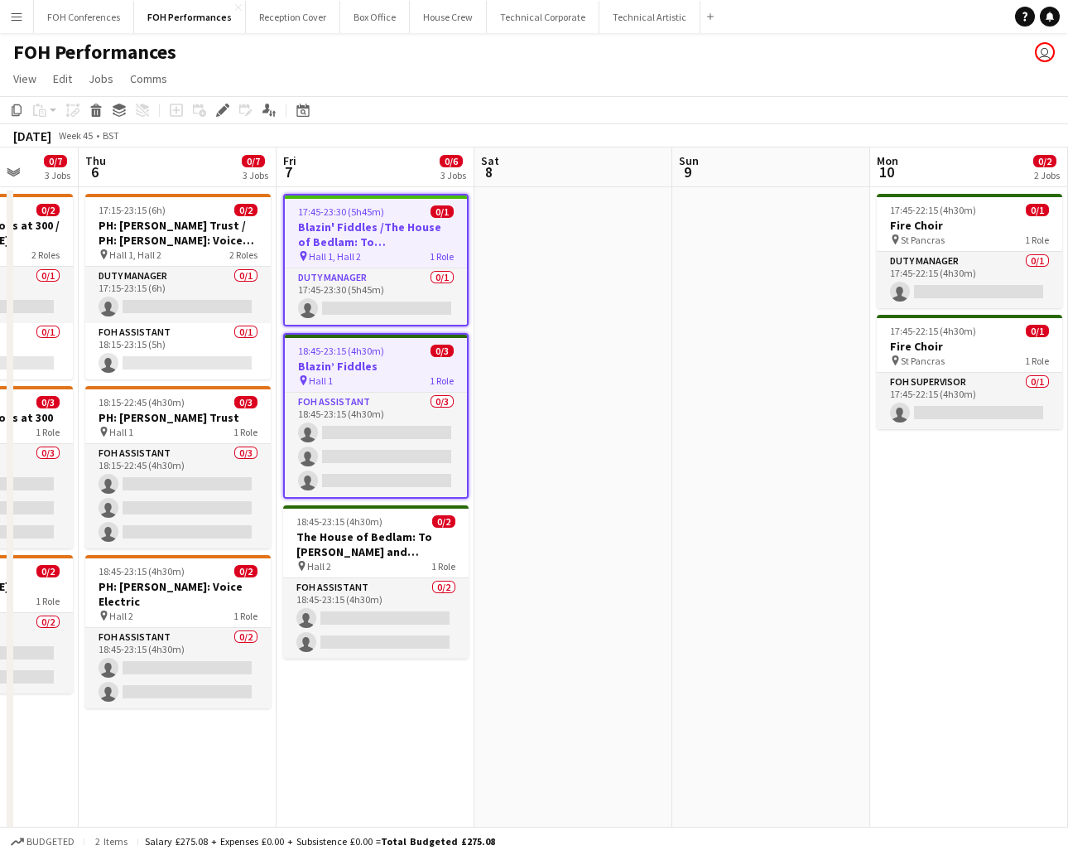
click at [555, 227] on app-date-cell at bounding box center [574, 675] width 198 height 976
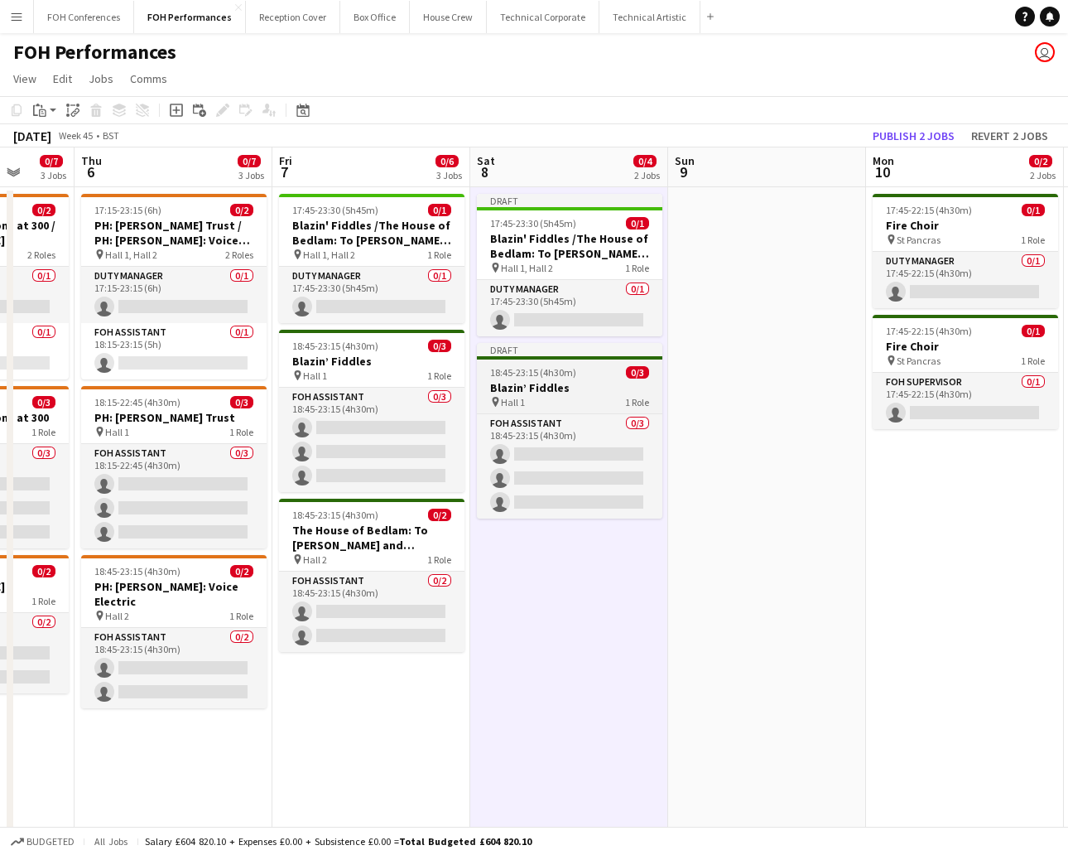
click at [543, 392] on h3 "Blazin’ Fiddles" at bounding box center [569, 387] width 185 height 15
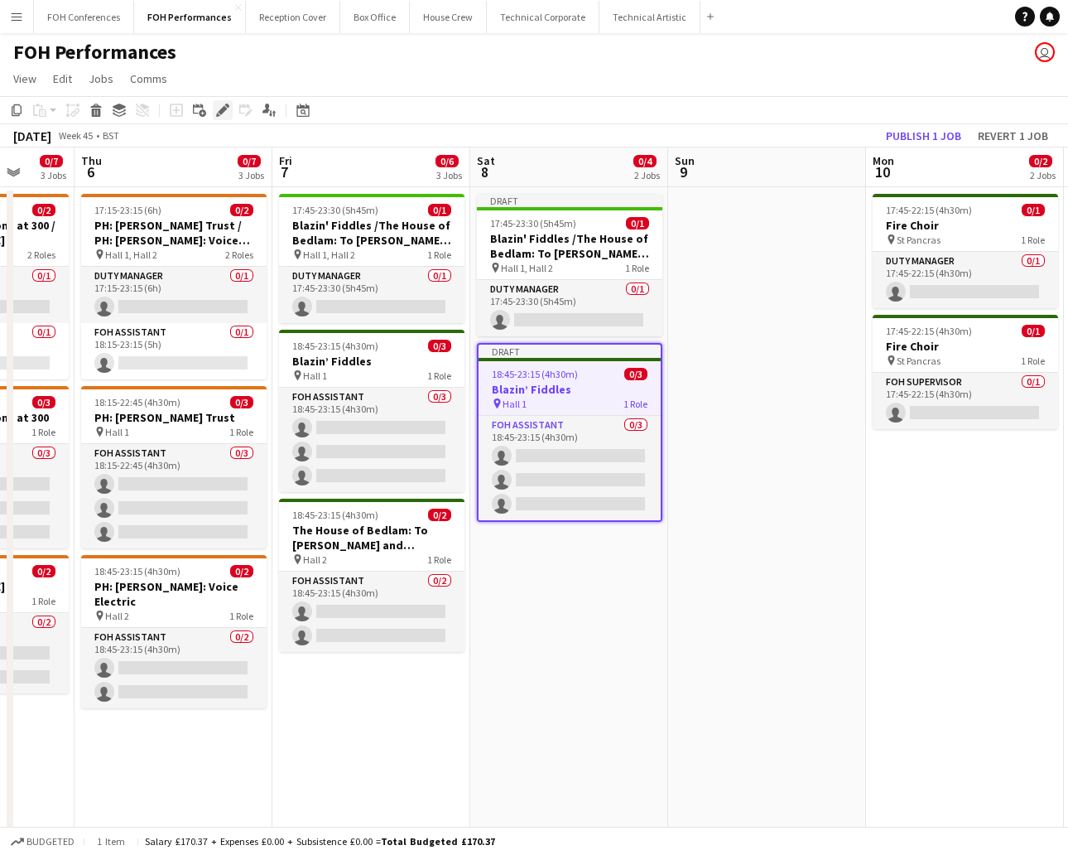
click at [225, 108] on icon at bounding box center [222, 110] width 9 height 9
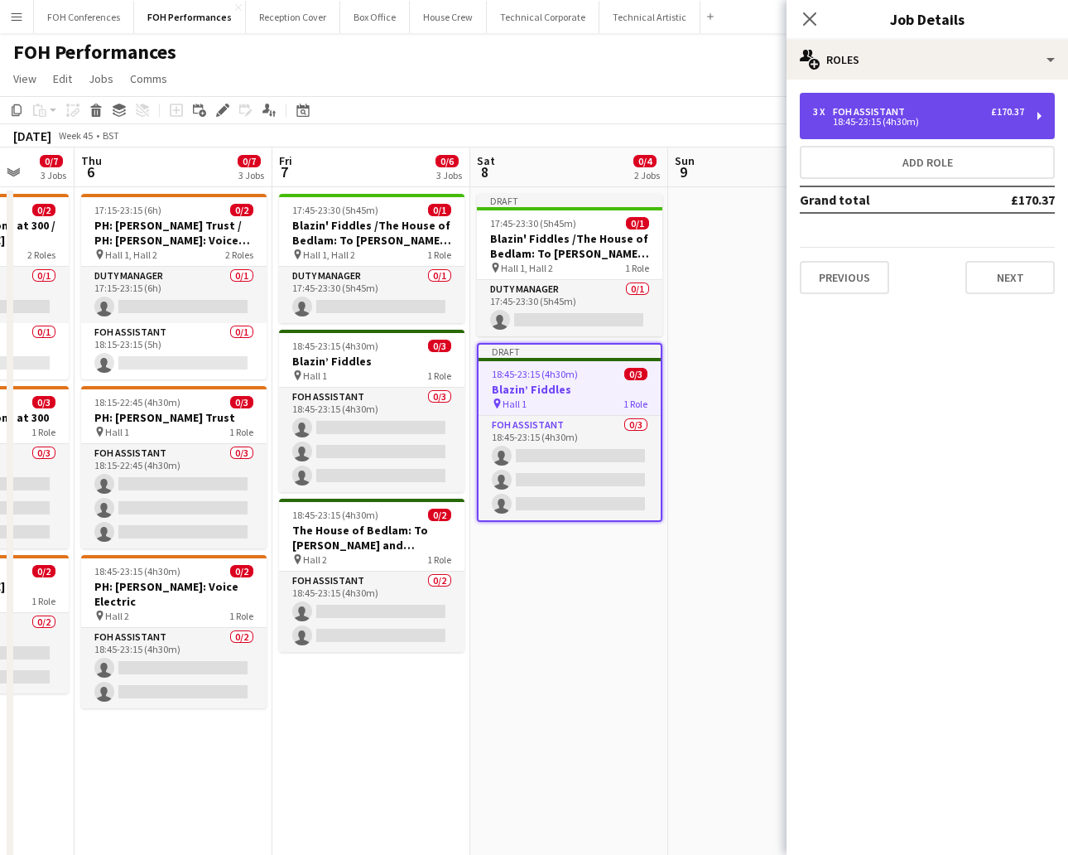
click at [948, 122] on div "3 x FOH Assistant £170.37 18:45-23:15 (4h30m)" at bounding box center [927, 116] width 255 height 46
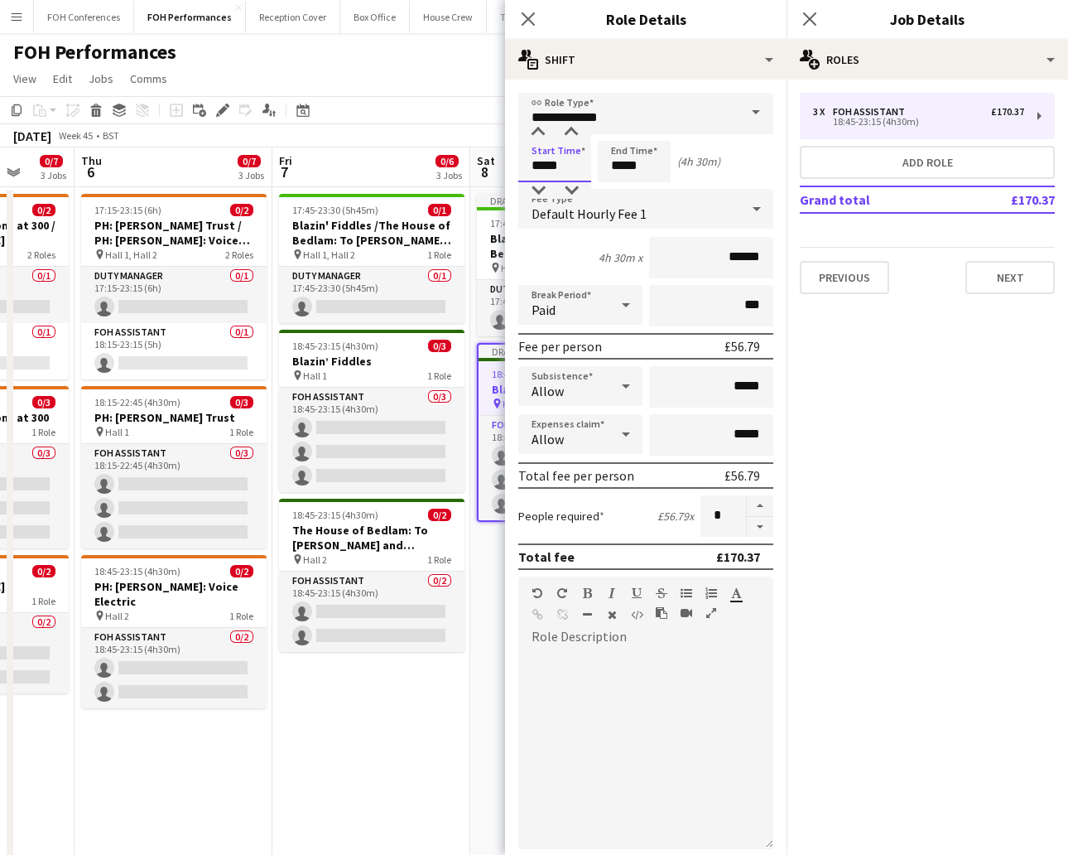
drag, startPoint x: 544, startPoint y: 154, endPoint x: 334, endPoint y: 176, distance: 211.5
click at [334, 176] on body "Menu Boards Boards Boards All jobs Status Workforce Workforce My Workforce Recr…" at bounding box center [534, 595] width 1068 height 1191
type input "*****"
drag, startPoint x: 655, startPoint y: 168, endPoint x: 572, endPoint y: 166, distance: 82.8
click at [572, 166] on div "Start Time ***** End Time ***** (8h 30m)" at bounding box center [645, 161] width 255 height 41
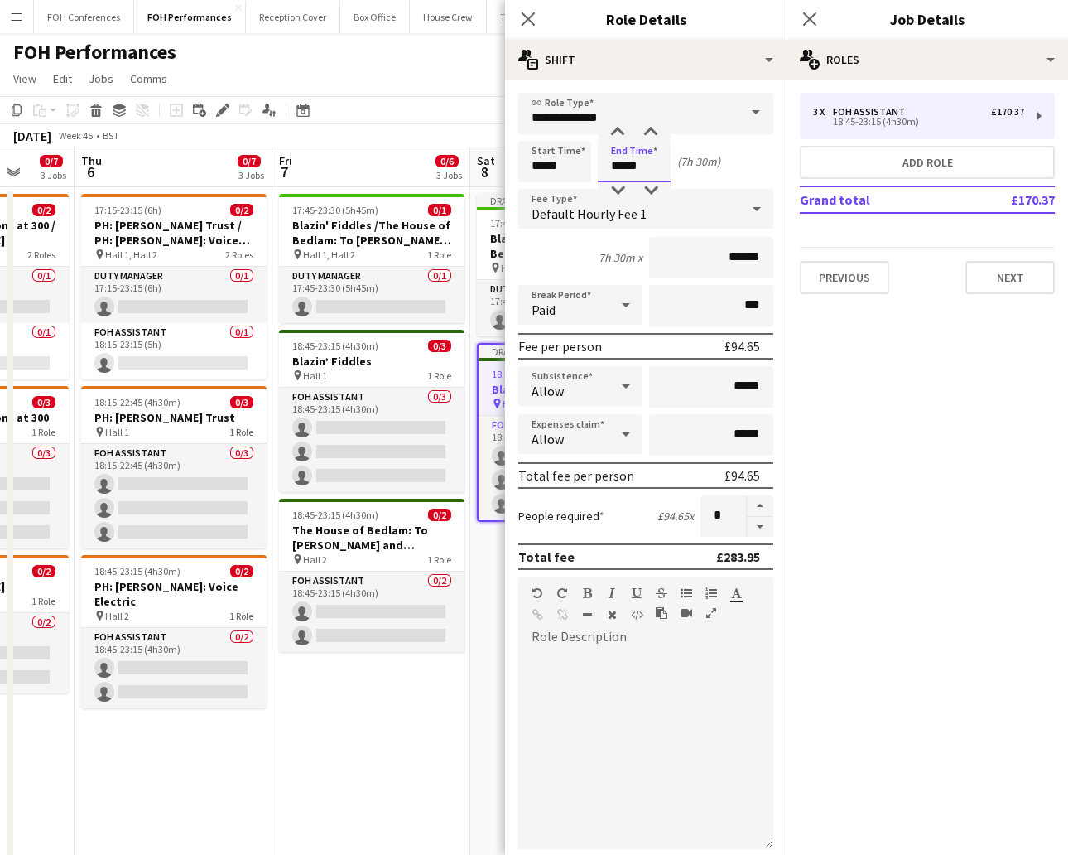
type input "*****"
click at [948, 277] on button "Next" at bounding box center [1010, 277] width 89 height 33
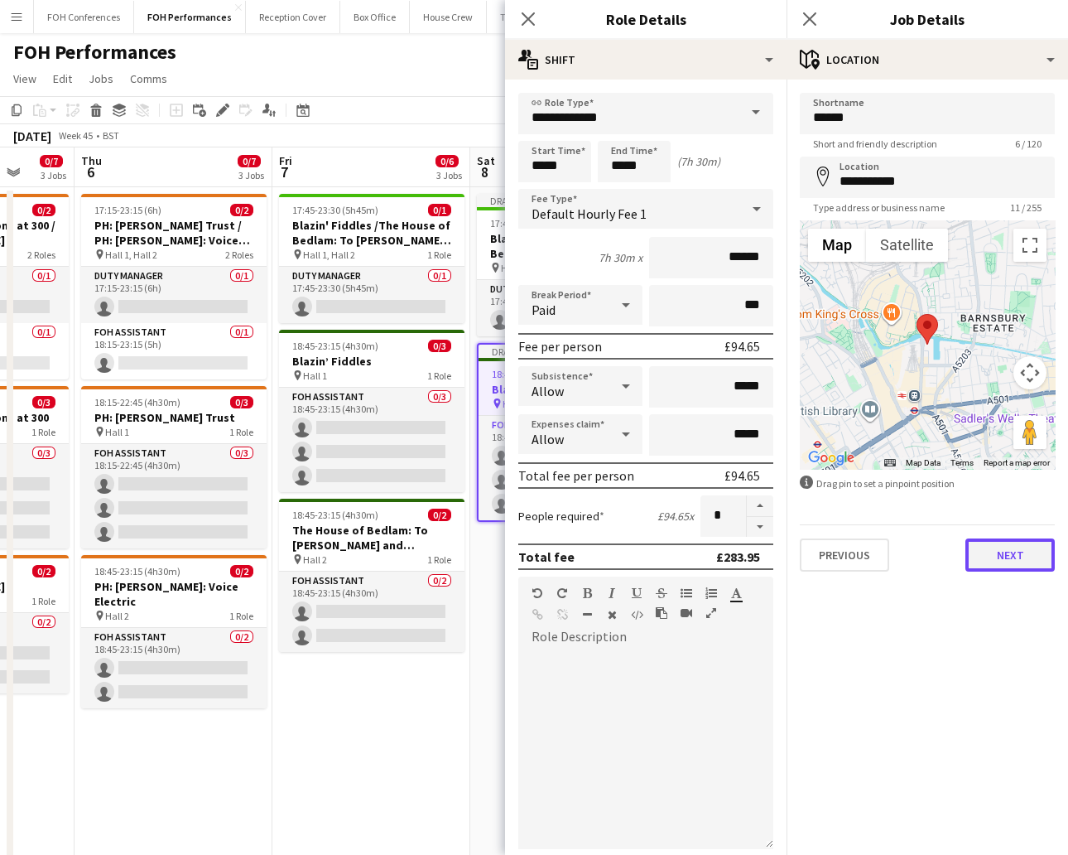
click at [948, 553] on button "Next" at bounding box center [1010, 554] width 89 height 33
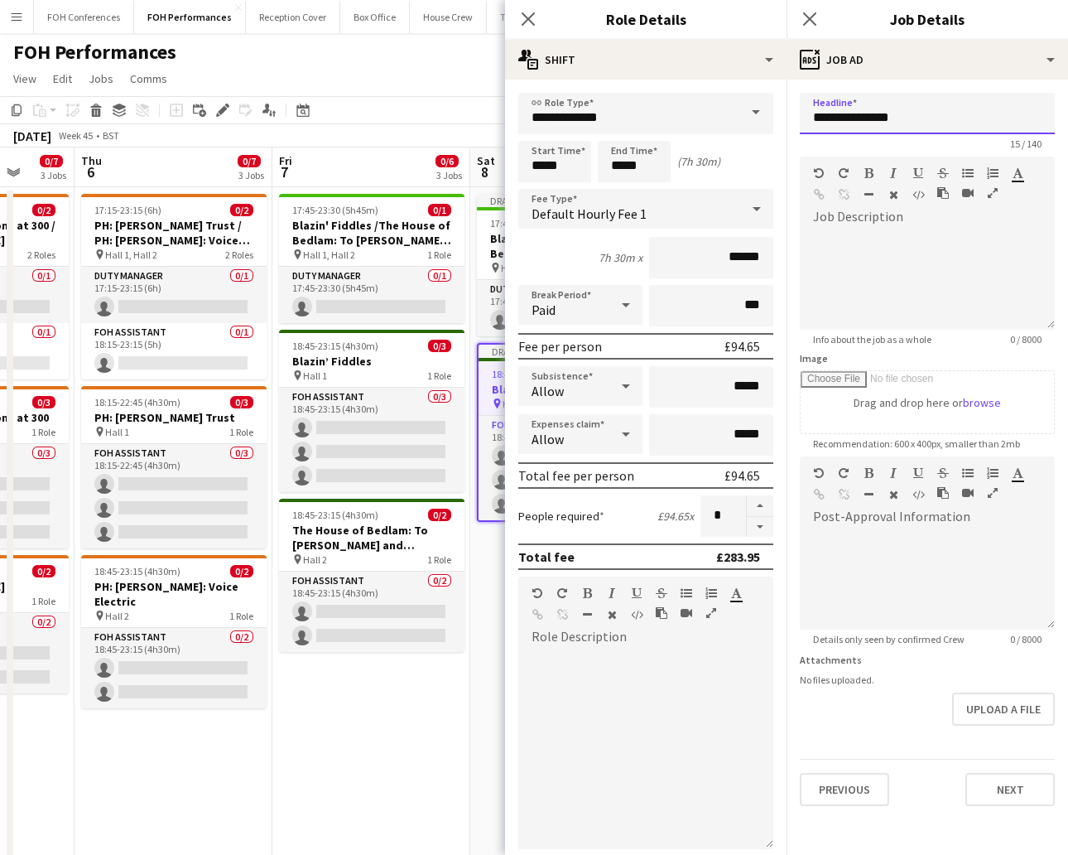
drag, startPoint x: 927, startPoint y: 117, endPoint x: 797, endPoint y: 94, distance: 132.7
click at [797, 94] on form "**********" at bounding box center [928, 449] width 282 height 713
paste input "text"
type input "**********"
click at [948, 759] on button "Next" at bounding box center [1010, 789] width 89 height 33
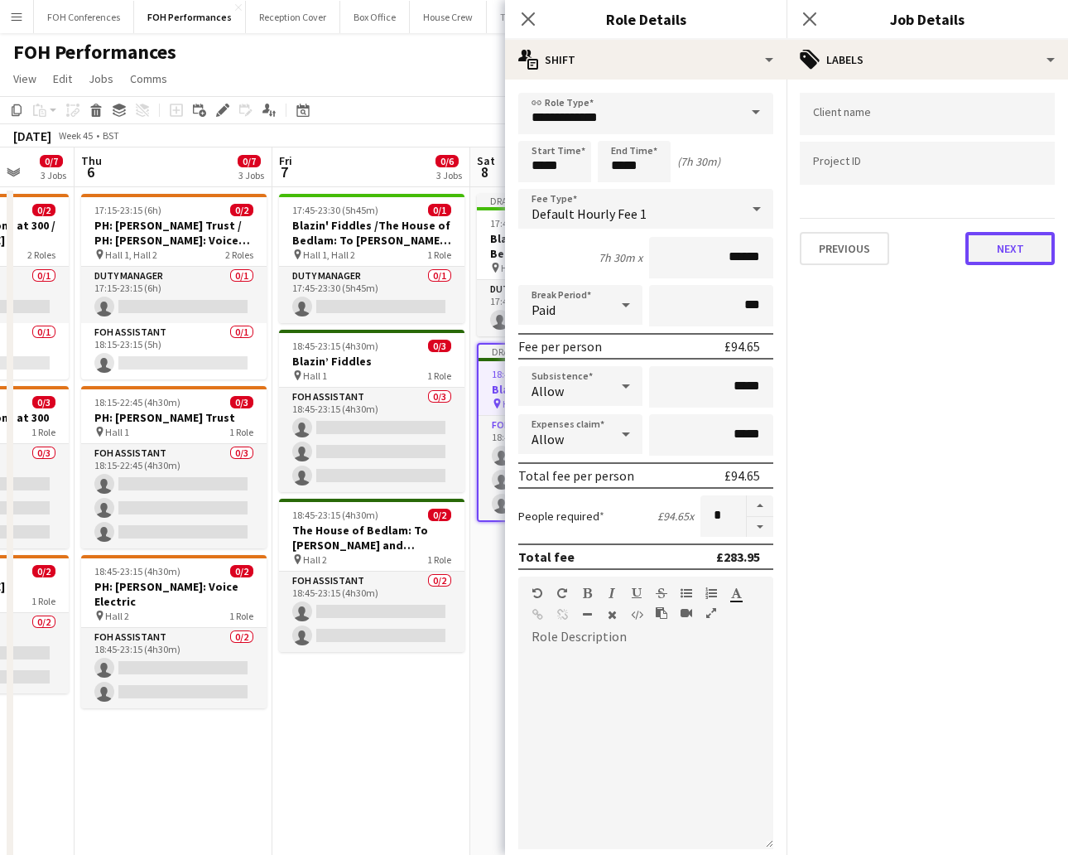
click at [948, 243] on button "Next" at bounding box center [1010, 248] width 89 height 33
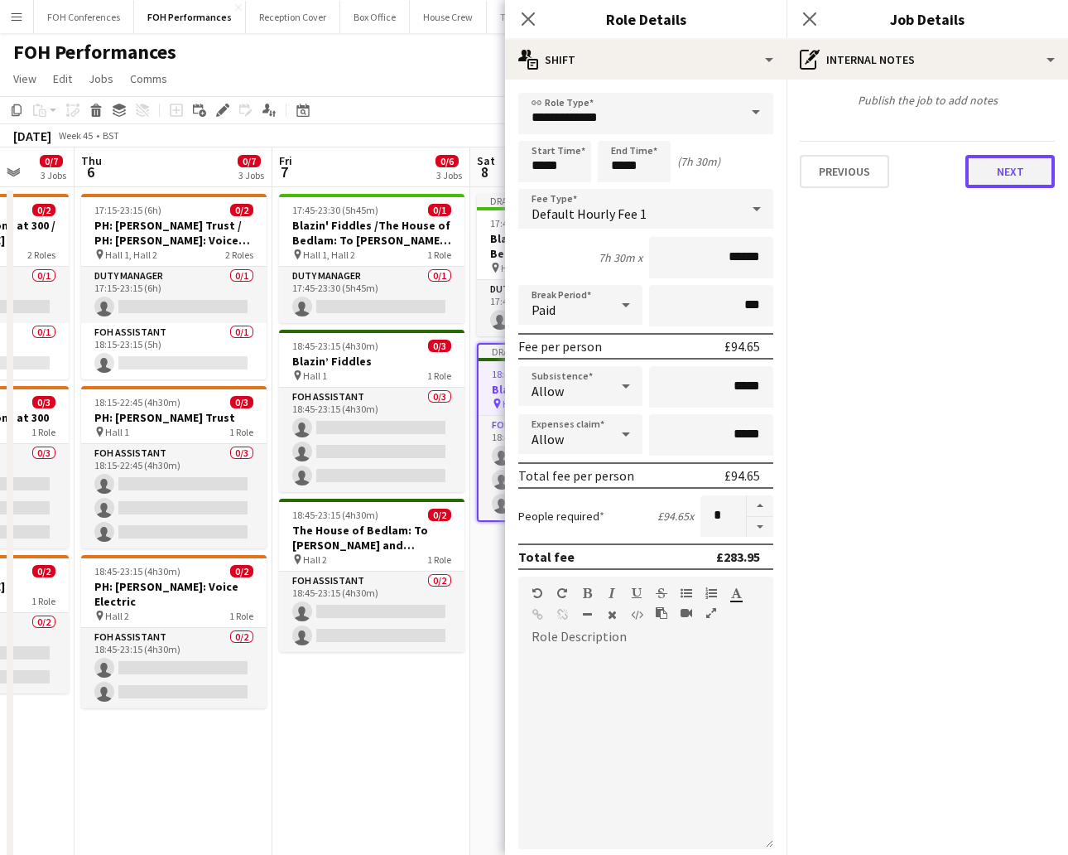
click at [948, 176] on button "Next" at bounding box center [1010, 171] width 89 height 33
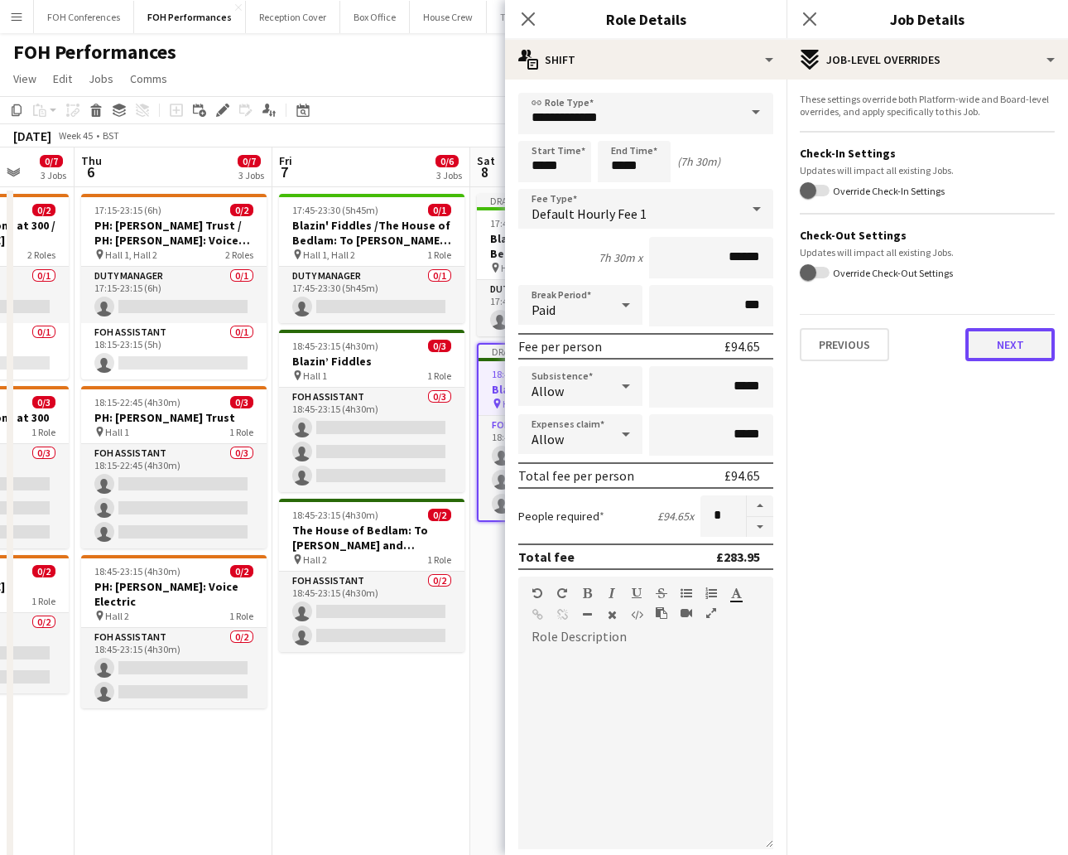
click at [948, 343] on button "Next" at bounding box center [1010, 344] width 89 height 33
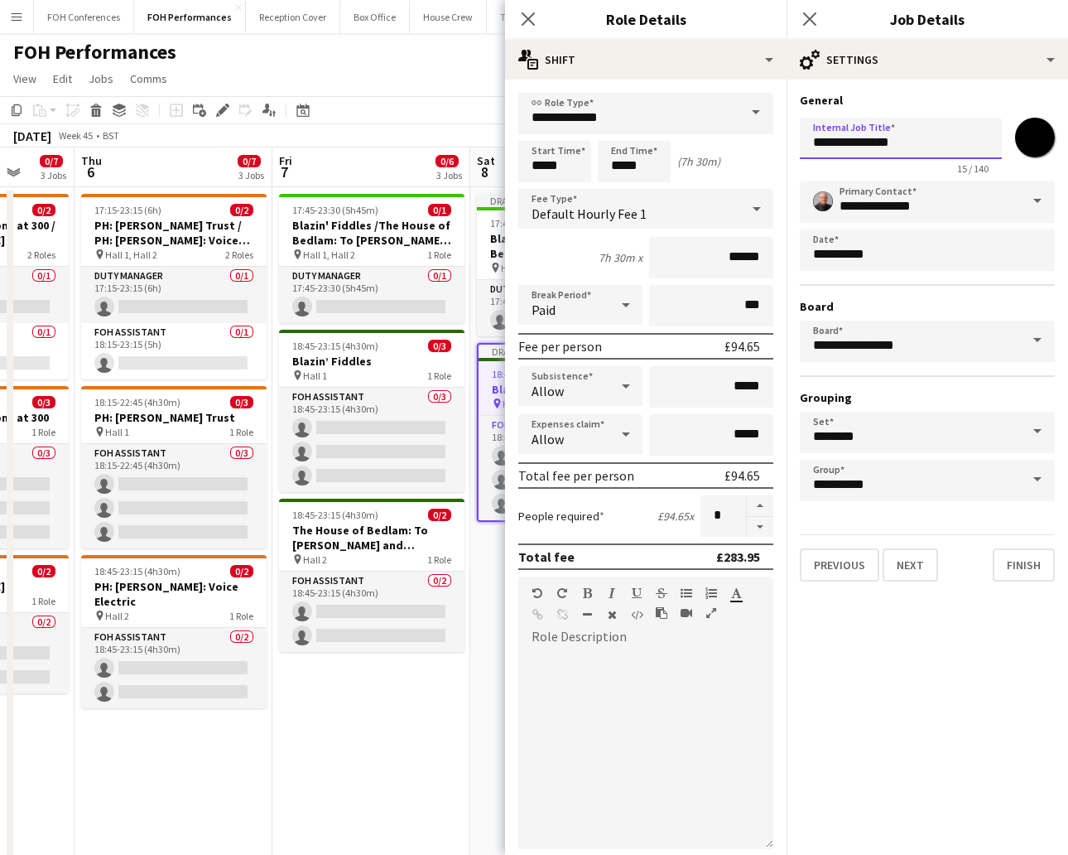
drag, startPoint x: 975, startPoint y: 141, endPoint x: 802, endPoint y: 134, distance: 172.4
click at [802, 134] on input "**********" at bounding box center [901, 138] width 202 height 41
paste input "text"
type input "**********"
click at [948, 561] on button "Finish" at bounding box center [1024, 564] width 62 height 33
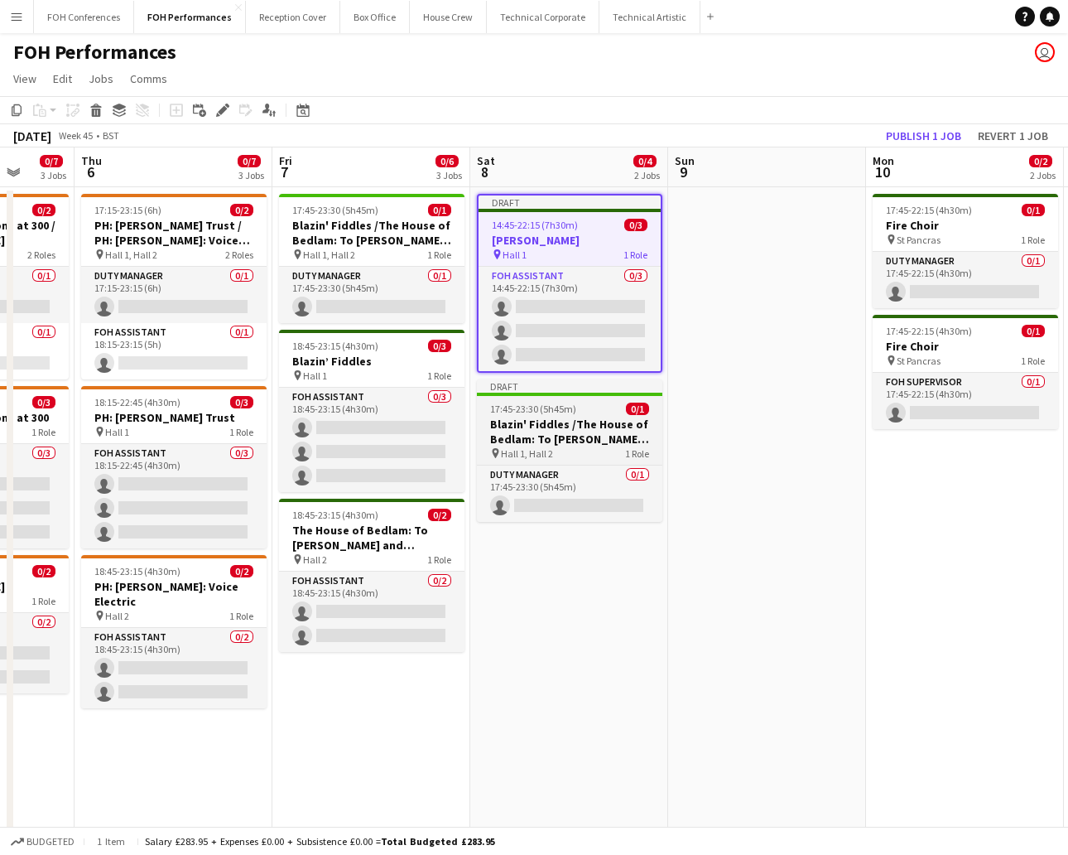
click at [567, 407] on span "17:45-23:30 (5h45m)" at bounding box center [533, 408] width 86 height 12
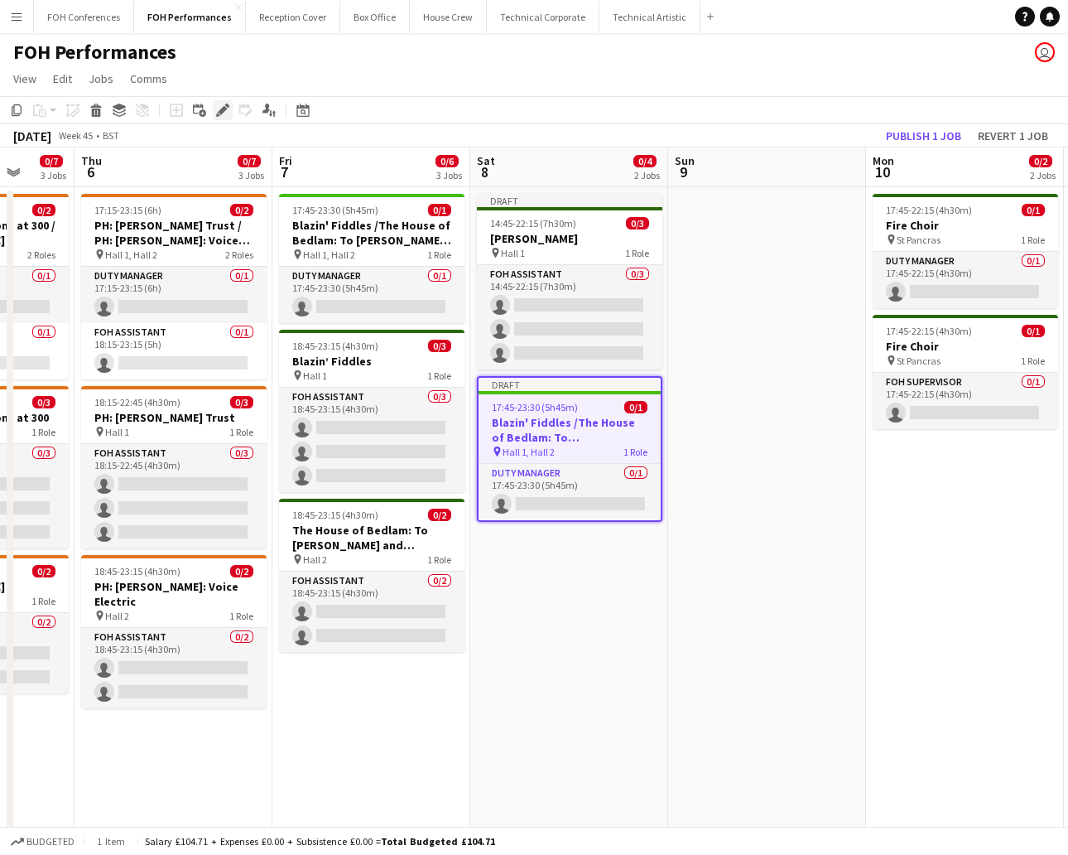
click at [220, 116] on icon "Edit" at bounding box center [222, 110] width 13 height 13
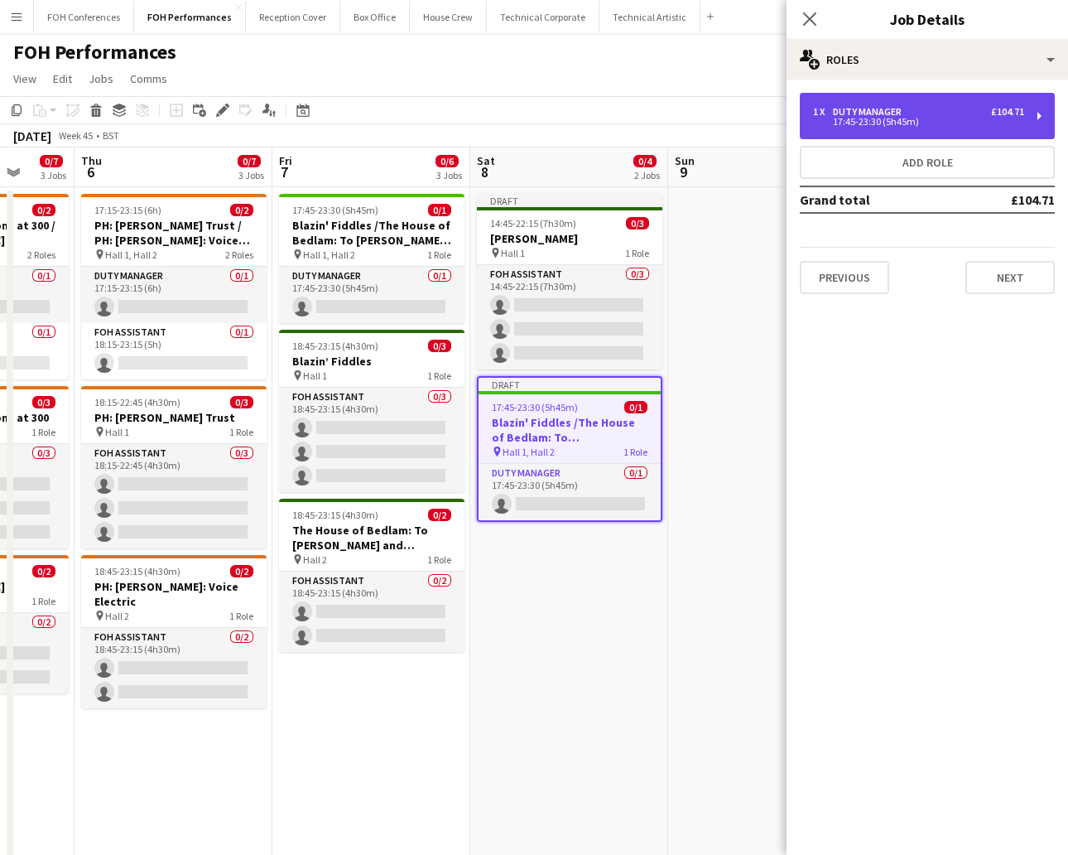
click at [948, 109] on div "1 x Duty Manager £104.71" at bounding box center [918, 112] width 211 height 12
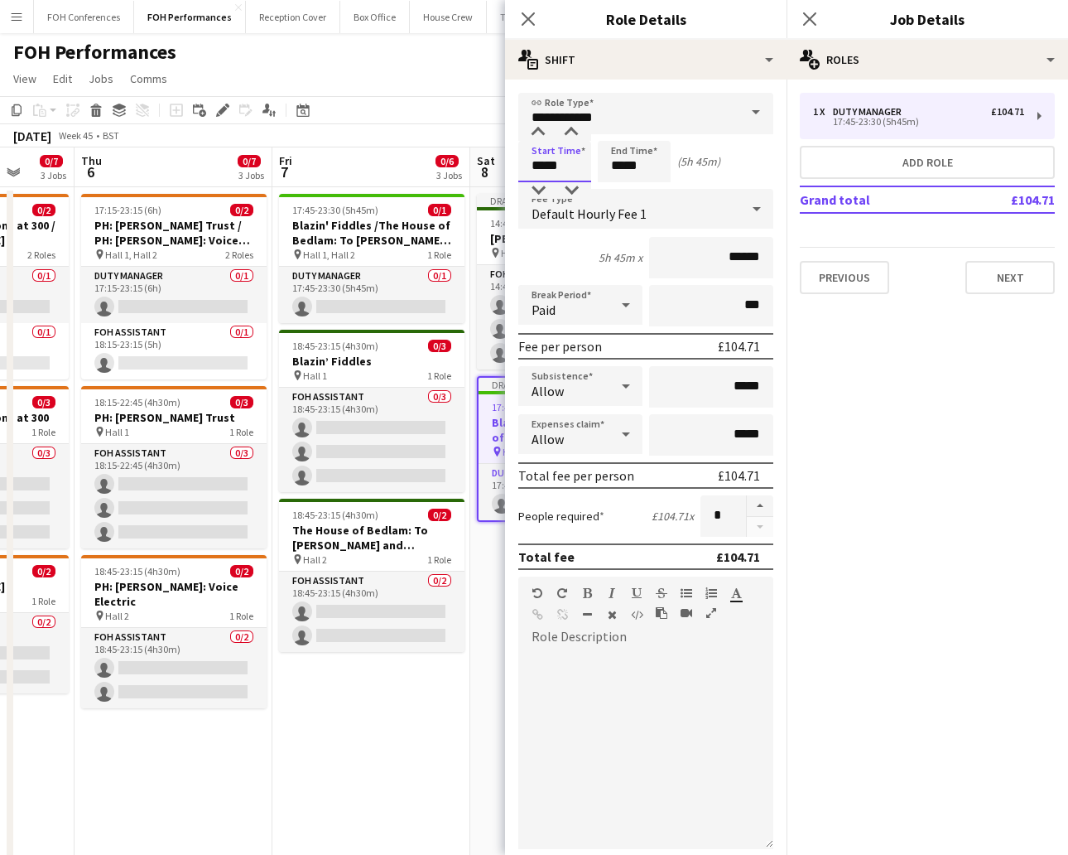
drag, startPoint x: 570, startPoint y: 167, endPoint x: 280, endPoint y: 33, distance: 319.4
click at [461, 156] on body "Menu Boards Boards Boards All jobs Status Workforce Workforce My Workforce Recr…" at bounding box center [534, 595] width 1068 height 1191
type input "*****"
click at [648, 167] on input "*****" at bounding box center [634, 161] width 73 height 41
type input "*****"
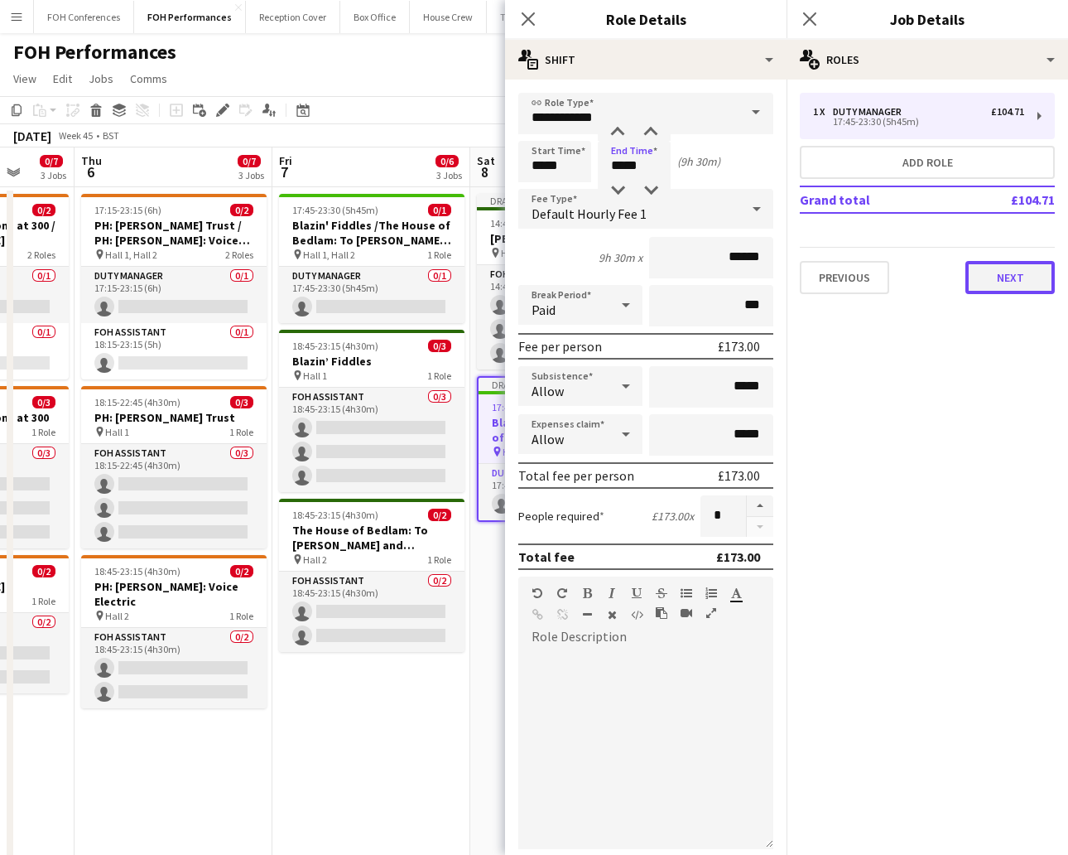
click at [948, 261] on button "Next" at bounding box center [1010, 277] width 89 height 33
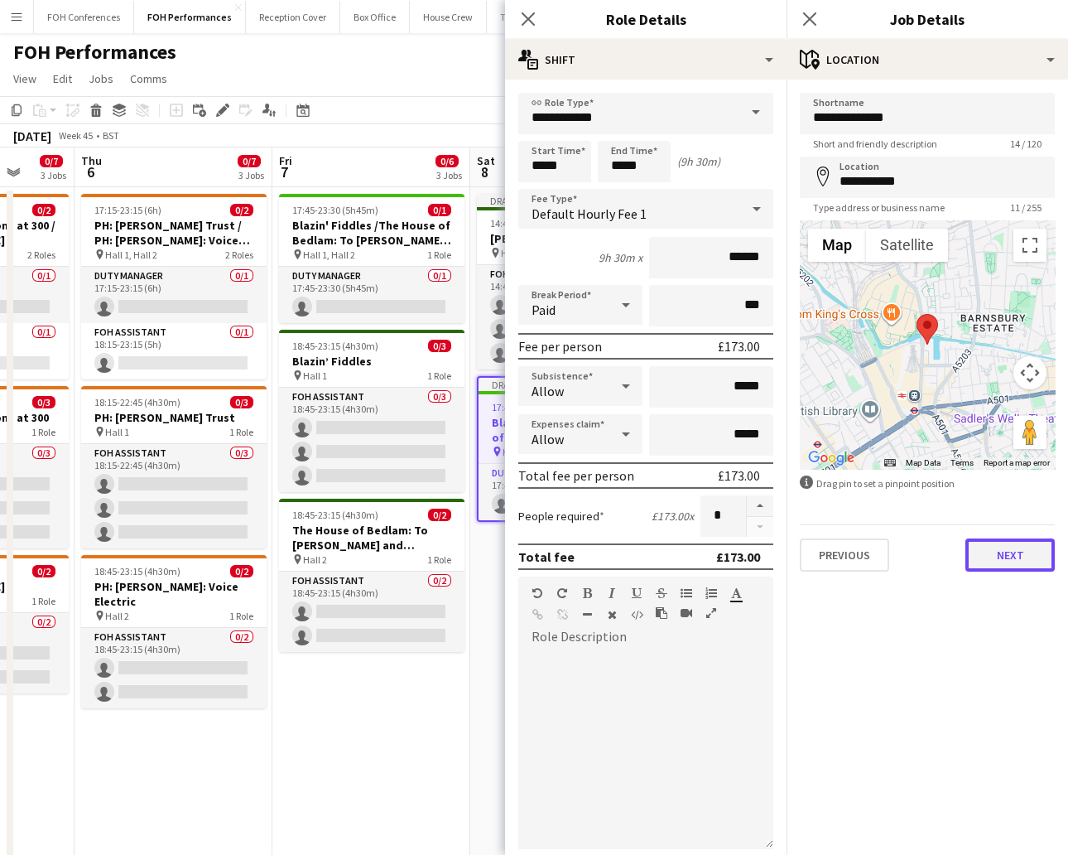
click at [948, 556] on button "Next" at bounding box center [1010, 554] width 89 height 33
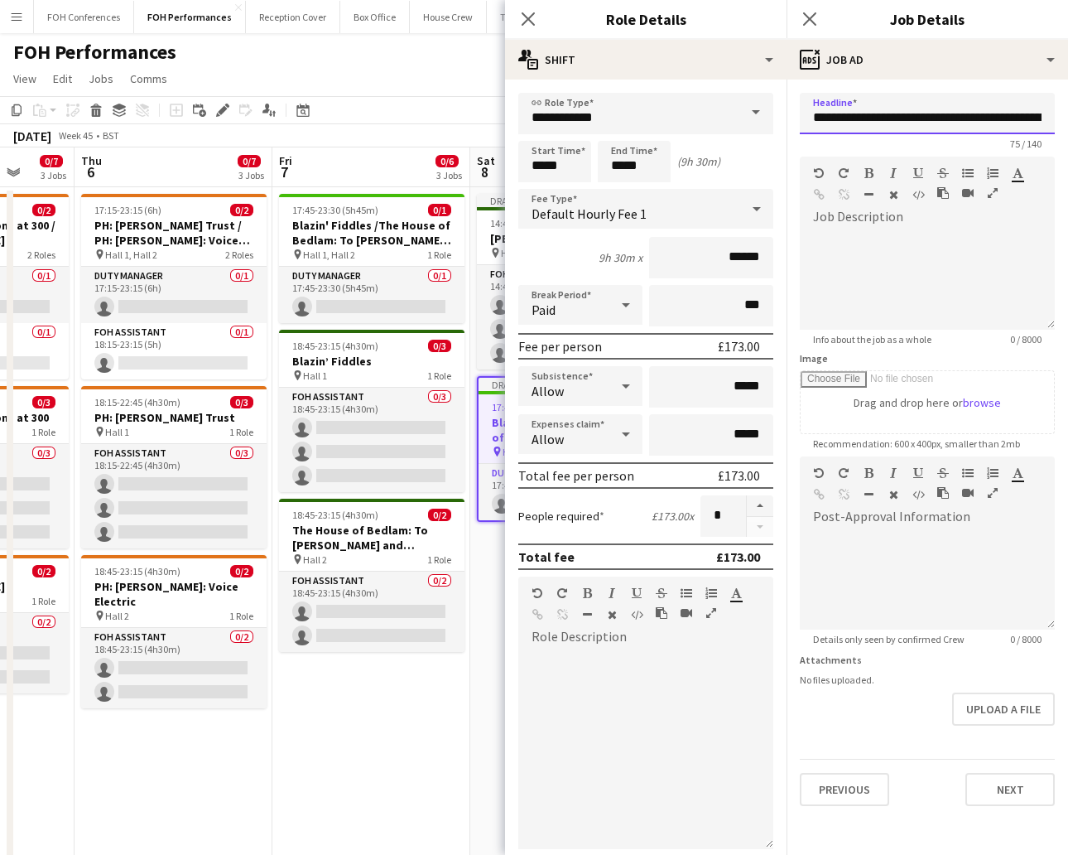
scroll to position [0, 214]
drag, startPoint x: 811, startPoint y: 118, endPoint x: 1117, endPoint y: 118, distance: 306.4
click at [948, 118] on html "Menu Boards Boards Boards All jobs Status Workforce Workforce My Workforce Recr…" at bounding box center [534, 595] width 1068 height 1191
paste input "text"
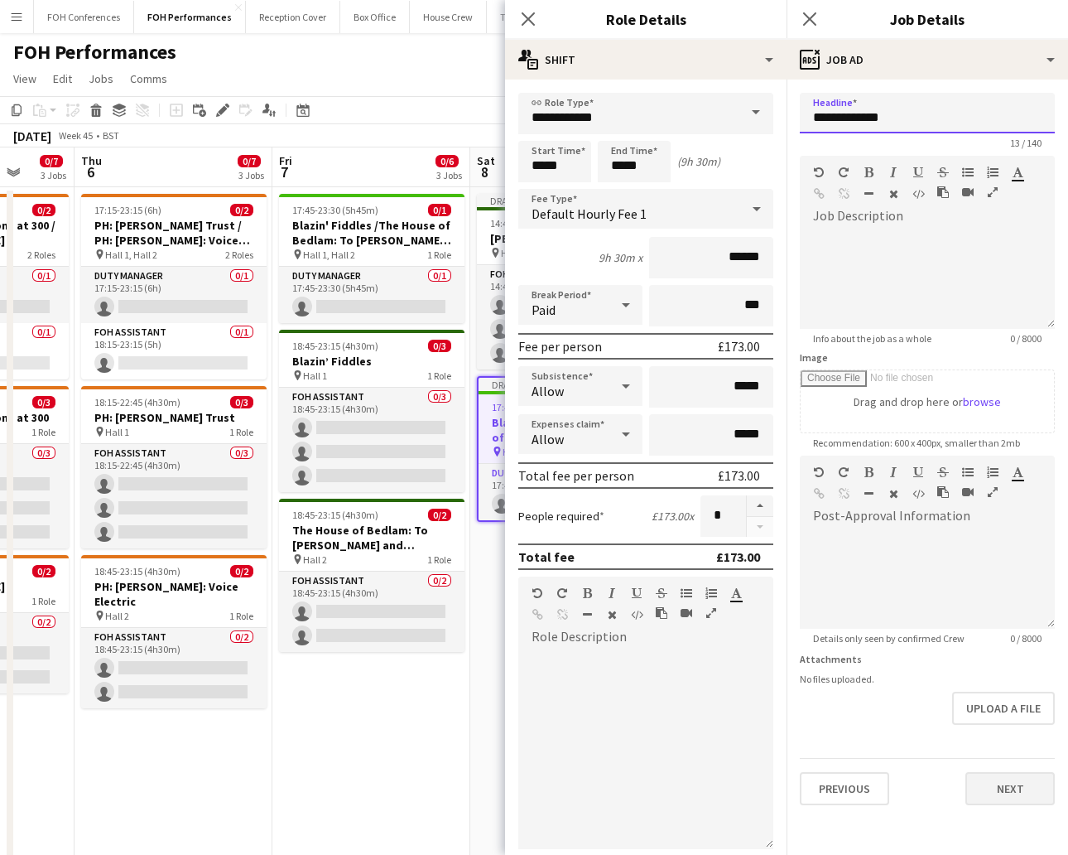
type input "**********"
click at [948, 759] on button "Next" at bounding box center [1010, 788] width 89 height 33
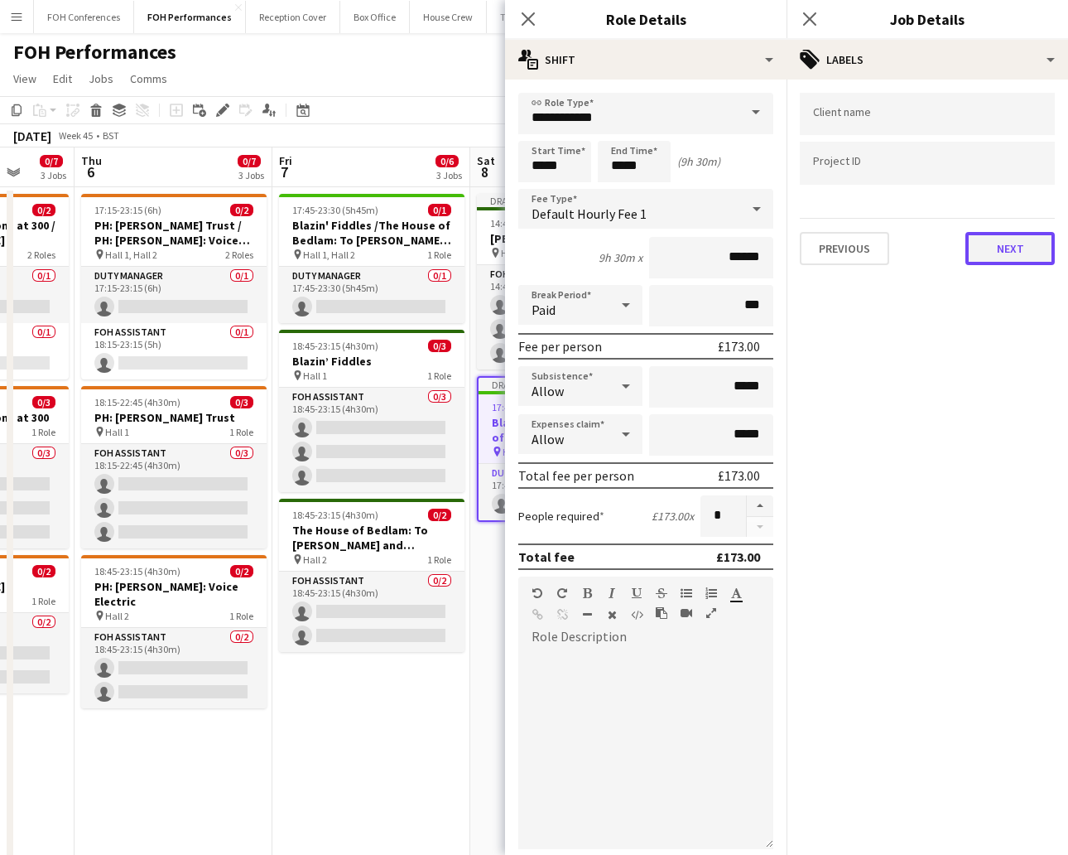
click at [948, 257] on button "Next" at bounding box center [1010, 248] width 89 height 33
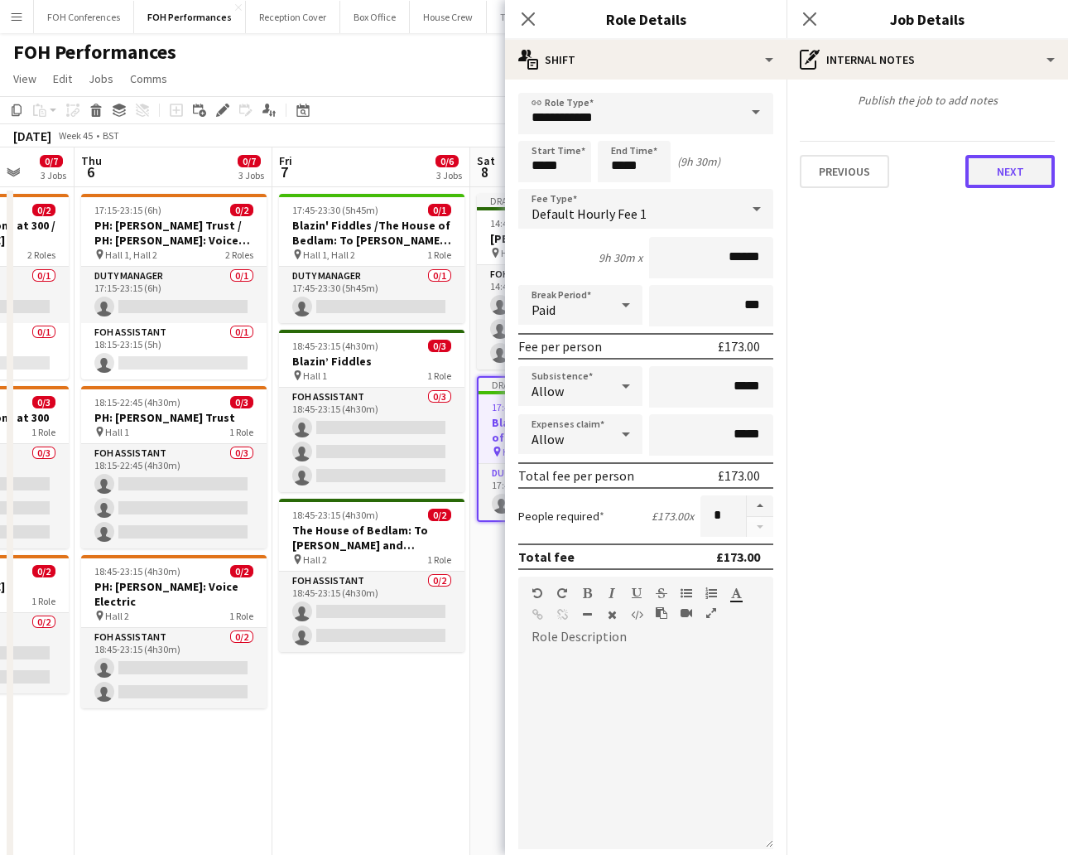
click at [948, 168] on button "Next" at bounding box center [1010, 171] width 89 height 33
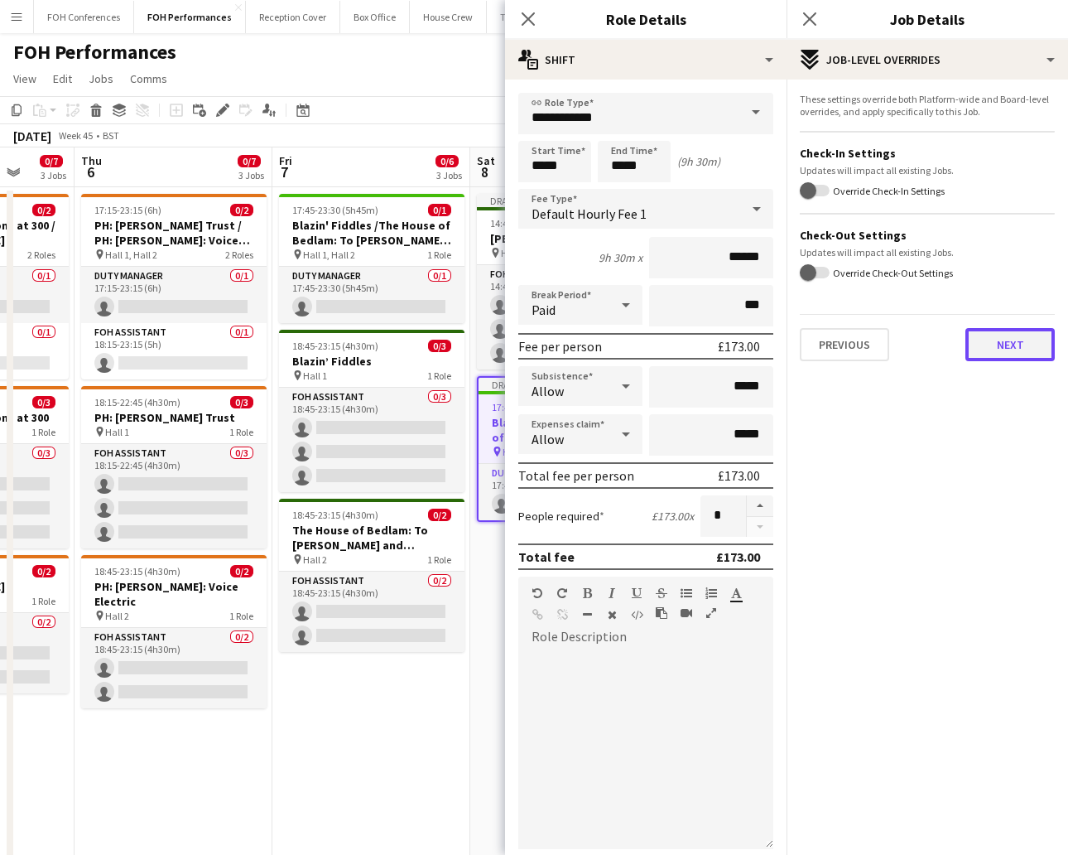
click at [948, 342] on button "Next" at bounding box center [1010, 344] width 89 height 33
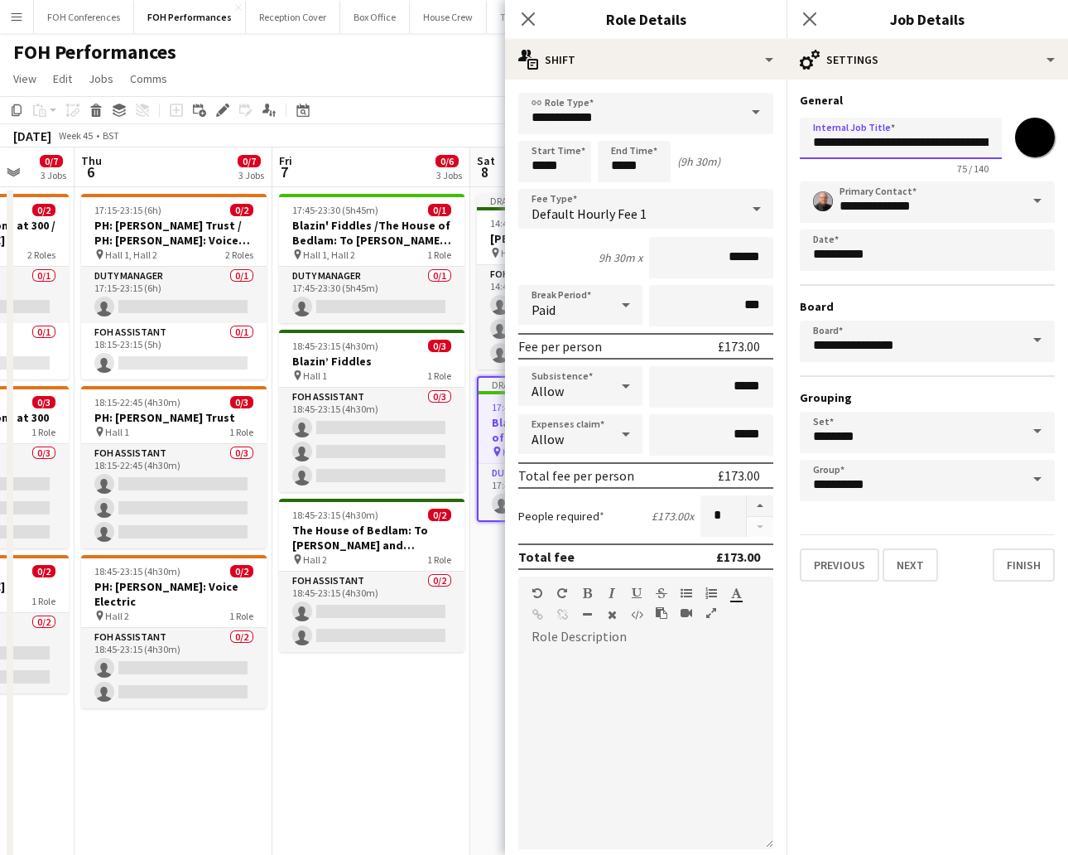
scroll to position [0, 247]
drag, startPoint x: 802, startPoint y: 139, endPoint x: 1117, endPoint y: 153, distance: 315.8
click at [948, 153] on html "Menu Boards Boards Boards All jobs Status Workforce Workforce My Workforce Recr…" at bounding box center [534, 595] width 1068 height 1191
paste input "text"
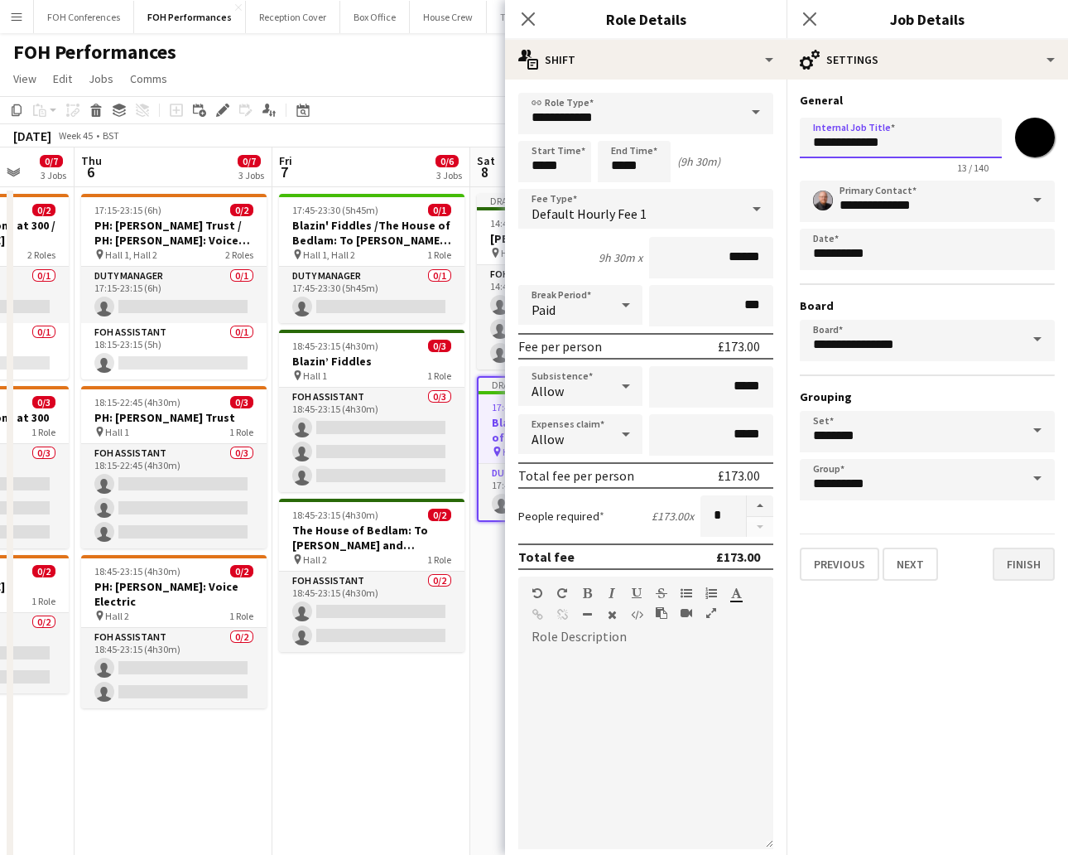
type input "**********"
click at [948, 553] on button "Finish" at bounding box center [1024, 563] width 62 height 33
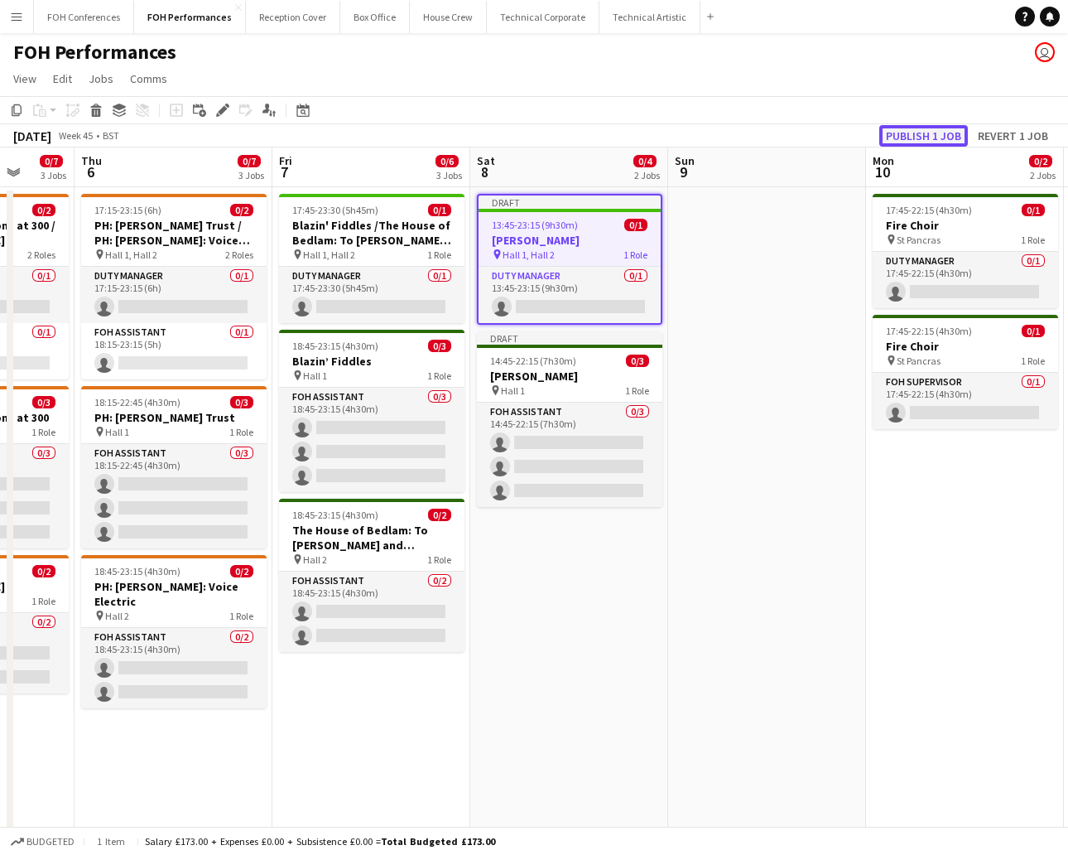
click at [908, 125] on button "Publish 1 job" at bounding box center [923, 136] width 89 height 22
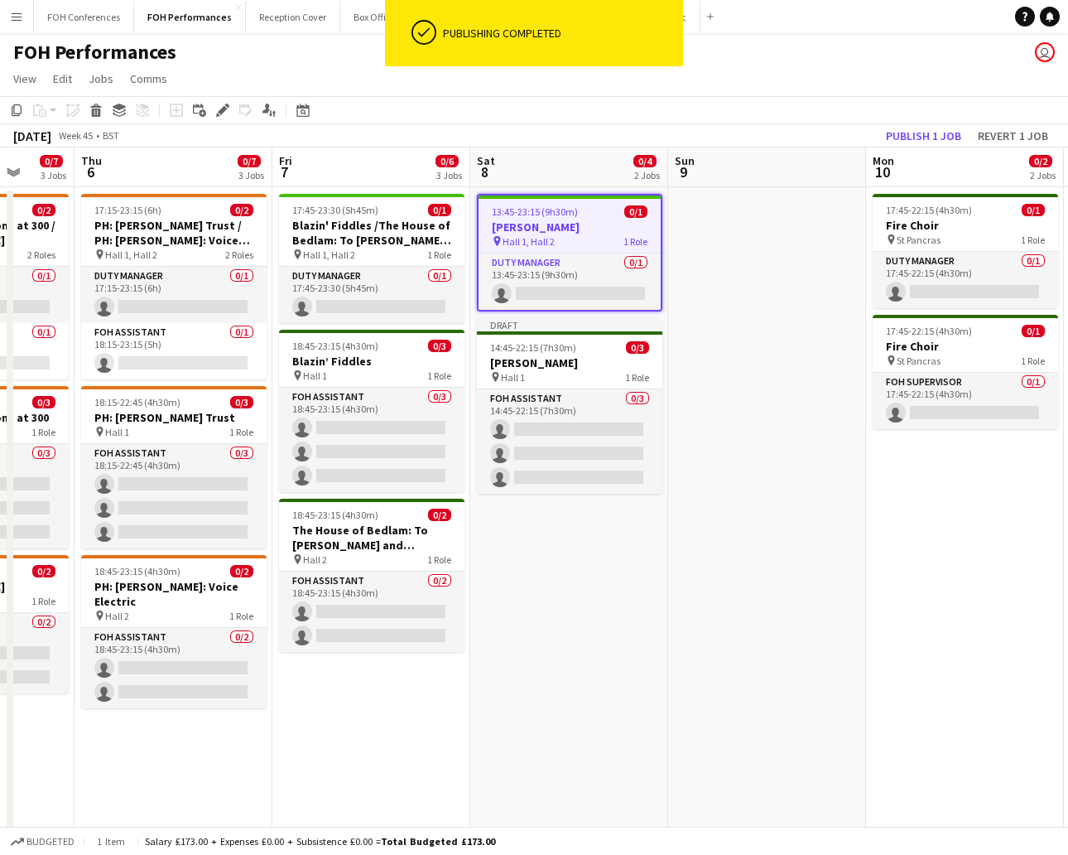
click at [531, 220] on h3 "[PERSON_NAME]" at bounding box center [570, 226] width 182 height 15
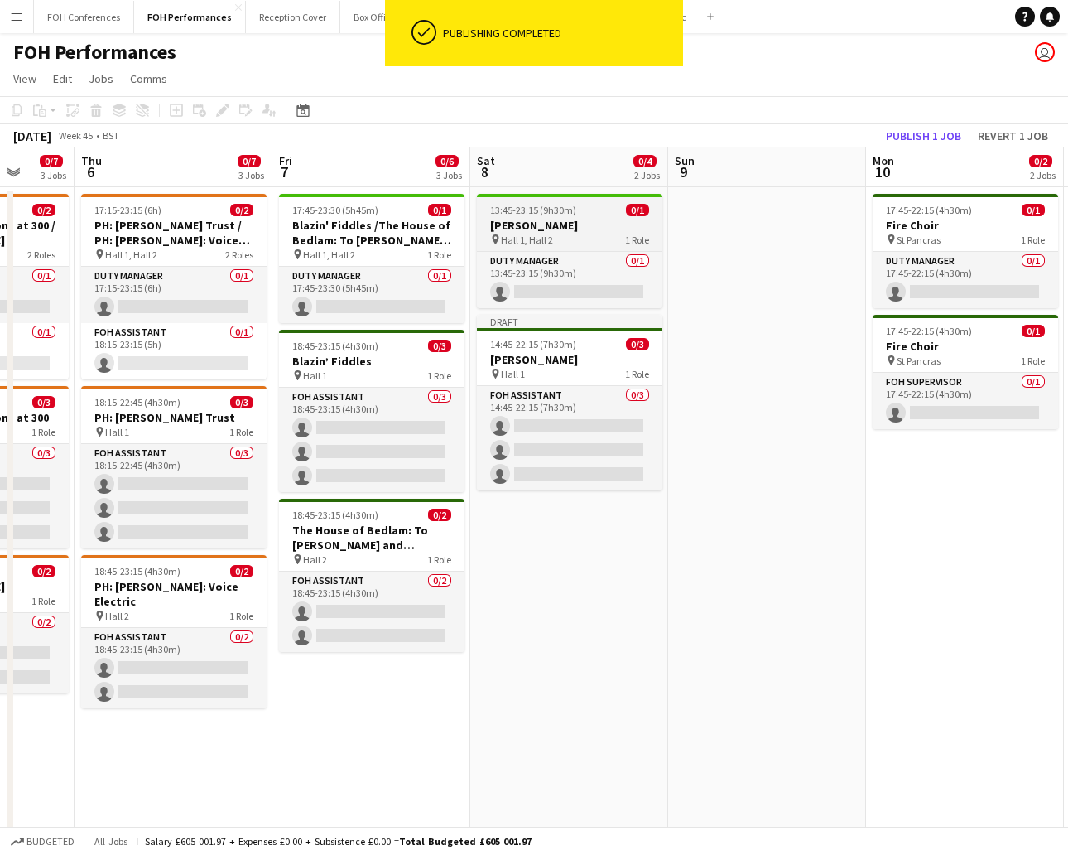
click at [521, 243] on span "Hall 1, Hall 2" at bounding box center [527, 240] width 52 height 12
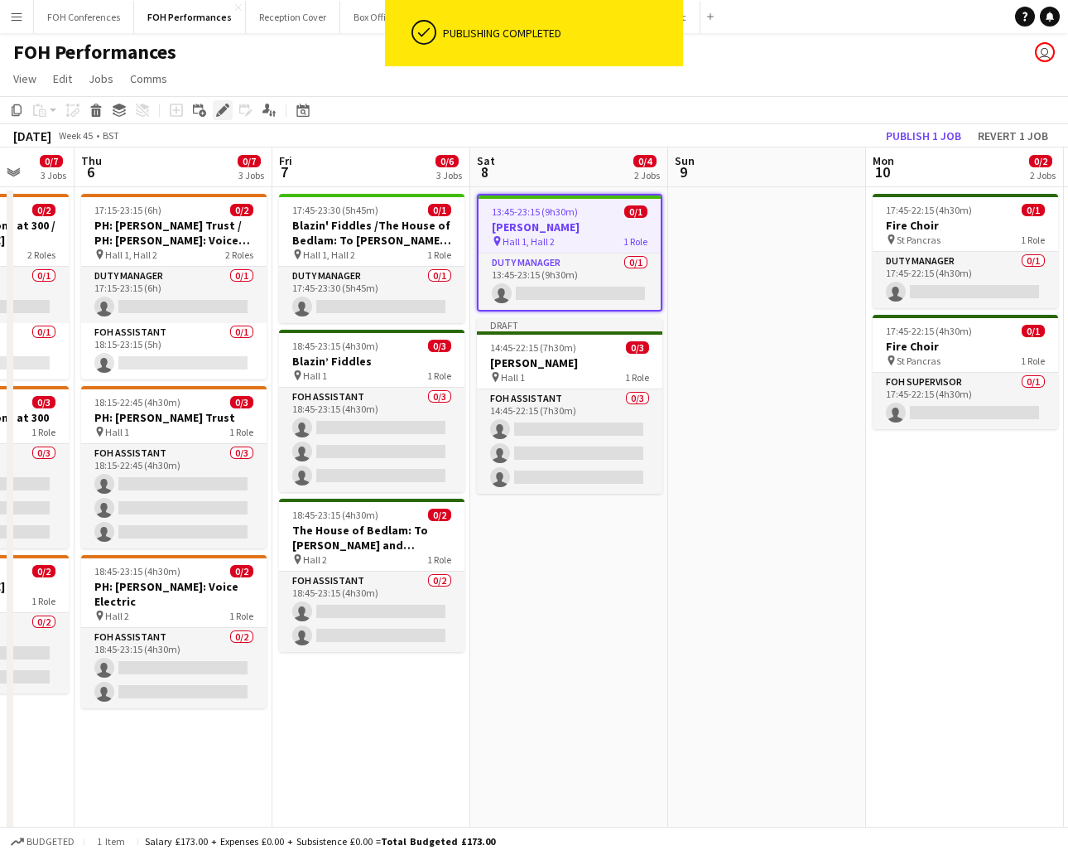
click at [225, 108] on icon at bounding box center [222, 110] width 9 height 9
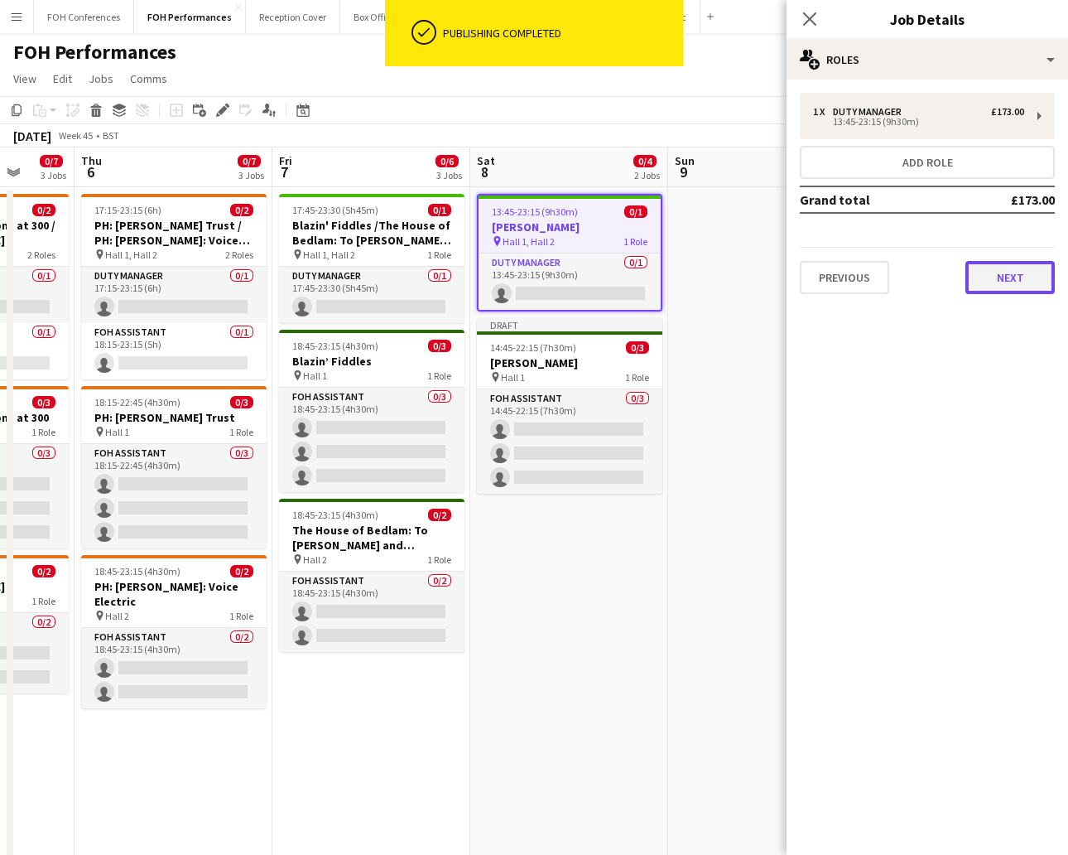
click at [948, 277] on button "Next" at bounding box center [1010, 277] width 89 height 33
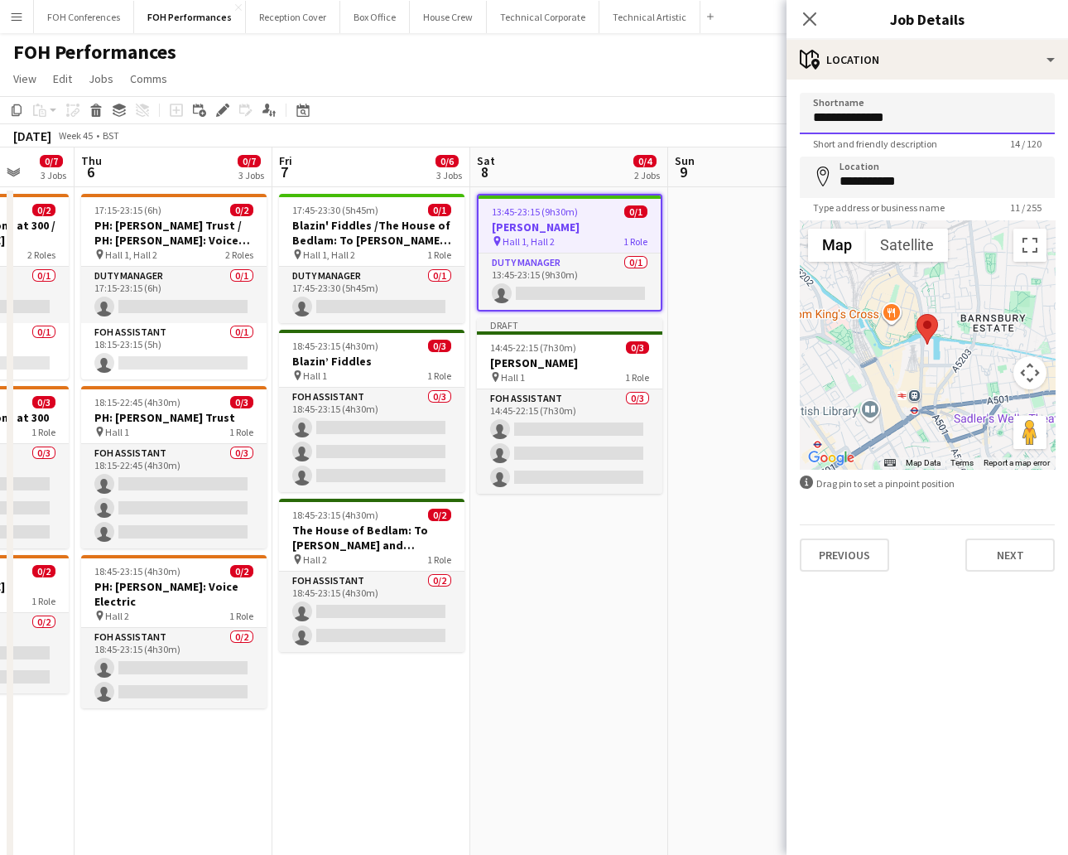
click at [915, 119] on input "**********" at bounding box center [927, 113] width 255 height 41
type input "******"
click at [948, 564] on button "Next" at bounding box center [1010, 554] width 89 height 33
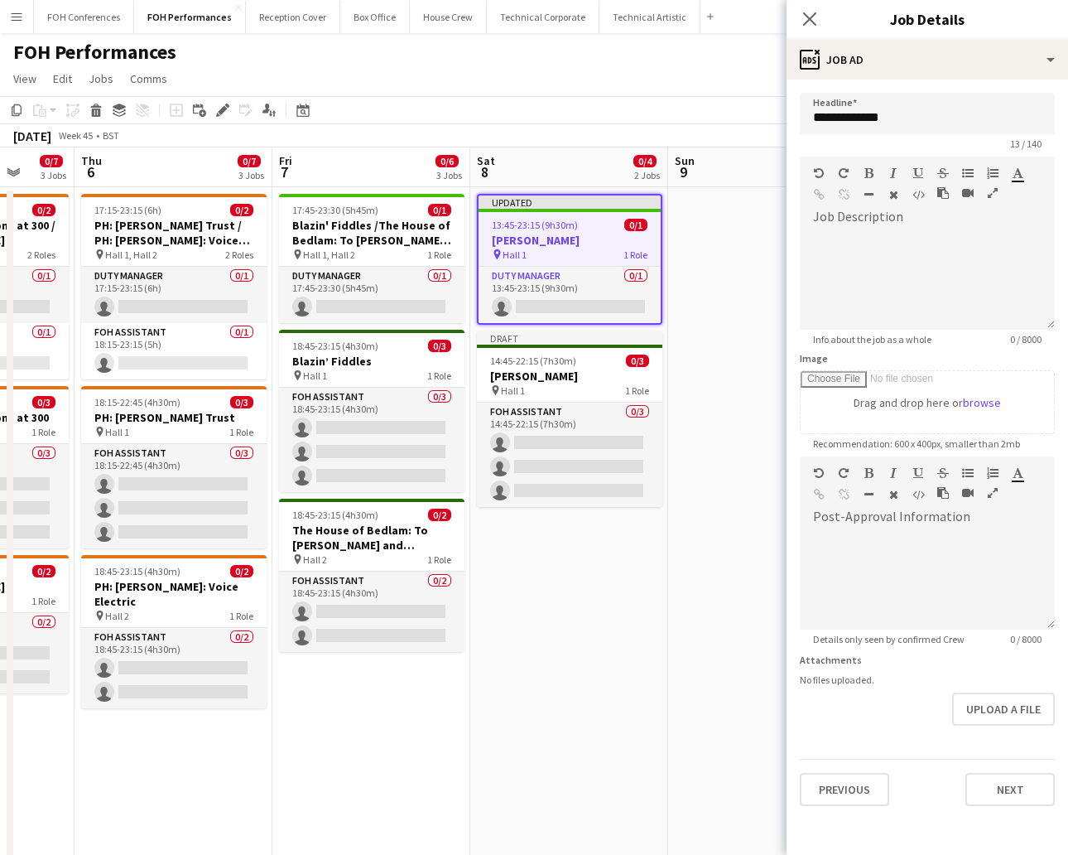
scroll to position [41, 0]
click at [948, 759] on button "Next" at bounding box center [1010, 789] width 89 height 33
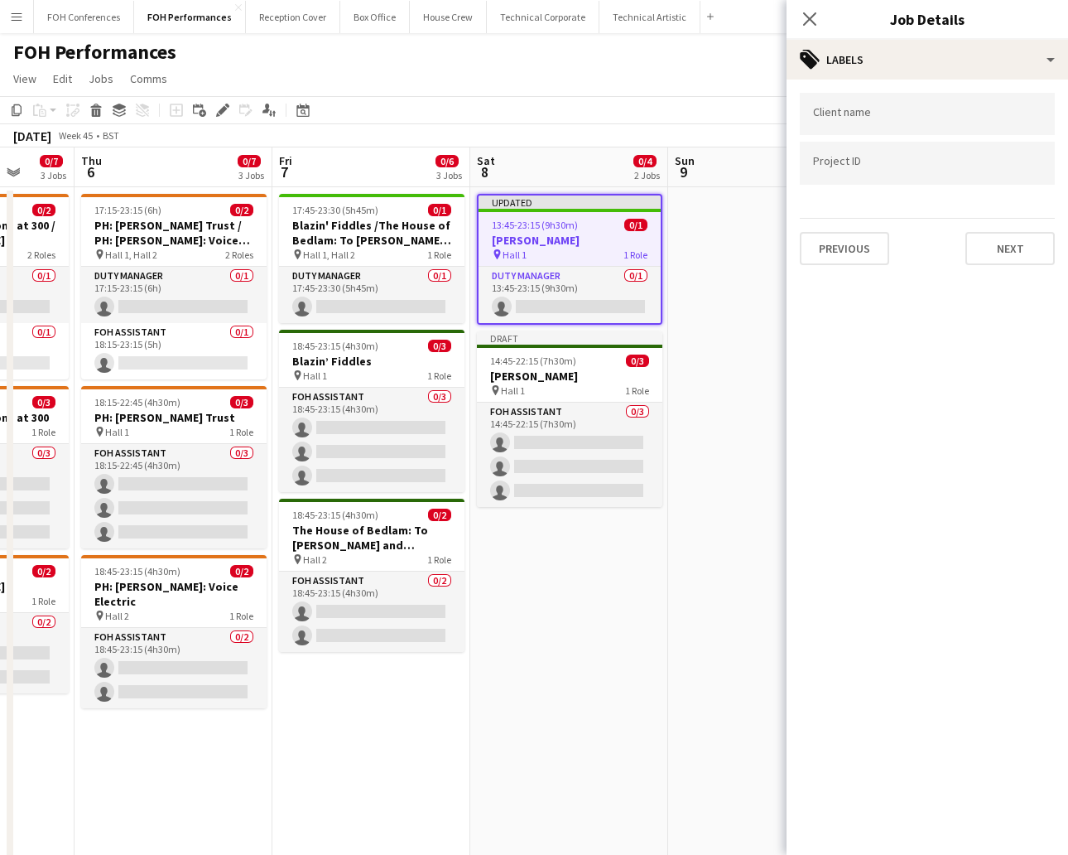
click at [589, 76] on app-page-menu "View Day view expanded Day view collapsed Month view Date picker Jump to [DATE]…" at bounding box center [534, 80] width 1068 height 31
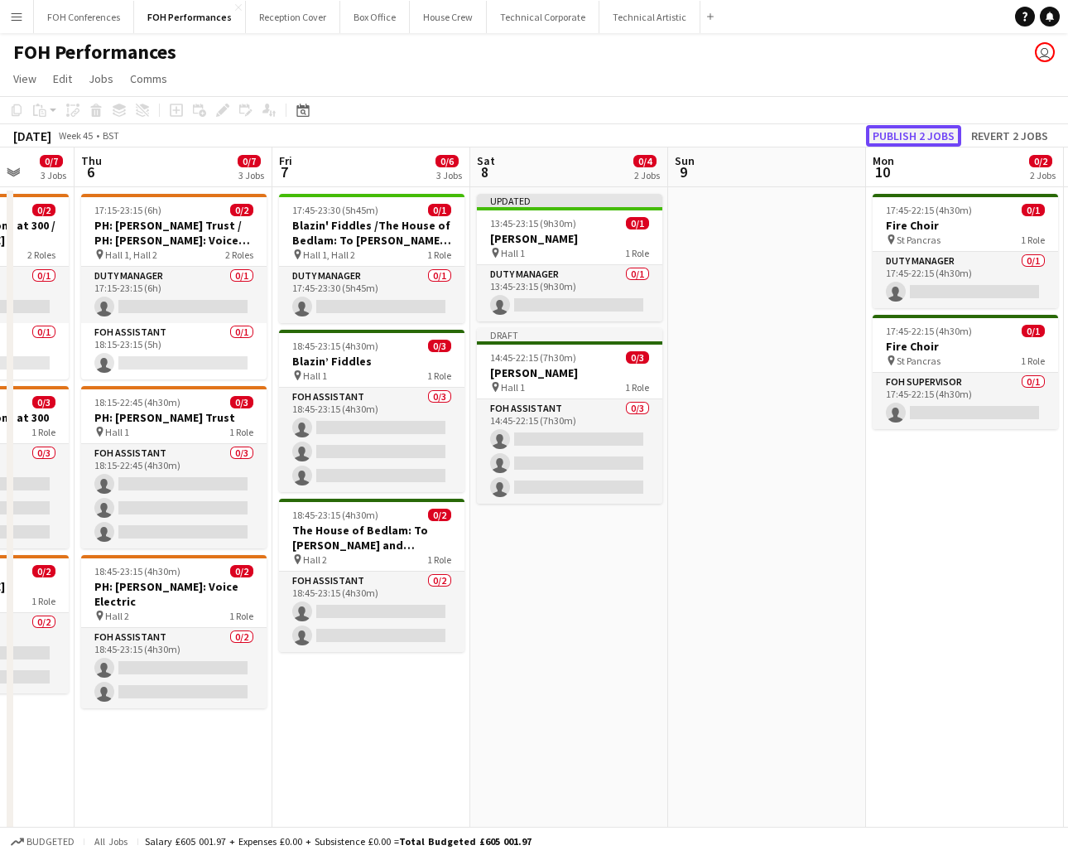
click at [902, 132] on button "Publish 2 jobs" at bounding box center [913, 136] width 95 height 22
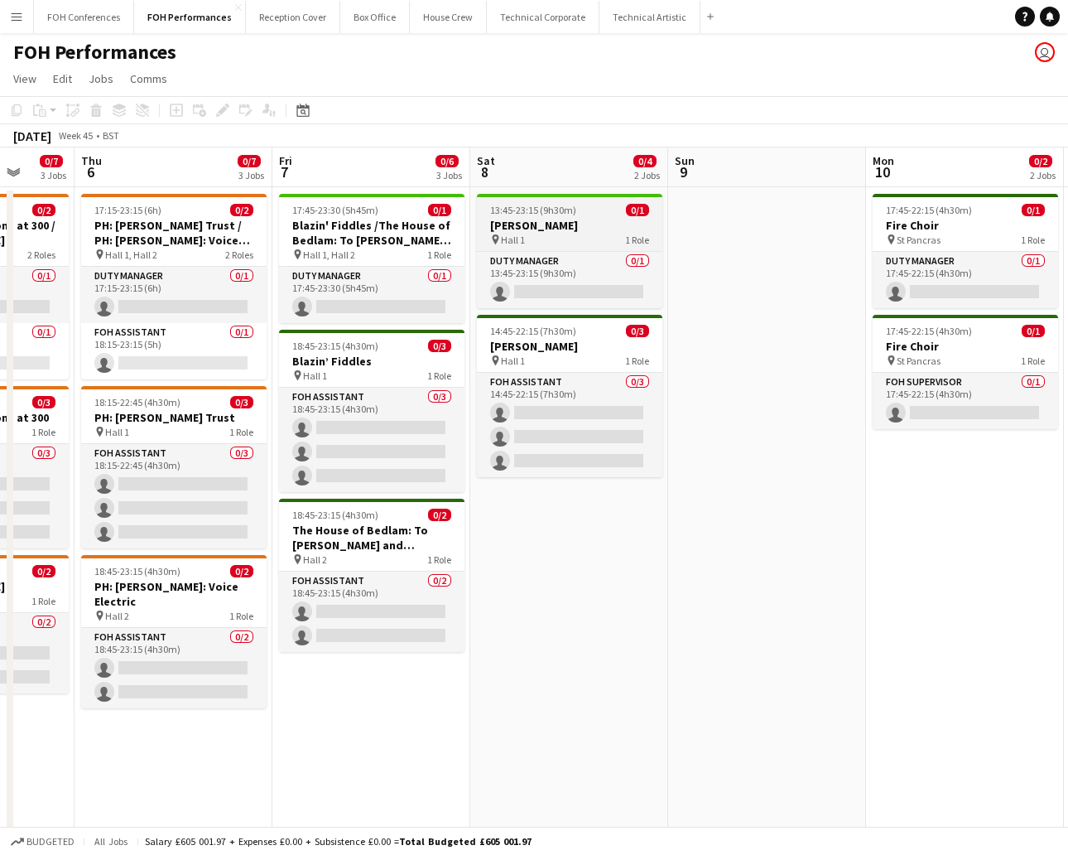
click at [558, 248] on app-job-card "13:45-23:15 (9h30m) 0/1 [PERSON_NAME] pin Hall 1 1 Role Duty Manager 0/1 13:45-…" at bounding box center [569, 251] width 185 height 114
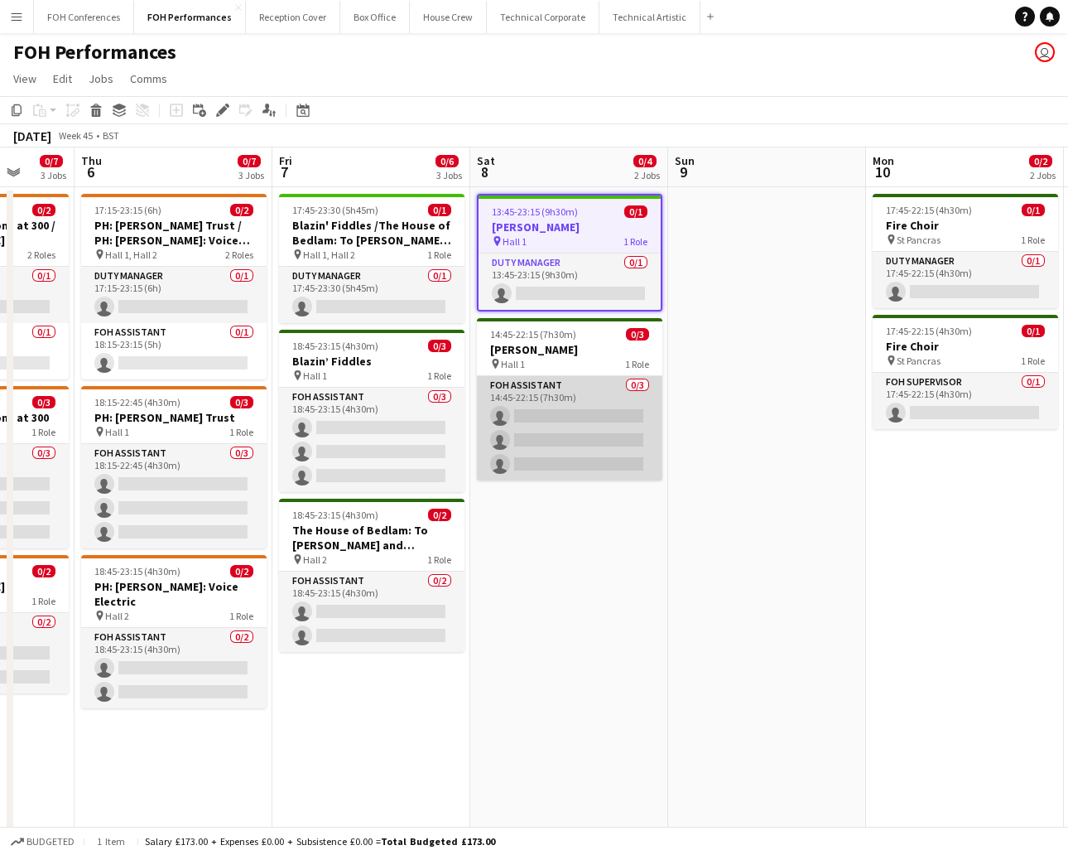
click at [563, 375] on app-calendar-viewport "Mon 3 0/6 4 Jobs Tue 4 Wed 5 0/7 3 Jobs Thu 6 0/7 3 Jobs Fri 7 0/6 3 Jobs Sat 8…" at bounding box center [534, 654] width 1068 height 1015
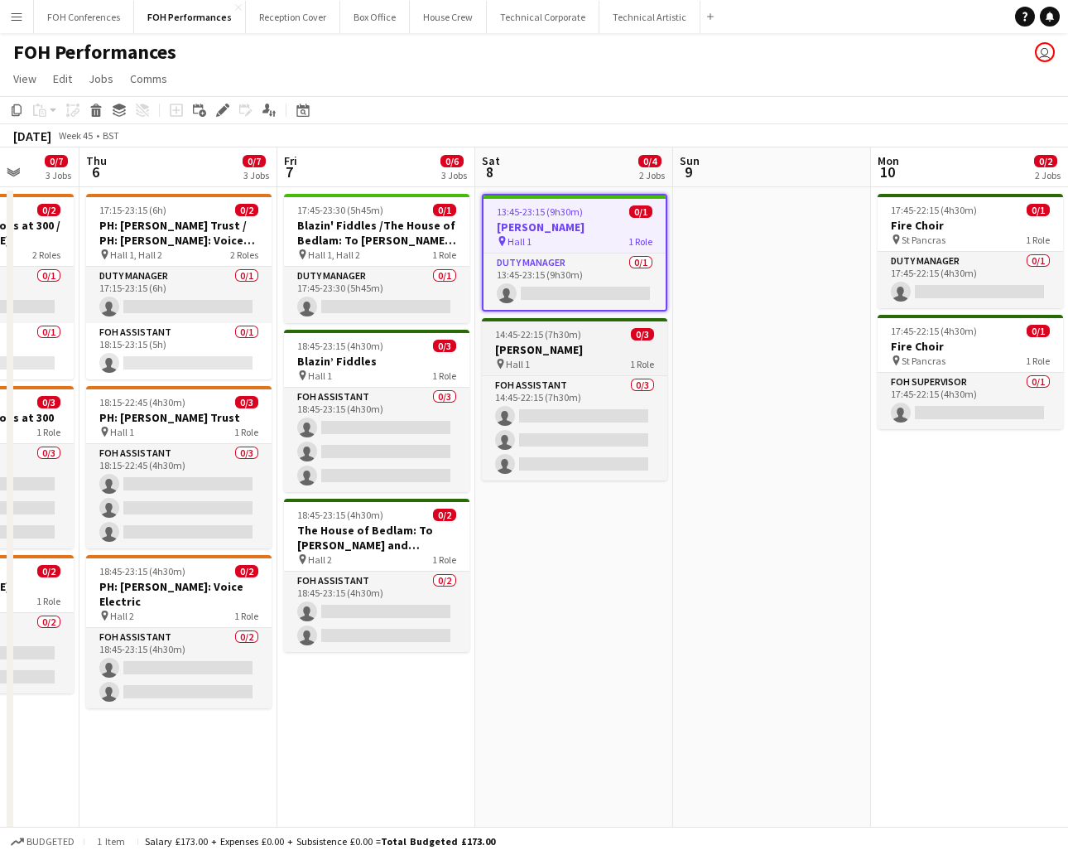
click at [585, 365] on div "pin Hall 1 1 Role" at bounding box center [574, 363] width 185 height 13
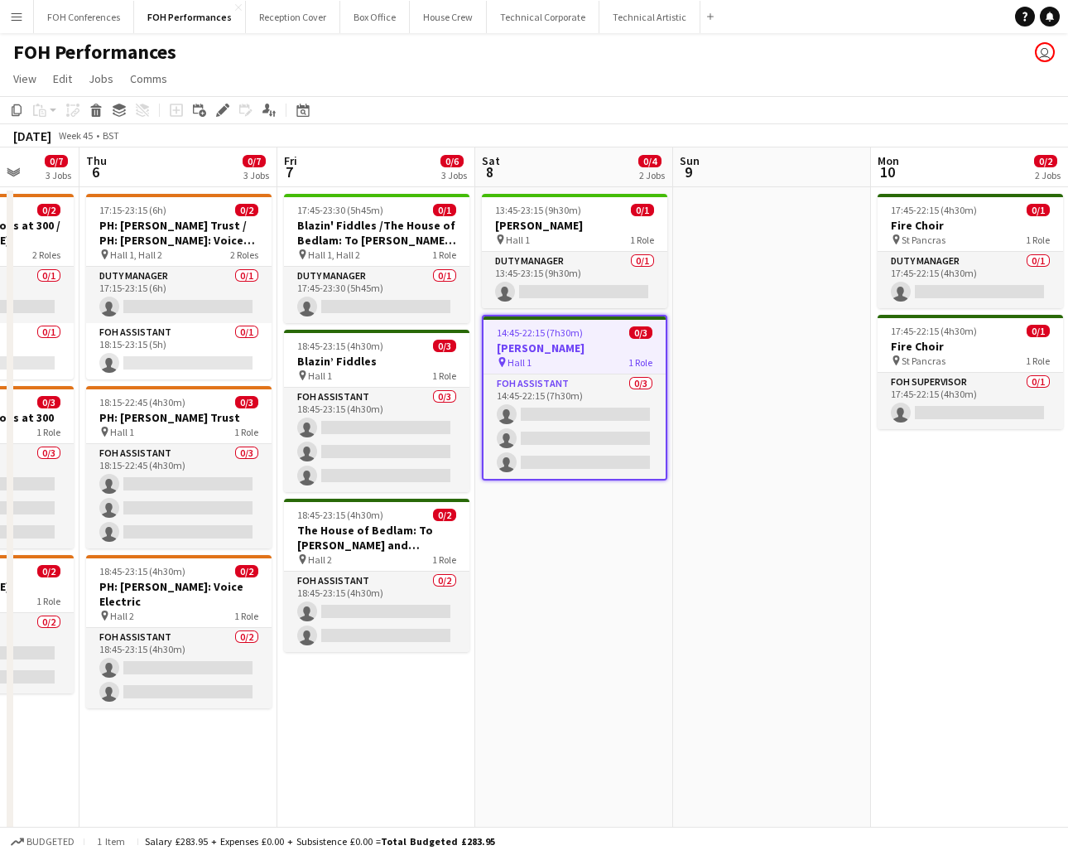
click at [769, 224] on app-date-cell at bounding box center [772, 675] width 198 height 976
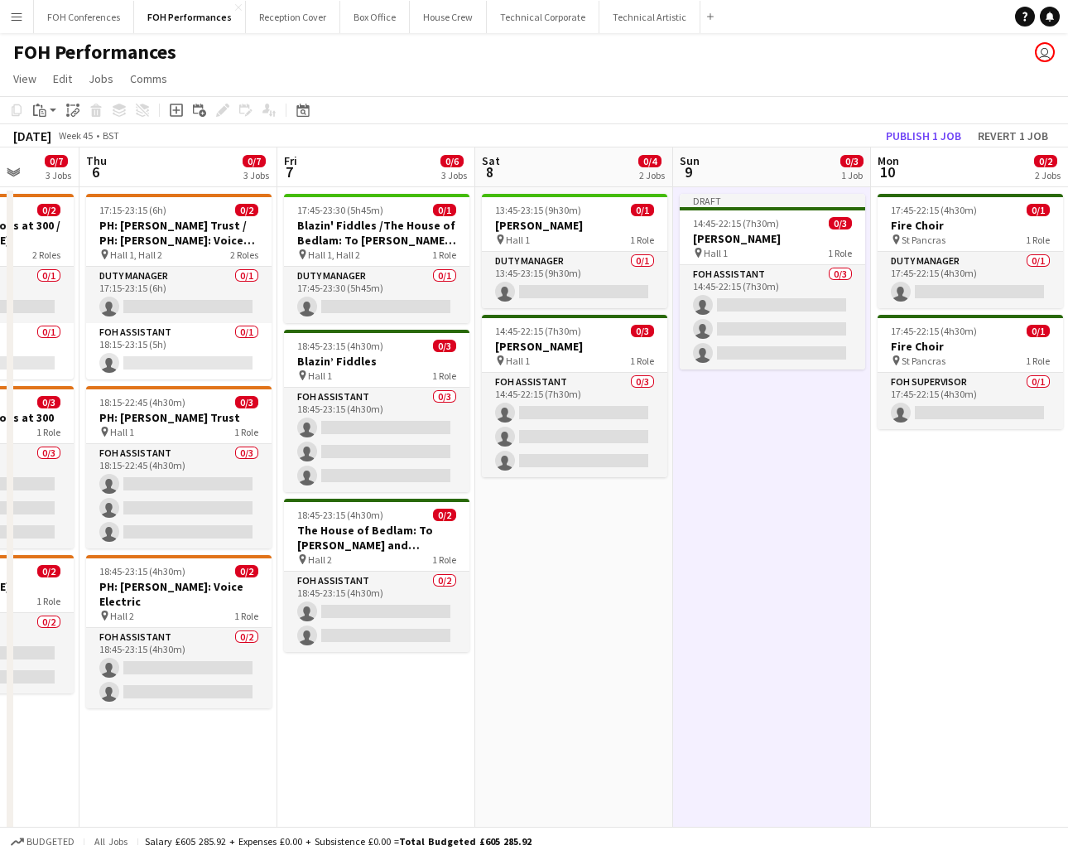
click at [704, 406] on app-date-cell "Draft 14:45-22:15 (7h30m) 0/3 [PERSON_NAME] pin Hall 1 1 Role FOH Assistant 0/3…" at bounding box center [772, 675] width 198 height 976
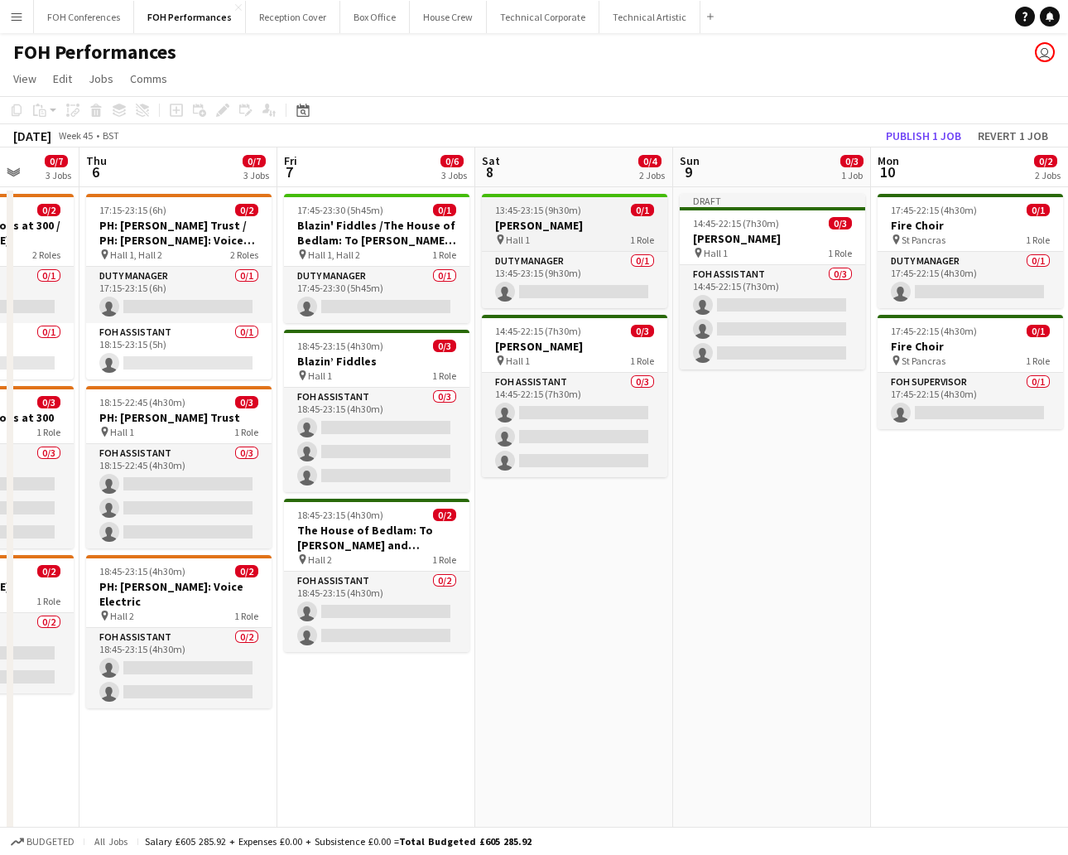
click at [571, 206] on span "13:45-23:15 (9h30m)" at bounding box center [538, 210] width 86 height 12
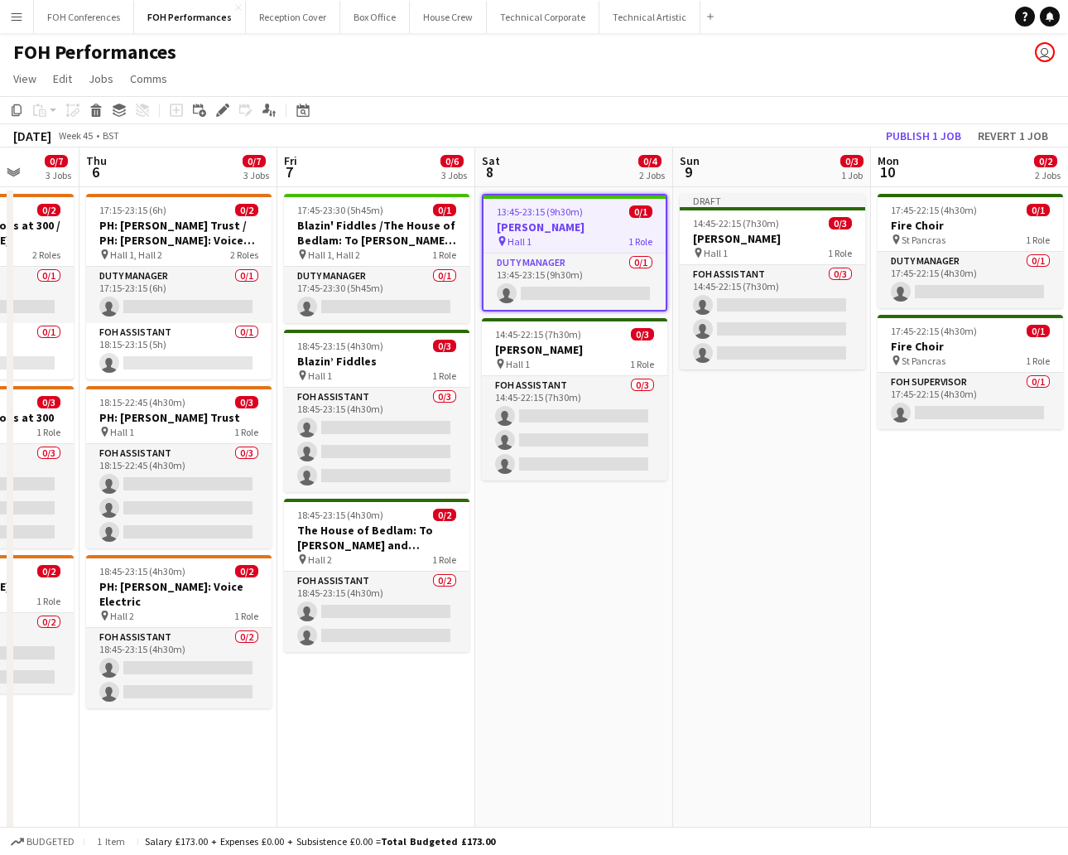
click at [713, 419] on app-date-cell "Draft 14:45-22:15 (7h30m) 0/3 [PERSON_NAME] pin Hall 1 1 Role FOH Assistant 0/3…" at bounding box center [772, 675] width 198 height 976
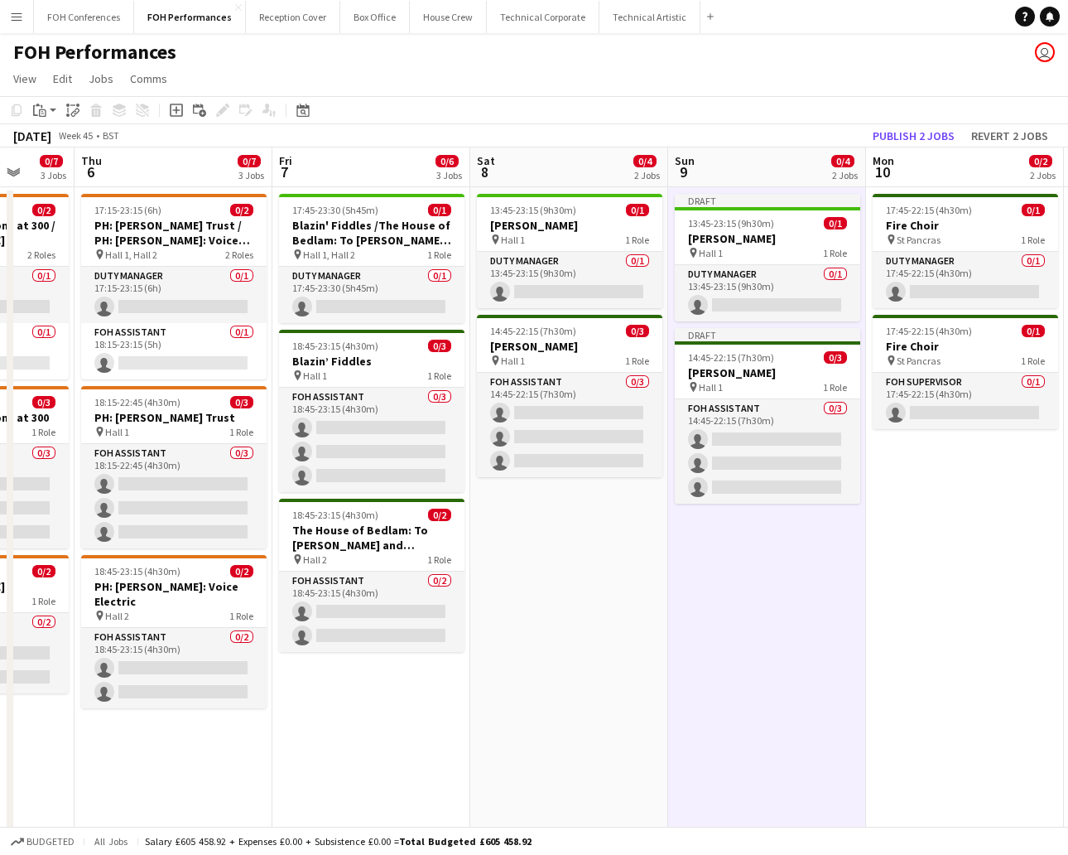
drag, startPoint x: 889, startPoint y: 540, endPoint x: 821, endPoint y: 561, distance: 70.2
click at [822, 560] on app-calendar-viewport "Mon 3 0/6 4 Jobs Tue 4 Wed 5 0/7 3 Jobs Thu 6 0/7 3 Jobs Fri 7 0/6 3 Jobs Sat 8…" at bounding box center [534, 654] width 1068 height 1015
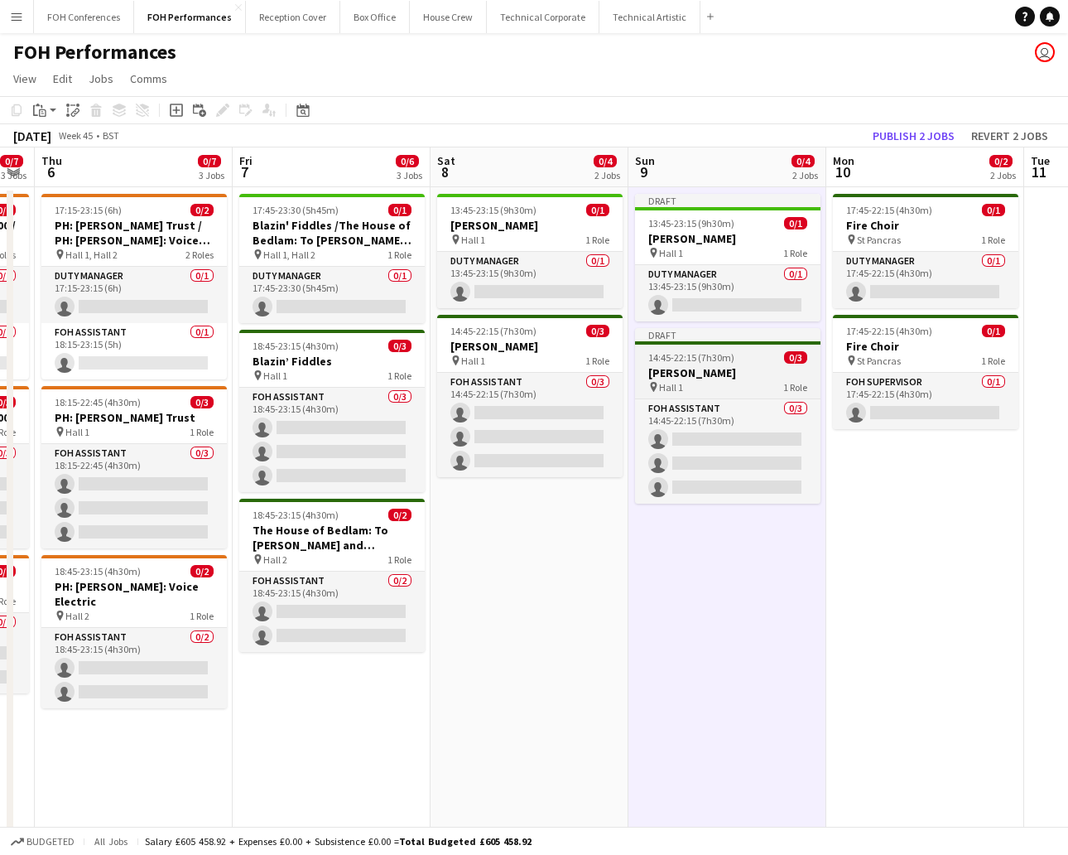
click at [710, 372] on h3 "[PERSON_NAME]" at bounding box center [727, 372] width 185 height 15
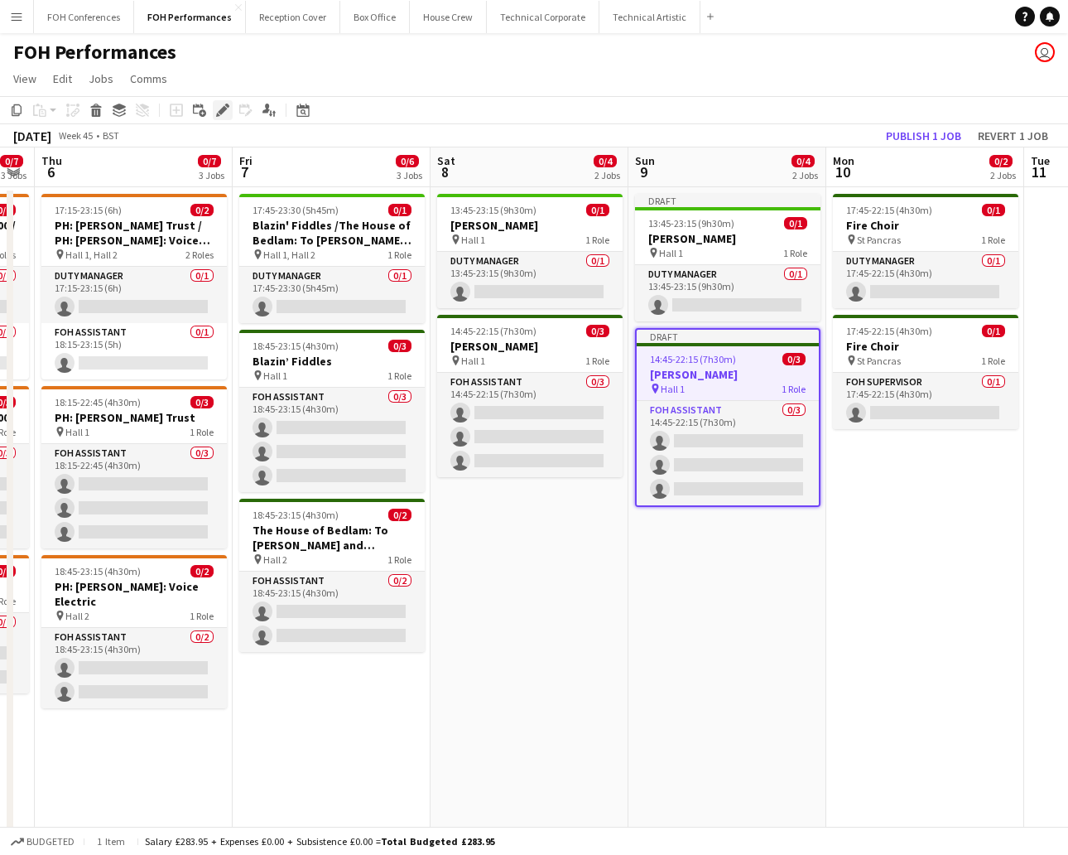
click at [217, 102] on div "Edit" at bounding box center [223, 110] width 20 height 20
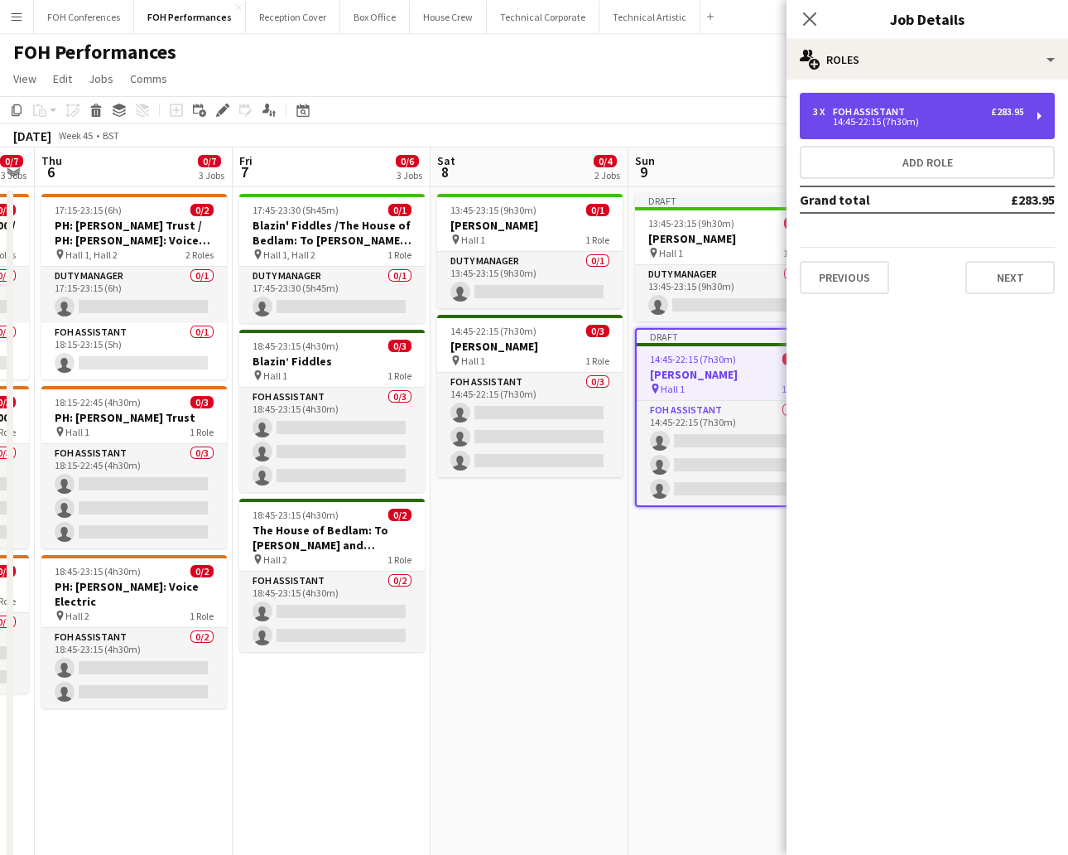
click at [948, 132] on div "3 x FOH Assistant £283.95 14:45-22:15 (7h30m)" at bounding box center [927, 116] width 255 height 46
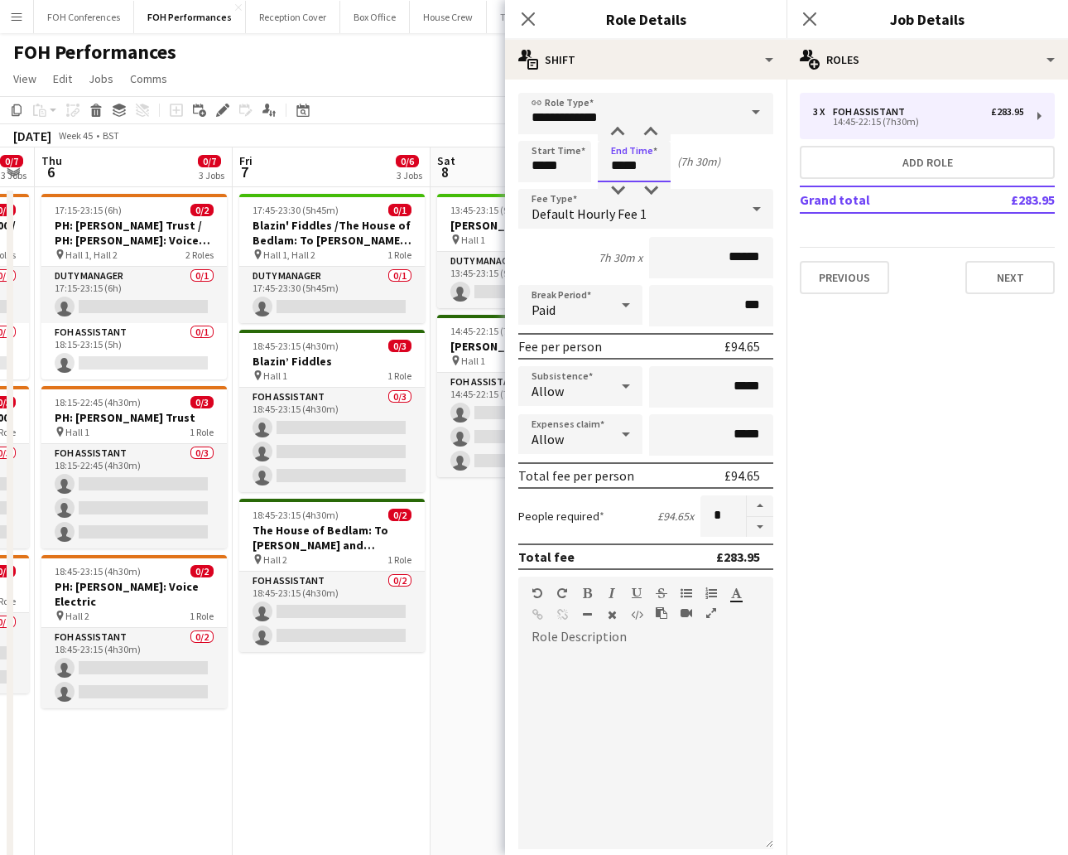
drag, startPoint x: 654, startPoint y: 157, endPoint x: 542, endPoint y: 159, distance: 111.8
click at [542, 159] on div "Start Time ***** End Time ***** (7h 30m)" at bounding box center [645, 161] width 255 height 41
type input "*****"
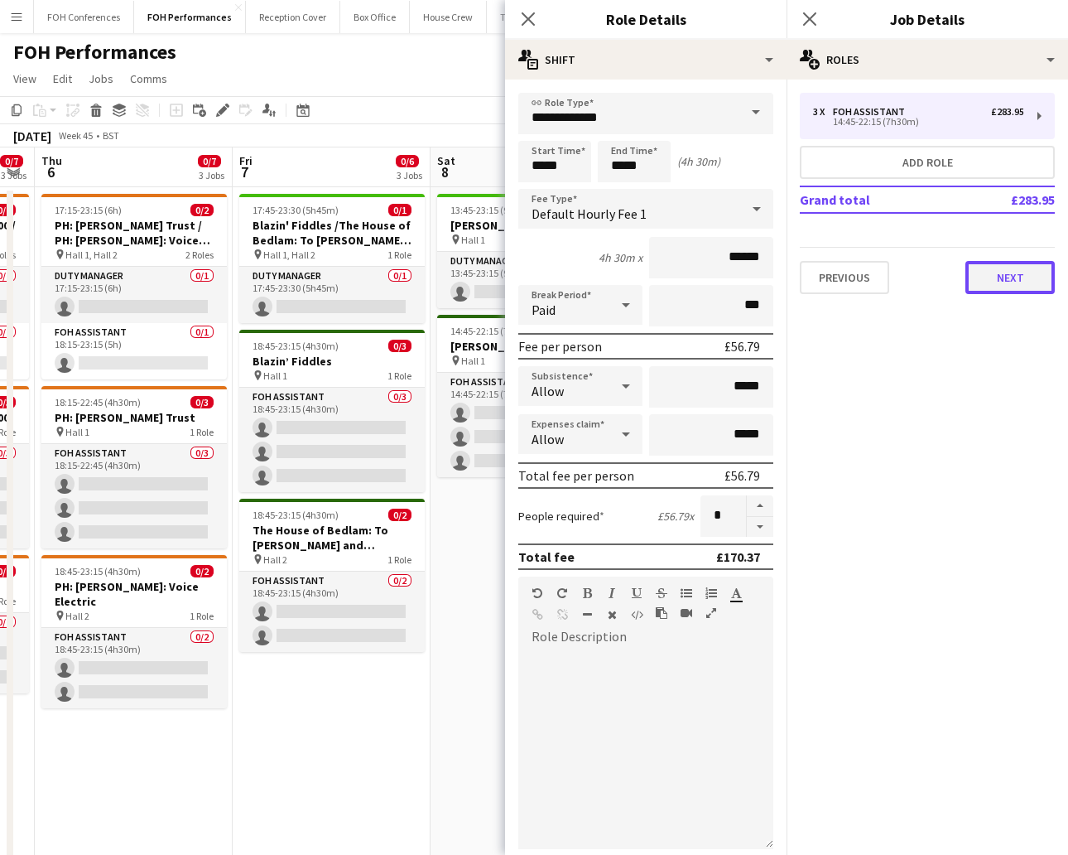
click at [948, 271] on button "Next" at bounding box center [1010, 277] width 89 height 33
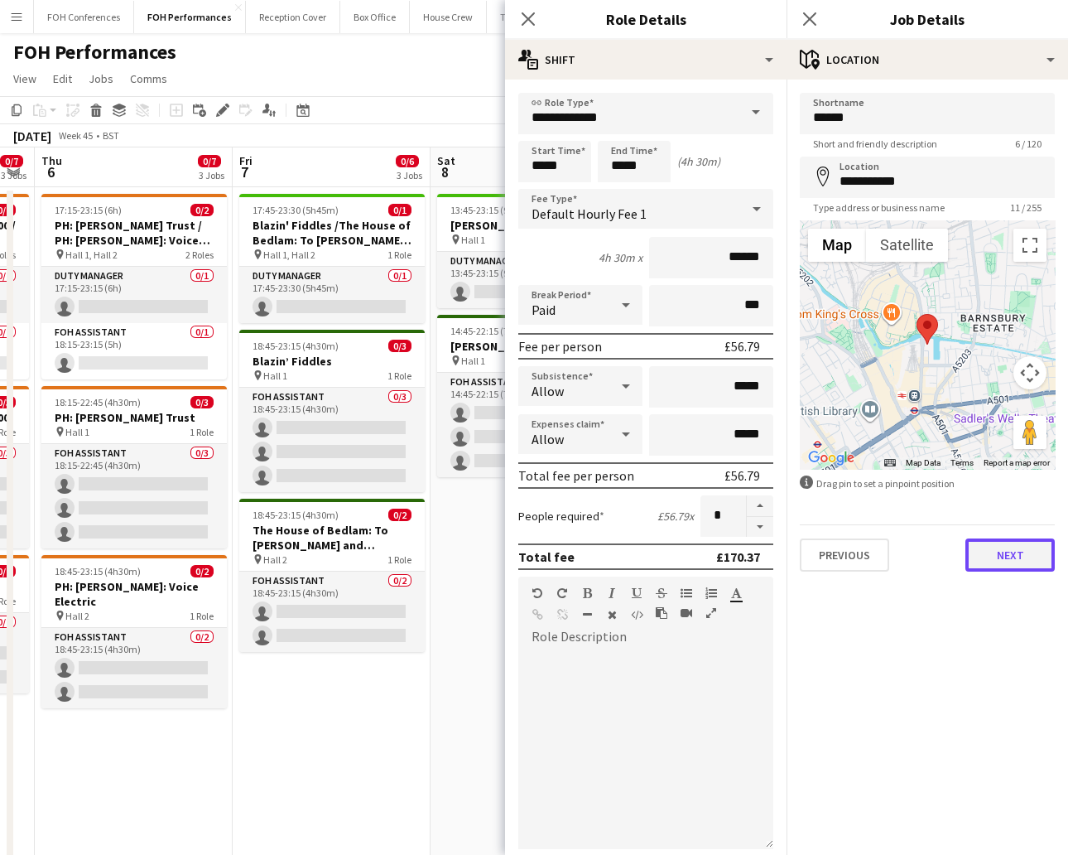
click at [948, 561] on button "Next" at bounding box center [1010, 554] width 89 height 33
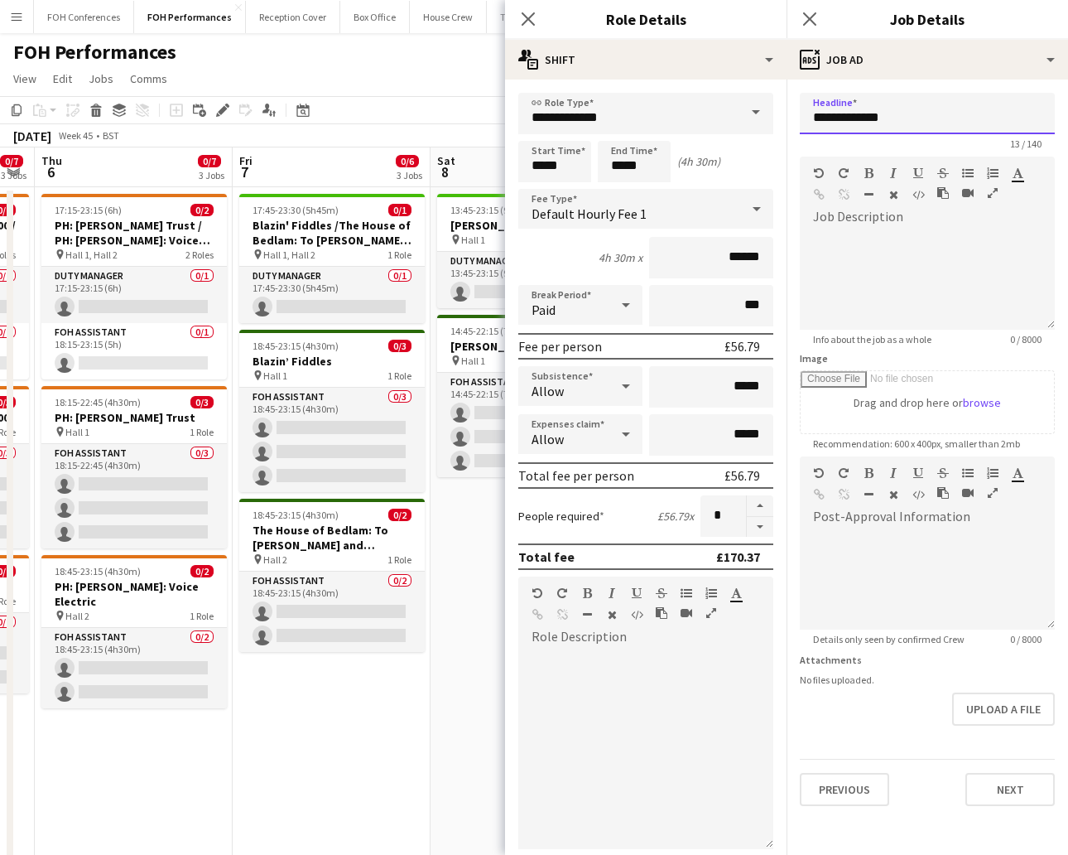
drag, startPoint x: 916, startPoint y: 108, endPoint x: 799, endPoint y: 104, distance: 116.9
click at [800, 104] on input "**********" at bounding box center [927, 113] width 255 height 41
paste input "**********"
type input "**********"
click at [948, 759] on button "Next" at bounding box center [1010, 789] width 89 height 33
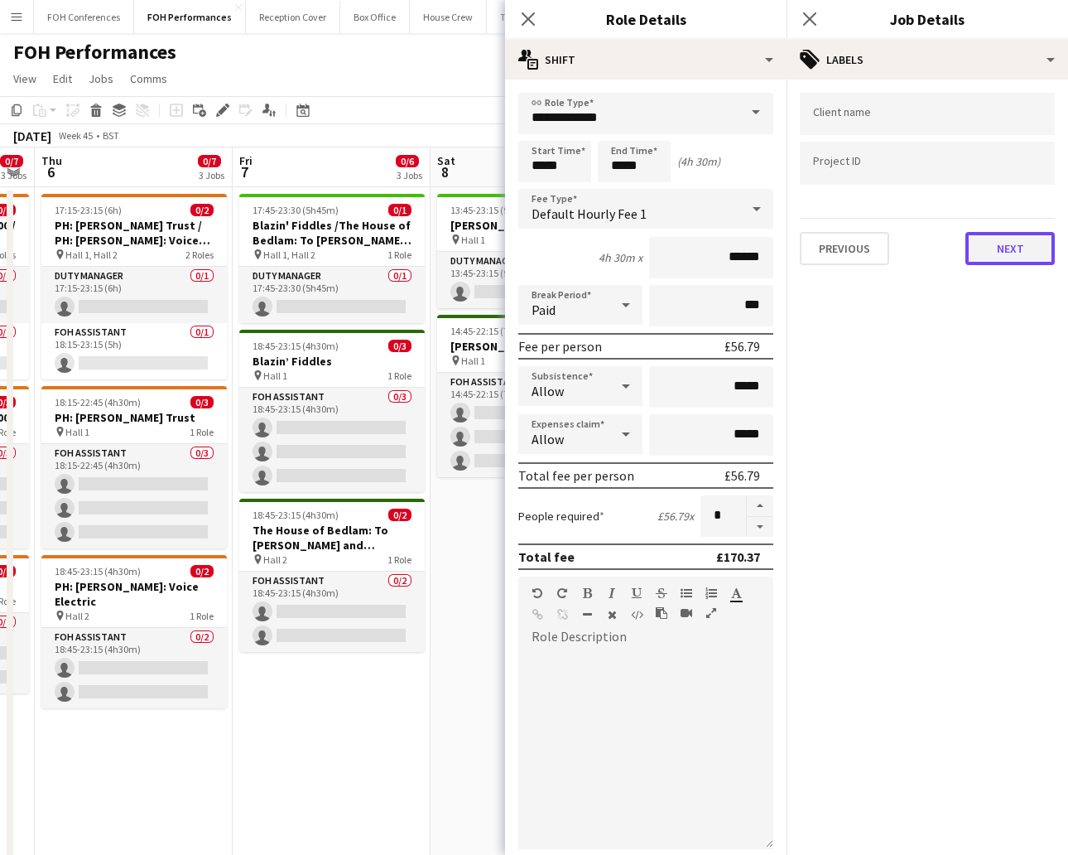
click at [948, 253] on button "Next" at bounding box center [1010, 248] width 89 height 33
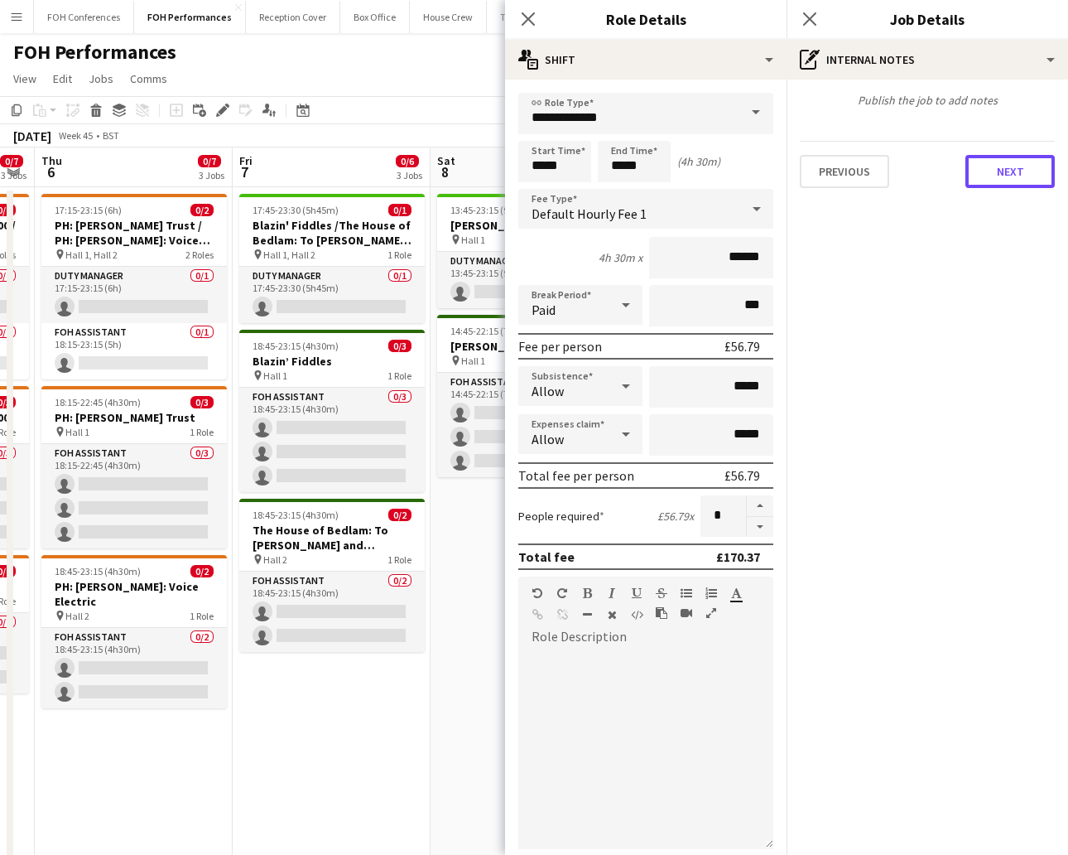
click at [948, 168] on button "Next" at bounding box center [1010, 171] width 89 height 33
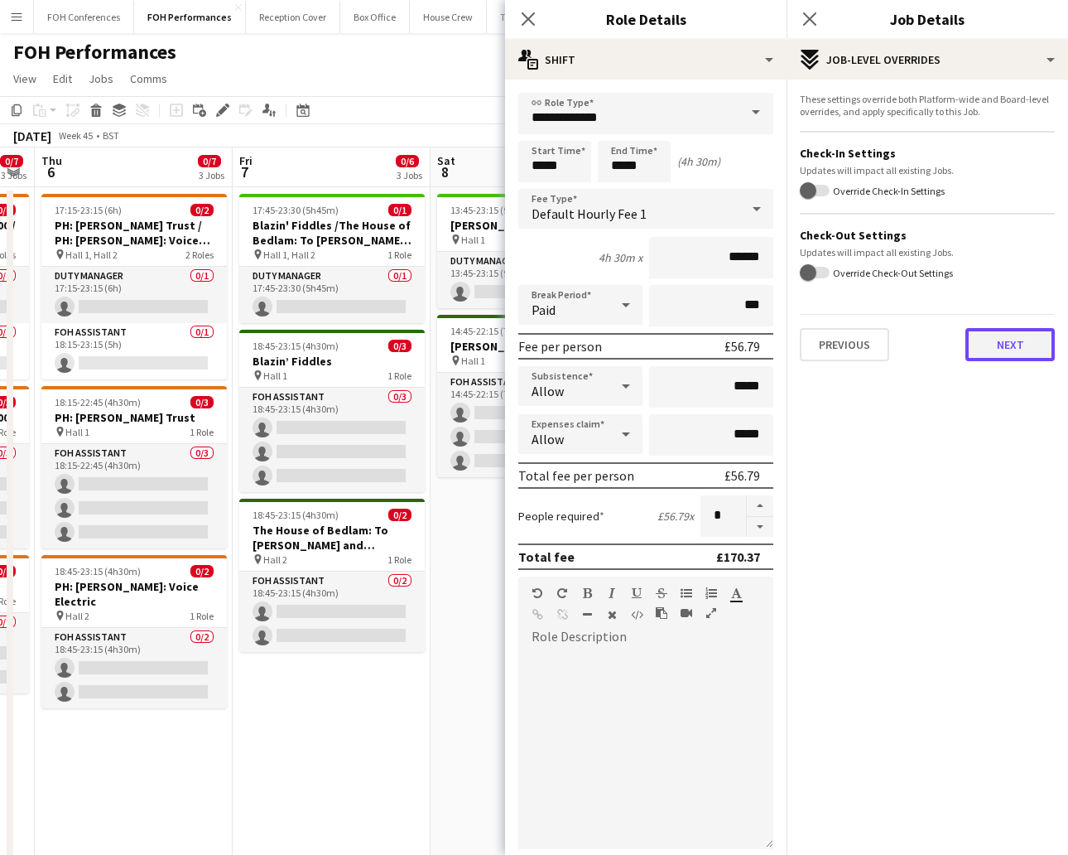
click at [948, 356] on button "Next" at bounding box center [1010, 344] width 89 height 33
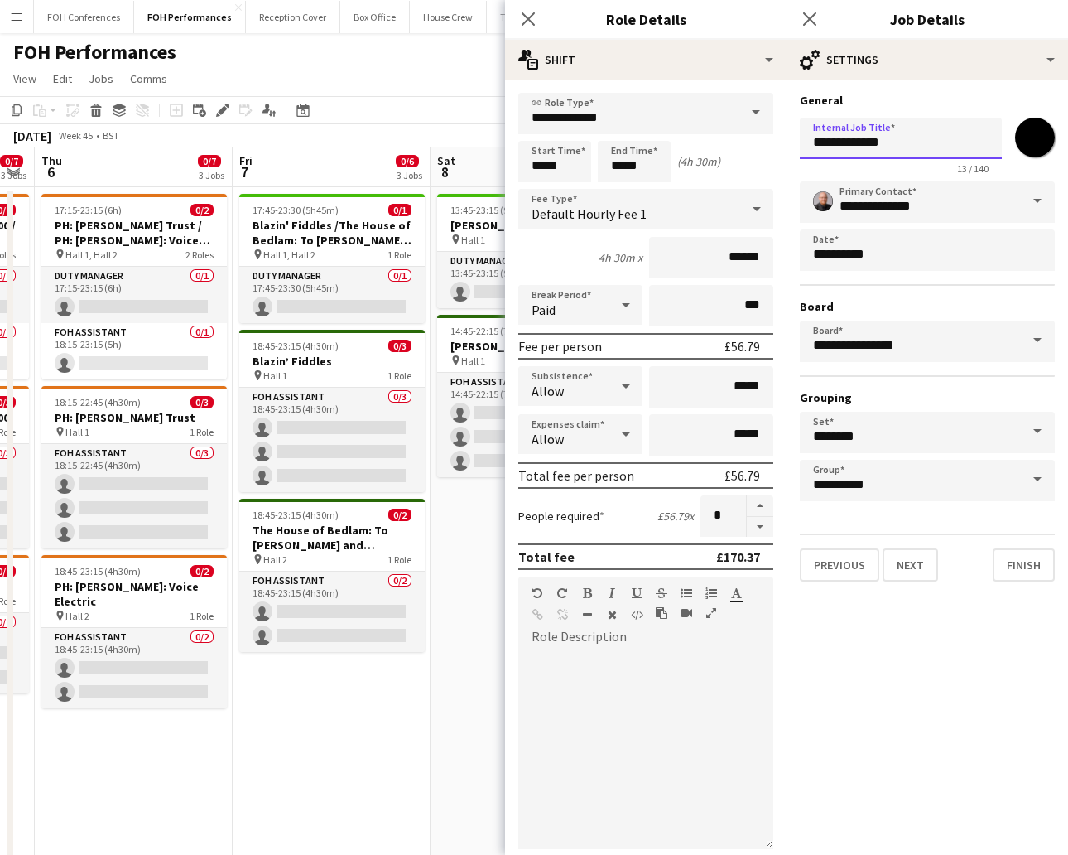
drag, startPoint x: 953, startPoint y: 138, endPoint x: 797, endPoint y: 123, distance: 156.5
click at [797, 123] on form "**********" at bounding box center [928, 337] width 282 height 489
paste input "**********"
type input "**********"
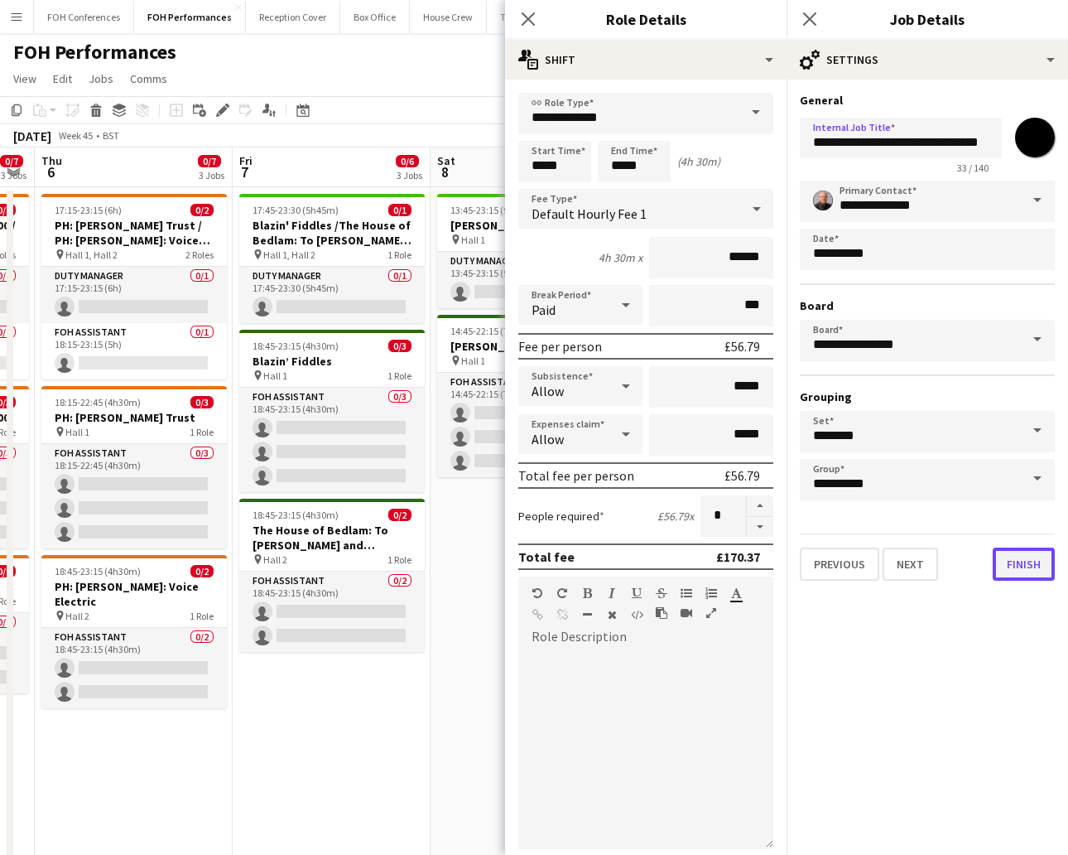
click at [948, 565] on button "Finish" at bounding box center [1024, 563] width 62 height 33
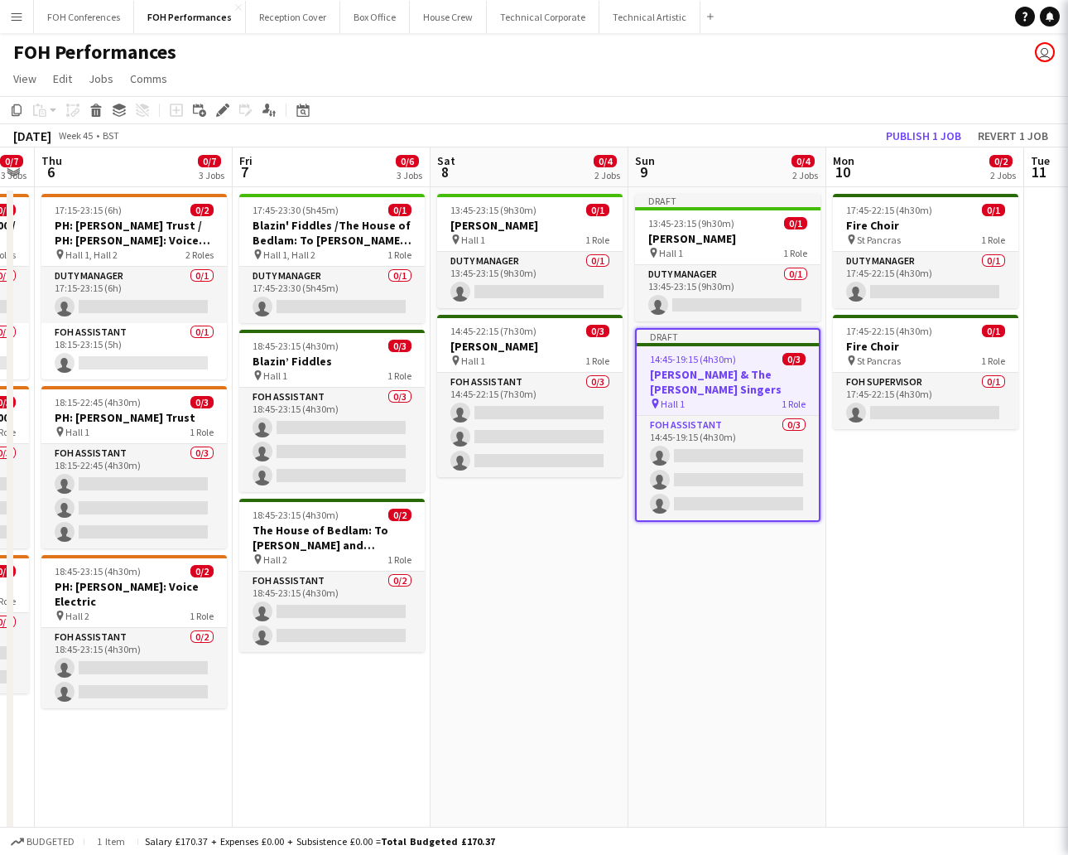
scroll to position [0, 0]
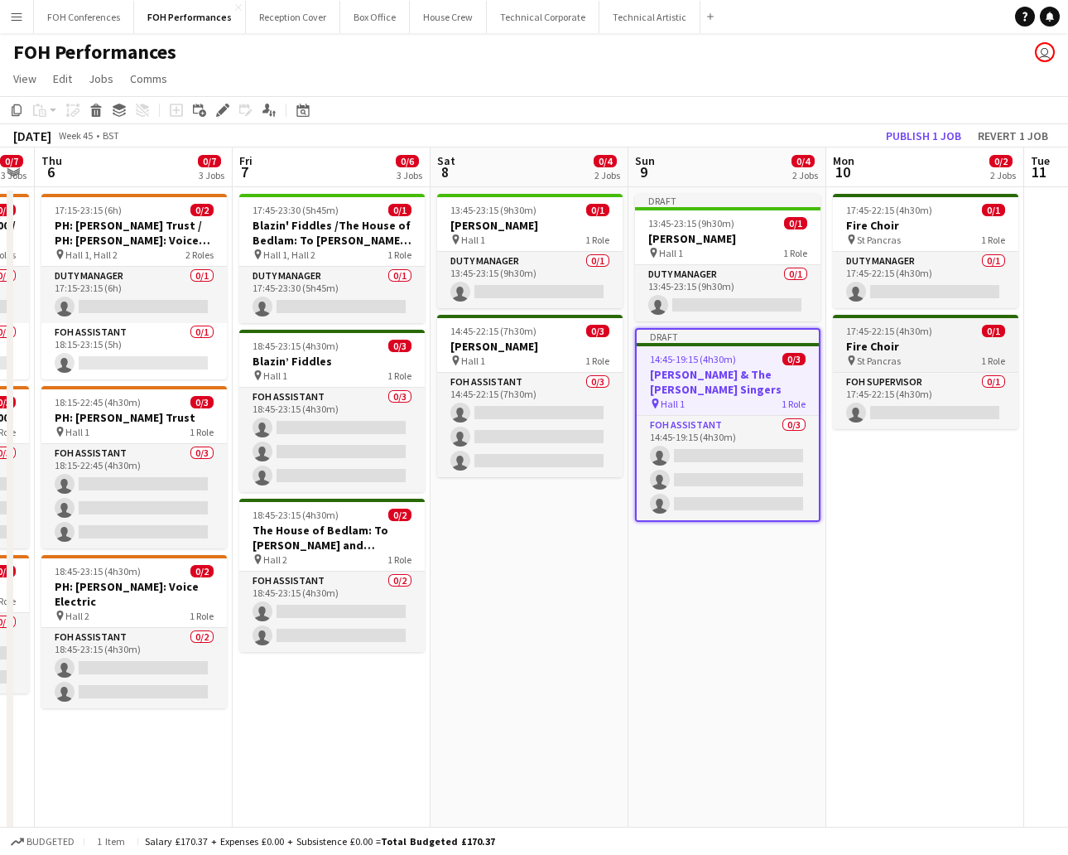
click at [932, 336] on div "17:45-22:15 (4h30m) 0/1" at bounding box center [925, 331] width 185 height 12
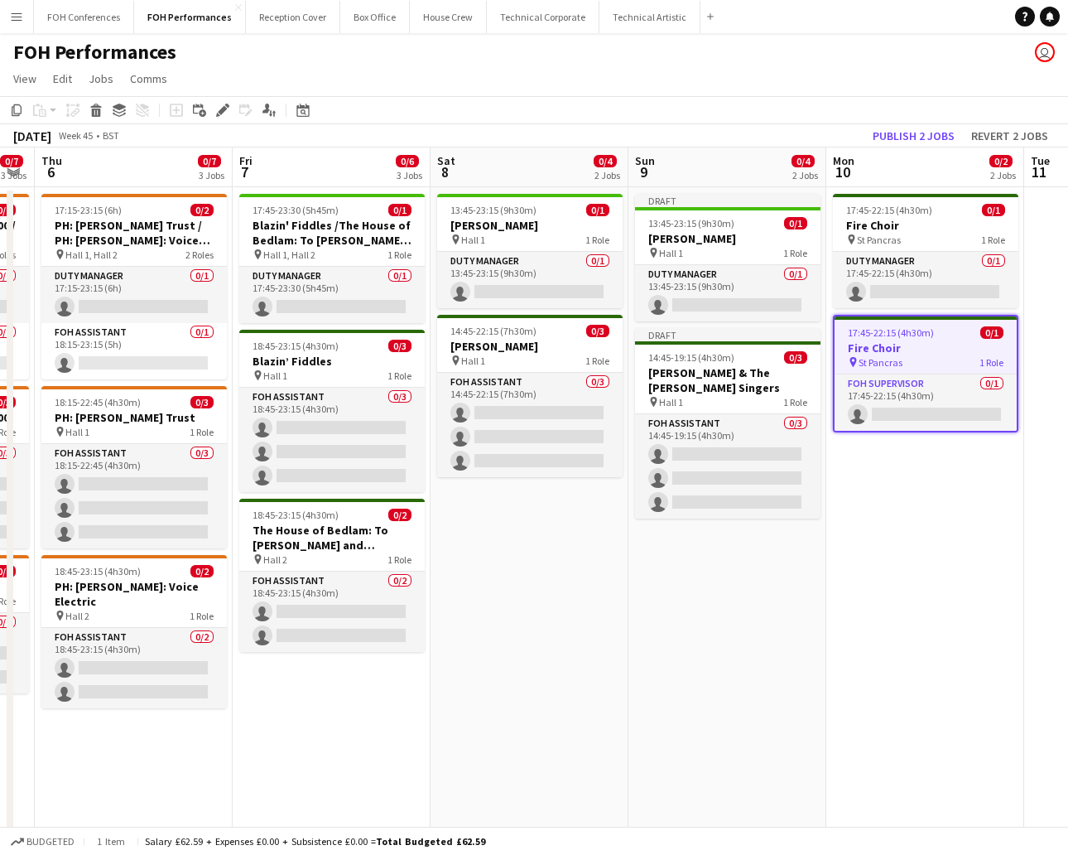
click at [722, 549] on app-date-cell "Draft 13:45-23:15 (9h30m) 0/1 [PERSON_NAME] pin Hall 1 1 Role Duty Manager 0/1 …" at bounding box center [728, 675] width 198 height 976
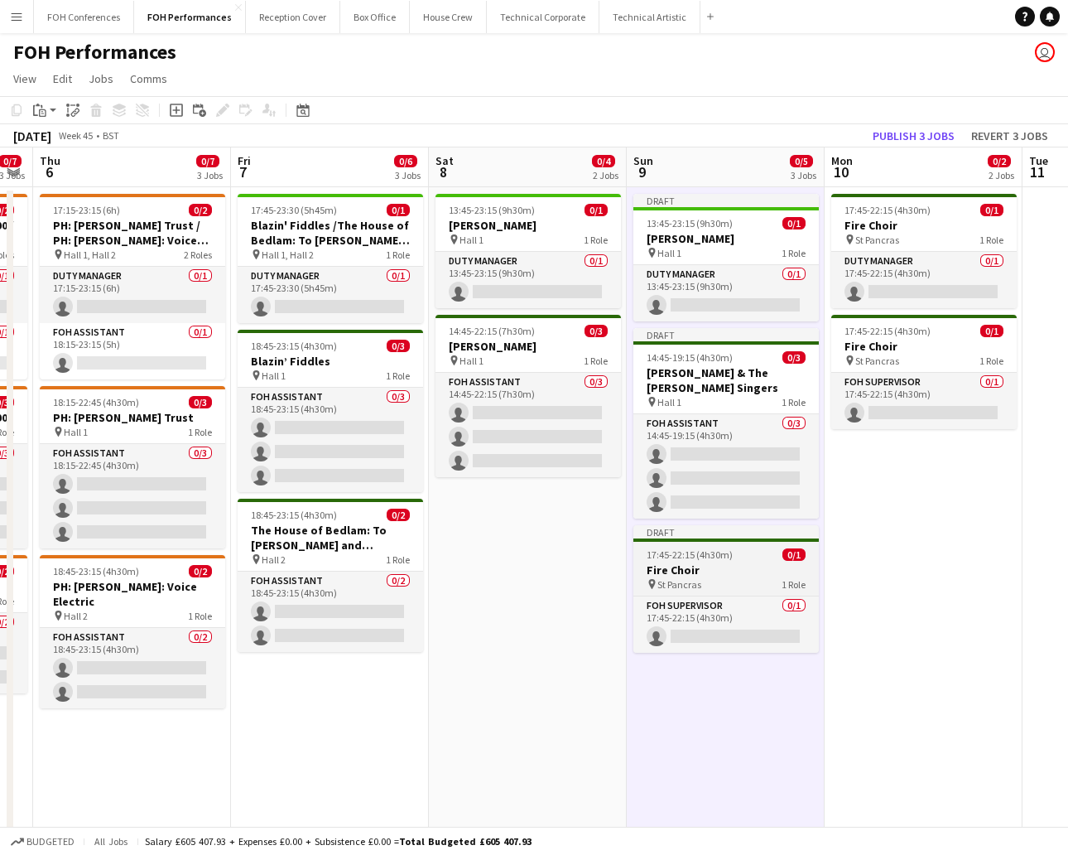
click at [718, 562] on h3 "Fire Choir" at bounding box center [725, 569] width 185 height 15
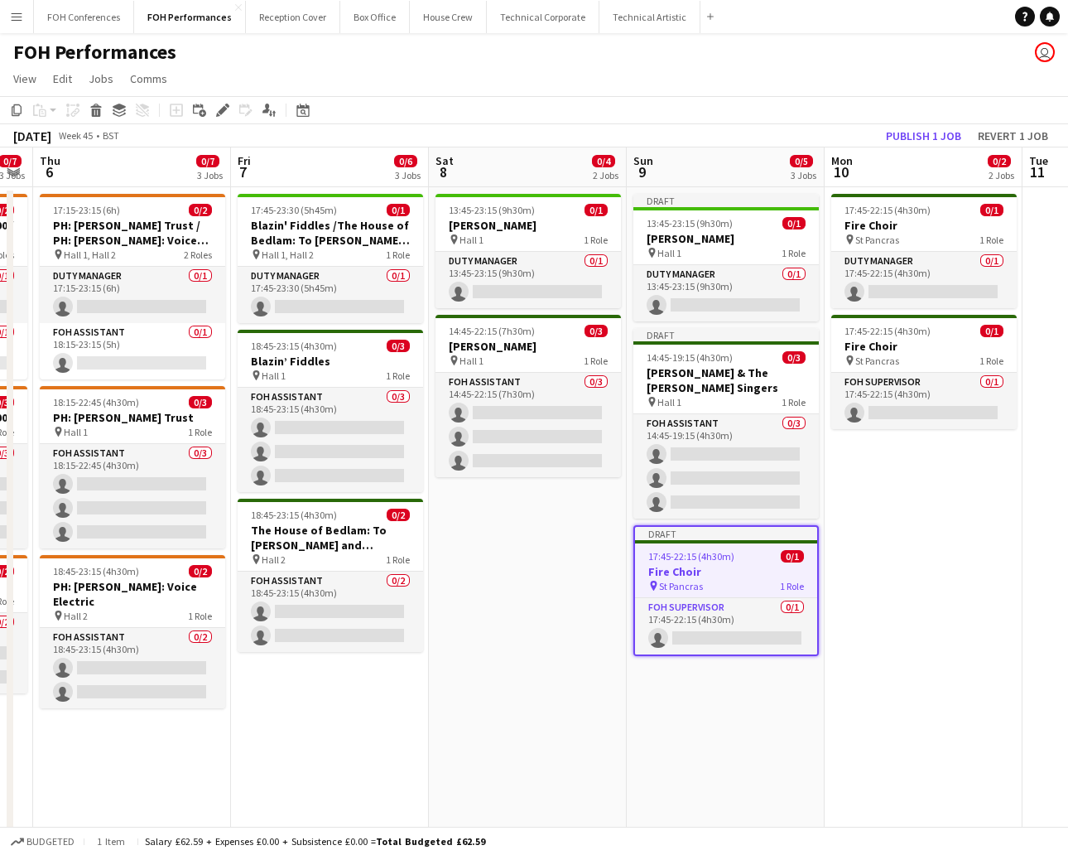
click at [653, 556] on span "17:45-22:15 (4h30m)" at bounding box center [691, 556] width 86 height 12
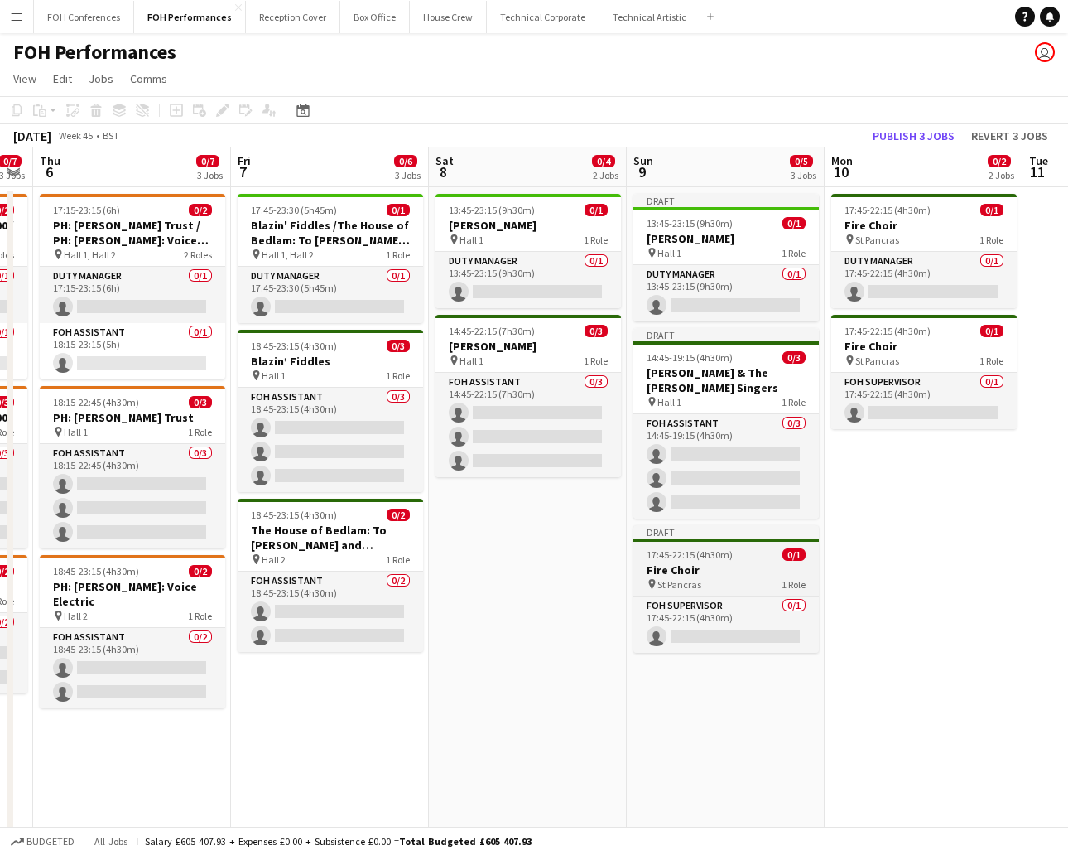
click at [685, 574] on h3 "Fire Choir" at bounding box center [725, 569] width 185 height 15
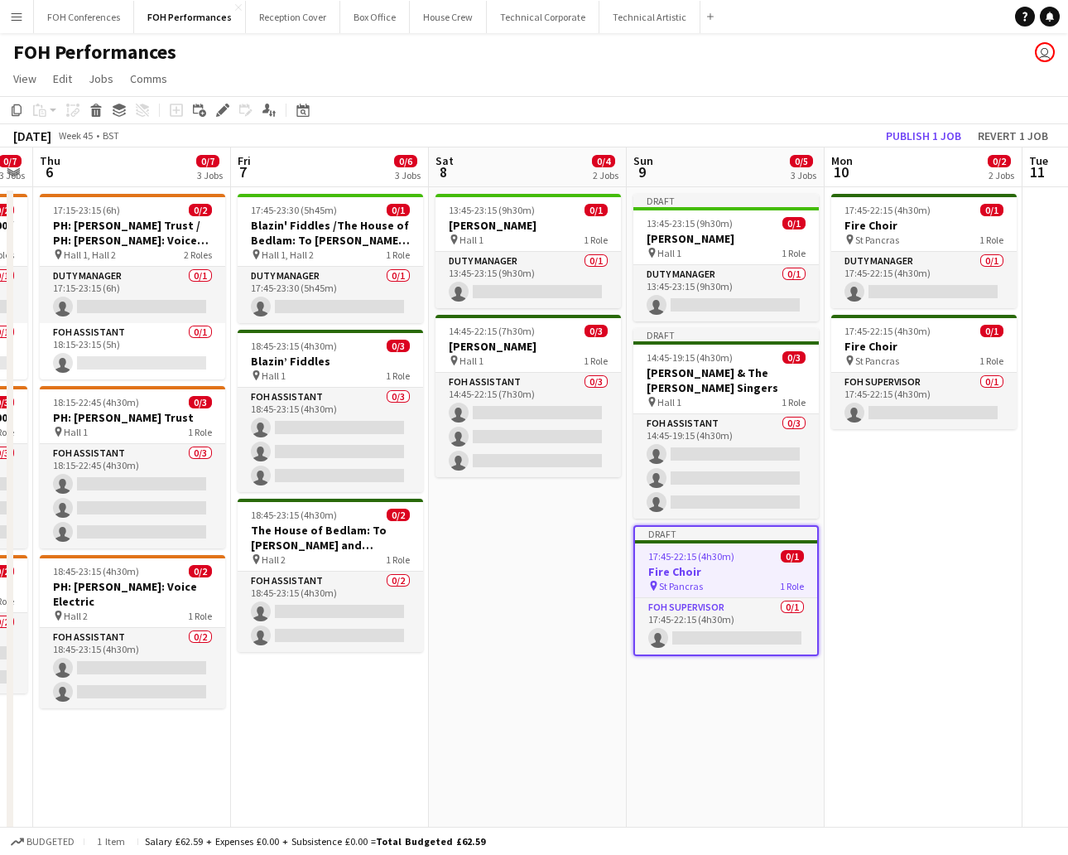
click at [677, 548] on app-job-card "Draft 17:45-22:15 (4h30m) 0/1 Fire Choir pin St Pancras 1 Role FOH Supervisor 0…" at bounding box center [725, 590] width 185 height 131
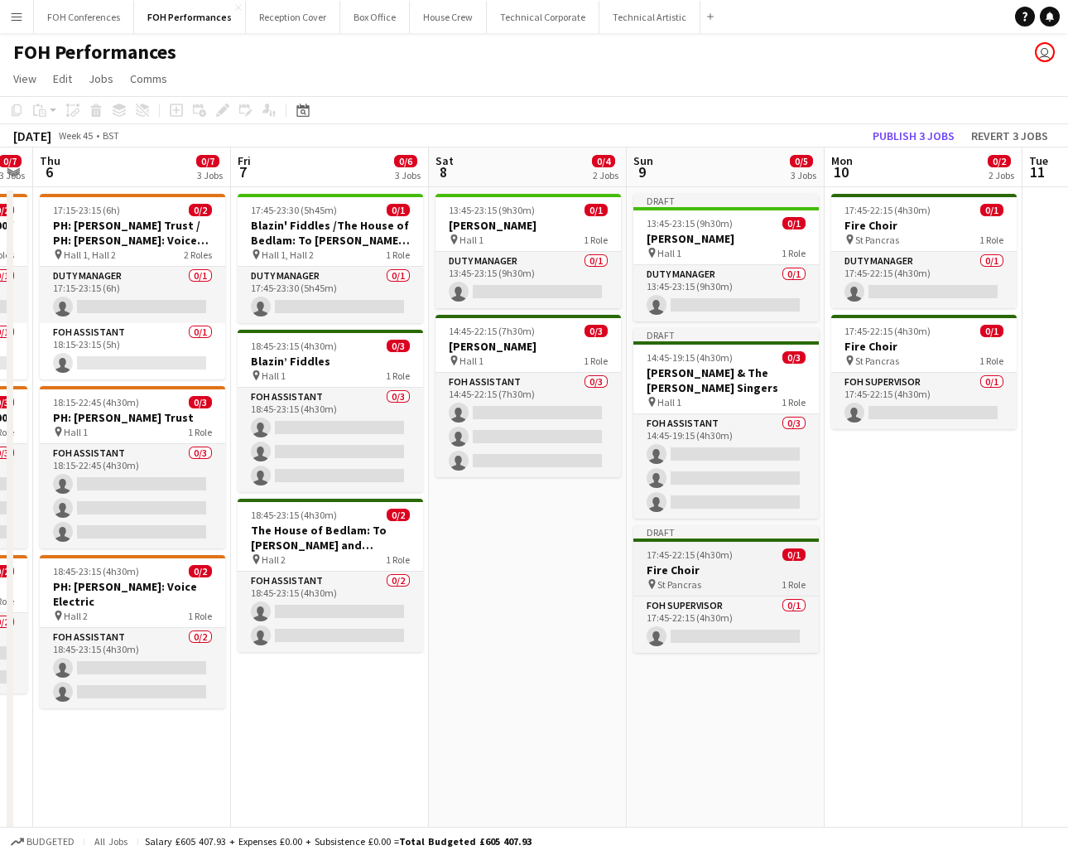
click at [677, 548] on span "17:45-22:15 (4h30m)" at bounding box center [690, 554] width 86 height 12
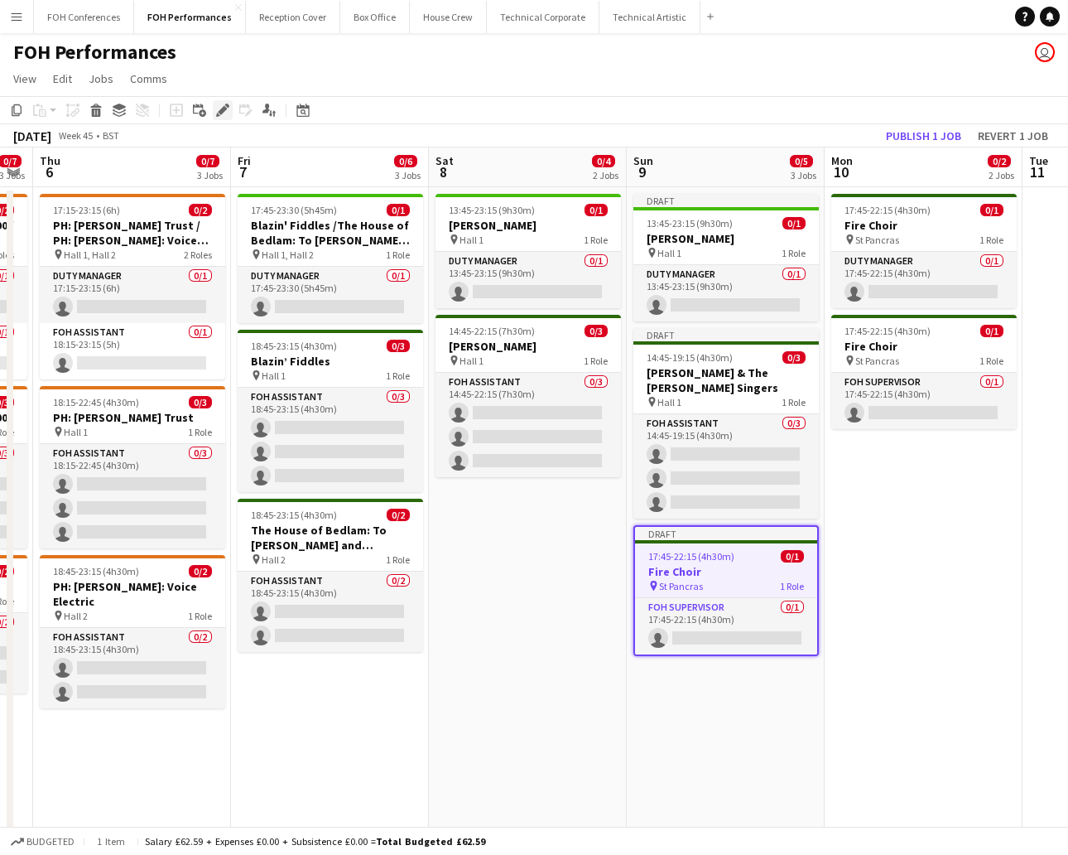
click at [221, 108] on icon at bounding box center [222, 110] width 9 height 9
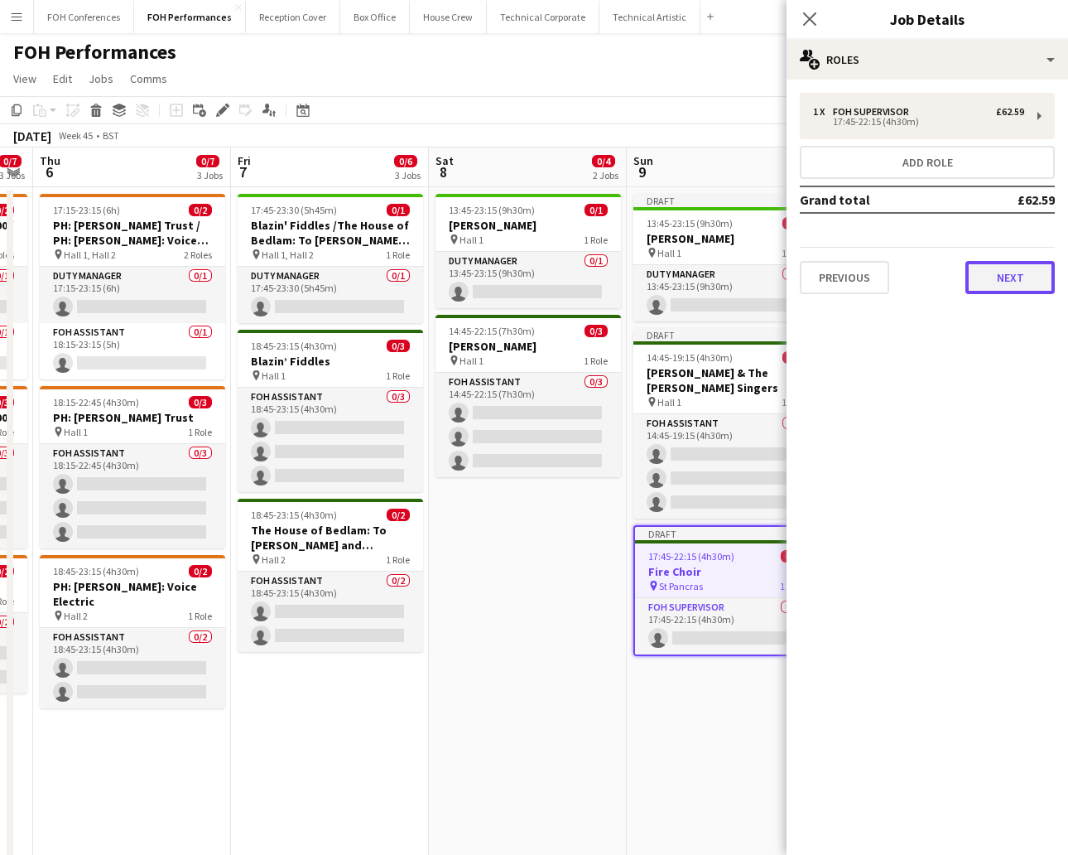
click at [948, 277] on button "Next" at bounding box center [1010, 277] width 89 height 33
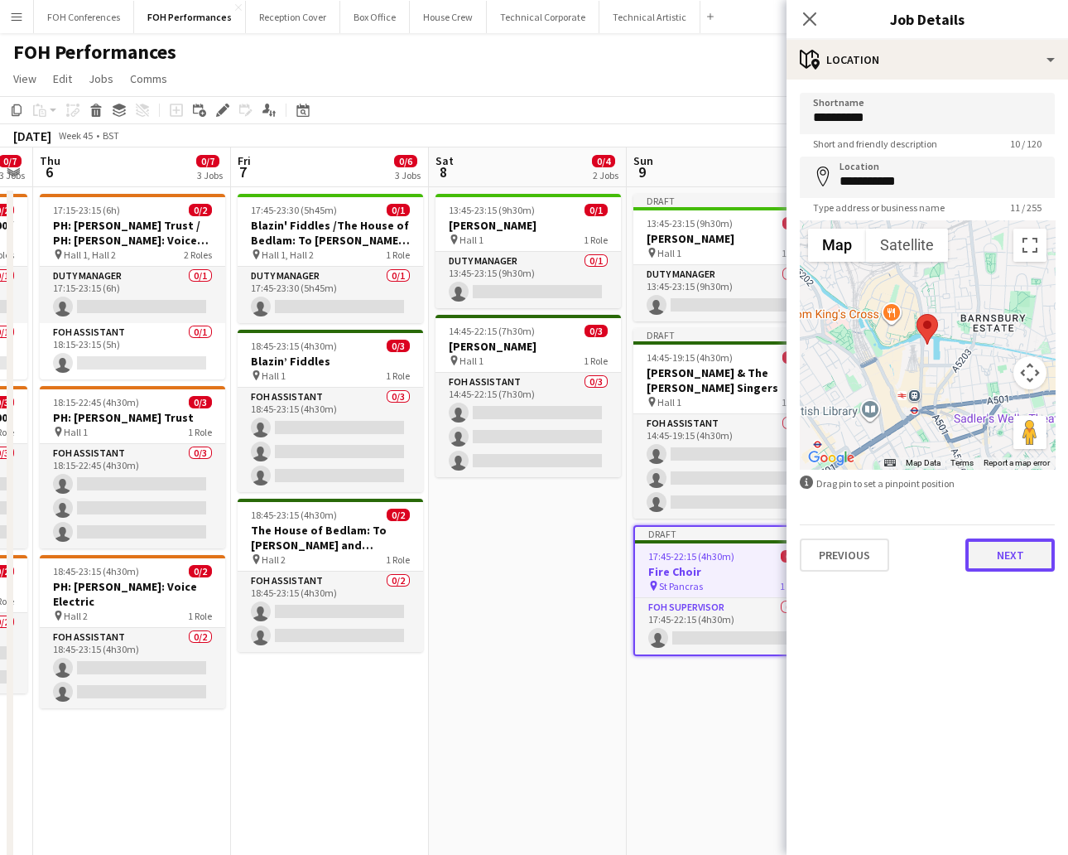
click at [948, 539] on button "Next" at bounding box center [1010, 554] width 89 height 33
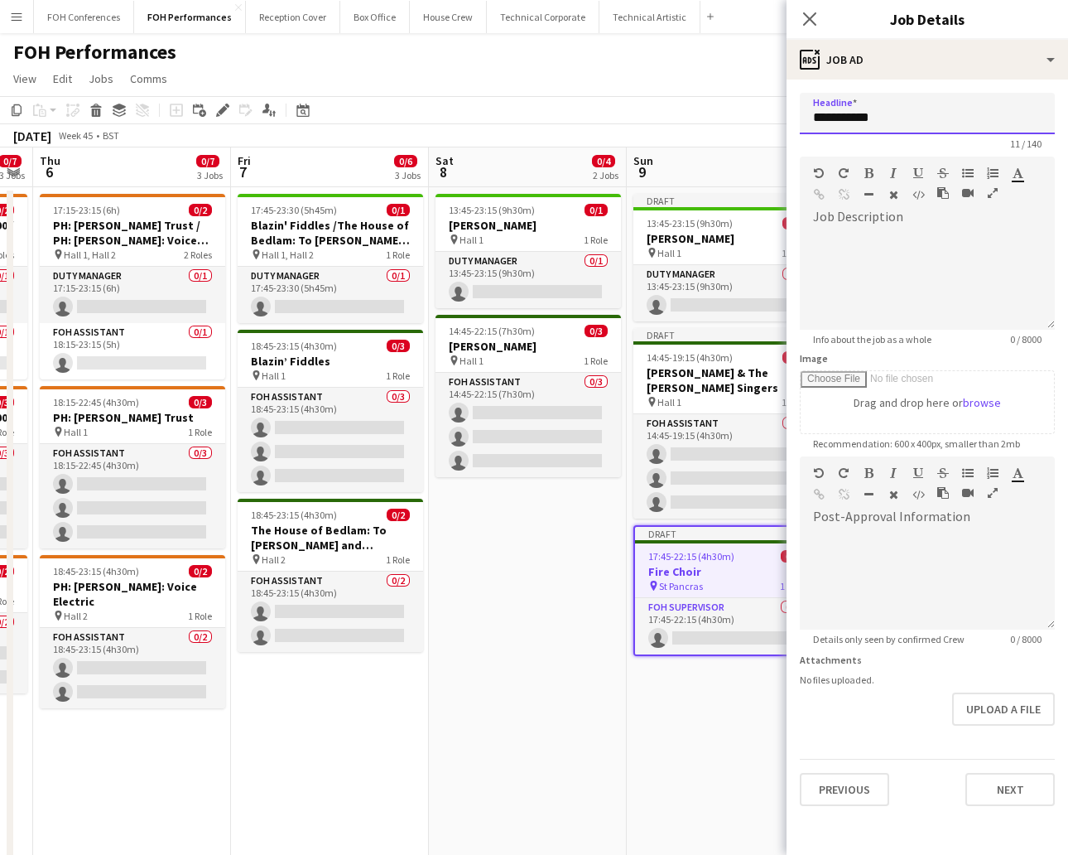
drag, startPoint x: 903, startPoint y: 116, endPoint x: 571, endPoint y: 46, distance: 339.3
click at [571, 46] on body "Menu Boards Boards Boards All jobs Status Workforce Workforce My Workforce Recr…" at bounding box center [534, 595] width 1068 height 1191
drag, startPoint x: 985, startPoint y: 111, endPoint x: 751, endPoint y: 111, distance: 234.4
click at [751, 111] on body "Menu Boards Boards Boards All jobs Status Workforce Workforce My Workforce Recr…" at bounding box center [534, 595] width 1068 height 1191
type input "**********"
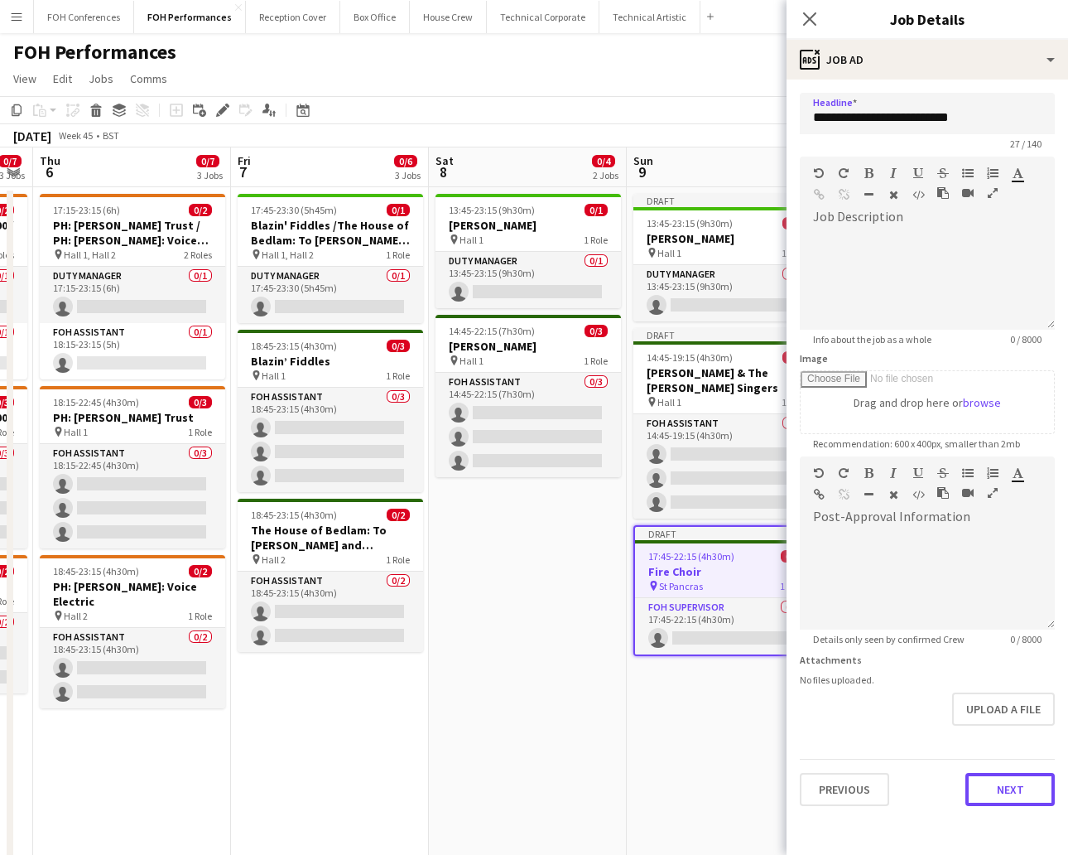
click at [948, 759] on button "Next" at bounding box center [1010, 789] width 89 height 33
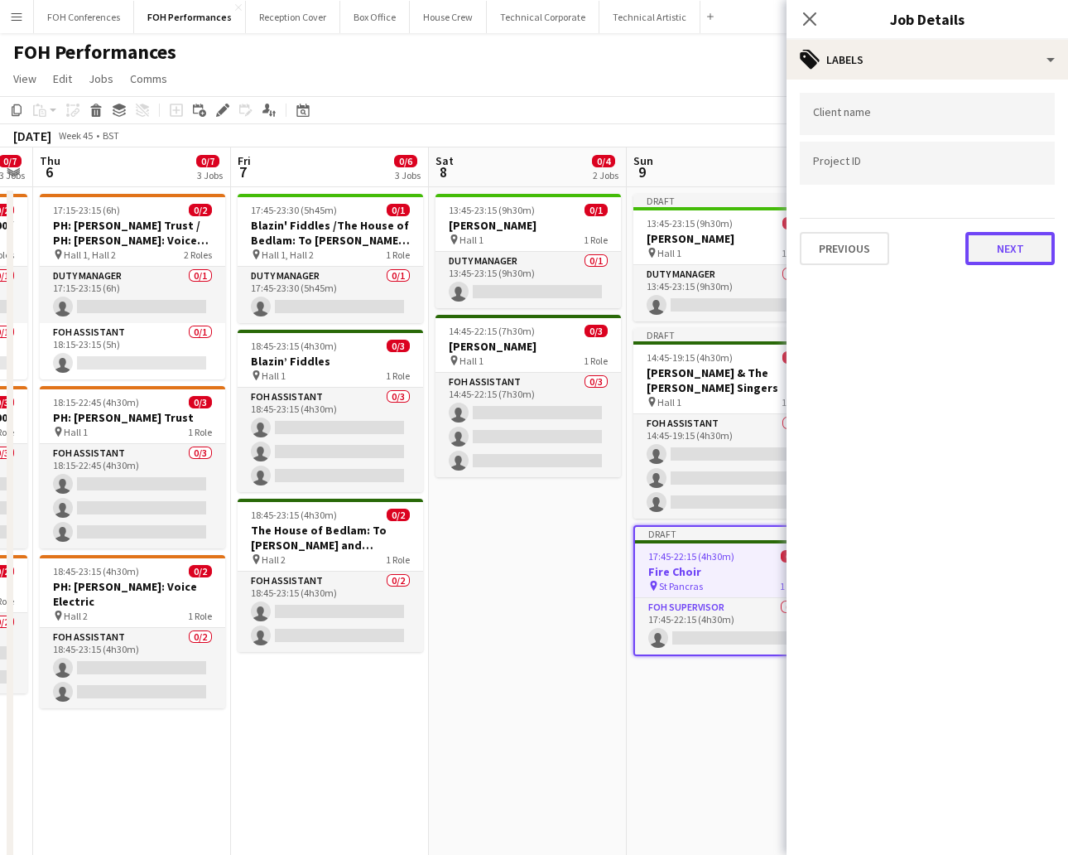
click at [948, 242] on button "Next" at bounding box center [1010, 248] width 89 height 33
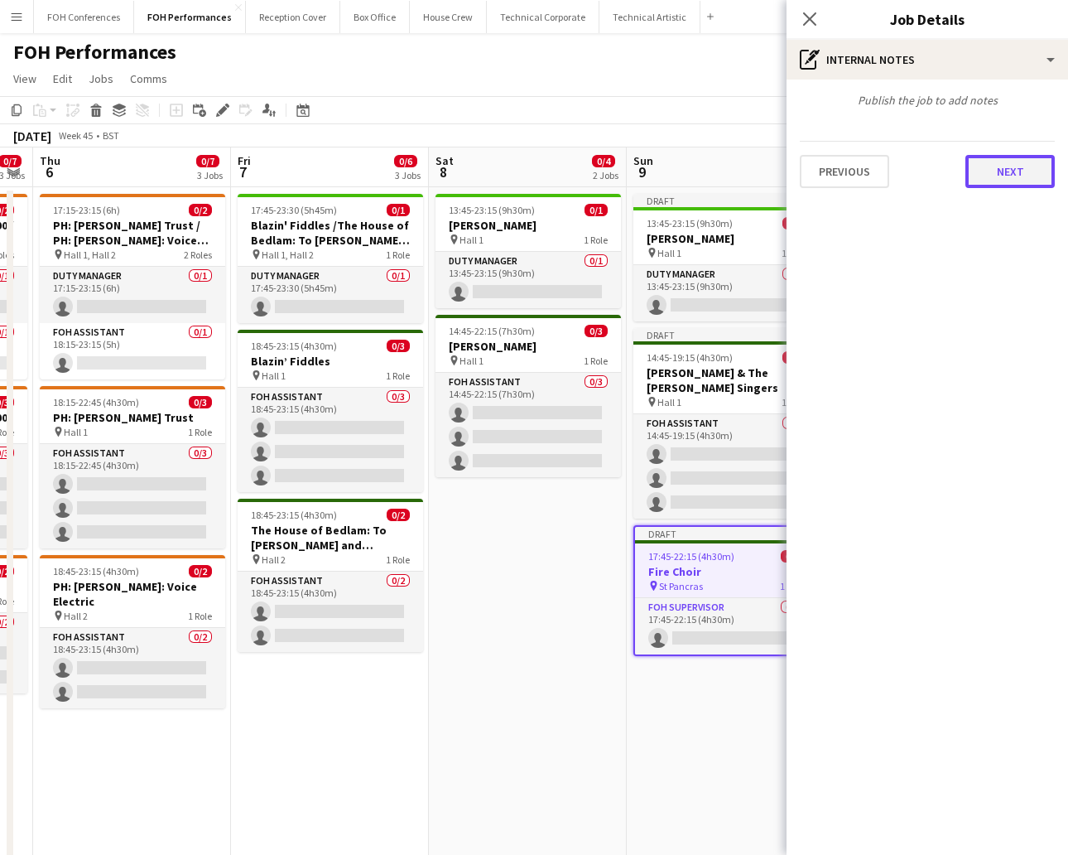
click at [948, 169] on button "Next" at bounding box center [1010, 171] width 89 height 33
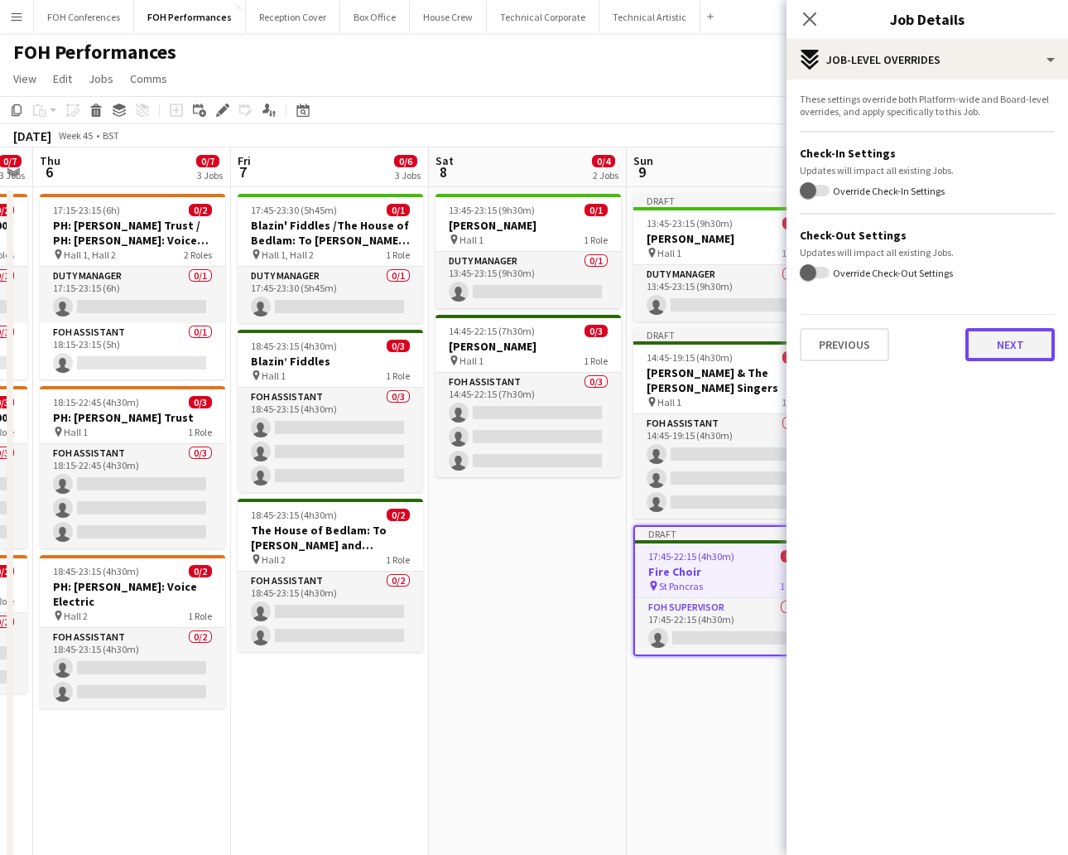
click at [948, 342] on button "Next" at bounding box center [1010, 344] width 89 height 33
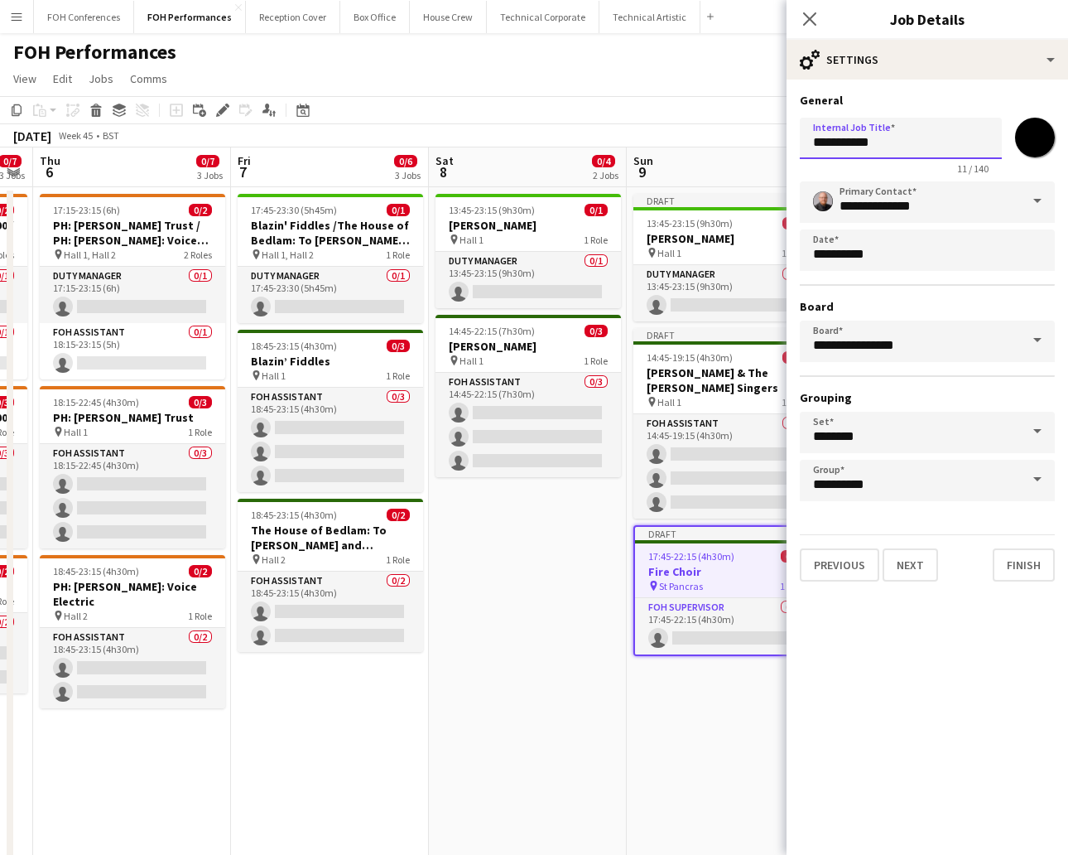
drag, startPoint x: 942, startPoint y: 134, endPoint x: 537, endPoint y: 109, distance: 404.9
click at [537, 109] on body "Menu Boards Boards Boards All jobs Status Workforce Workforce My Workforce Recr…" at bounding box center [534, 595] width 1068 height 1191
paste input "**********"
type input "**********"
click at [948, 548] on button "Finish" at bounding box center [1024, 564] width 62 height 33
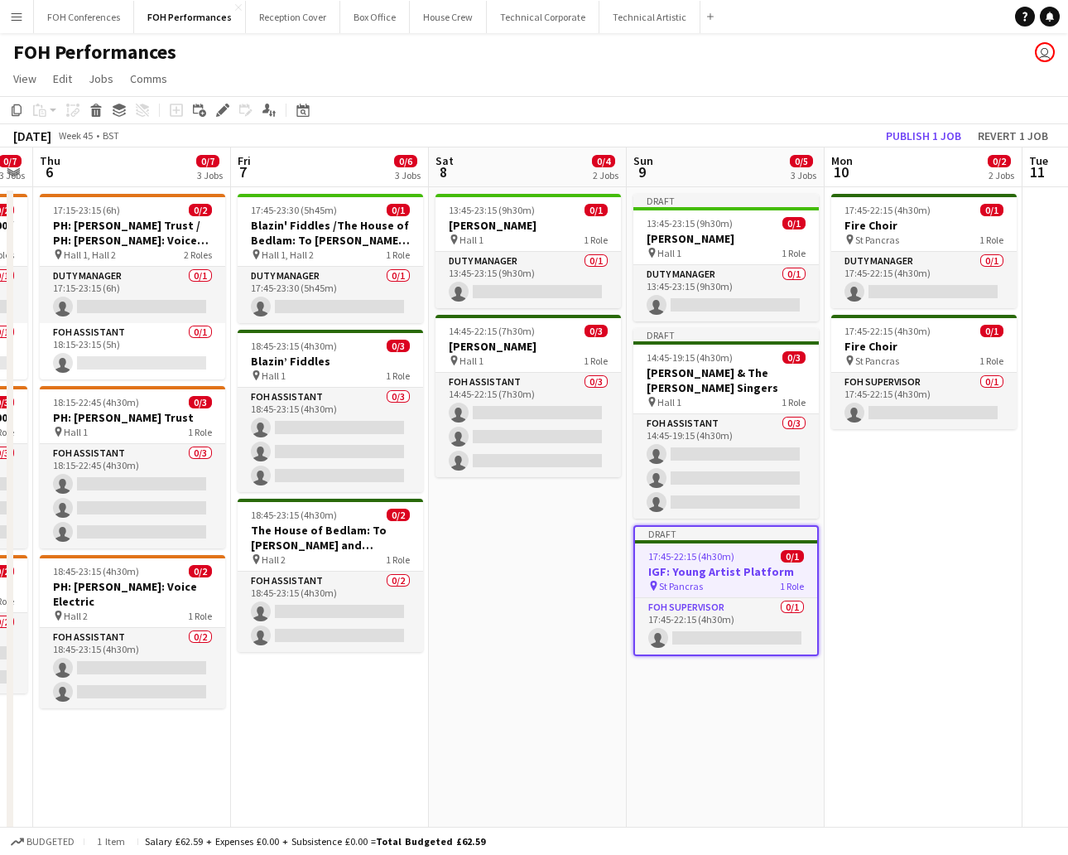
click at [719, 571] on h3 "IGF: Young Artist Platform" at bounding box center [726, 571] width 182 height 15
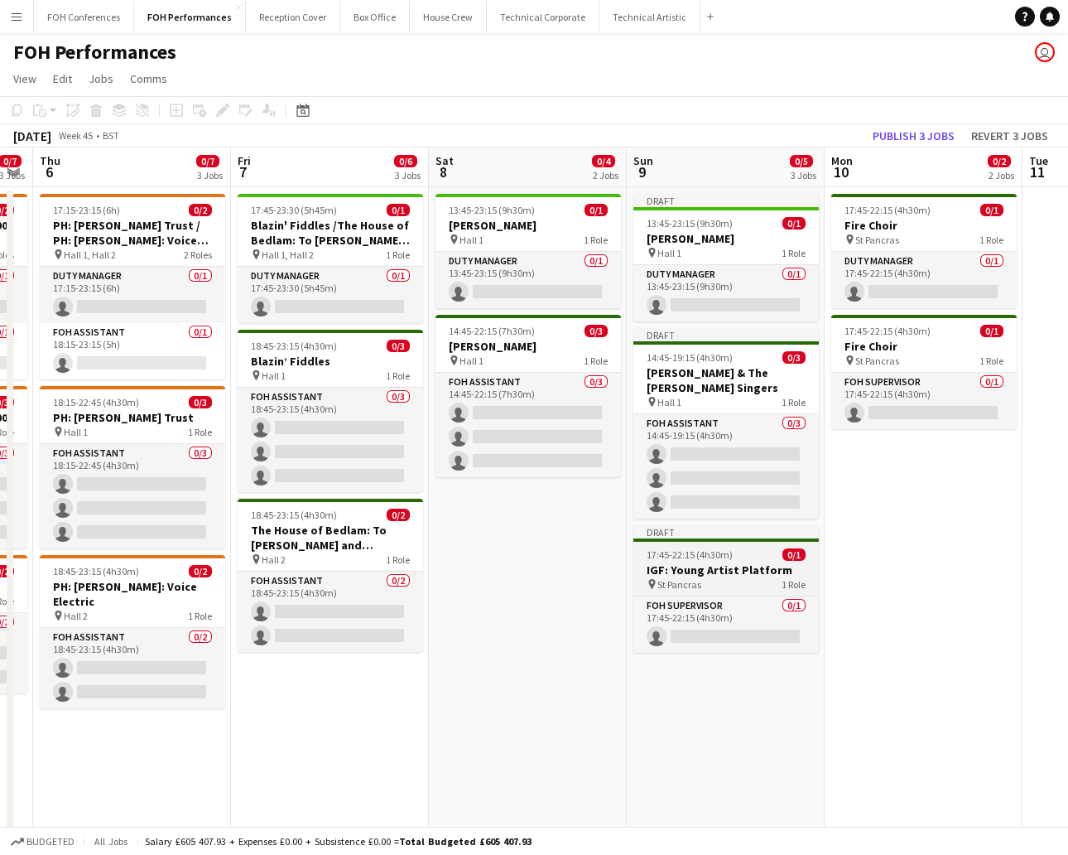
click at [668, 563] on h3 "IGF: Young Artist Platform" at bounding box center [725, 569] width 185 height 15
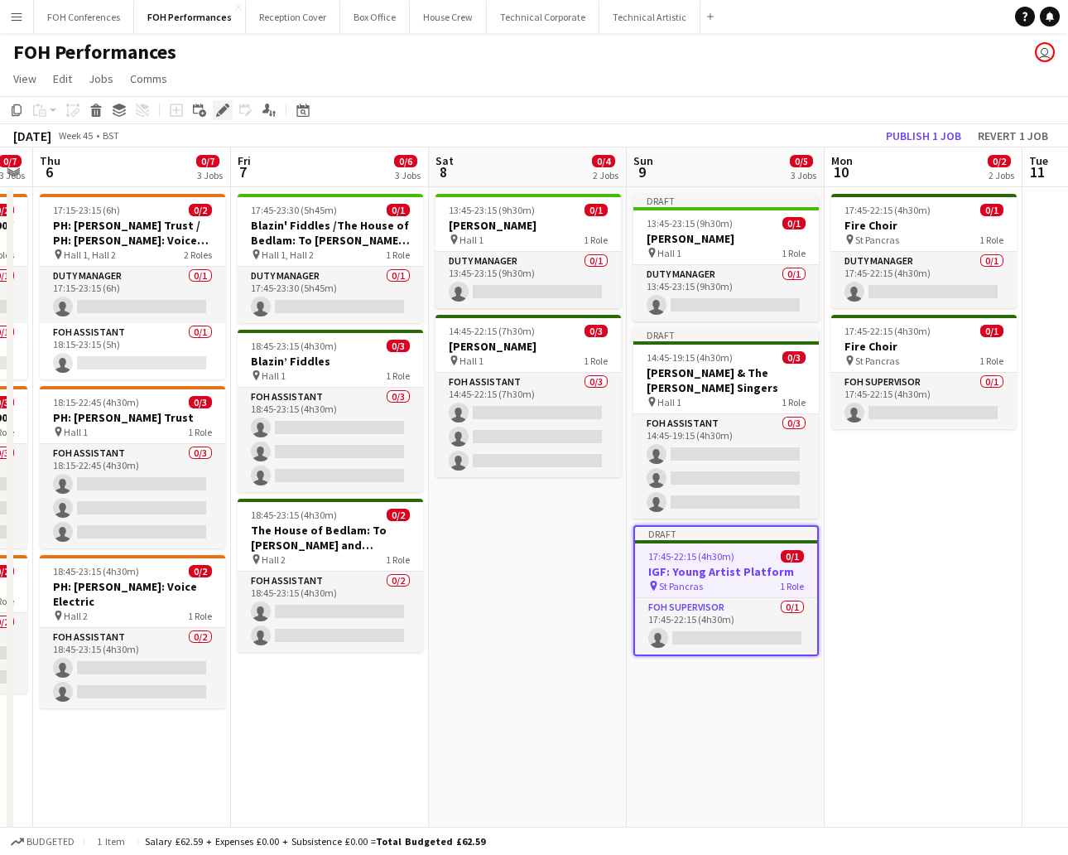
click at [216, 109] on icon "Edit" at bounding box center [222, 110] width 13 height 13
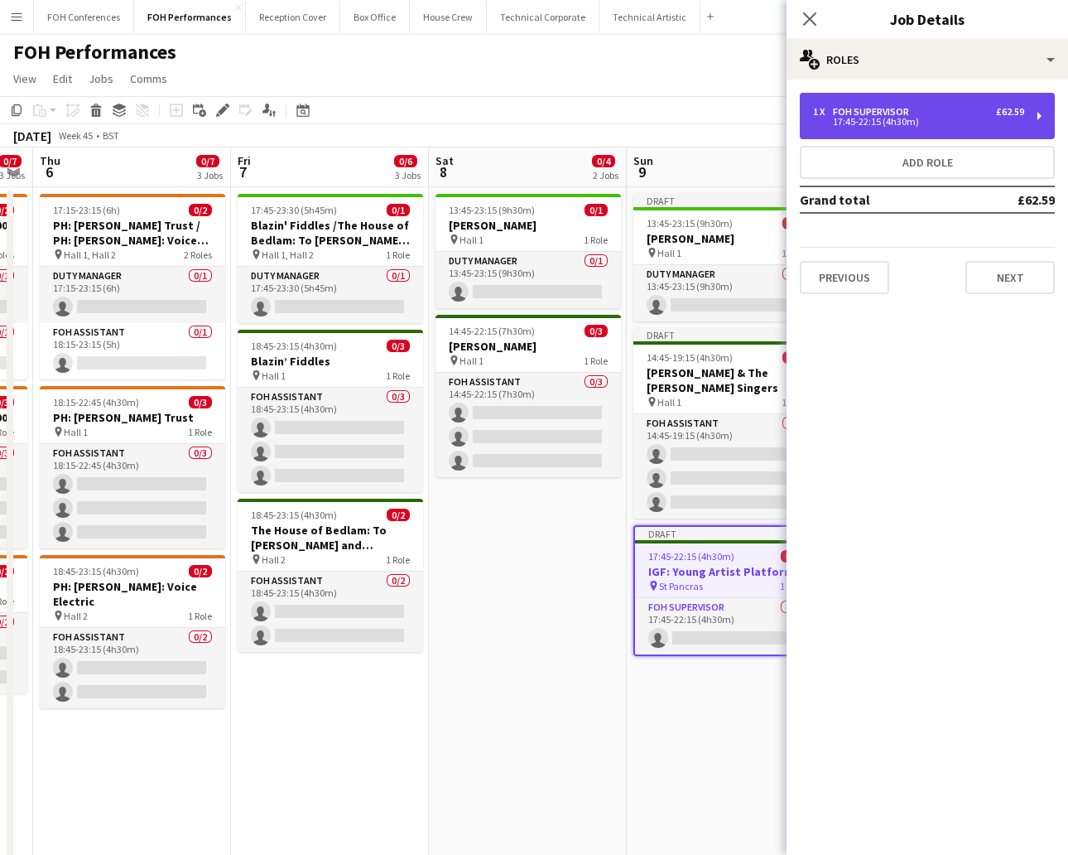
click at [912, 118] on div "17:45-22:15 (4h30m)" at bounding box center [918, 122] width 211 height 8
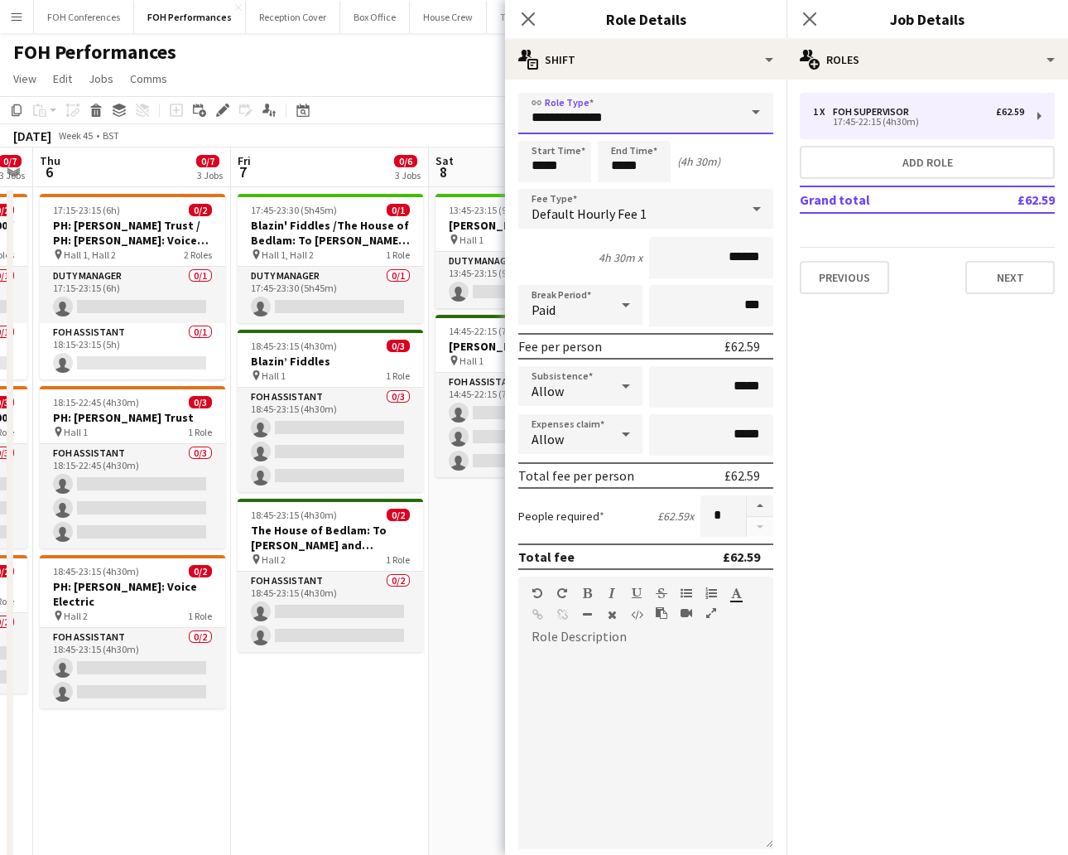
drag, startPoint x: 699, startPoint y: 123, endPoint x: 571, endPoint y: 122, distance: 128.4
click at [571, 122] on input "**********" at bounding box center [645, 113] width 255 height 41
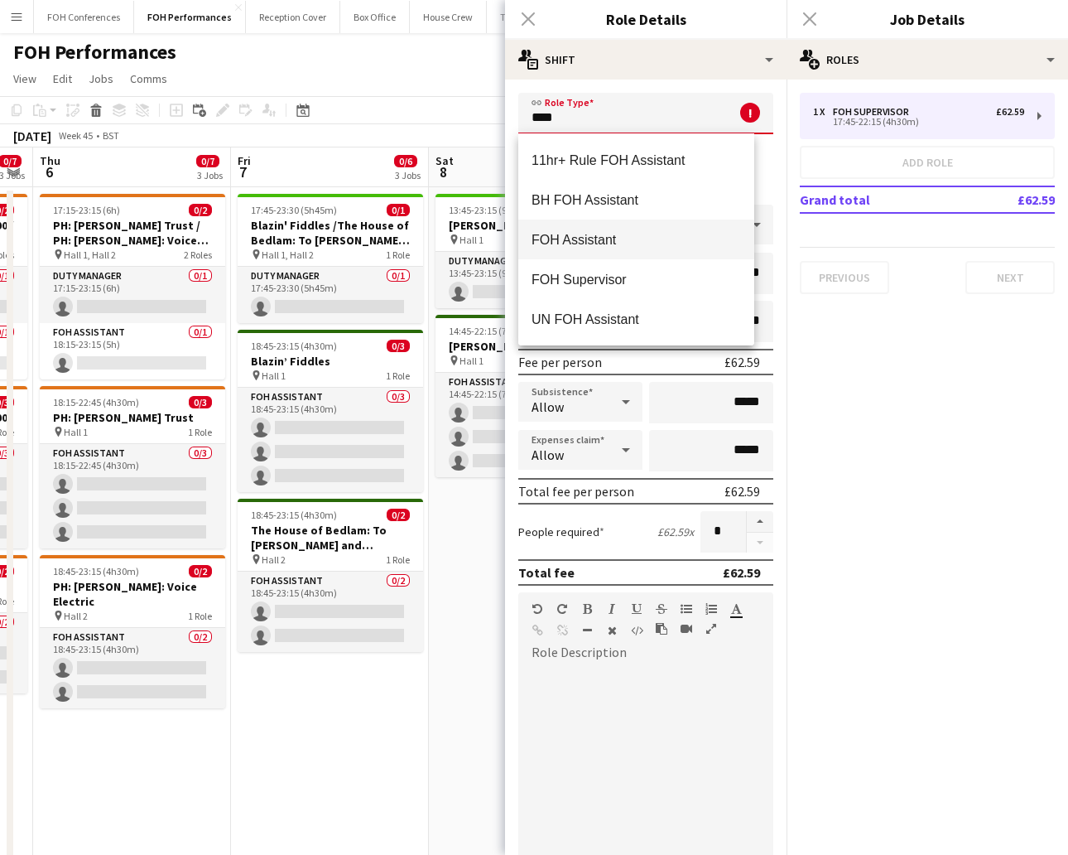
click at [594, 241] on span "FOH Assistant" at bounding box center [637, 240] width 210 height 16
type input "**********"
type input "******"
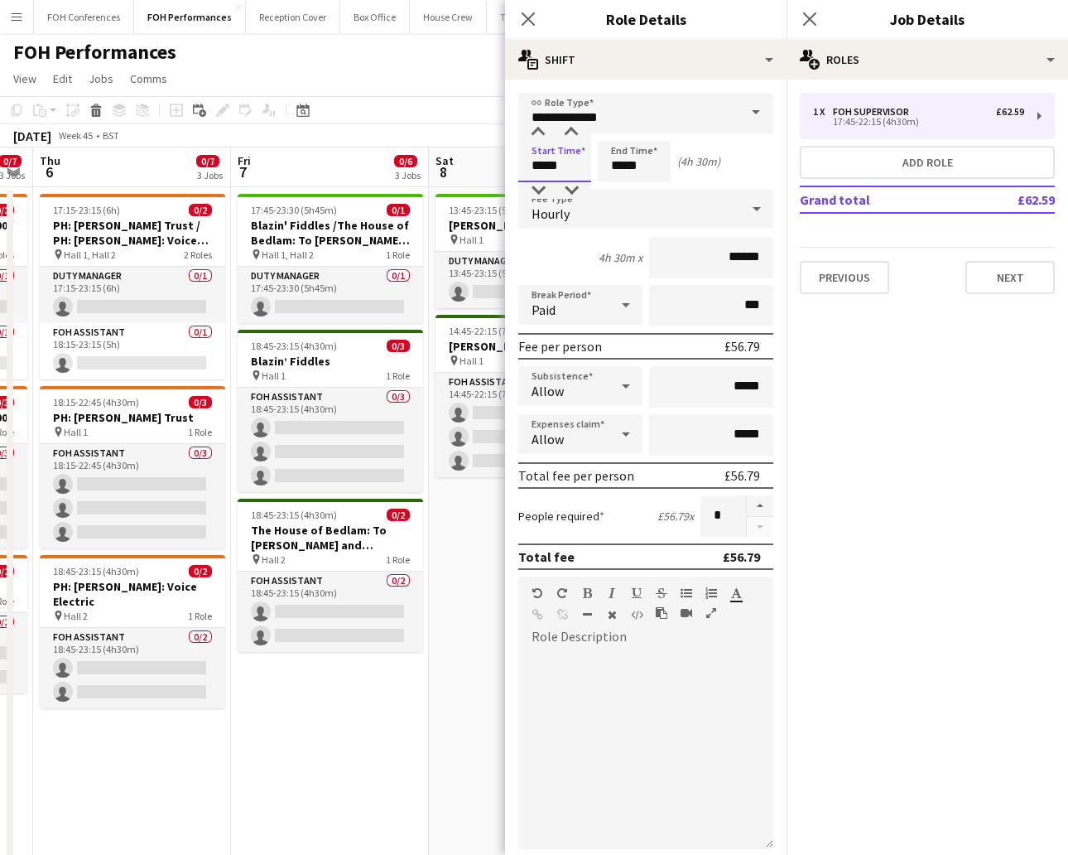
drag, startPoint x: 580, startPoint y: 171, endPoint x: 466, endPoint y: 166, distance: 114.4
click at [466, 166] on body "Menu Boards Boards Boards All jobs Status Workforce Workforce My Workforce Recr…" at bounding box center [534, 595] width 1068 height 1191
type input "*****"
drag, startPoint x: 657, startPoint y: 161, endPoint x: 584, endPoint y: 157, distance: 73.0
click at [584, 157] on div "Start Time ***** End Time ***** (3h 30m)" at bounding box center [645, 161] width 255 height 41
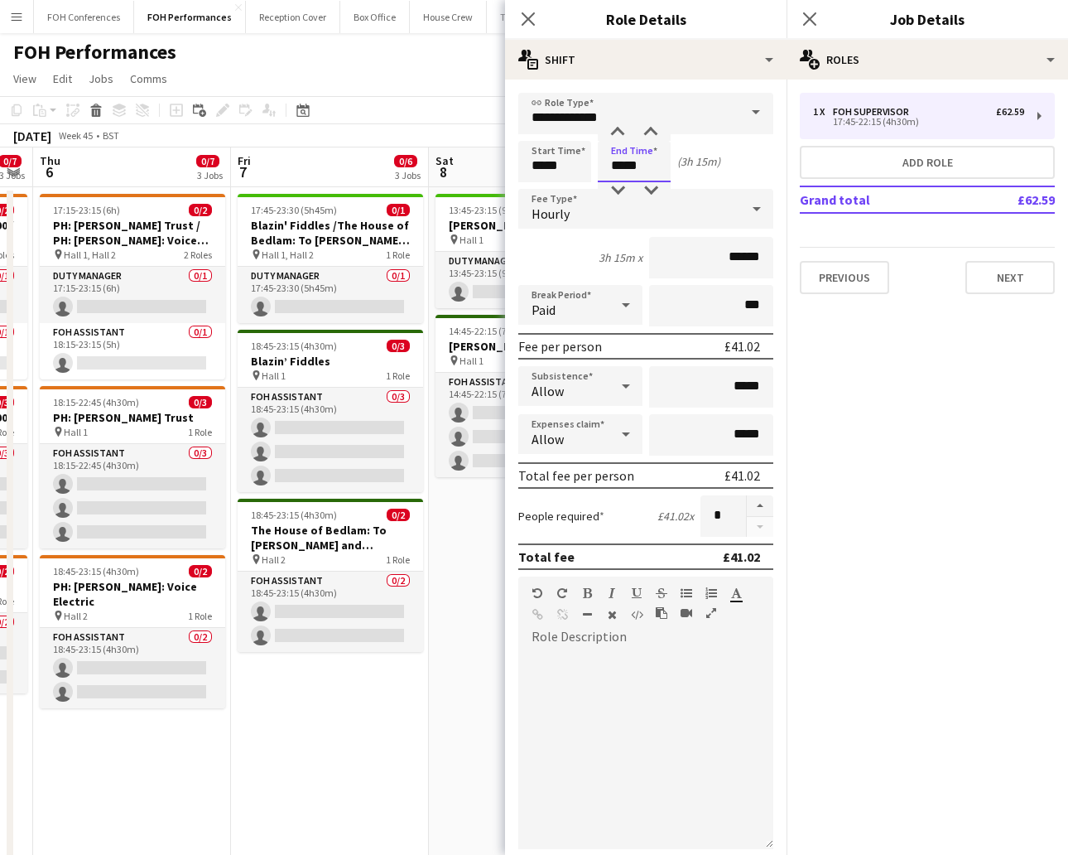
type input "*****"
click at [948, 267] on button "Next" at bounding box center [1010, 277] width 89 height 33
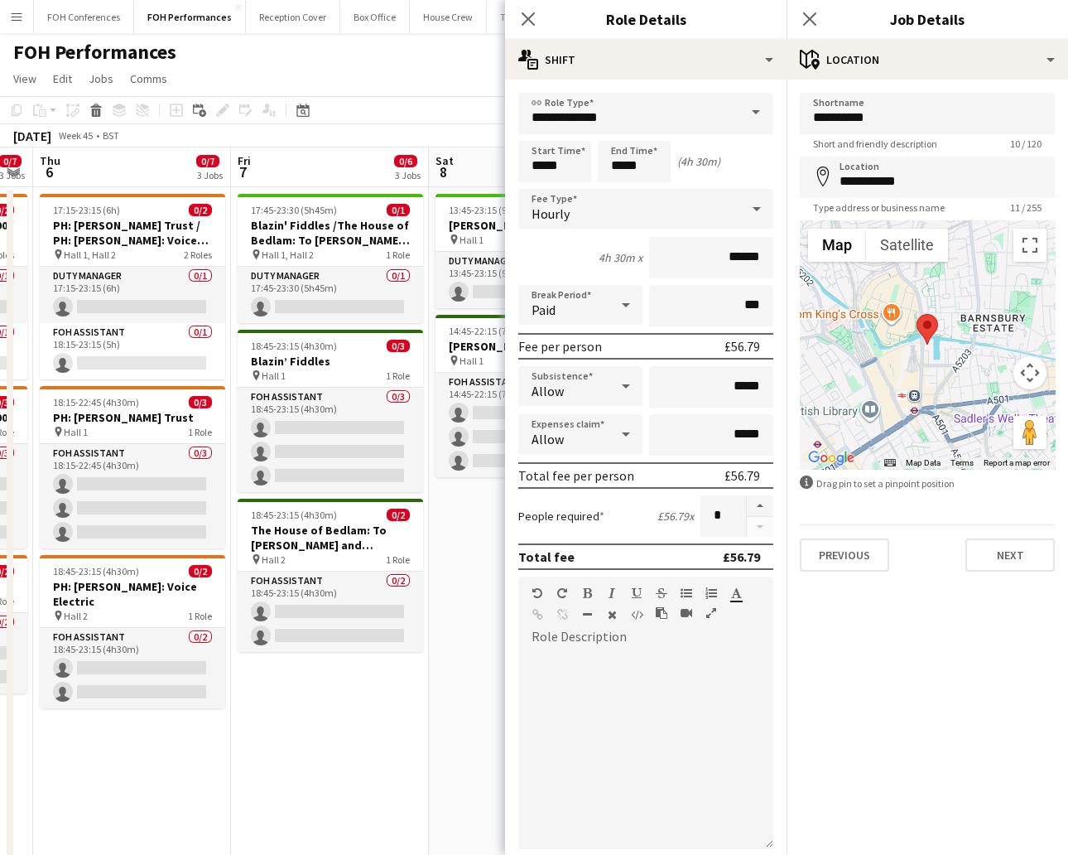
click at [948, 570] on div "**********" at bounding box center [928, 331] width 282 height 505
click at [948, 550] on button "Next" at bounding box center [1010, 554] width 89 height 33
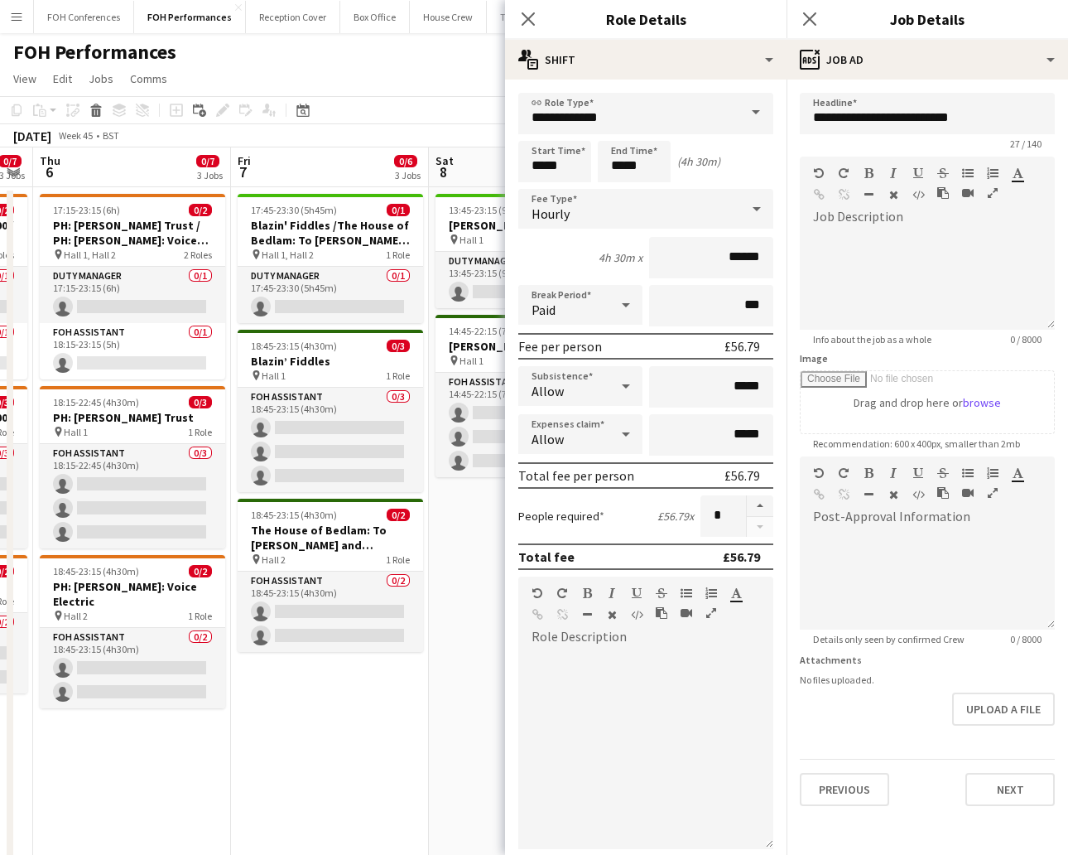
click at [450, 81] on app-page-menu "View Day view expanded Day view collapsed Month view Date picker Jump to [DATE]…" at bounding box center [534, 80] width 1068 height 31
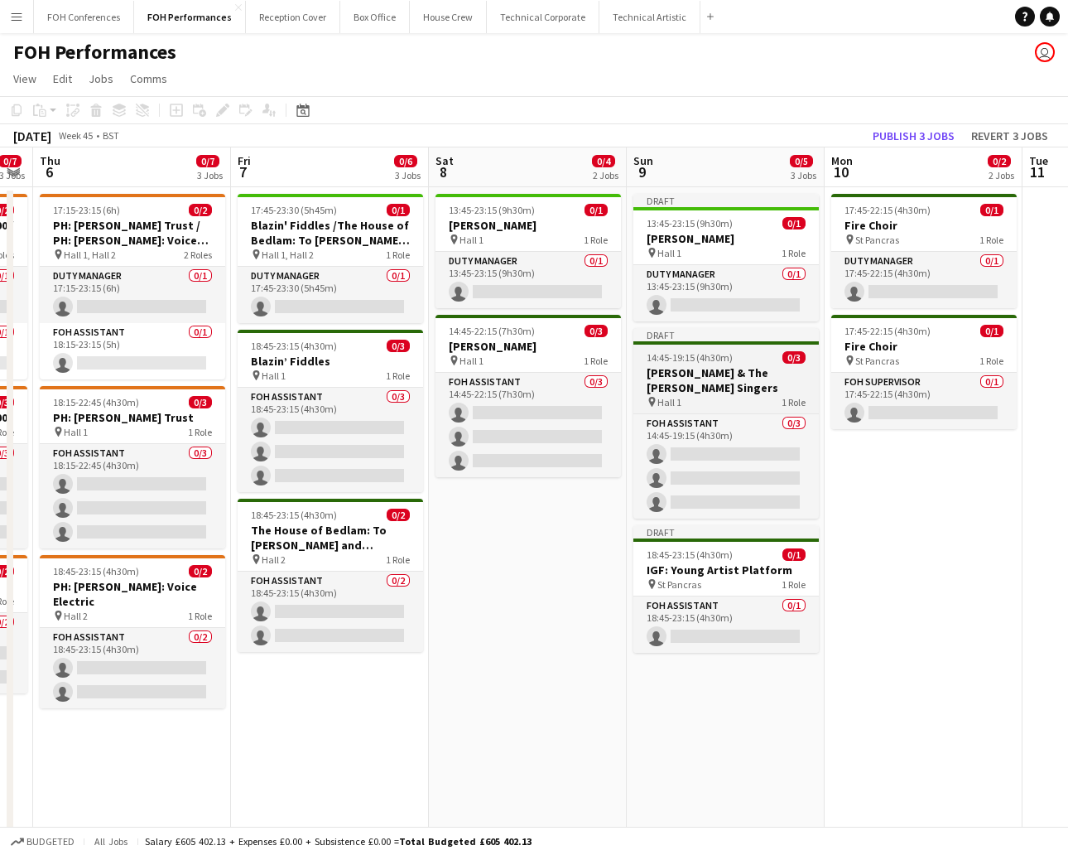
click at [724, 388] on h3 "[PERSON_NAME] & The [PERSON_NAME] Singers" at bounding box center [725, 380] width 185 height 30
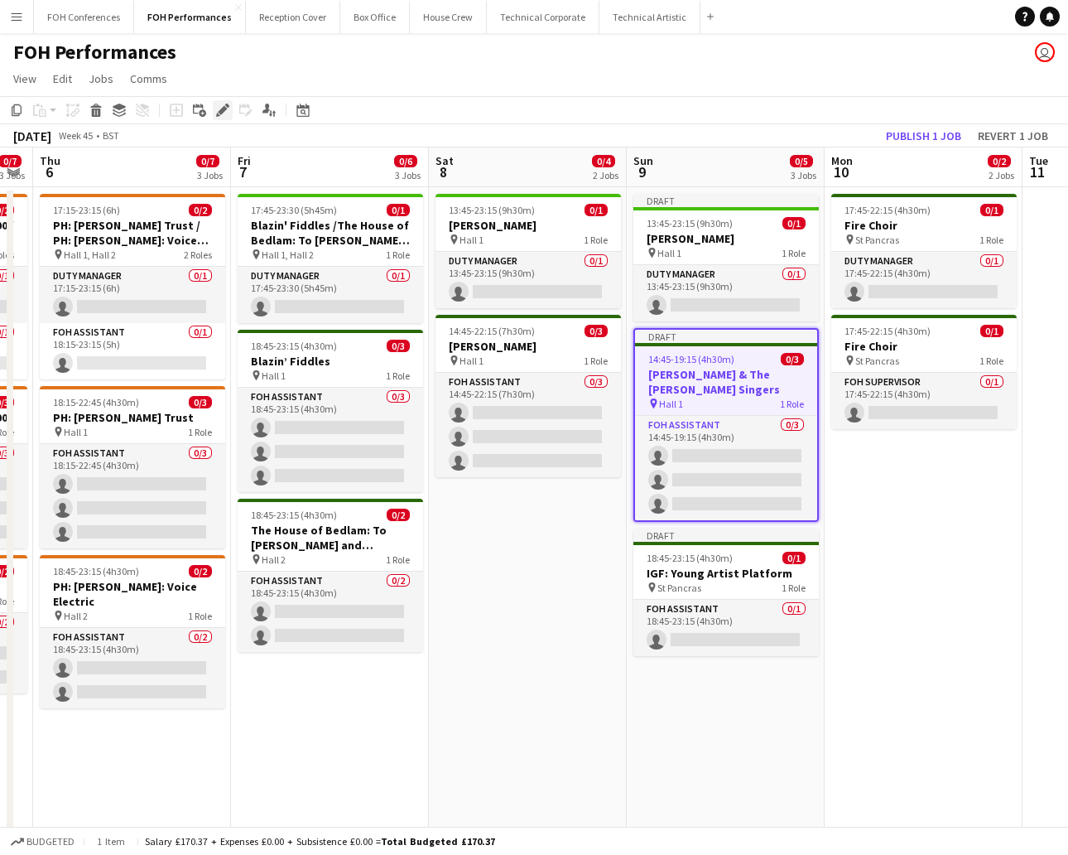
click at [219, 116] on icon "Edit" at bounding box center [222, 110] width 13 height 13
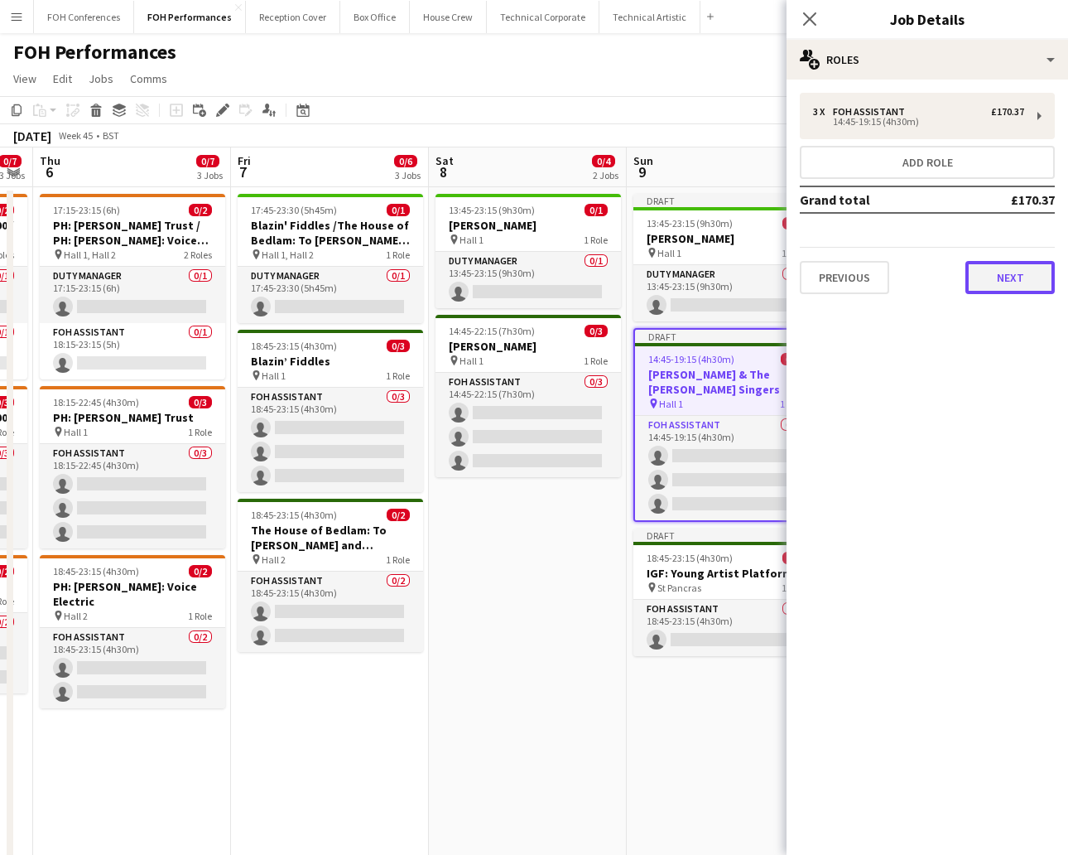
click at [948, 270] on button "Next" at bounding box center [1010, 277] width 89 height 33
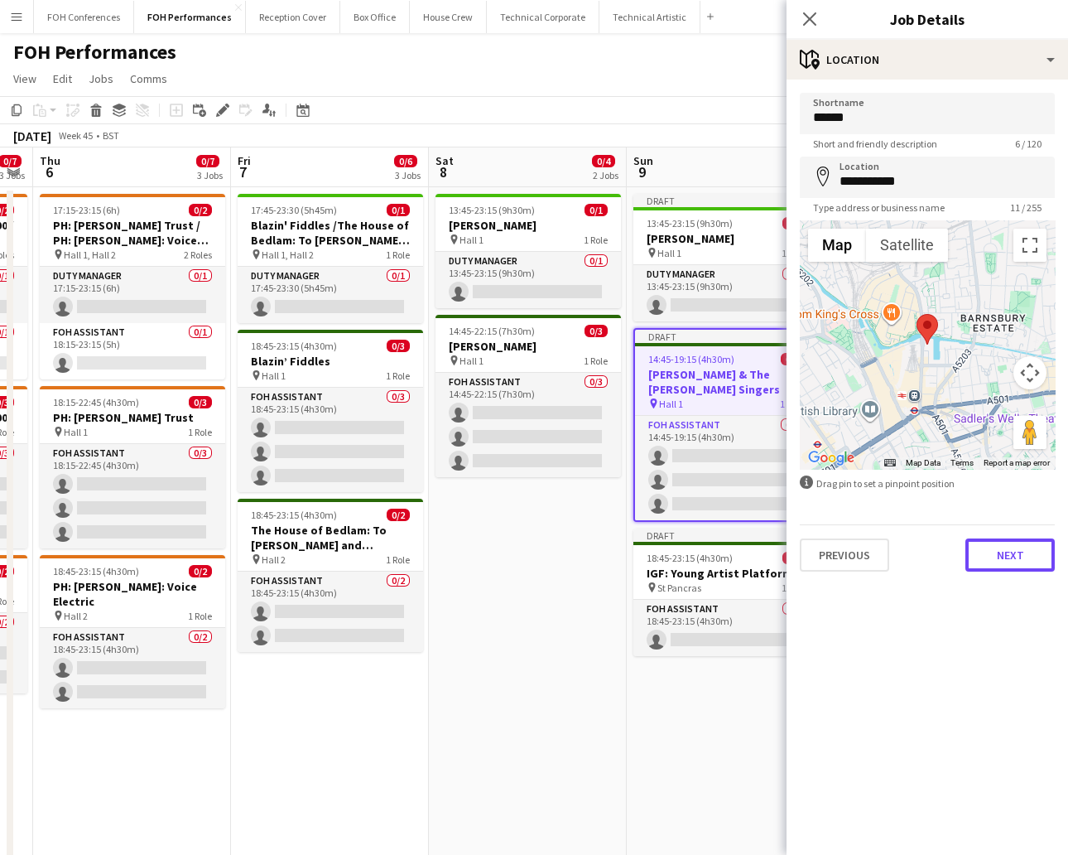
click at [948, 561] on button "Next" at bounding box center [1010, 554] width 89 height 33
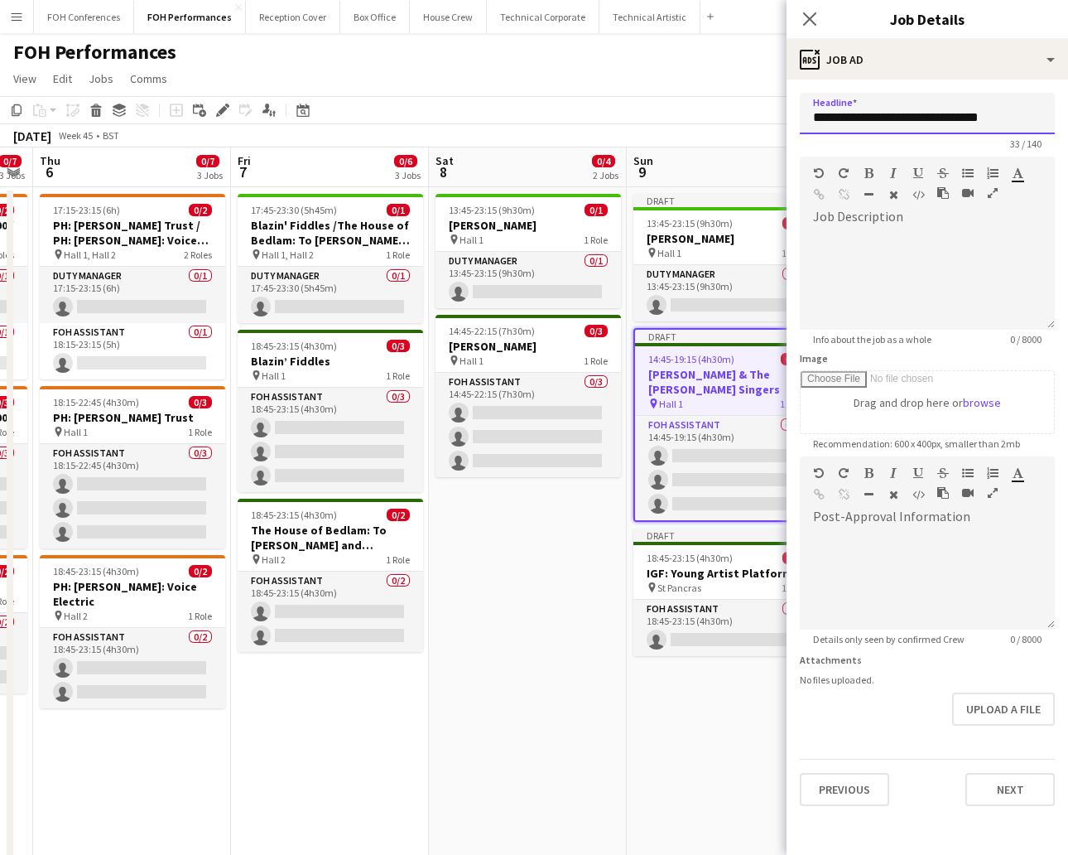
drag, startPoint x: 1005, startPoint y: 113, endPoint x: 674, endPoint y: 101, distance: 331.4
click at [674, 101] on body "Menu Boards Boards Boards All jobs Status Workforce Workforce My Workforce Recr…" at bounding box center [534, 595] width 1068 height 1191
click at [571, 89] on app-page-menu "View Day view expanded Day view collapsed Month view Date picker Jump to [DATE]…" at bounding box center [534, 80] width 1068 height 31
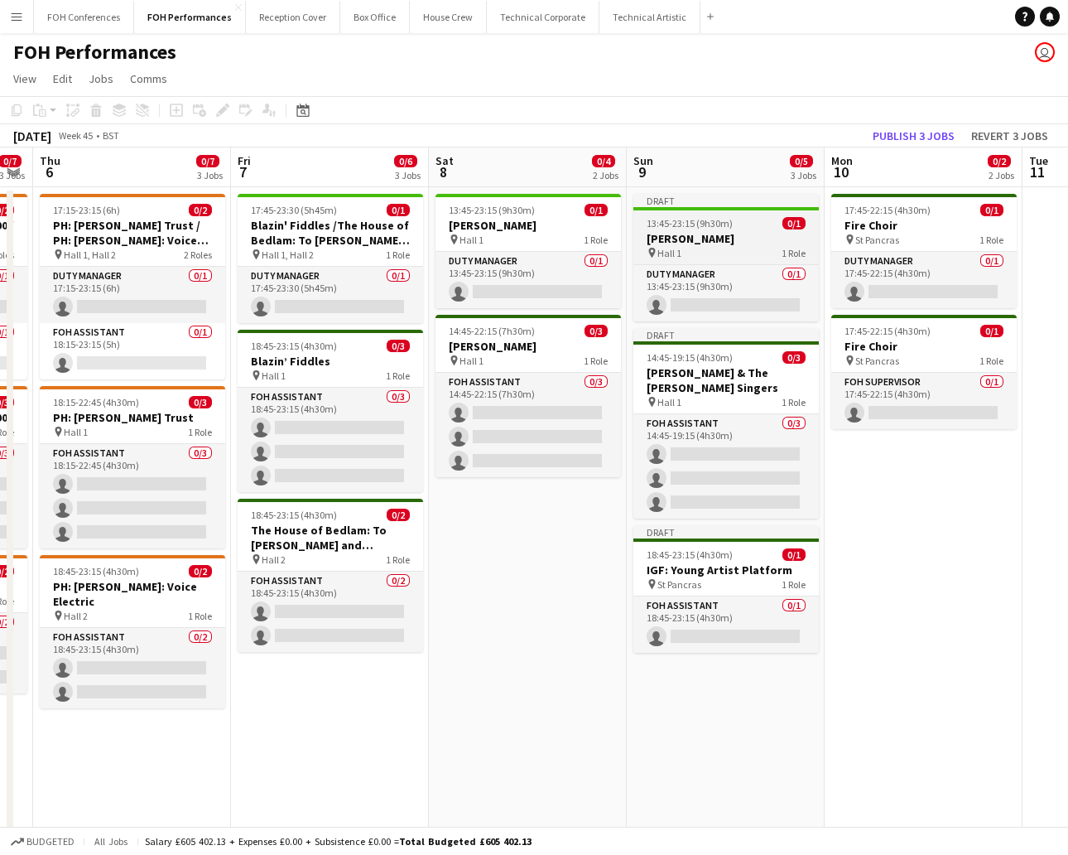
click at [672, 235] on h3 "[PERSON_NAME]" at bounding box center [725, 238] width 185 height 15
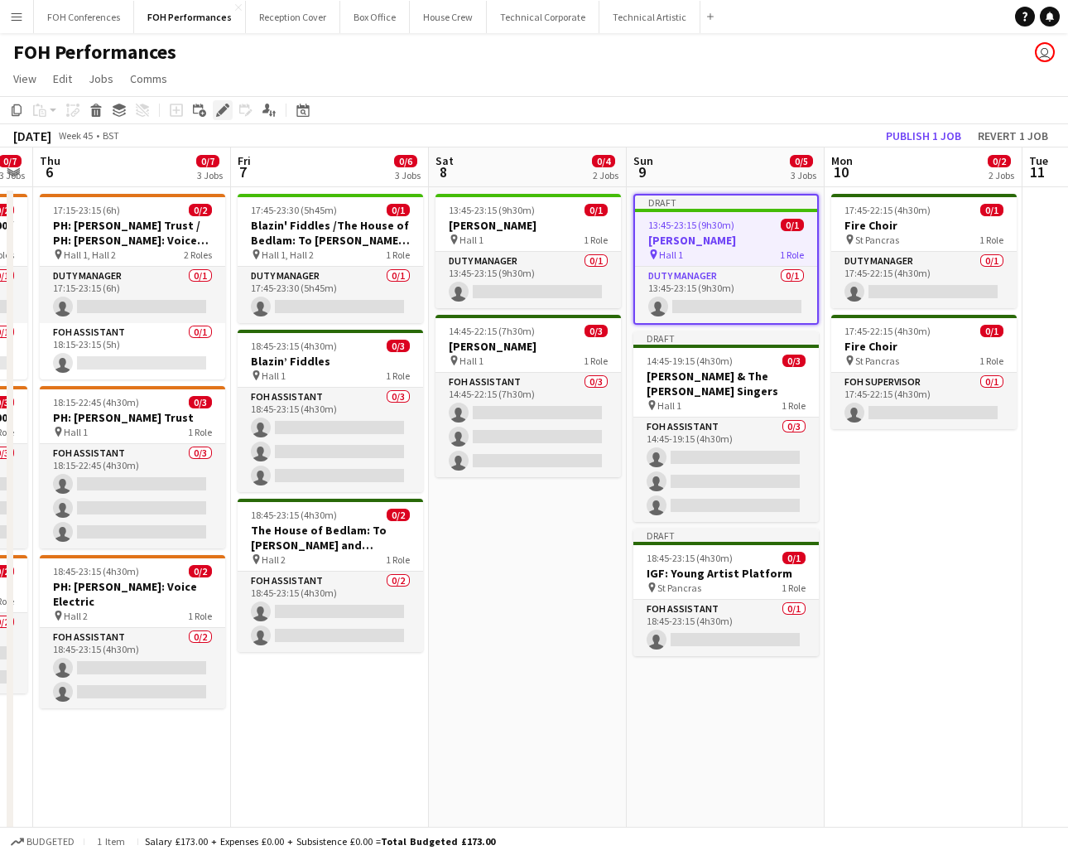
click at [222, 112] on icon at bounding box center [222, 110] width 9 height 9
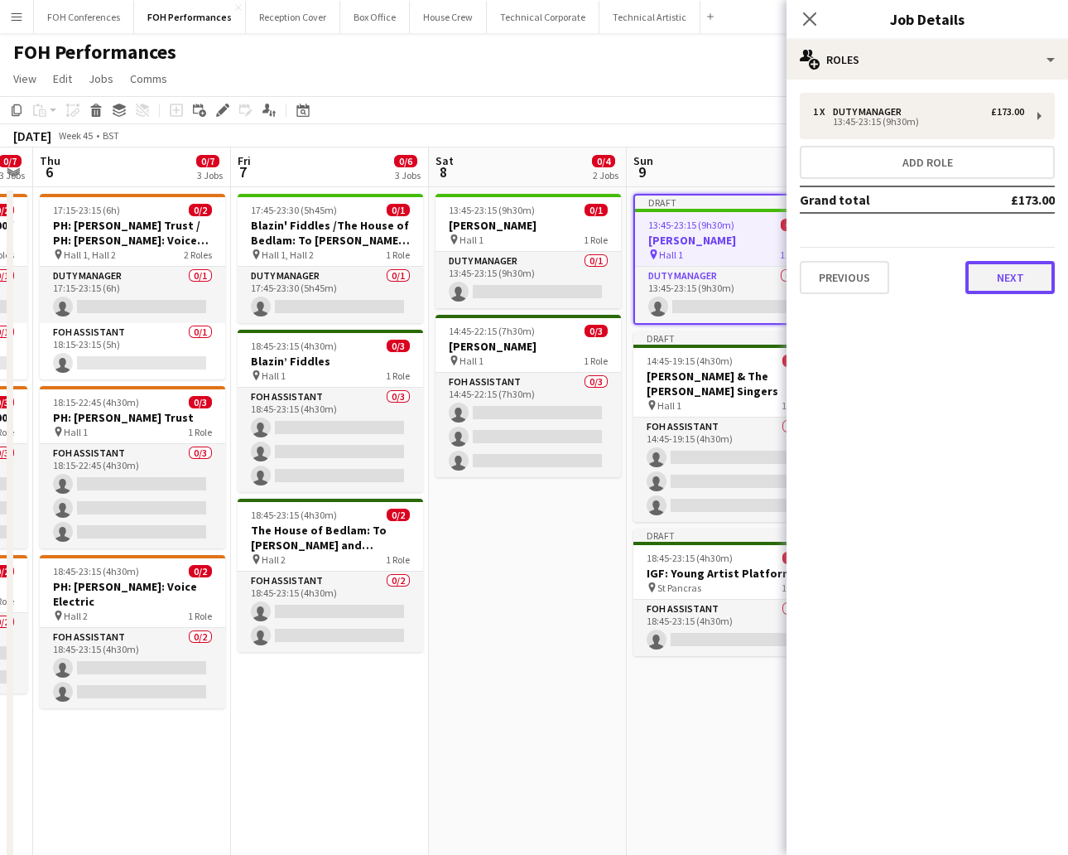
click at [948, 281] on button "Next" at bounding box center [1010, 277] width 89 height 33
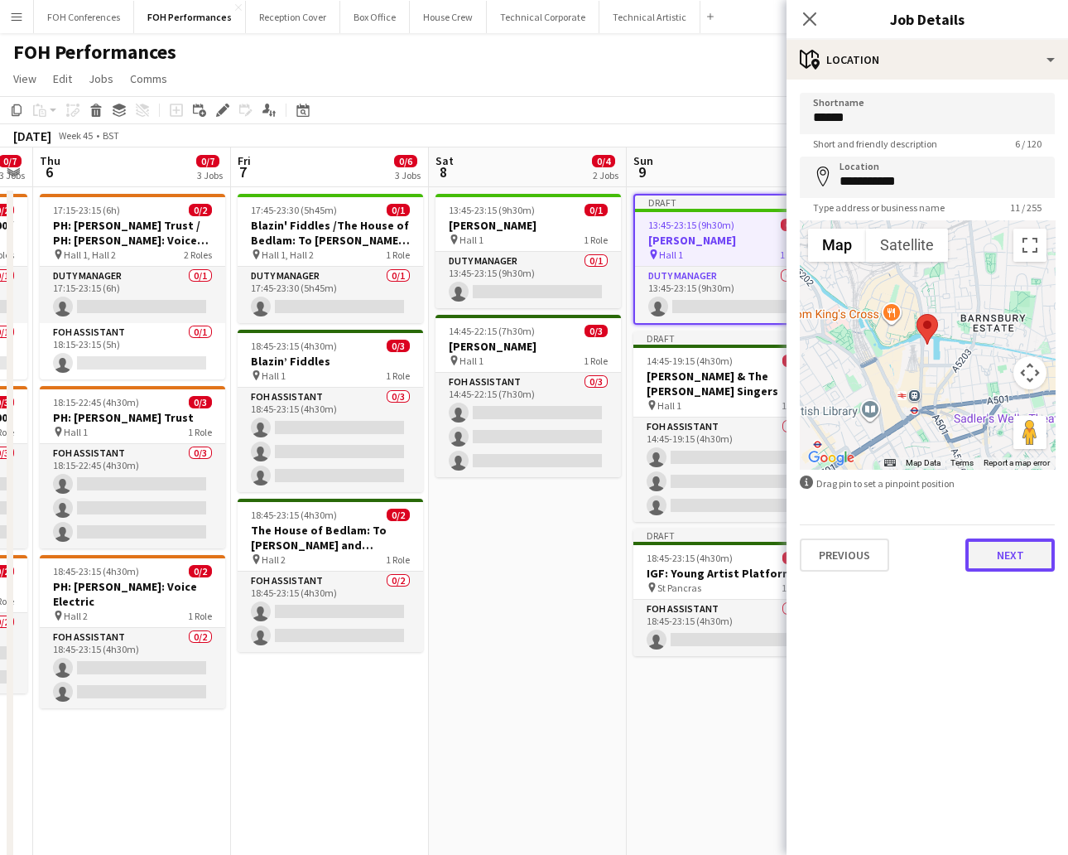
click at [948, 560] on button "Next" at bounding box center [1010, 554] width 89 height 33
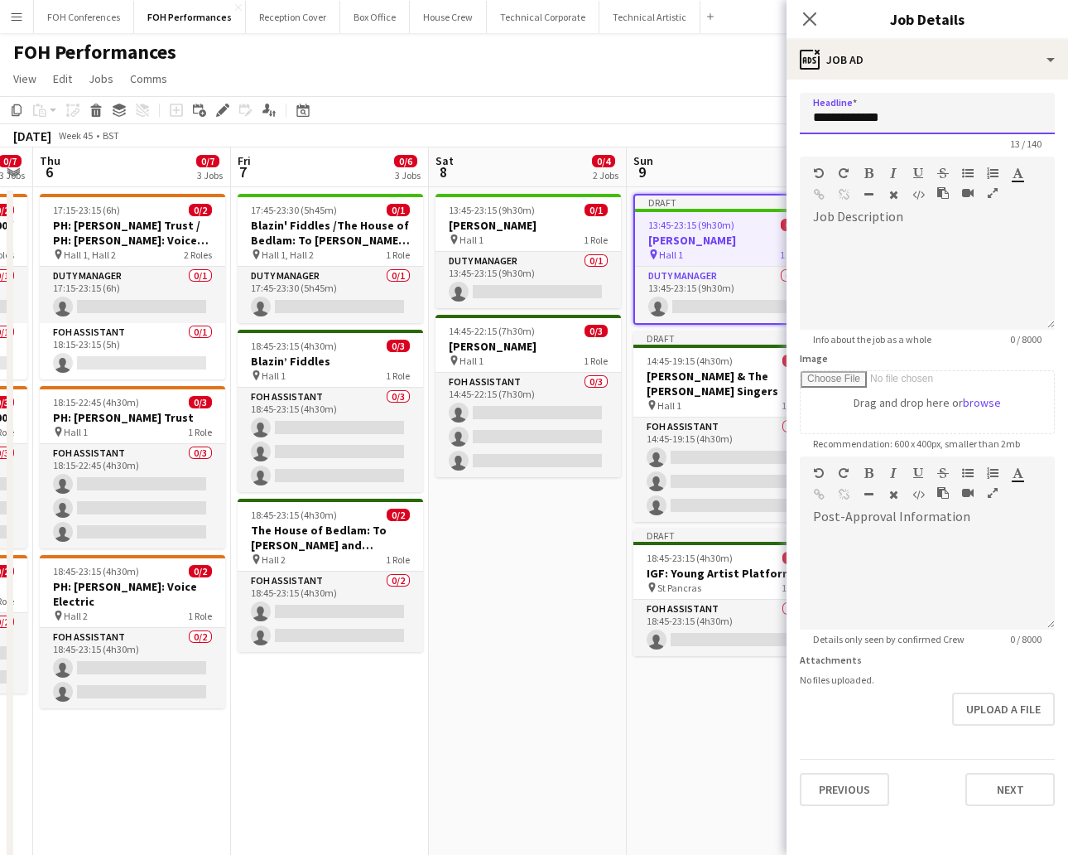
drag, startPoint x: 956, startPoint y: 124, endPoint x: 638, endPoint y: 126, distance: 318.8
click at [638, 126] on body "Menu Boards Boards Boards All jobs Status Workforce Workforce My Workforce Recr…" at bounding box center [534, 595] width 1068 height 1191
paste input "**********"
drag, startPoint x: 1048, startPoint y: 116, endPoint x: 478, endPoint y: 91, distance: 570.3
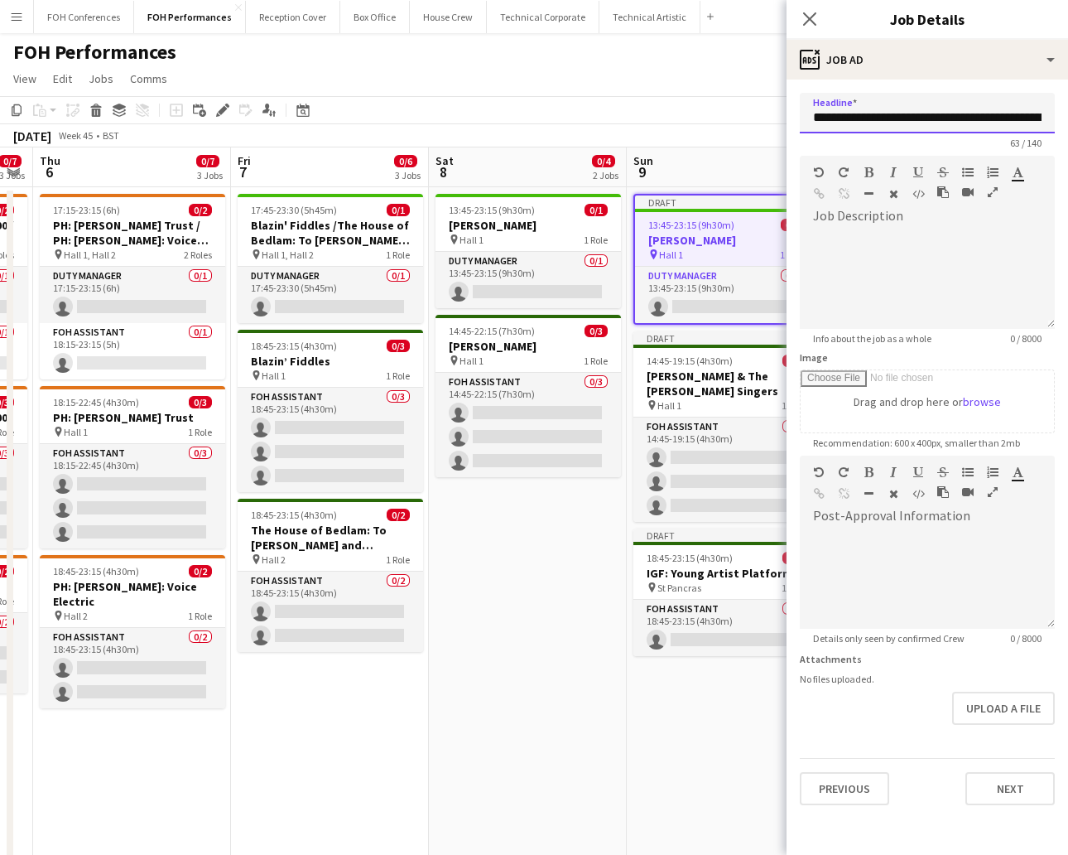
click at [478, 91] on body "Menu Boards Boards Boards All jobs Status Workforce Workforce My Workforce Recr…" at bounding box center [534, 595] width 1068 height 1191
type input "**********"
click at [948, 759] on button "Next" at bounding box center [1010, 788] width 89 height 33
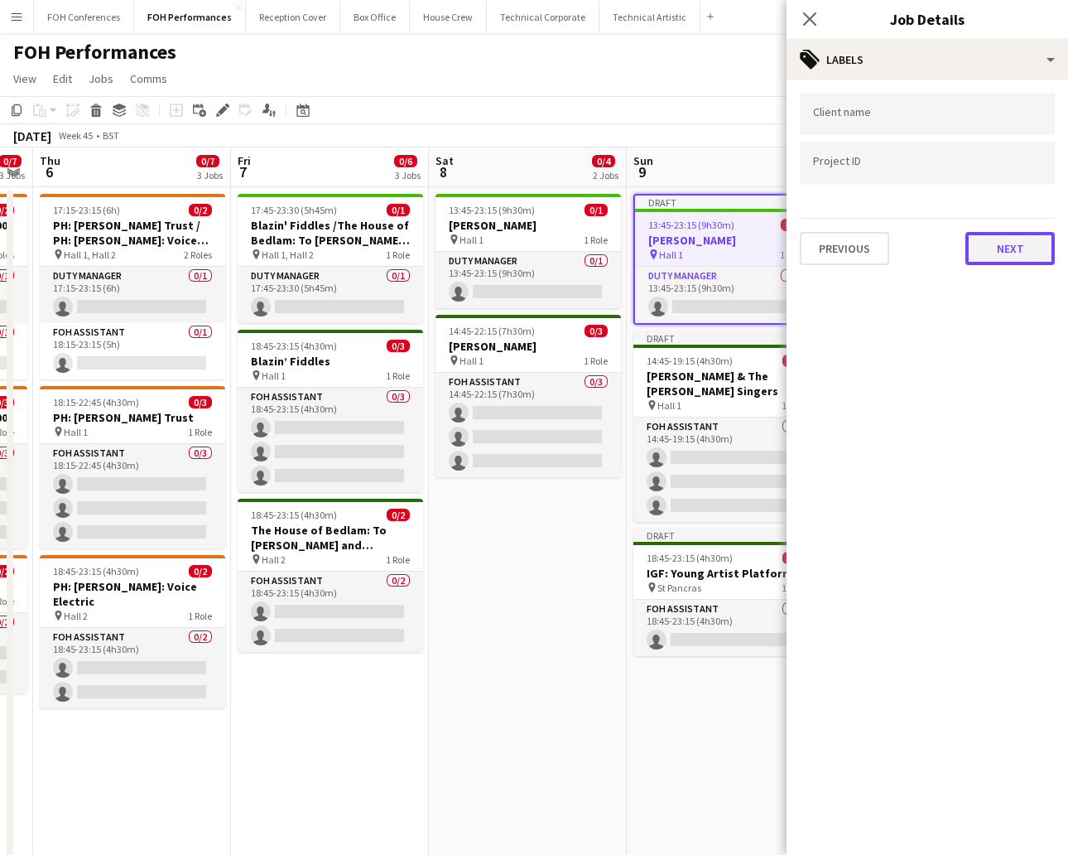
click at [948, 243] on button "Next" at bounding box center [1010, 248] width 89 height 33
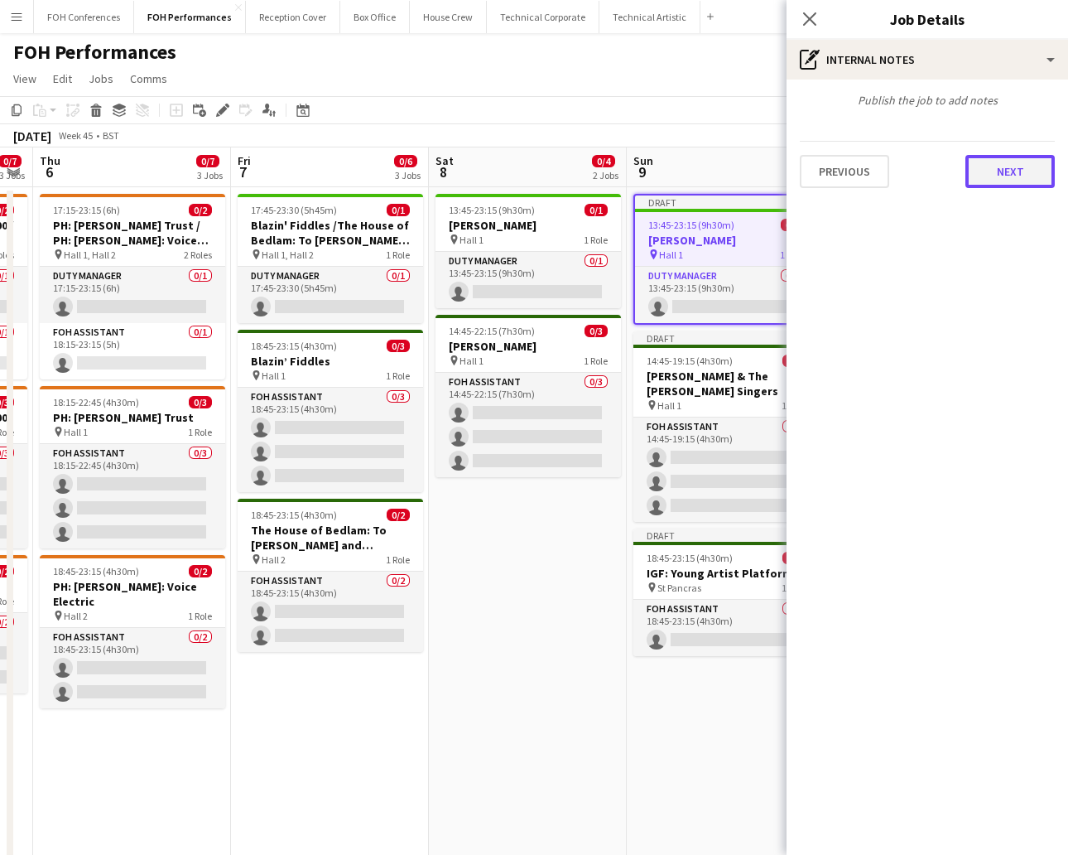
click at [948, 164] on button "Next" at bounding box center [1010, 171] width 89 height 33
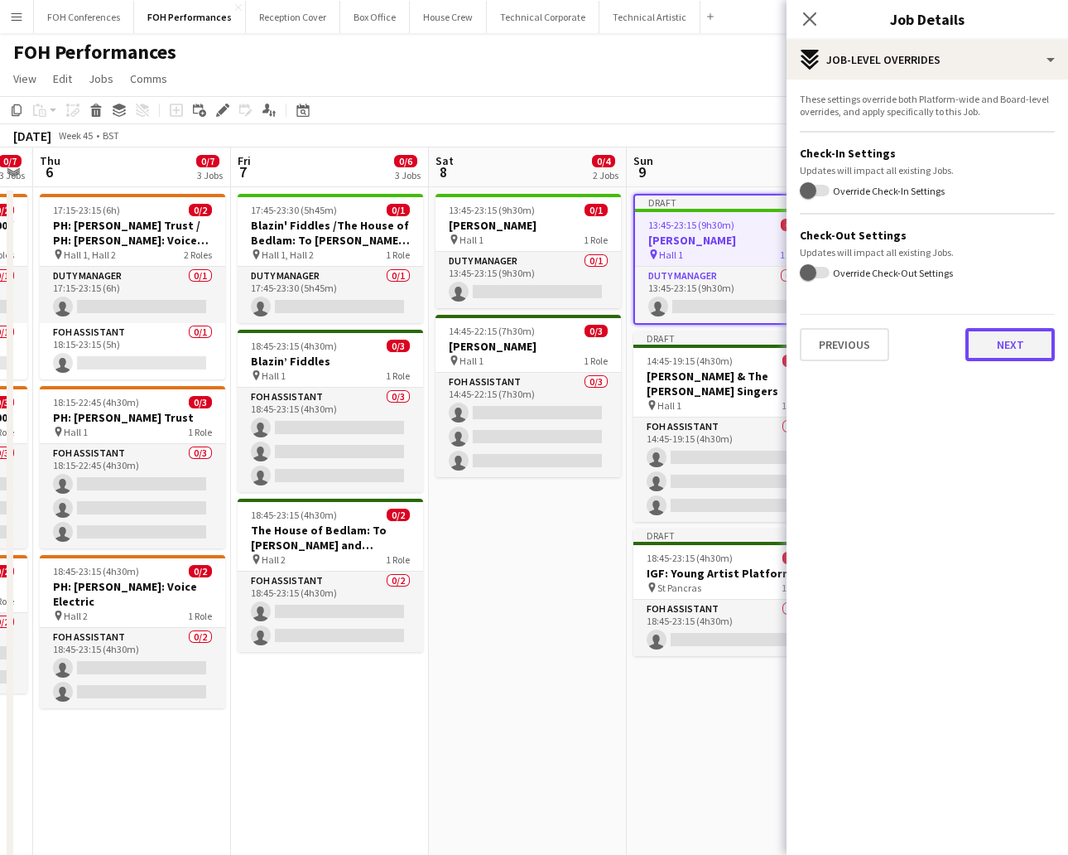
click at [948, 344] on button "Next" at bounding box center [1010, 344] width 89 height 33
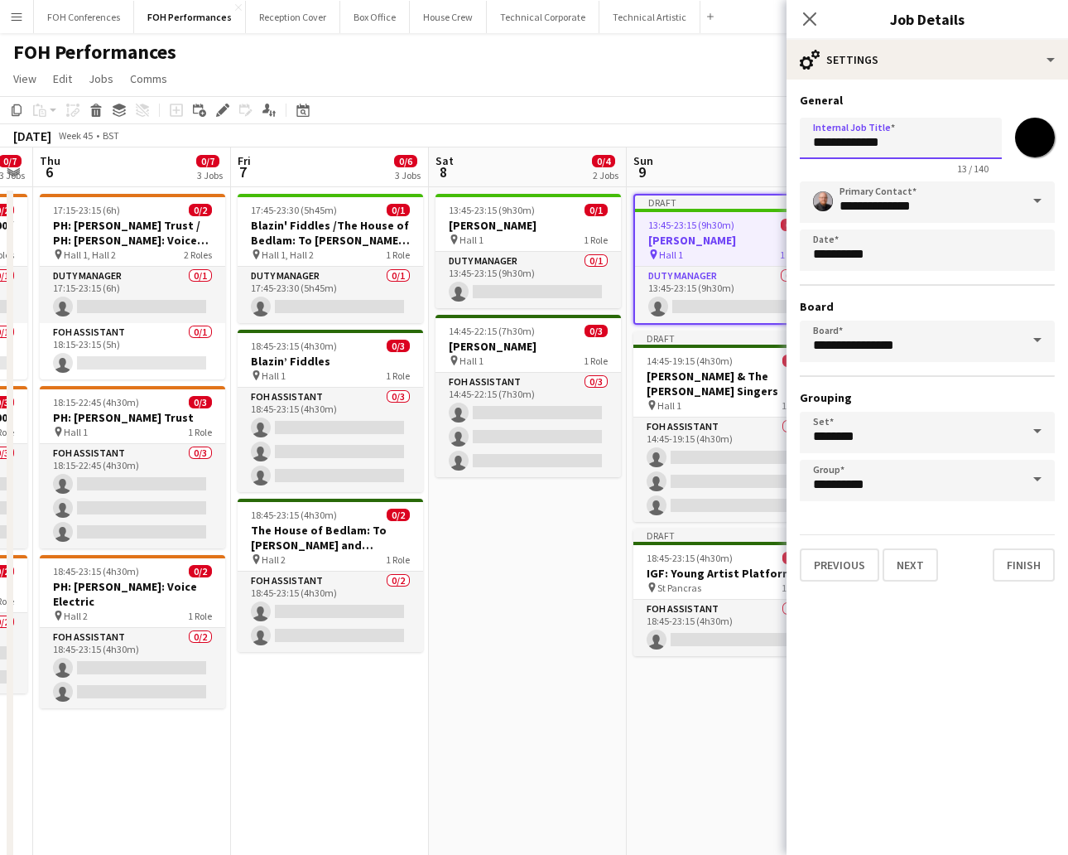
drag, startPoint x: 977, startPoint y: 142, endPoint x: 680, endPoint y: 142, distance: 297.3
click at [680, 142] on body "Menu Boards Boards Boards All jobs Status Workforce Workforce My Workforce Recr…" at bounding box center [534, 595] width 1068 height 1191
paste input "**********"
type input "**********"
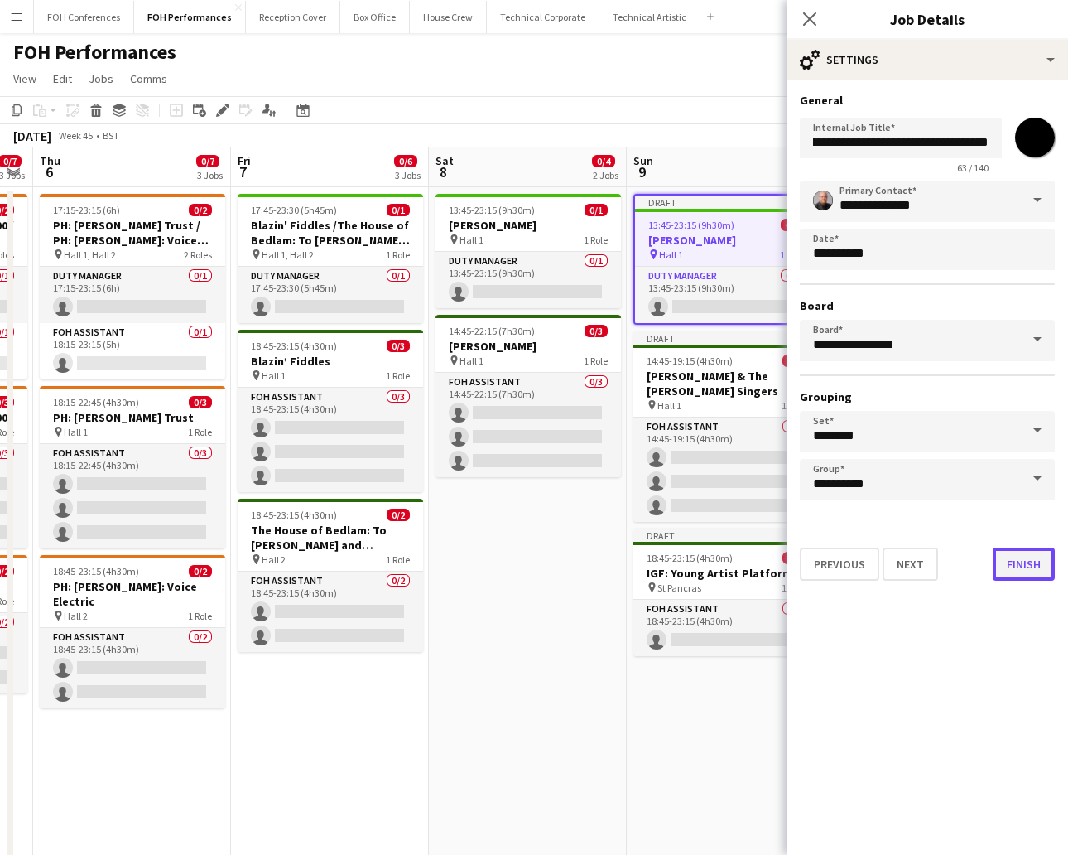
click at [948, 556] on button "Finish" at bounding box center [1024, 563] width 62 height 33
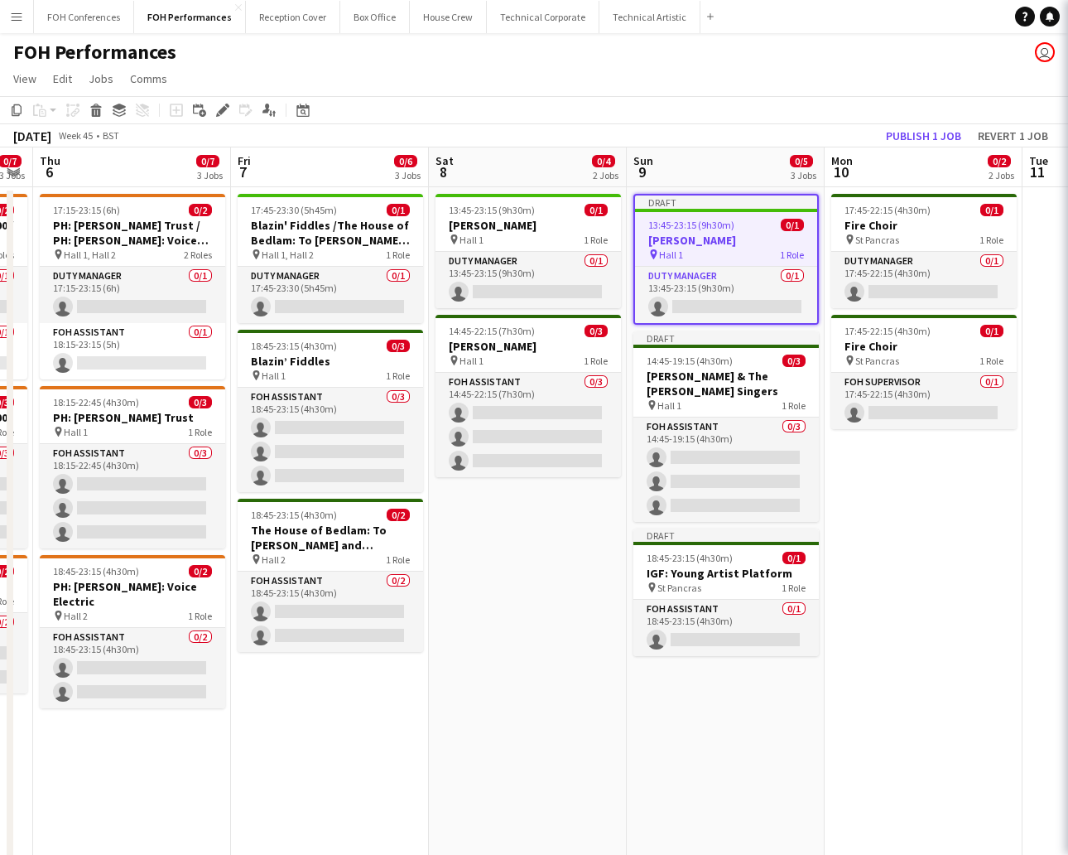
scroll to position [0, 0]
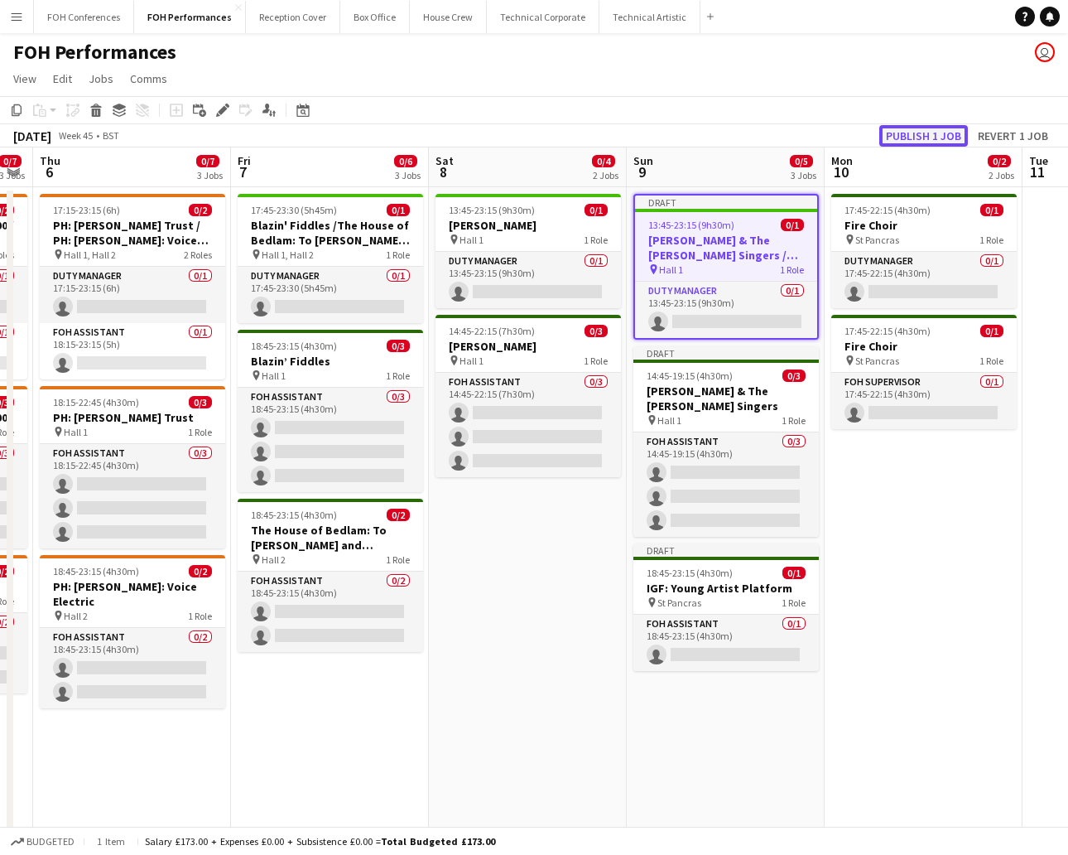
click at [910, 132] on button "Publish 1 job" at bounding box center [923, 136] width 89 height 22
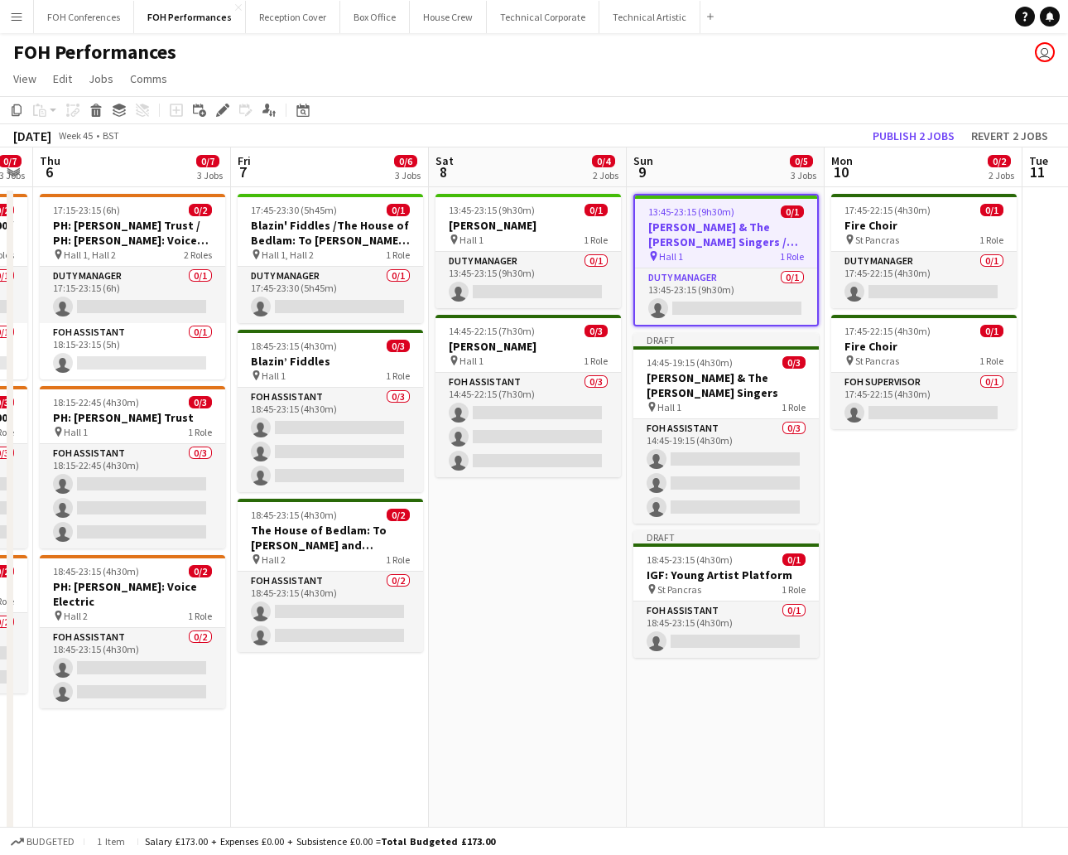
click at [729, 759] on app-date-cell "13:45-23:15 (9h30m) 0/1 [PERSON_NAME] & The [PERSON_NAME] Singers / IGF Young A…" at bounding box center [726, 675] width 198 height 976
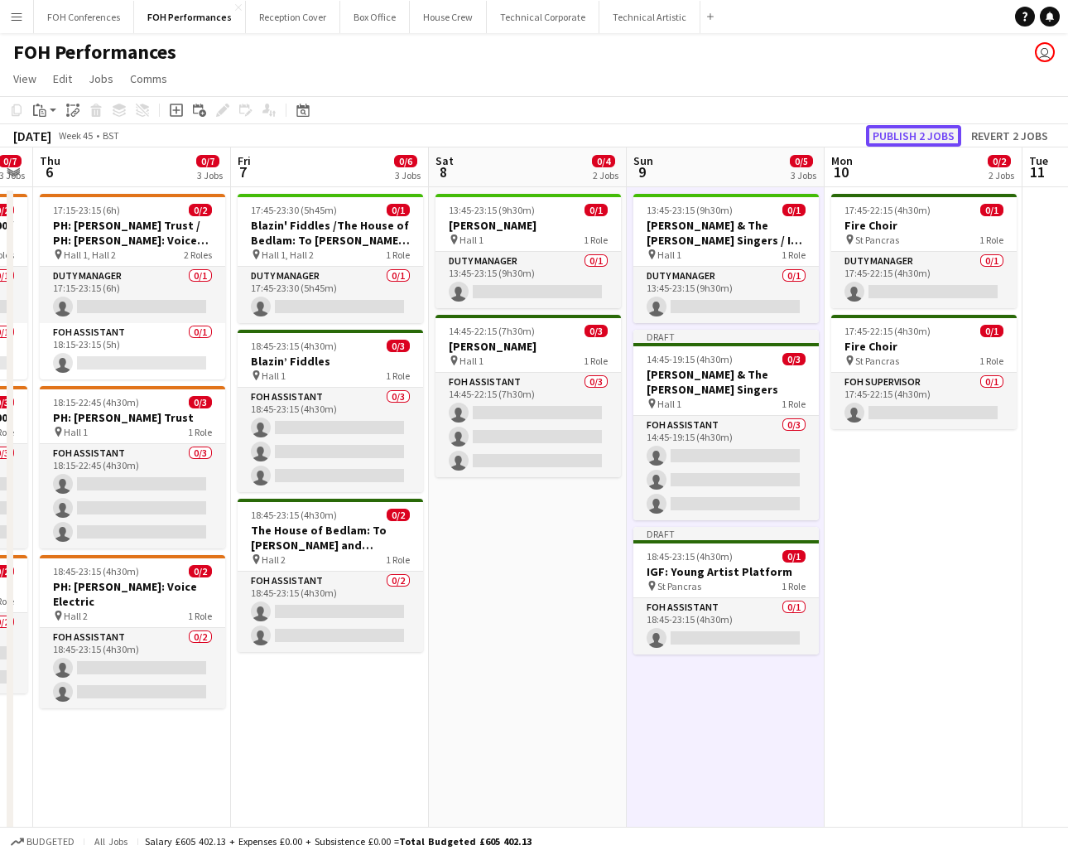
click at [902, 137] on button "Publish 2 jobs" at bounding box center [913, 136] width 95 height 22
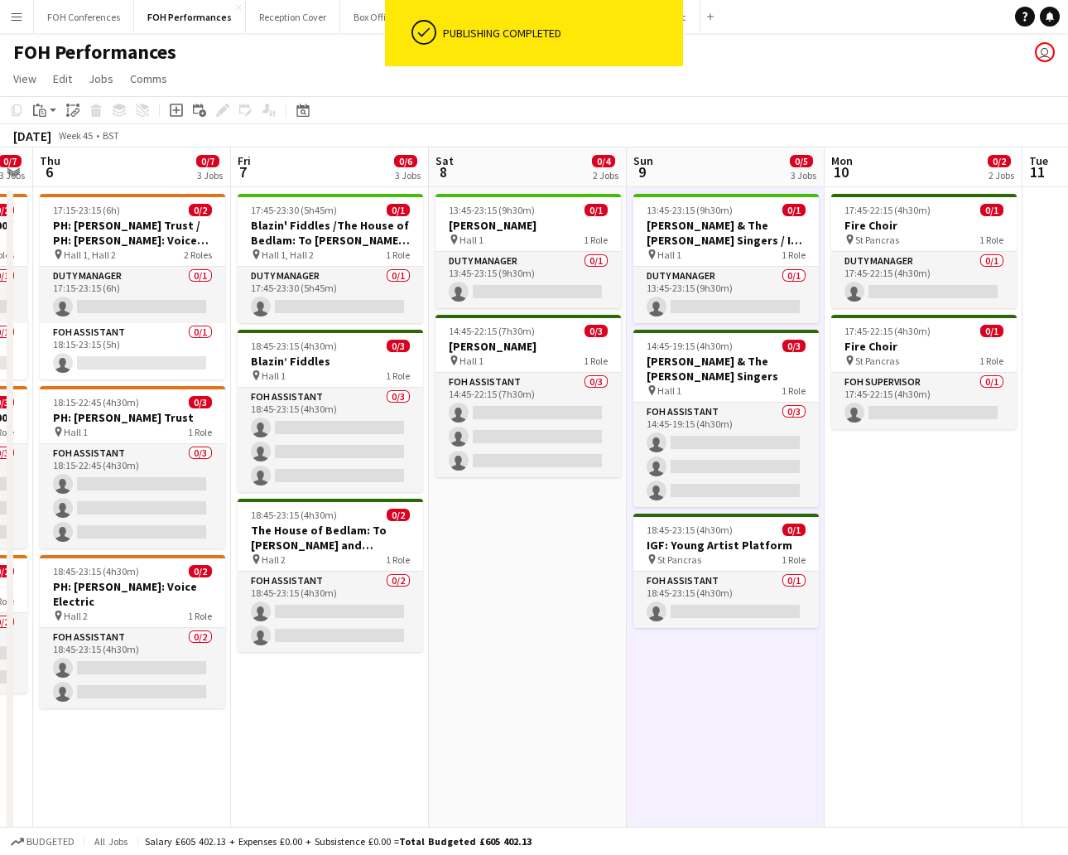
click at [883, 79] on app-page-menu "View Day view expanded Day view collapsed Month view Date picker Jump to [DATE]…" at bounding box center [534, 80] width 1068 height 31
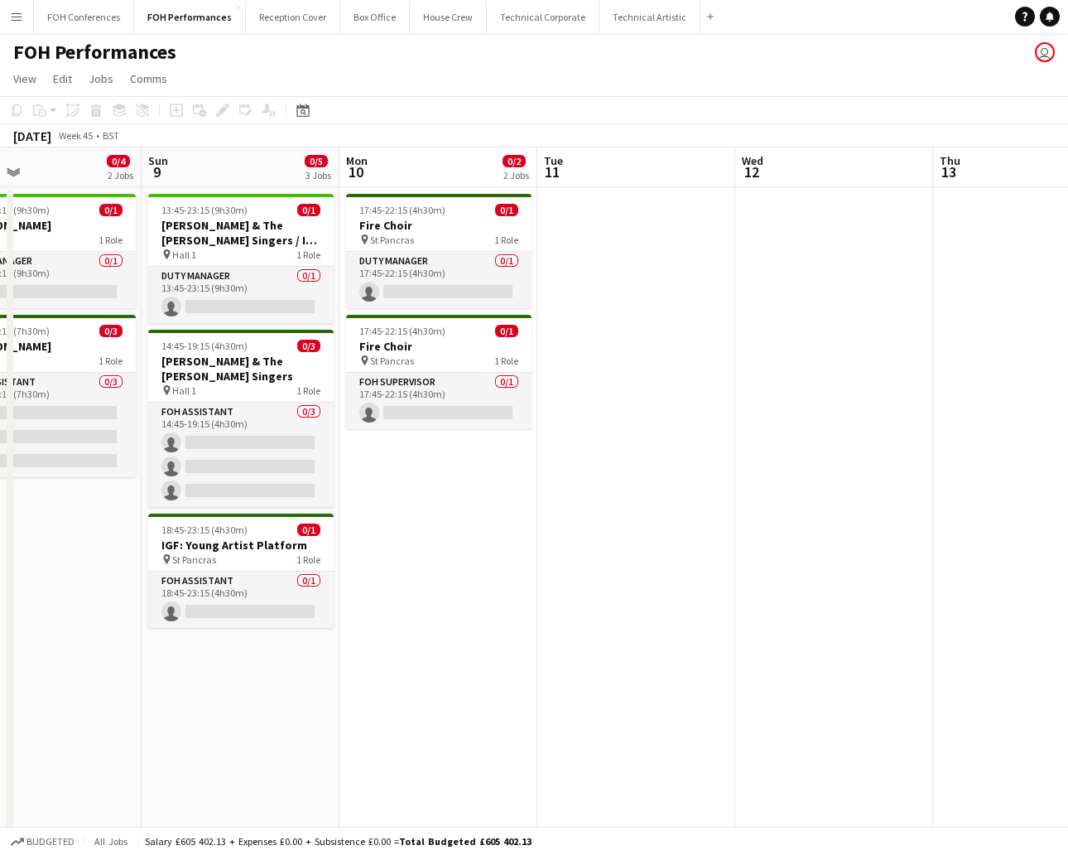
scroll to position [0, 672]
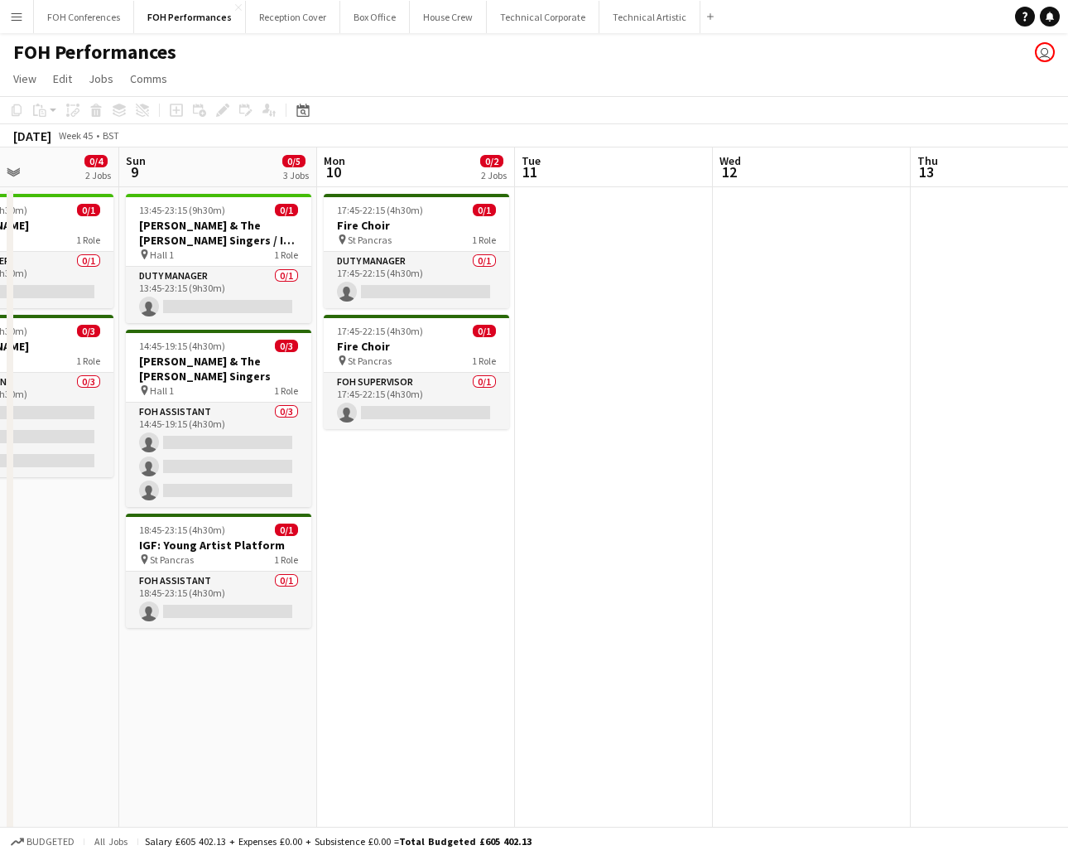
drag, startPoint x: 930, startPoint y: 177, endPoint x: 423, endPoint y: 198, distance: 507.2
click at [423, 198] on app-calendar-viewport "Wed 5 0/7 3 Jobs Thu 6 0/7 3 Jobs Fri 7 0/6 3 Jobs Sat 8 0/4 2 Jobs Sun 9 0/5 3…" at bounding box center [534, 654] width 1068 height 1015
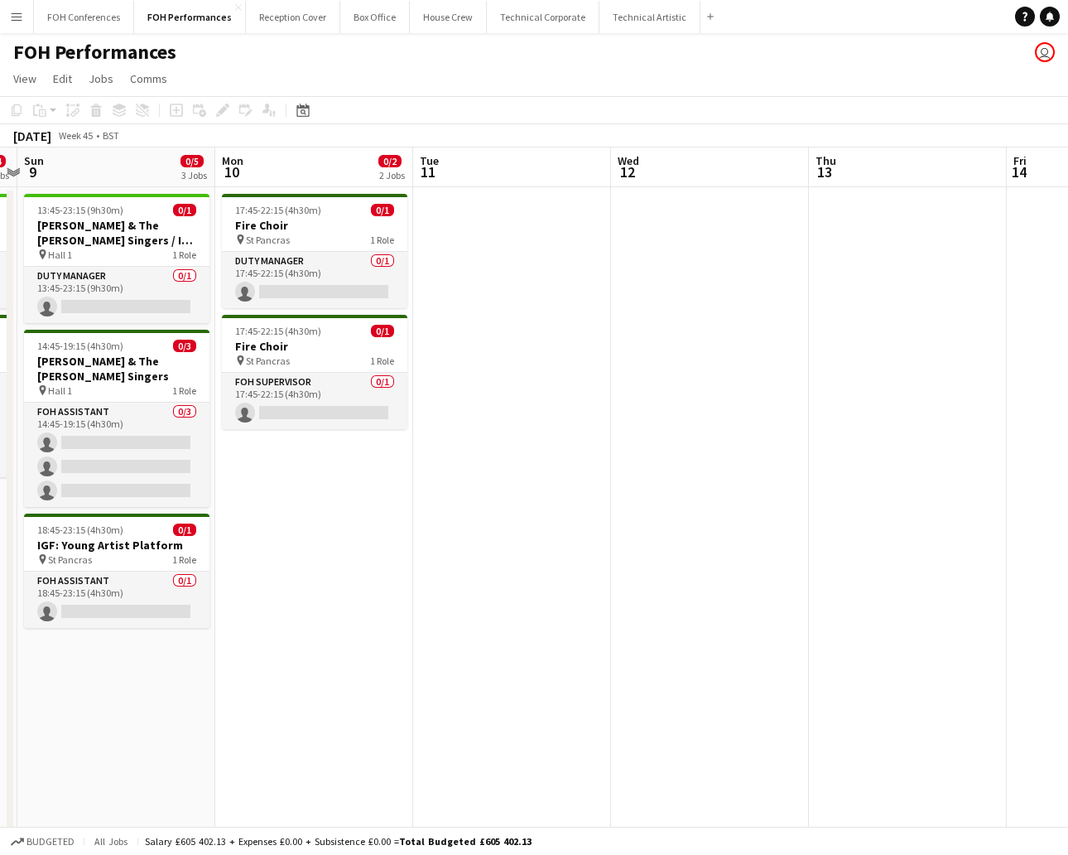
scroll to position [0, 662]
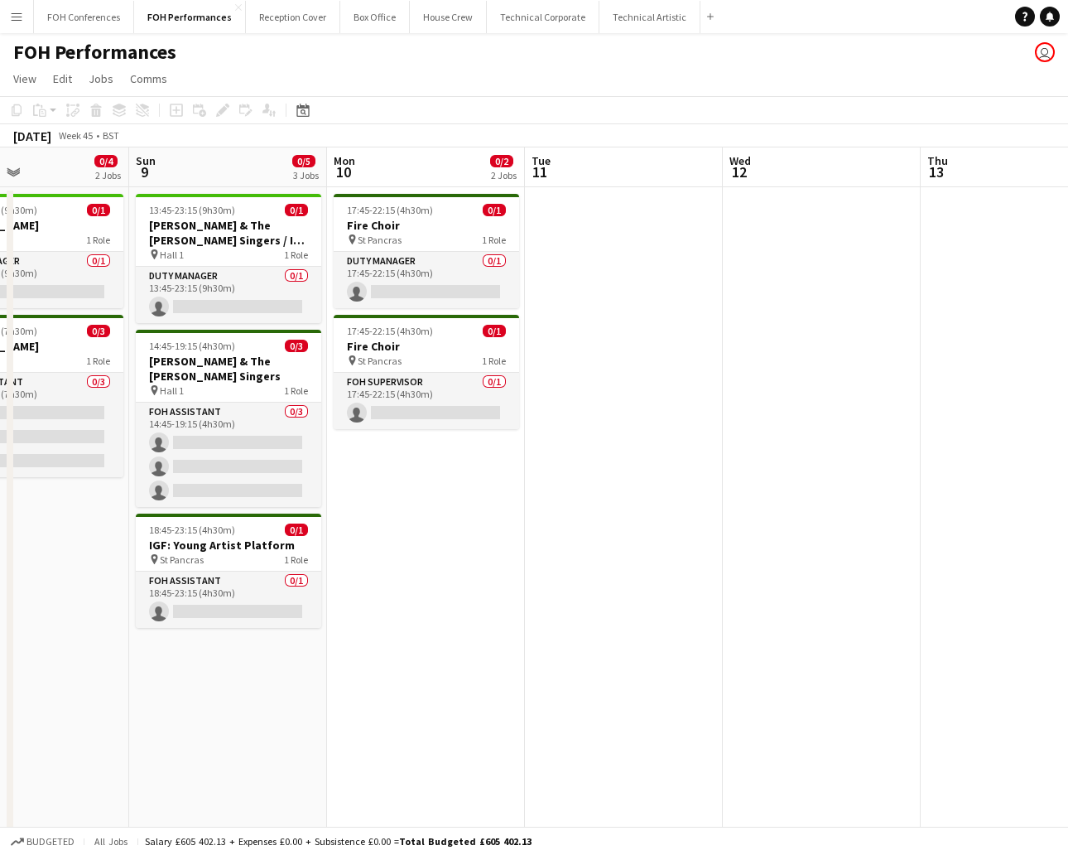
drag, startPoint x: 248, startPoint y: 177, endPoint x: 258, endPoint y: 152, distance: 26.8
click at [258, 152] on app-calendar-viewport "Wed 5 0/7 3 Jobs Thu 6 0/7 3 Jobs Fri 7 0/6 3 Jobs Sat 8 0/4 2 Jobs Sun 9 0/5 3…" at bounding box center [534, 654] width 1068 height 1015
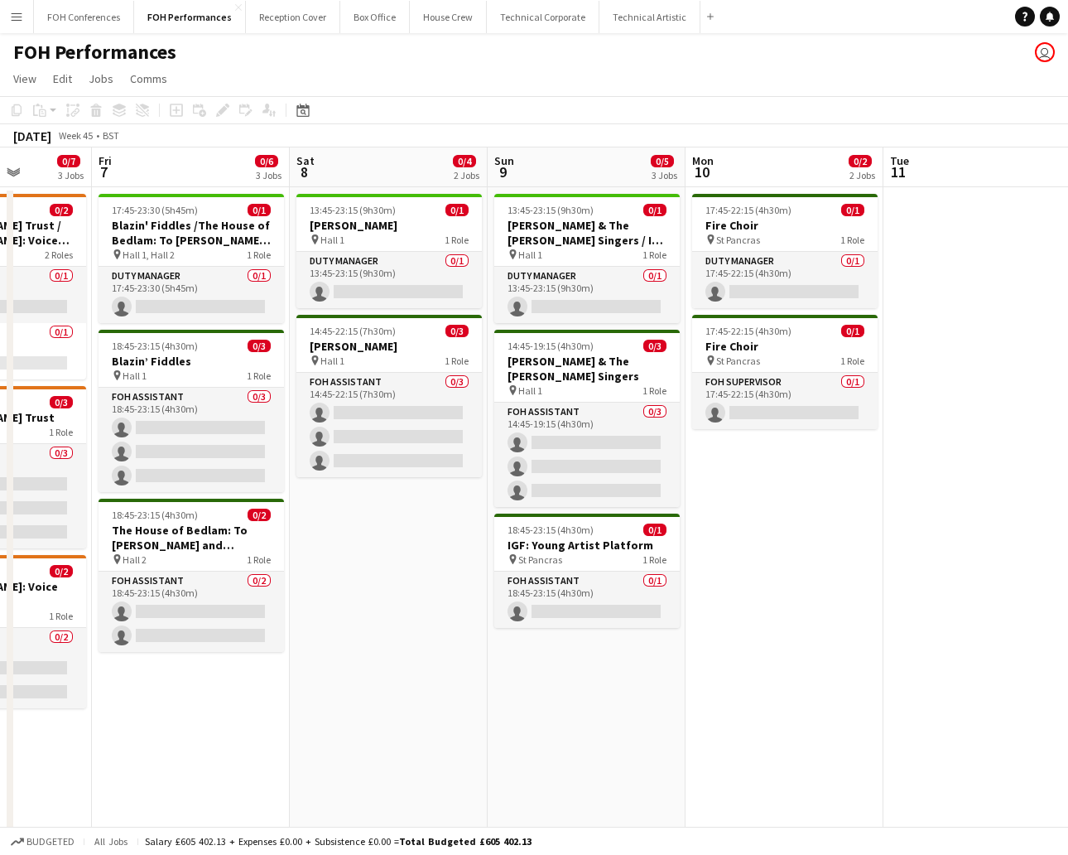
scroll to position [0, 499]
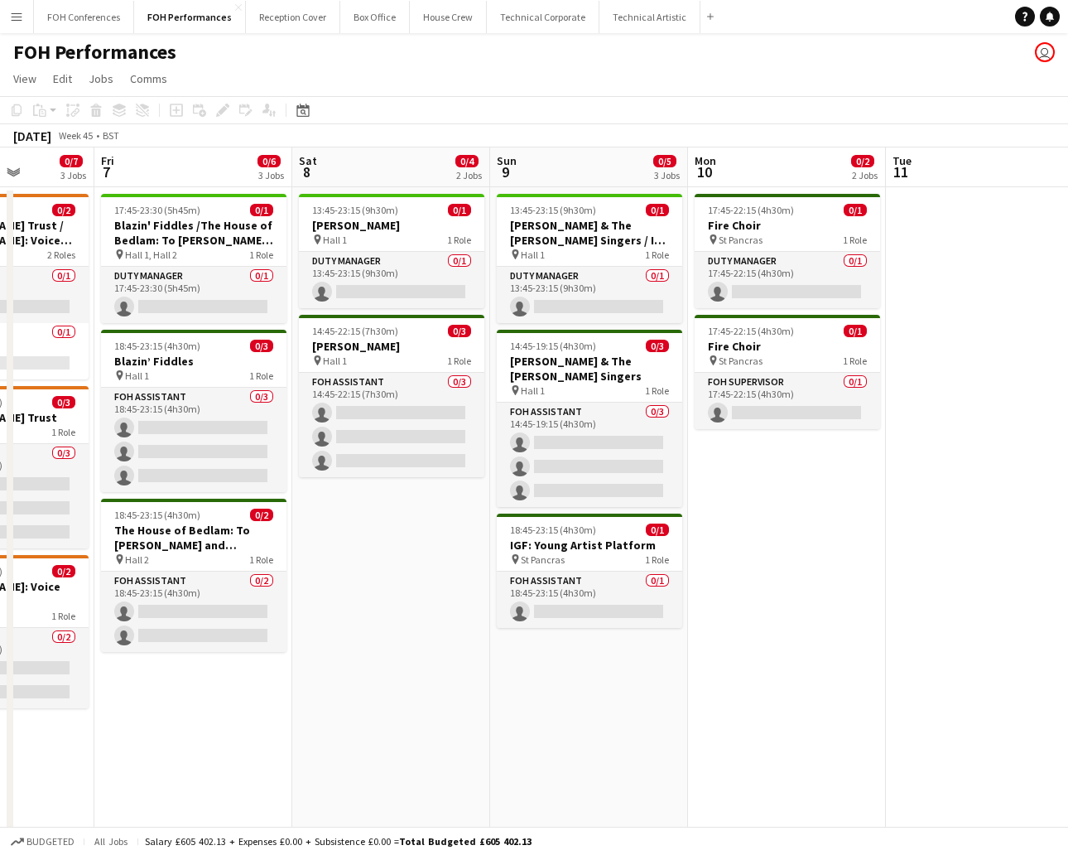
drag, startPoint x: 387, startPoint y: 181, endPoint x: 748, endPoint y: 162, distance: 361.5
click at [748, 162] on app-calendar-viewport "Tue 4 Wed 5 0/7 3 Jobs Thu 6 0/7 3 Jobs Fri 7 0/6 3 Jobs Sat 8 0/4 2 Jobs Sun 9…" at bounding box center [534, 654] width 1068 height 1015
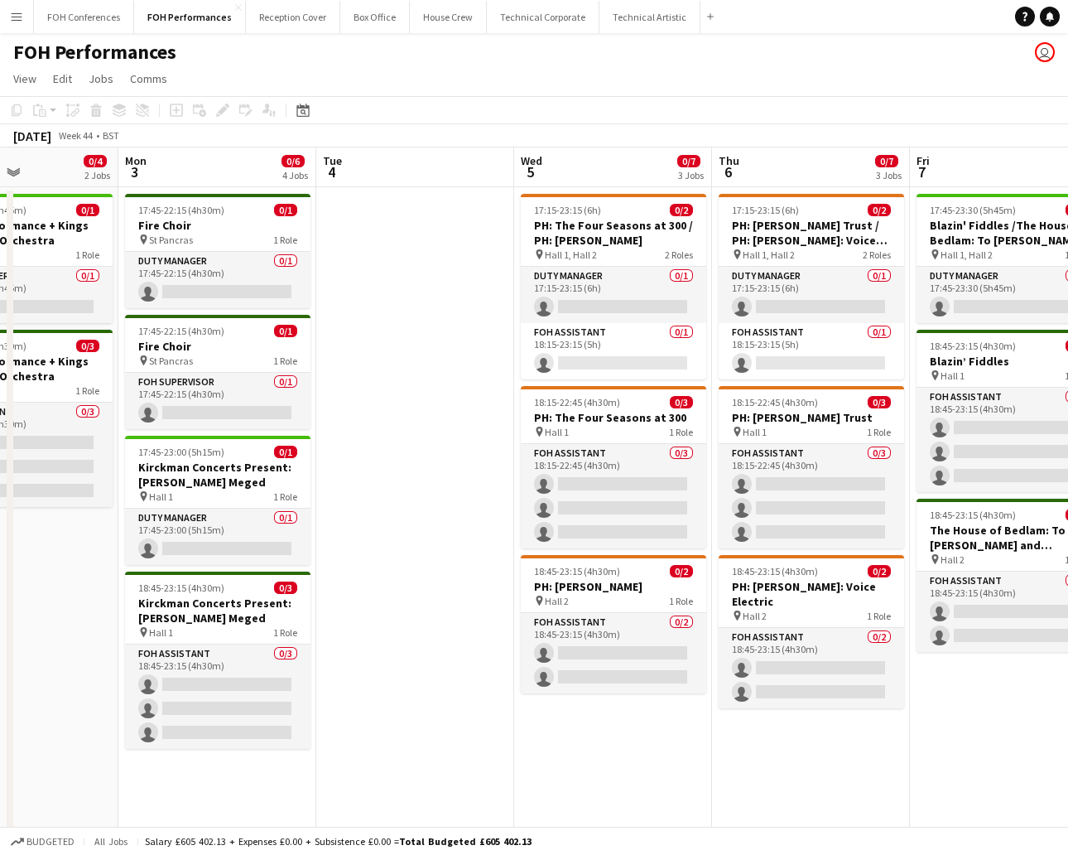
scroll to position [0, 465]
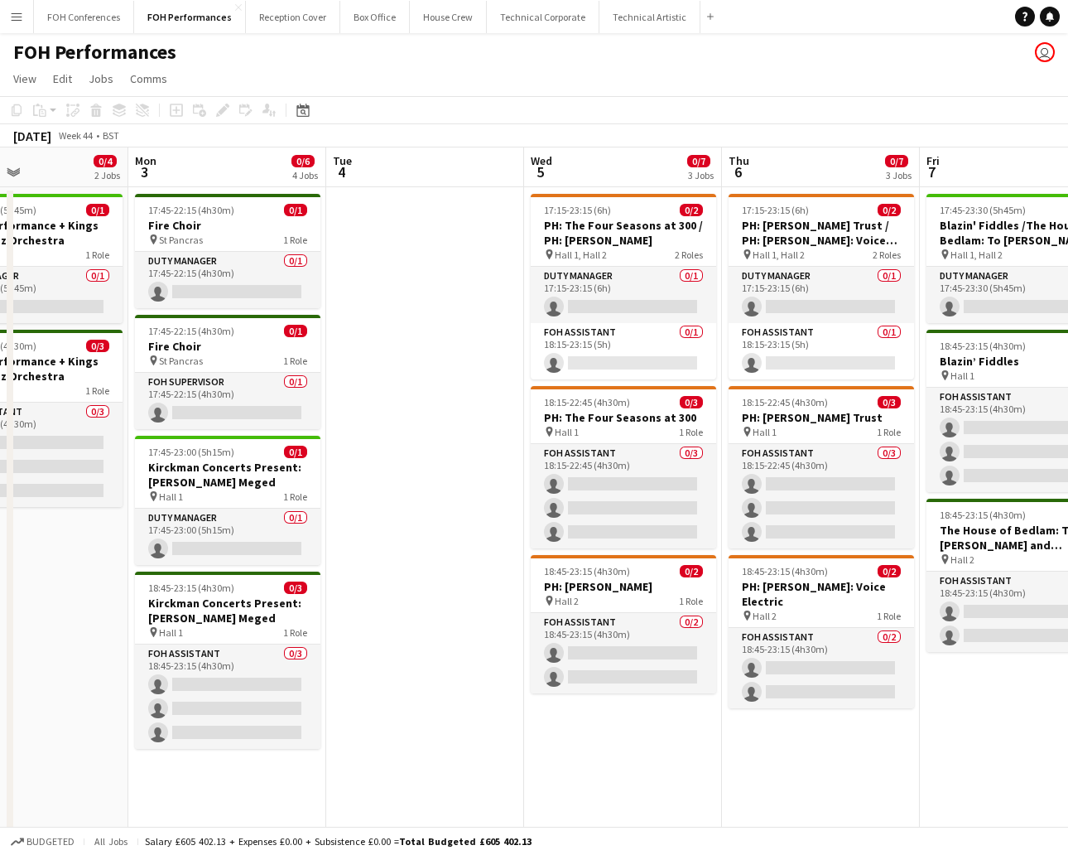
drag, startPoint x: 142, startPoint y: 159, endPoint x: 1117, endPoint y: 221, distance: 976.7
click at [948, 221] on html "Menu Boards Boards Boards All jobs Status Workforce Workforce My Workforce Recr…" at bounding box center [534, 595] width 1068 height 1191
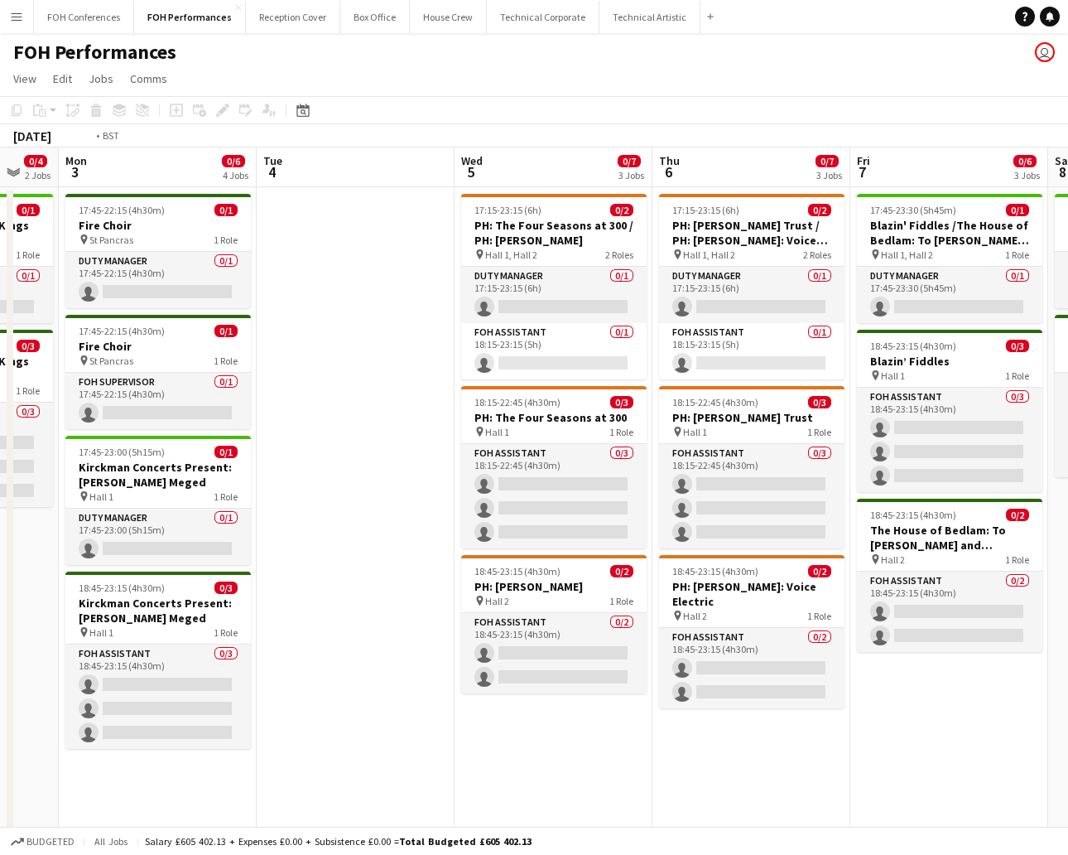
scroll to position [0, 663]
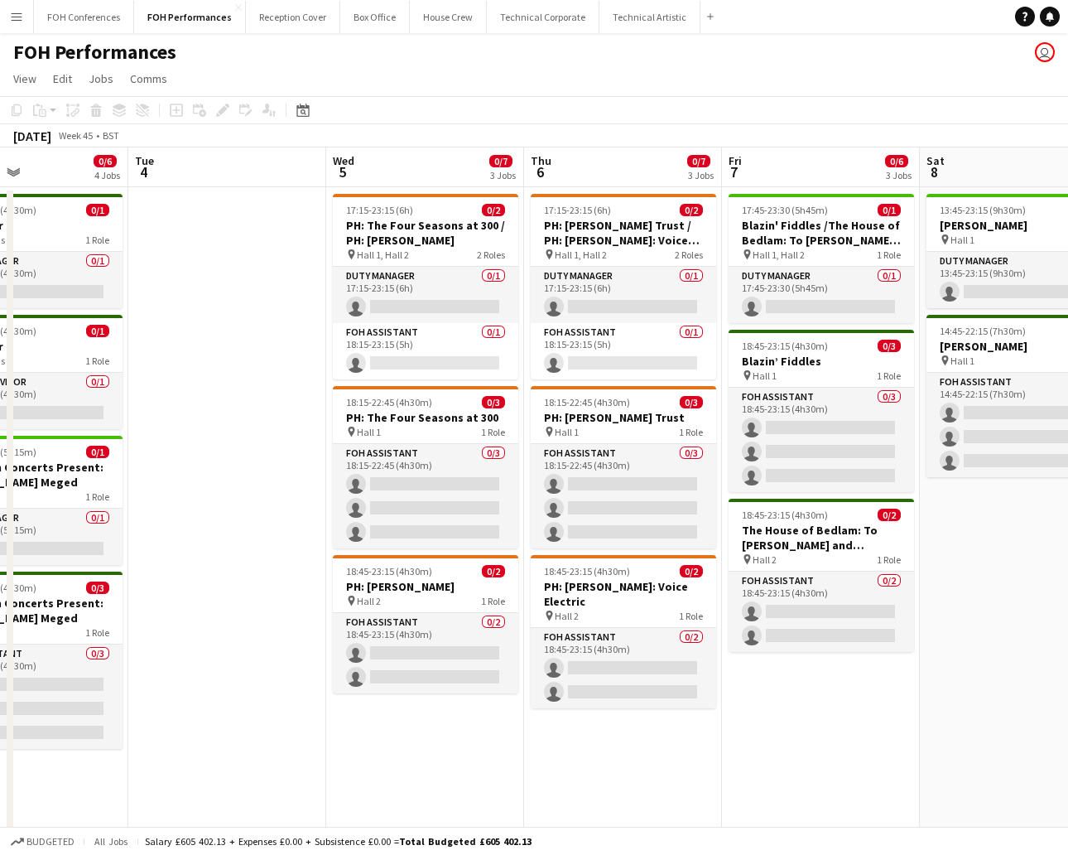
drag, startPoint x: 198, startPoint y: 173, endPoint x: -43, endPoint y: 178, distance: 241.0
click at [0, 178] on html "Menu Boards Boards Boards All jobs Status Workforce Workforce My Workforce Recr…" at bounding box center [534, 595] width 1068 height 1191
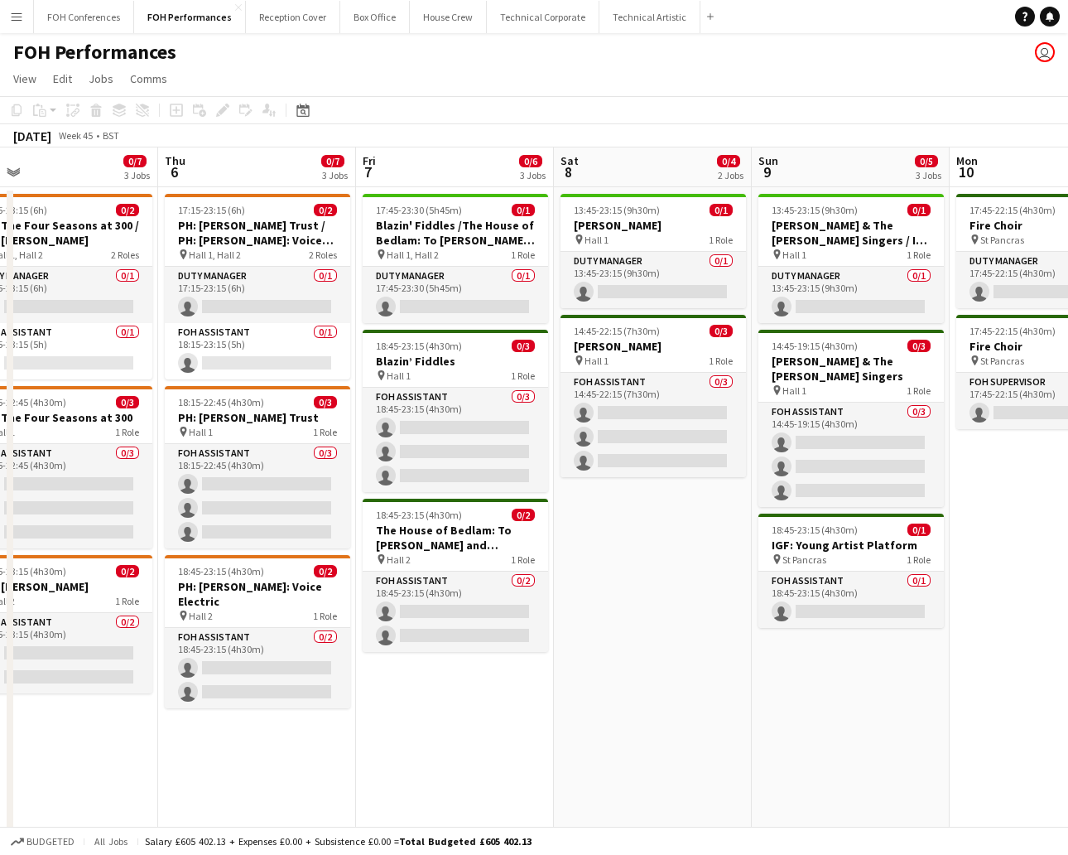
scroll to position [0, 525]
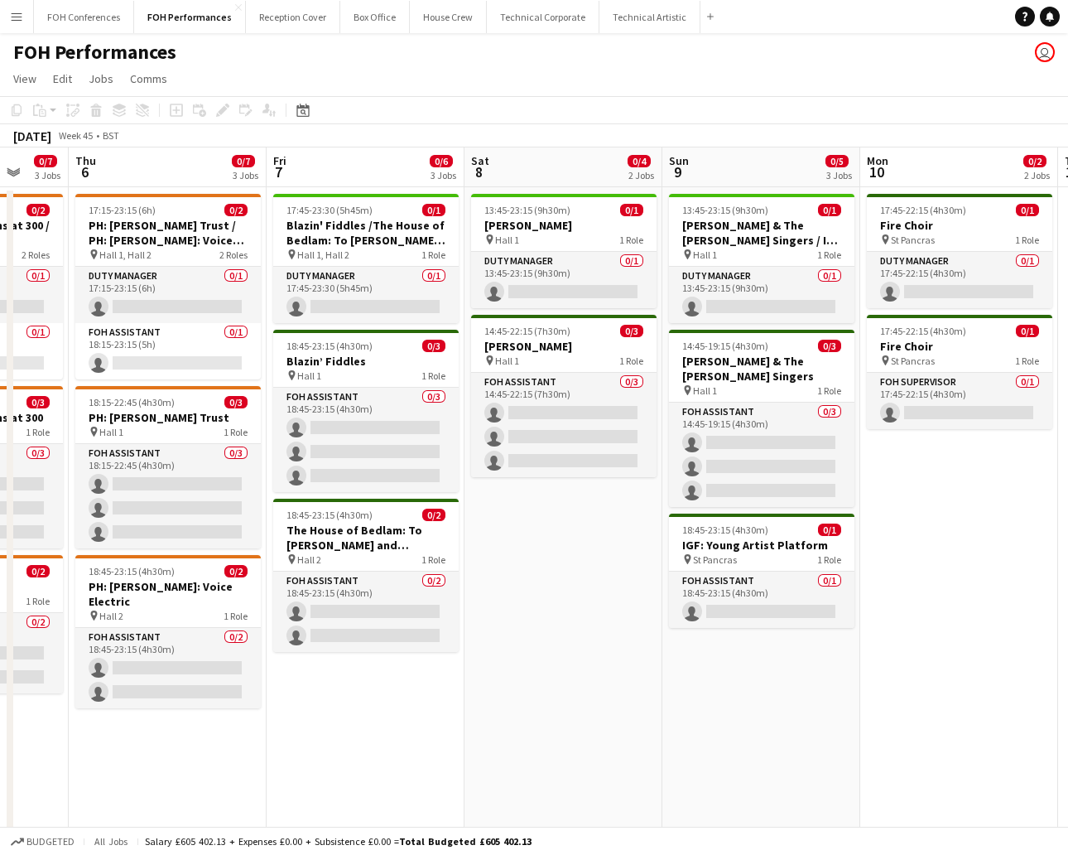
drag, startPoint x: 460, startPoint y: 166, endPoint x: -216, endPoint y: 194, distance: 676.3
click at [0, 194] on html "Menu Boards Boards Boards All jobs Status Workforce Workforce My Workforce Recr…" at bounding box center [534, 595] width 1068 height 1191
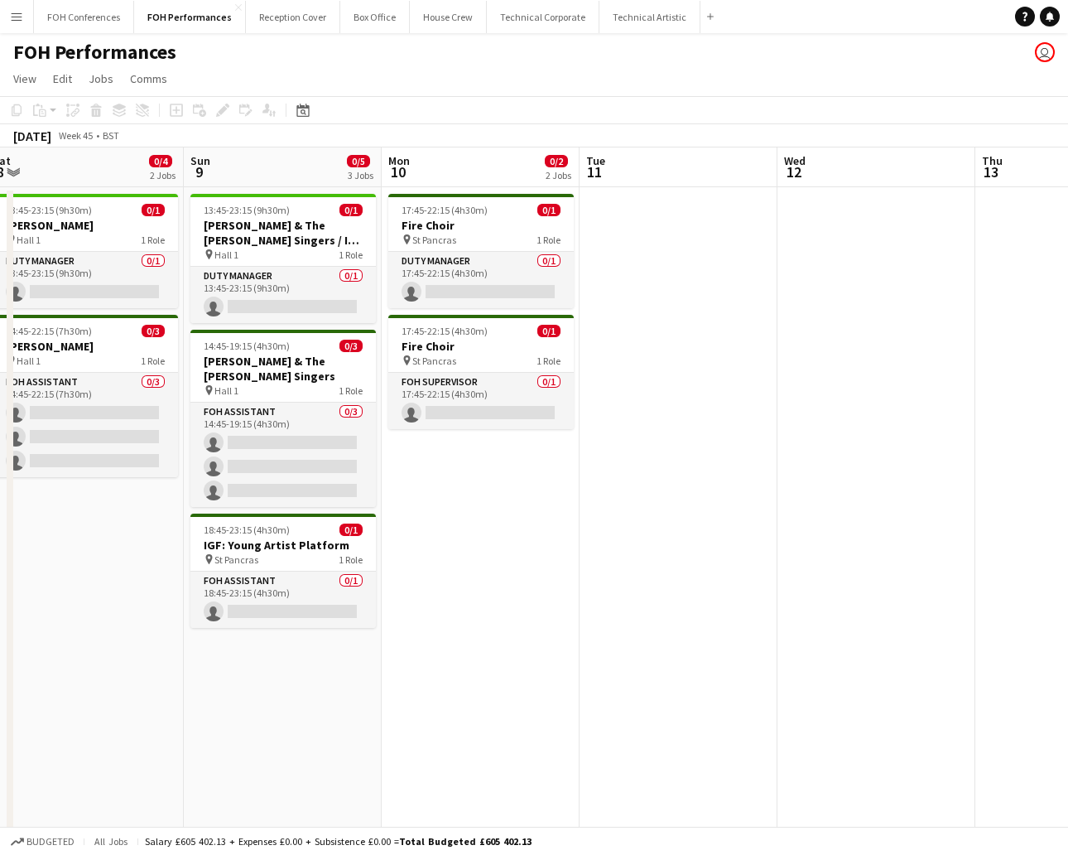
scroll to position [0, 589]
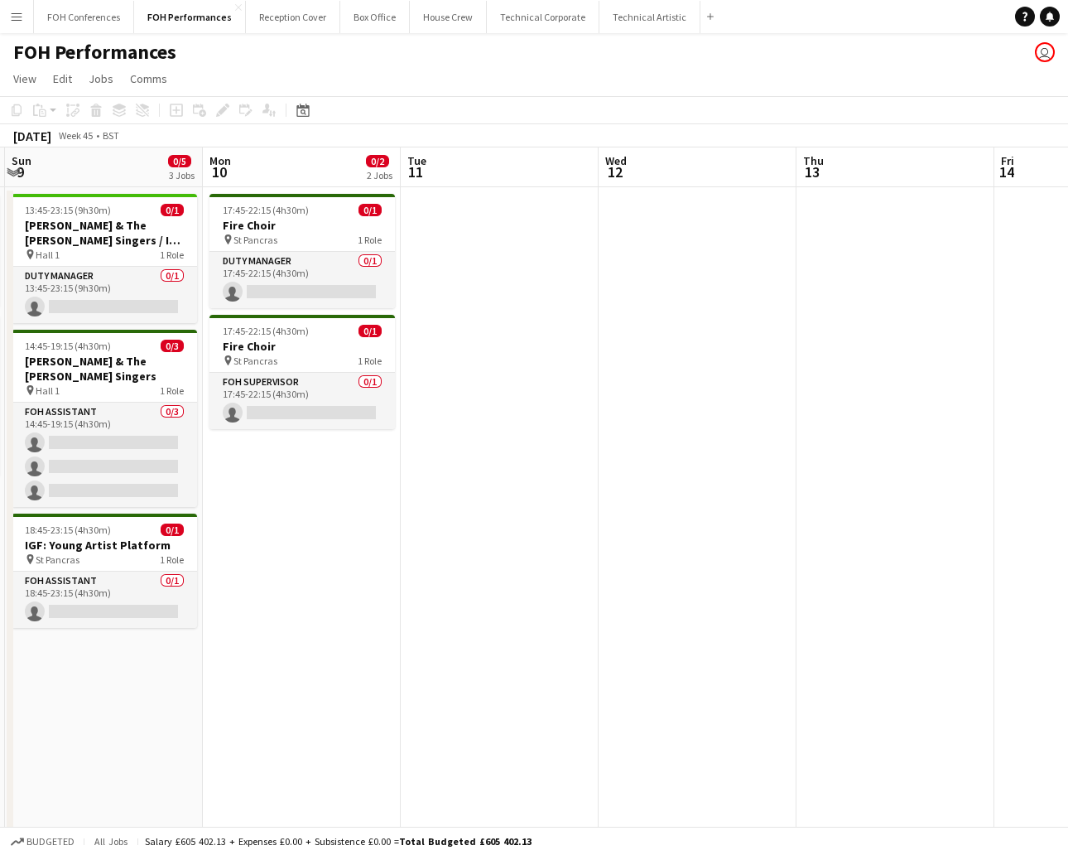
drag, startPoint x: 763, startPoint y: 168, endPoint x: -351, endPoint y: 293, distance: 1120.8
click at [0, 293] on html "Menu Boards Boards Boards All jobs Status Workforce Workforce My Workforce Recr…" at bounding box center [534, 595] width 1068 height 1191
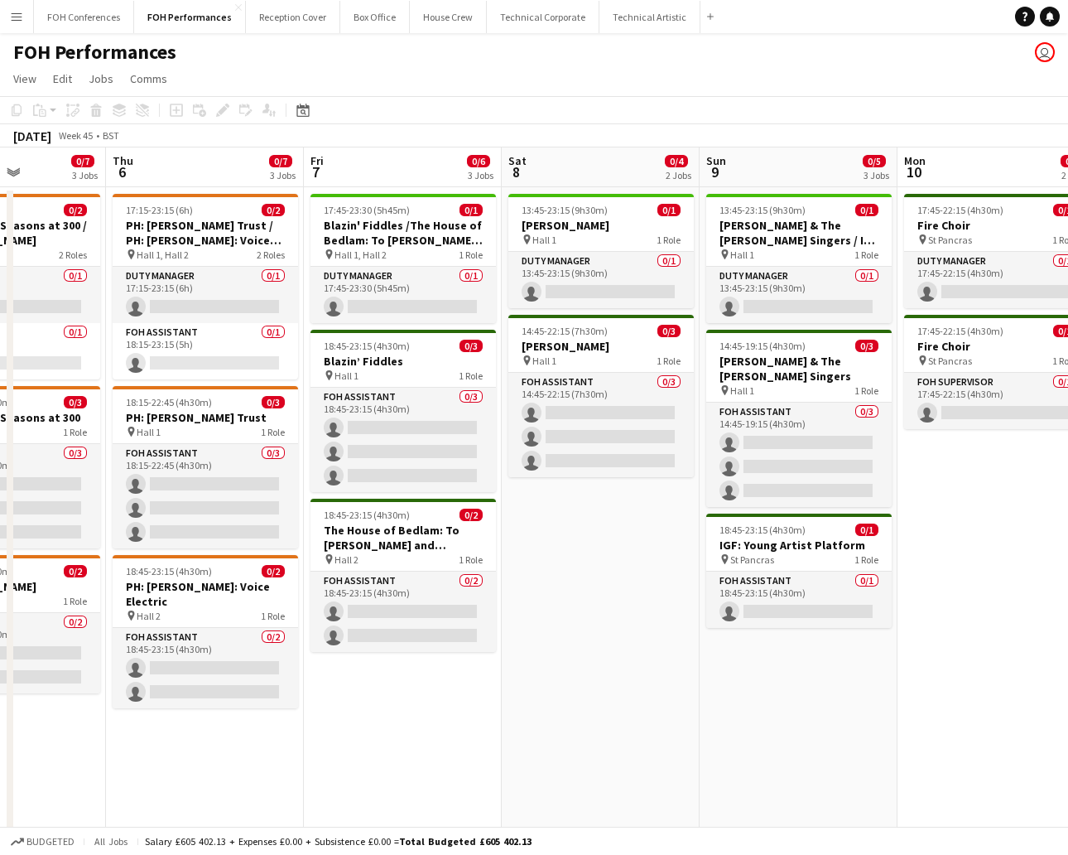
scroll to position [0, 485]
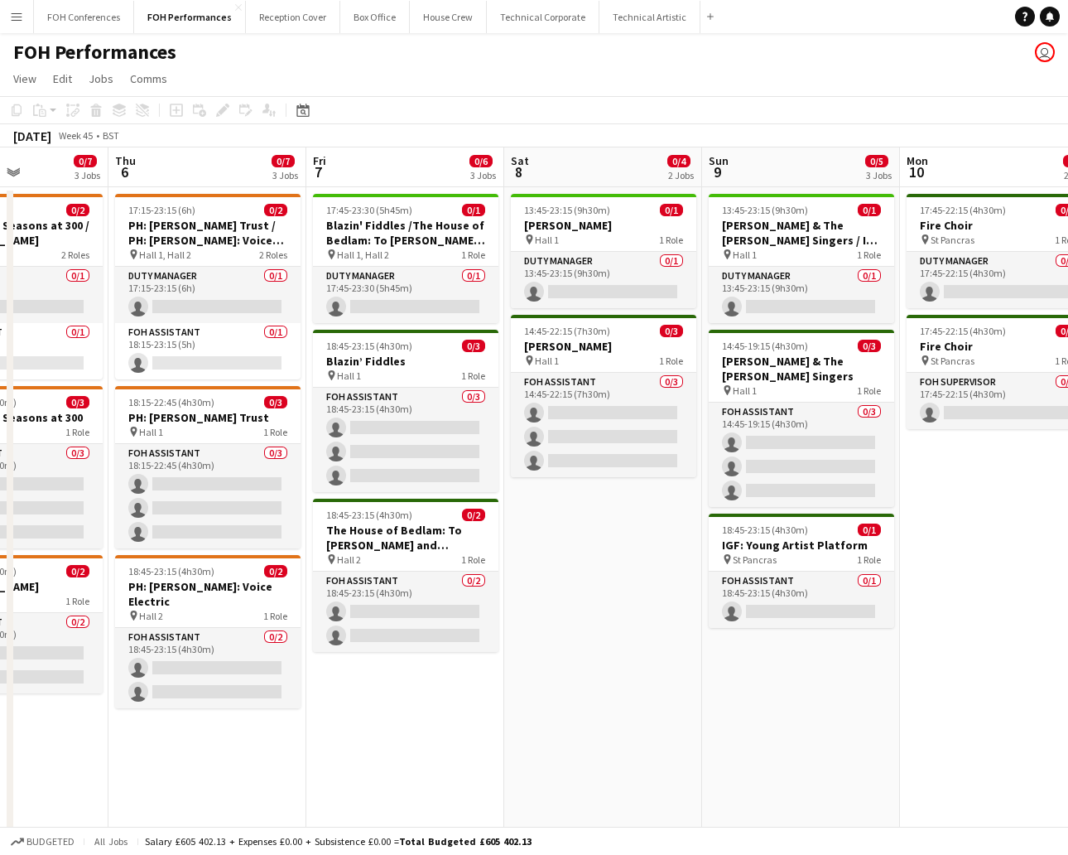
drag, startPoint x: 71, startPoint y: 172, endPoint x: 768, endPoint y: 177, distance: 697.3
click at [768, 177] on app-calendar-viewport "Mon 3 0/6 4 Jobs Tue 4 Wed 5 0/7 3 Jobs Thu 6 0/7 3 Jobs Fri 7 0/6 3 Jobs Sat 8…" at bounding box center [534, 654] width 1068 height 1015
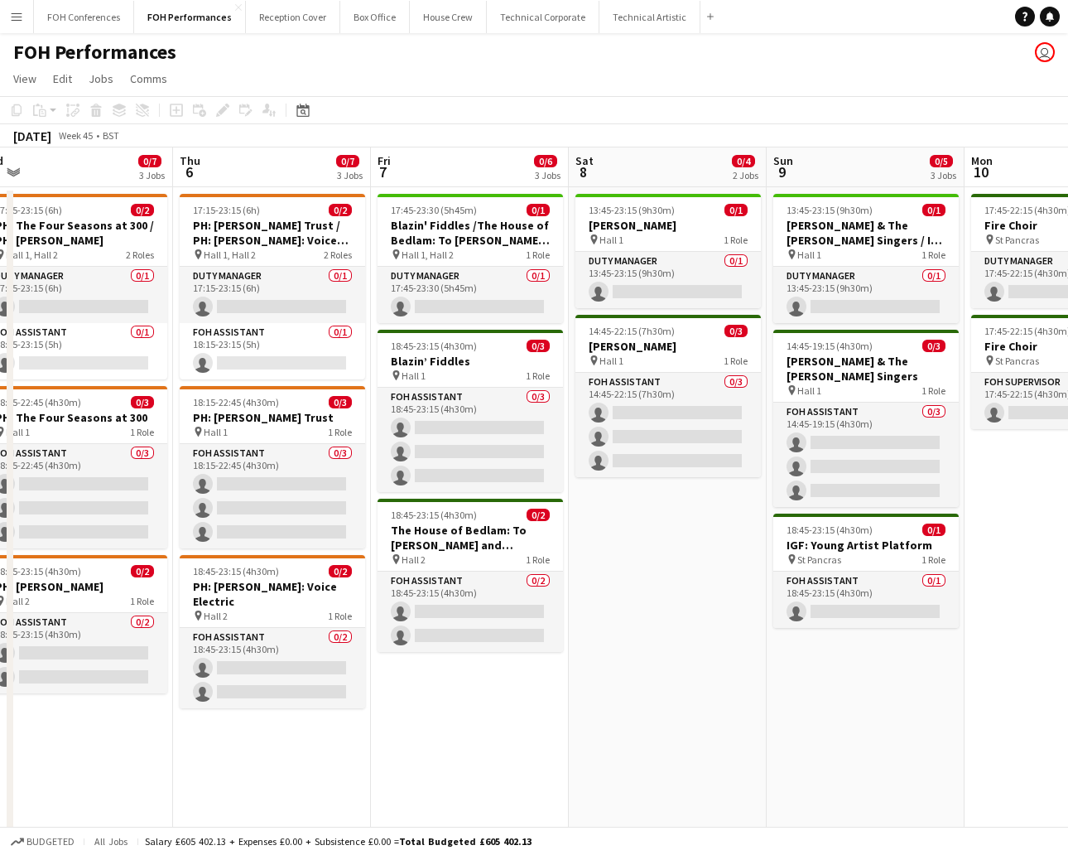
scroll to position [0, 682]
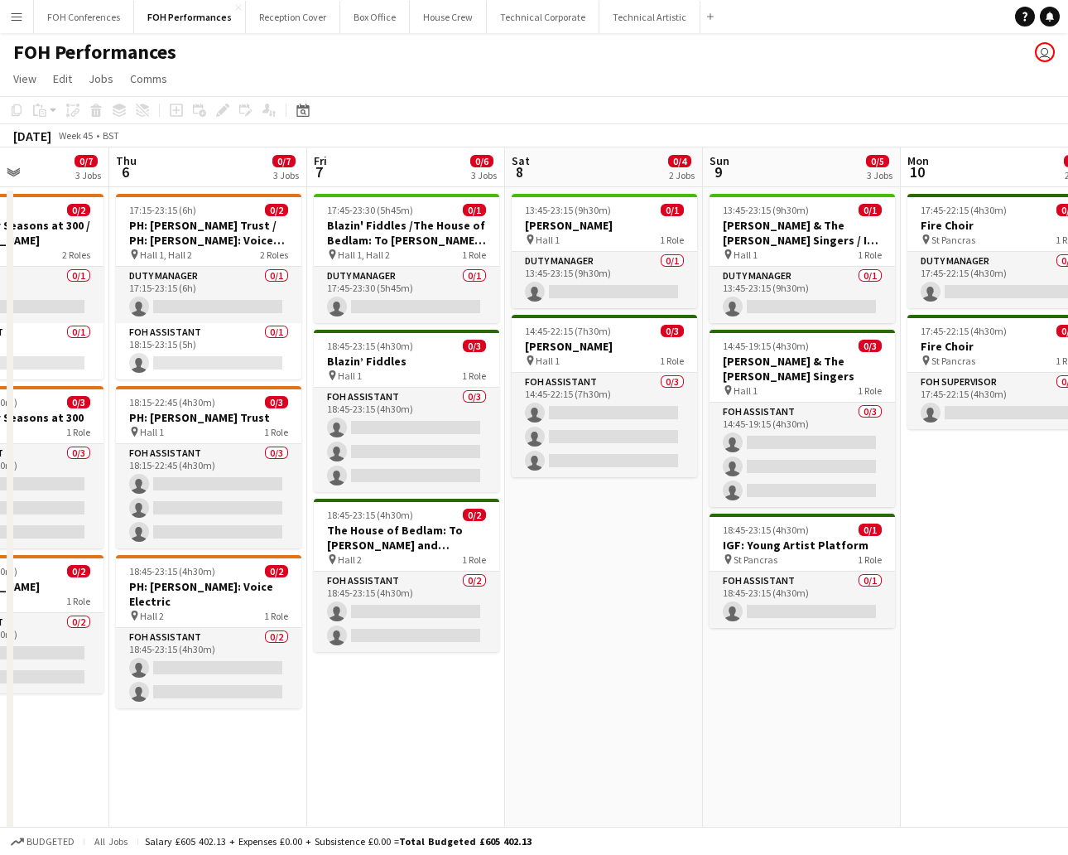
drag, startPoint x: 190, startPoint y: 182, endPoint x: 190, endPoint y: 190, distance: 8.3
click at [190, 190] on app-calendar-viewport "Sun 2 0/4 2 Jobs Mon 3 0/6 4 Jobs Tue 4 Wed 5 0/7 3 Jobs Thu 6 0/7 3 Jobs Fri 7…" at bounding box center [534, 654] width 1068 height 1015
click at [594, 229] on h3 "[PERSON_NAME]" at bounding box center [604, 225] width 185 height 15
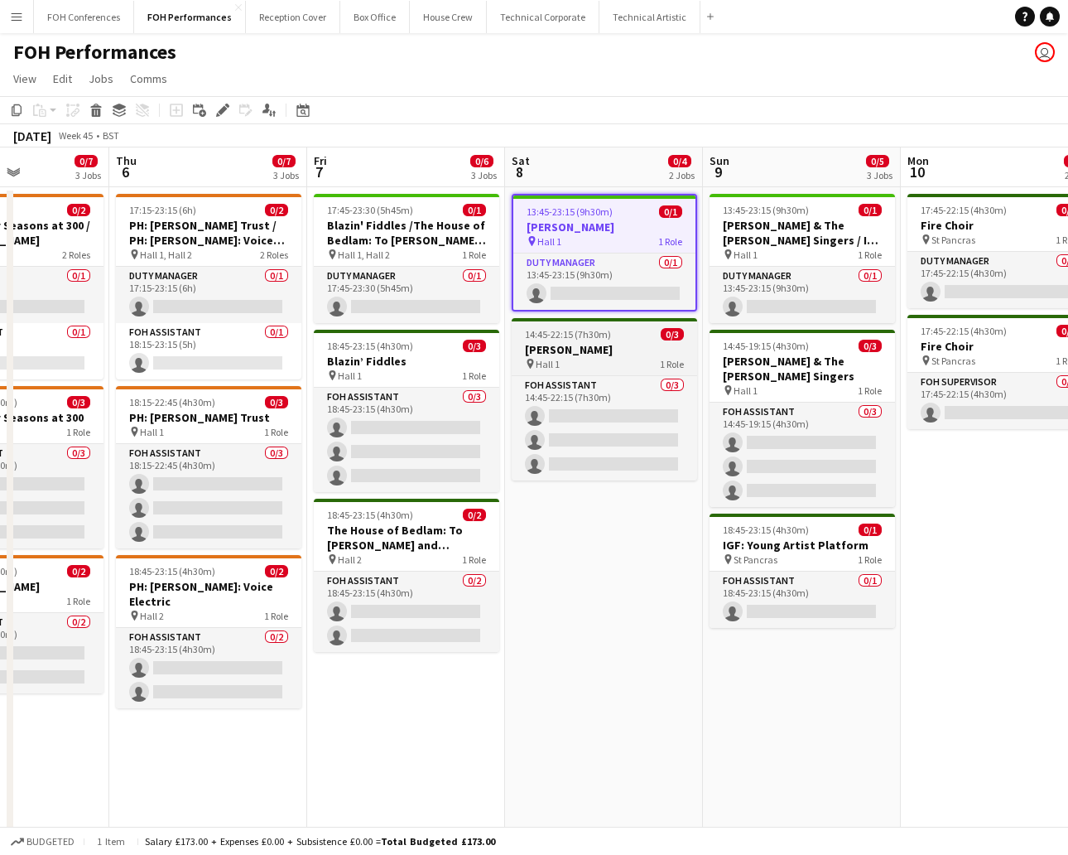
click at [585, 345] on h3 "[PERSON_NAME]" at bounding box center [604, 349] width 185 height 15
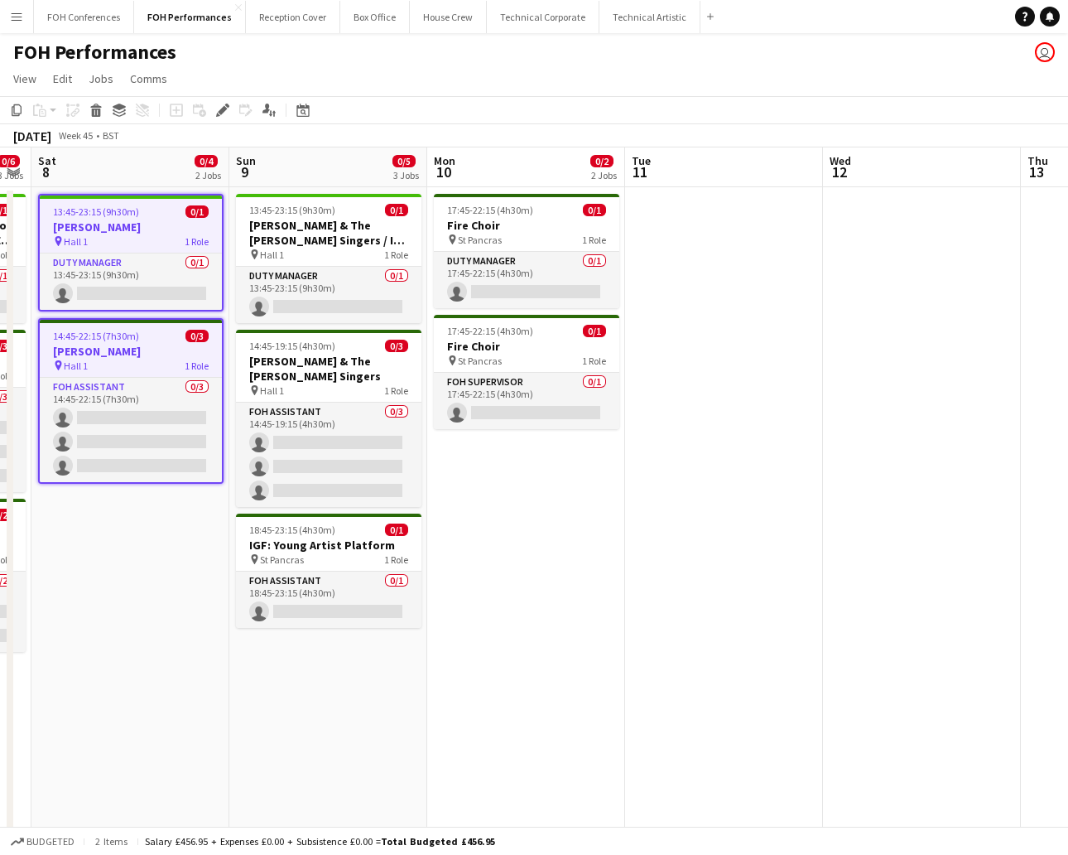
scroll to position [0, 587]
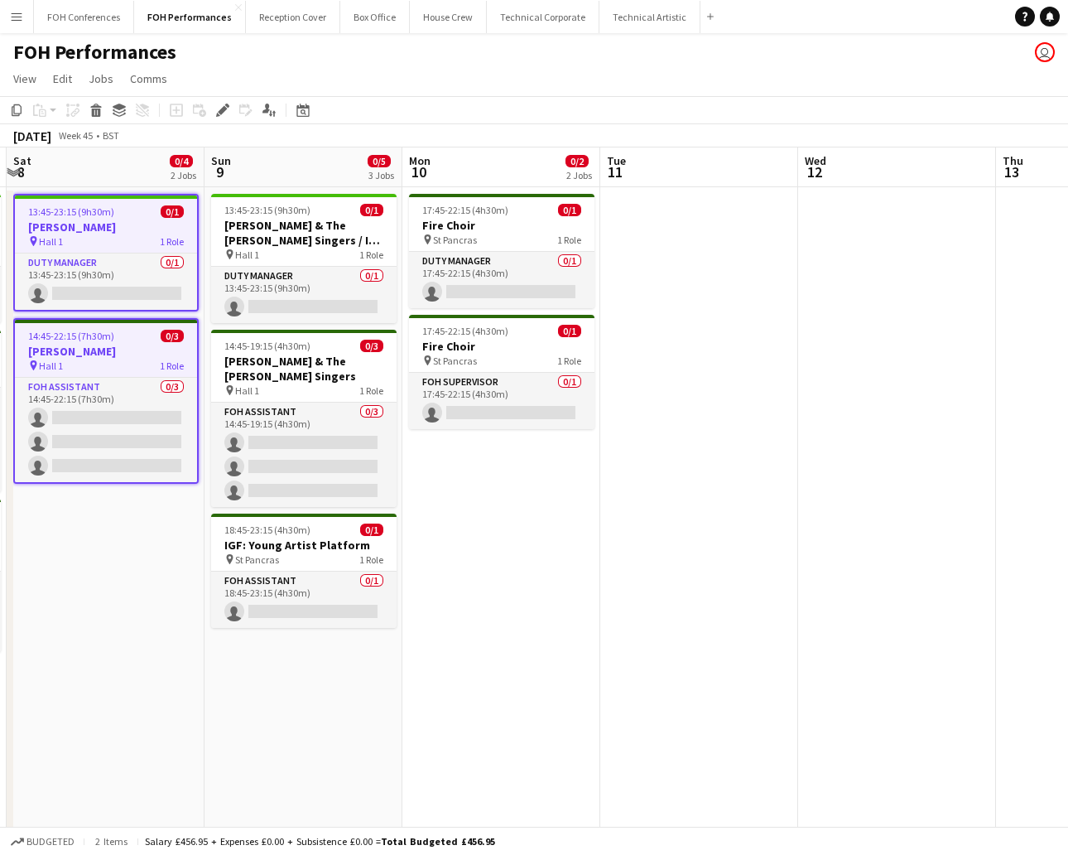
drag, startPoint x: 789, startPoint y: 164, endPoint x: 292, endPoint y: 163, distance: 496.9
click at [292, 163] on app-calendar-viewport "Wed 5 0/7 3 Jobs Thu 6 0/7 3 Jobs Fri 7 0/6 3 Jobs Sat 8 0/4 2 Jobs Sun 9 0/5 3…" at bounding box center [534, 654] width 1068 height 1015
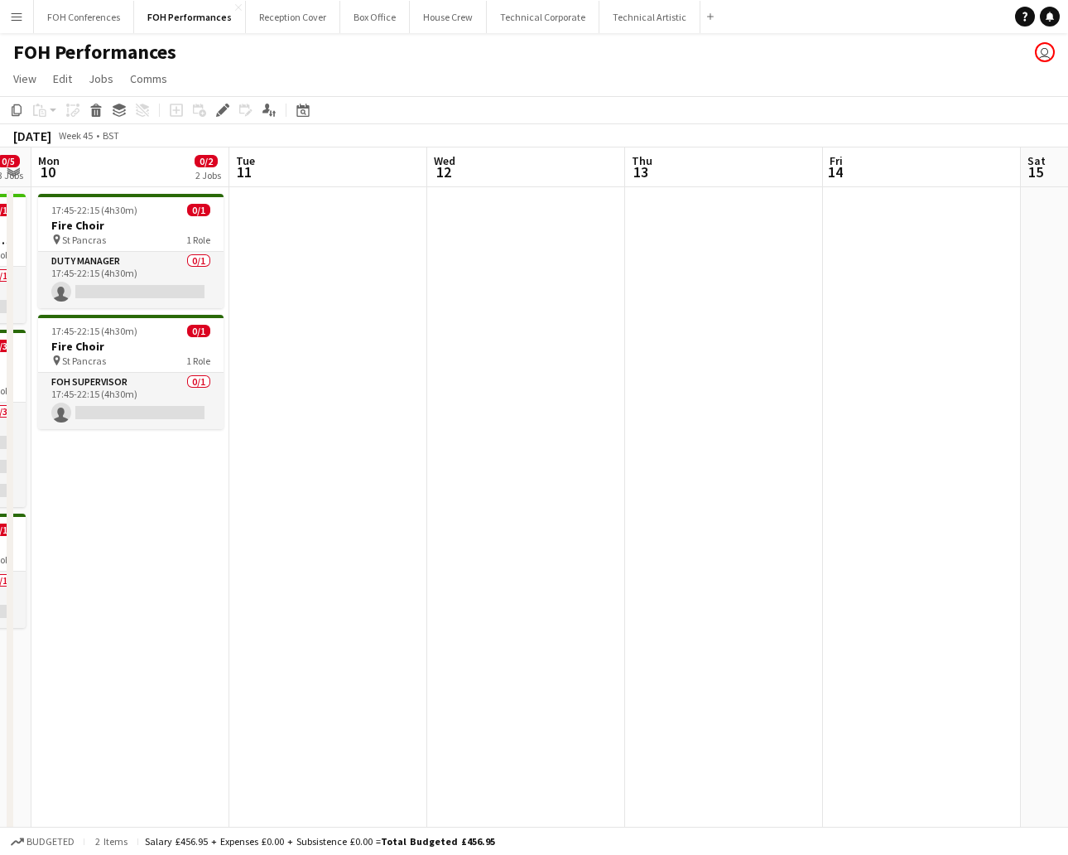
drag, startPoint x: 706, startPoint y: 156, endPoint x: 325, endPoint y: 195, distance: 383.8
click at [325, 195] on app-calendar-viewport "Fri 7 0/6 3 Jobs Sat 8 0/4 2 Jobs Sun 9 0/5 3 Jobs Mon 10 0/2 2 Jobs Tue 11 Wed…" at bounding box center [534, 654] width 1068 height 1015
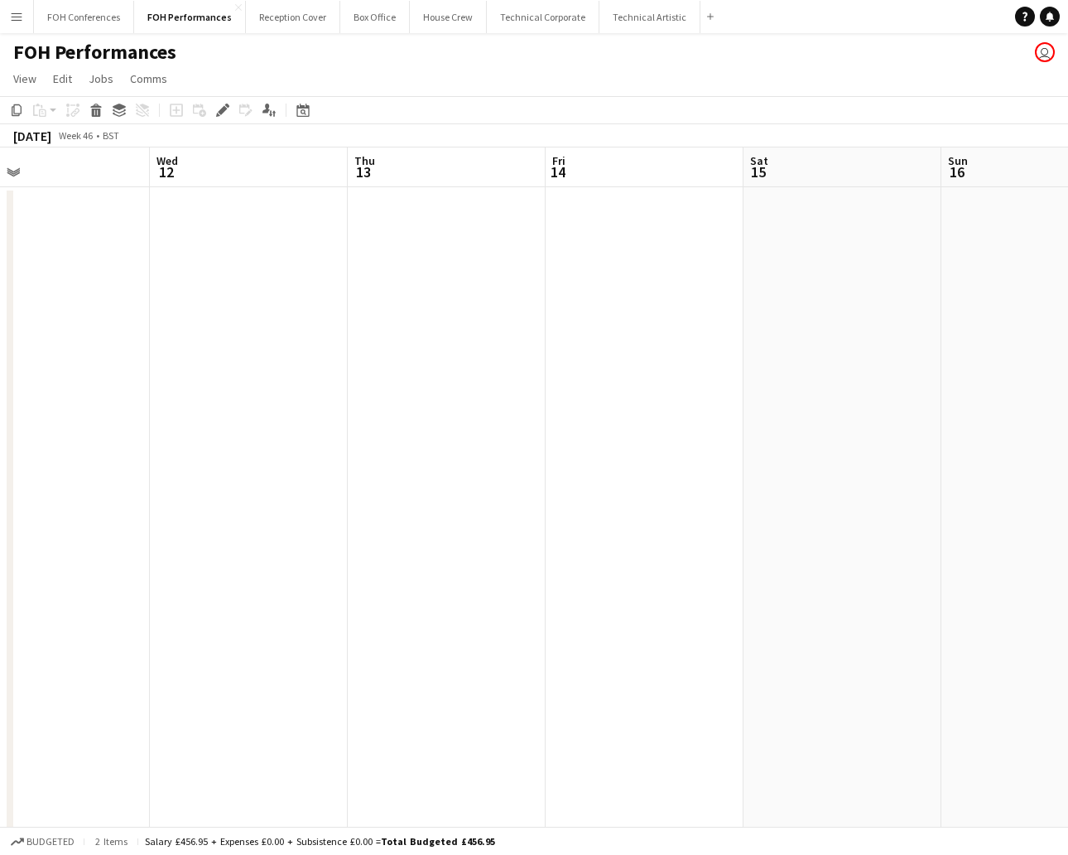
drag, startPoint x: 754, startPoint y: 171, endPoint x: 480, endPoint y: 208, distance: 276.6
click at [480, 208] on app-calendar-viewport "Sun 9 0/5 3 Jobs Mon 10 0/2 2 Jobs Tue 11 Wed 12 Thu 13 Fri 14 Sat 15 Sun 16 Mo…" at bounding box center [534, 654] width 1068 height 1015
click at [612, 240] on app-calendar-viewport "Sun 9 0/5 3 Jobs Mon 10 0/2 2 Jobs Tue 11 Wed 12 Thu 13 Fri 14 Sat 15 Sun 16 Mo…" at bounding box center [534, 654] width 1068 height 1015
click at [594, 219] on app-date-cell at bounding box center [629, 675] width 198 height 976
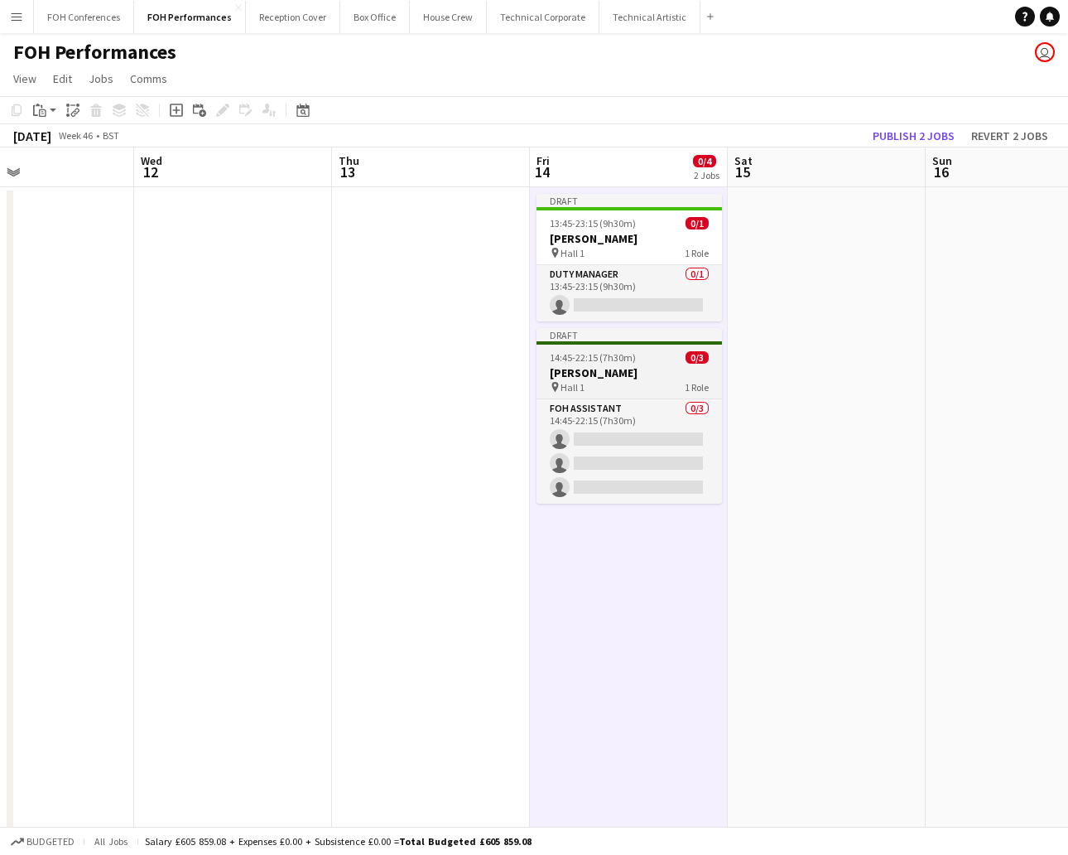
click at [569, 352] on span "14:45-22:15 (7h30m)" at bounding box center [593, 357] width 86 height 12
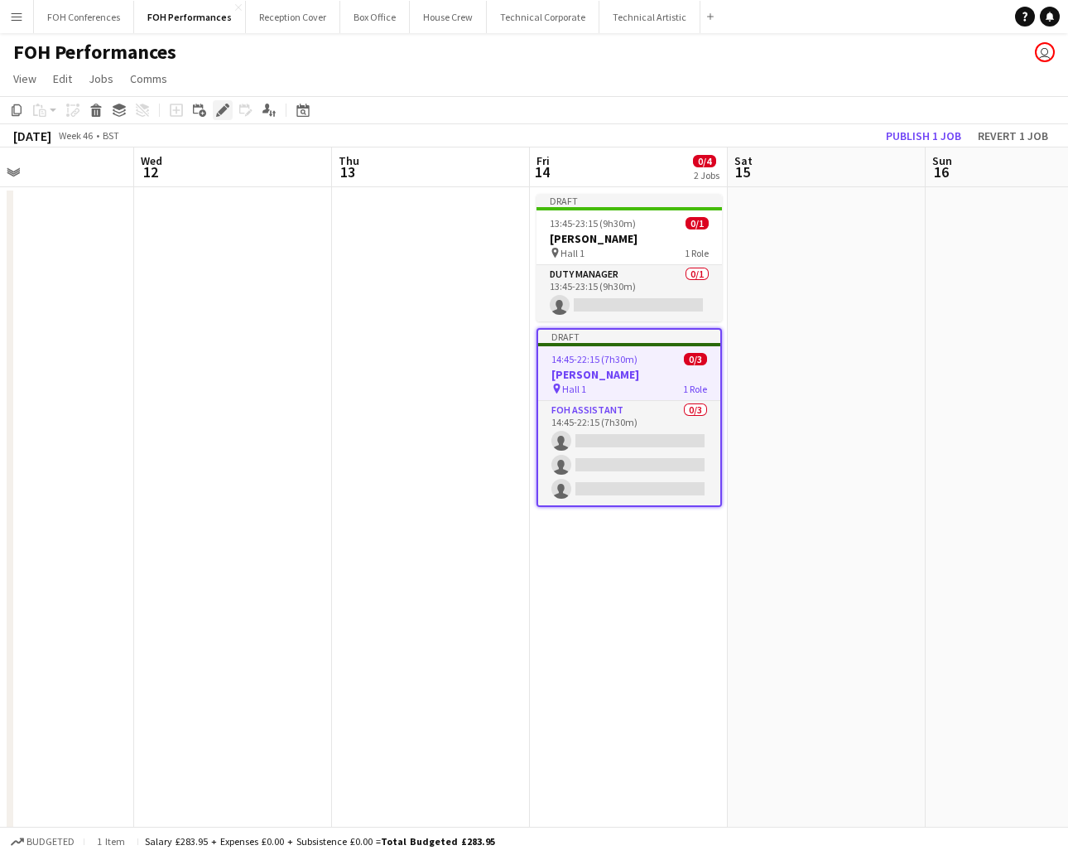
click at [217, 114] on icon at bounding box center [218, 115] width 4 height 4
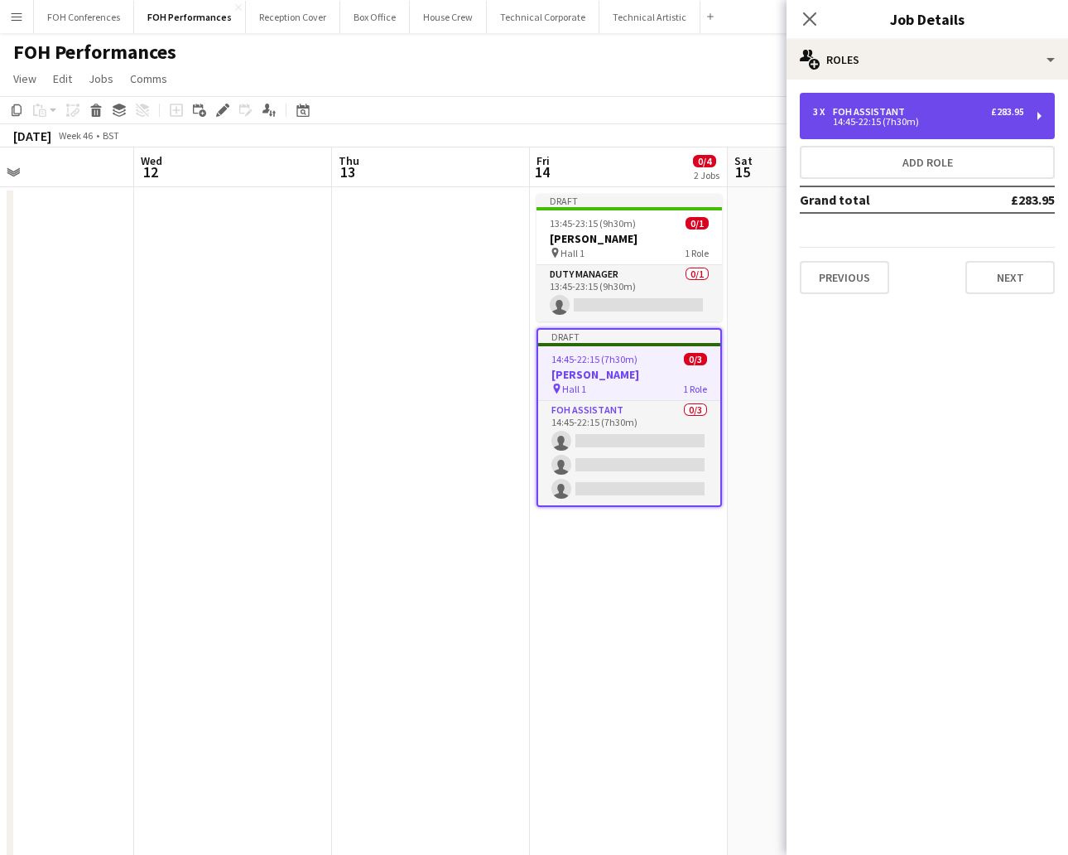
click at [948, 124] on div "14:45-22:15 (7h30m)" at bounding box center [918, 122] width 211 height 8
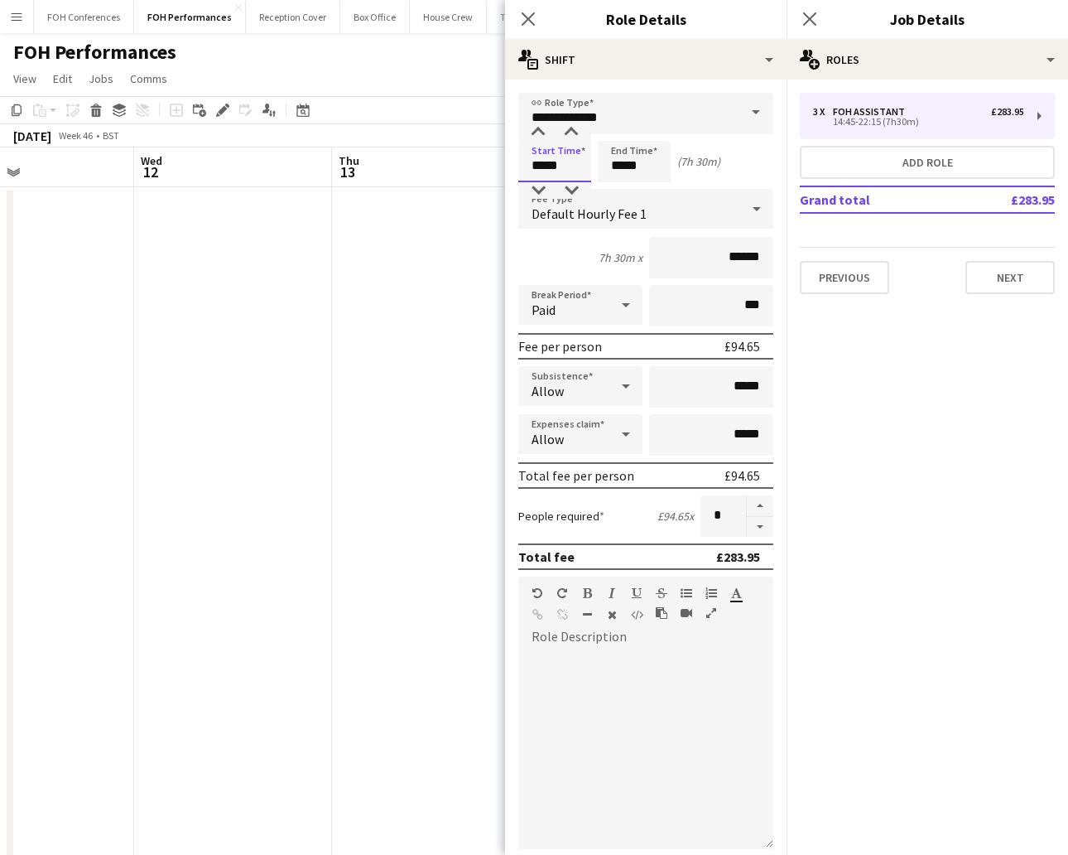
drag, startPoint x: 580, startPoint y: 161, endPoint x: 478, endPoint y: 158, distance: 101.9
click at [478, 158] on body "Menu Boards Boards Boards All jobs Status Workforce Workforce My Workforce Recr…" at bounding box center [534, 595] width 1068 height 1191
type input "*****"
click at [643, 166] on input "*****" at bounding box center [634, 161] width 73 height 41
type input "*****"
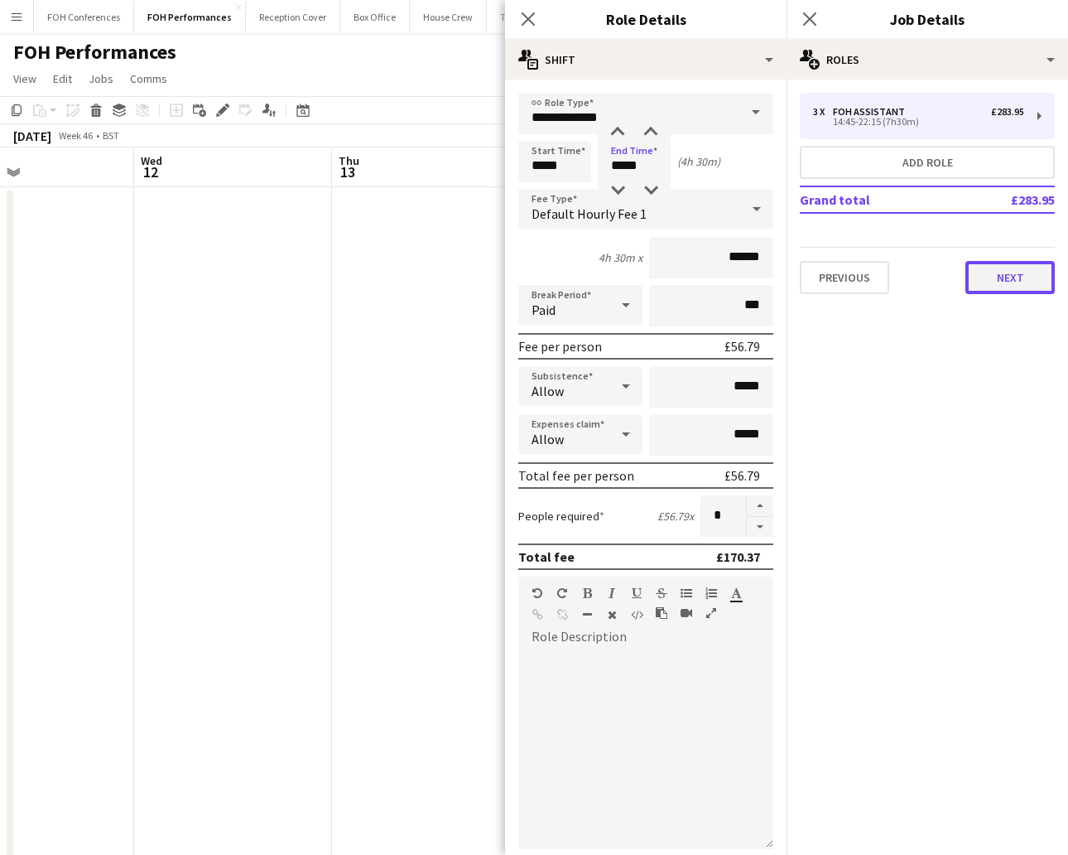
click at [948, 283] on button "Next" at bounding box center [1010, 277] width 89 height 33
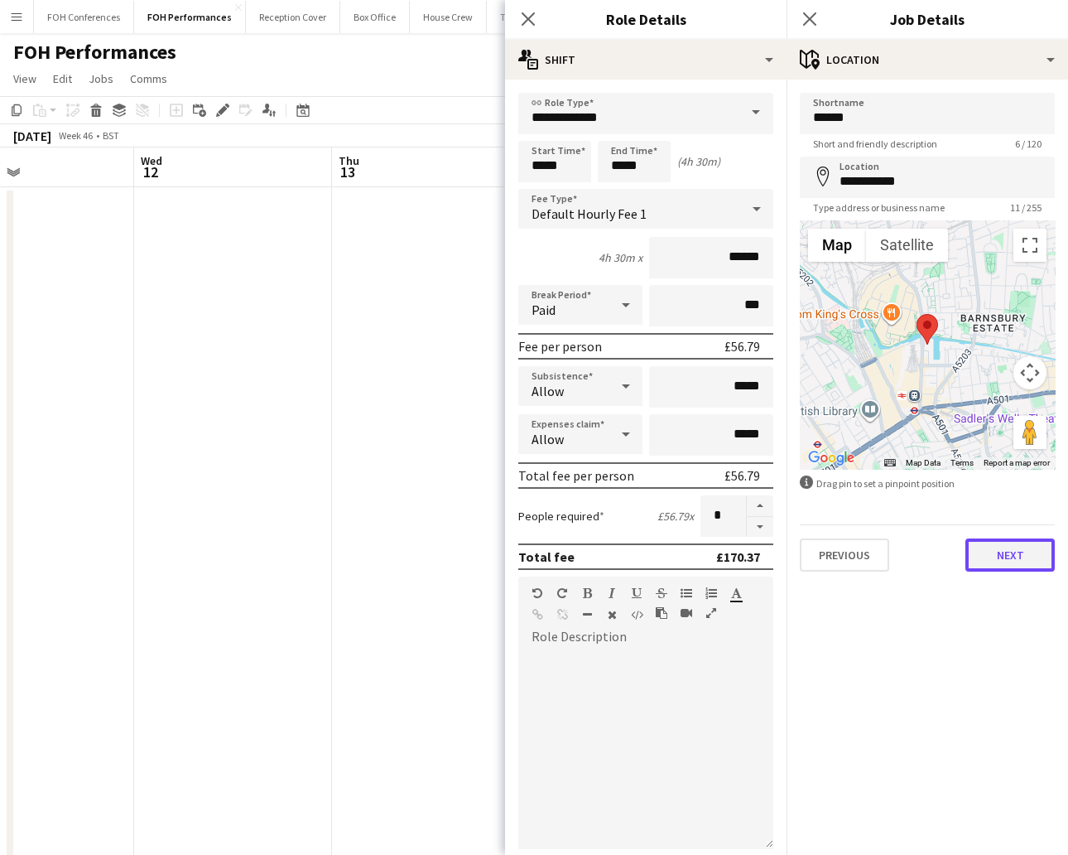
click at [948, 551] on button "Next" at bounding box center [1010, 554] width 89 height 33
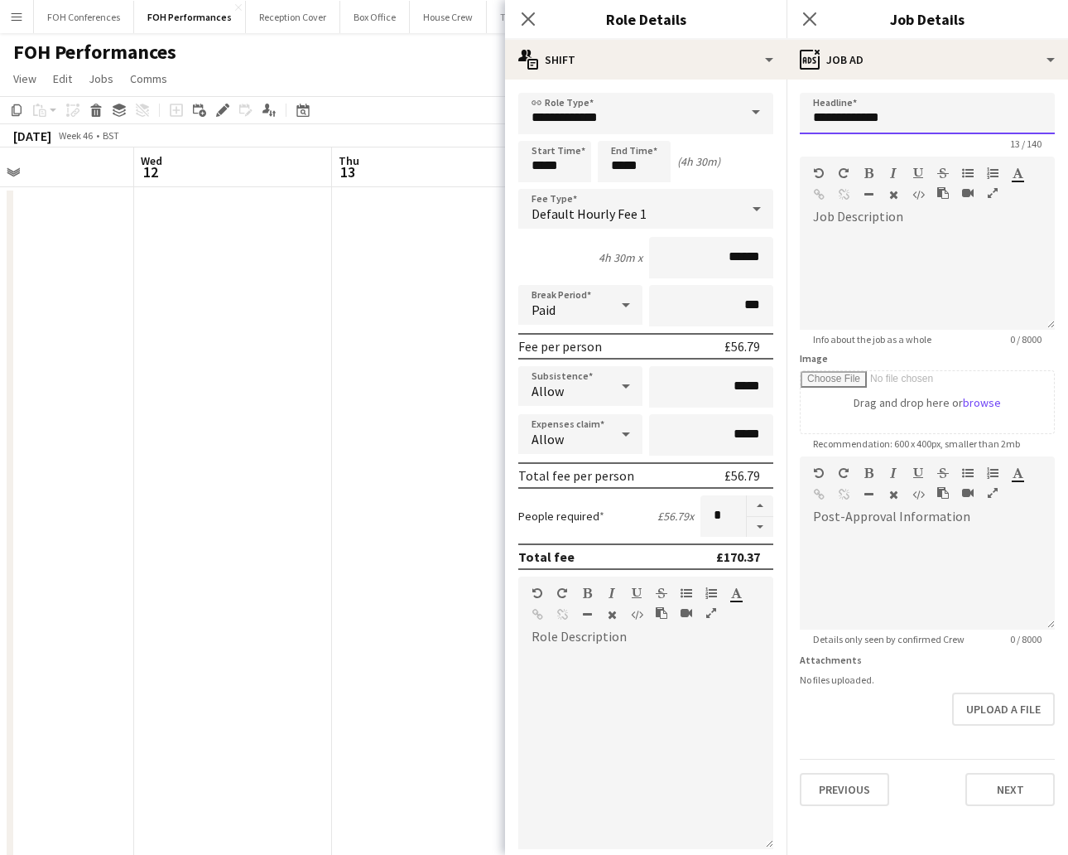
click at [948, 118] on input "**********" at bounding box center [927, 113] width 255 height 41
drag, startPoint x: 976, startPoint y: 118, endPoint x: 812, endPoint y: 101, distance: 164.9
click at [812, 101] on input "**********" at bounding box center [927, 113] width 255 height 41
paste input "text"
type input "**********"
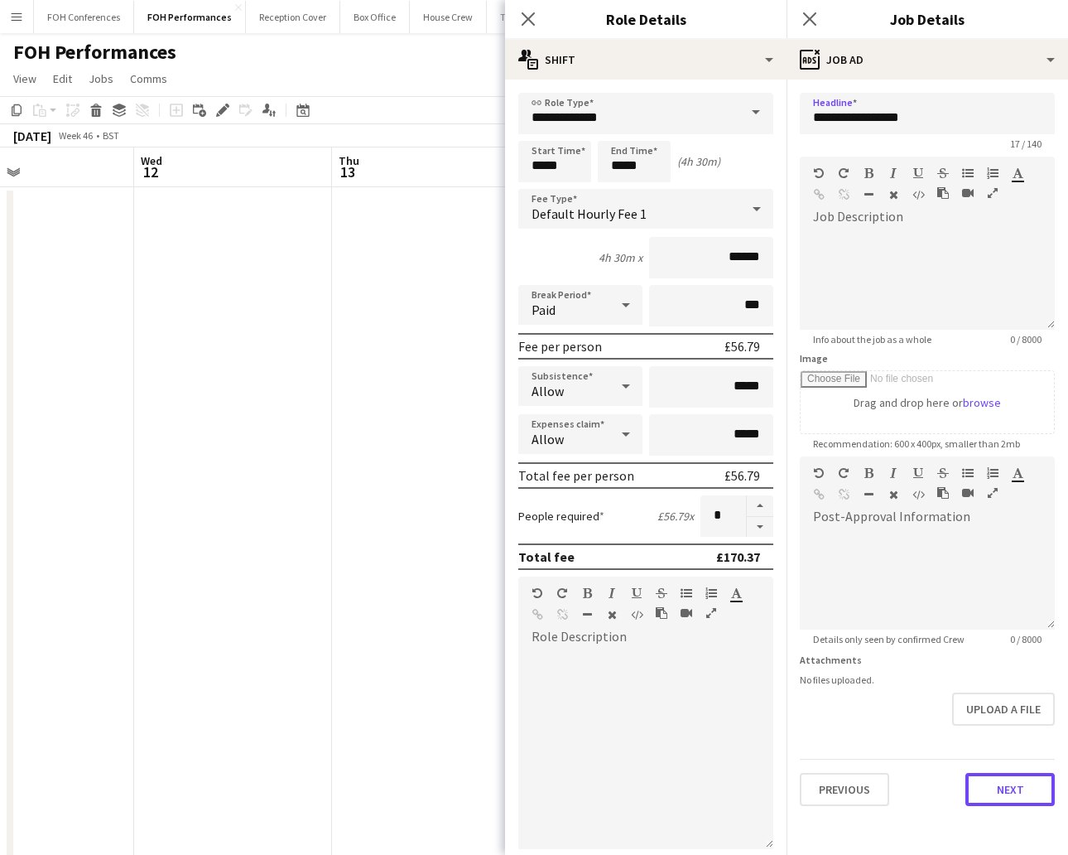
click at [948, 759] on button "Next" at bounding box center [1010, 789] width 89 height 33
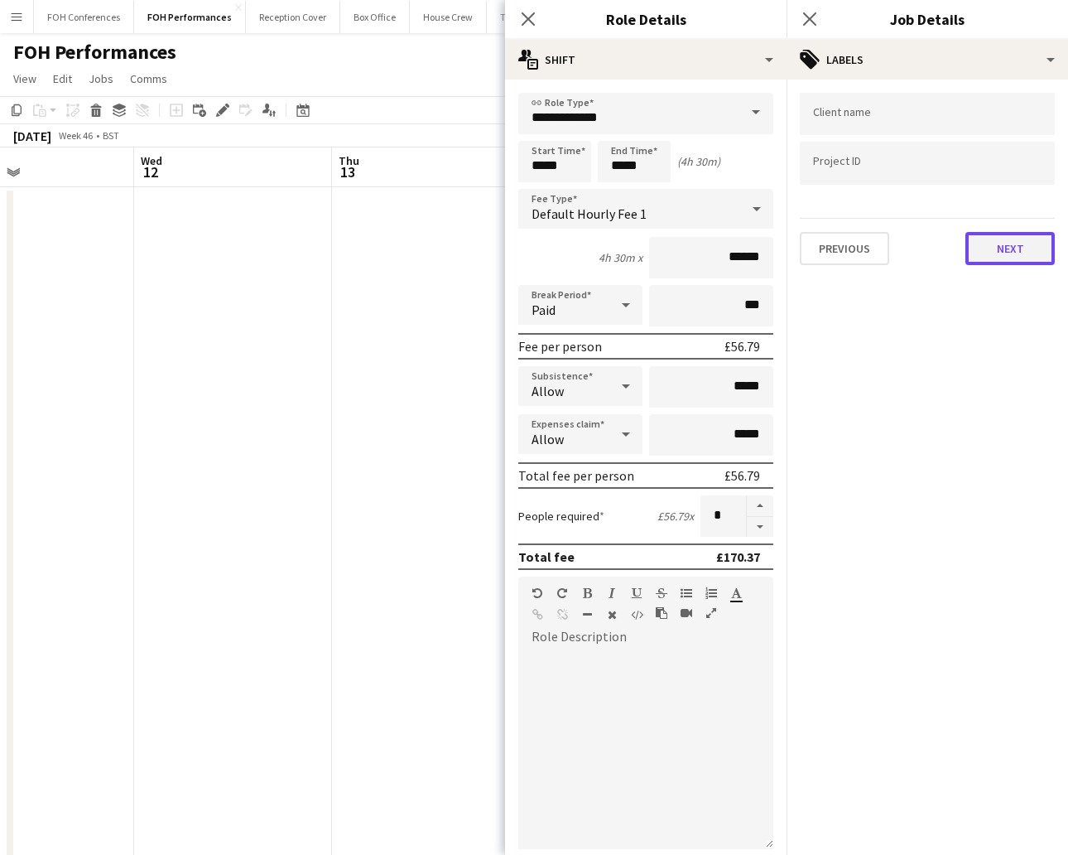
click at [948, 240] on button "Next" at bounding box center [1010, 248] width 89 height 33
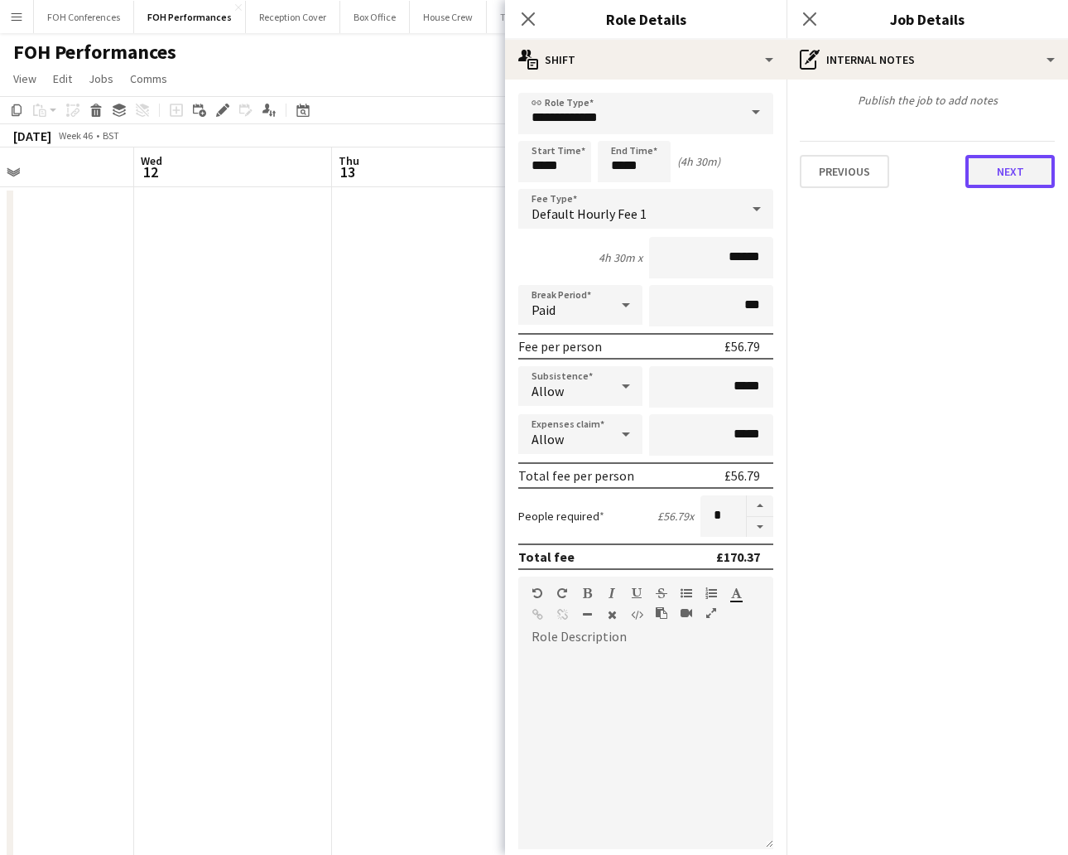
click at [948, 166] on button "Next" at bounding box center [1010, 171] width 89 height 33
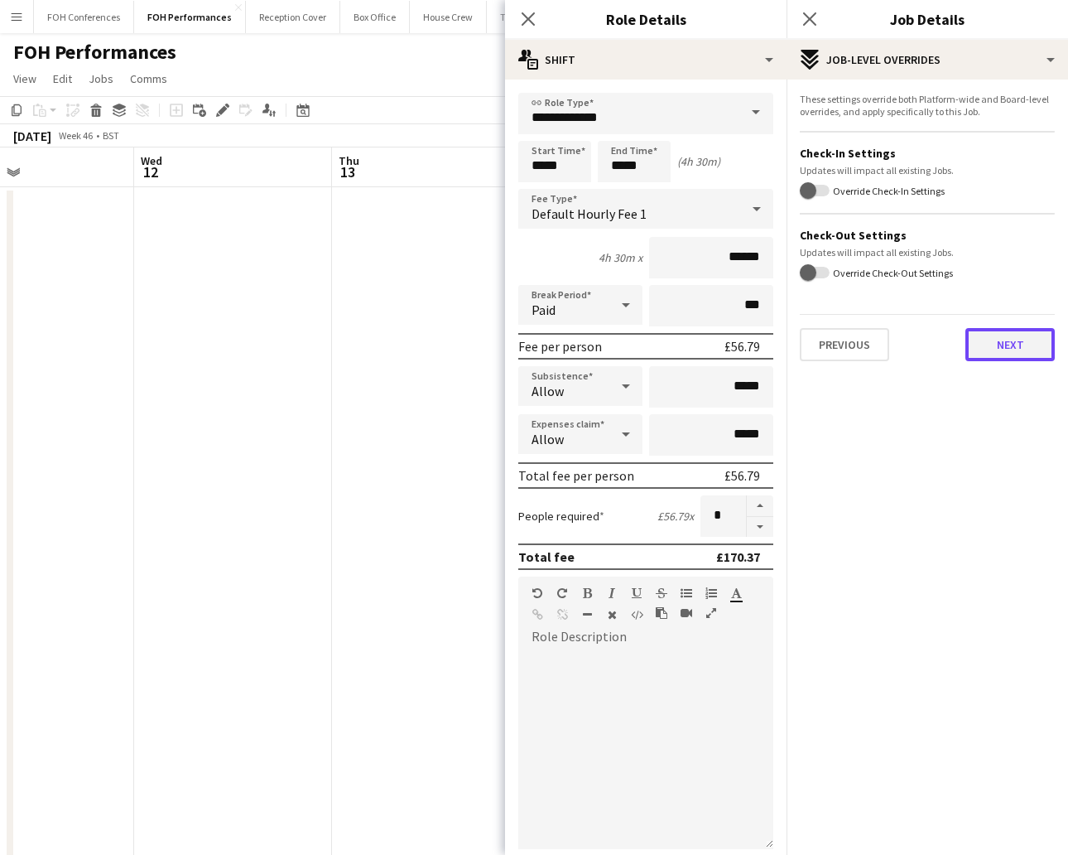
click at [948, 354] on button "Next" at bounding box center [1010, 344] width 89 height 33
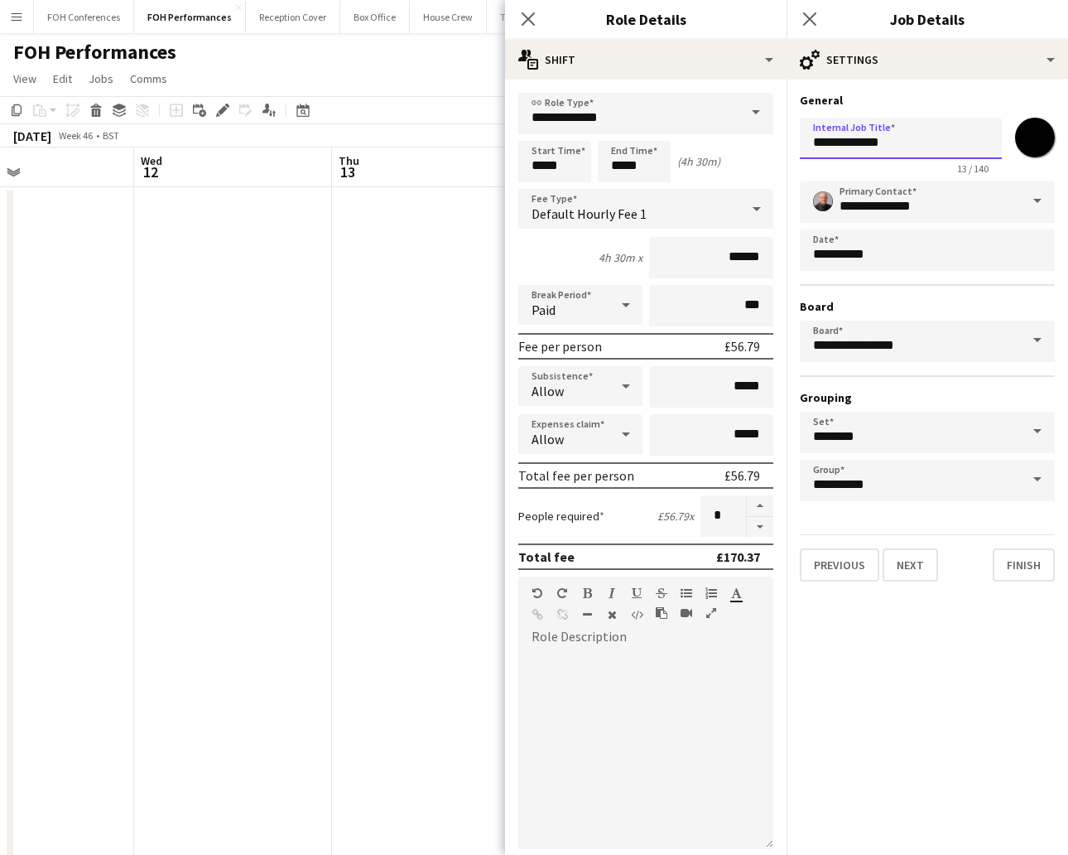
drag, startPoint x: 932, startPoint y: 148, endPoint x: 809, endPoint y: 138, distance: 123.0
click at [809, 138] on input "**********" at bounding box center [901, 138] width 202 height 41
paste input "text"
type input "**********"
click at [948, 548] on button "Finish" at bounding box center [1024, 564] width 62 height 33
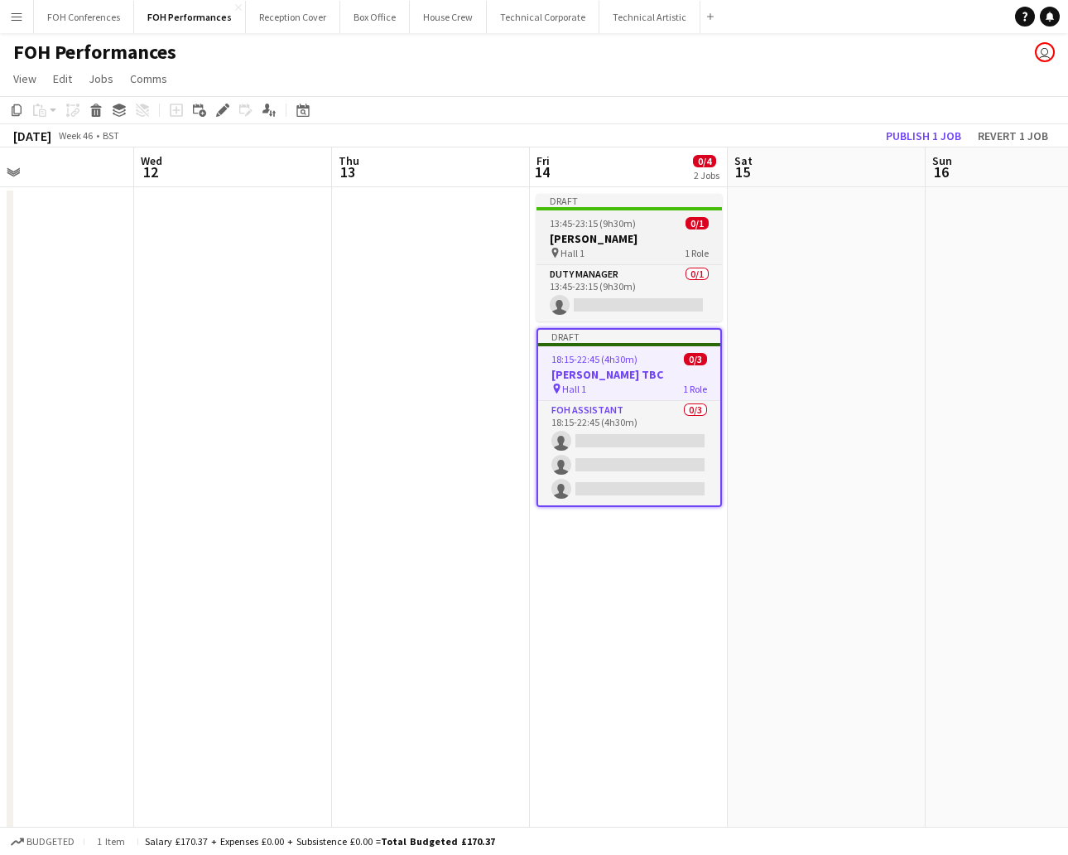
click at [624, 225] on span "13:45-23:15 (9h30m)" at bounding box center [593, 223] width 86 height 12
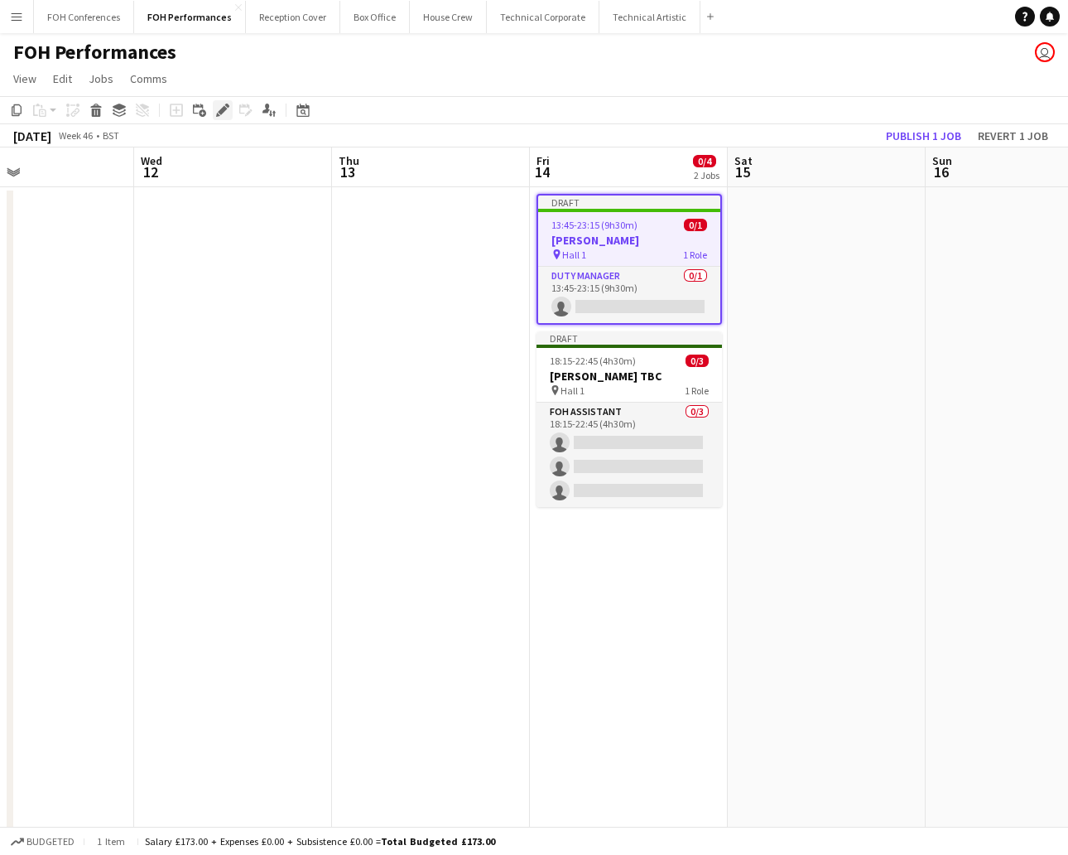
click at [217, 100] on div "Edit" at bounding box center [223, 110] width 20 height 20
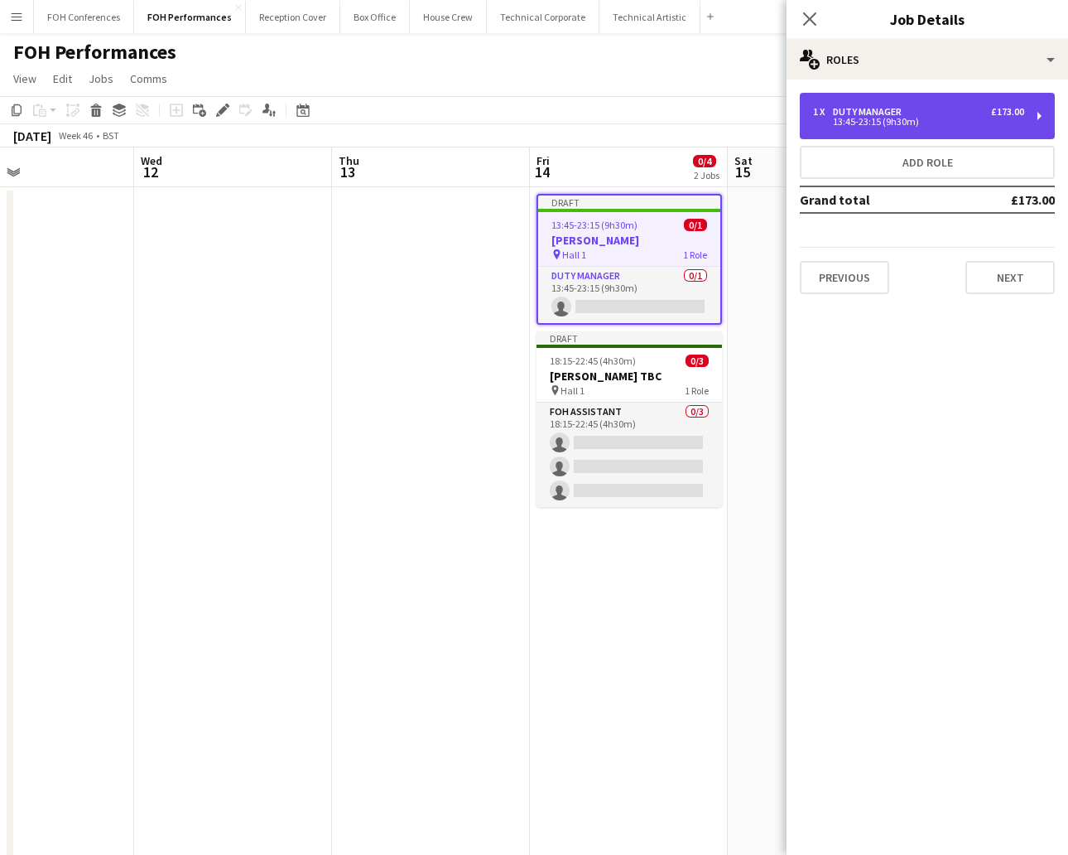
click at [948, 113] on div "1 x Duty Manager £173.00" at bounding box center [918, 112] width 211 height 12
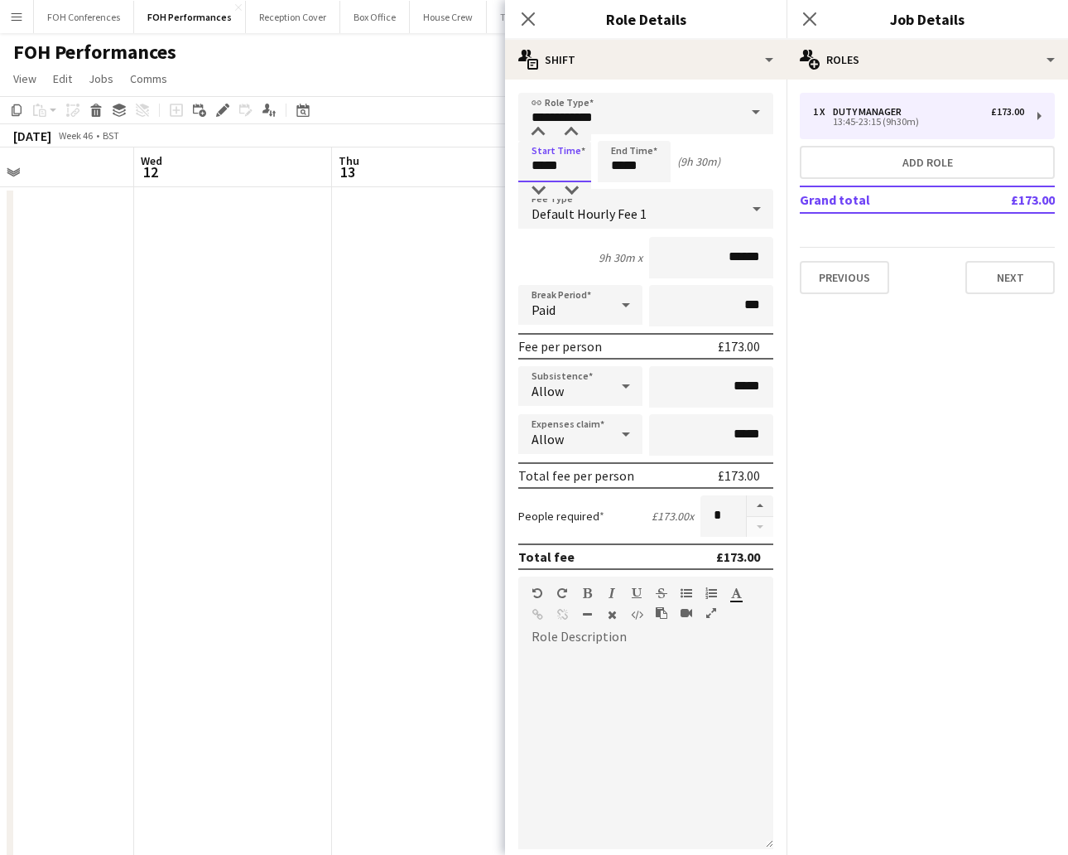
drag, startPoint x: 585, startPoint y: 158, endPoint x: 429, endPoint y: 153, distance: 155.8
click at [429, 153] on body "Menu Boards Boards Boards All jobs Status Workforce Workforce My Workforce Recr…" at bounding box center [534, 595] width 1068 height 1191
type input "*****"
drag, startPoint x: 653, startPoint y: 166, endPoint x: 600, endPoint y: 164, distance: 53.0
click at [600, 164] on input "*****" at bounding box center [634, 161] width 73 height 41
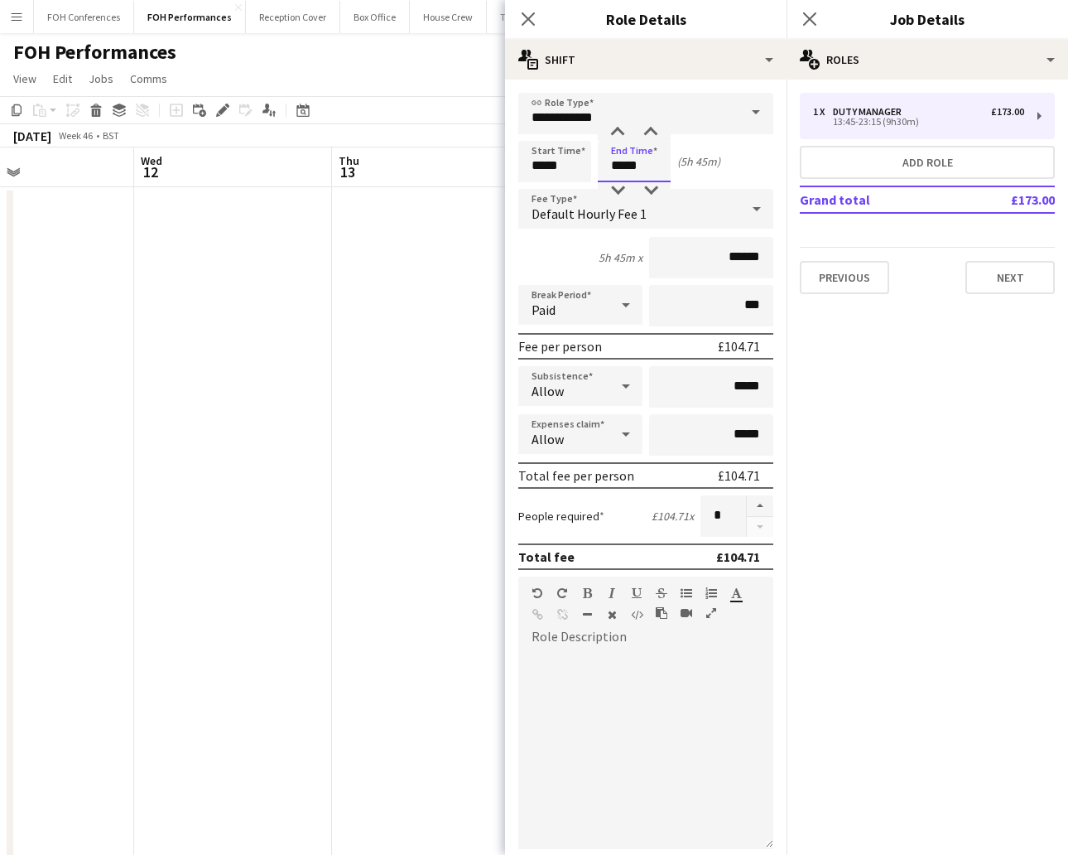
type input "*****"
click at [948, 280] on button "Next" at bounding box center [1010, 277] width 89 height 33
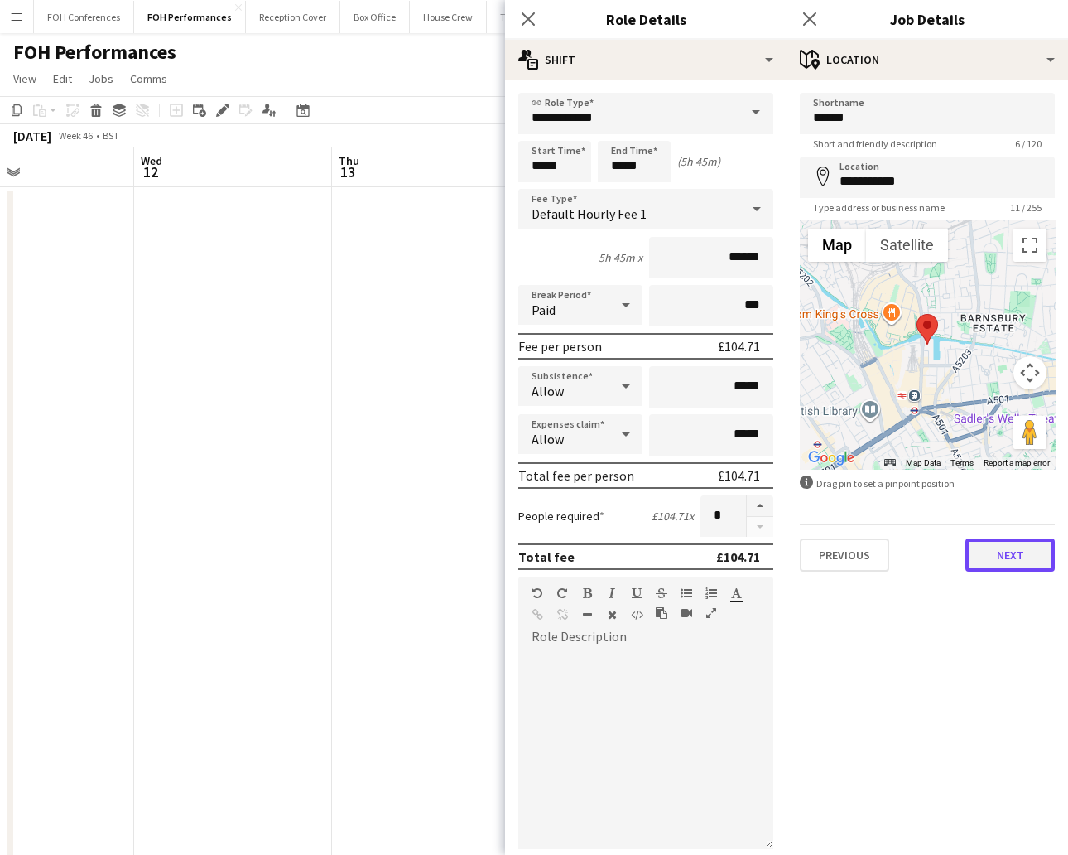
click at [948, 552] on button "Next" at bounding box center [1010, 554] width 89 height 33
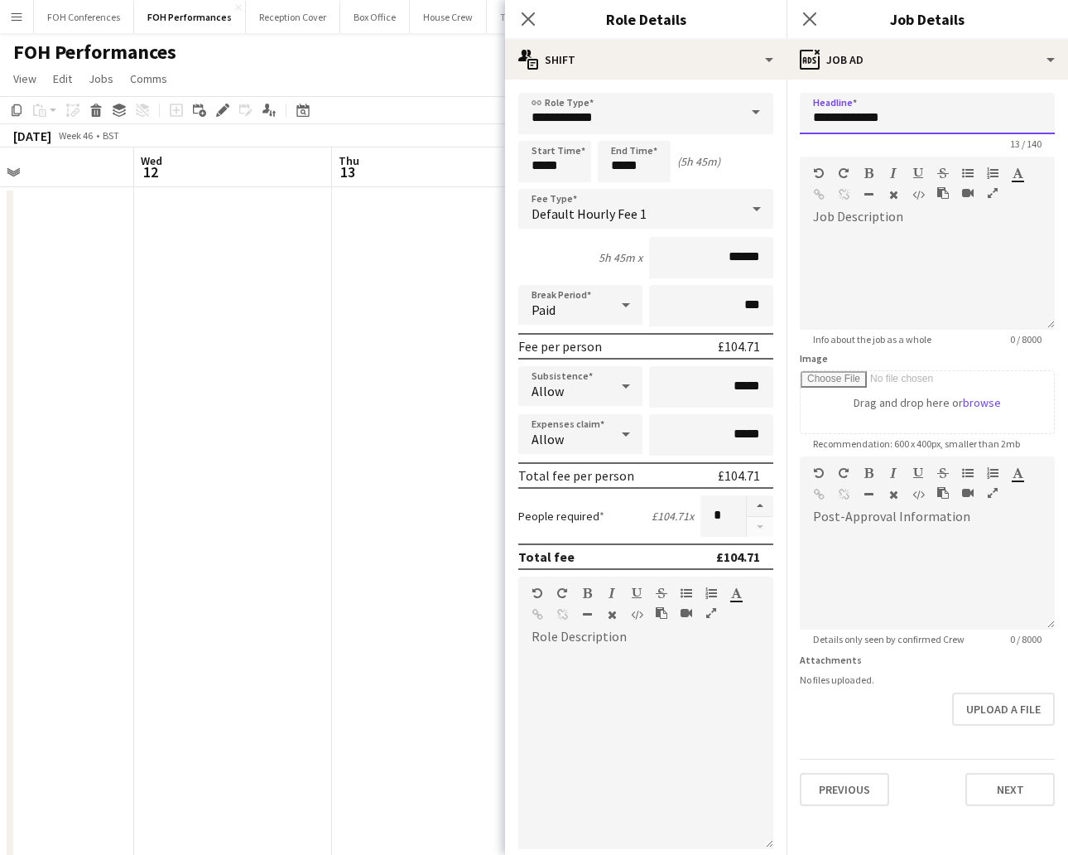
drag, startPoint x: 936, startPoint y: 107, endPoint x: 797, endPoint y: 103, distance: 138.4
click at [797, 103] on form "**********" at bounding box center [928, 449] width 282 height 713
paste input "text"
type input "**********"
drag, startPoint x: 966, startPoint y: 99, endPoint x: 801, endPoint y: 114, distance: 166.3
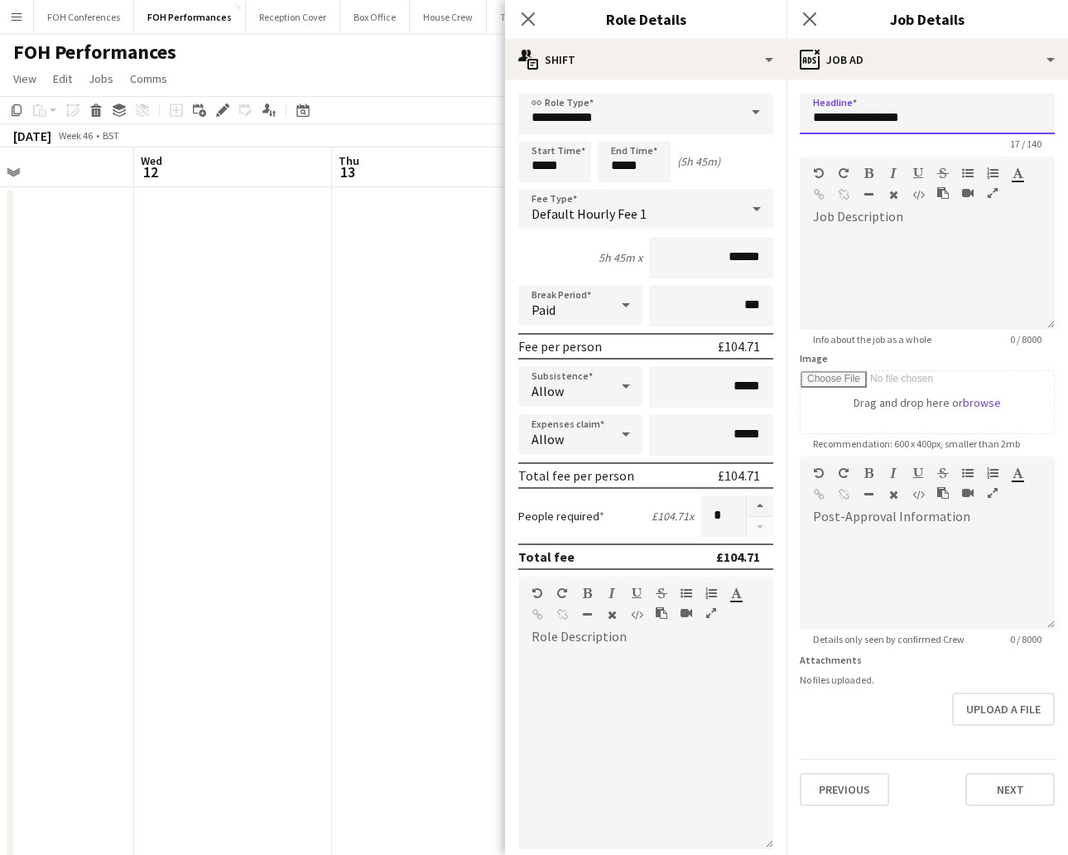
click at [801, 114] on input "**********" at bounding box center [927, 113] width 255 height 41
click at [948, 759] on button "Next" at bounding box center [1010, 789] width 89 height 33
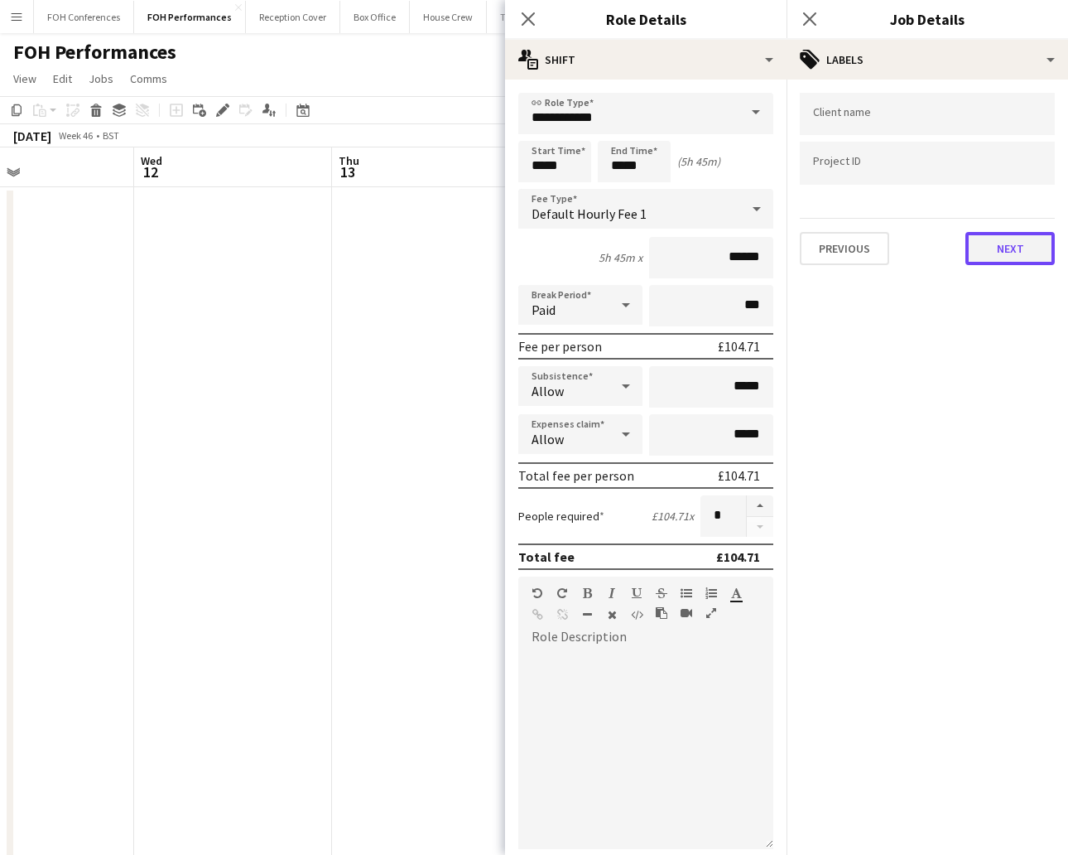
click at [948, 241] on button "Next" at bounding box center [1010, 248] width 89 height 33
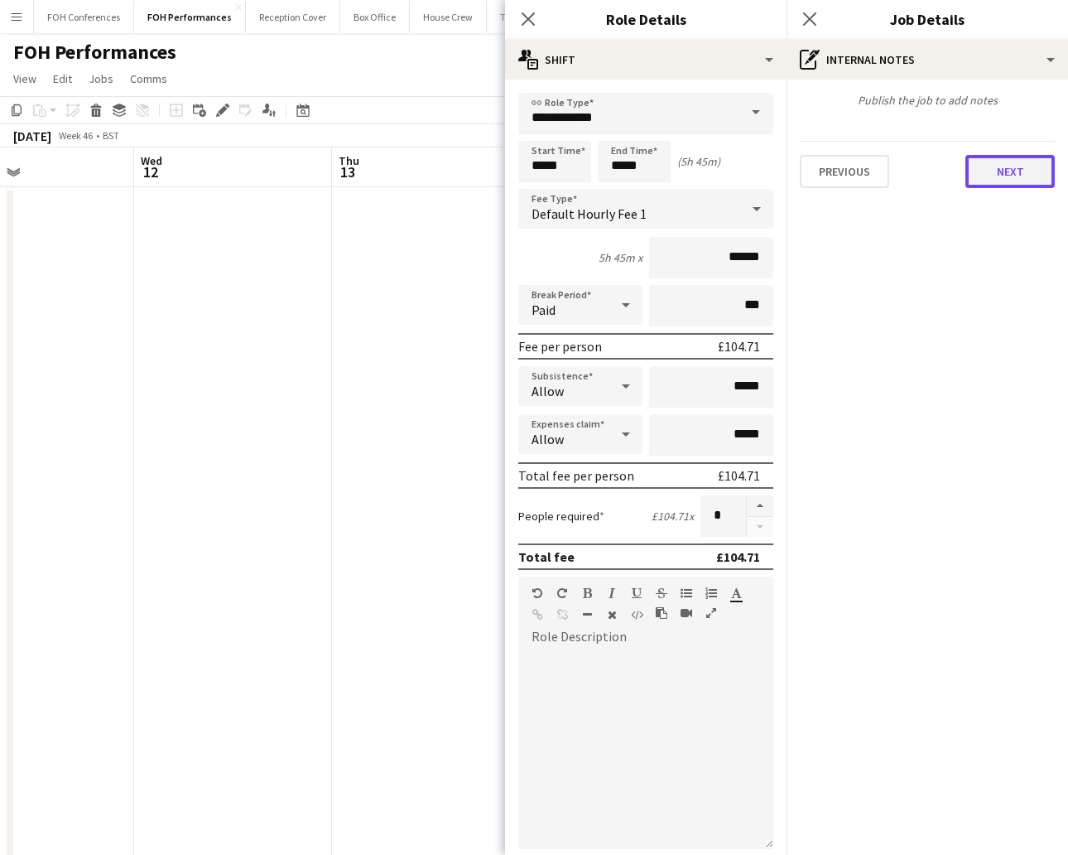
click at [948, 178] on button "Next" at bounding box center [1010, 171] width 89 height 33
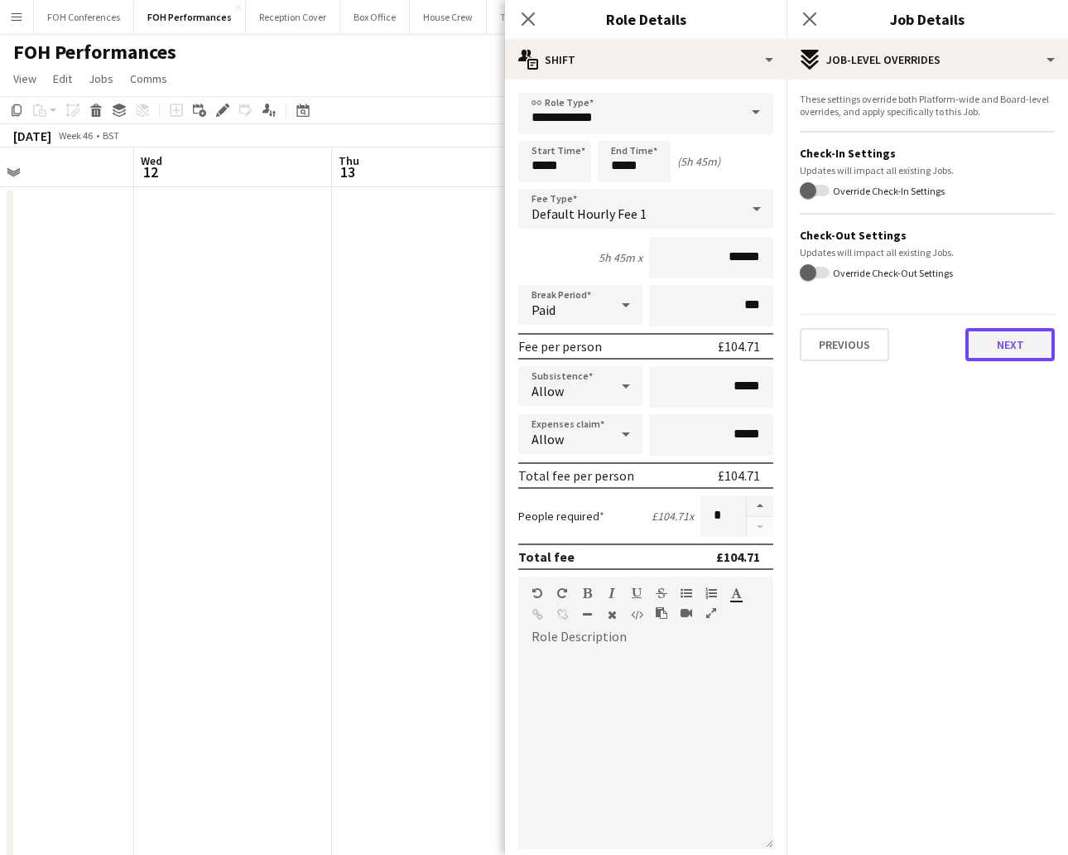
click at [948, 351] on button "Next" at bounding box center [1010, 344] width 89 height 33
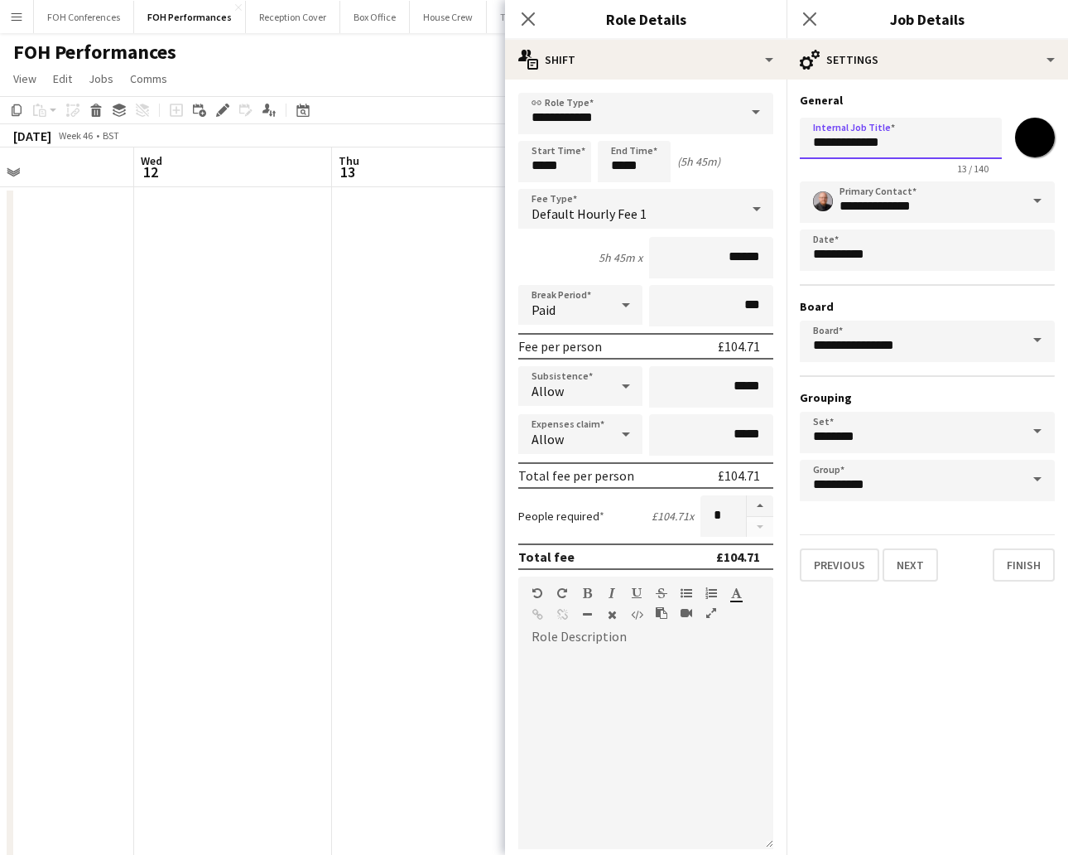
drag, startPoint x: 923, startPoint y: 143, endPoint x: 727, endPoint y: 137, distance: 196.4
click at [727, 137] on body "Menu Boards Boards Boards All jobs Status Workforce Workforce My Workforce Recr…" at bounding box center [534, 595] width 1068 height 1191
paste input "**********"
drag, startPoint x: 882, startPoint y: 141, endPoint x: 421, endPoint y: 123, distance: 461.6
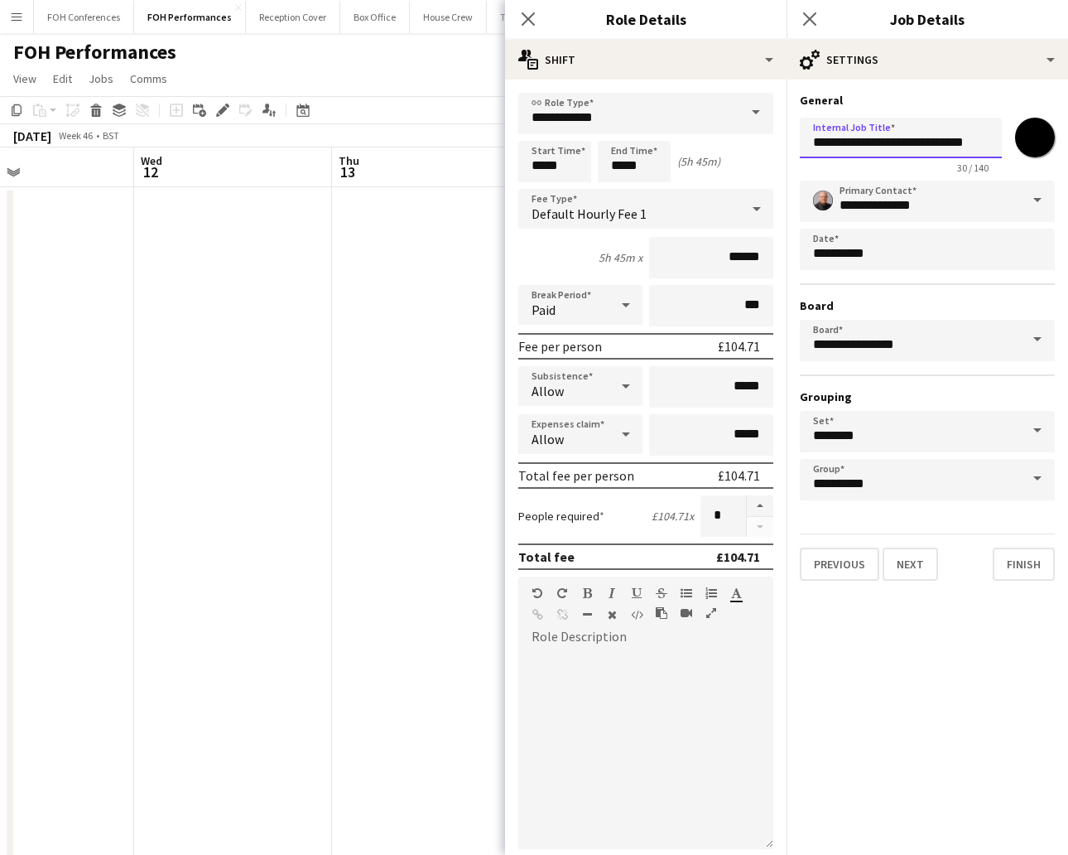
click at [421, 123] on body "Menu Boards Boards Boards All jobs Status Workforce Workforce My Workforce Recr…" at bounding box center [534, 595] width 1068 height 1191
type input "**********"
click at [948, 556] on button "Finish" at bounding box center [1024, 563] width 62 height 33
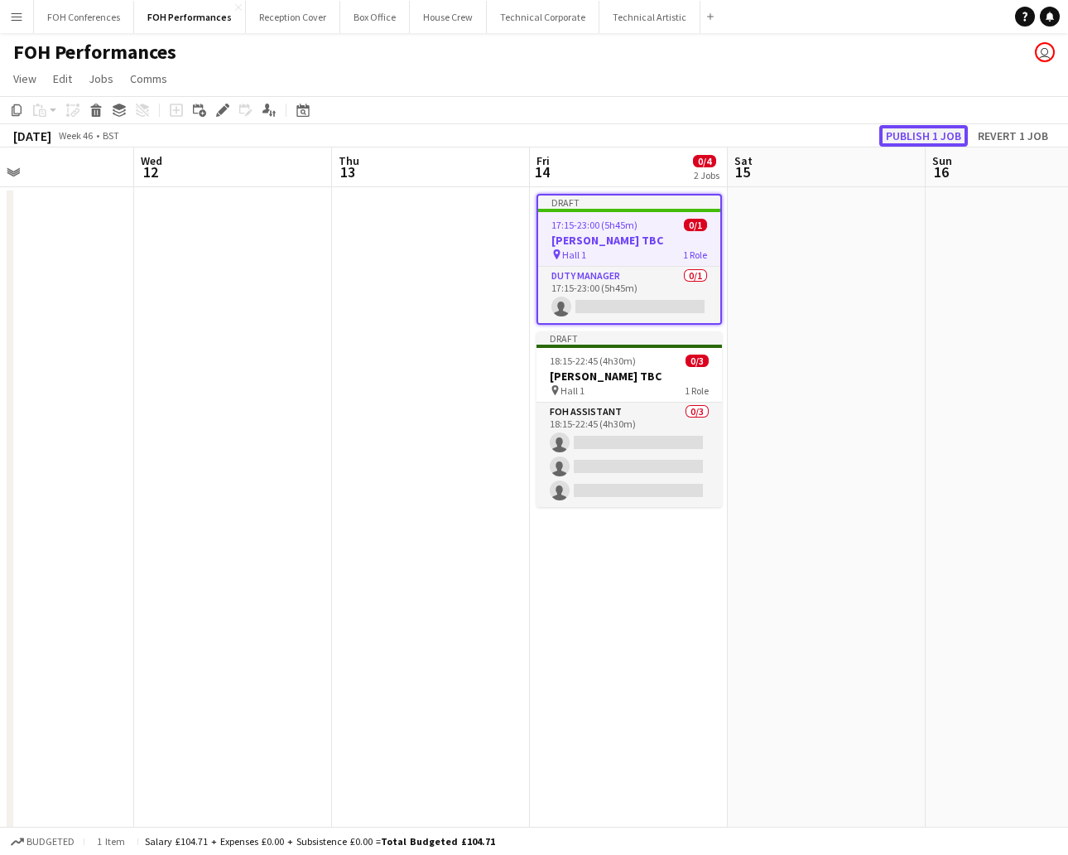
click at [947, 126] on button "Publish 1 job" at bounding box center [923, 136] width 89 height 22
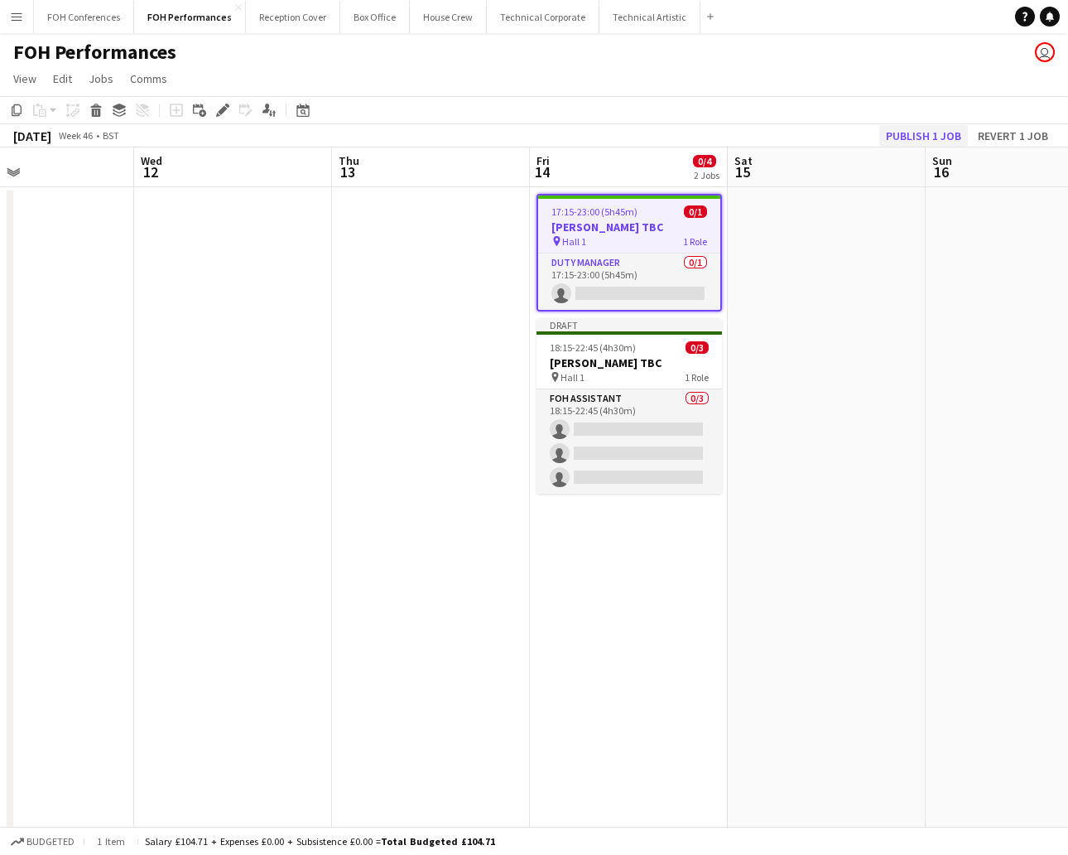
drag, startPoint x: 922, startPoint y: 149, endPoint x: 902, endPoint y: 128, distance: 29.3
click at [922, 149] on app-board-header-date "Sat 15" at bounding box center [827, 167] width 198 height 40
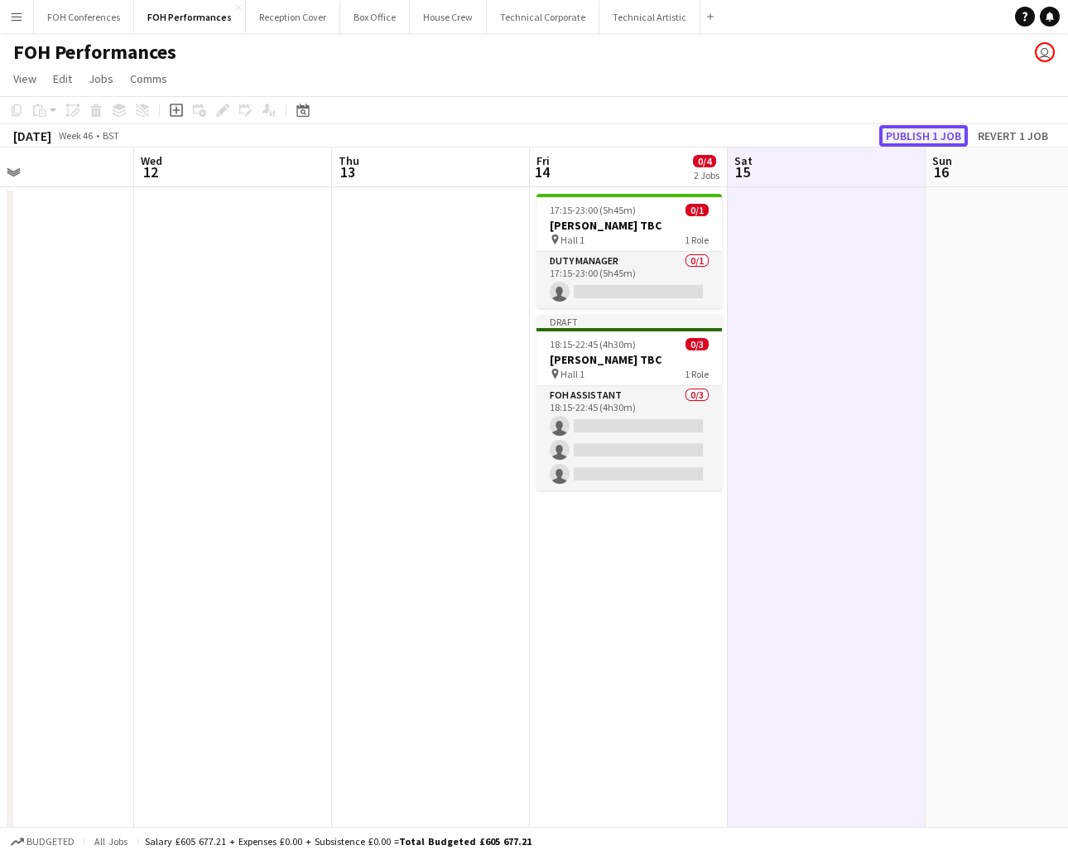
click at [901, 127] on button "Publish 1 job" at bounding box center [923, 136] width 89 height 22
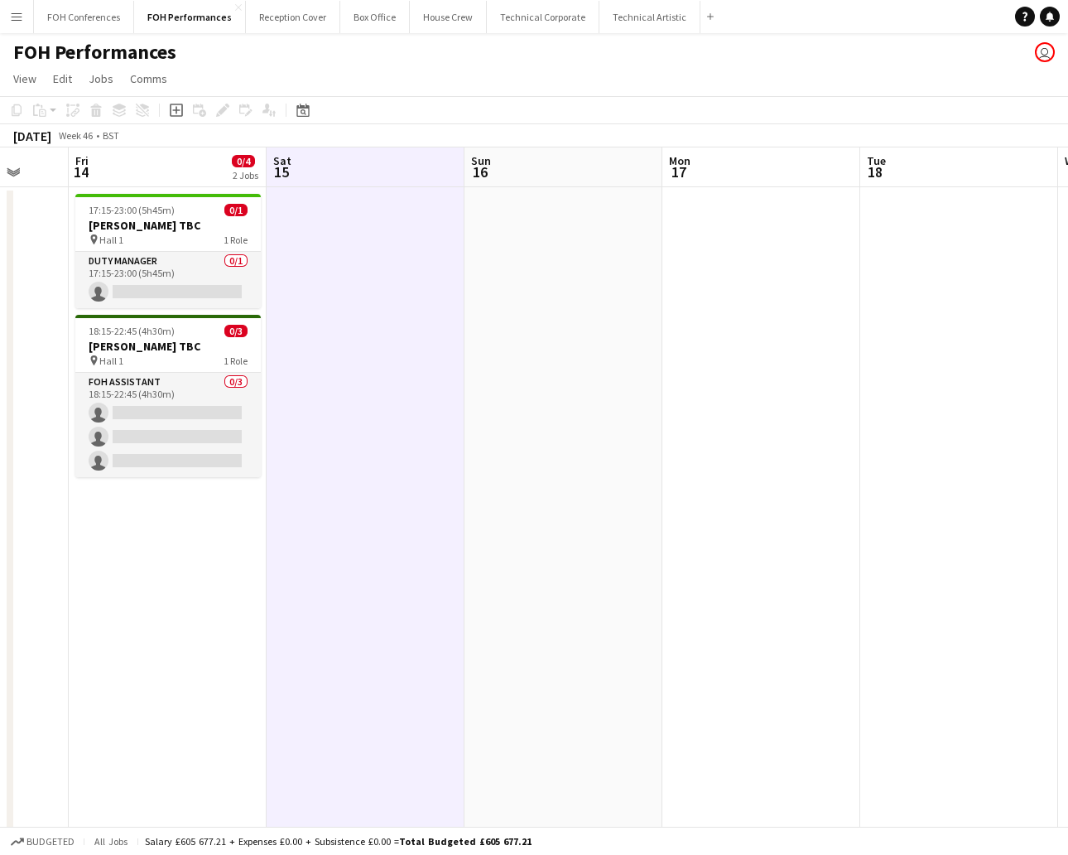
scroll to position [0, 530]
drag, startPoint x: 845, startPoint y: 158, endPoint x: 379, endPoint y: 162, distance: 466.2
click at [379, 162] on app-calendar-viewport "Tue 11 Wed 12 Thu 13 Fri 14 0/4 2 Jobs Sat 15 Sun 16 Mon 17 Tue 18 Wed 19 Thu 2…" at bounding box center [534, 654] width 1068 height 1015
click at [509, 118] on app-toolbar "Copy Paste Paste Ctrl+V Paste with crew Ctrl+Shift+V Paste linked Job [GEOGRAPH…" at bounding box center [534, 110] width 1068 height 28
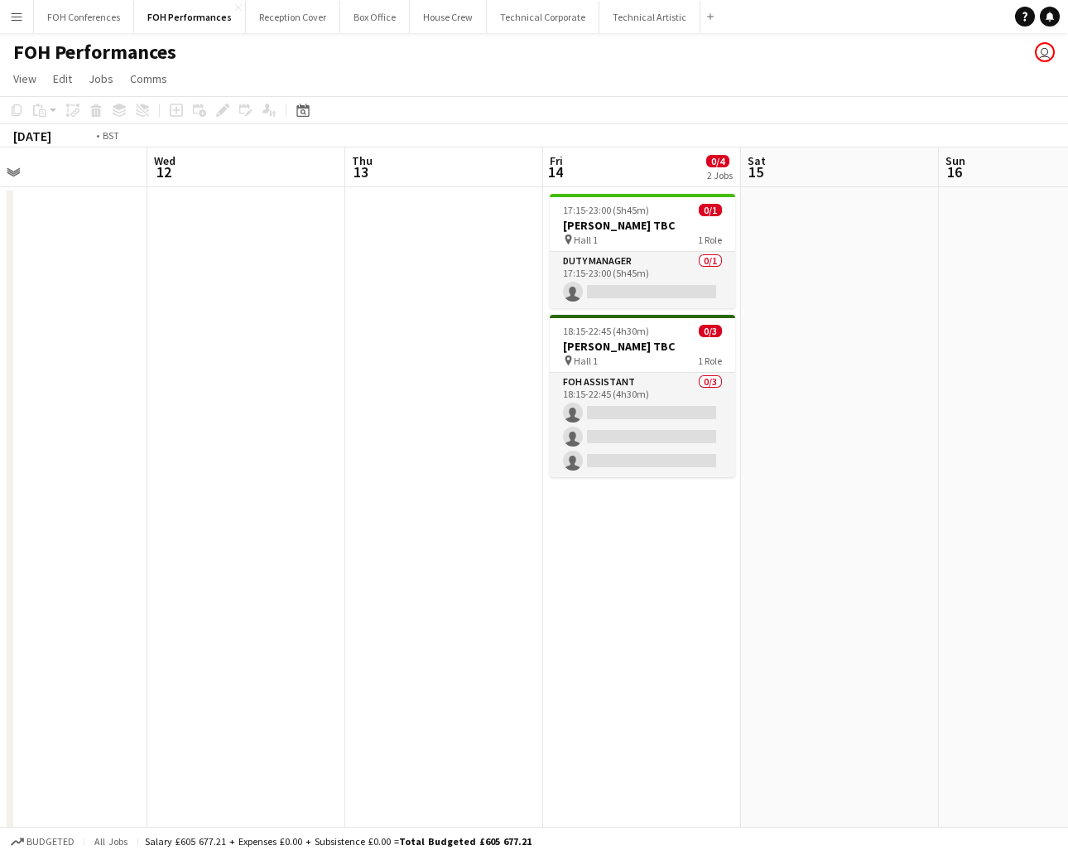
scroll to position [0, 648]
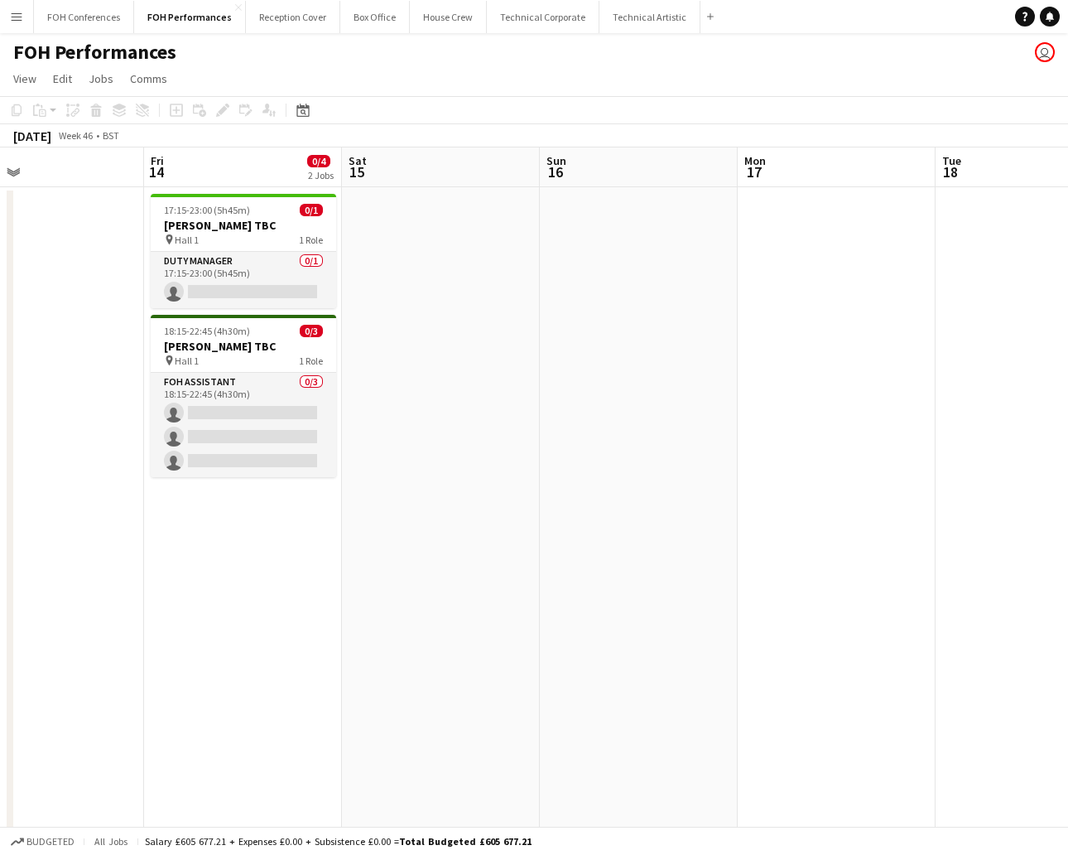
drag, startPoint x: 137, startPoint y: 157, endPoint x: 218, endPoint y: 166, distance: 81.8
click at [218, 166] on app-calendar-viewport "Mon 10 0/2 2 Jobs Tue 11 Wed 12 Thu 13 Fri 14 0/4 2 Jobs Sat 15 Sun 16 Mon 17 T…" at bounding box center [534, 654] width 1068 height 1015
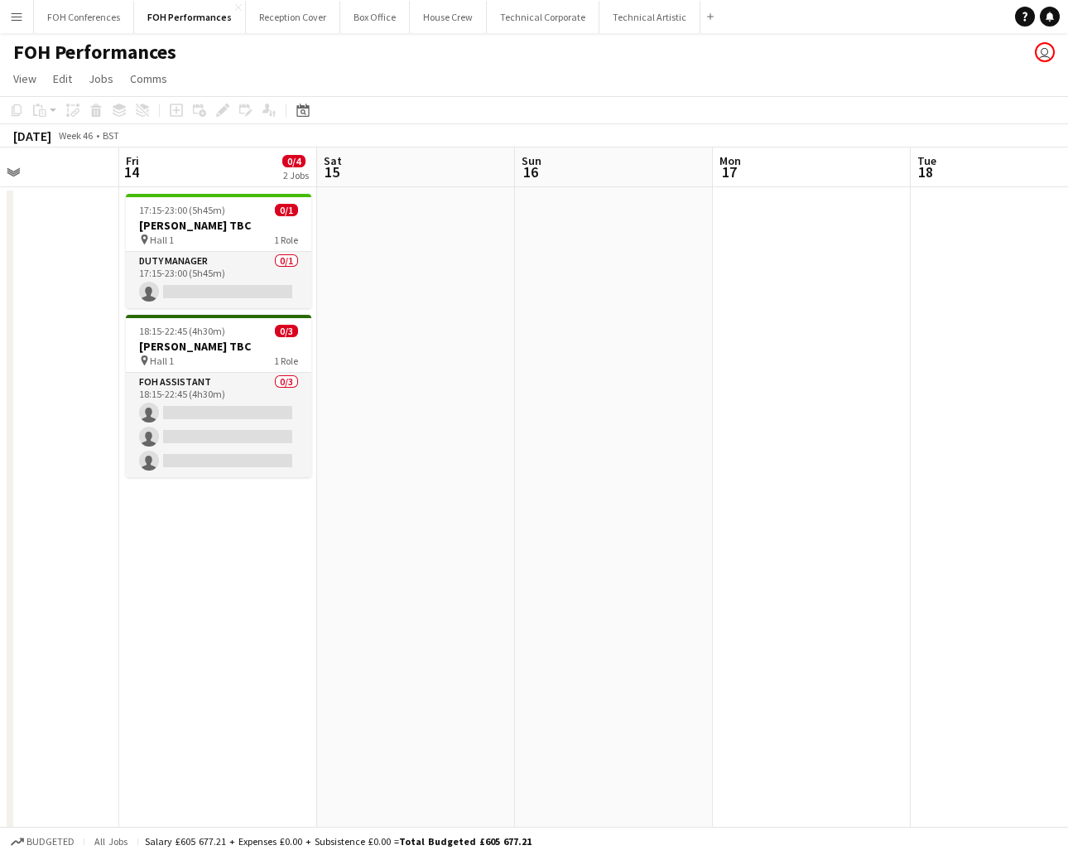
scroll to position [0, 477]
drag, startPoint x: 431, startPoint y: 166, endPoint x: 404, endPoint y: 185, distance: 33.1
click at [404, 185] on app-calendar-viewport "Tue 11 Wed 12 Thu 13 Fri 14 0/4 2 Jobs Sat 15 Sun 16 Mon 17 Tue 18 Wed 19 Thu 2…" at bounding box center [534, 654] width 1068 height 1015
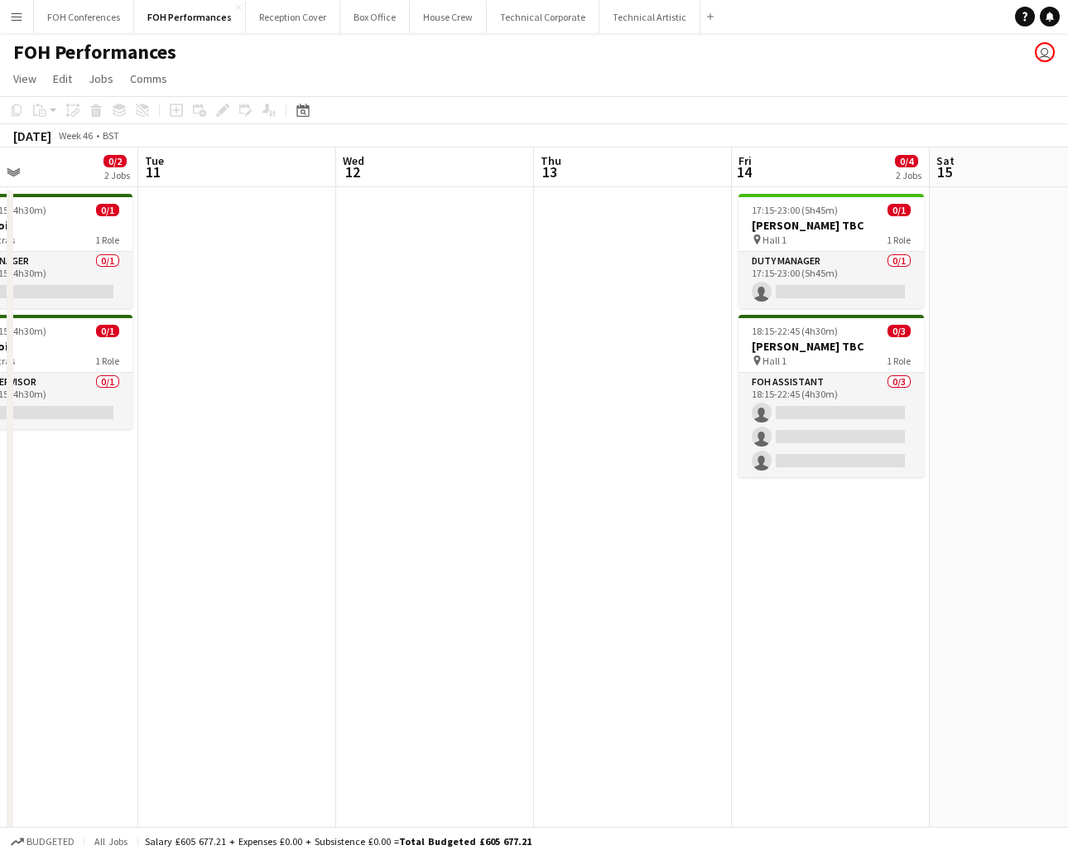
drag, startPoint x: 450, startPoint y: 176, endPoint x: 1026, endPoint y: 184, distance: 576.4
click at [948, 183] on app-calendar-viewport "Sat 8 0/4 2 Jobs Sun 9 0/5 3 Jobs Mon 10 0/2 2 Jobs Tue 11 Wed 12 Thu 13 Fri 14…" at bounding box center [534, 654] width 1068 height 1015
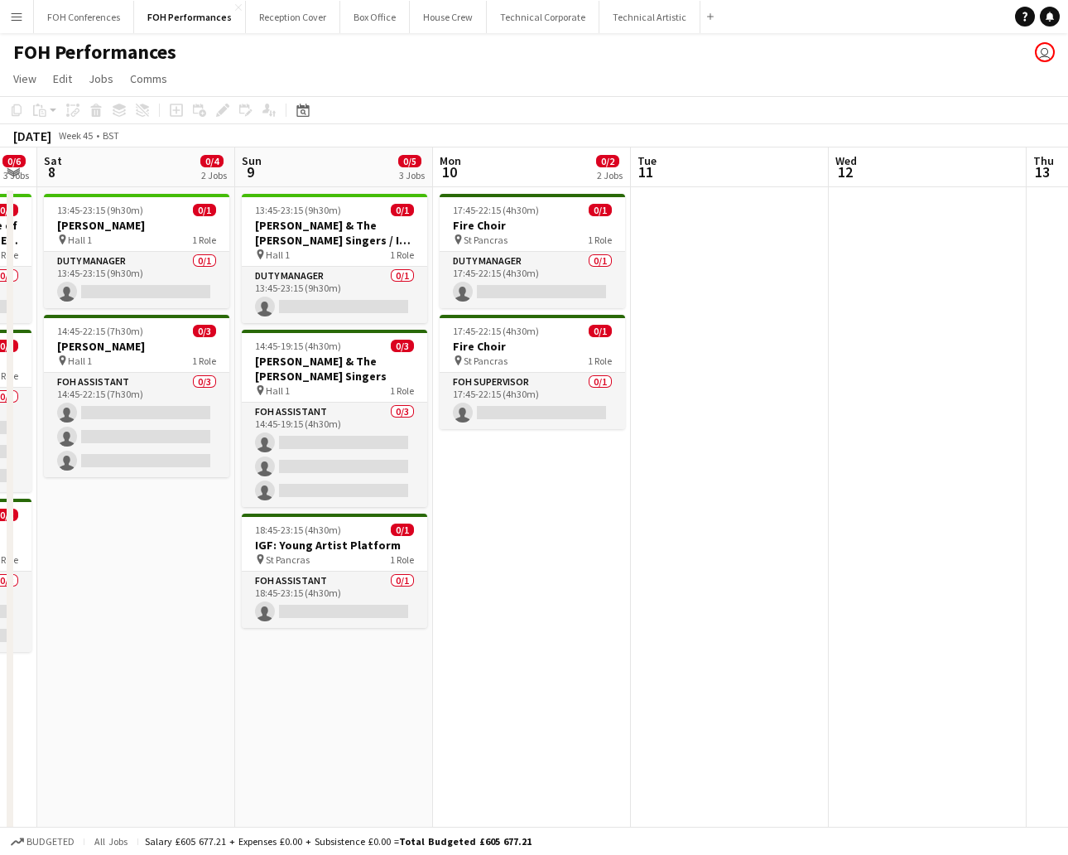
scroll to position [0, 355]
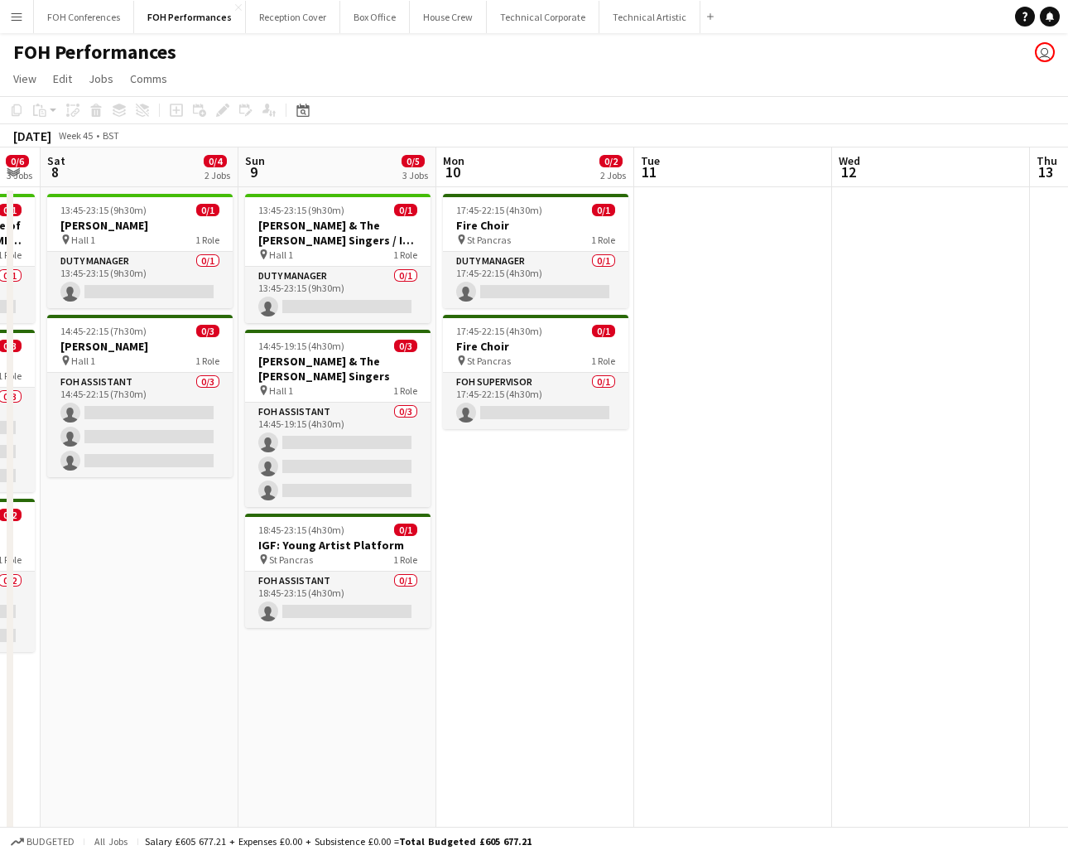
drag, startPoint x: 176, startPoint y: 174, endPoint x: 696, endPoint y: 188, distance: 520.2
click at [696, 188] on app-calendar-viewport "Thu 6 0/7 3 Jobs Fri 7 0/6 3 Jobs Sat 8 0/4 2 Jobs Sun 9 0/5 3 Jobs Mon 10 0/2 …" at bounding box center [534, 654] width 1068 height 1015
drag, startPoint x: 101, startPoint y: 146, endPoint x: 441, endPoint y: 172, distance: 340.6
click at [441, 172] on app-calendar "Copy Paste Paste Ctrl+V Paste with crew Ctrl+Shift+V Paste linked Job [GEOGRAPH…" at bounding box center [534, 629] width 1068 height 1067
click at [132, 161] on app-board-header-date "Sat 8 0/4 2 Jobs" at bounding box center [140, 167] width 198 height 40
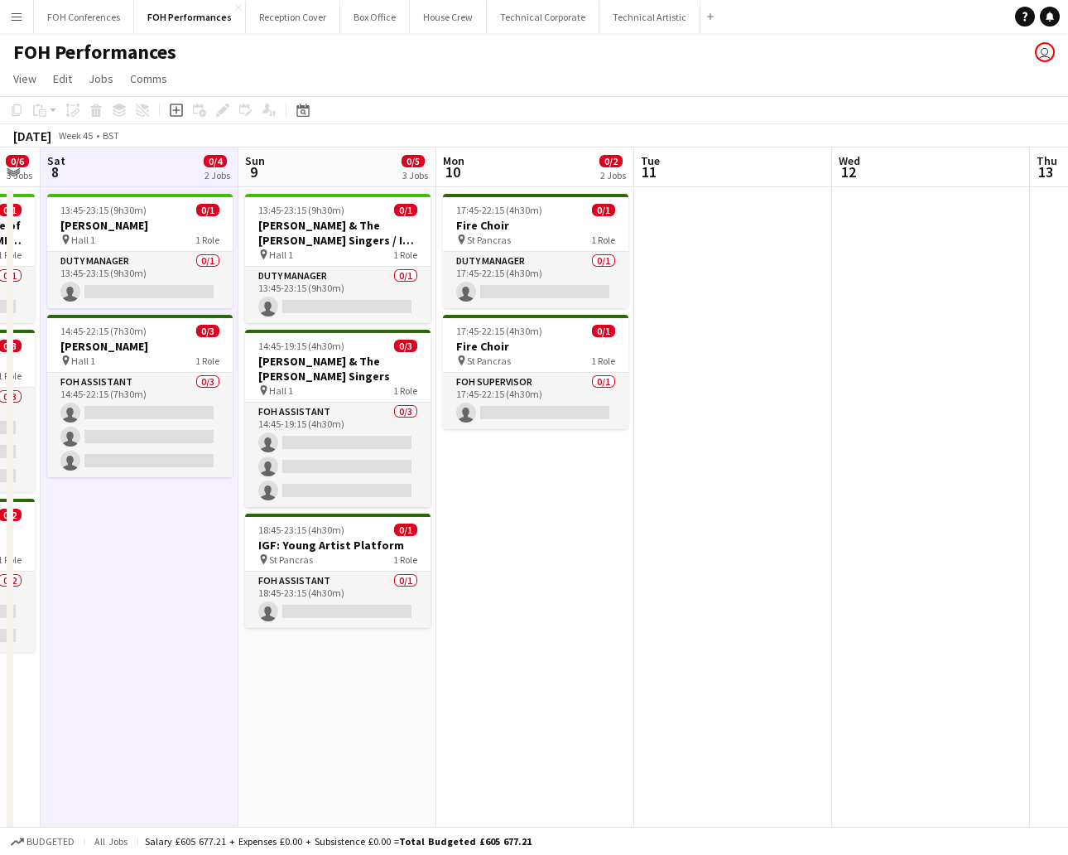
scroll to position [0, 344]
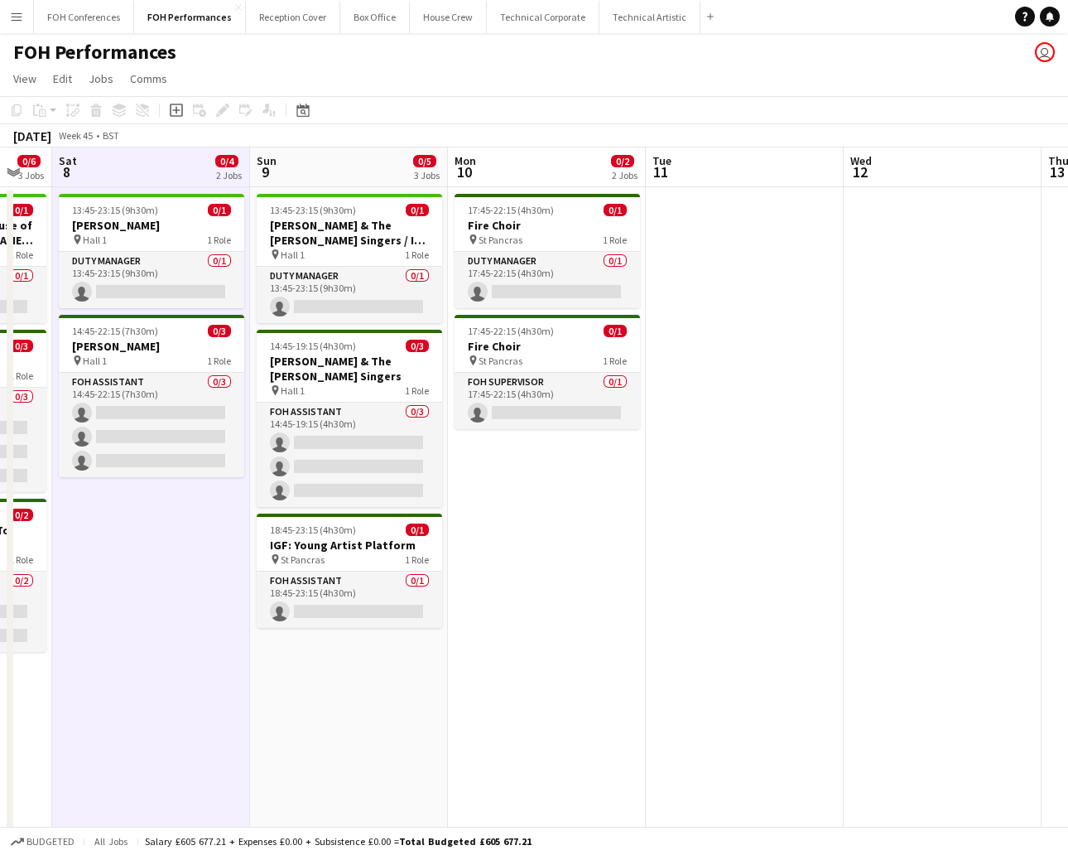
click at [545, 88] on app-page-menu "View Day view expanded Day view collapsed Month view Date picker Jump to [DATE]…" at bounding box center [534, 80] width 1068 height 31
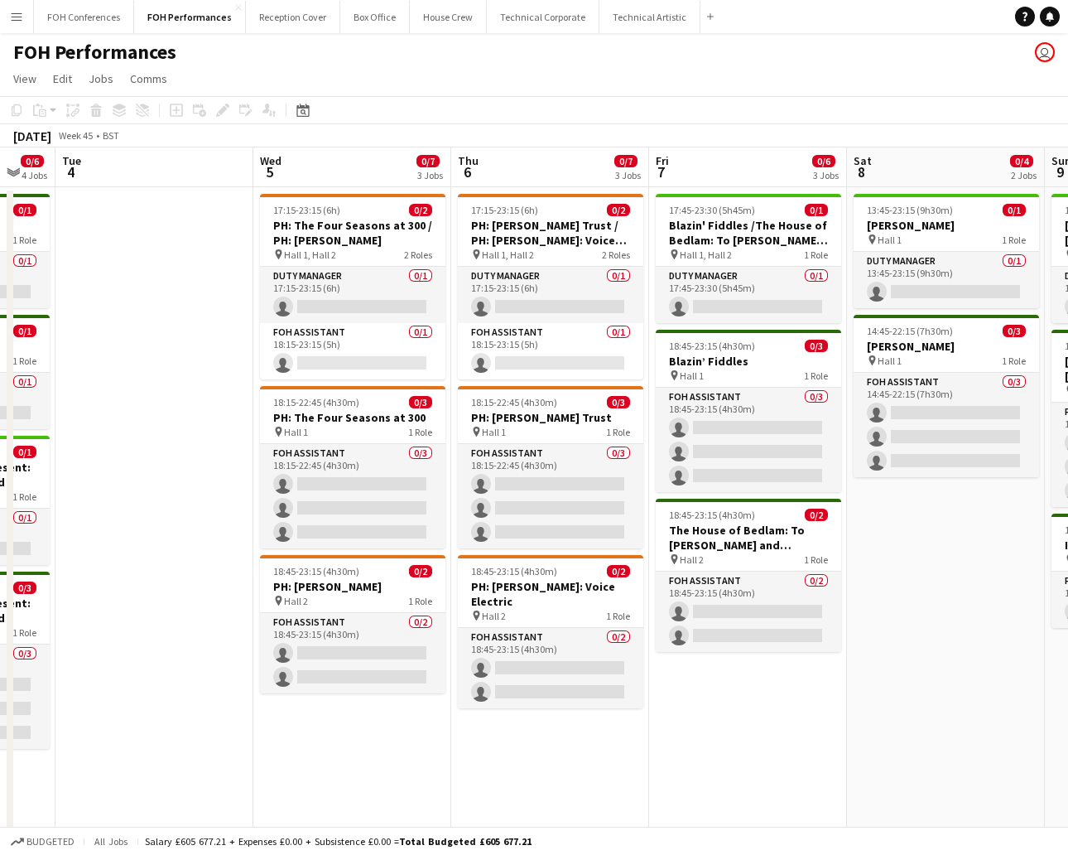
scroll to position [0, 408]
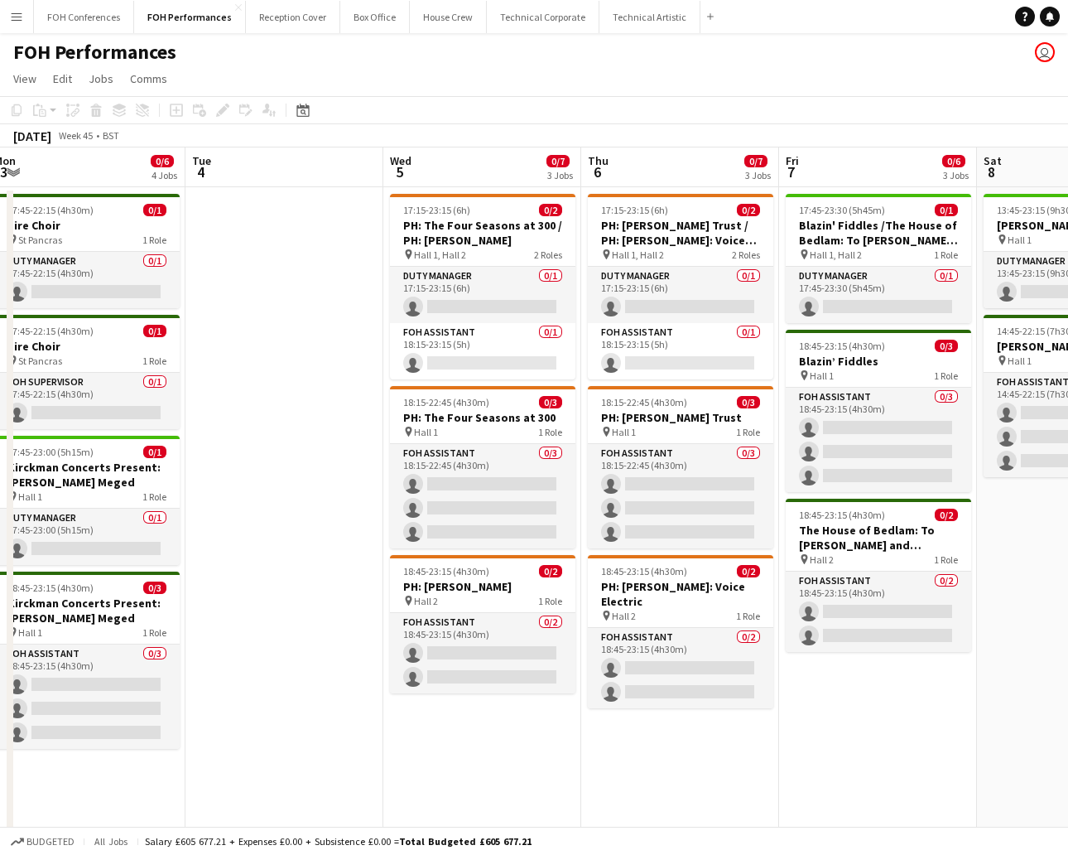
drag, startPoint x: 137, startPoint y: 173, endPoint x: 1115, endPoint y: 179, distance: 978.0
click at [948, 179] on html "Menu Boards Boards Boards All jobs Status Workforce Workforce My Workforce Recr…" at bounding box center [534, 595] width 1068 height 1191
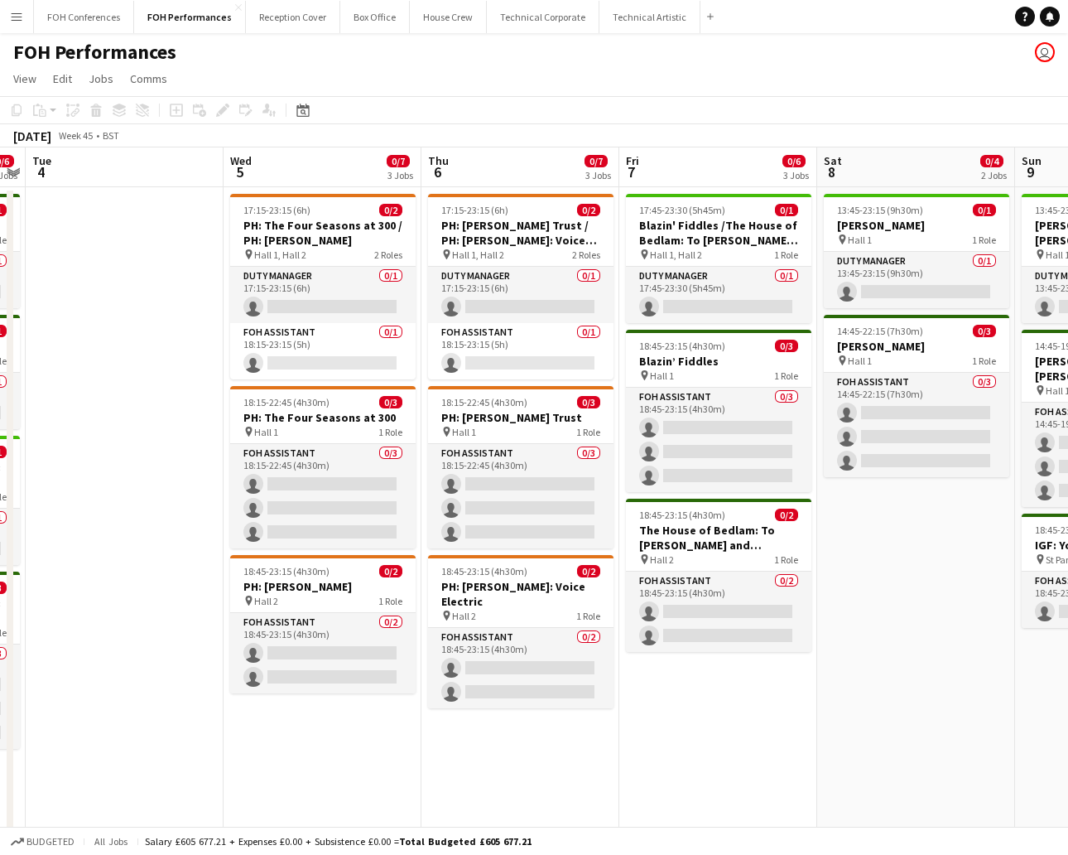
scroll to position [0, 610]
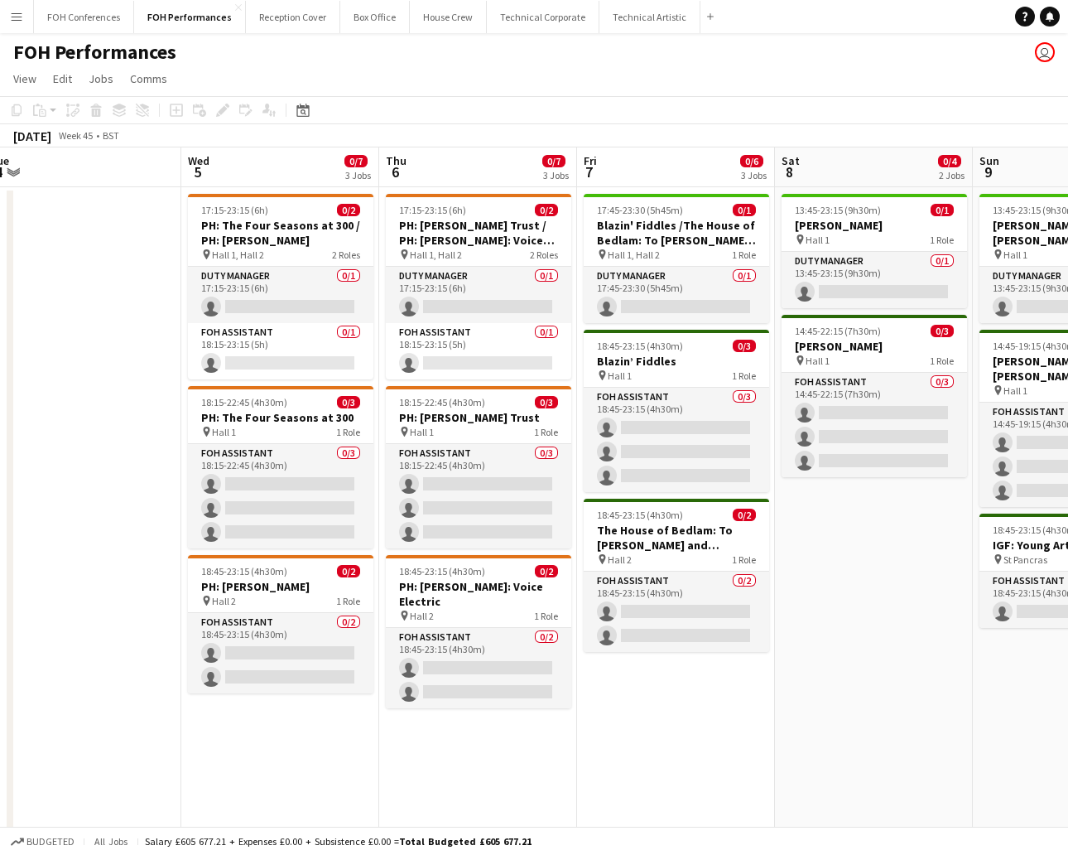
drag, startPoint x: 256, startPoint y: 173, endPoint x: 53, endPoint y: 240, distance: 213.7
click at [53, 240] on app-calendar-viewport "Sat 1 Sun 2 0/4 2 Jobs Mon 3 0/6 4 Jobs Tue 4 Wed 5 0/7 3 Jobs Thu 6 0/7 3 Jobs…" at bounding box center [534, 654] width 1068 height 1015
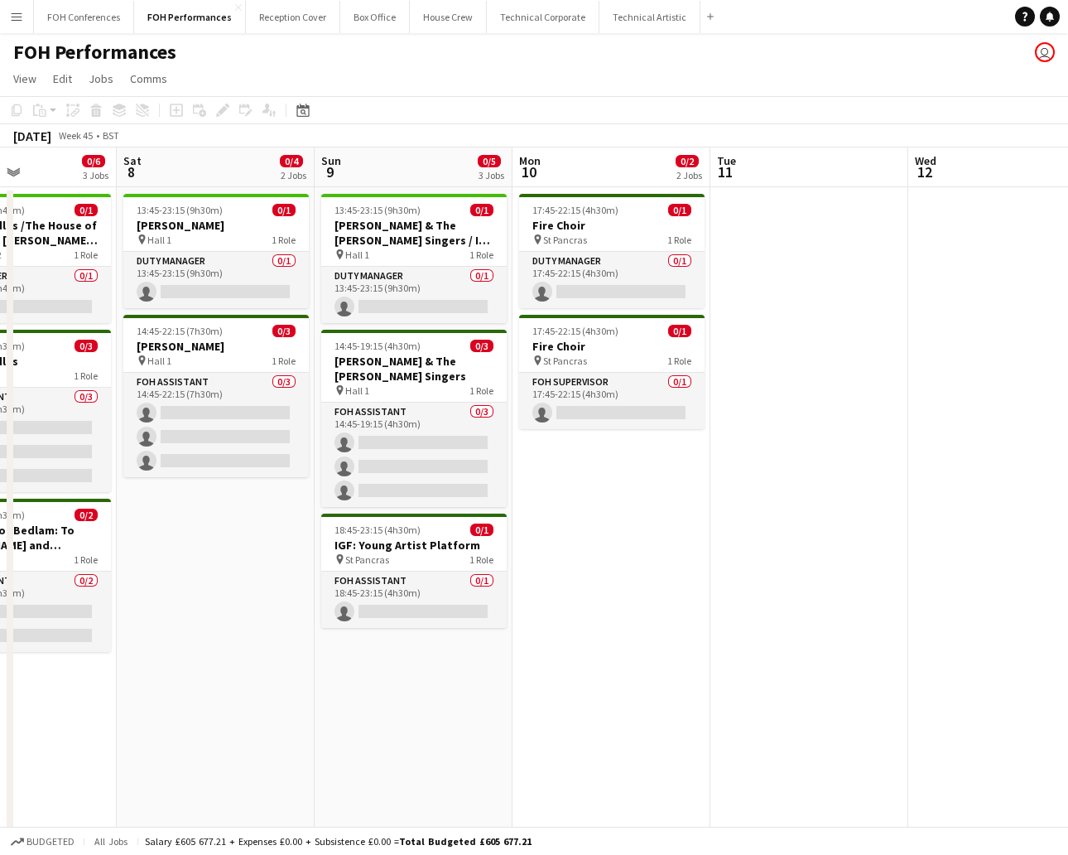
scroll to position [0, 678]
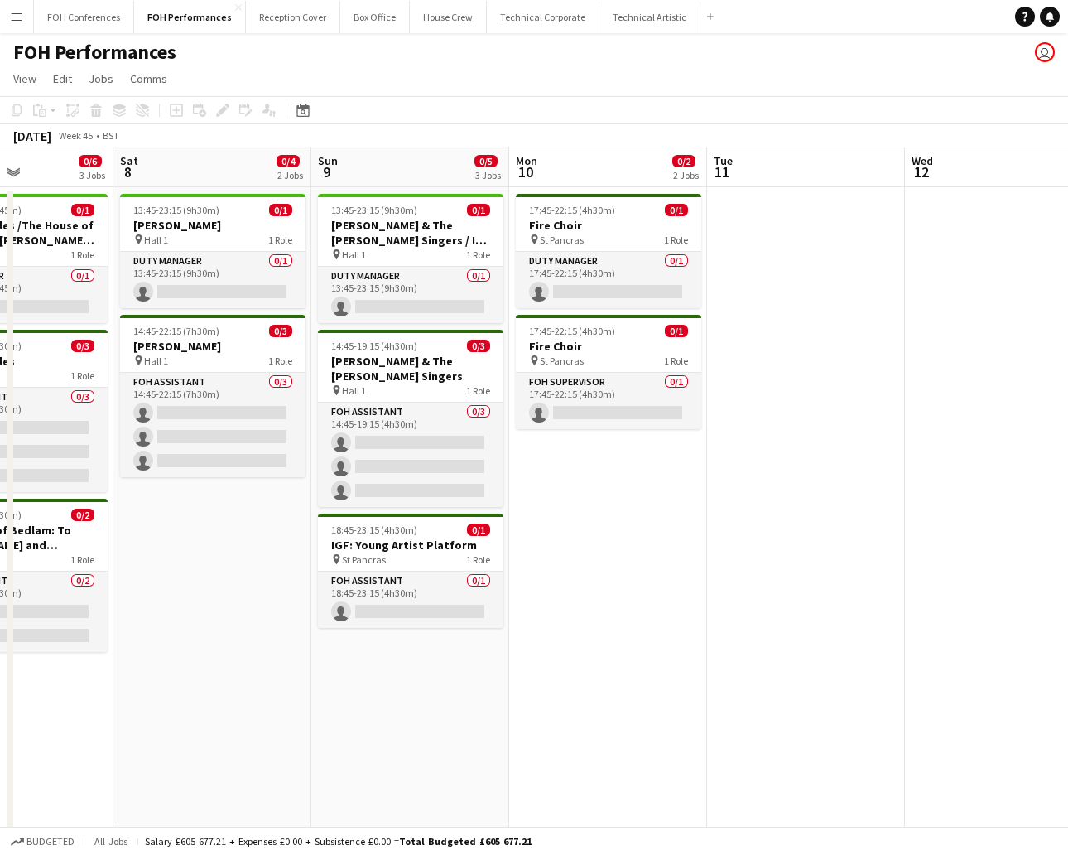
drag, startPoint x: 682, startPoint y: 166, endPoint x: 23, endPoint y: 208, distance: 659.6
click at [23, 208] on app-calendar-viewport "Tue 4 Wed 5 0/7 3 Jobs Thu 6 0/7 3 Jobs Fri 7 0/6 3 Jobs Sat 8 0/4 2 Jobs Sun 9…" at bounding box center [534, 654] width 1068 height 1015
click at [181, 341] on h3 "[PERSON_NAME]" at bounding box center [212, 346] width 185 height 15
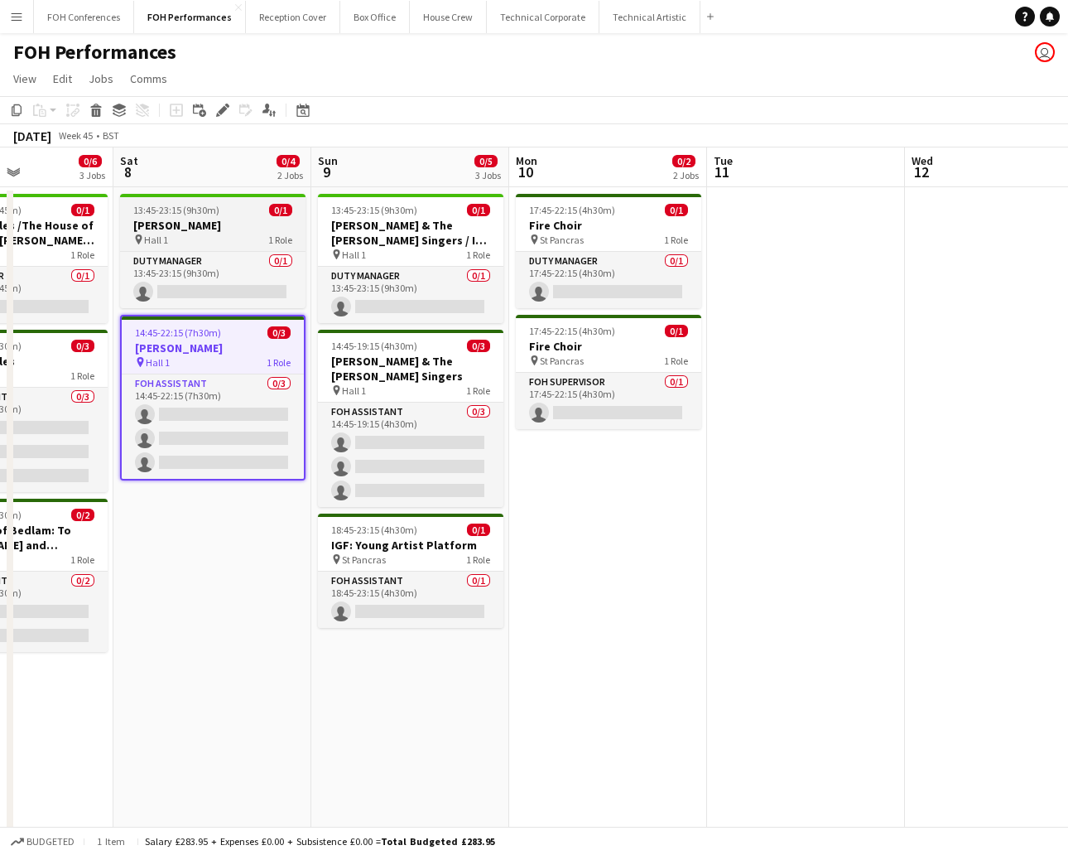
click at [176, 210] on span "13:45-23:15 (9h30m)" at bounding box center [176, 210] width 86 height 12
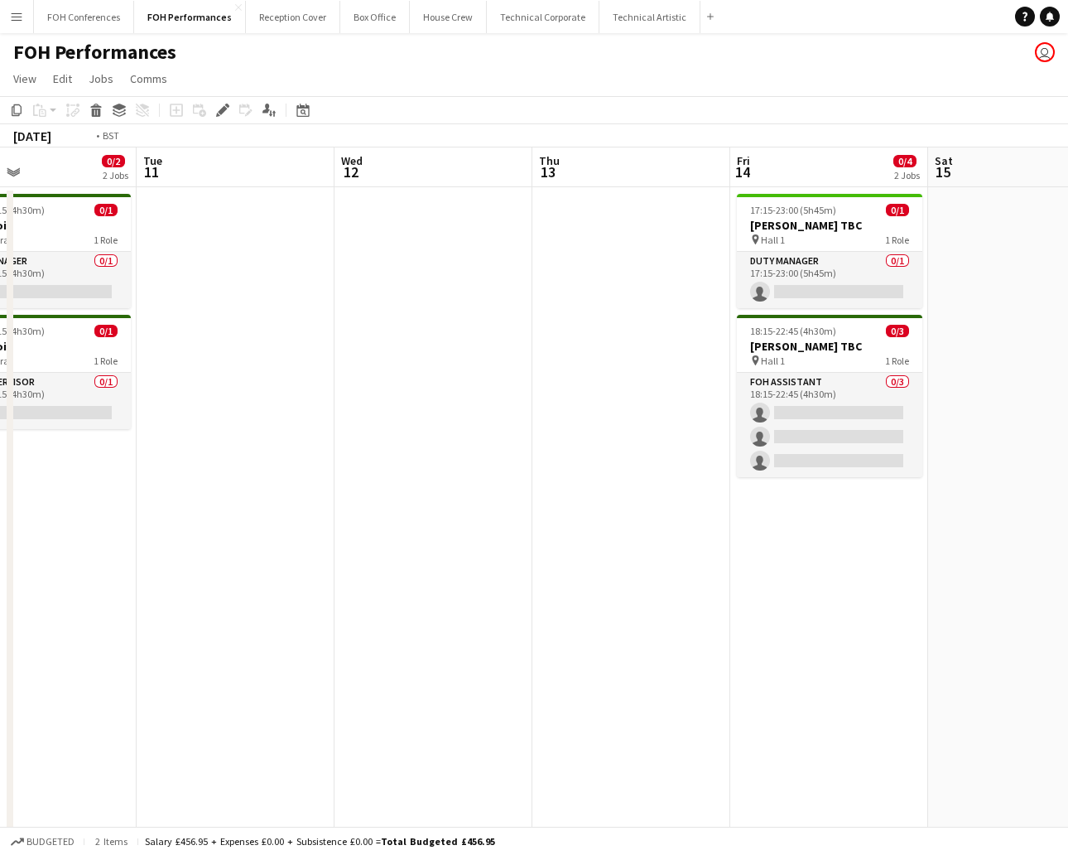
drag, startPoint x: 807, startPoint y: 171, endPoint x: 226, endPoint y: 199, distance: 582.0
click at [226, 199] on app-calendar-viewport "Fri 7 0/6 3 Jobs Sat 8 0/4 2 Jobs Sun 9 0/5 3 Jobs Mon 10 0/2 2 Jobs Tue 11 Wed…" at bounding box center [534, 654] width 1068 height 1015
drag, startPoint x: 668, startPoint y: 182, endPoint x: 266, endPoint y: 208, distance: 403.3
click at [266, 208] on app-calendar-viewport "Fri 7 0/6 3 Jobs Sat 8 0/4 2 Jobs Sun 9 0/5 3 Jobs Mon 10 0/2 2 Jobs Tue 11 Wed…" at bounding box center [534, 654] width 1068 height 1015
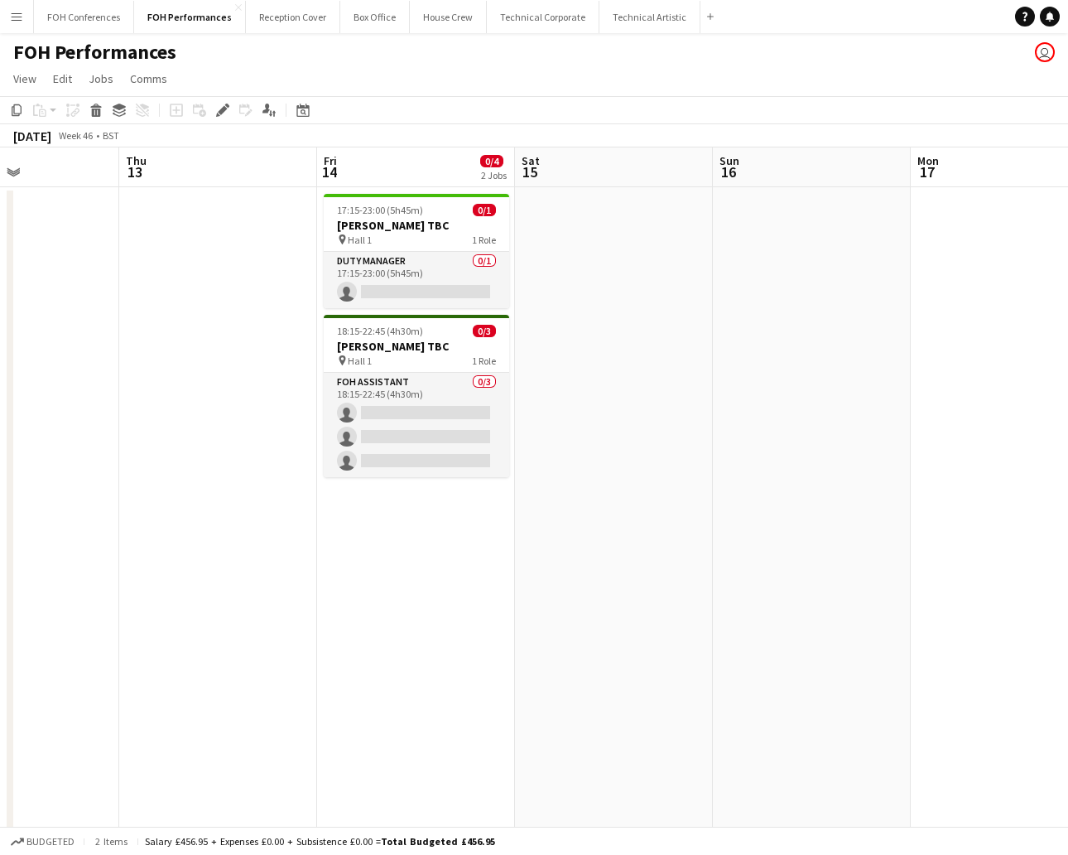
scroll to position [0, 669]
click at [612, 211] on app-date-cell at bounding box center [617, 675] width 198 height 976
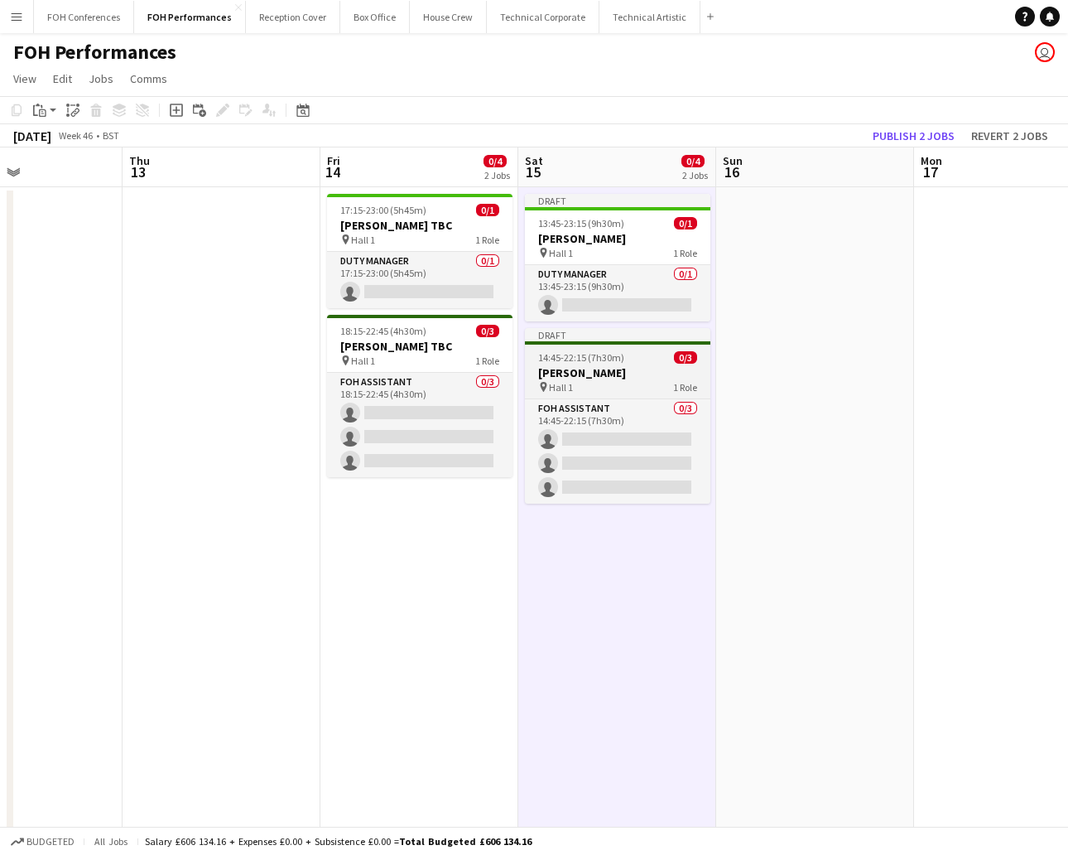
click at [569, 365] on h3 "[PERSON_NAME]" at bounding box center [617, 372] width 185 height 15
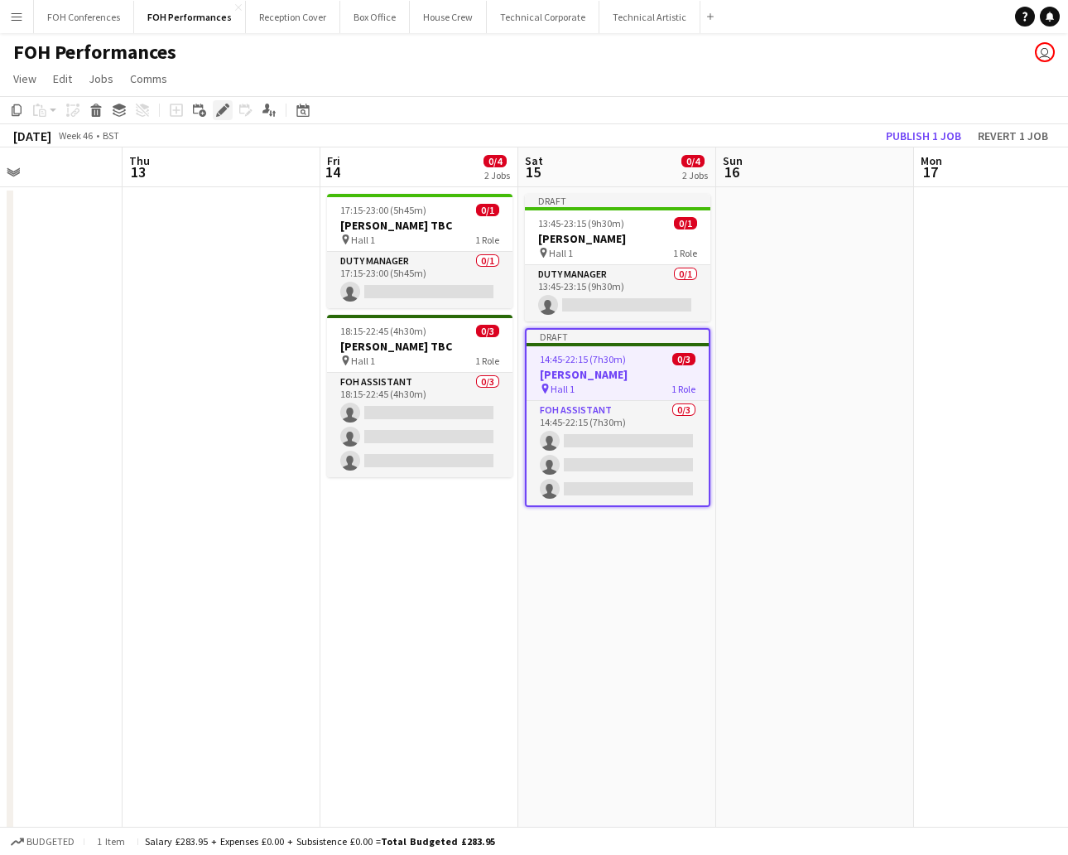
click at [224, 113] on icon "Edit" at bounding box center [222, 110] width 13 height 13
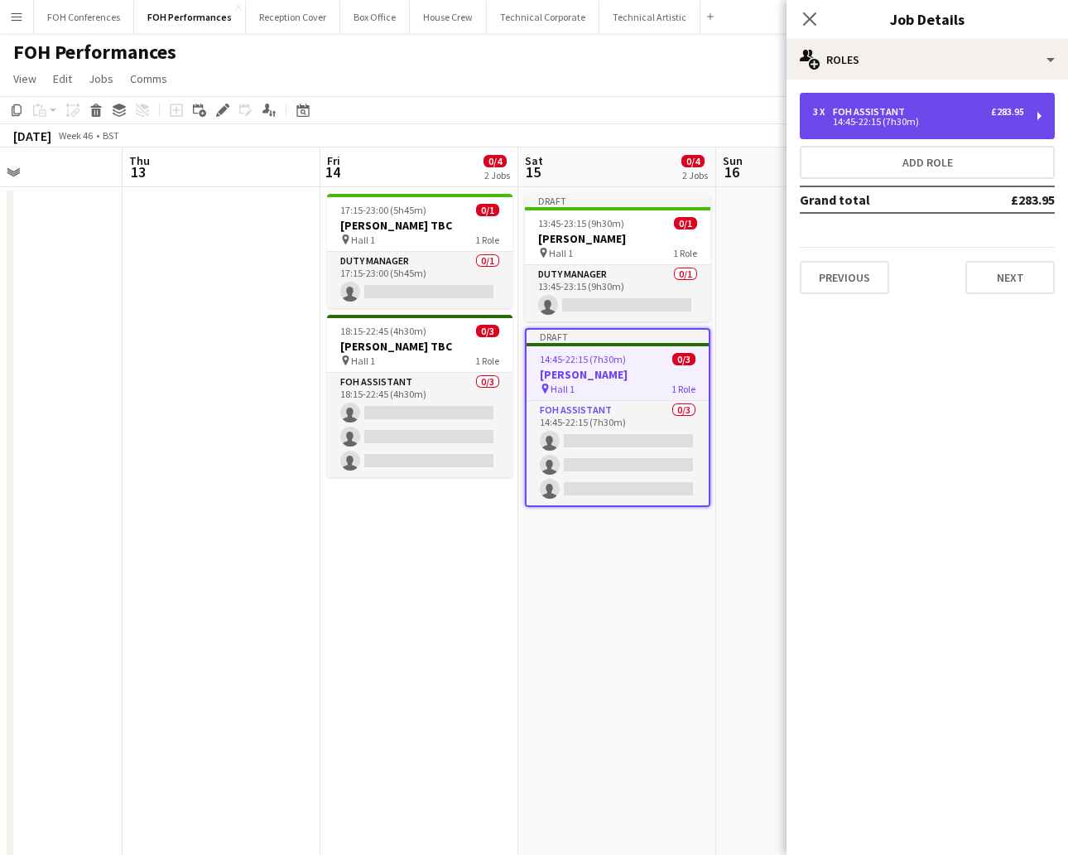
click at [948, 119] on div "14:45-22:15 (7h30m)" at bounding box center [918, 122] width 211 height 8
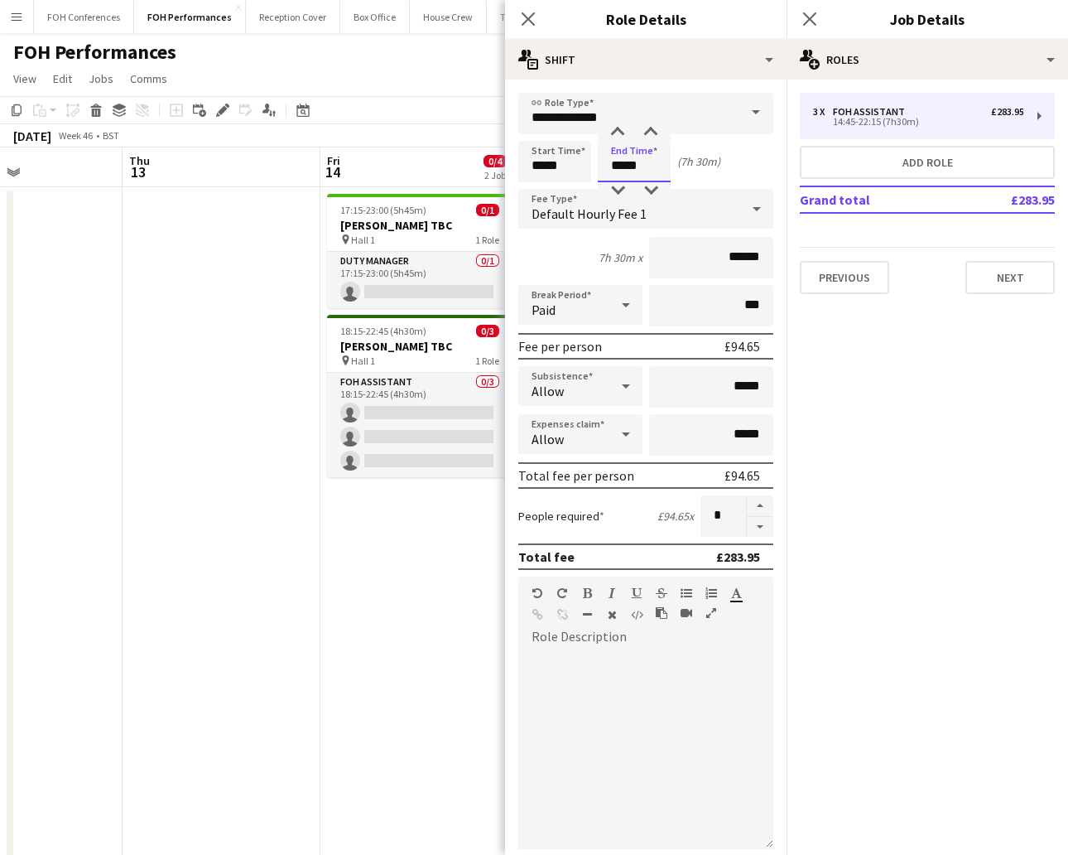
drag, startPoint x: 657, startPoint y: 173, endPoint x: 571, endPoint y: 169, distance: 86.2
click at [576, 171] on div "Start Time ***** End Time ***** (7h 30m)" at bounding box center [645, 161] width 255 height 41
type input "*****"
click at [948, 262] on button "Next" at bounding box center [1010, 277] width 89 height 33
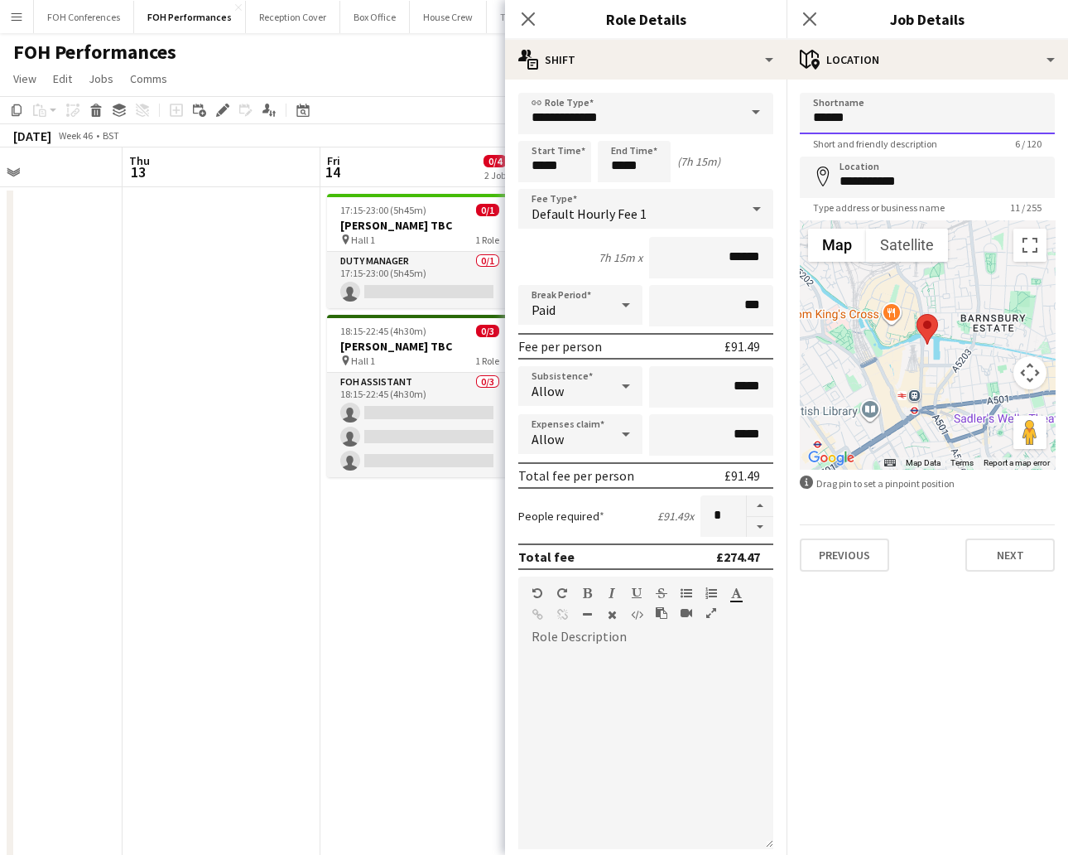
click at [863, 103] on input "******" at bounding box center [927, 113] width 255 height 41
type input "******"
click at [948, 545] on button "Next" at bounding box center [1010, 554] width 89 height 33
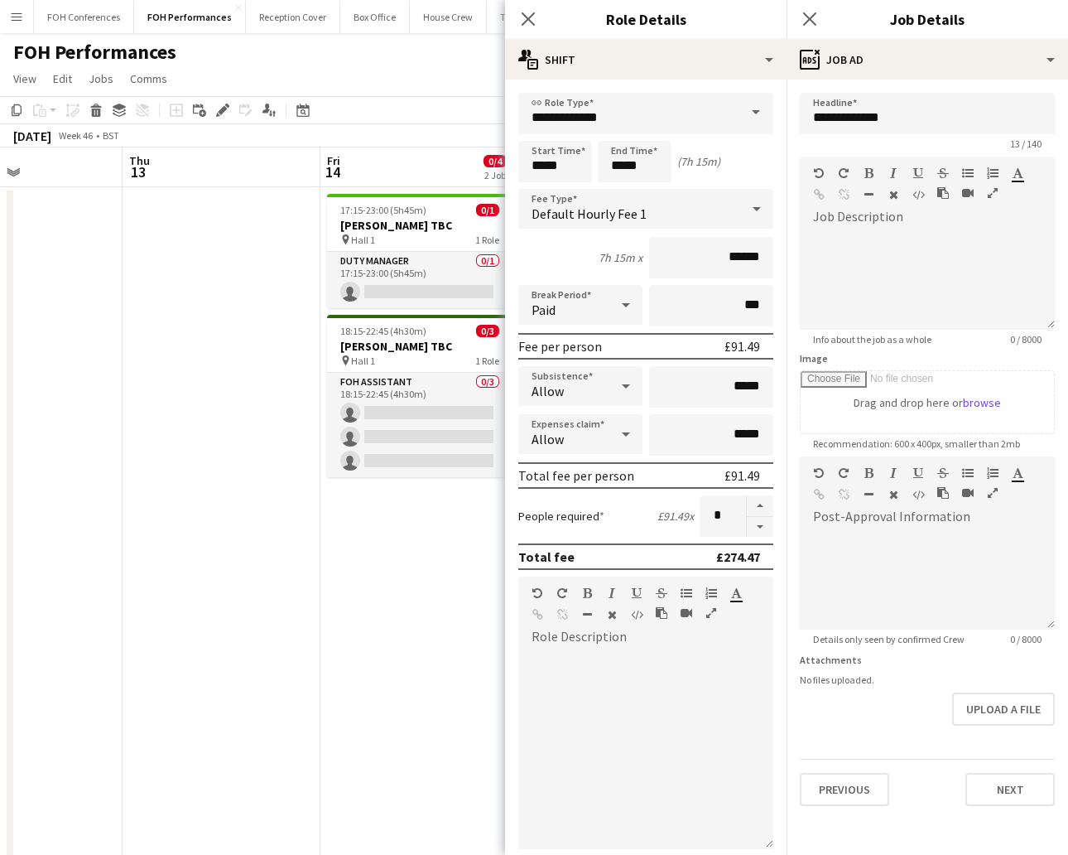
scroll to position [0, 0]
drag, startPoint x: 933, startPoint y: 114, endPoint x: 802, endPoint y: 108, distance: 131.0
click at [802, 108] on input "**********" at bounding box center [927, 113] width 255 height 41
click at [928, 124] on input "**********" at bounding box center [927, 113] width 255 height 41
drag, startPoint x: 928, startPoint y: 124, endPoint x: 802, endPoint y: 103, distance: 127.7
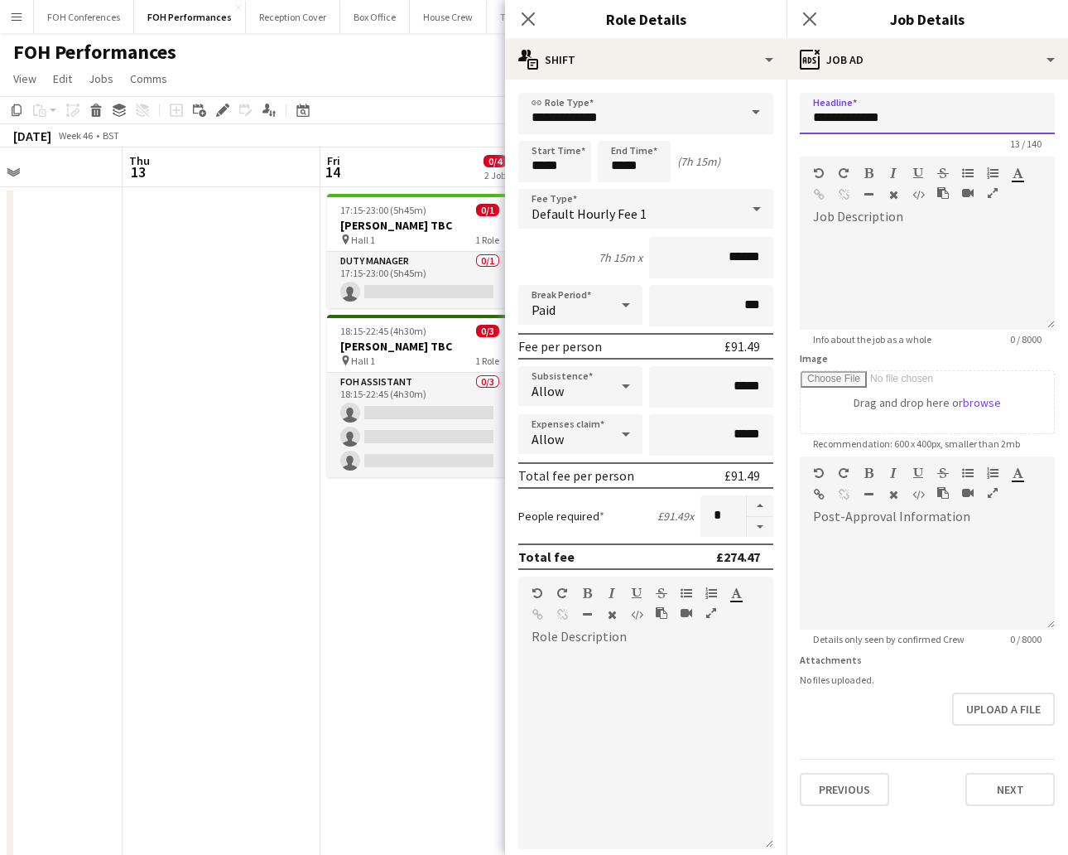
click at [802, 103] on input "**********" at bounding box center [927, 113] width 255 height 41
paste input "**"
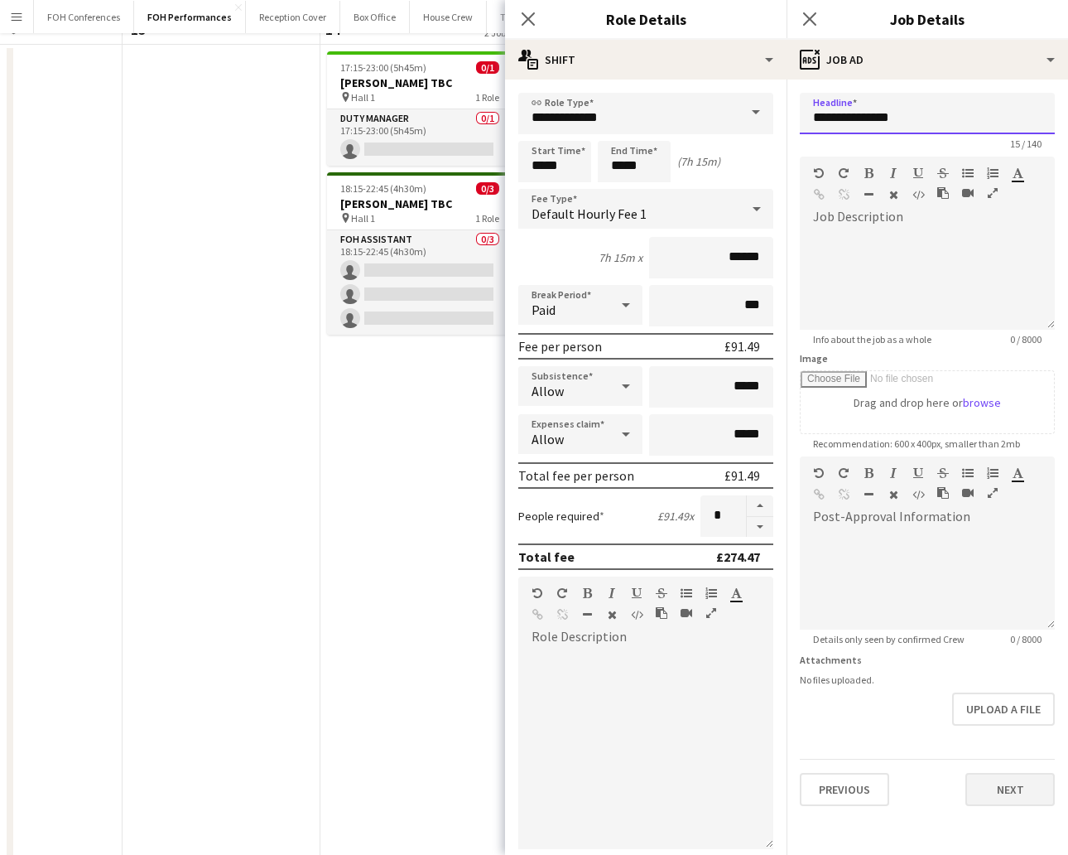
scroll to position [248, 0]
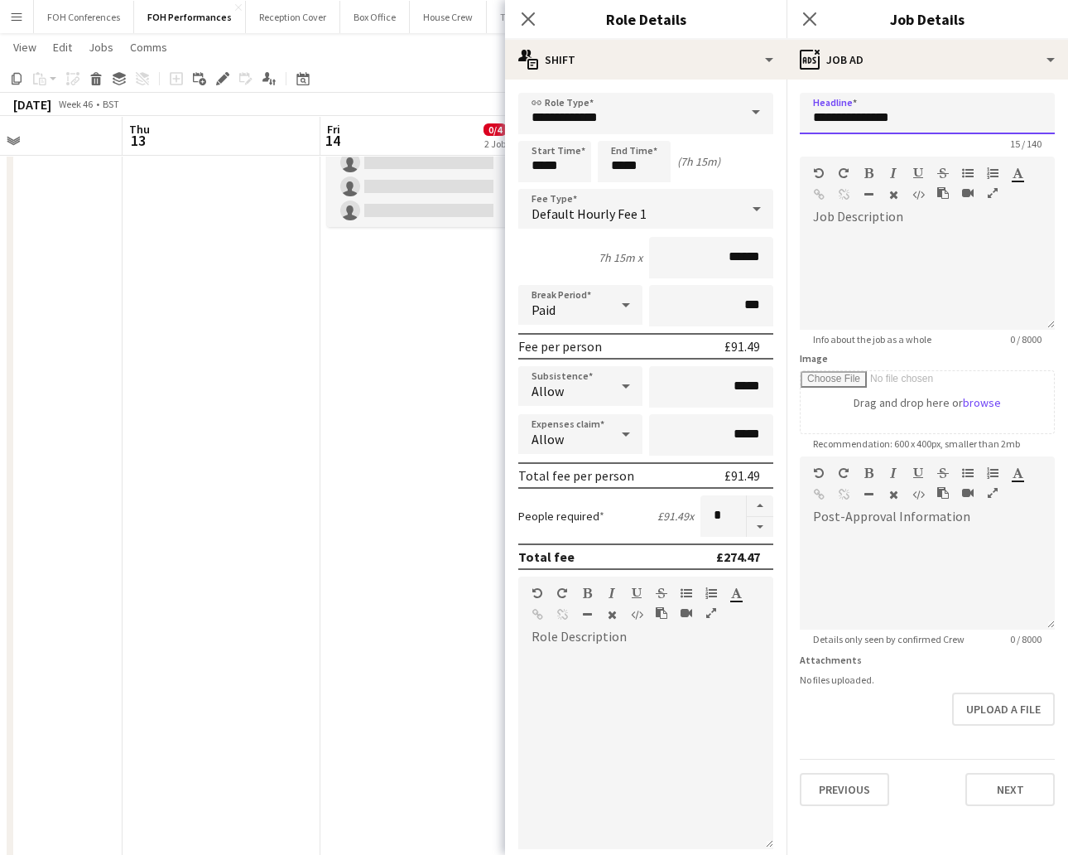
type input "**********"
click at [948, 759] on div "Previous Next" at bounding box center [927, 782] width 255 height 47
click at [948, 759] on button "Next" at bounding box center [1010, 789] width 89 height 33
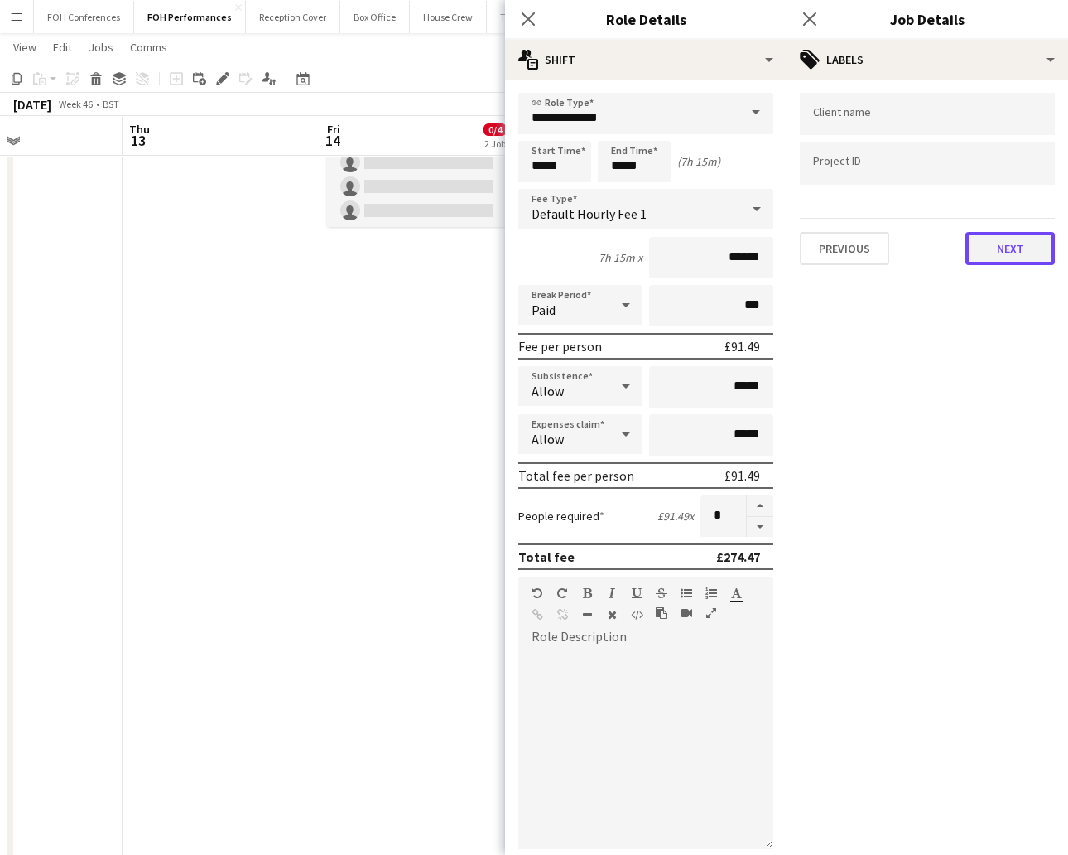
click at [948, 251] on button "Next" at bounding box center [1010, 248] width 89 height 33
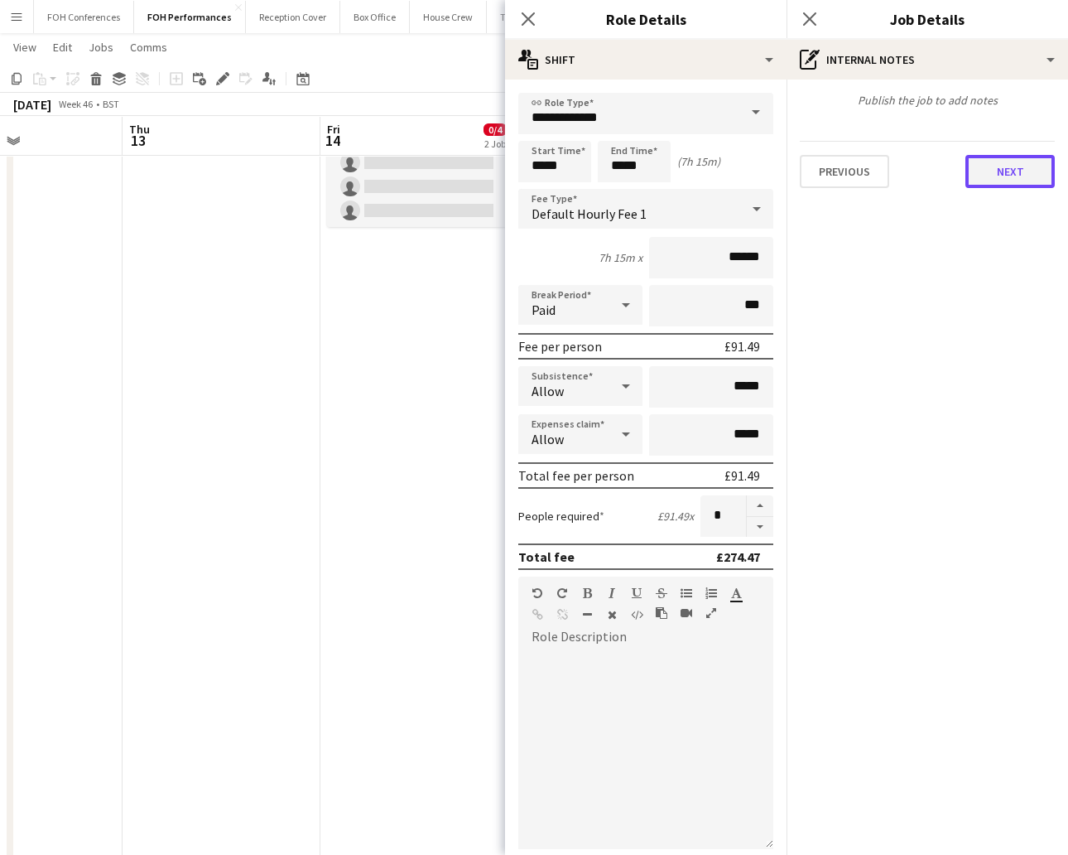
click at [948, 167] on button "Next" at bounding box center [1010, 171] width 89 height 33
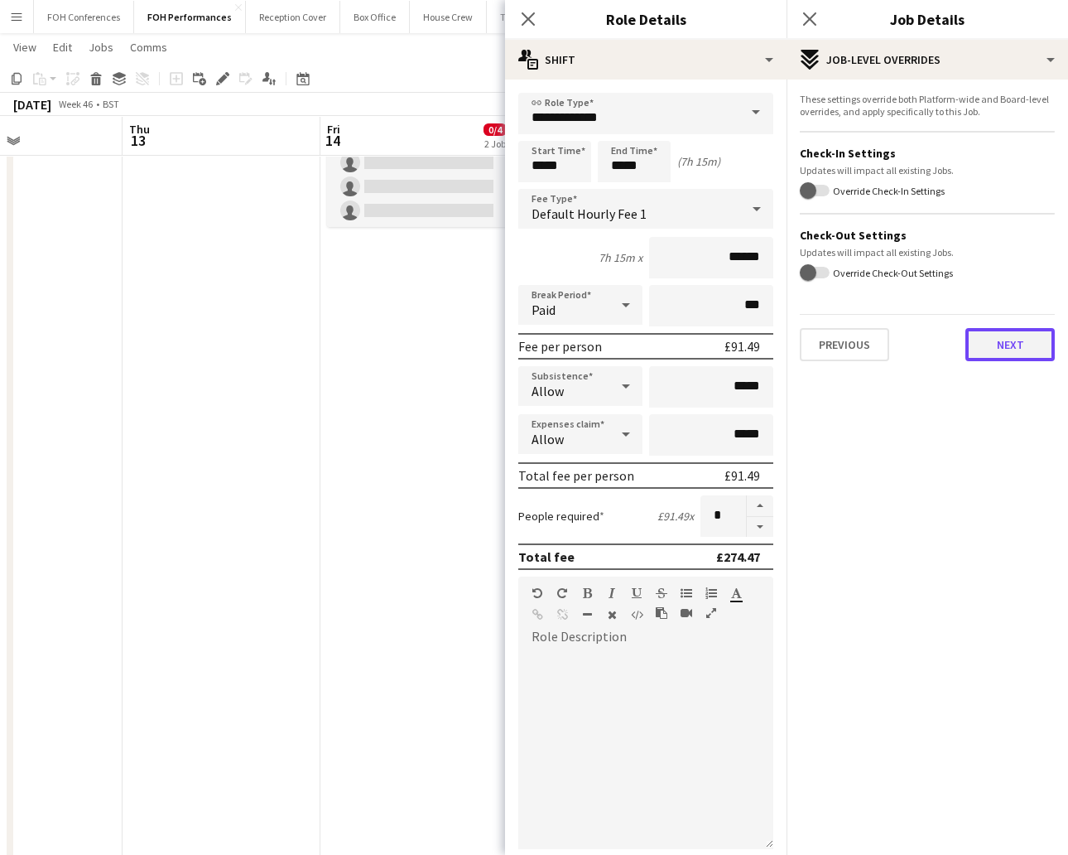
click at [948, 346] on button "Next" at bounding box center [1010, 344] width 89 height 33
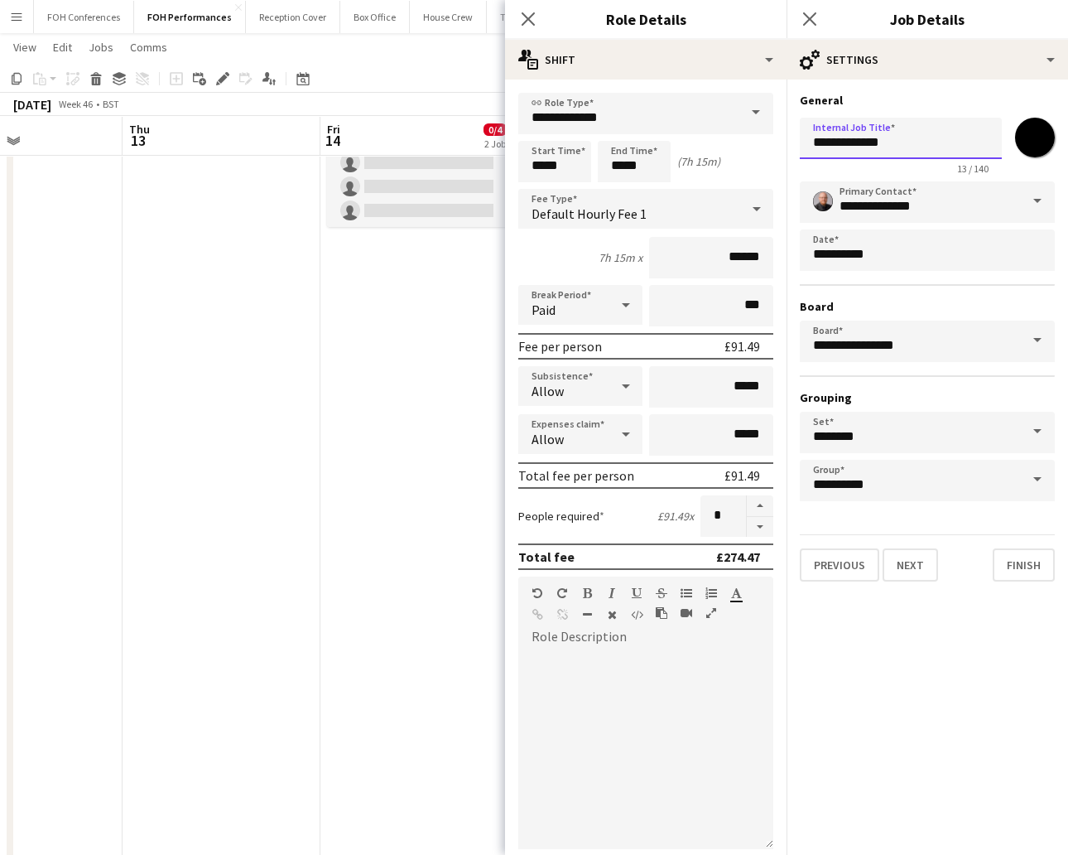
drag, startPoint x: 937, startPoint y: 139, endPoint x: 720, endPoint y: 129, distance: 218.0
click at [720, 129] on body "Menu Boards Boards Boards All jobs Status Workforce Workforce My Workforce Recr…" at bounding box center [534, 346] width 1068 height 1189
click at [739, 129] on span at bounding box center [756, 113] width 35 height 40
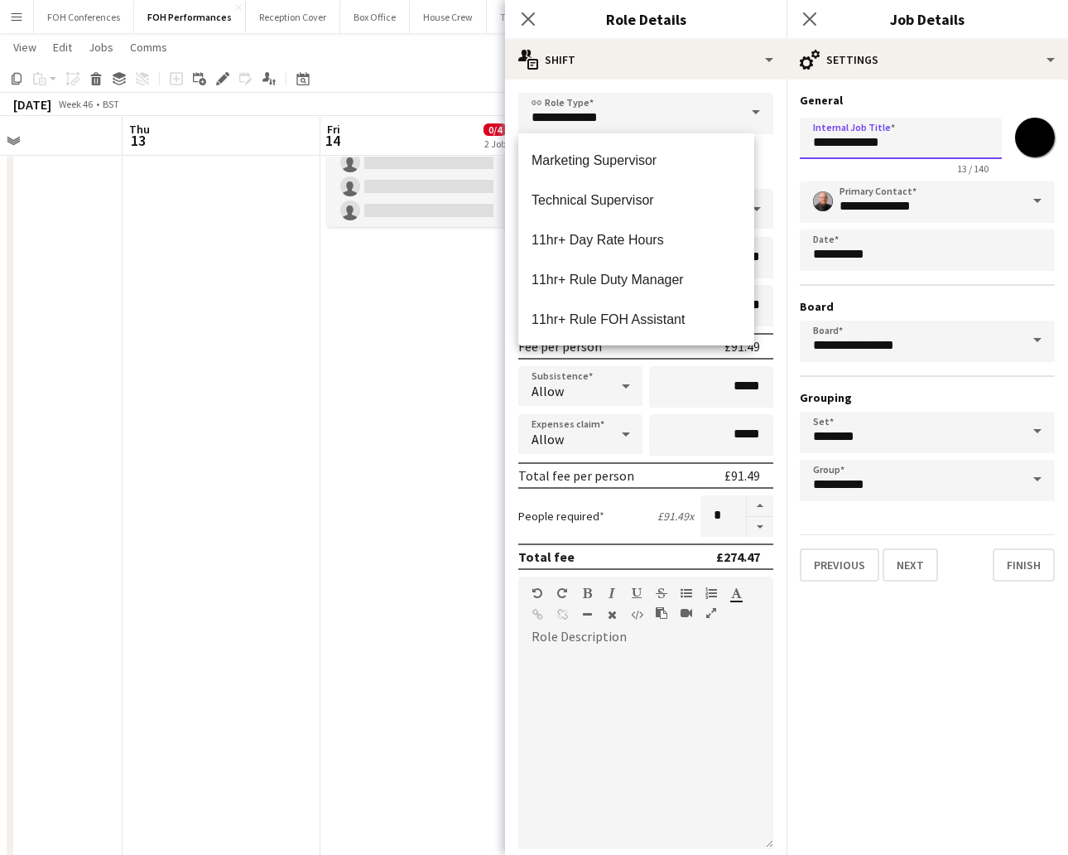
drag, startPoint x: 908, startPoint y: 143, endPoint x: 799, endPoint y: 133, distance: 108.9
click at [800, 133] on input "**********" at bounding box center [901, 138] width 202 height 41
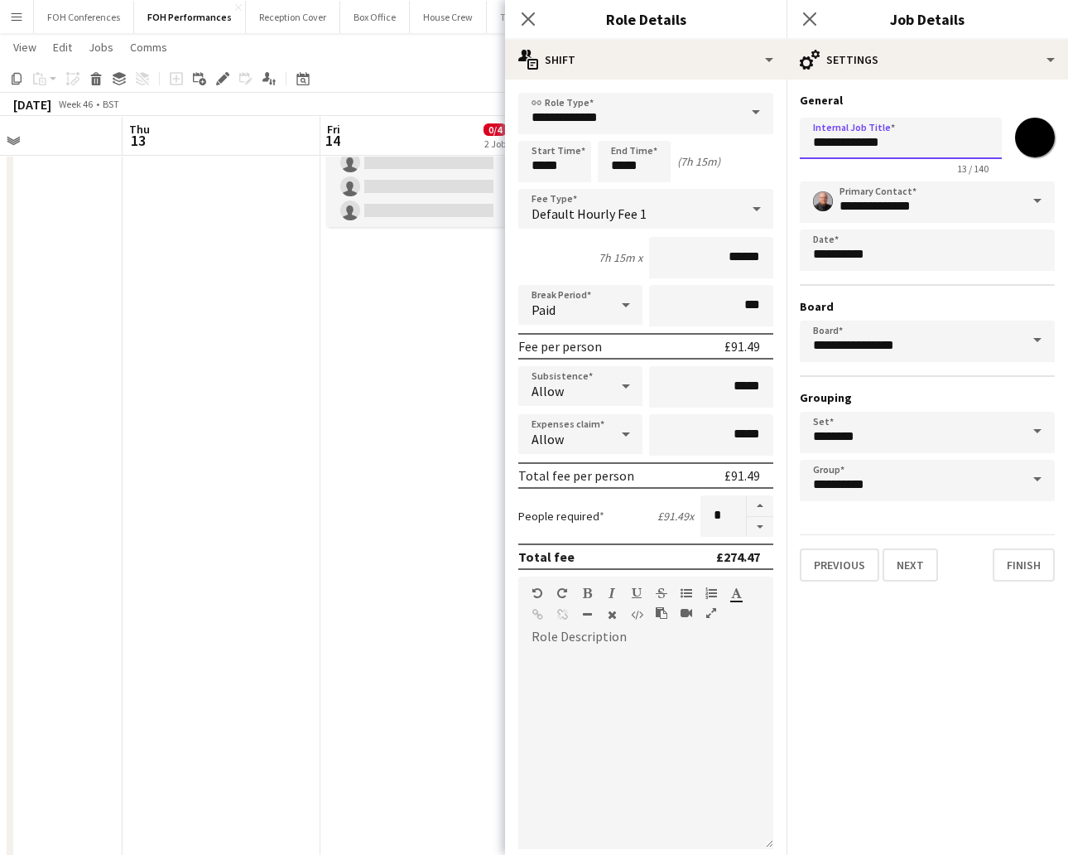
paste input "**"
type input "**********"
click at [948, 552] on button "Finish" at bounding box center [1024, 564] width 62 height 33
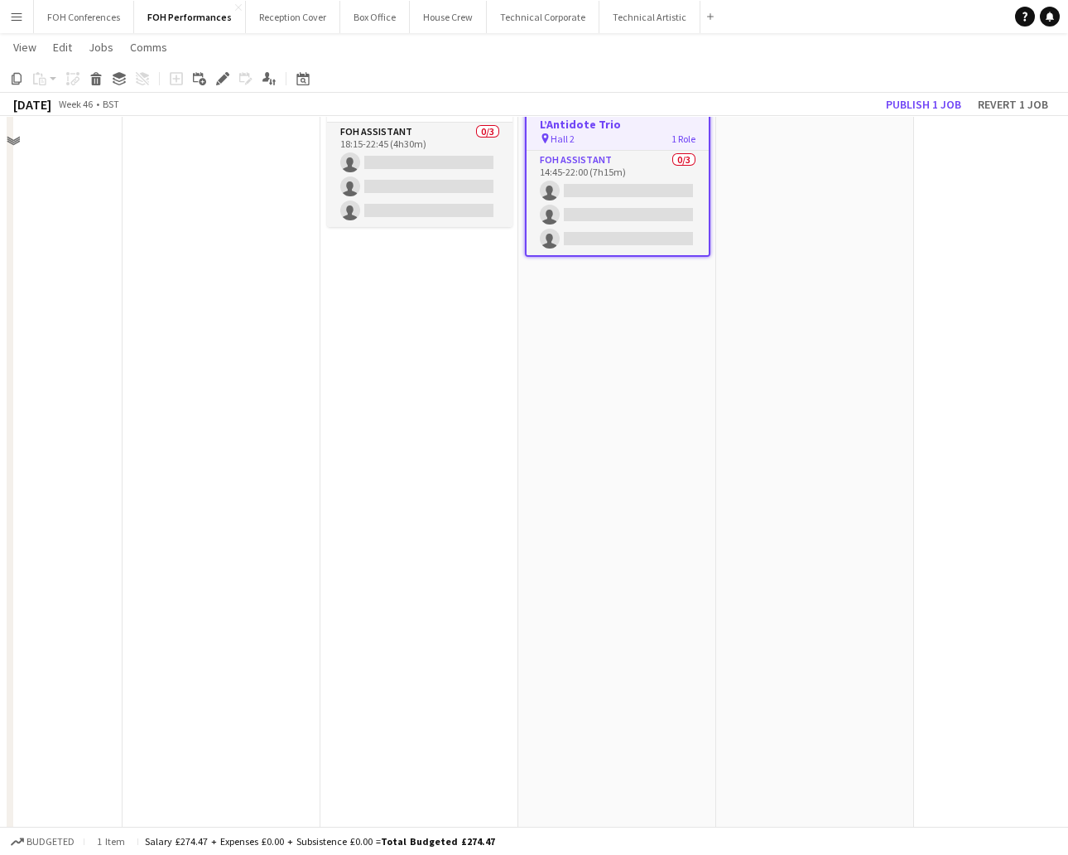
scroll to position [0, 0]
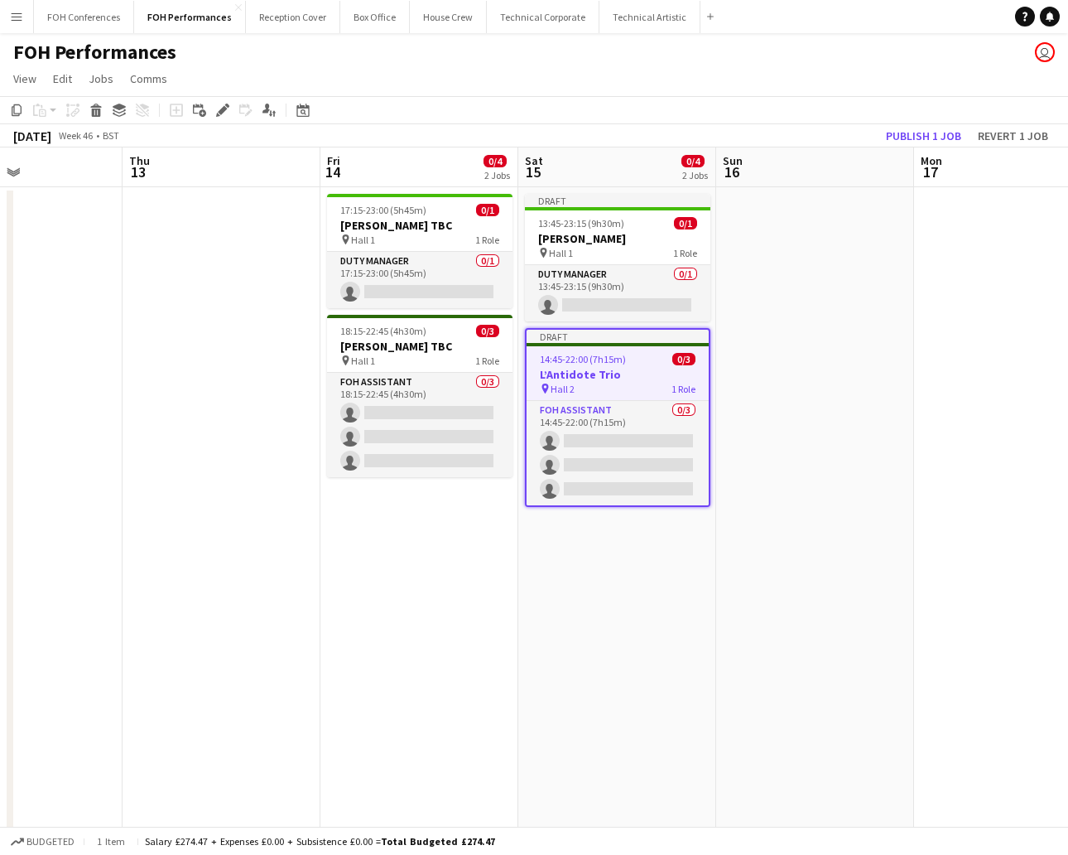
click at [579, 367] on h3 "L’Antidote Trio" at bounding box center [618, 374] width 182 height 15
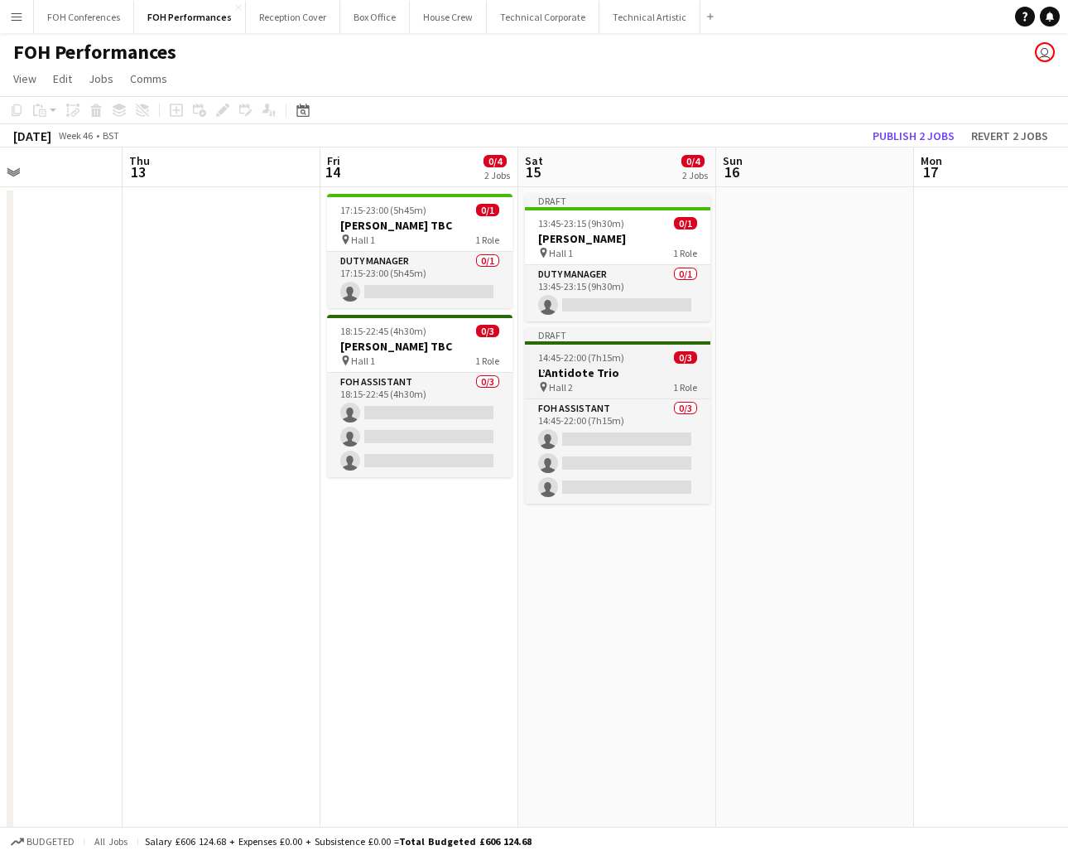
click at [575, 365] on h3 "L’Antidote Trio" at bounding box center [617, 372] width 185 height 15
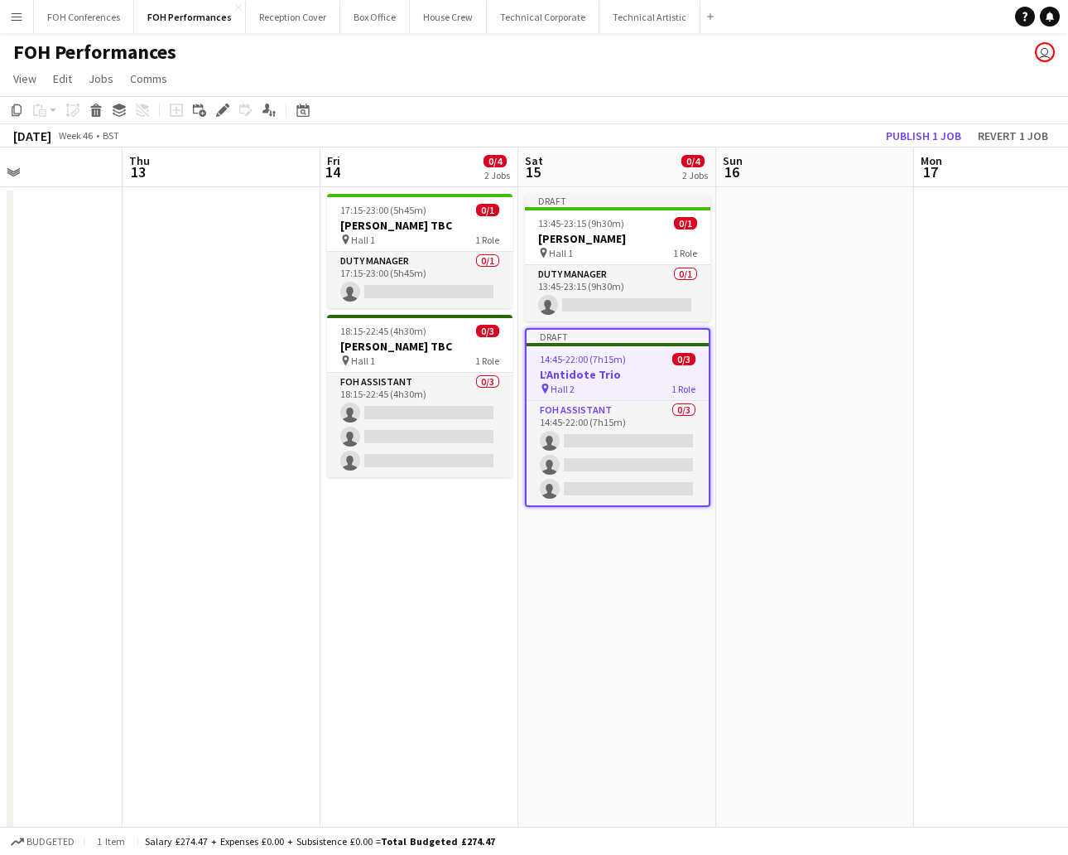
click at [585, 517] on app-date-cell "Draft 13:45-23:15 (9h30m) 0/1 [PERSON_NAME] pin Hall 1 1 Role Duty Manager 0/1 …" at bounding box center [617, 675] width 198 height 976
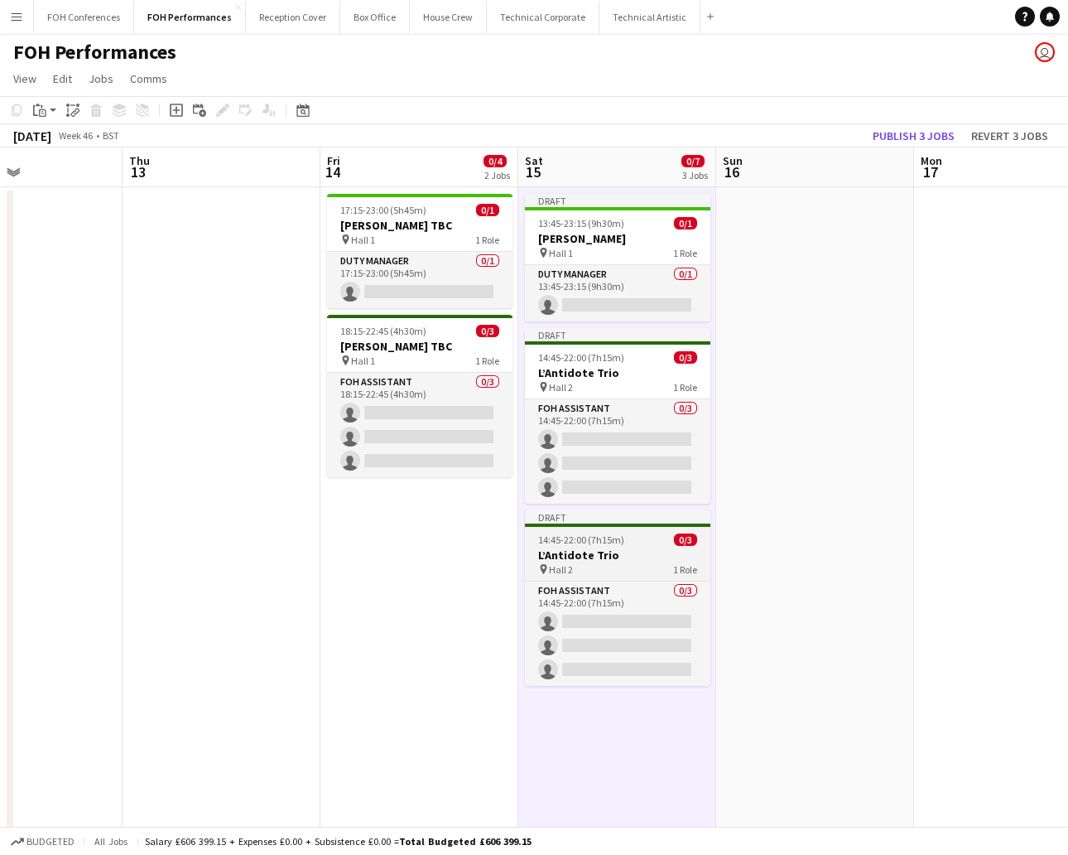
click at [574, 555] on h3 "L’Antidote Trio" at bounding box center [617, 554] width 185 height 15
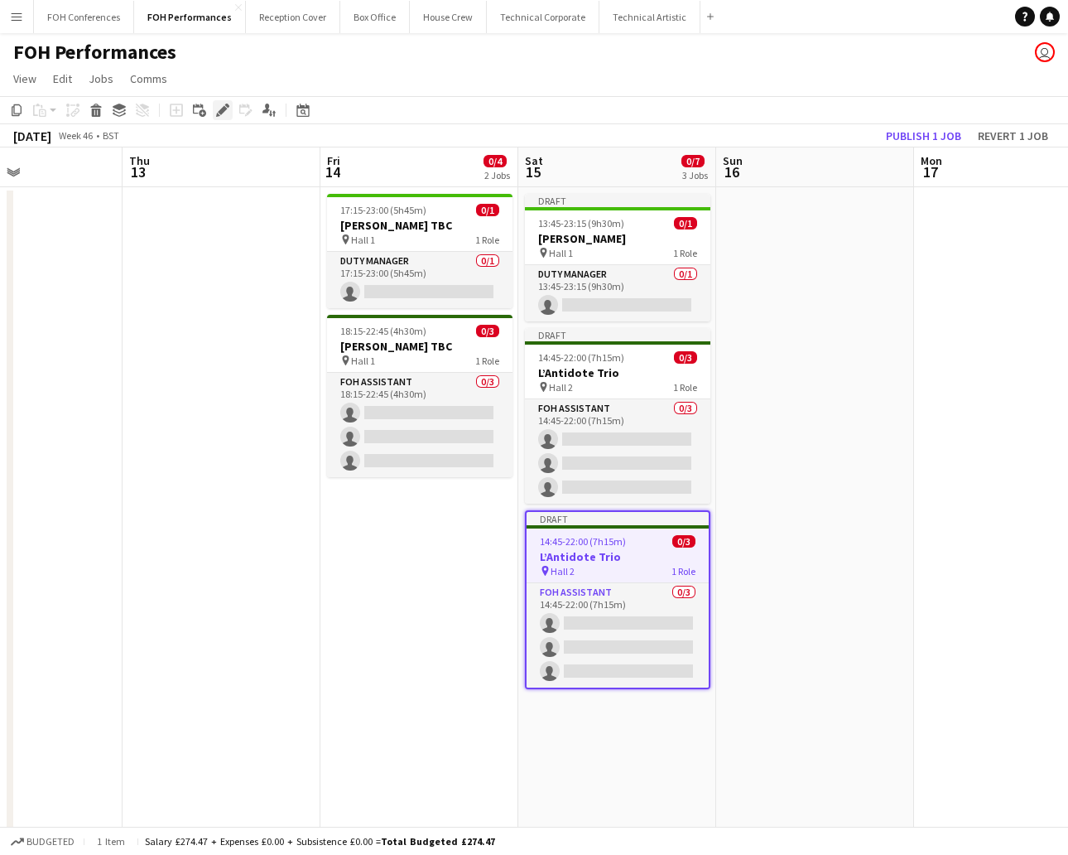
click at [227, 104] on icon "Edit" at bounding box center [222, 110] width 13 height 13
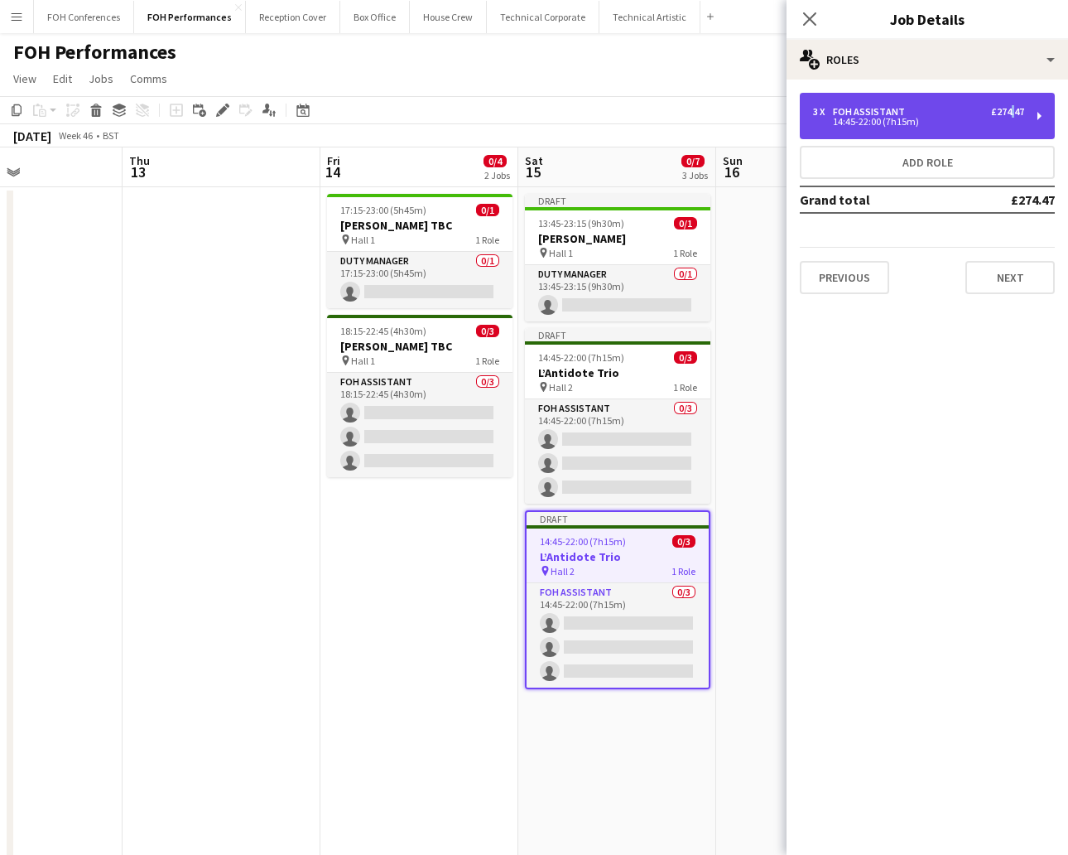
click at [948, 102] on div "3 x FOH Assistant £274.47 14:45-22:00 (7h15m)" at bounding box center [927, 116] width 255 height 46
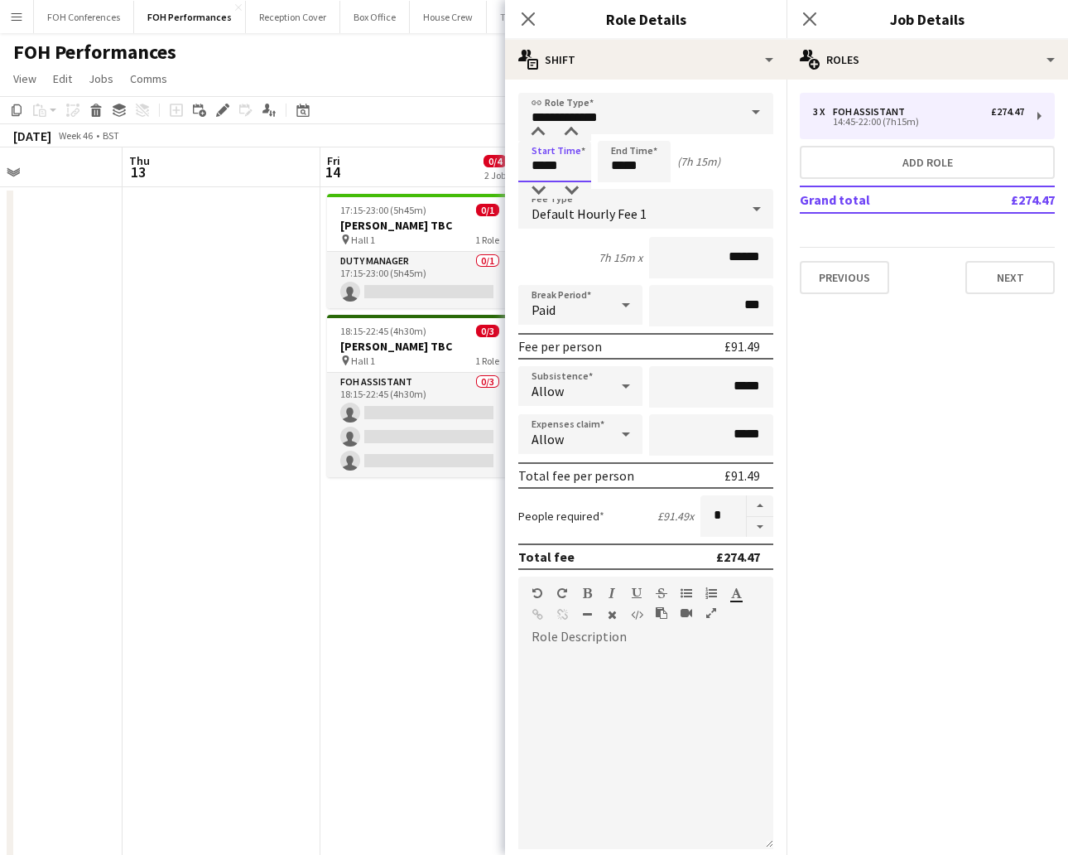
drag, startPoint x: 566, startPoint y: 153, endPoint x: 476, endPoint y: 148, distance: 89.6
click at [476, 148] on body "Menu Boards Boards Boards All jobs Status Workforce Workforce My Workforce Recr…" at bounding box center [534, 595] width 1068 height 1191
type input "*****"
drag, startPoint x: 652, startPoint y: 166, endPoint x: 580, endPoint y: 161, distance: 72.3
click at [580, 161] on div "Start Time ***** End Time ***** (5h 45m)" at bounding box center [645, 161] width 255 height 41
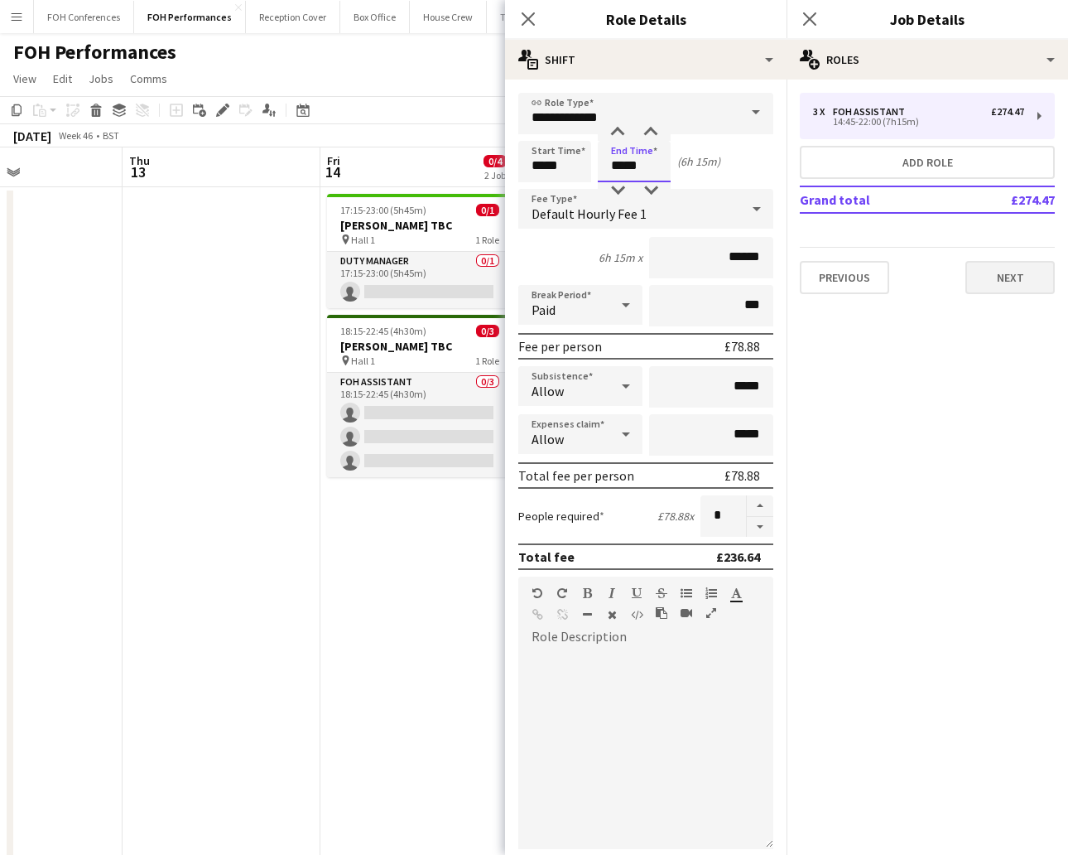
type input "*****"
click at [948, 282] on button "Next" at bounding box center [1010, 277] width 89 height 33
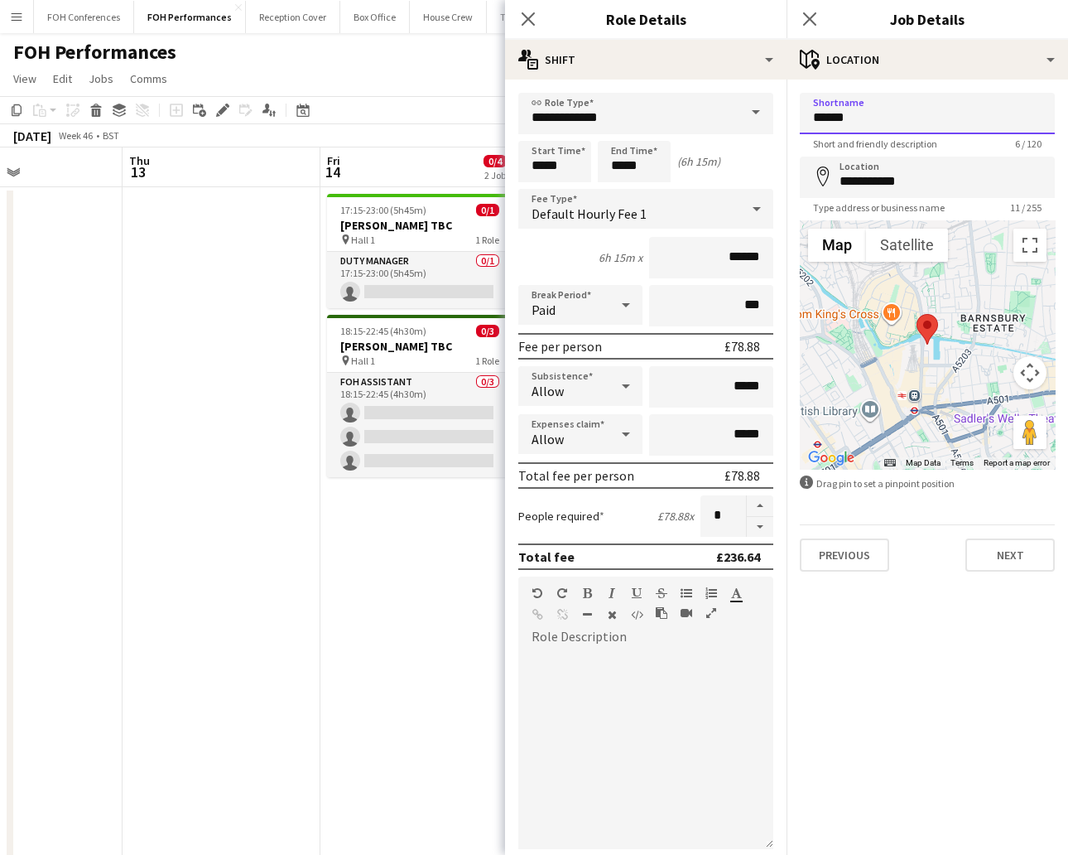
click at [869, 111] on input "******" at bounding box center [927, 113] width 255 height 41
type input "******"
click at [948, 538] on button "Next" at bounding box center [1010, 554] width 89 height 33
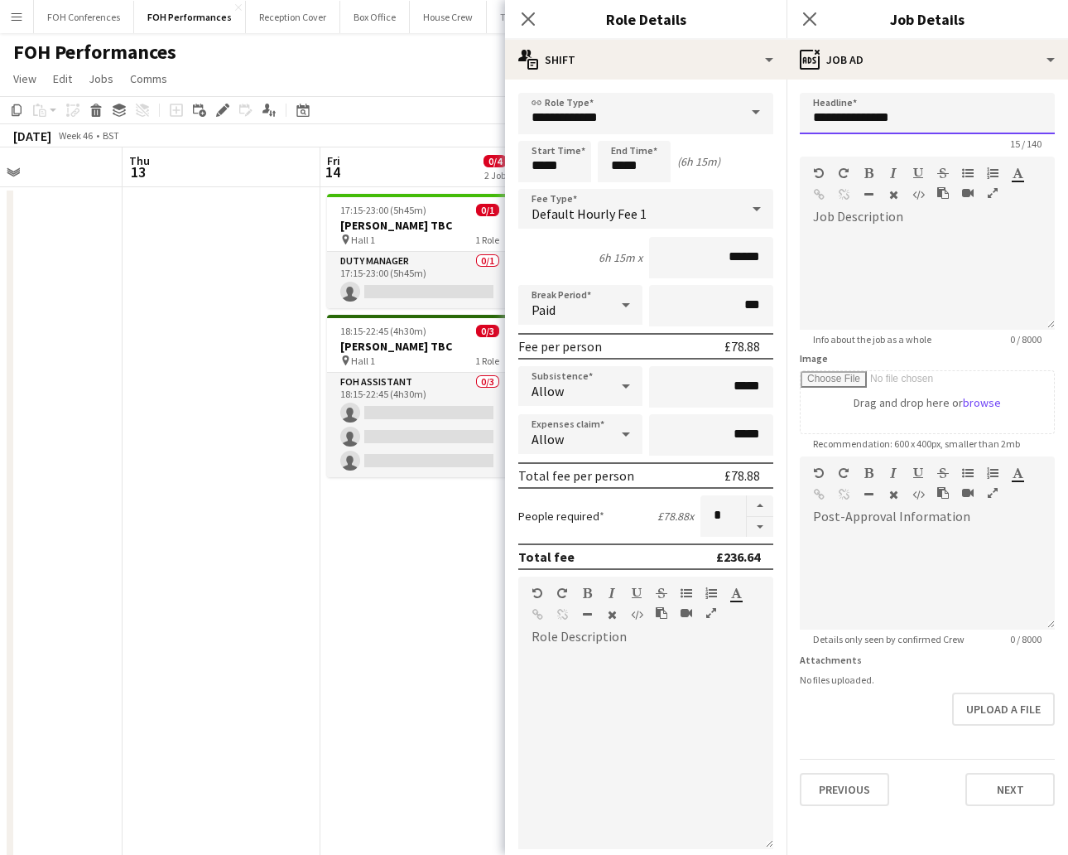
click at [913, 118] on input "**********" at bounding box center [927, 113] width 255 height 41
drag, startPoint x: 962, startPoint y: 117, endPoint x: 814, endPoint y: 108, distance: 148.5
click at [814, 108] on input "**********" at bounding box center [927, 113] width 255 height 41
paste input "**********"
type input "**********"
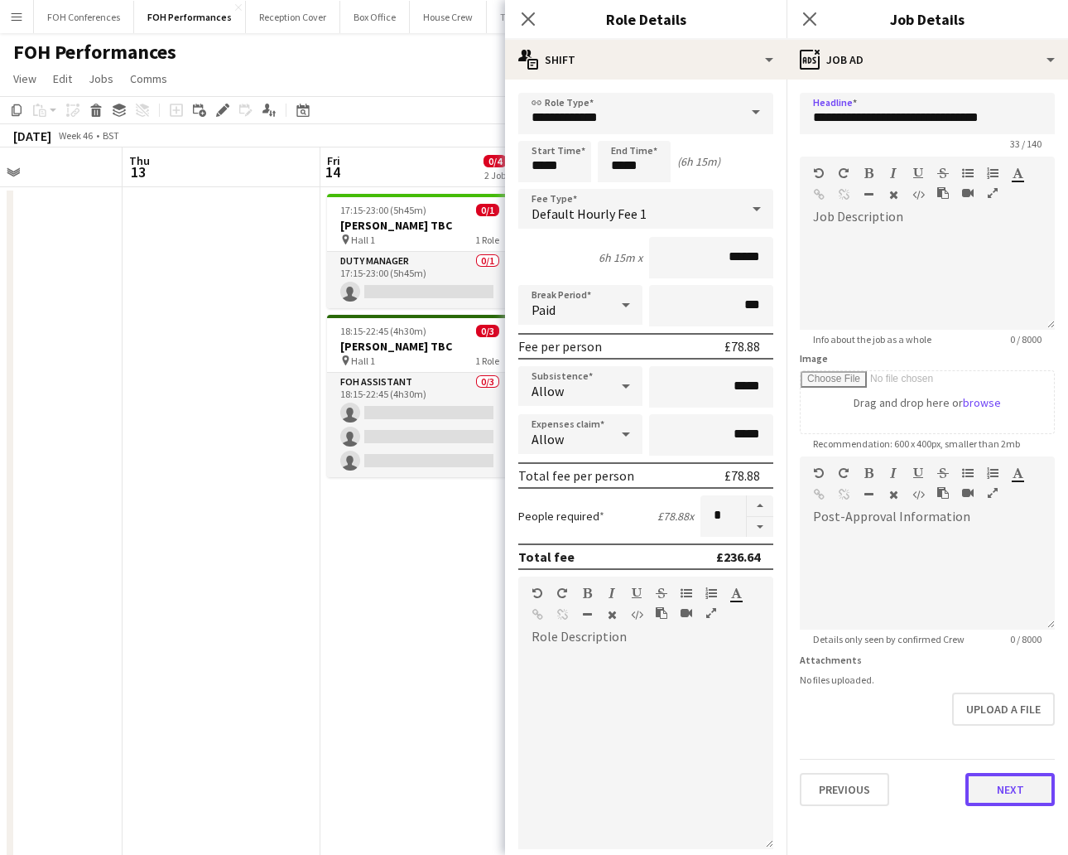
click at [948, 759] on button "Next" at bounding box center [1010, 789] width 89 height 33
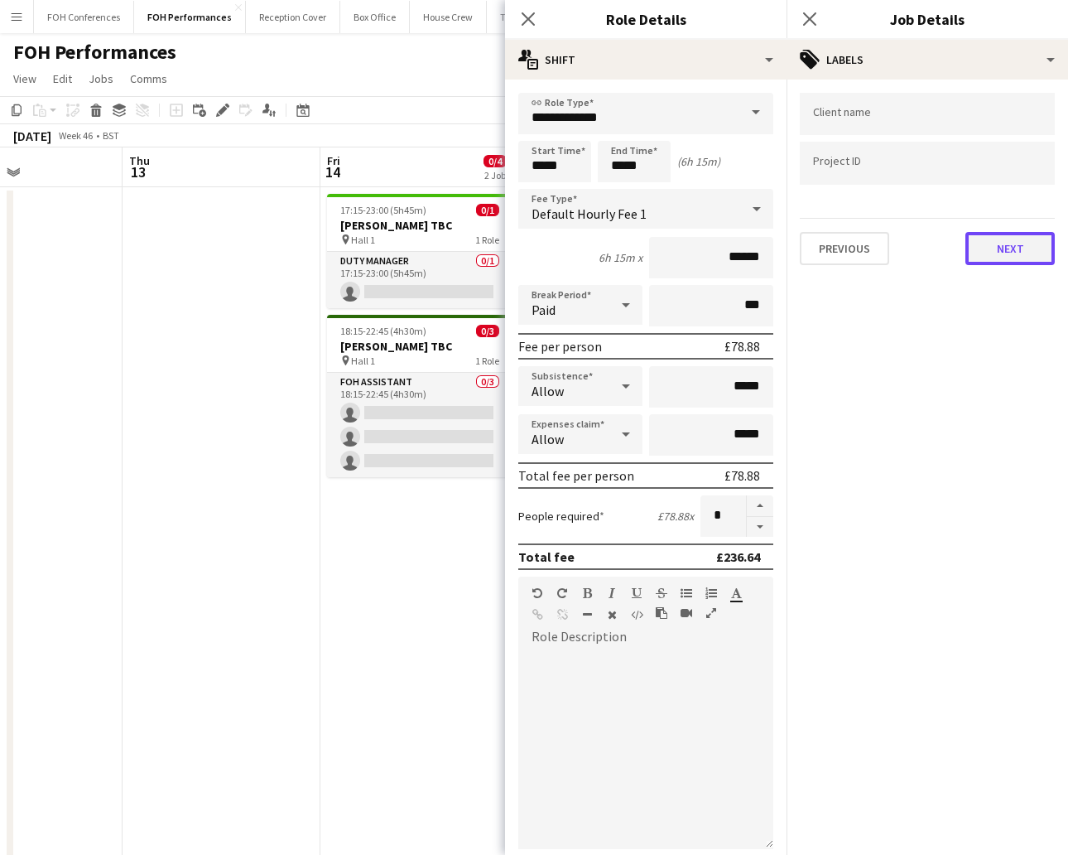
click at [948, 248] on button "Next" at bounding box center [1010, 248] width 89 height 33
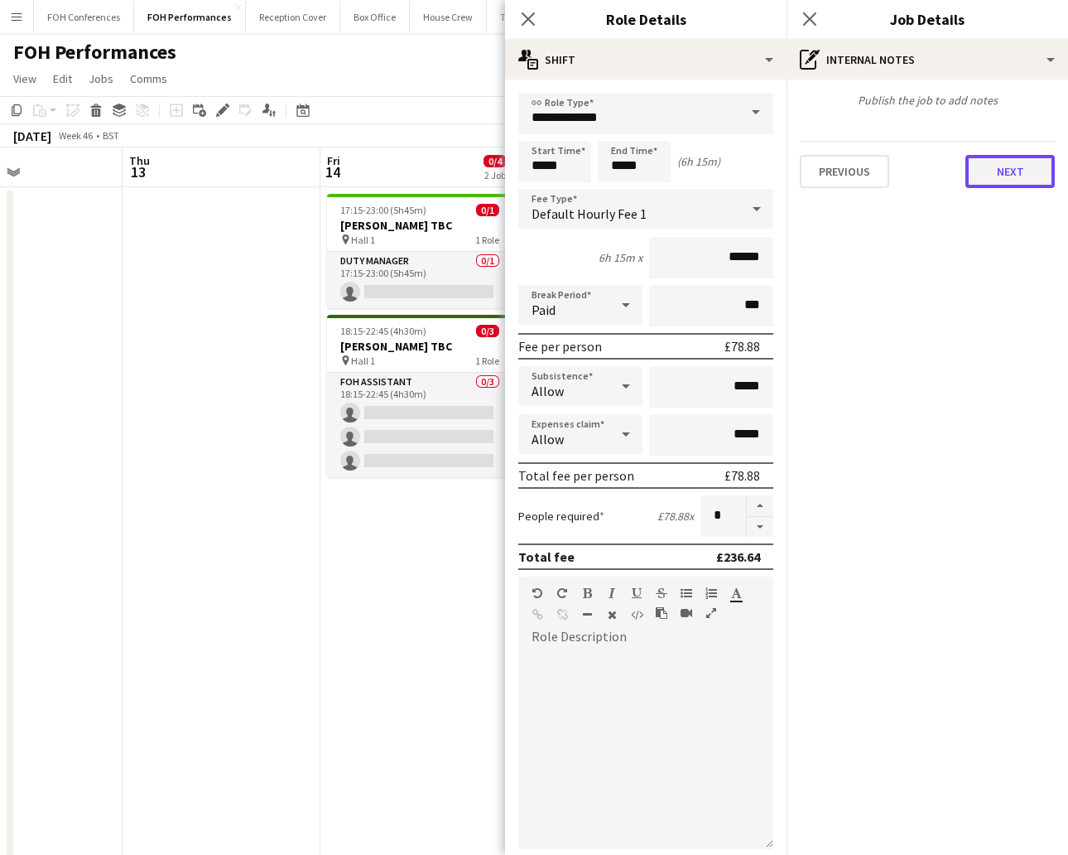
click at [948, 177] on button "Next" at bounding box center [1010, 171] width 89 height 33
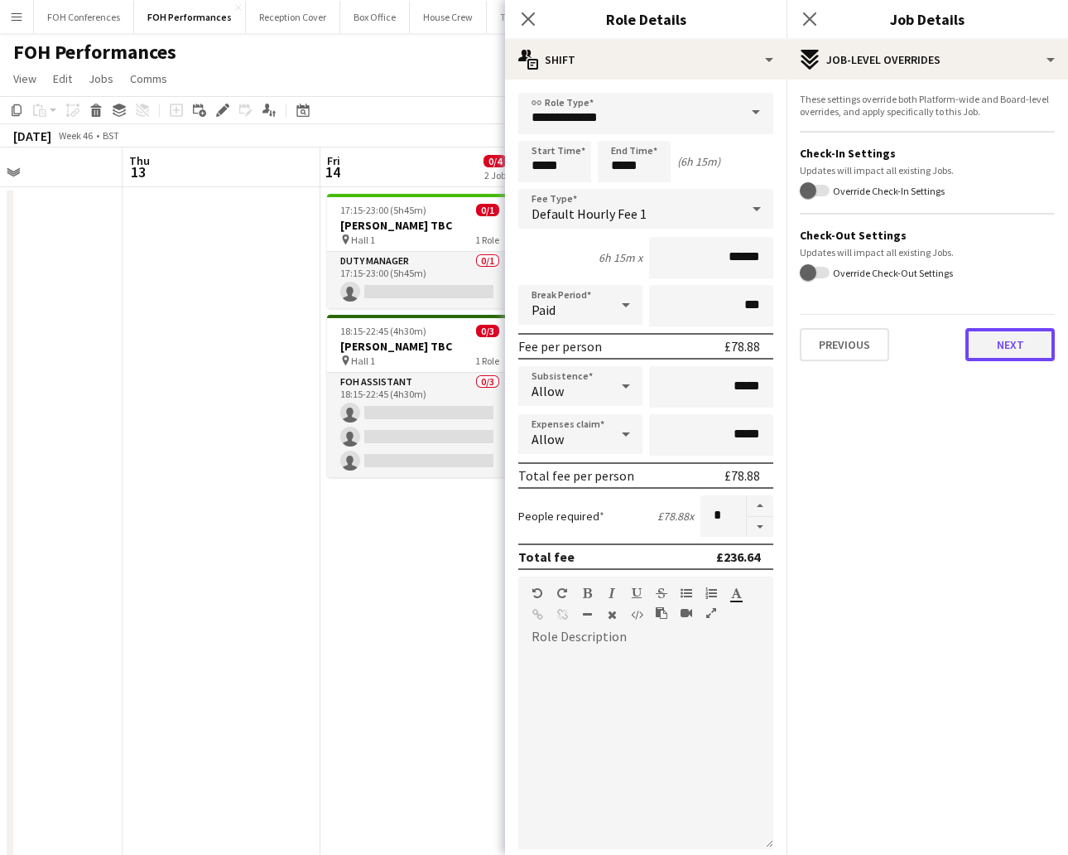
click at [948, 342] on button "Next" at bounding box center [1010, 344] width 89 height 33
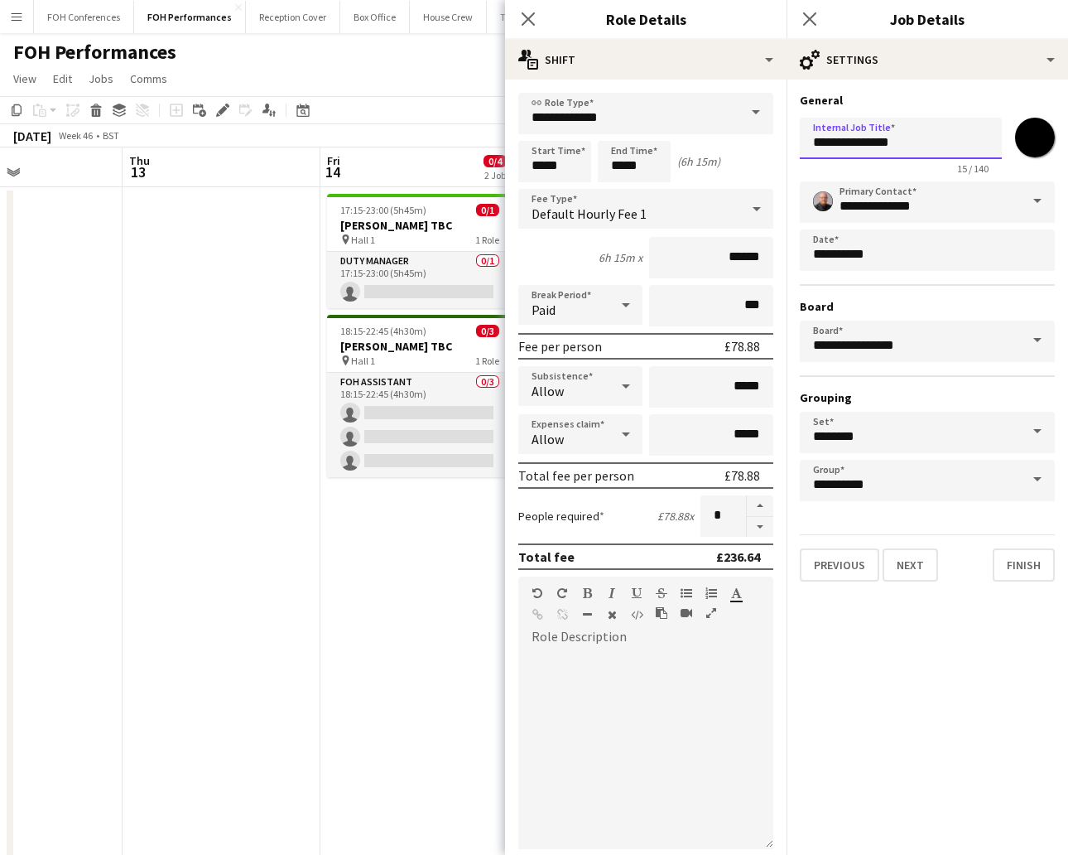
drag, startPoint x: 982, startPoint y: 147, endPoint x: 811, endPoint y: 133, distance: 171.9
click at [811, 133] on input "**********" at bounding box center [901, 138] width 202 height 41
paste input "**********"
type input "**********"
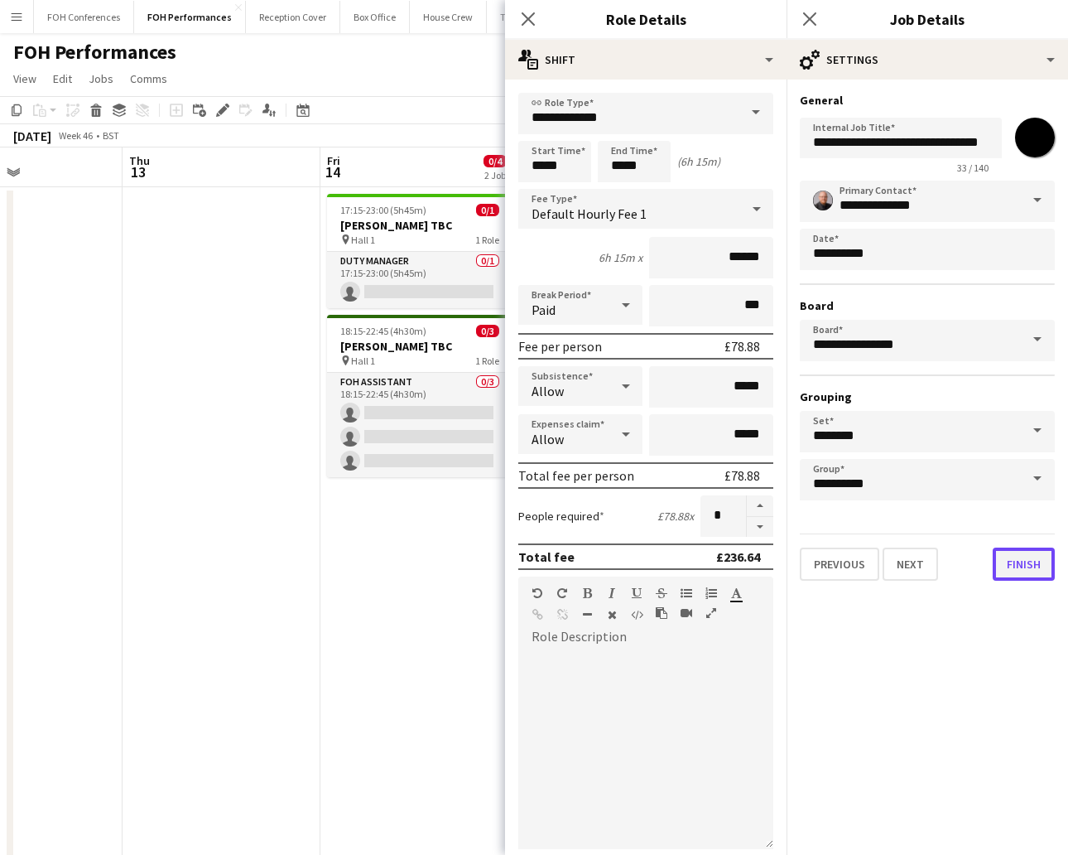
click at [948, 564] on button "Finish" at bounding box center [1024, 563] width 62 height 33
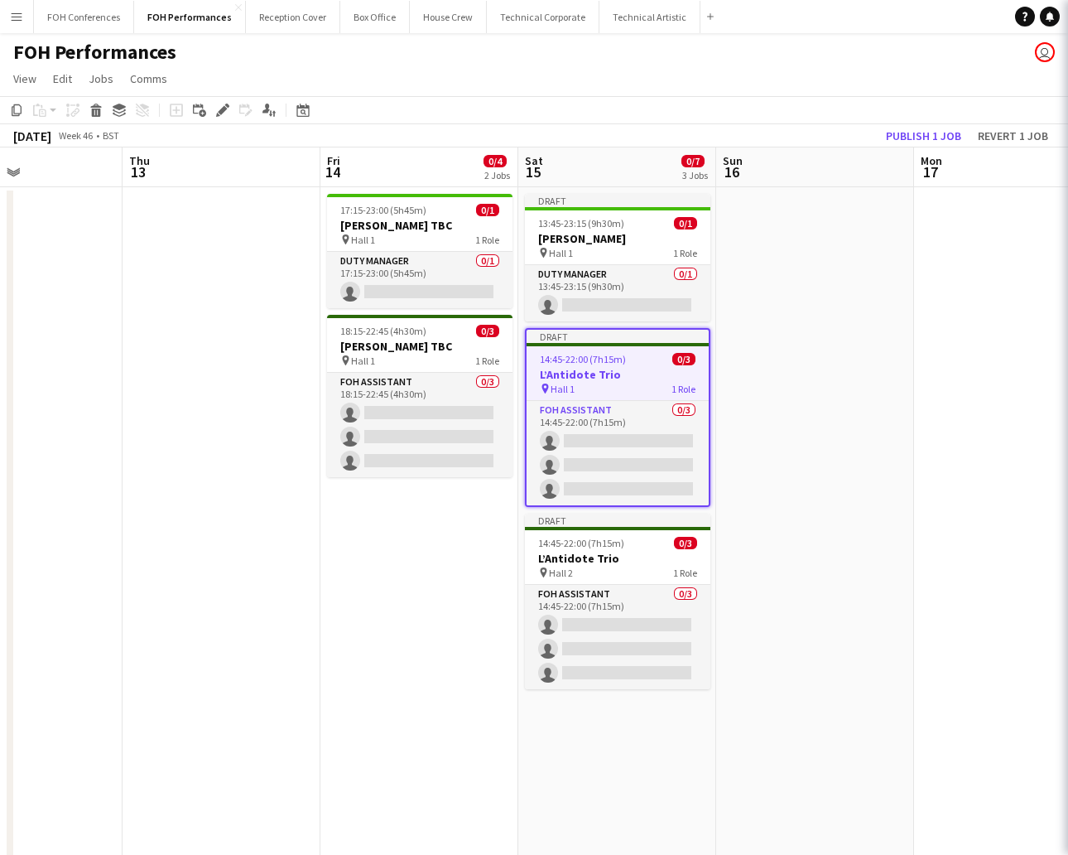
scroll to position [0, 0]
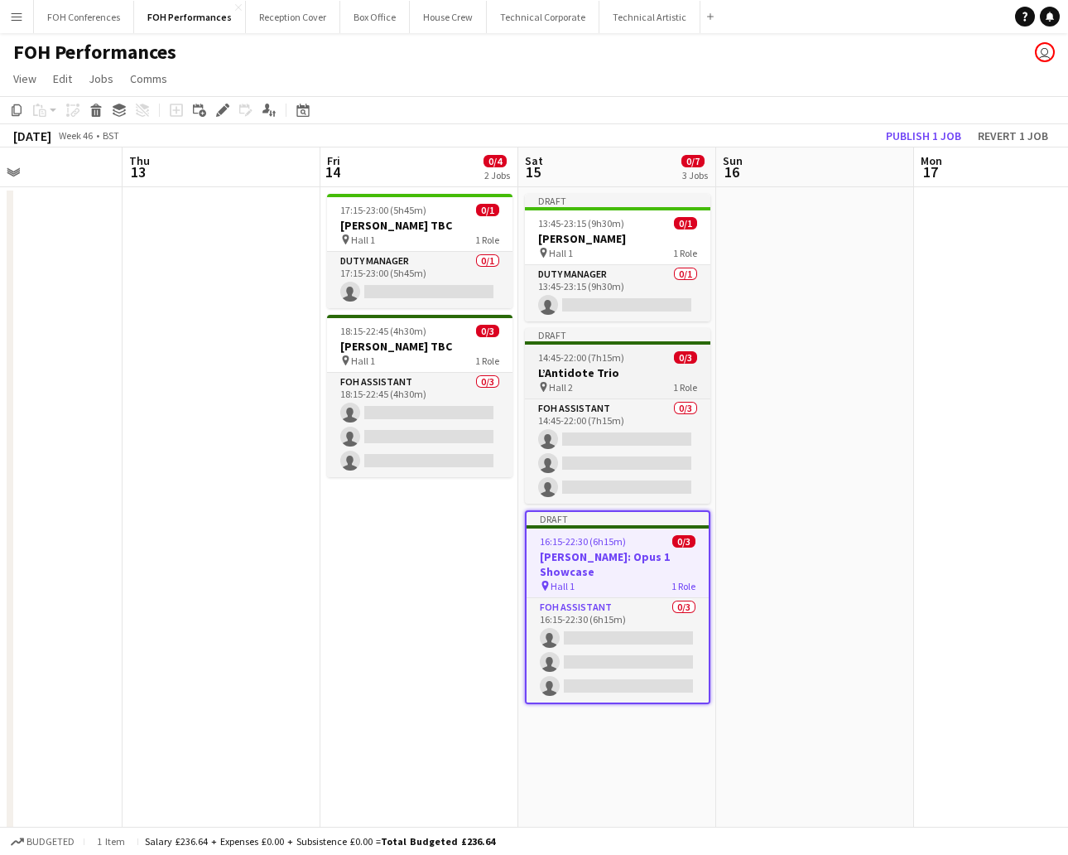
click at [619, 365] on h3 "L’Antidote Trio" at bounding box center [617, 372] width 185 height 15
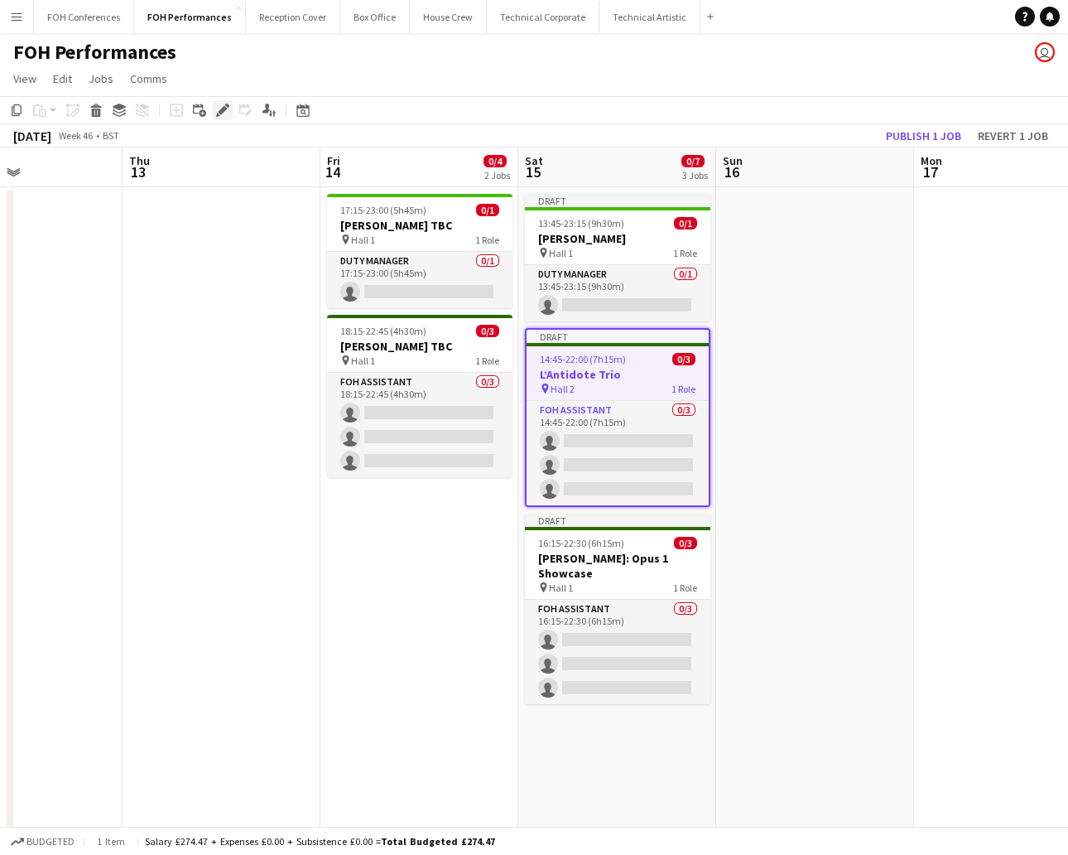
click at [218, 104] on icon "Edit" at bounding box center [222, 110] width 13 height 13
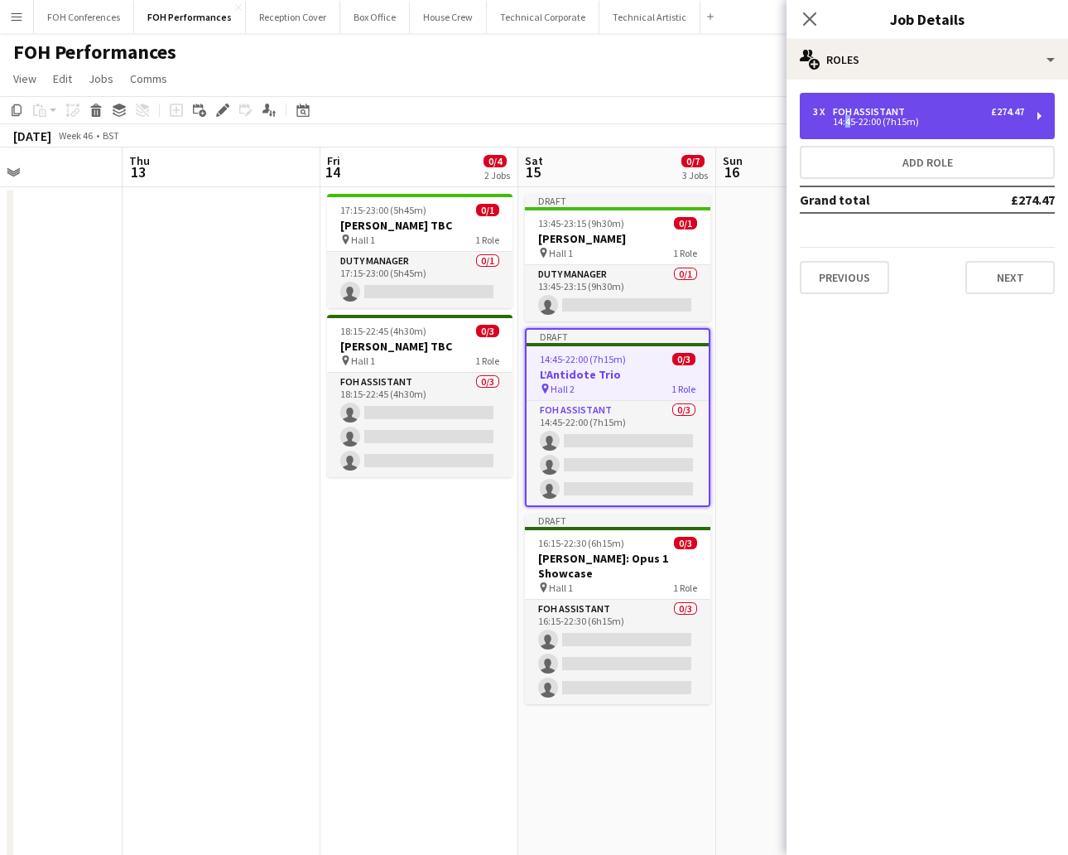
click at [845, 118] on div "14:45-22:00 (7h15m)" at bounding box center [918, 122] width 211 height 8
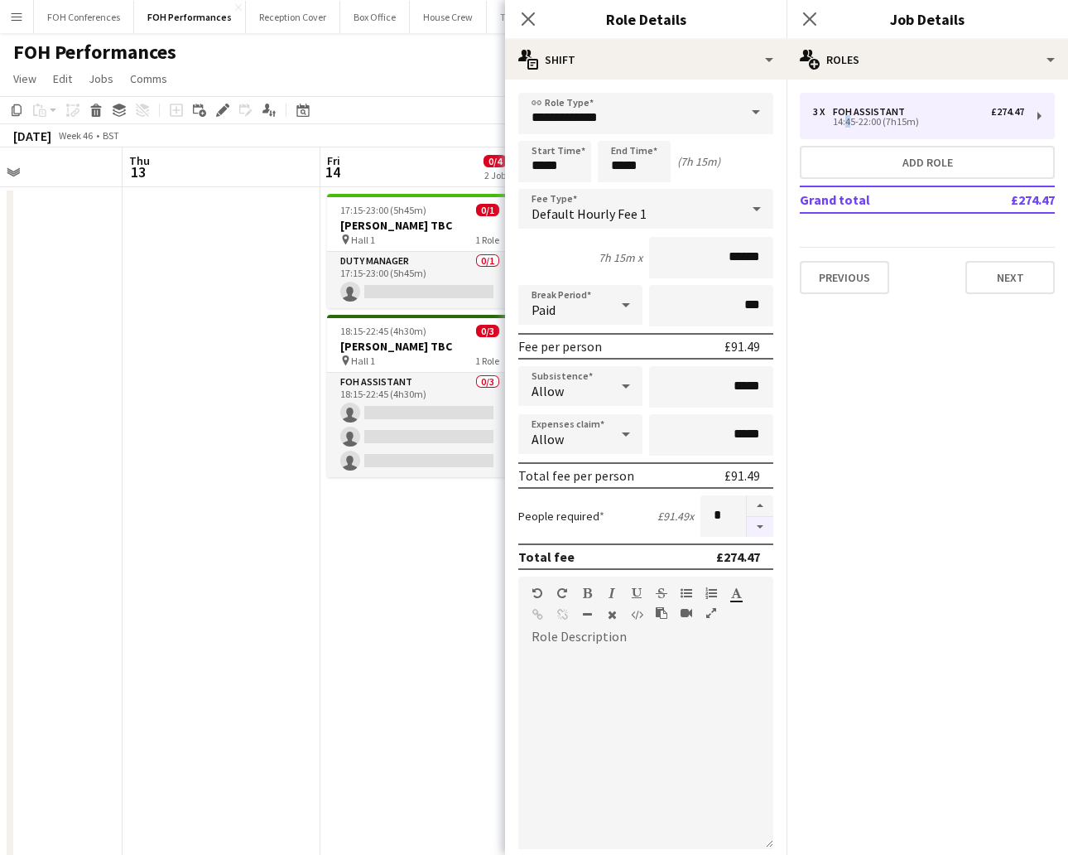
click at [747, 522] on button "button" at bounding box center [760, 527] width 26 height 21
type input "*"
click at [466, 68] on app-page-menu "View Day view expanded Day view collapsed Month view Date picker Jump to [DATE]…" at bounding box center [534, 80] width 1068 height 31
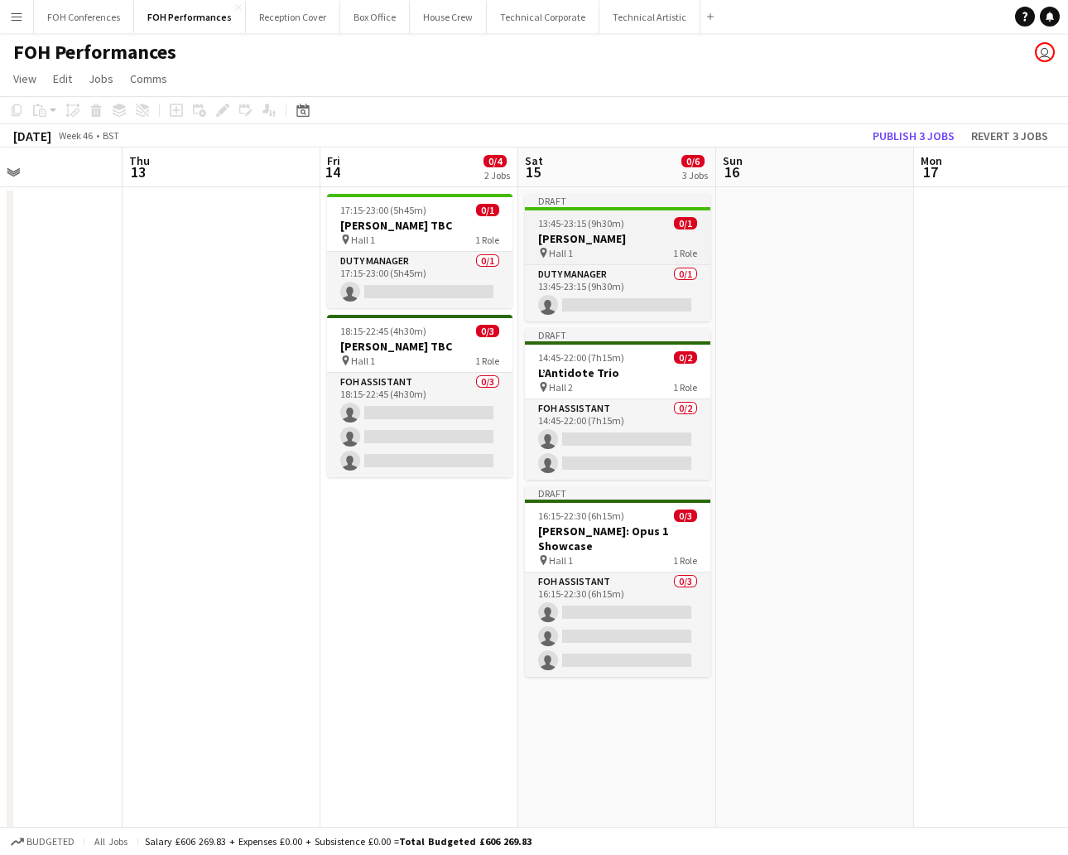
click at [582, 231] on h3 "[PERSON_NAME]" at bounding box center [617, 238] width 185 height 15
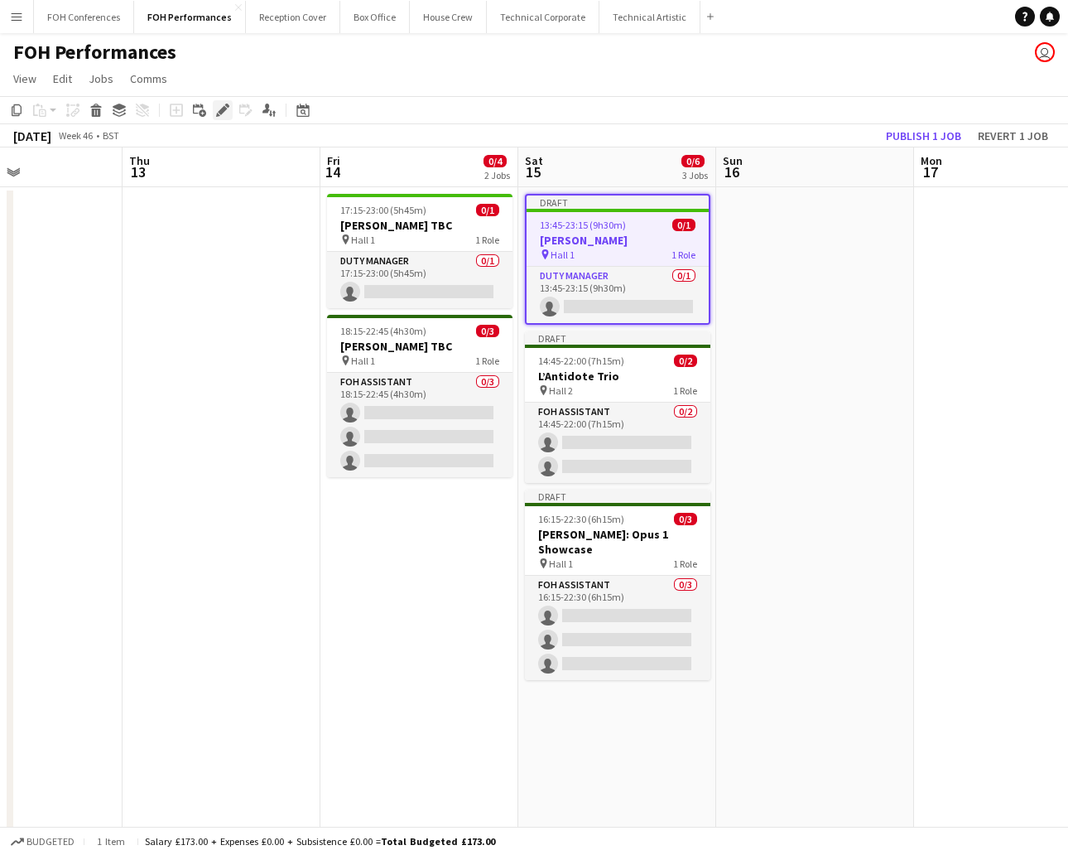
click at [225, 104] on icon at bounding box center [227, 106] width 4 height 4
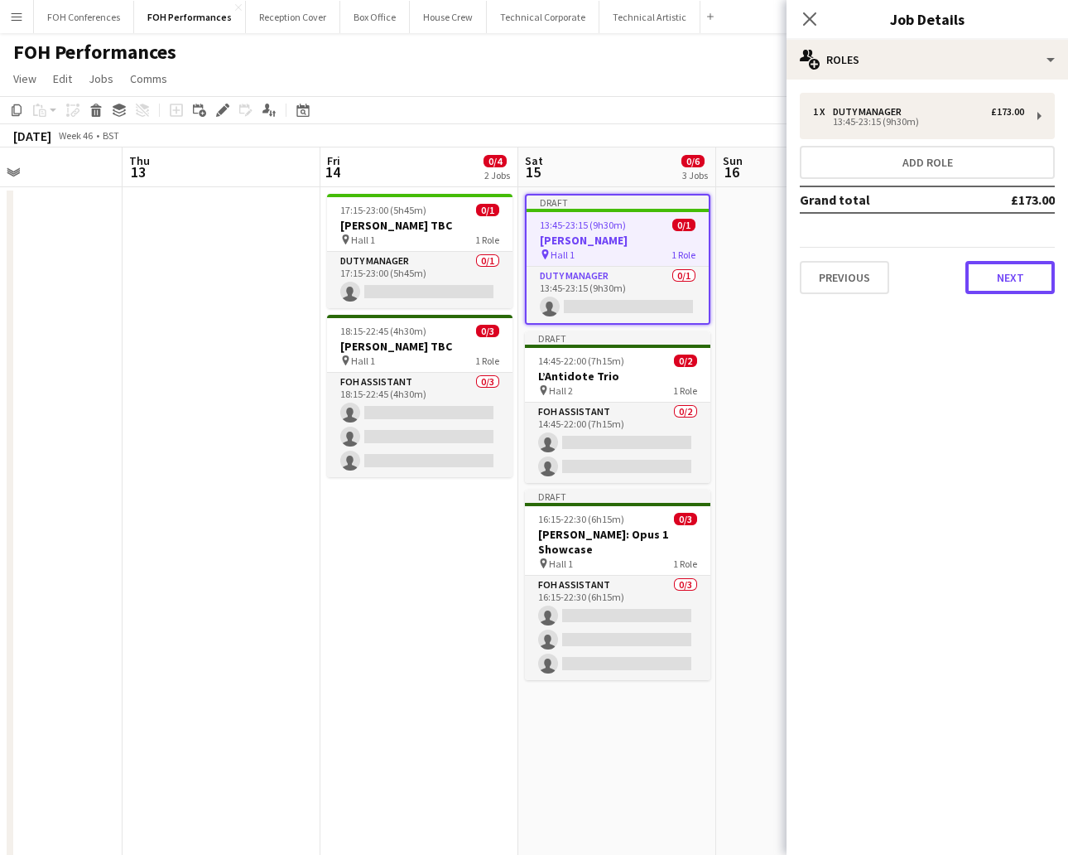
click at [948, 281] on button "Next" at bounding box center [1010, 277] width 89 height 33
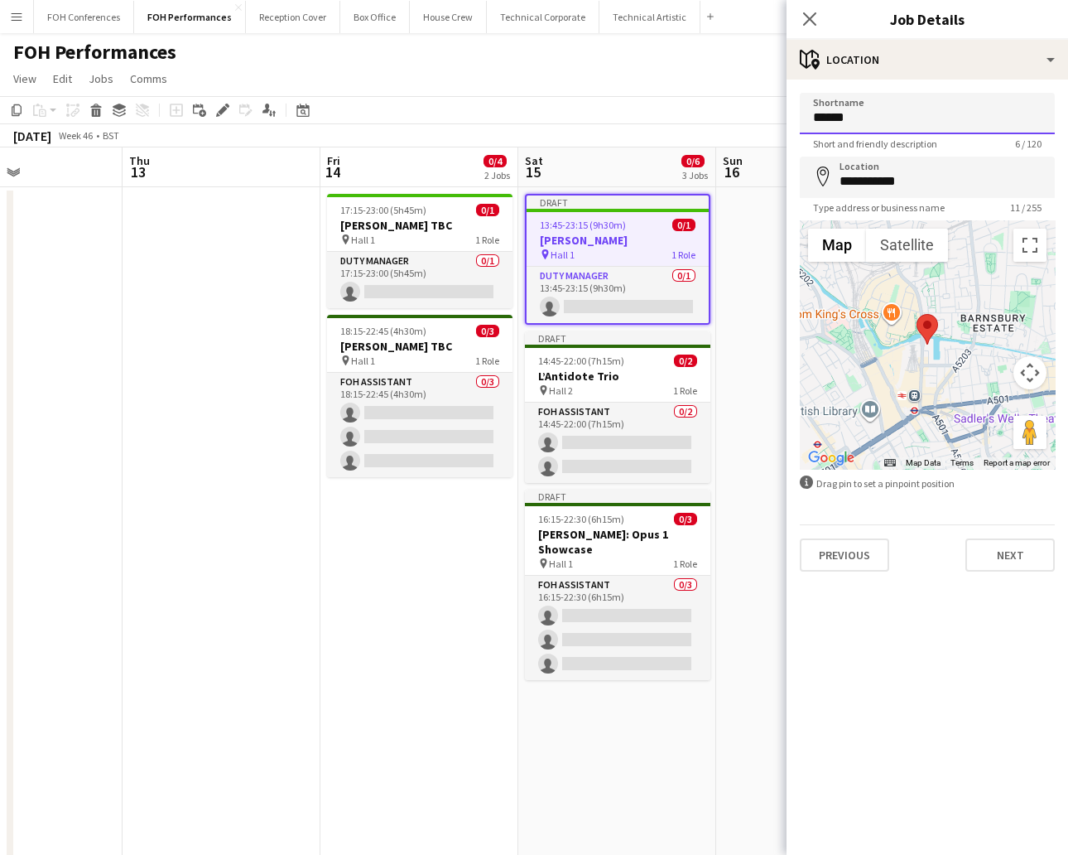
click at [900, 108] on input "******" at bounding box center [927, 113] width 255 height 41
type input "**********"
click at [948, 548] on button "Next" at bounding box center [1010, 554] width 89 height 33
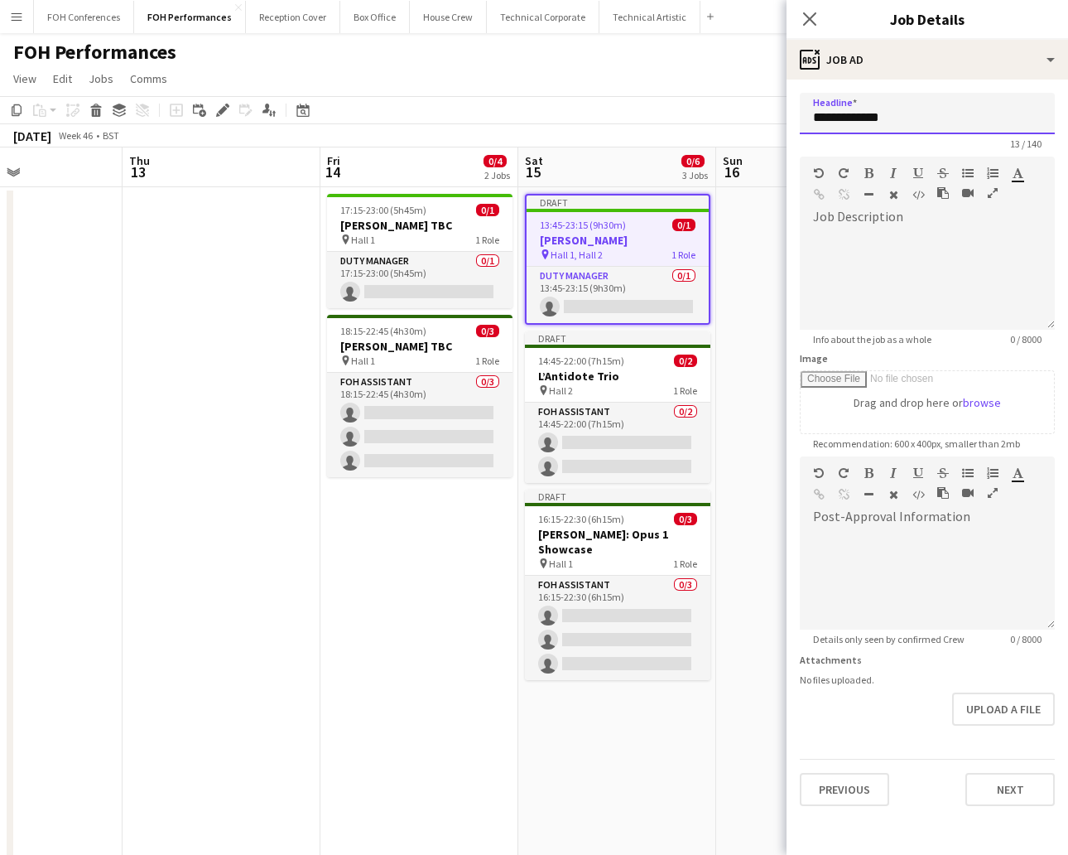
drag, startPoint x: 940, startPoint y: 112, endPoint x: 714, endPoint y: 107, distance: 226.1
click at [714, 107] on body "Menu Boards Boards Boards All jobs Status Workforce Workforce My Workforce Recr…" at bounding box center [534, 595] width 1068 height 1191
paste input "**********"
drag, startPoint x: 1039, startPoint y: 113, endPoint x: 632, endPoint y: 112, distance: 407.4
click at [632, 112] on body "Menu Boards Boards Boards All jobs Status Workforce Workforce My Workforce Recr…" at bounding box center [534, 595] width 1068 height 1191
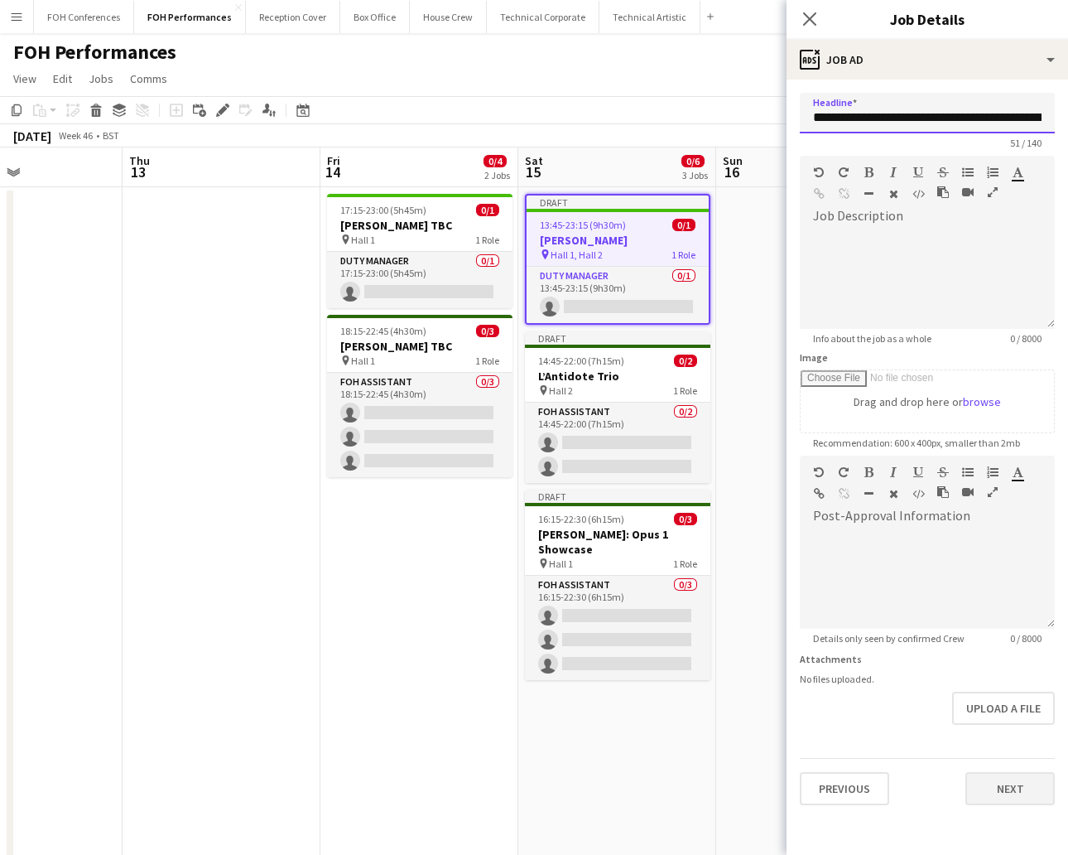
type input "**********"
click at [948, 759] on button "Next" at bounding box center [1010, 788] width 89 height 33
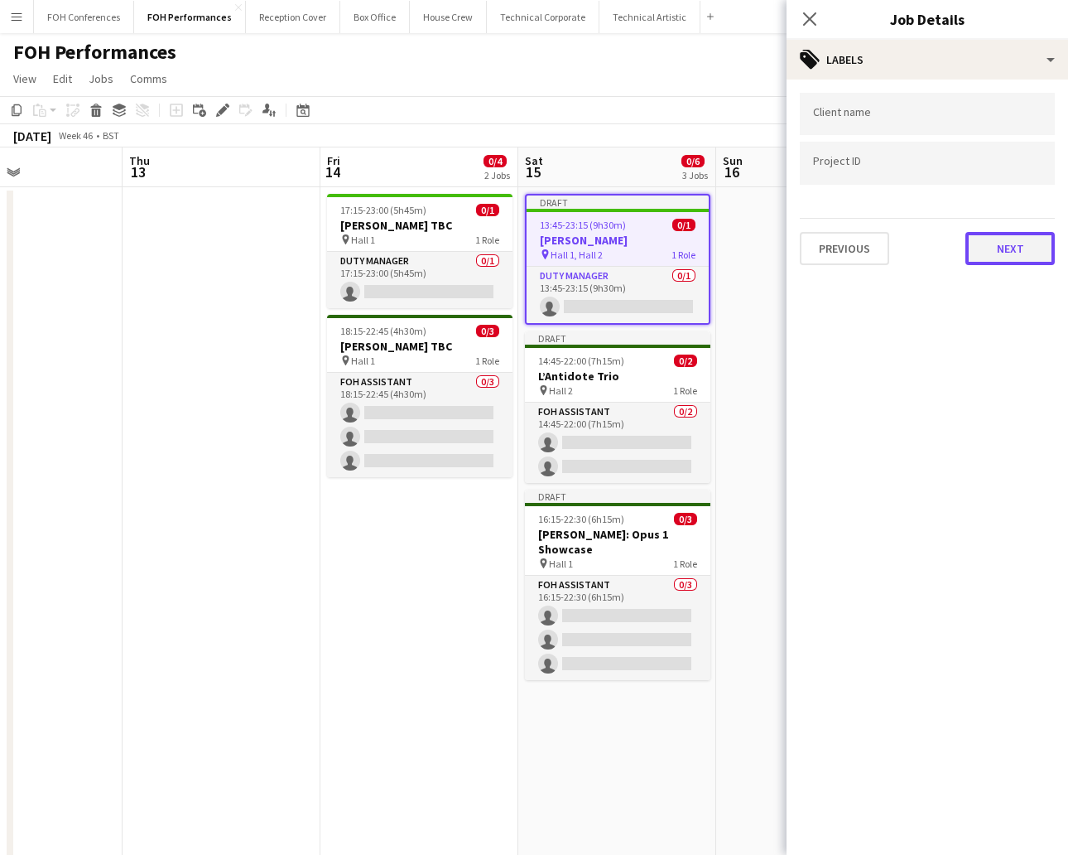
click at [948, 241] on button "Next" at bounding box center [1010, 248] width 89 height 33
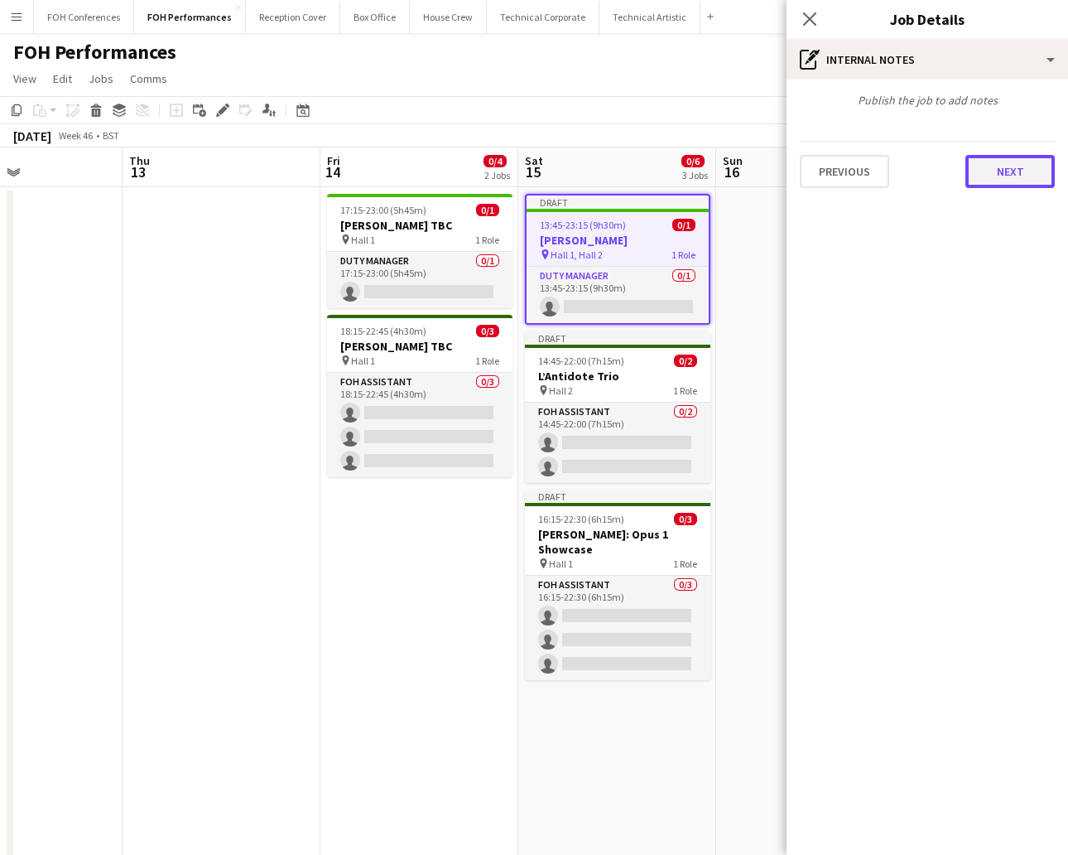
click at [948, 174] on button "Next" at bounding box center [1010, 171] width 89 height 33
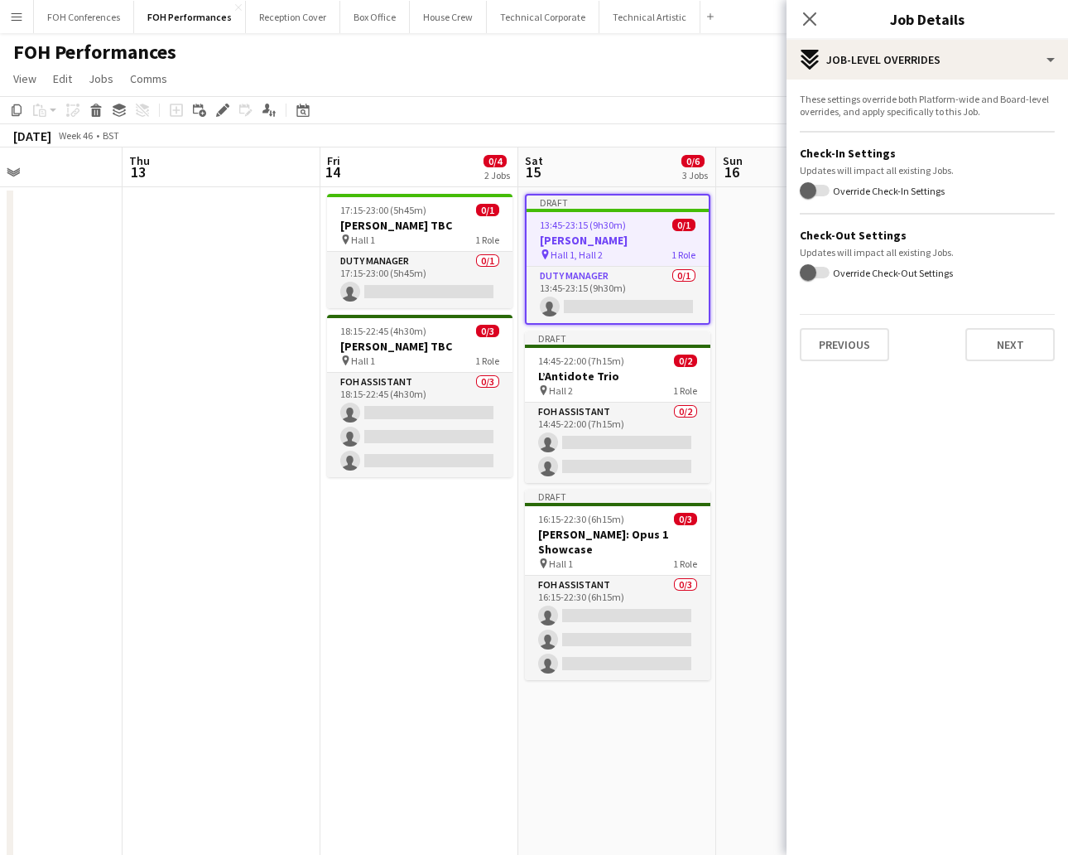
click at [948, 325] on div "Previous Next" at bounding box center [927, 337] width 255 height 47
click at [948, 328] on button "Next" at bounding box center [1010, 344] width 89 height 33
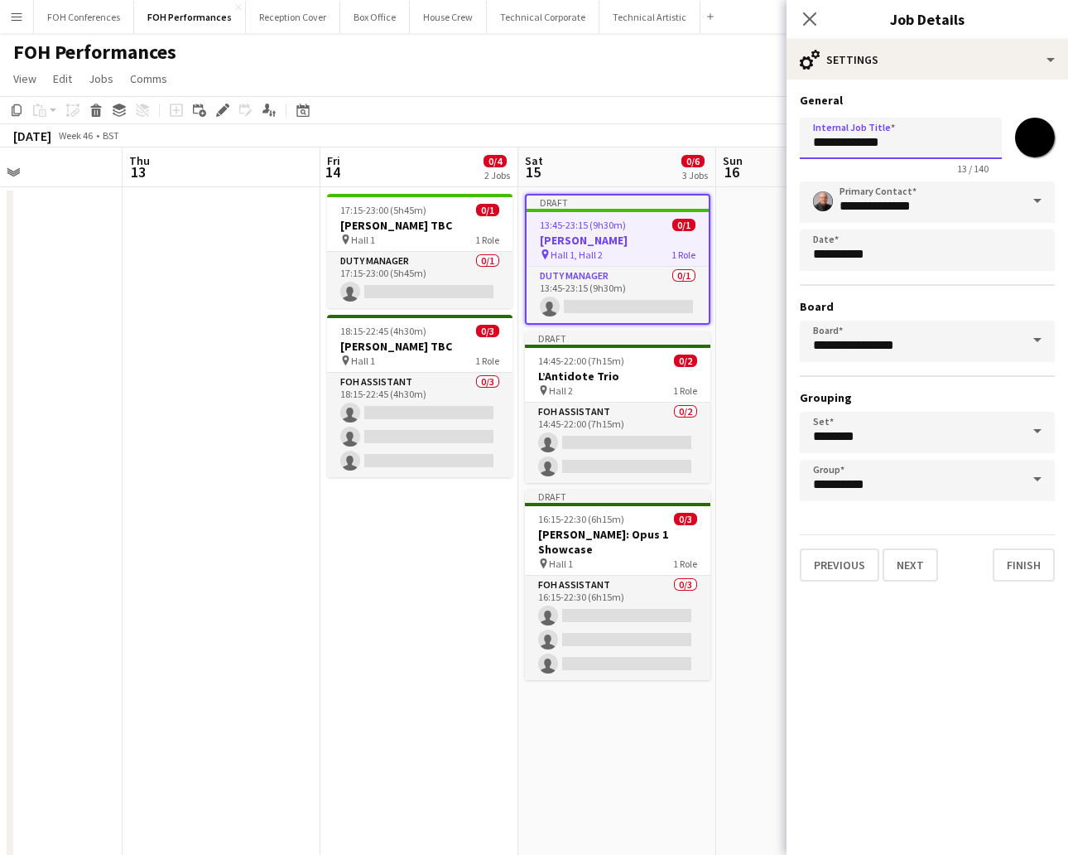
drag, startPoint x: 930, startPoint y: 141, endPoint x: 715, endPoint y: 136, distance: 215.4
click at [715, 136] on body "Menu Boards Boards Boards All jobs Status Workforce Workforce My Workforce Recr…" at bounding box center [534, 595] width 1068 height 1191
paste input "**********"
type input "**********"
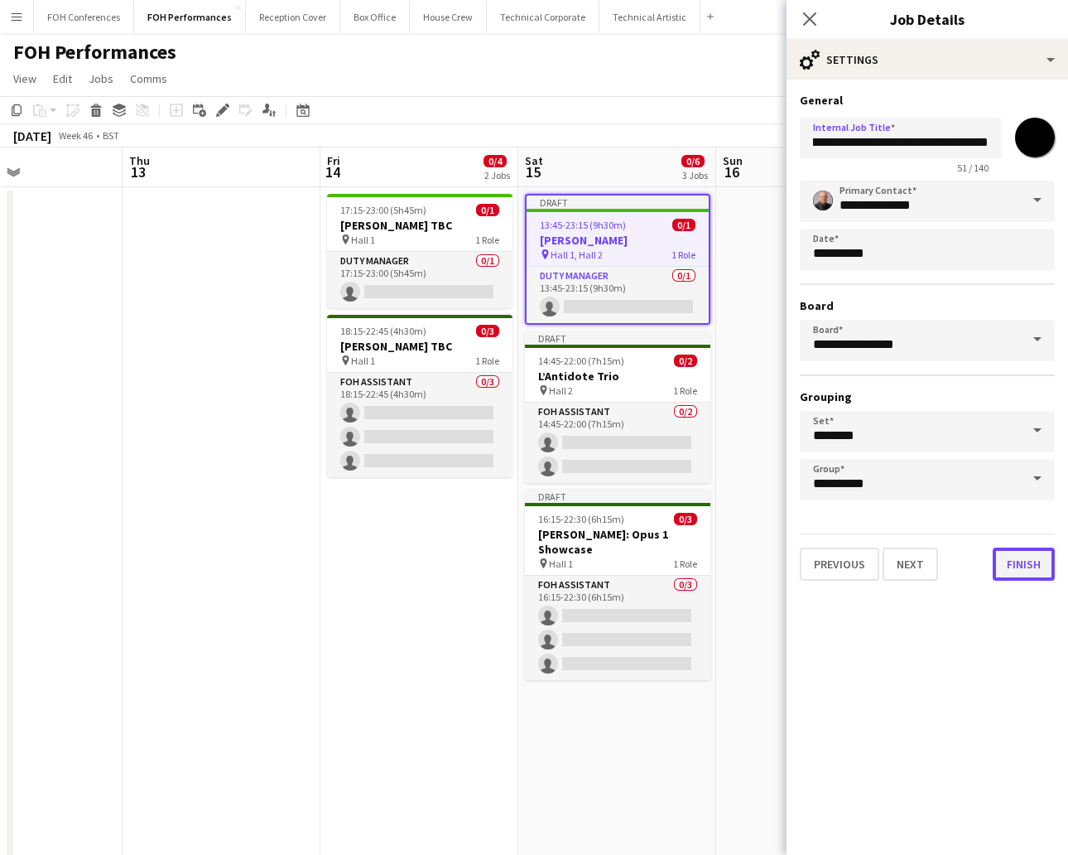
click at [948, 555] on button "Finish" at bounding box center [1024, 563] width 62 height 33
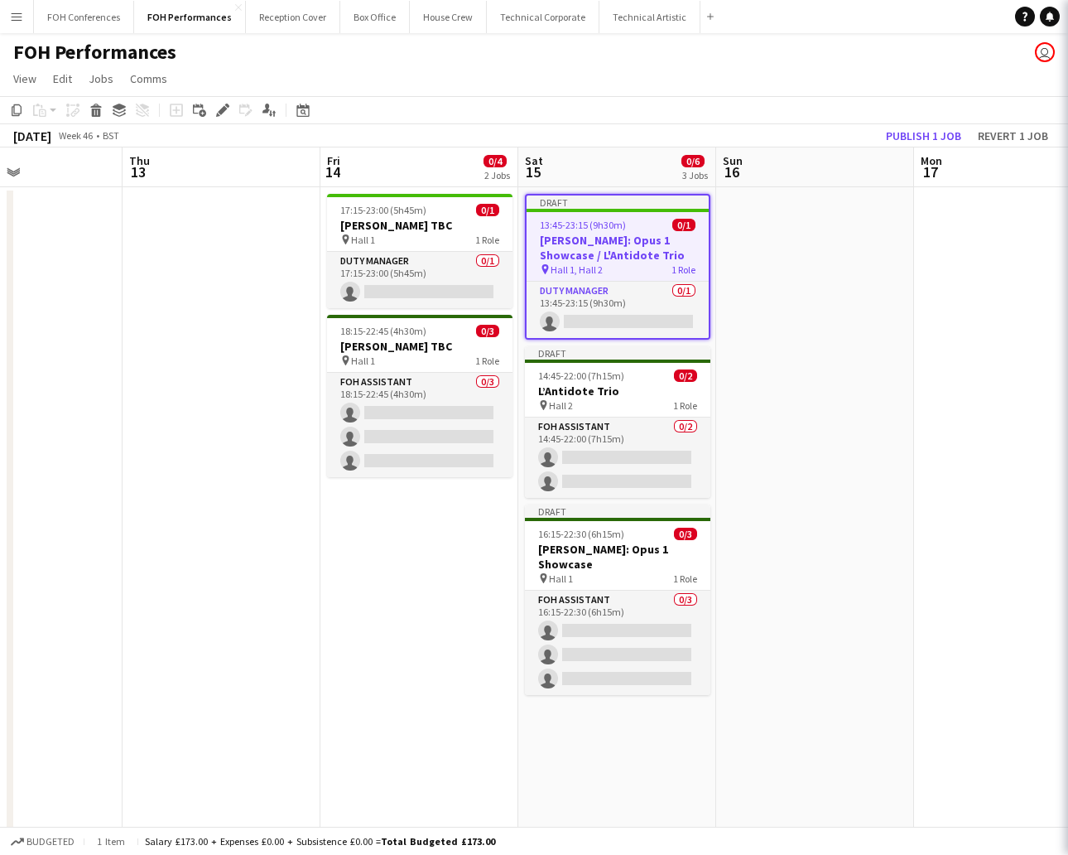
scroll to position [0, 0]
click at [926, 136] on button "Publish 1 job" at bounding box center [923, 136] width 89 height 22
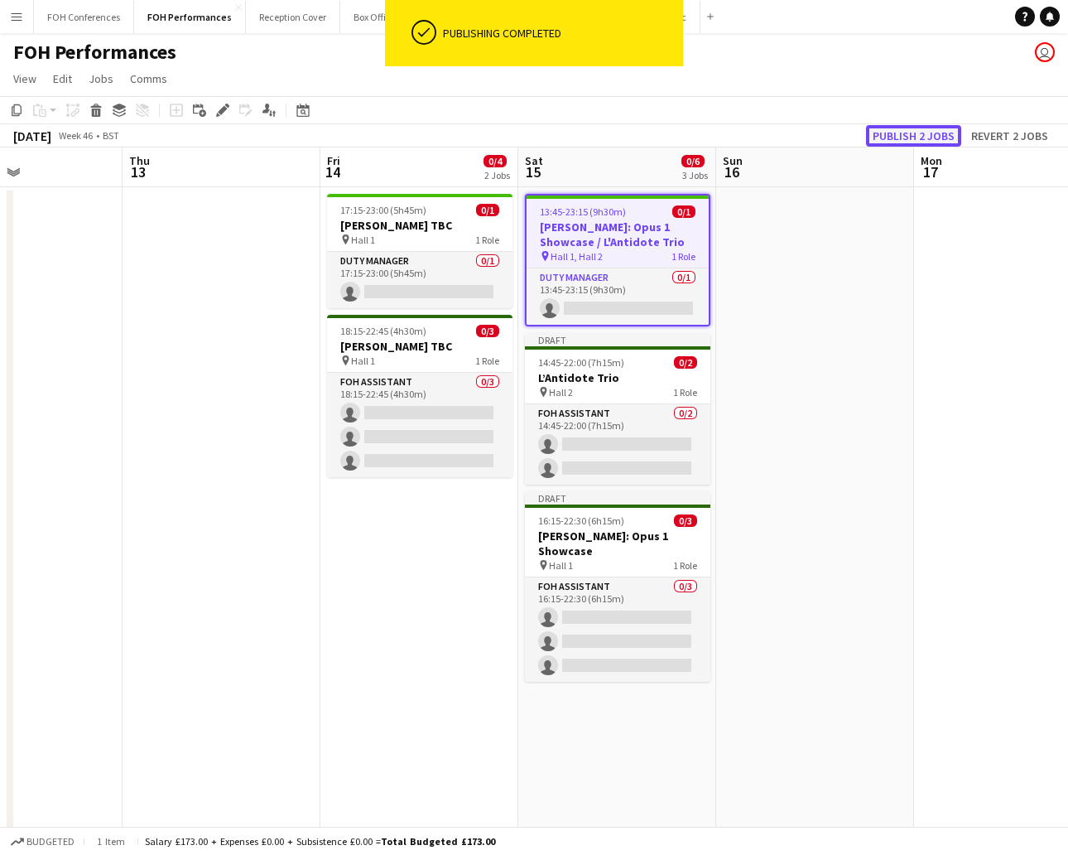
click at [894, 126] on button "Publish 2 jobs" at bounding box center [913, 136] width 95 height 22
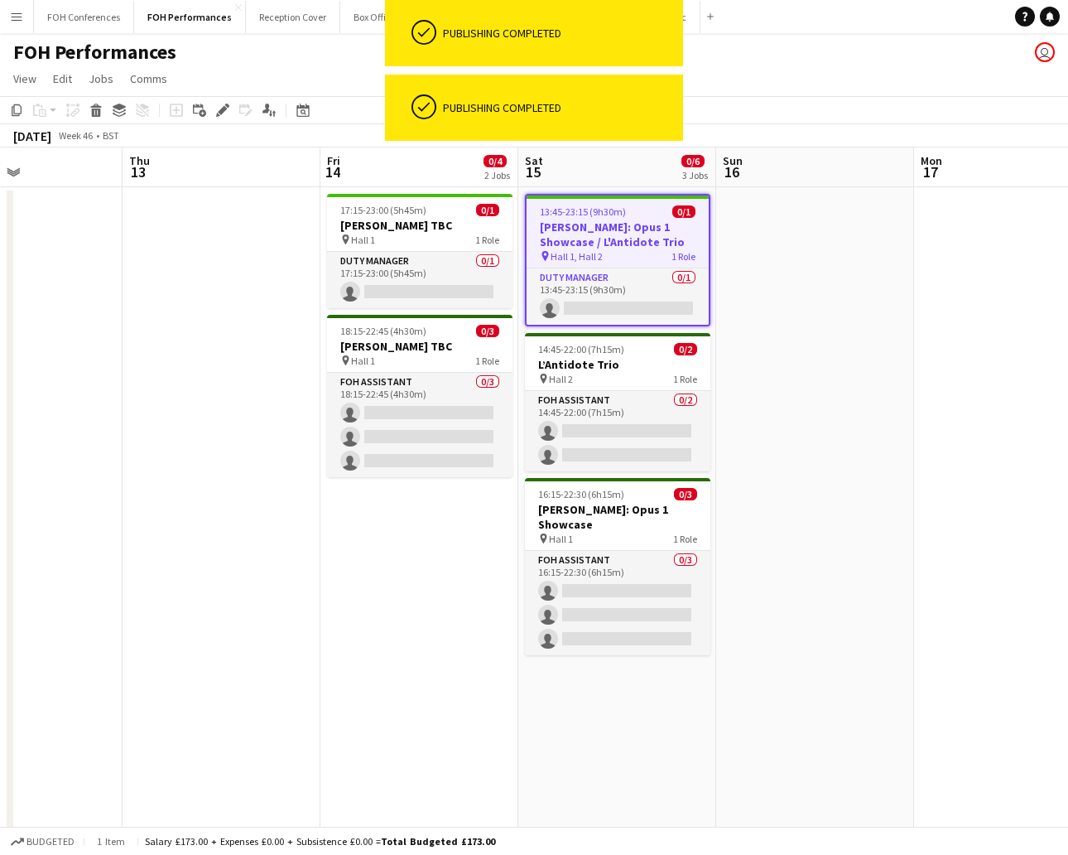
click at [827, 84] on app-page-menu "View Day view expanded Day view collapsed Month view Date picker Jump to [DATE]…" at bounding box center [534, 80] width 1068 height 31
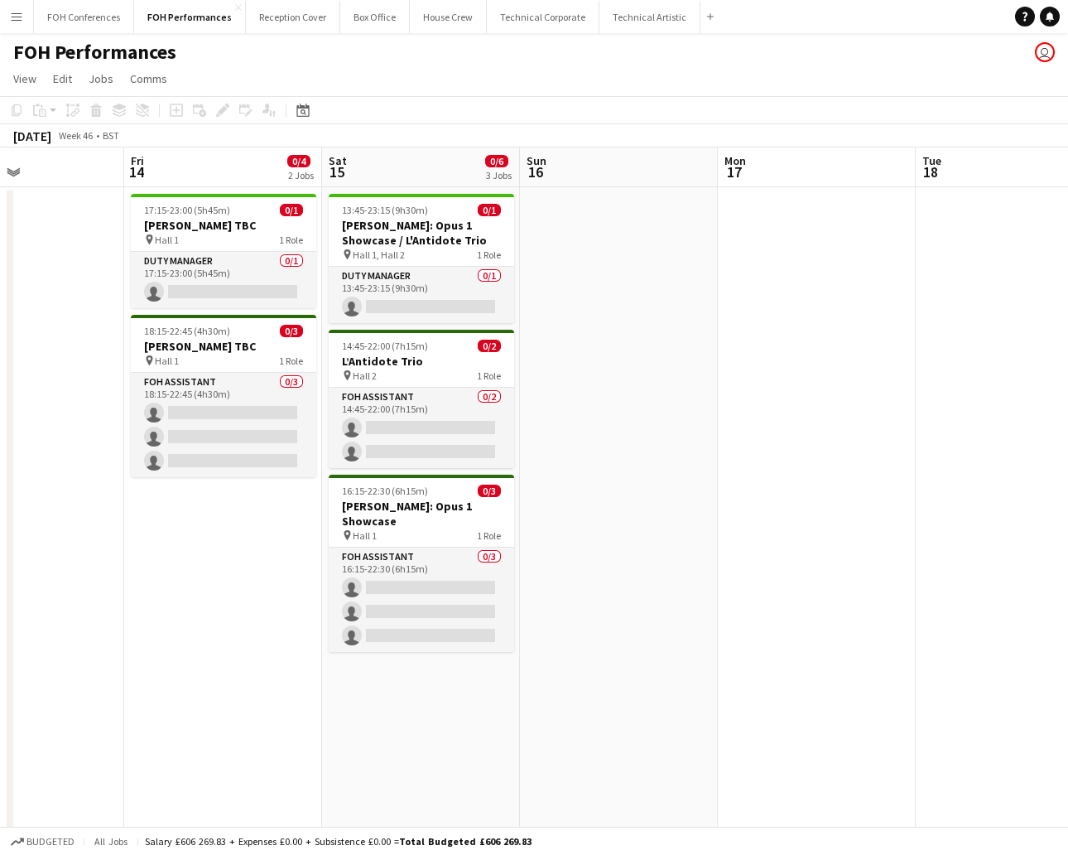
scroll to position [0, 675]
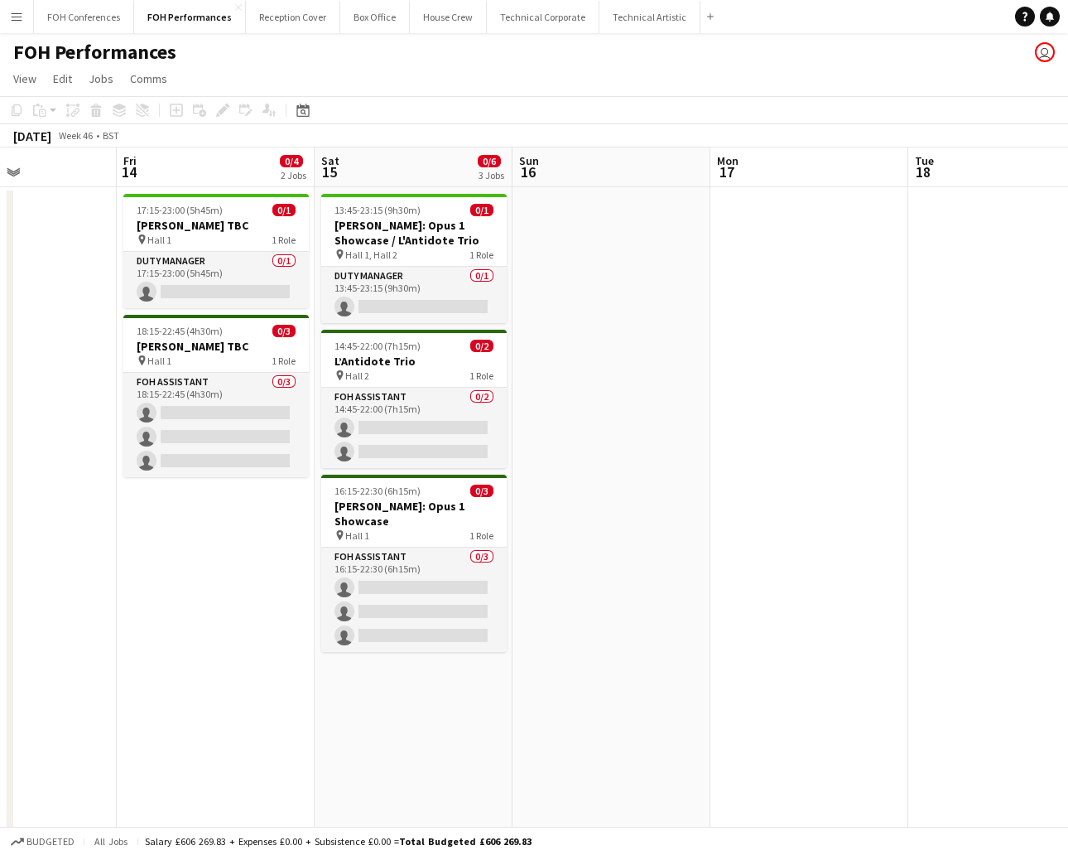
drag, startPoint x: 818, startPoint y: 168, endPoint x: 614, endPoint y: 166, distance: 203.7
click at [614, 166] on app-calendar-viewport "Mon 10 0/2 2 Jobs Tue 11 Wed 12 Thu 13 Fri 14 0/4 2 Jobs Sat 15 0/6 3 Jobs Sun …" at bounding box center [534, 654] width 1068 height 1015
click at [509, 86] on app-page-menu "View Day view expanded Day view collapsed Month view Date picker Jump to [DATE]…" at bounding box center [534, 80] width 1068 height 31
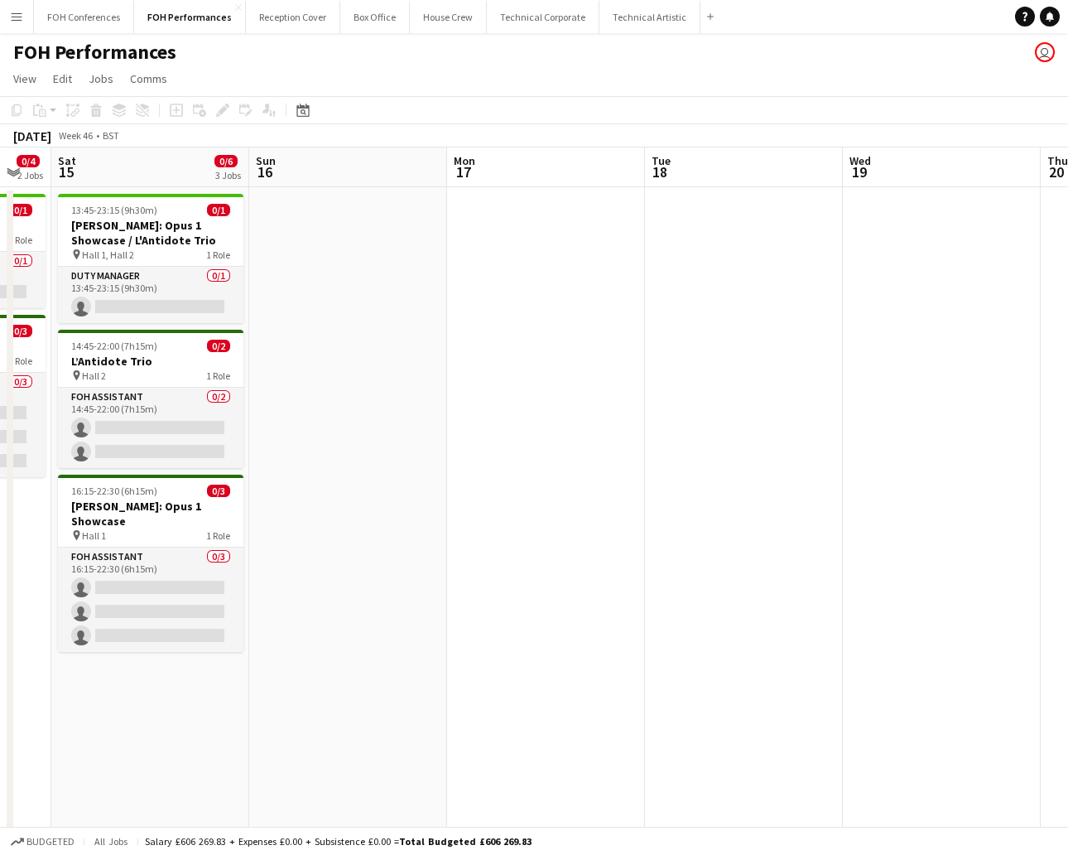
scroll to position [0, 543]
drag, startPoint x: 580, startPoint y: 167, endPoint x: 316, endPoint y: 167, distance: 263.3
click at [316, 167] on app-calendar-viewport "Wed 12 Thu 13 Fri 14 0/4 2 Jobs Sat 15 0/6 3 Jobs Sun 16 Mon 17 Tue 18 Wed 19 T…" at bounding box center [534, 654] width 1068 height 1015
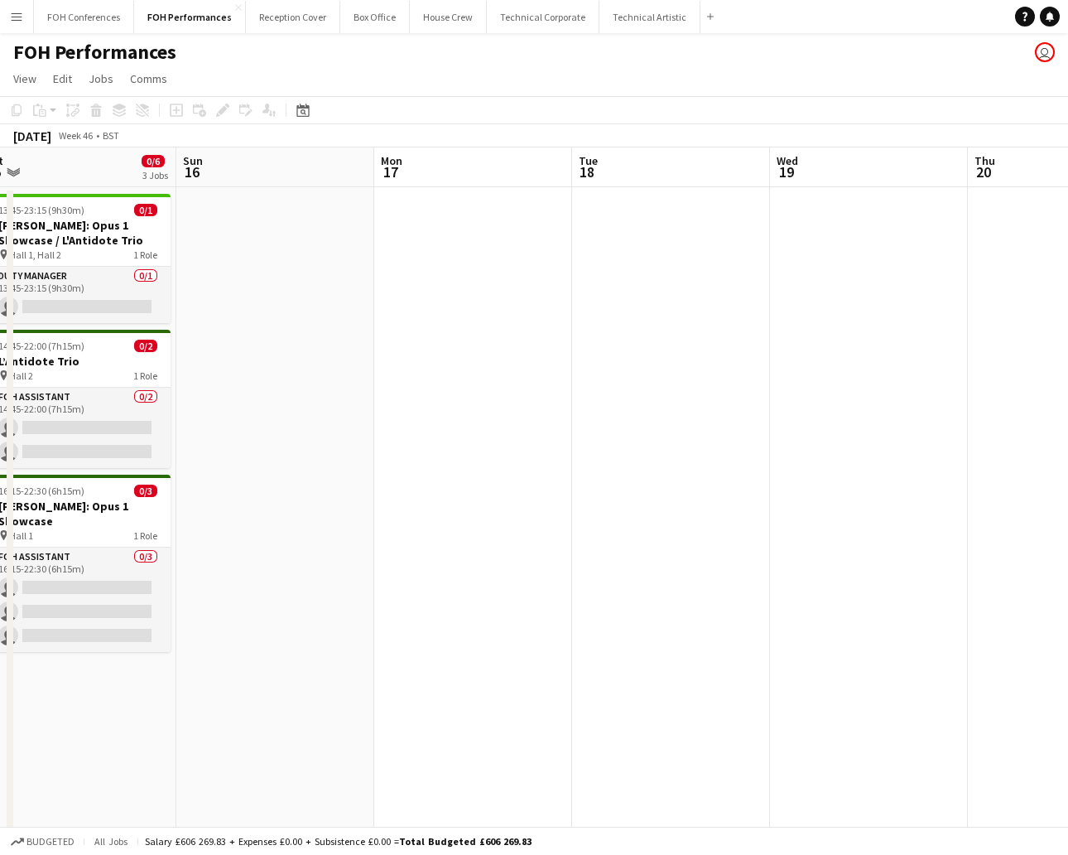
scroll to position [0, 624]
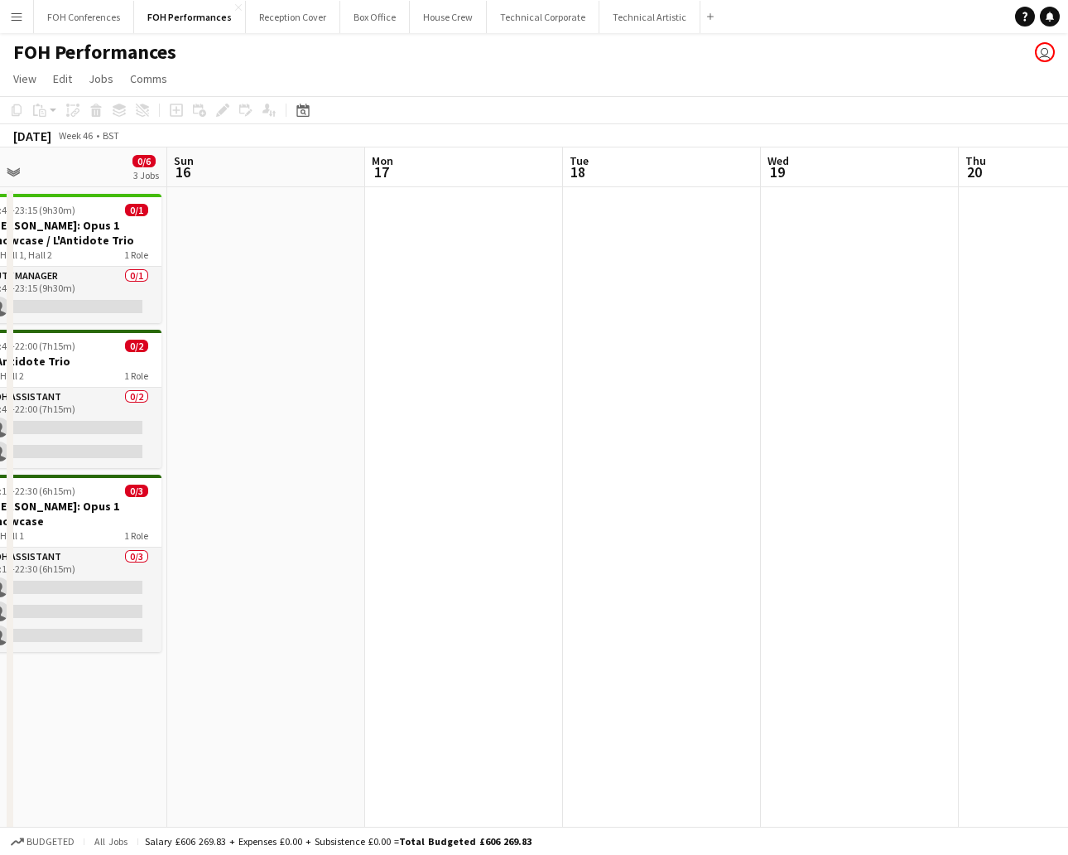
drag, startPoint x: 595, startPoint y: 168, endPoint x: 514, endPoint y: 199, distance: 86.7
click at [514, 199] on app-calendar-viewport "Wed 12 Thu 13 Fri 14 0/4 2 Jobs Sat 15 0/6 3 Jobs Sun 16 Mon 17 Tue 18 Wed 19 T…" at bounding box center [534, 654] width 1068 height 1015
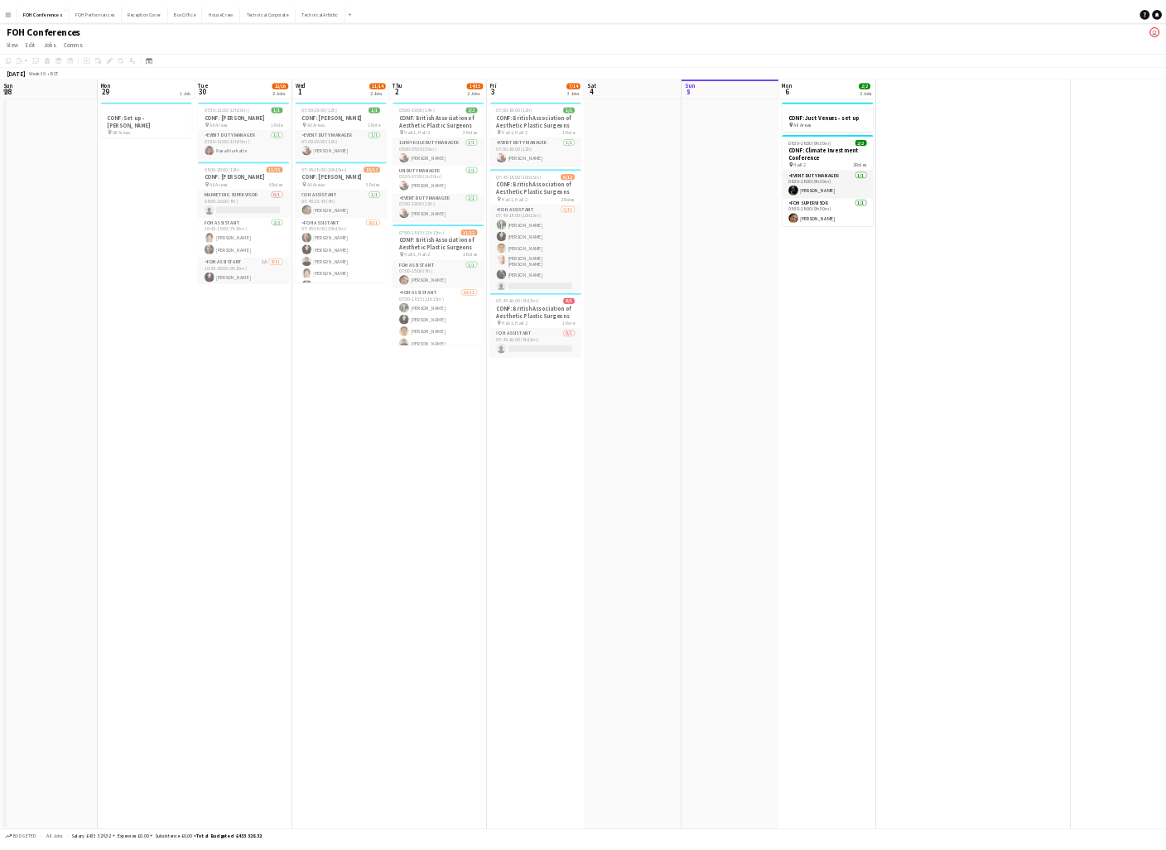
scroll to position [0, 394]
